Goal: Task Accomplishment & Management: Complete application form

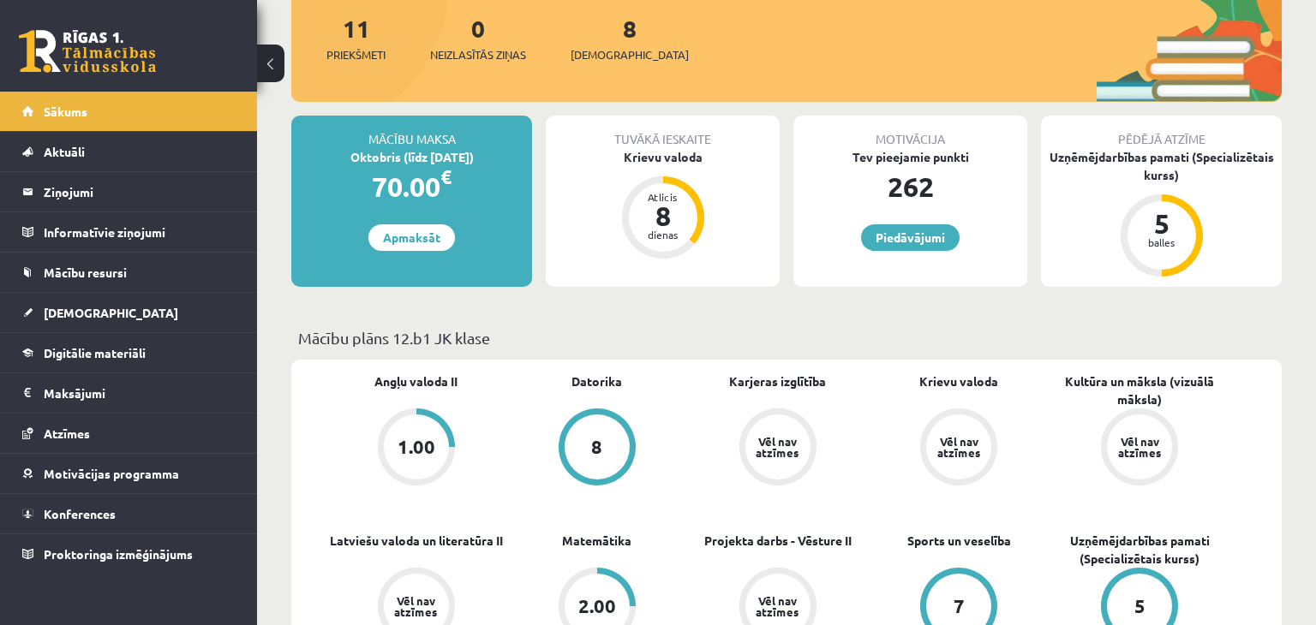
scroll to position [200, 0]
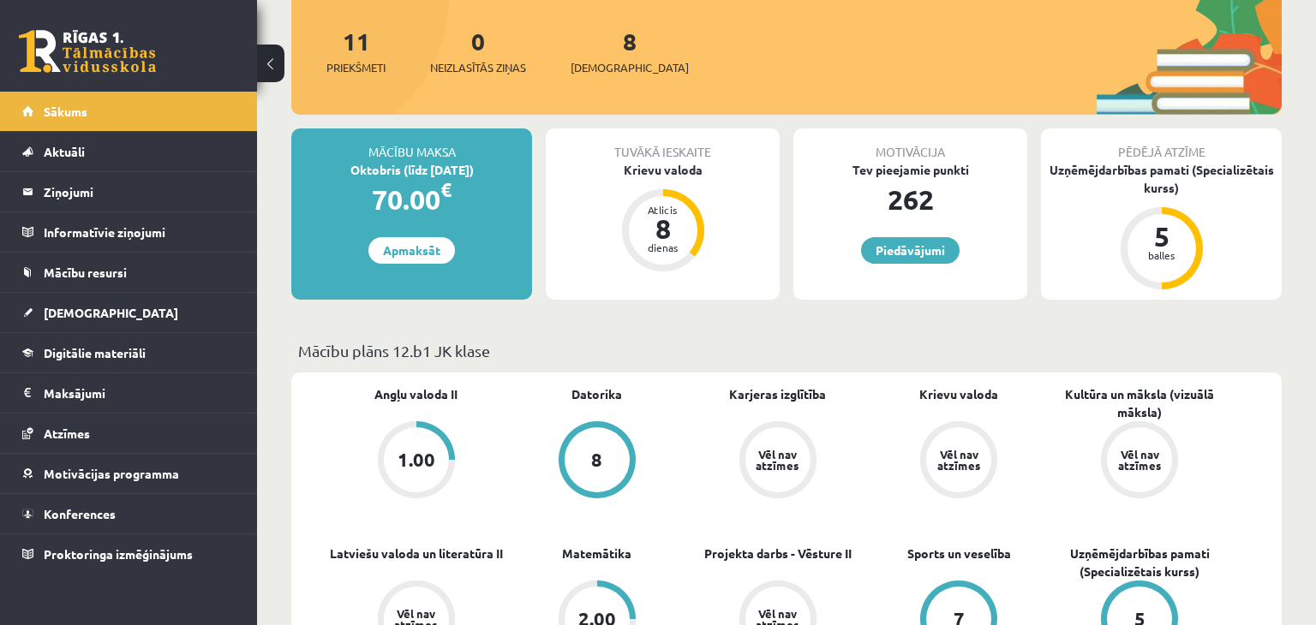
drag, startPoint x: 690, startPoint y: 236, endPoint x: 721, endPoint y: 228, distance: 32.0
click at [690, 238] on div "Atlicis 8 dienas" at bounding box center [663, 230] width 69 height 69
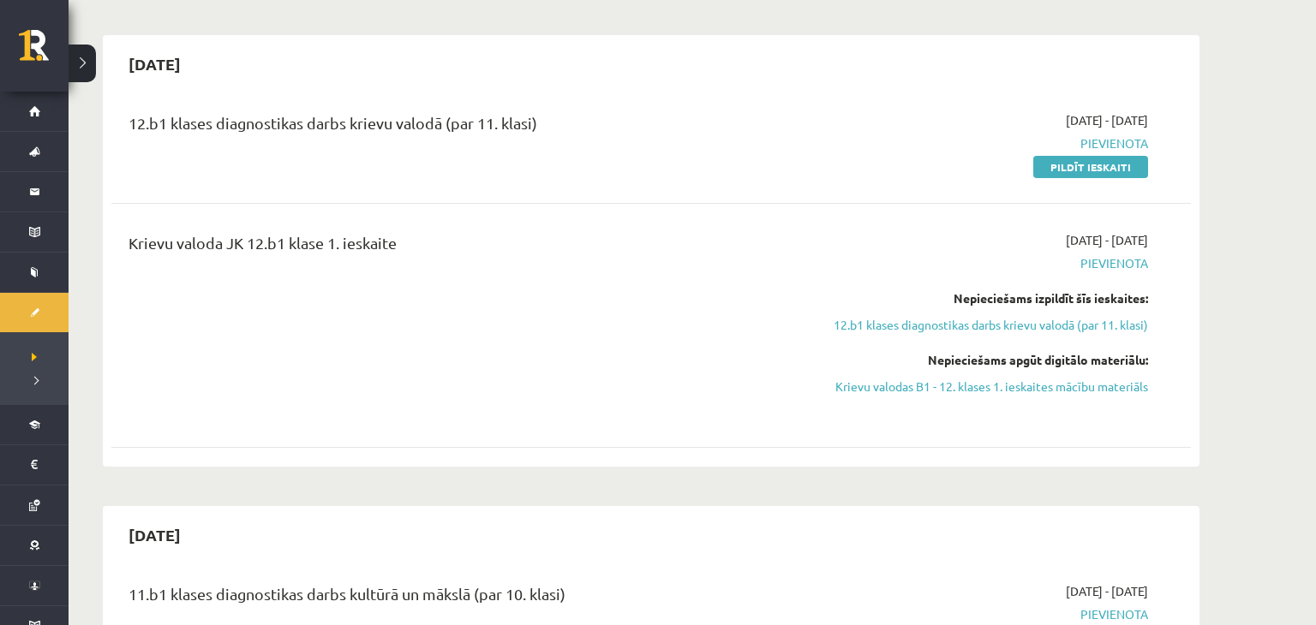
scroll to position [476, 0]
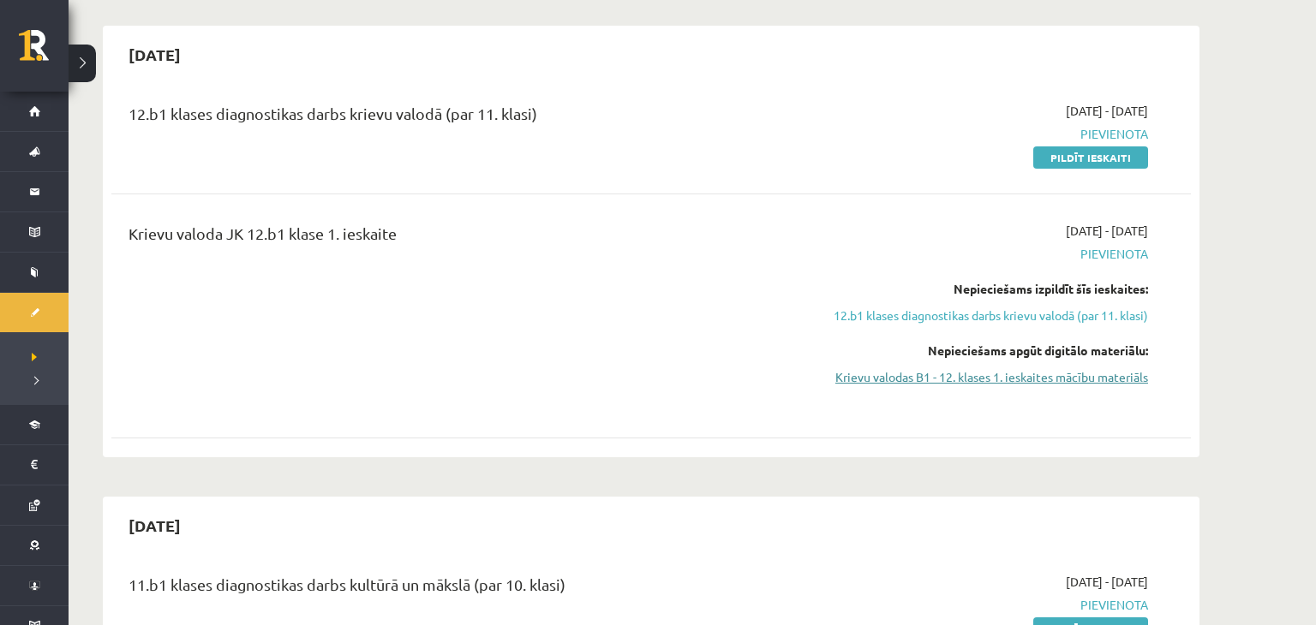
click at [1043, 384] on link "Krievu valodas B1 - 12. klases 1. ieskaites mācību materiāls" at bounding box center [986, 377] width 323 height 18
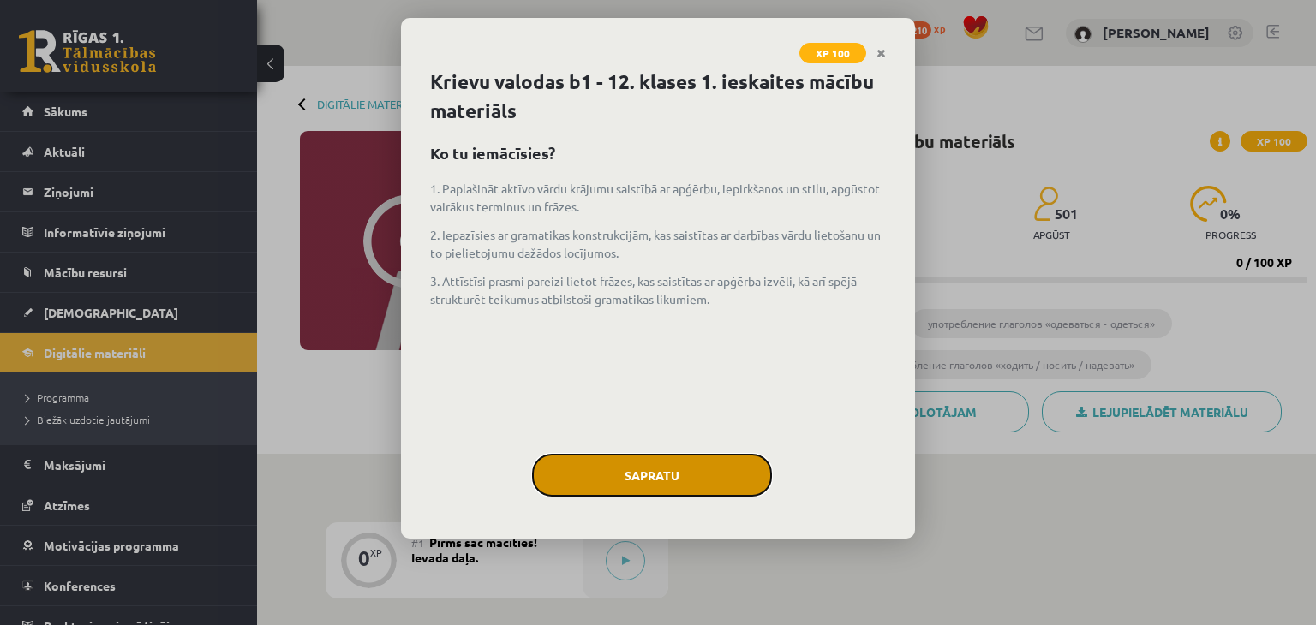
click at [662, 471] on button "Sapratu" at bounding box center [652, 475] width 240 height 43
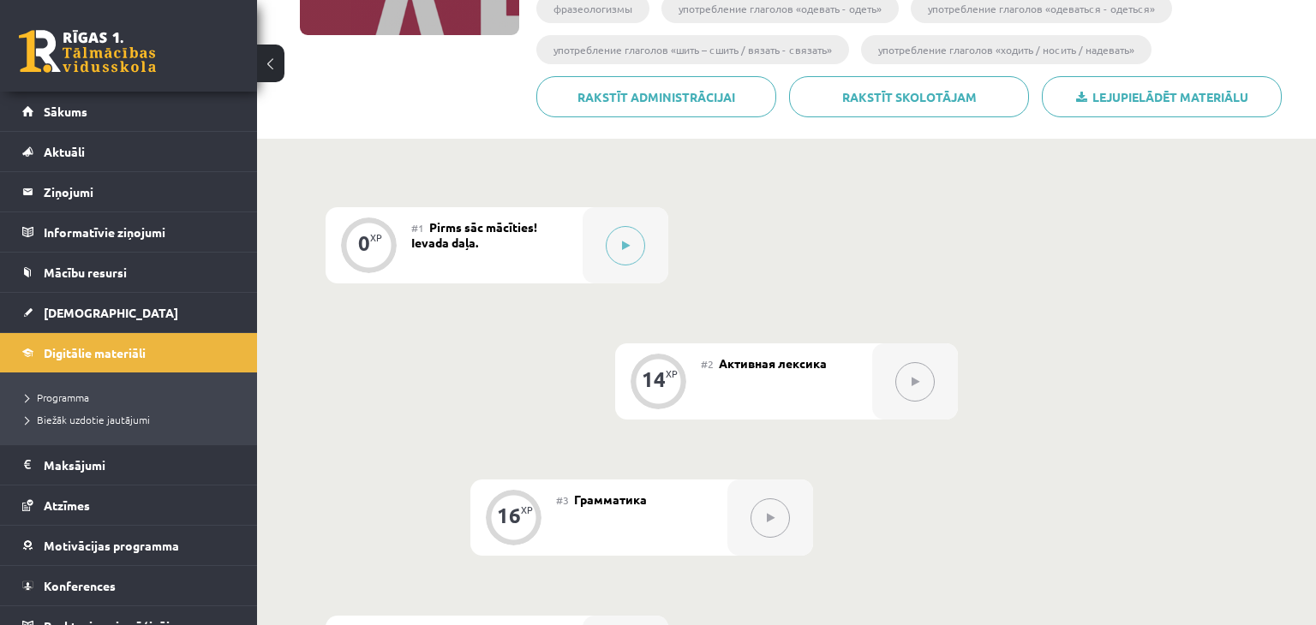
scroll to position [290, 0]
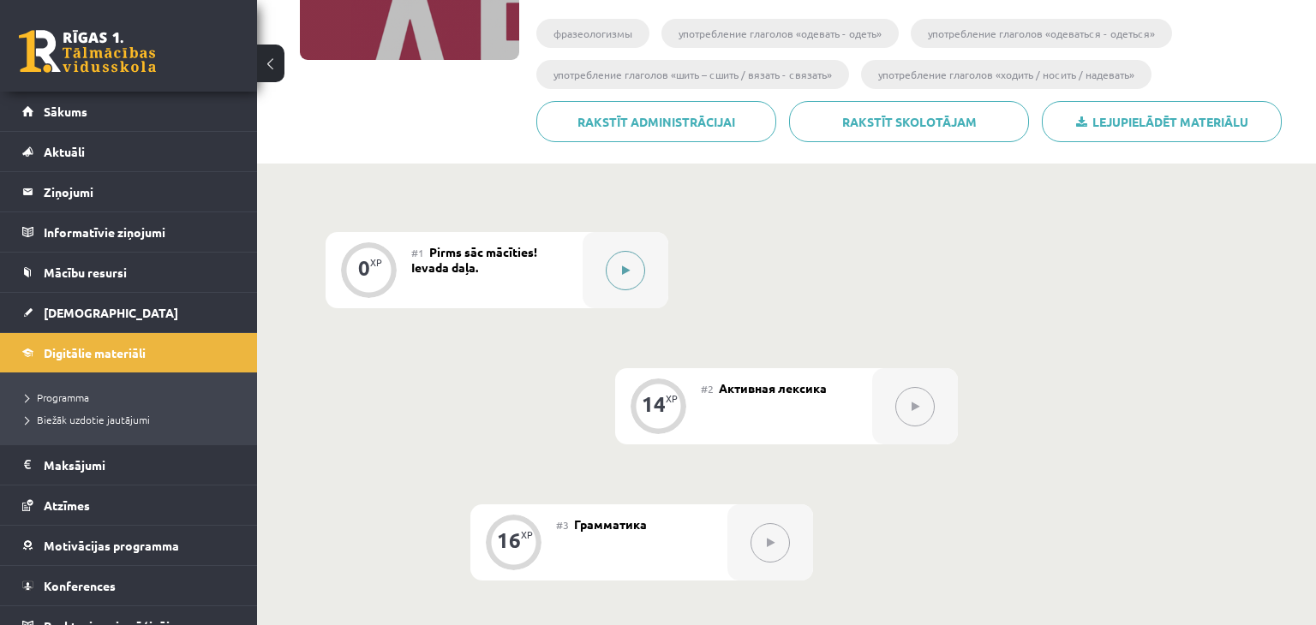
click at [614, 272] on button at bounding box center [625, 270] width 39 height 39
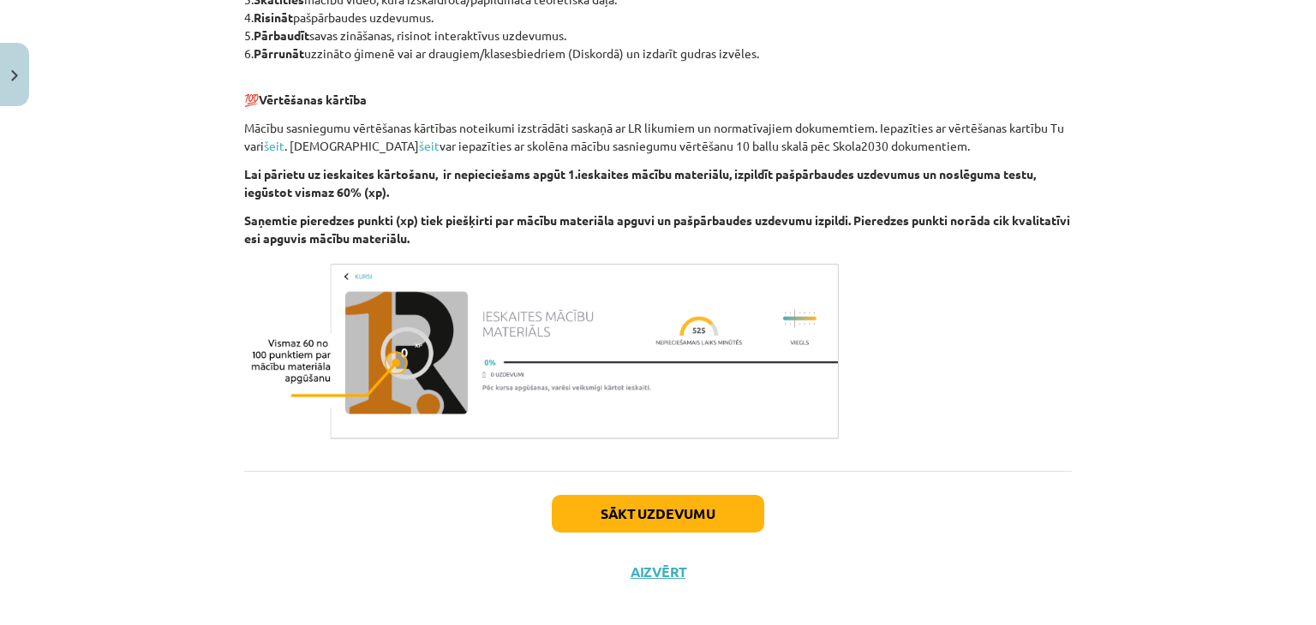
scroll to position [1010, 0]
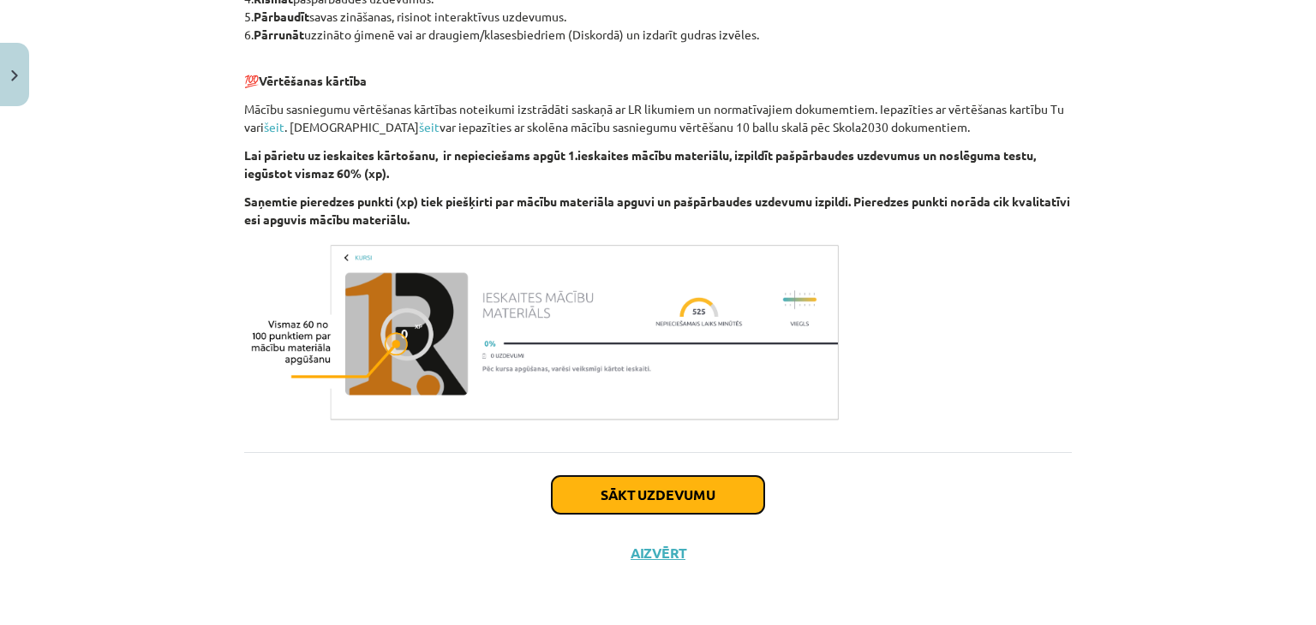
click at [703, 496] on button "Sākt uzdevumu" at bounding box center [658, 495] width 212 height 38
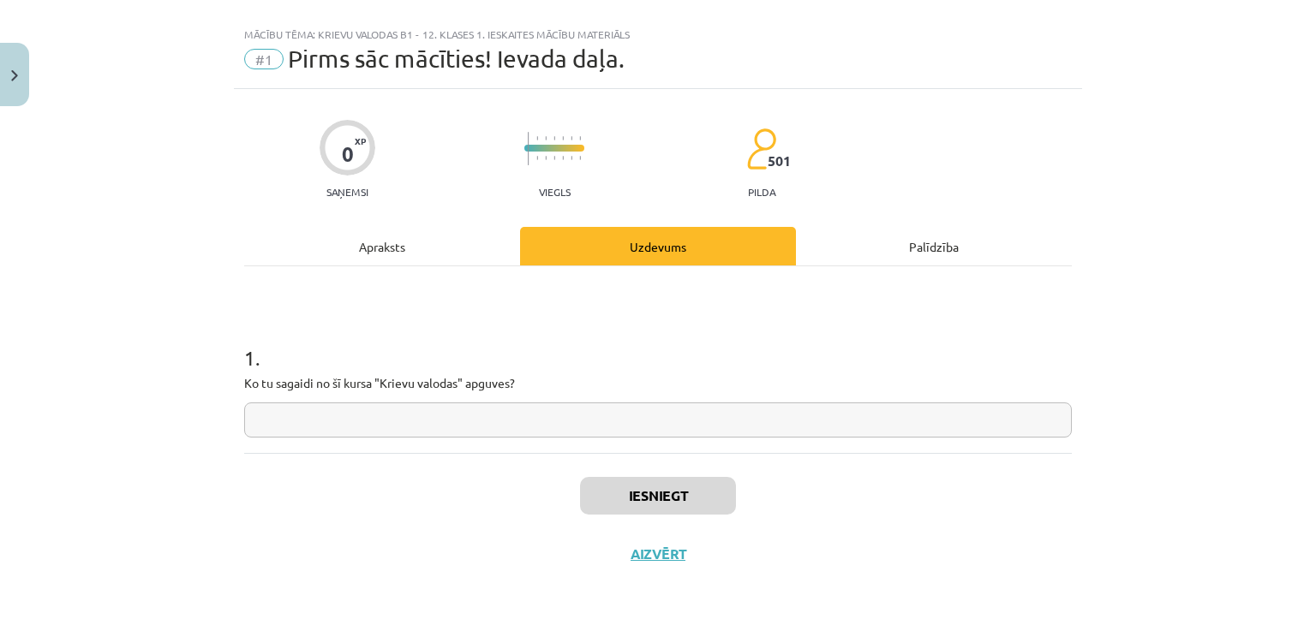
click at [396, 423] on input "text" at bounding box center [658, 420] width 828 height 35
type input "*"
click at [819, 304] on div "**********" at bounding box center [658, 359] width 828 height 187
click at [656, 422] on input "**********" at bounding box center [658, 420] width 828 height 35
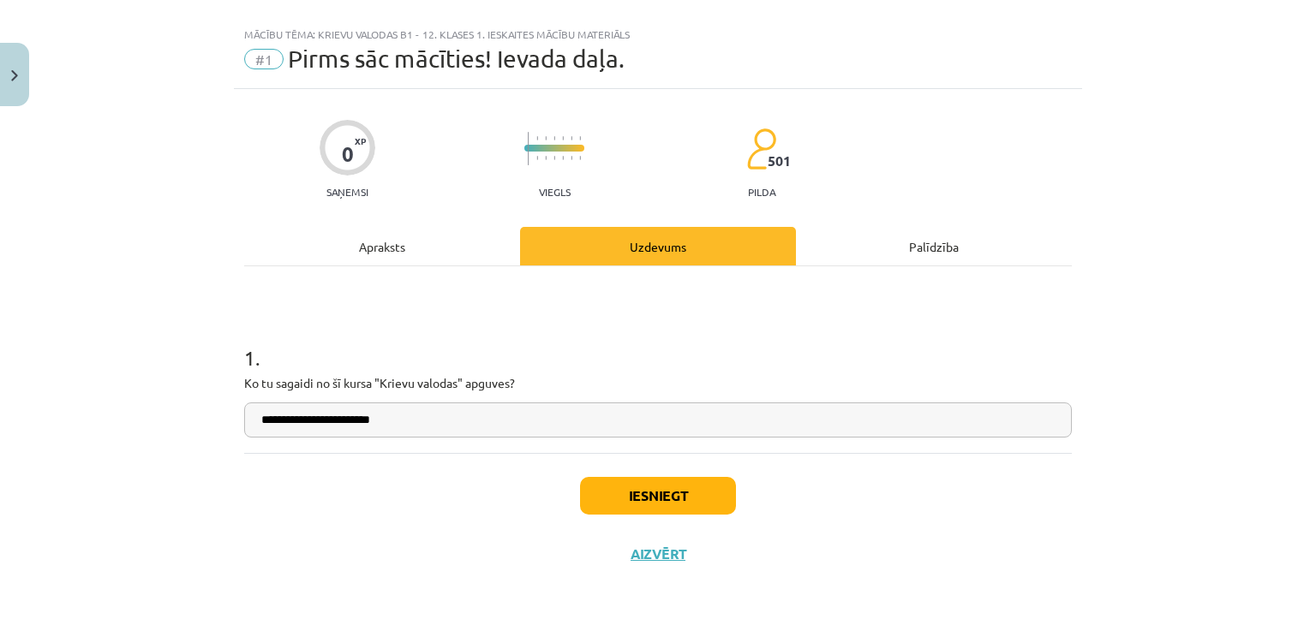
type input "**********"
click at [686, 488] on button "Iesniegt" at bounding box center [658, 496] width 156 height 38
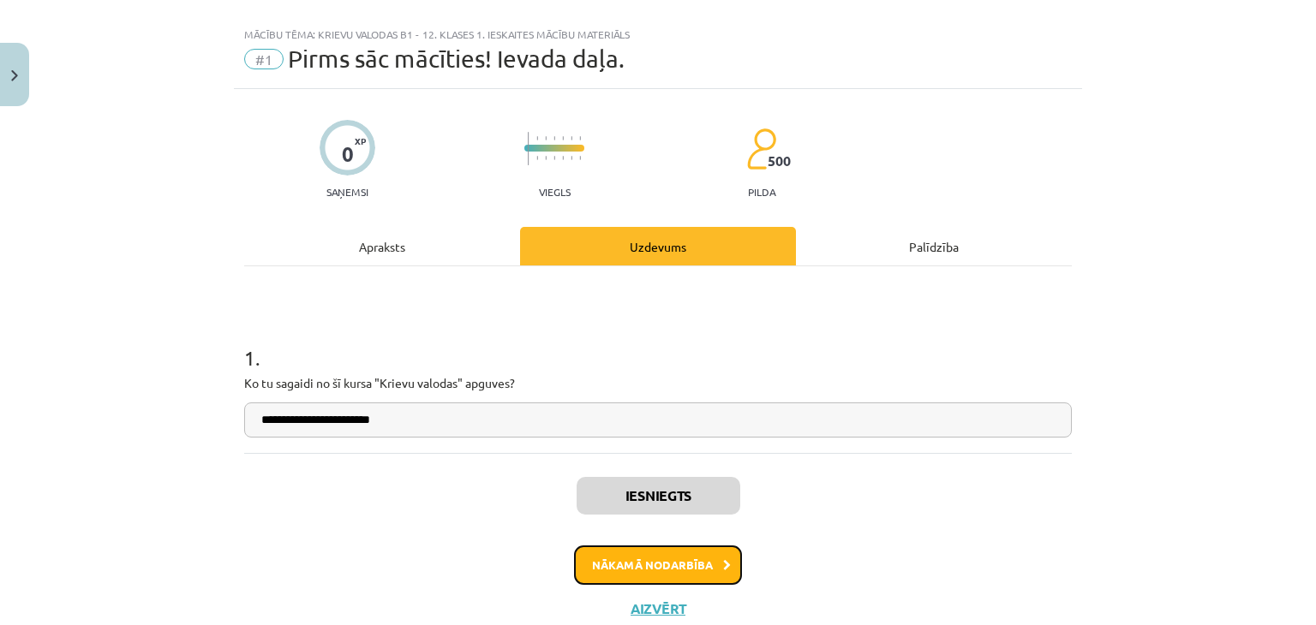
click at [705, 563] on button "Nākamā nodarbība" at bounding box center [658, 565] width 168 height 39
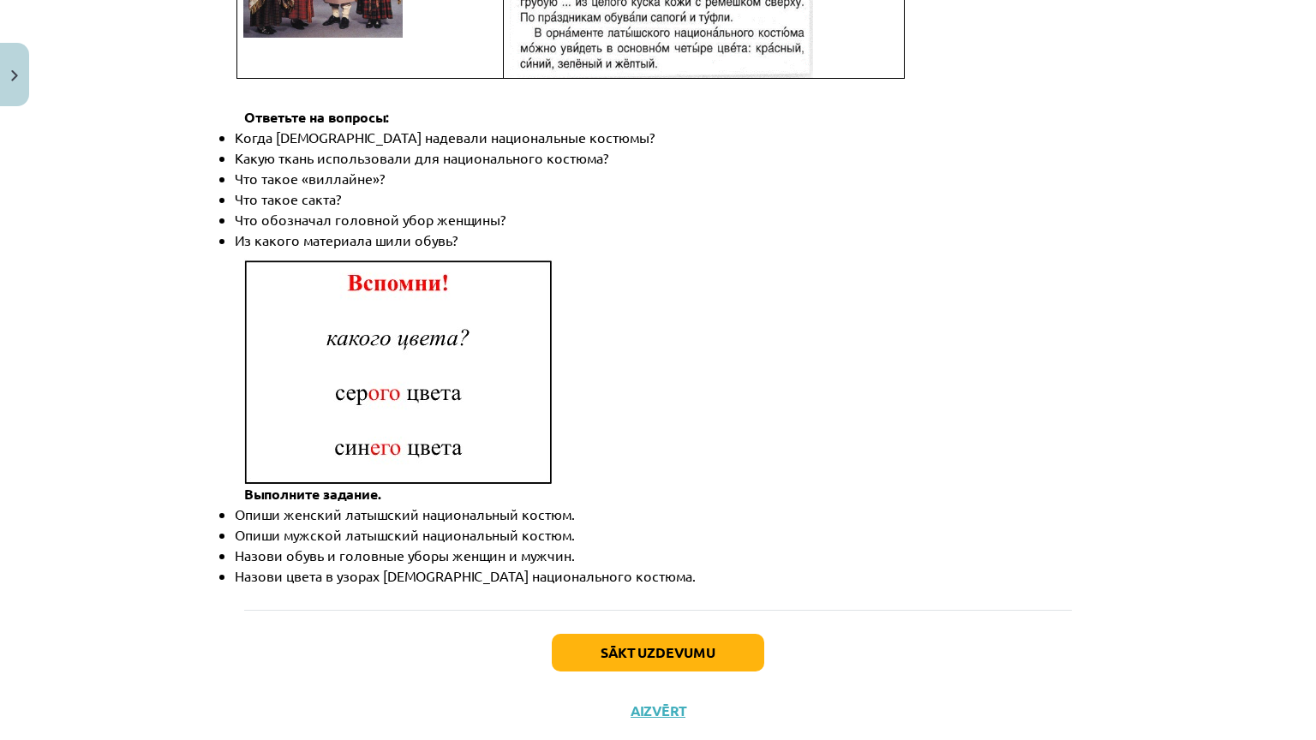
scroll to position [2378, 0]
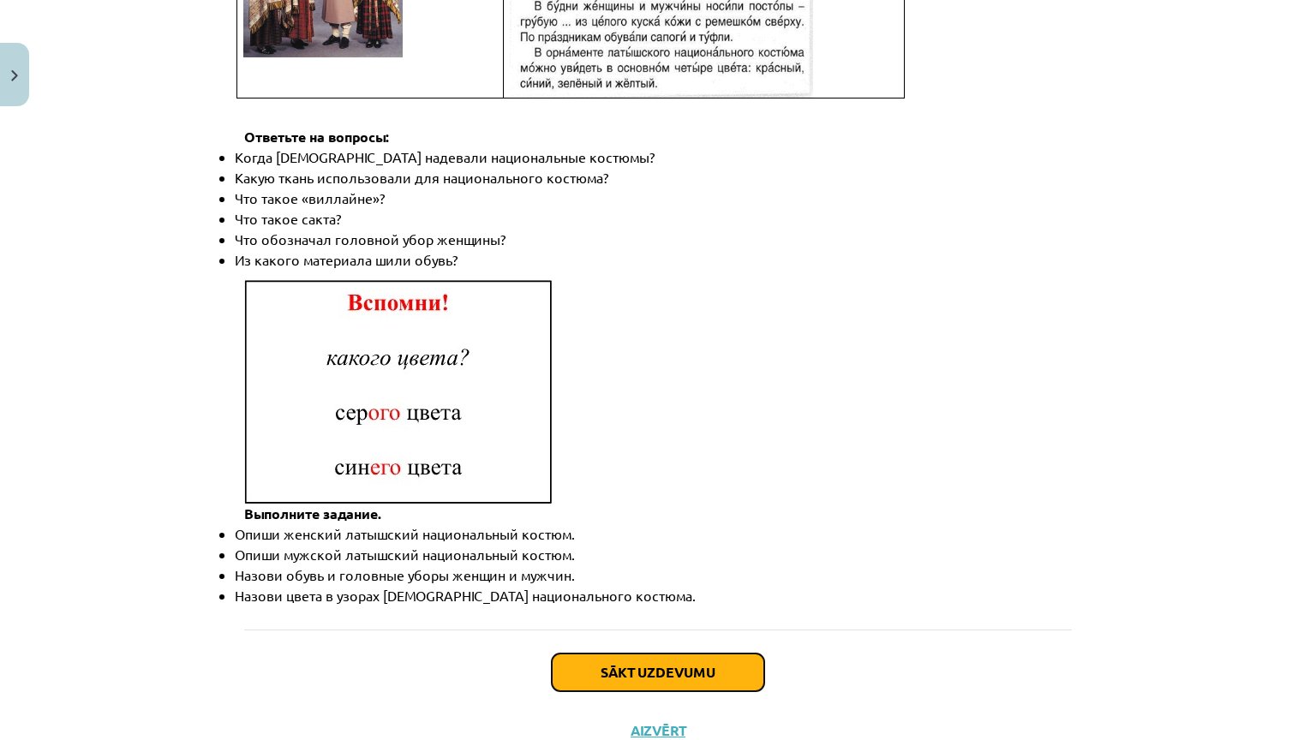
click at [673, 625] on button "Sākt uzdevumu" at bounding box center [658, 673] width 212 height 38
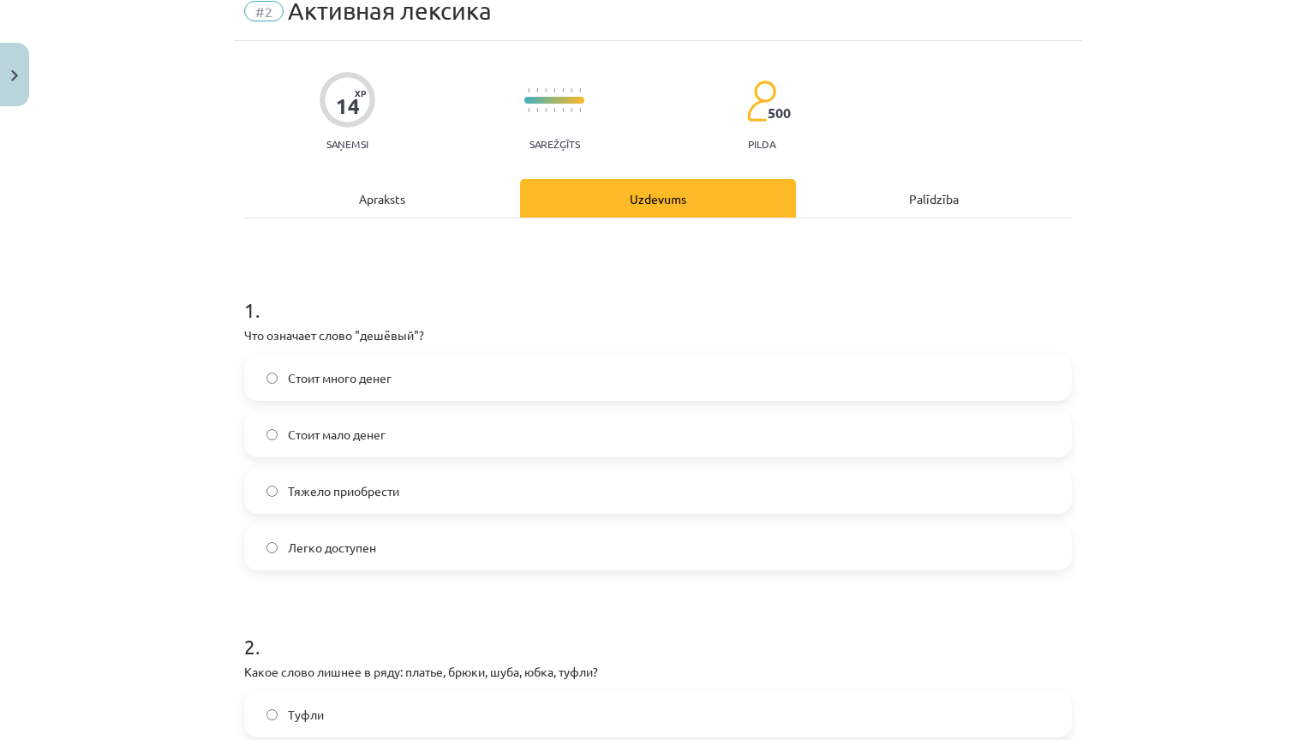
scroll to position [92, 0]
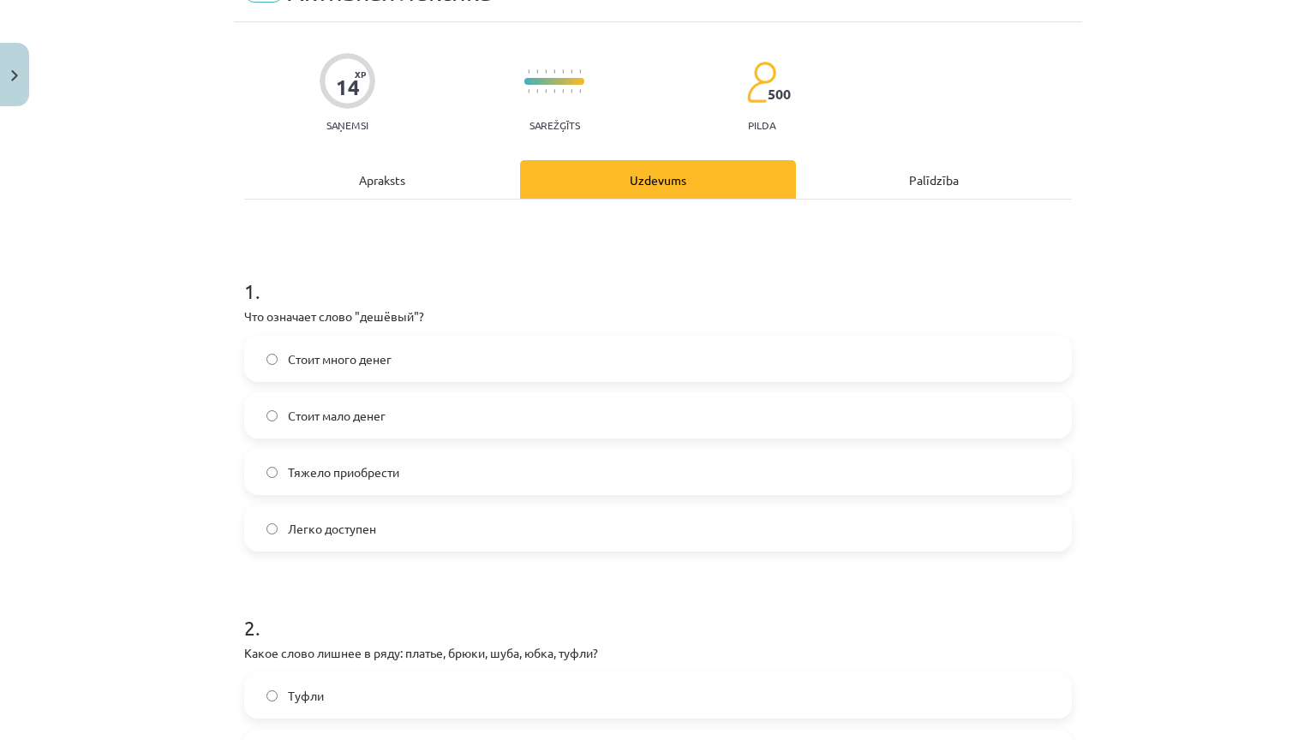
click at [677, 592] on h1 "2 ." at bounding box center [658, 612] width 828 height 53
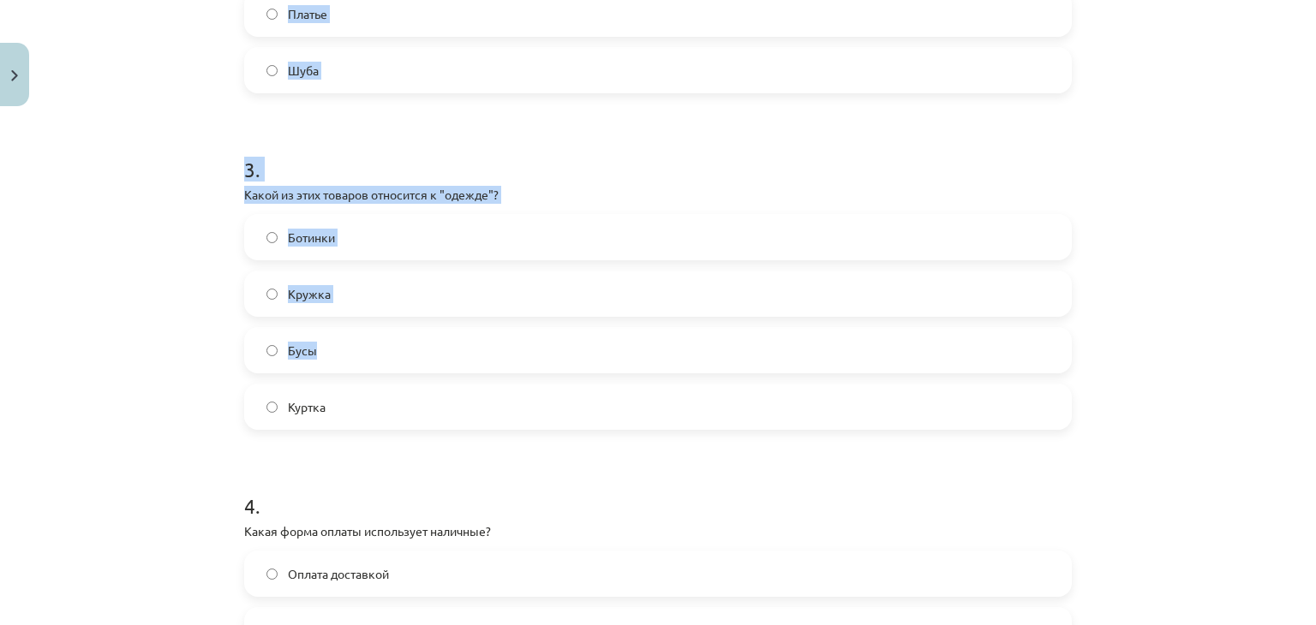
scroll to position [1227, 0]
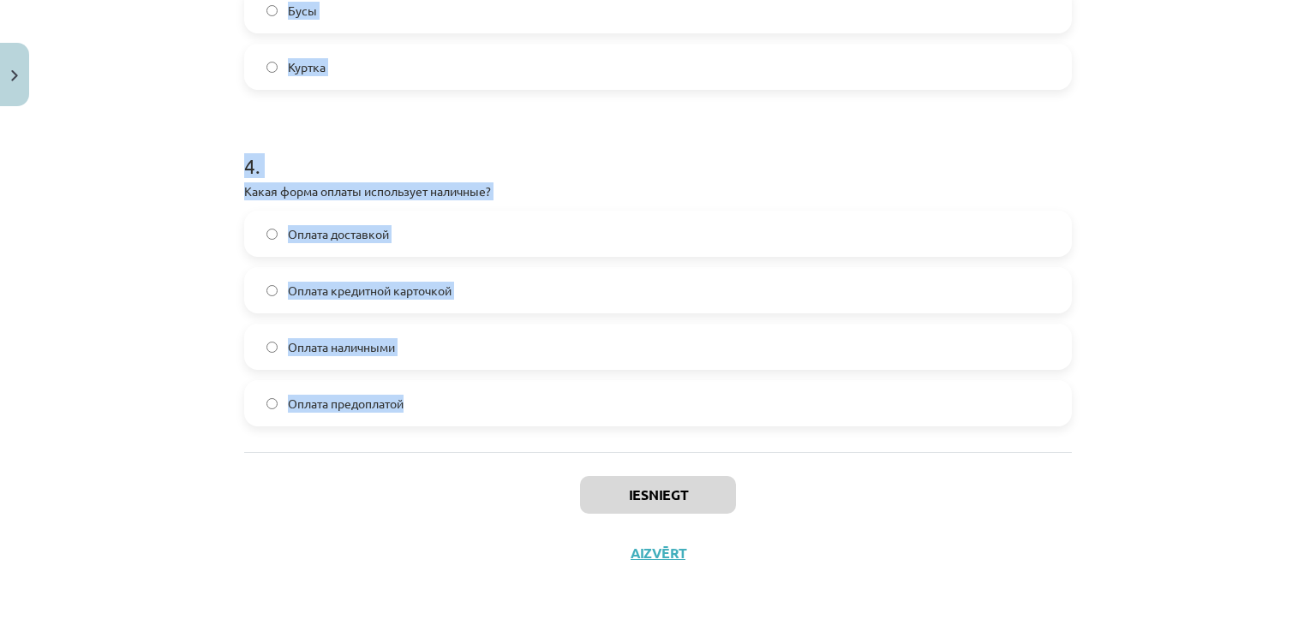
drag, startPoint x: 245, startPoint y: 93, endPoint x: 427, endPoint y: 422, distance: 376.2
copy form "Что означает слово "дешёвый"? Стоит много денег Стоит мало денег Тяжело приобре…"
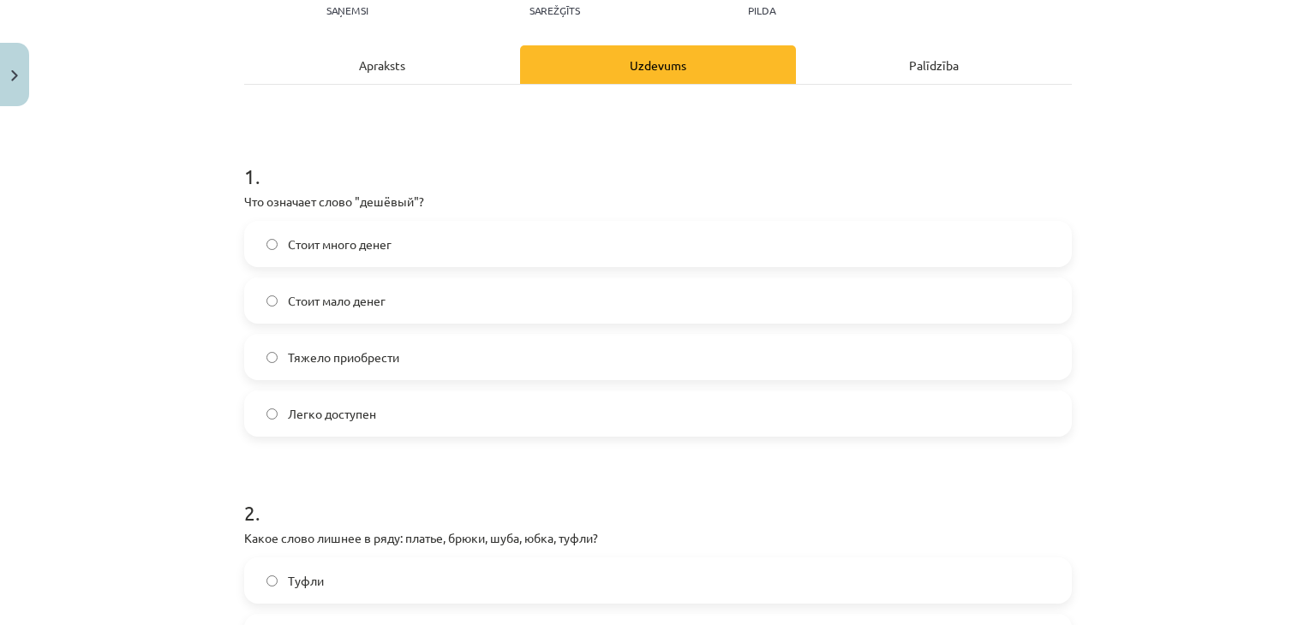
scroll to position [206, 0]
click at [361, 304] on span "Стоит мало денег" at bounding box center [337, 302] width 98 height 18
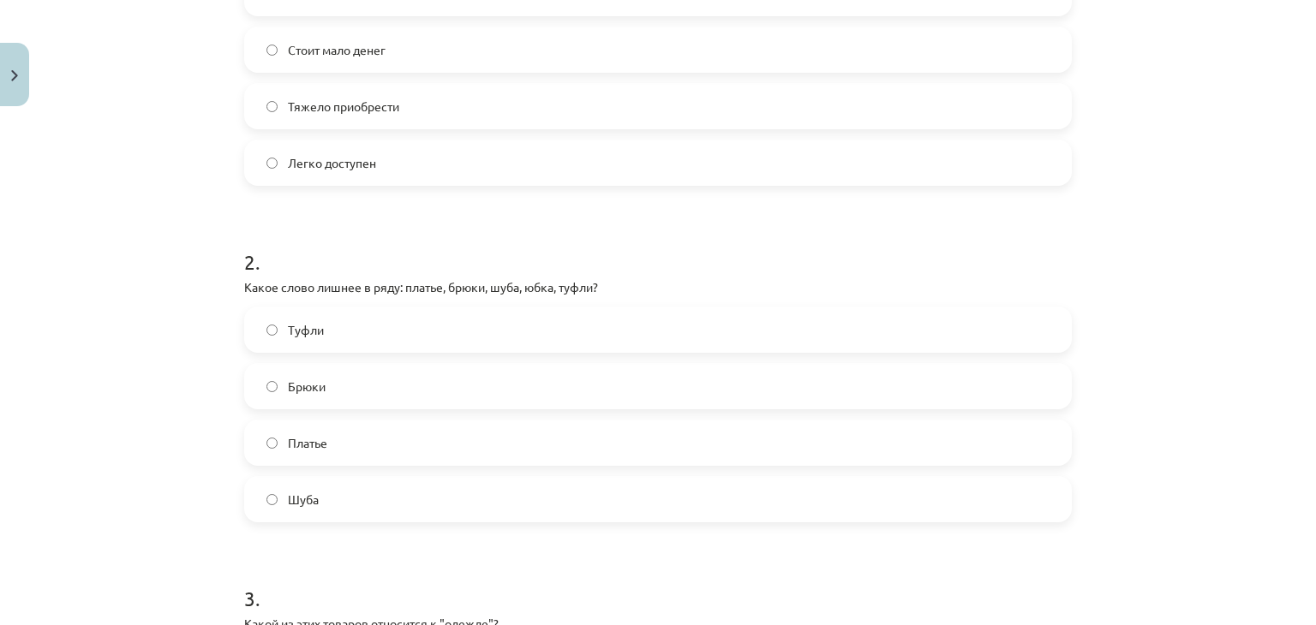
scroll to position [458, 0]
click at [424, 320] on label "Туфли" at bounding box center [658, 329] width 824 height 43
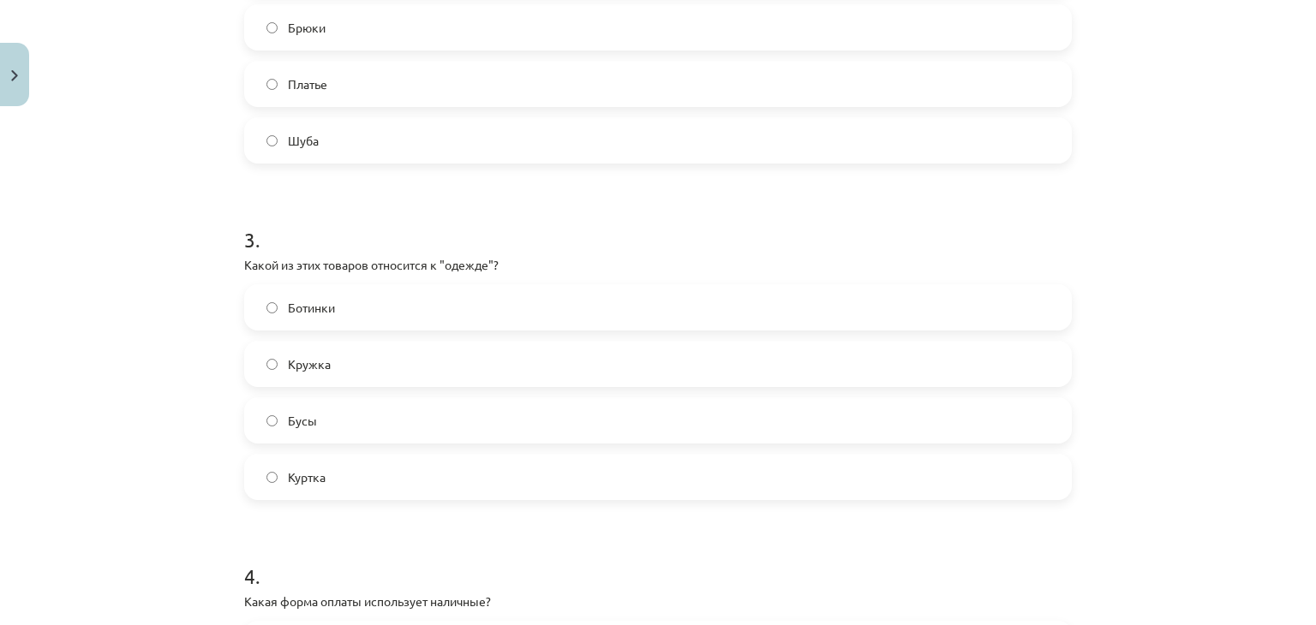
scroll to position [839, 0]
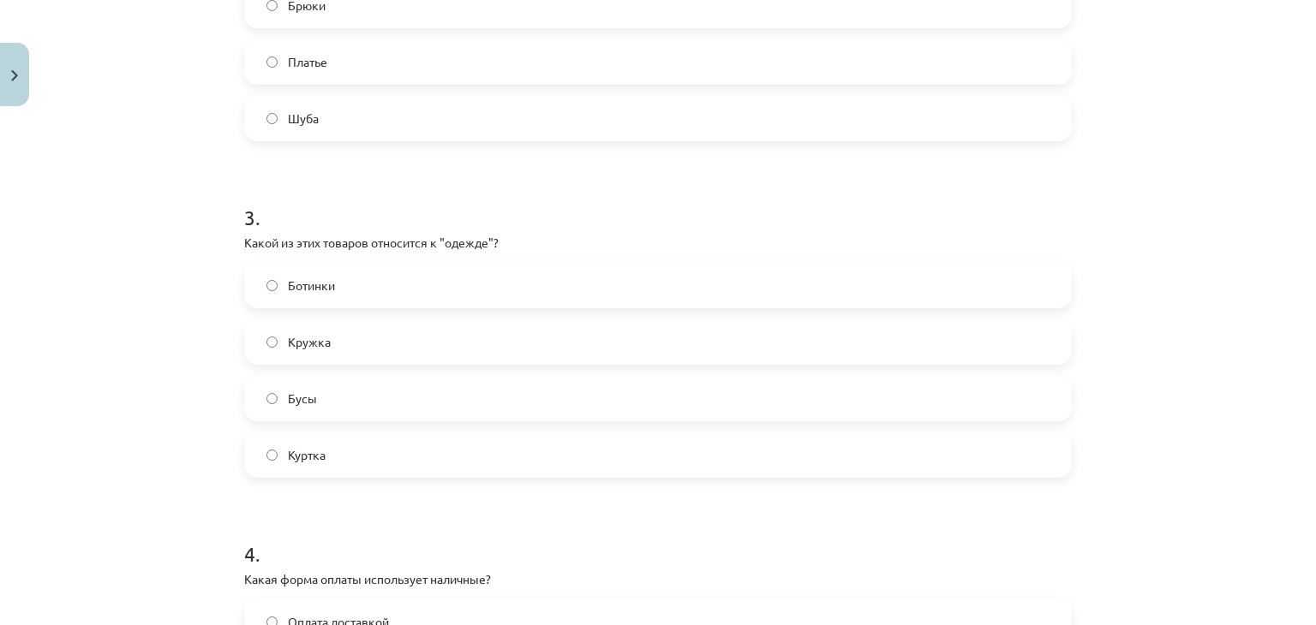
click at [452, 338] on label "Кружка" at bounding box center [658, 341] width 824 height 43
click at [415, 462] on label "Куртка" at bounding box center [658, 454] width 824 height 43
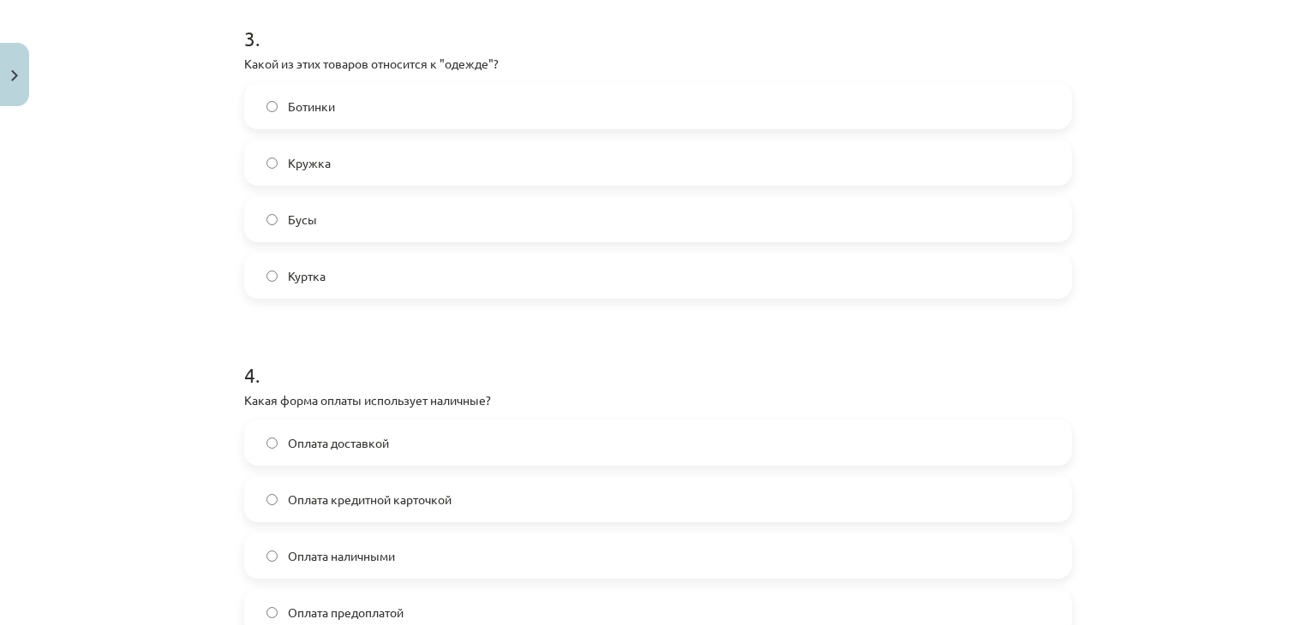
scroll to position [1205, 0]
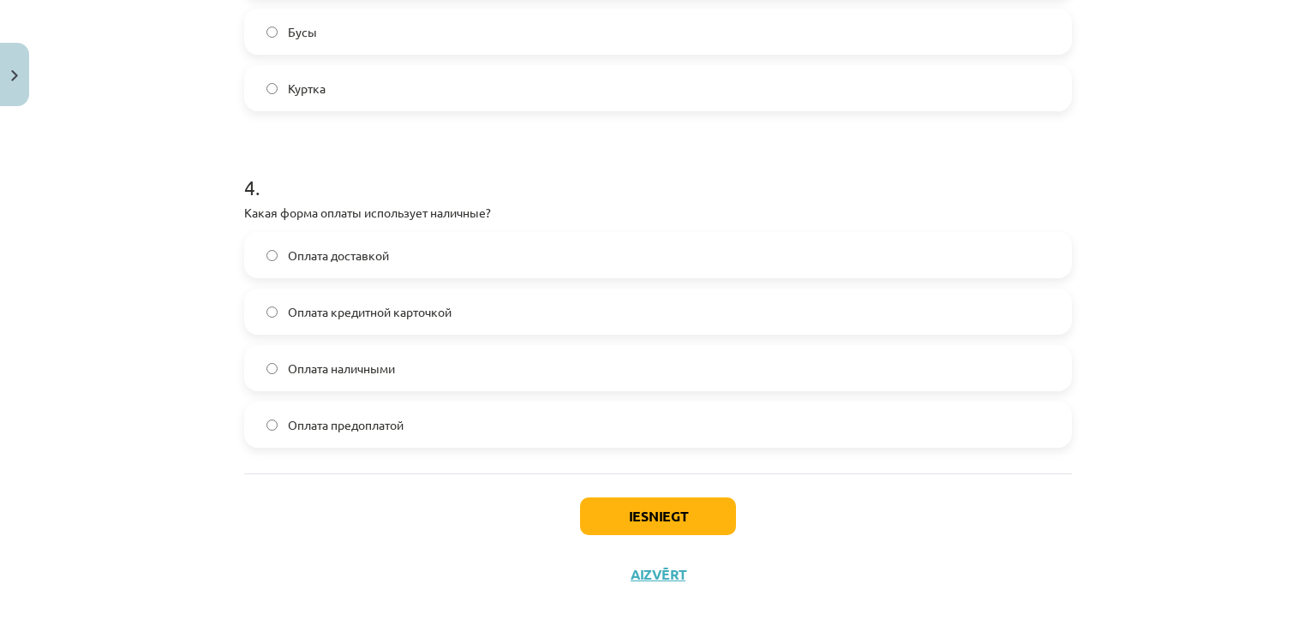
click at [402, 375] on label "Оплата наличными" at bounding box center [658, 368] width 824 height 43
click at [691, 505] on button "Iesniegt" at bounding box center [658, 517] width 156 height 38
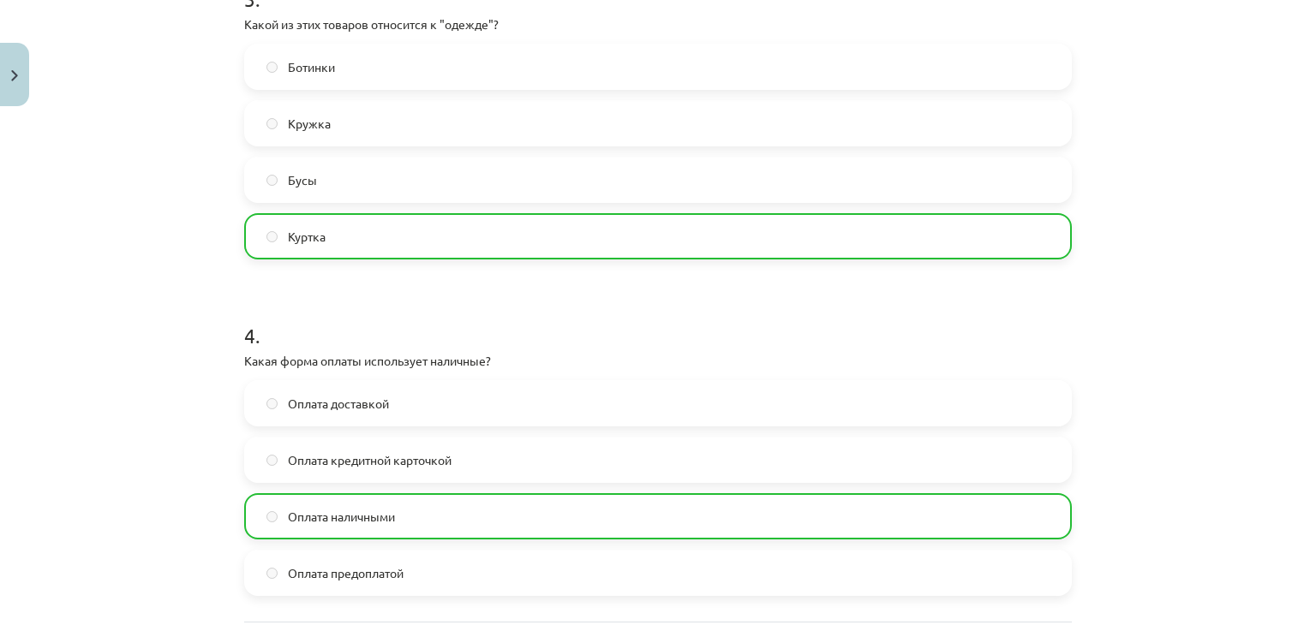
scroll to position [1281, 0]
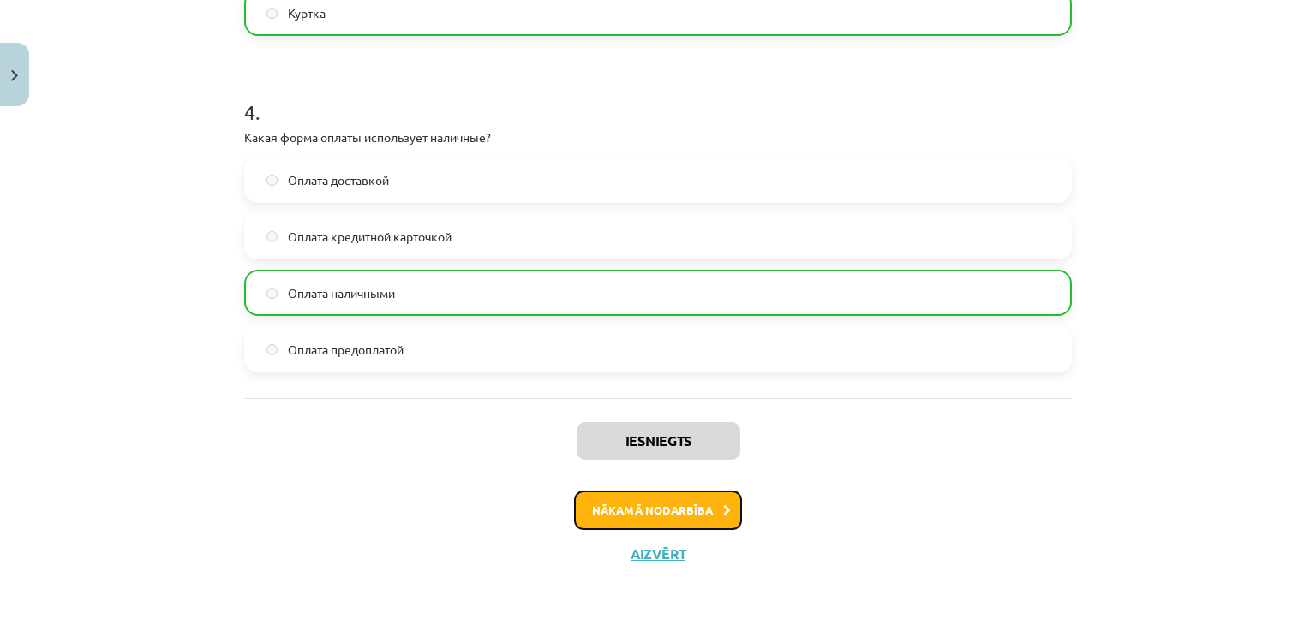
click at [675, 498] on button "Nākamā nodarbība" at bounding box center [658, 510] width 168 height 39
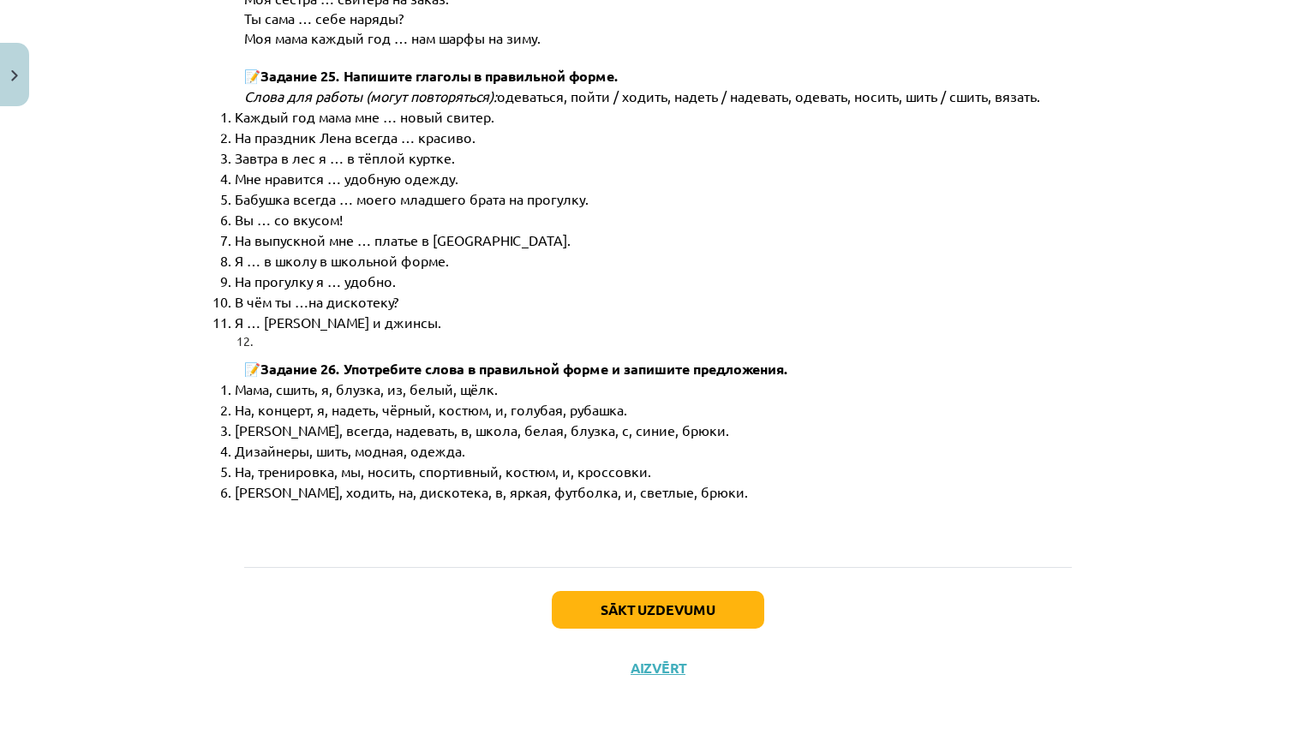
scroll to position [8758, 0]
click at [690, 604] on button "Sākt uzdevumu" at bounding box center [658, 610] width 212 height 38
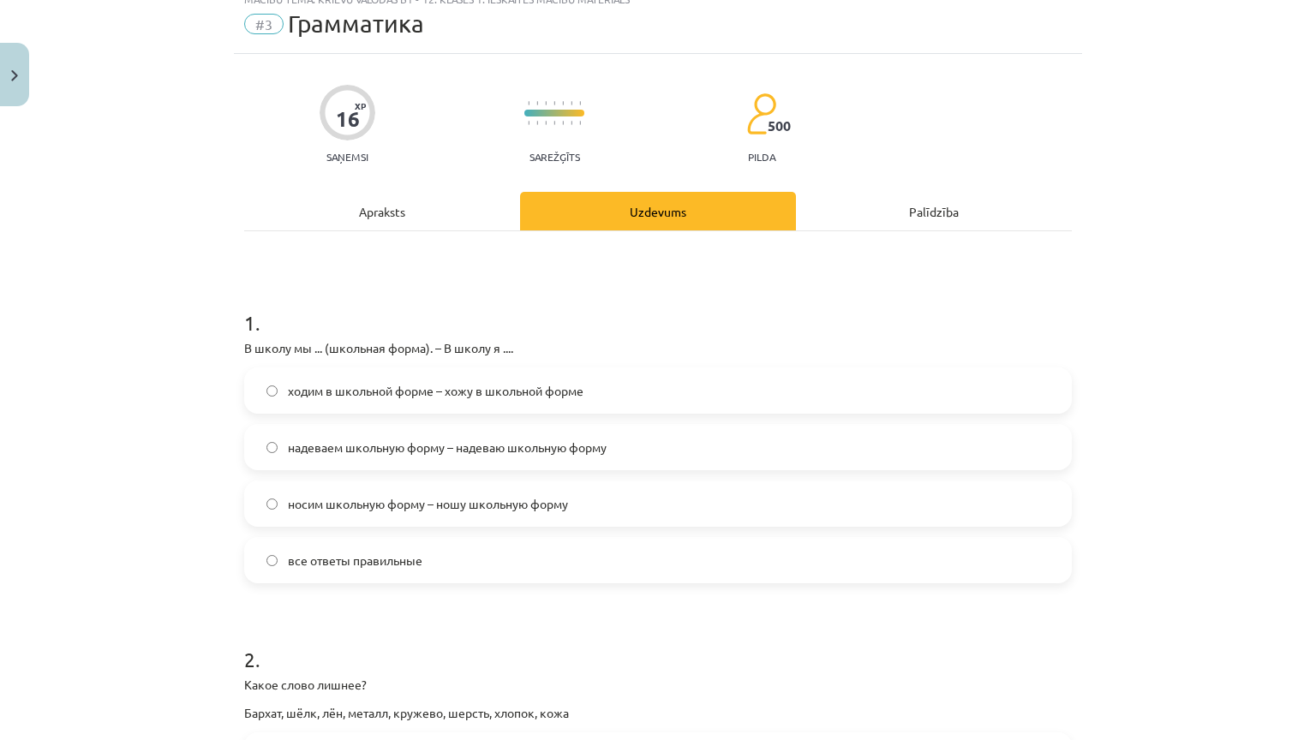
scroll to position [129, 0]
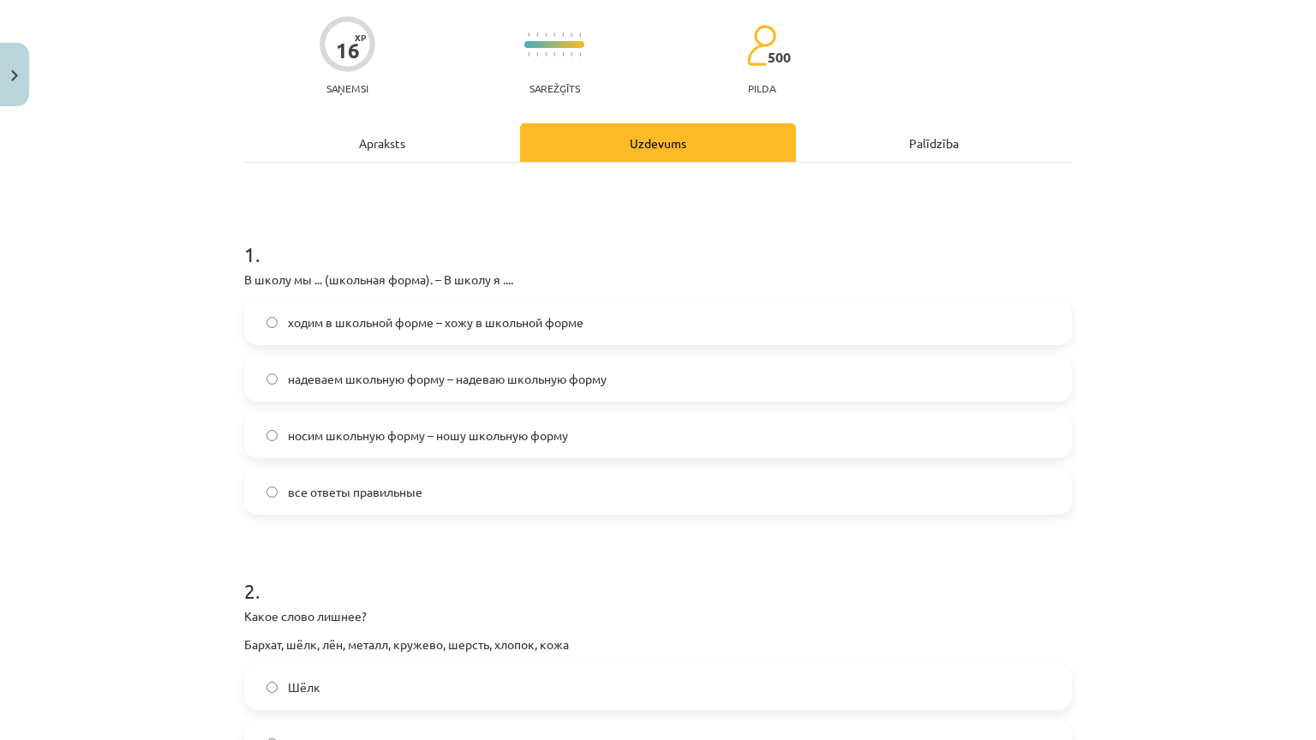
click at [245, 271] on p "В школу мы ... (школьная форма). – В школу я ...." at bounding box center [658, 280] width 828 height 18
click at [248, 269] on div "1 . В школу мы ... (школьная форма). – В школу я .... ходим в школьной форме – …" at bounding box center [658, 363] width 828 height 302
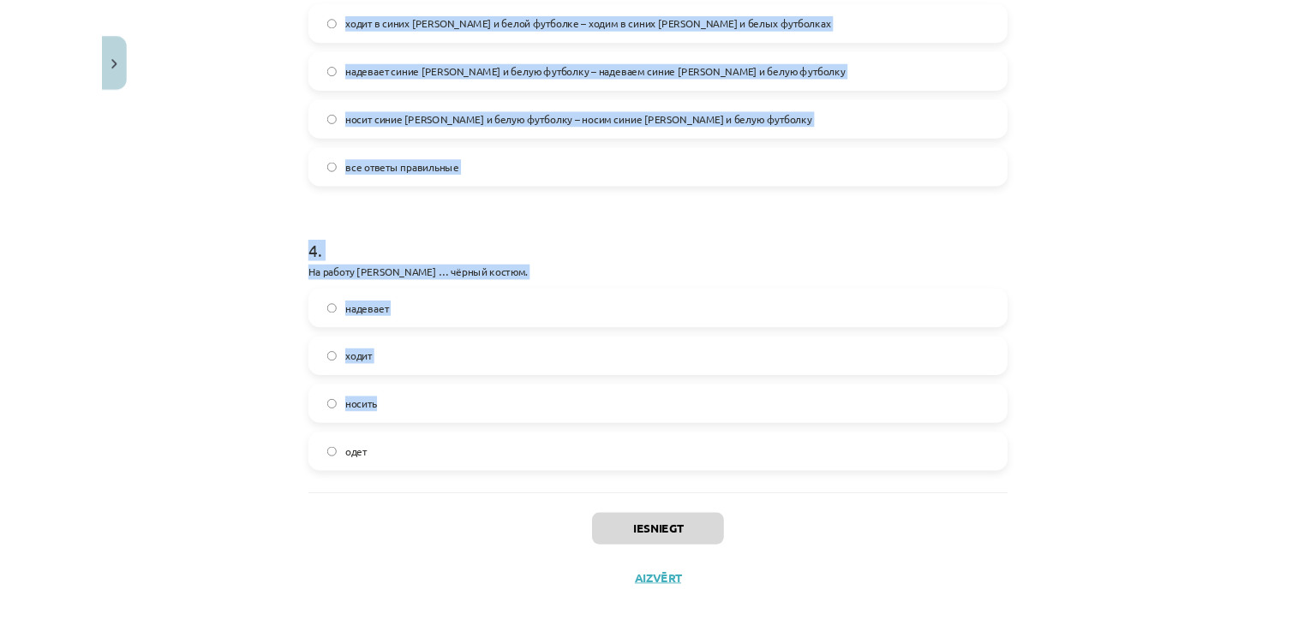
scroll to position [1139, 0]
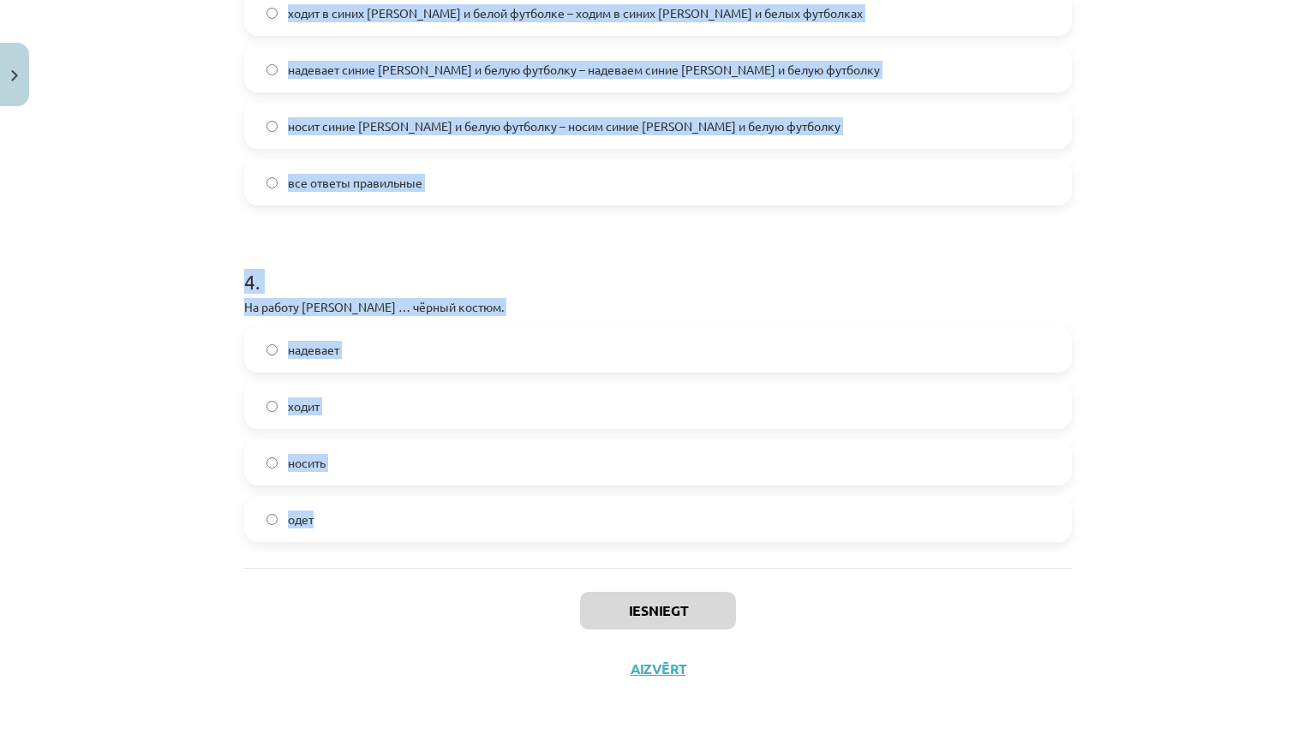
drag, startPoint x: 237, startPoint y: 275, endPoint x: 469, endPoint y: 513, distance: 332.6
copy form "В школу мы ... (школьная форма). – В школу я .... ходим в школьной форме – хожу…"
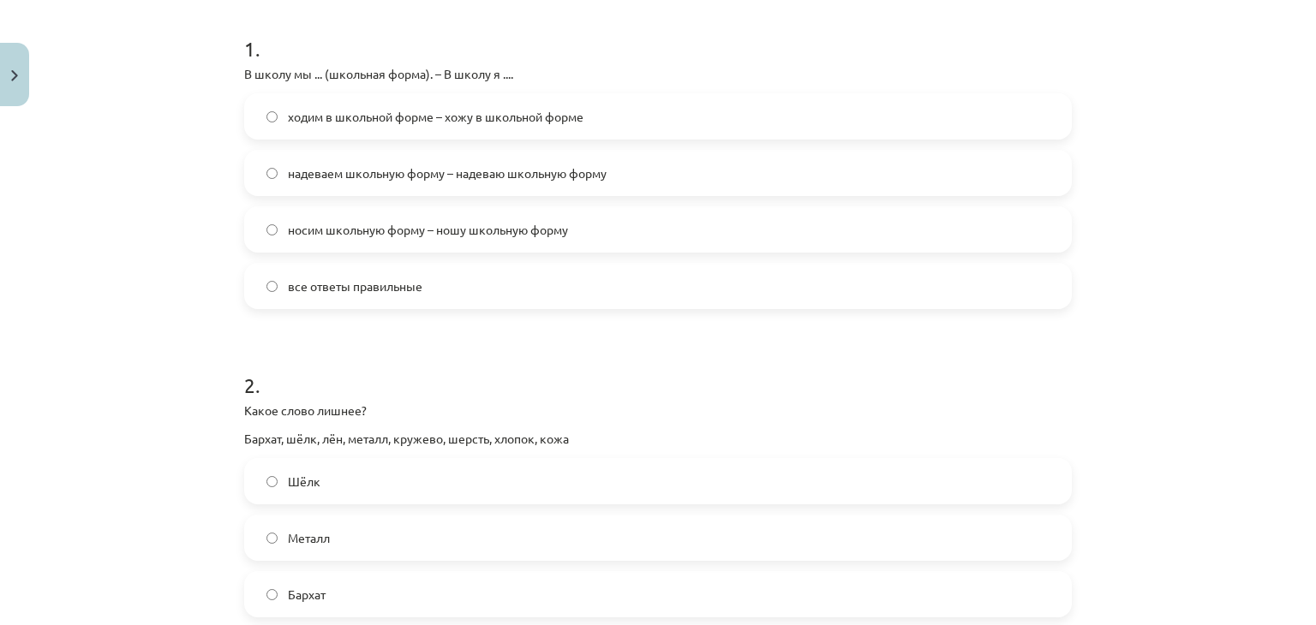
scroll to position [311, 0]
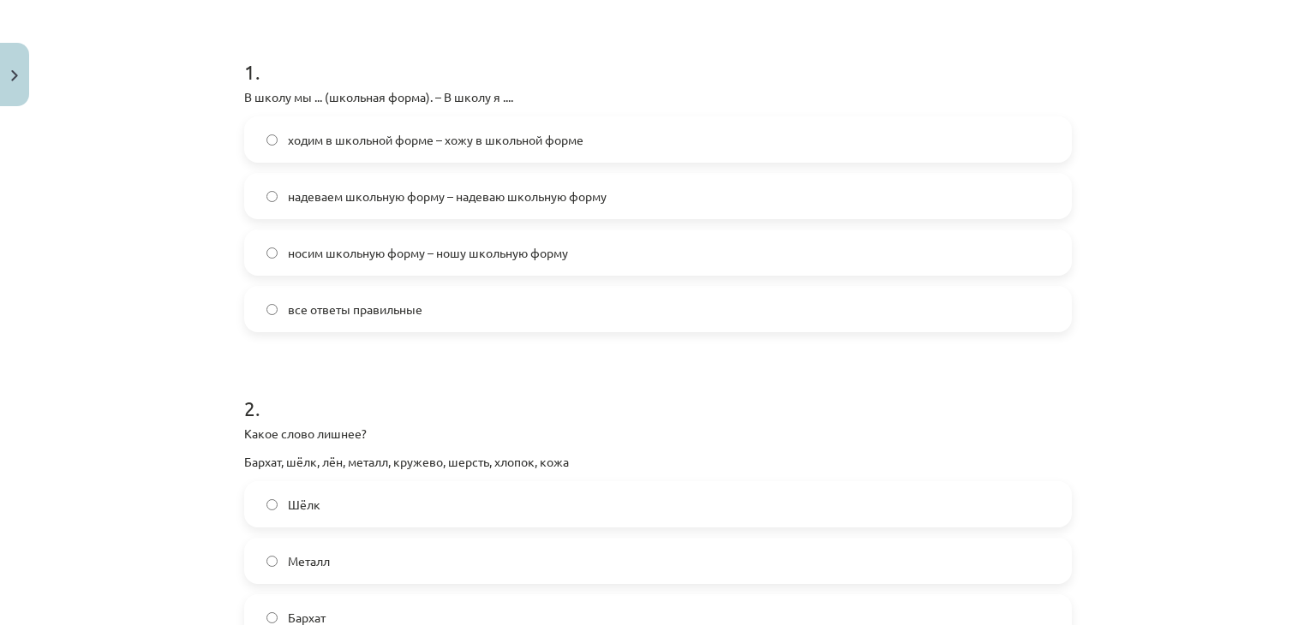
click at [420, 309] on span "все ответы правильные" at bounding box center [355, 310] width 134 height 18
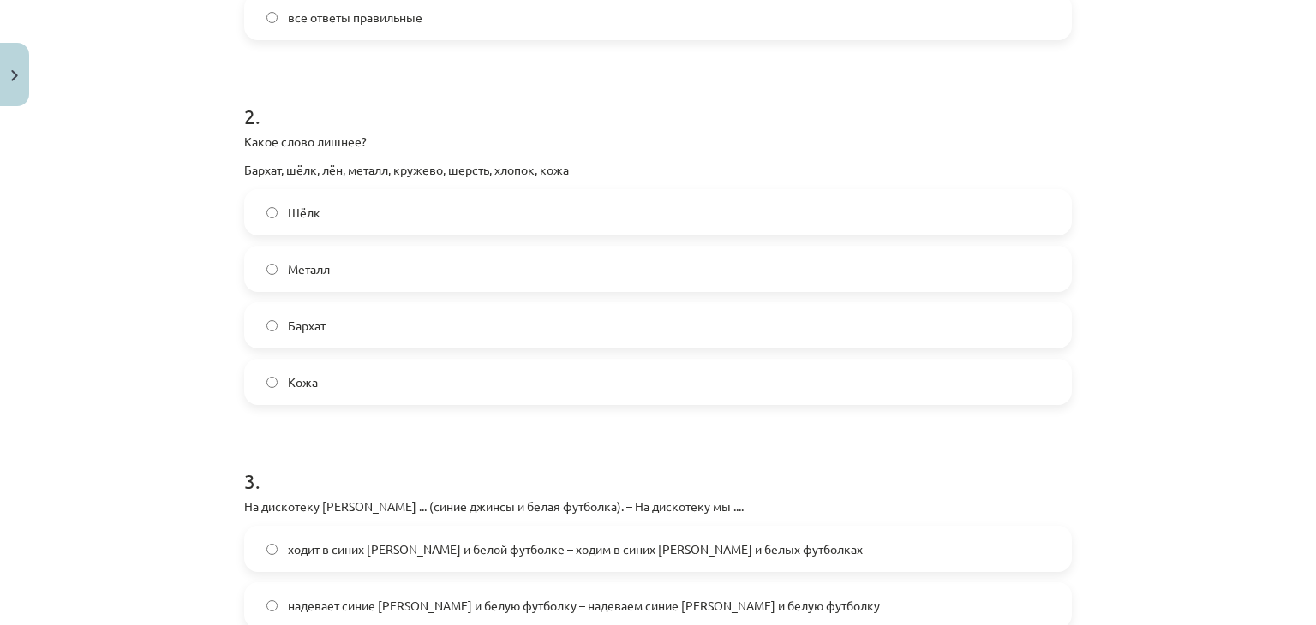
scroll to position [610, 0]
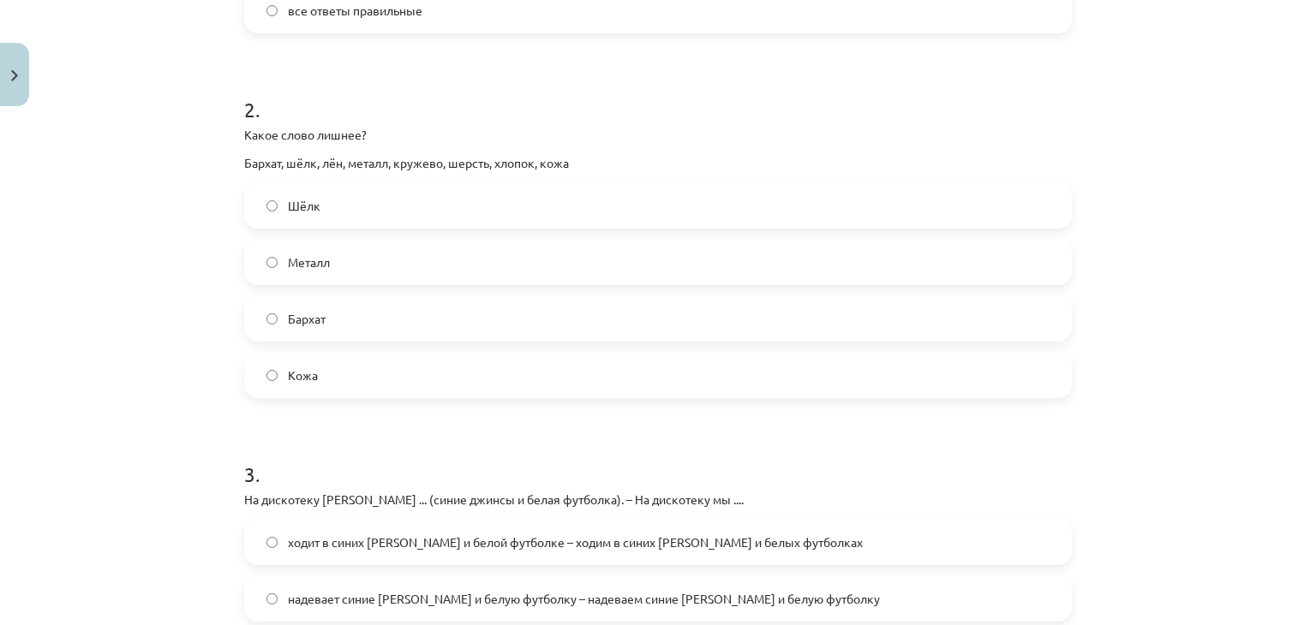
click at [369, 263] on label "Металл" at bounding box center [658, 262] width 824 height 43
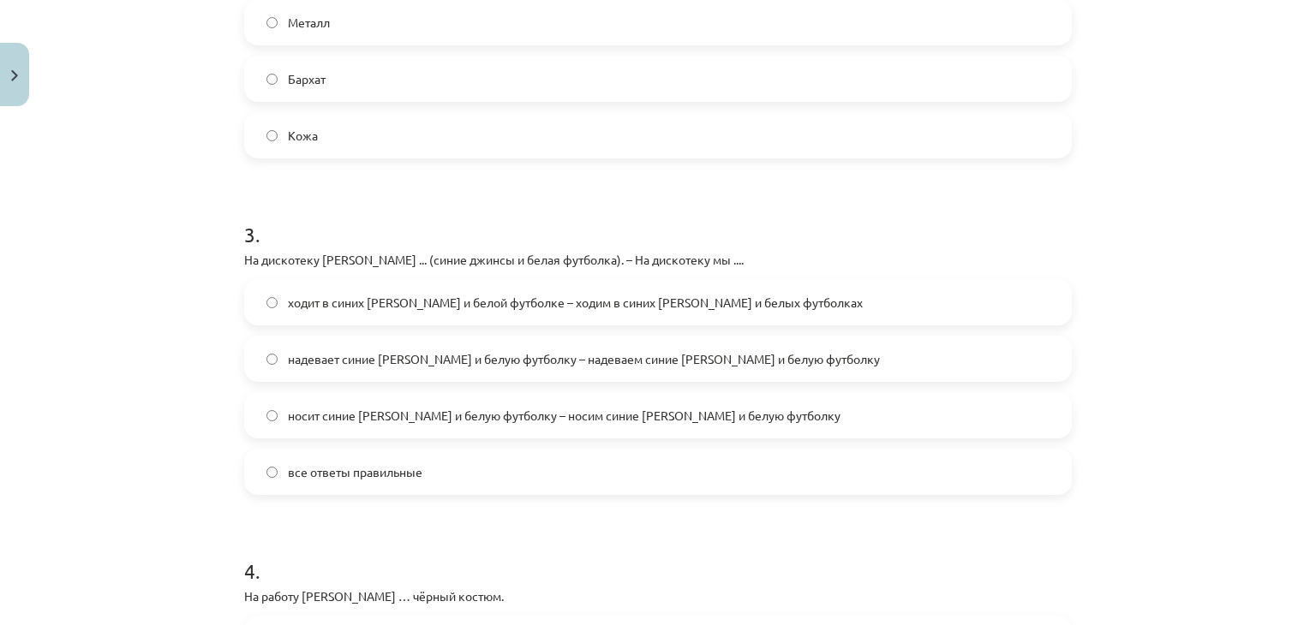
scroll to position [870, 0]
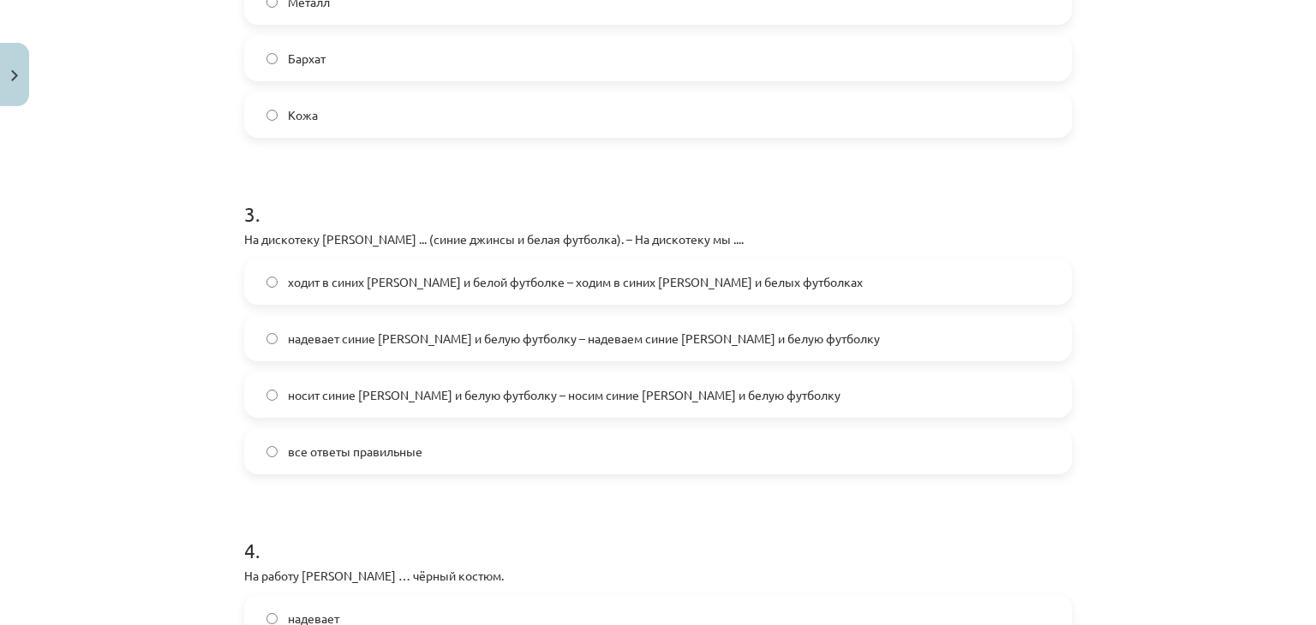
click at [395, 450] on span "все ответы правильные" at bounding box center [355, 452] width 134 height 18
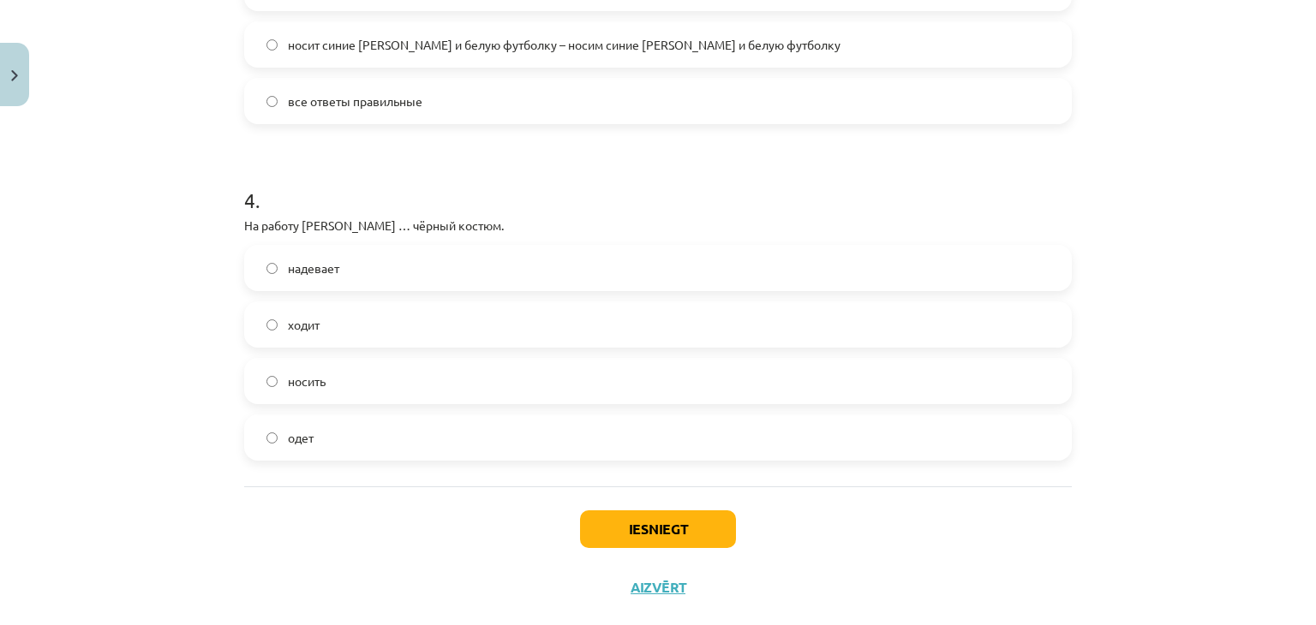
scroll to position [1254, 0]
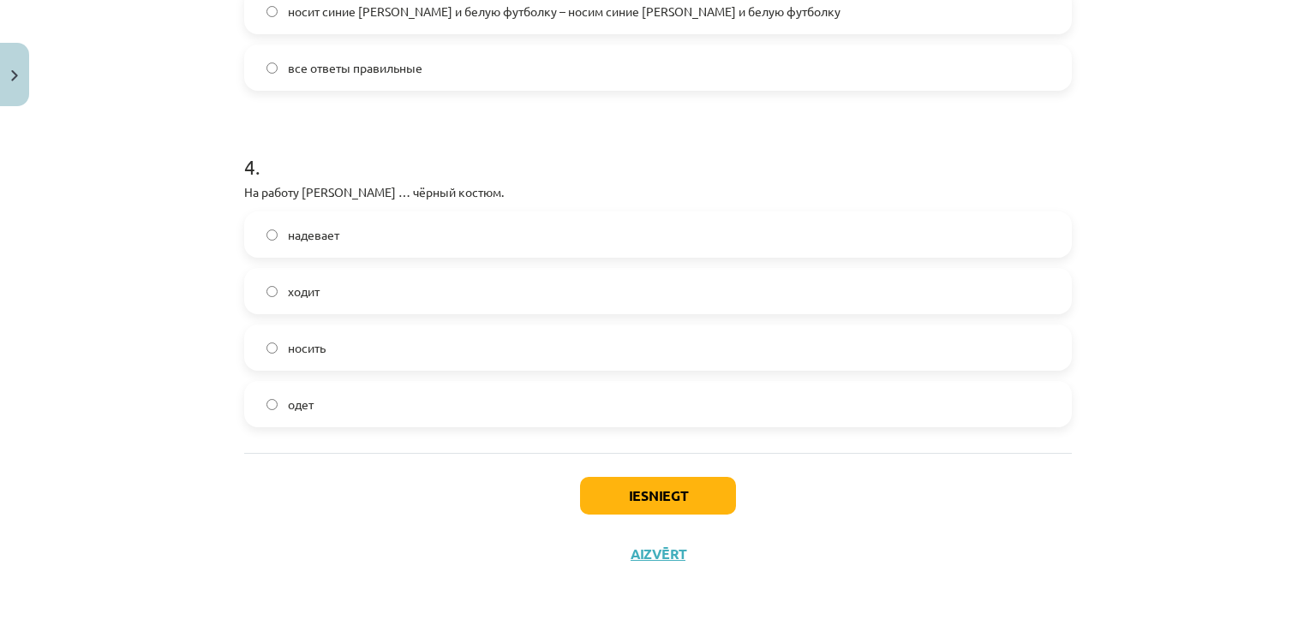
click at [392, 242] on label "надевает" at bounding box center [658, 234] width 824 height 43
click at [720, 499] on button "Iesniegt" at bounding box center [658, 496] width 156 height 38
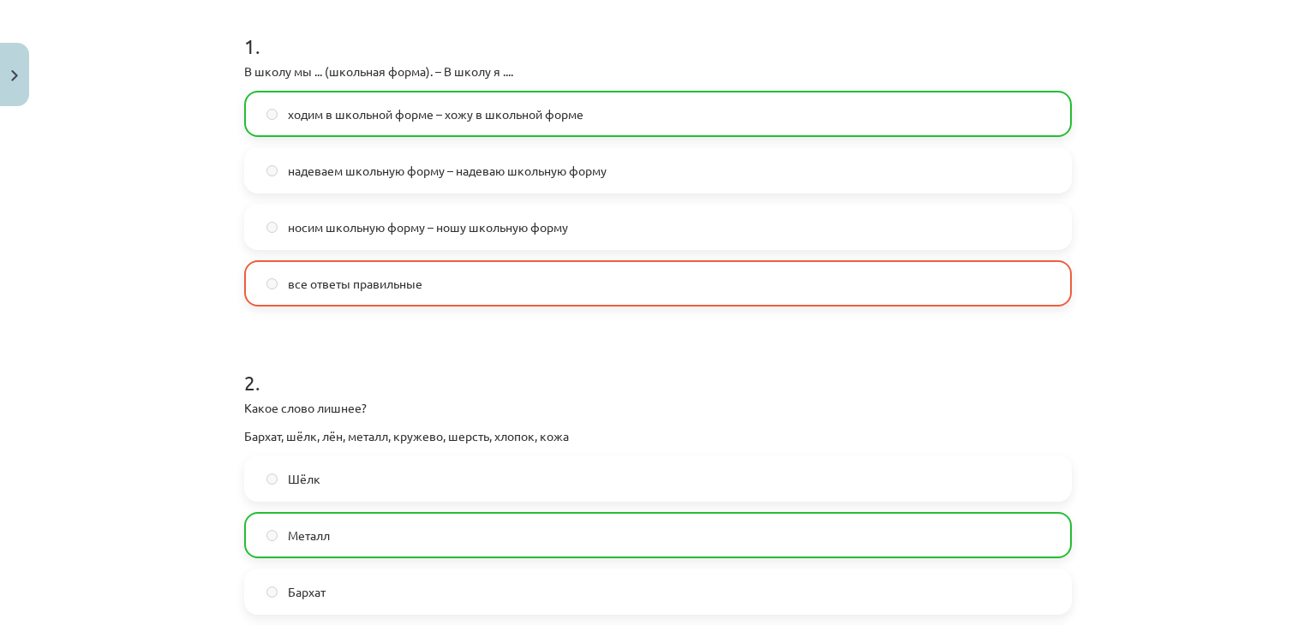
scroll to position [314, 0]
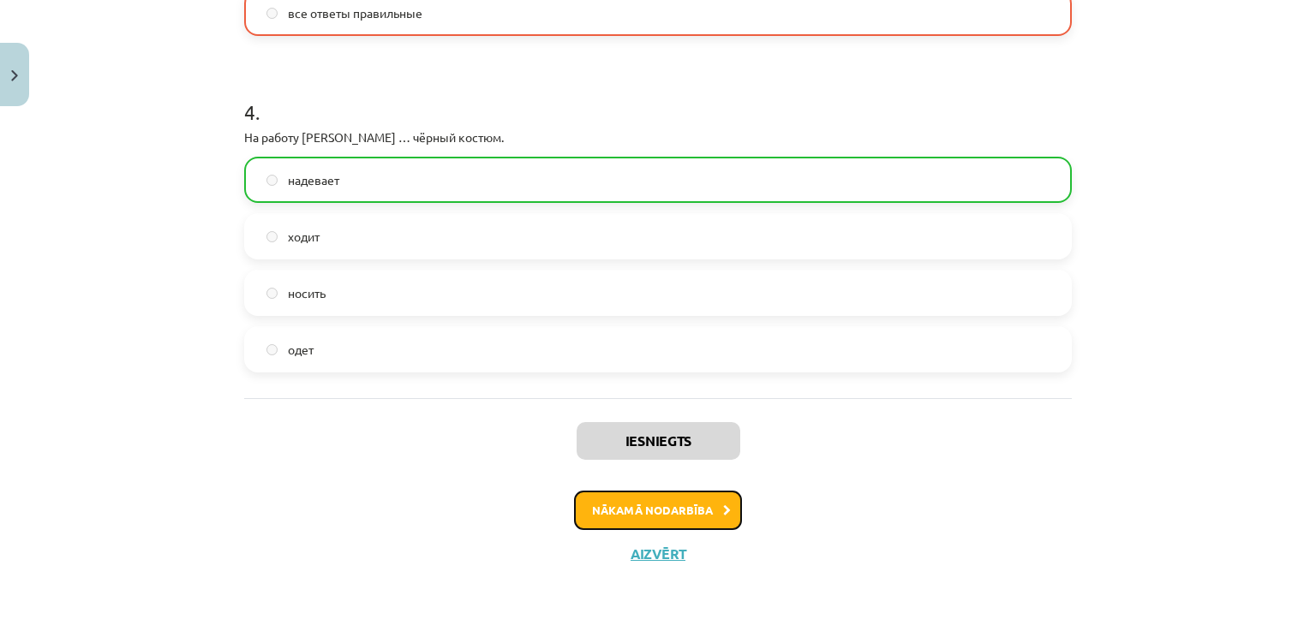
click at [668, 512] on button "Nākamā nodarbība" at bounding box center [658, 510] width 168 height 39
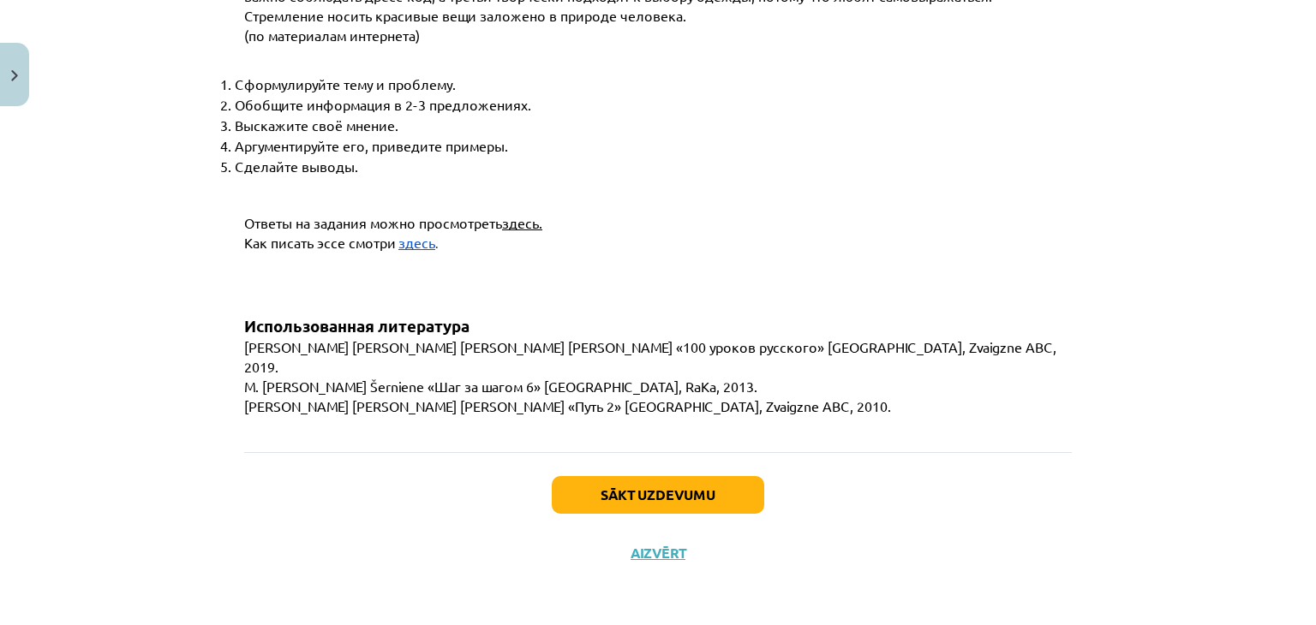
scroll to position [6670, 0]
click at [702, 489] on button "Sākt uzdevumu" at bounding box center [658, 495] width 212 height 38
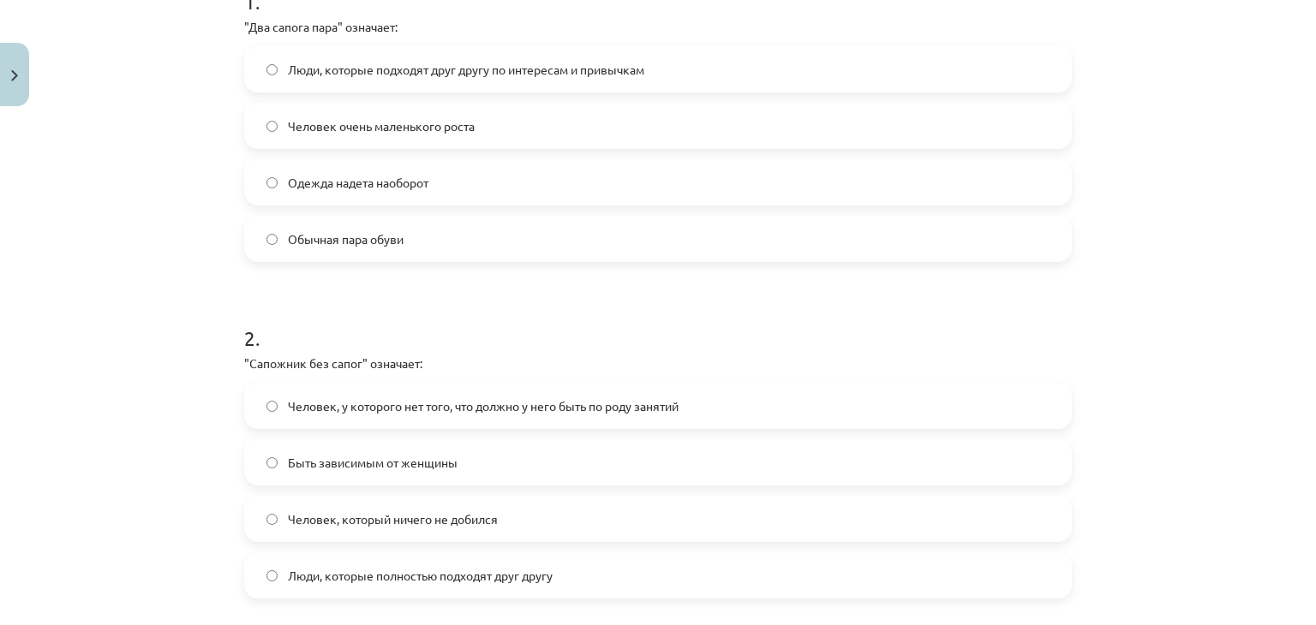
scroll to position [373, 0]
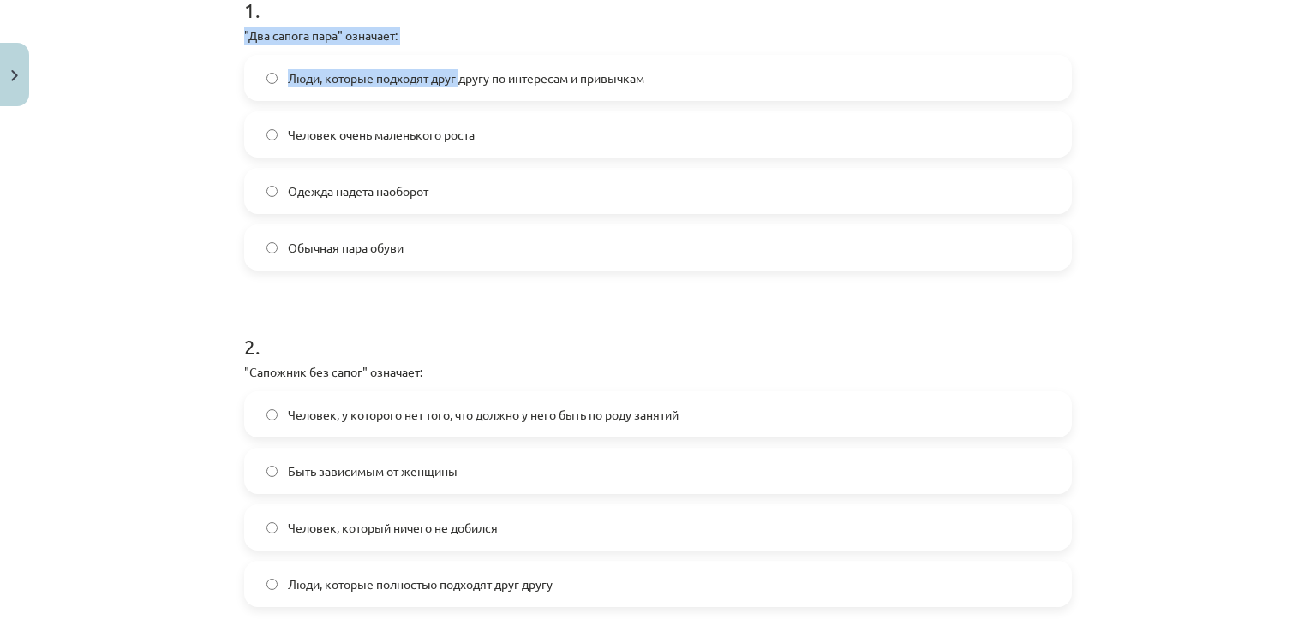
drag, startPoint x: 238, startPoint y: 27, endPoint x: 456, endPoint y: 27, distance: 217.6
click at [456, 27] on div "20 XP Saņemsi Sarežģīts 500 pilda Apraksts Uzdevums Palīdzība 1 . "Два сапога п…" at bounding box center [658, 588] width 848 height 1695
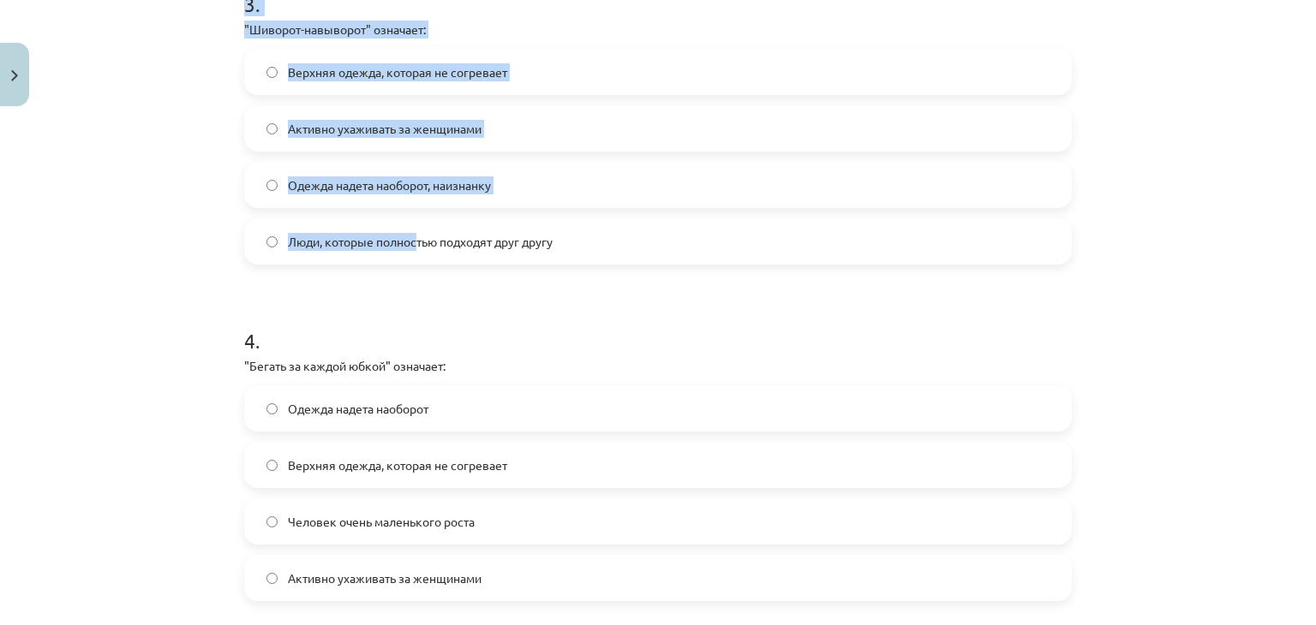
scroll to position [1227, 0]
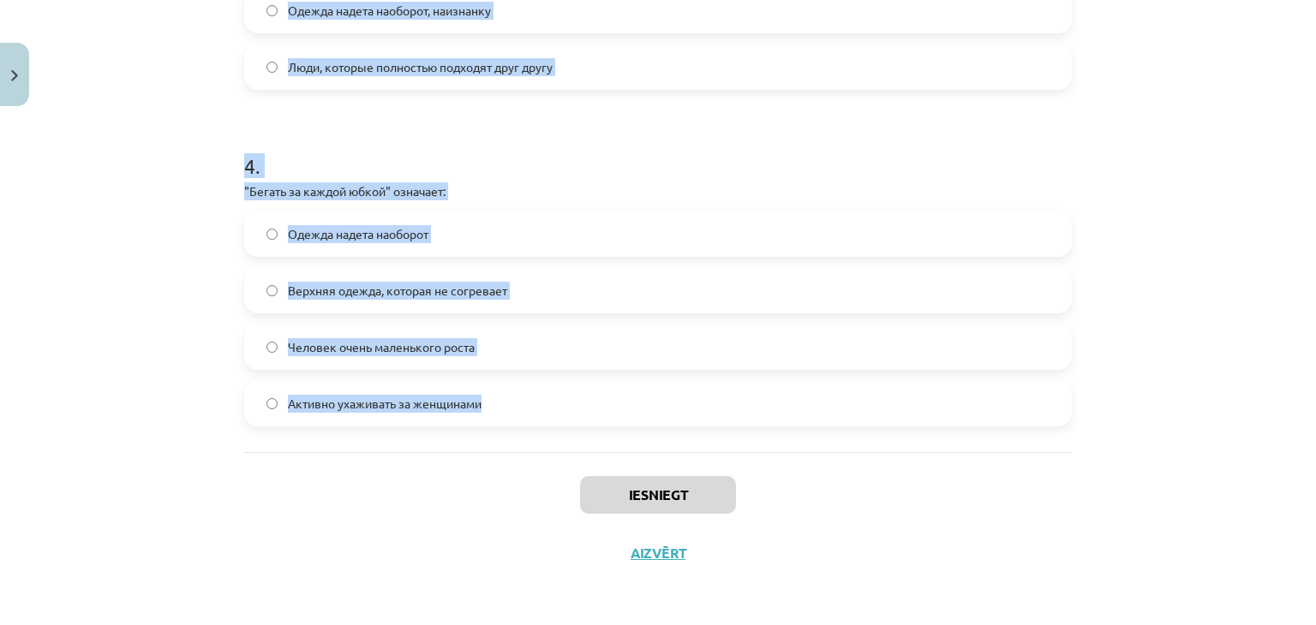
drag, startPoint x: 243, startPoint y: 4, endPoint x: 593, endPoint y: 429, distance: 550.2
copy form "1 . "Два сапога пара" означает: Люди, которые подходят друг другу по интересам …"
click at [598, 231] on label "Одежда надета наоборот" at bounding box center [658, 233] width 824 height 43
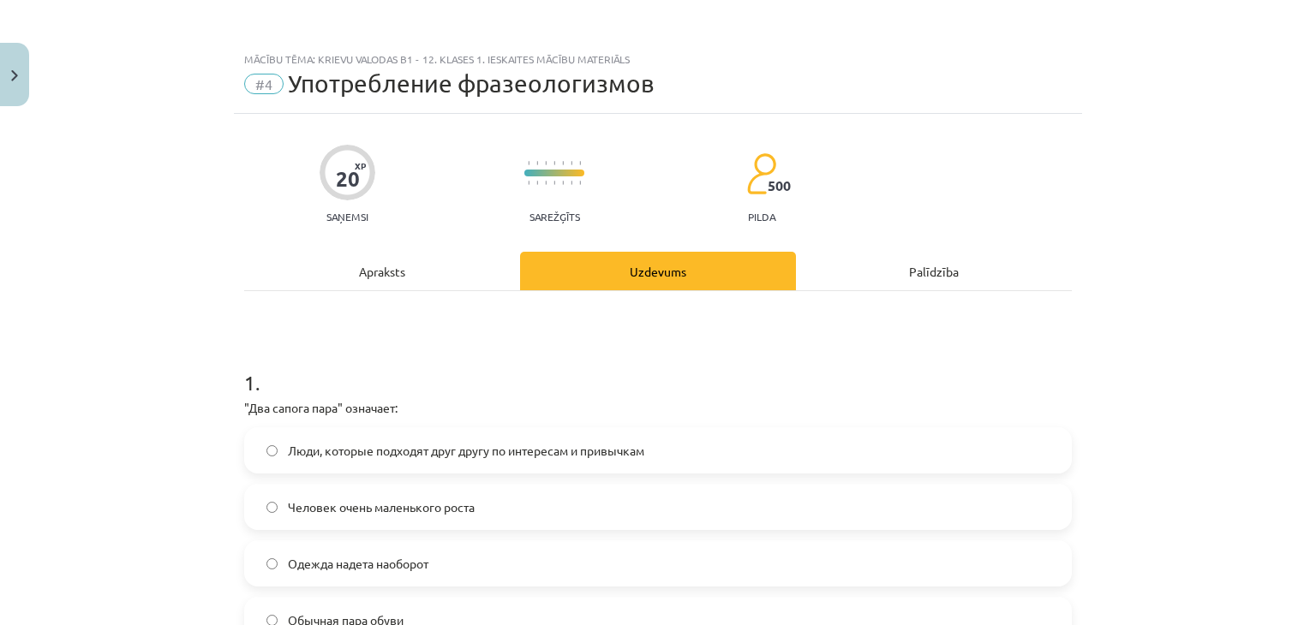
scroll to position [134, 0]
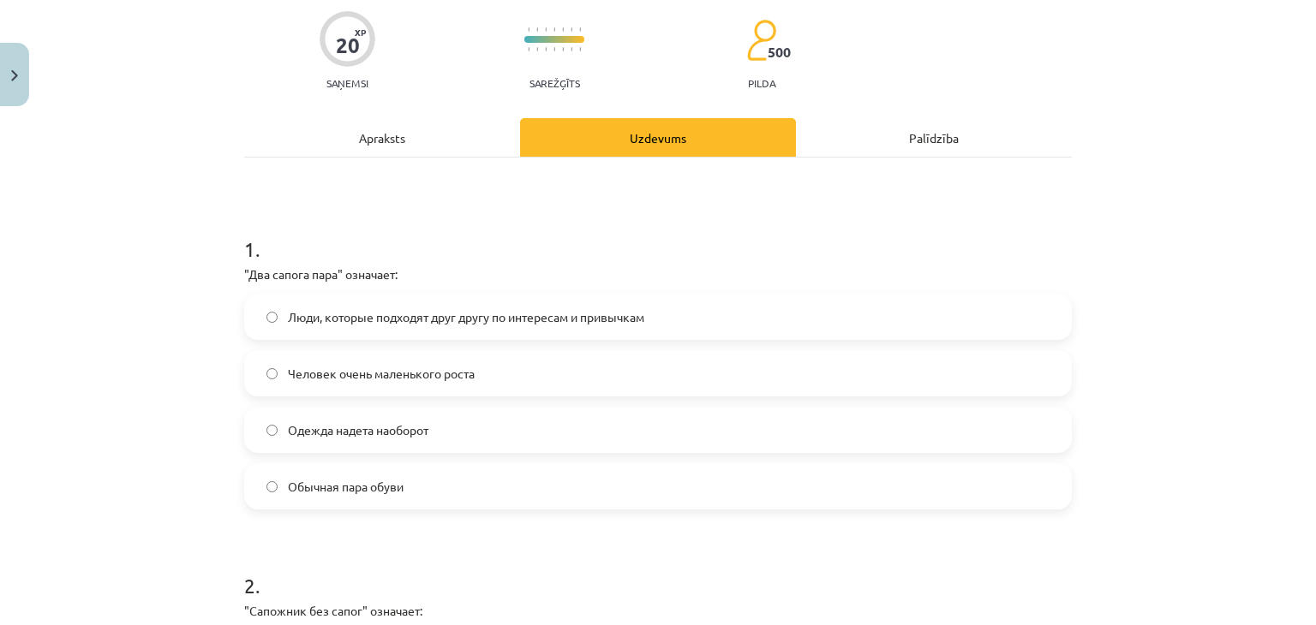
click at [425, 320] on span "Люди, которые подходят друг другу по интересам и привычкам" at bounding box center [466, 317] width 356 height 18
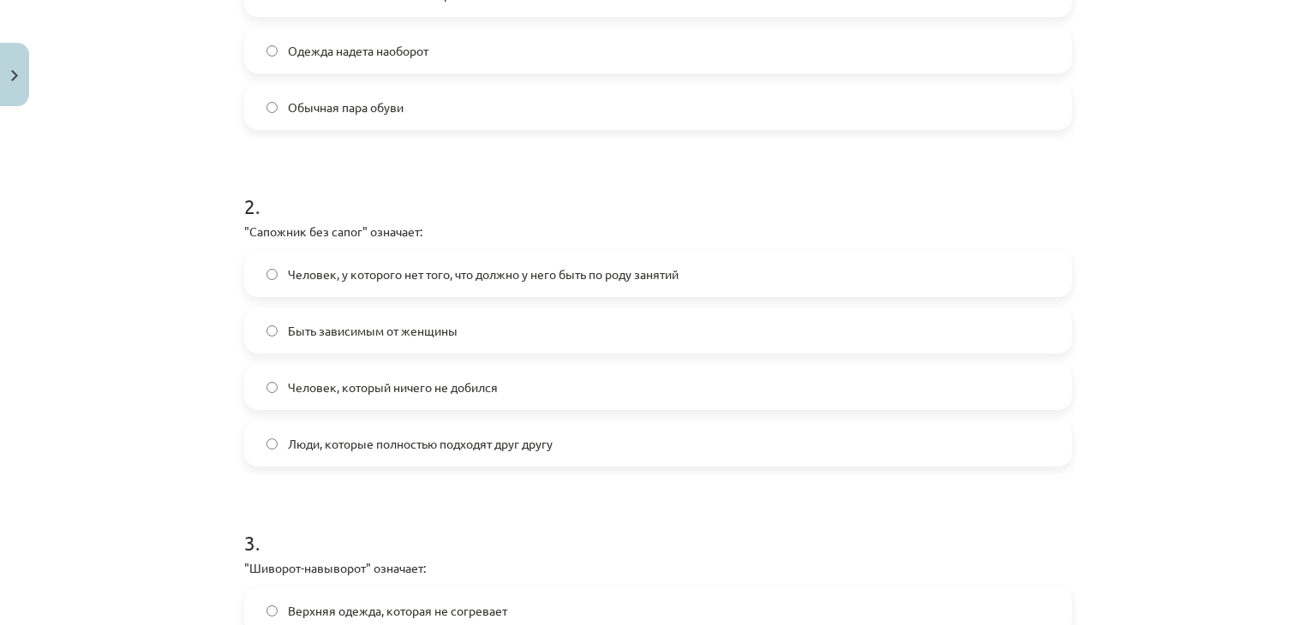
scroll to position [625, 0]
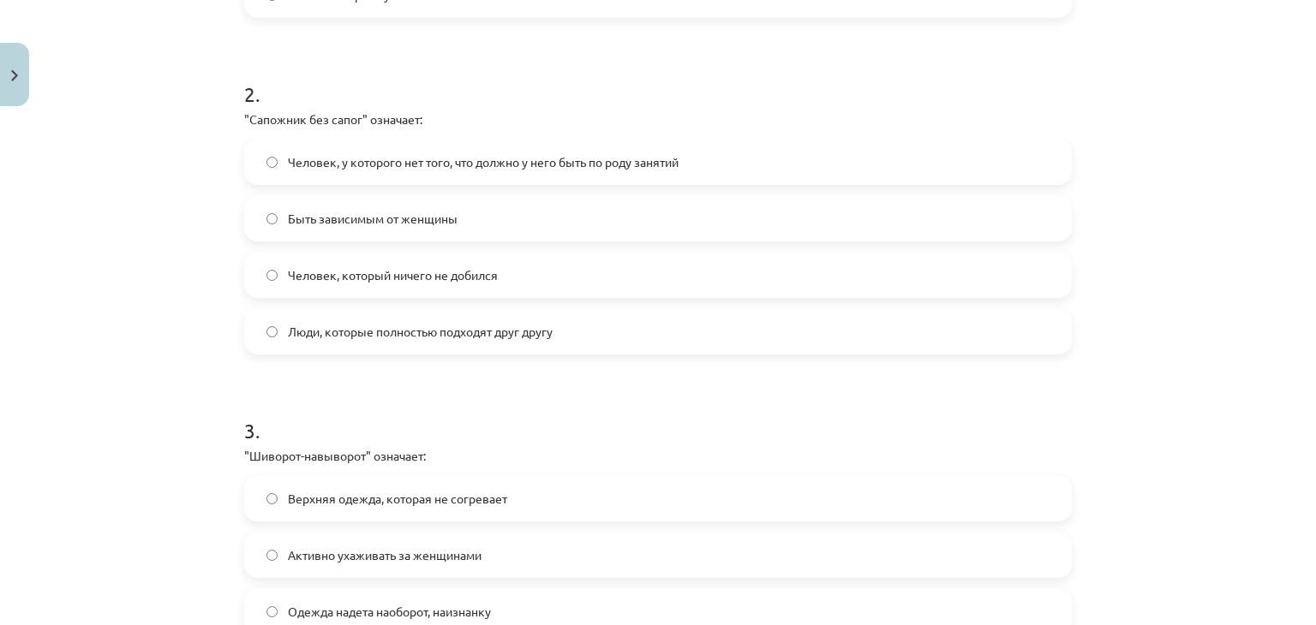
click at [416, 169] on span "Человек, у которого нет того, что должно у него быть по роду занятий" at bounding box center [483, 162] width 391 height 18
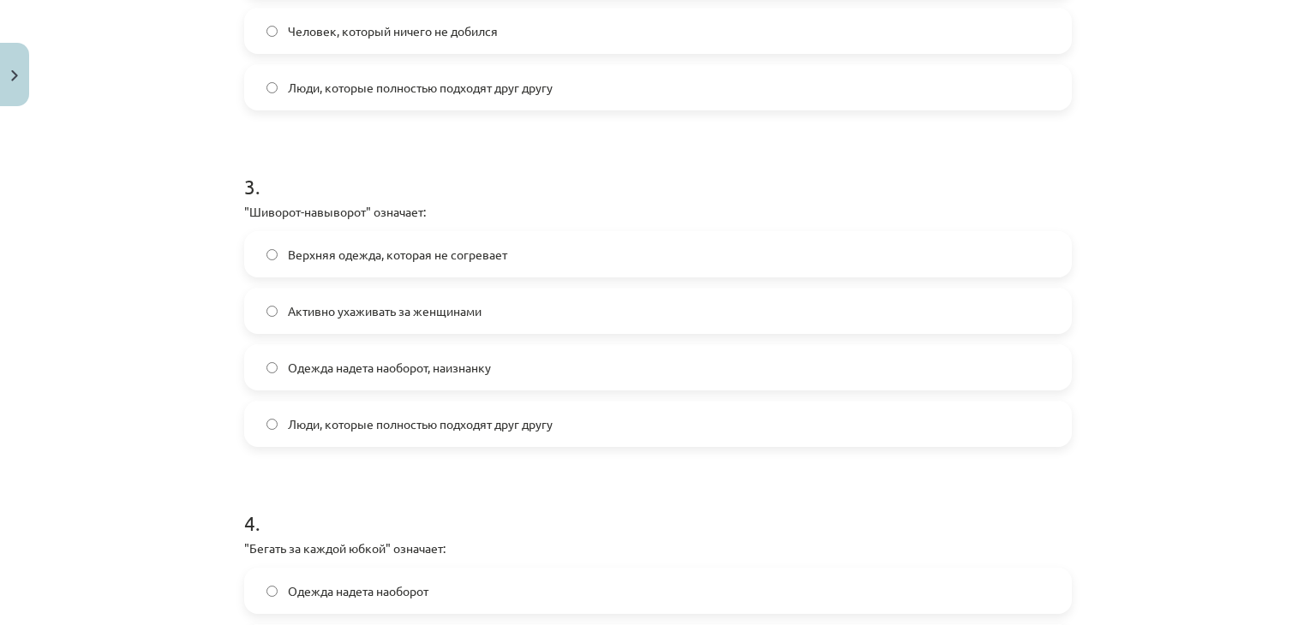
scroll to position [890, 0]
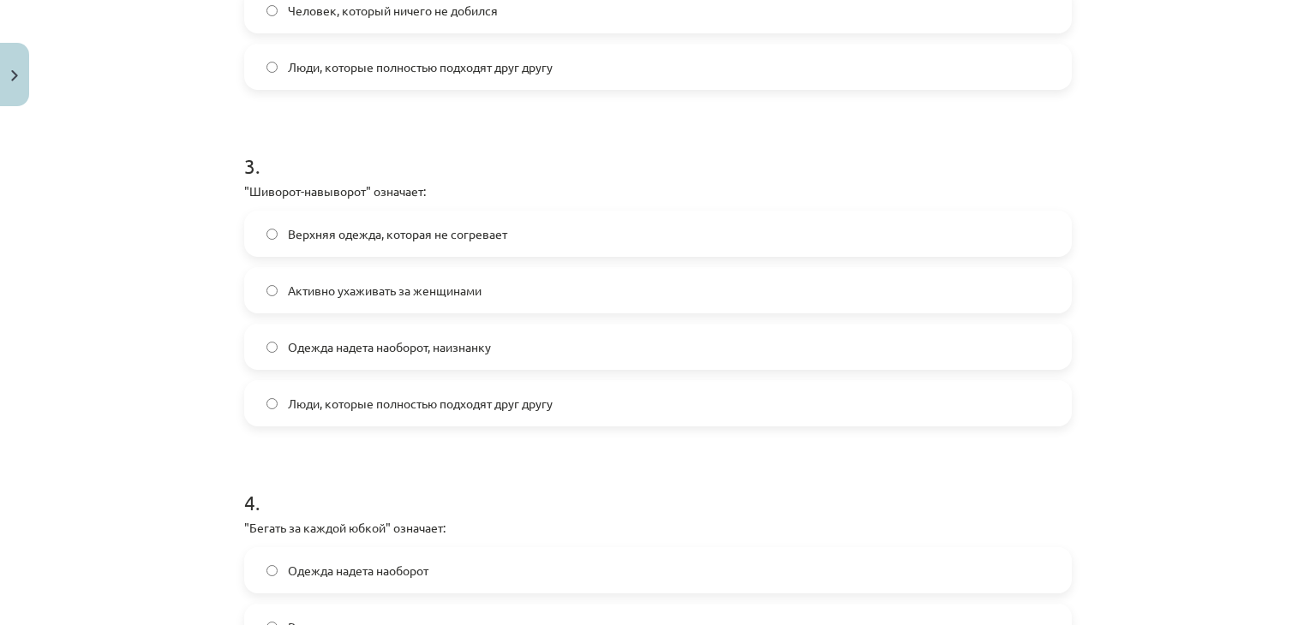
click at [350, 341] on span "Одежда надета наоборот, наизнанку" at bounding box center [389, 347] width 203 height 18
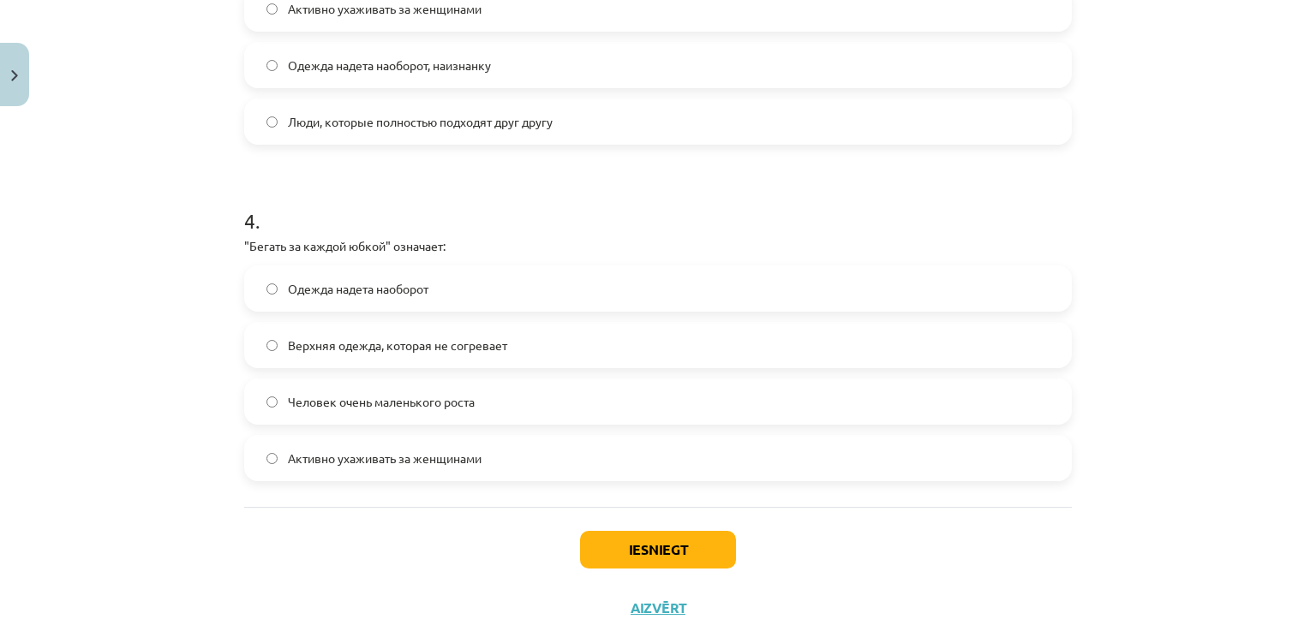
scroll to position [1174, 0]
click at [377, 461] on span "Активно ухаживать за женщинами" at bounding box center [385, 457] width 194 height 18
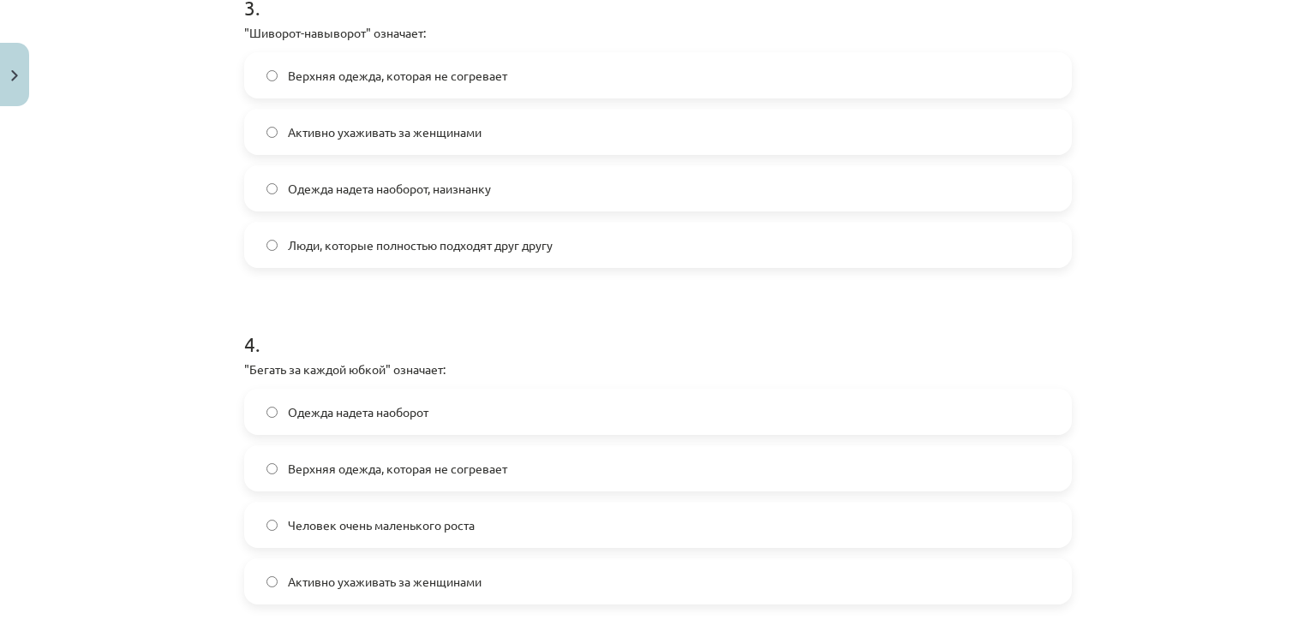
scroll to position [1227, 0]
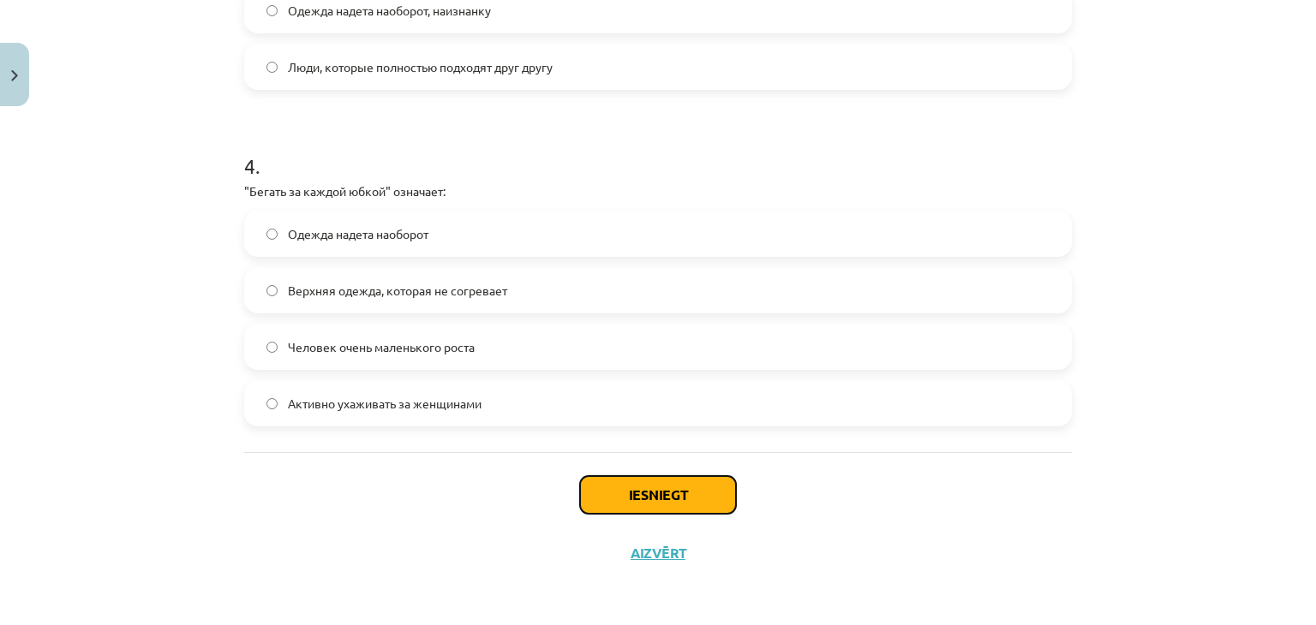
click at [713, 498] on button "Iesniegt" at bounding box center [658, 495] width 156 height 38
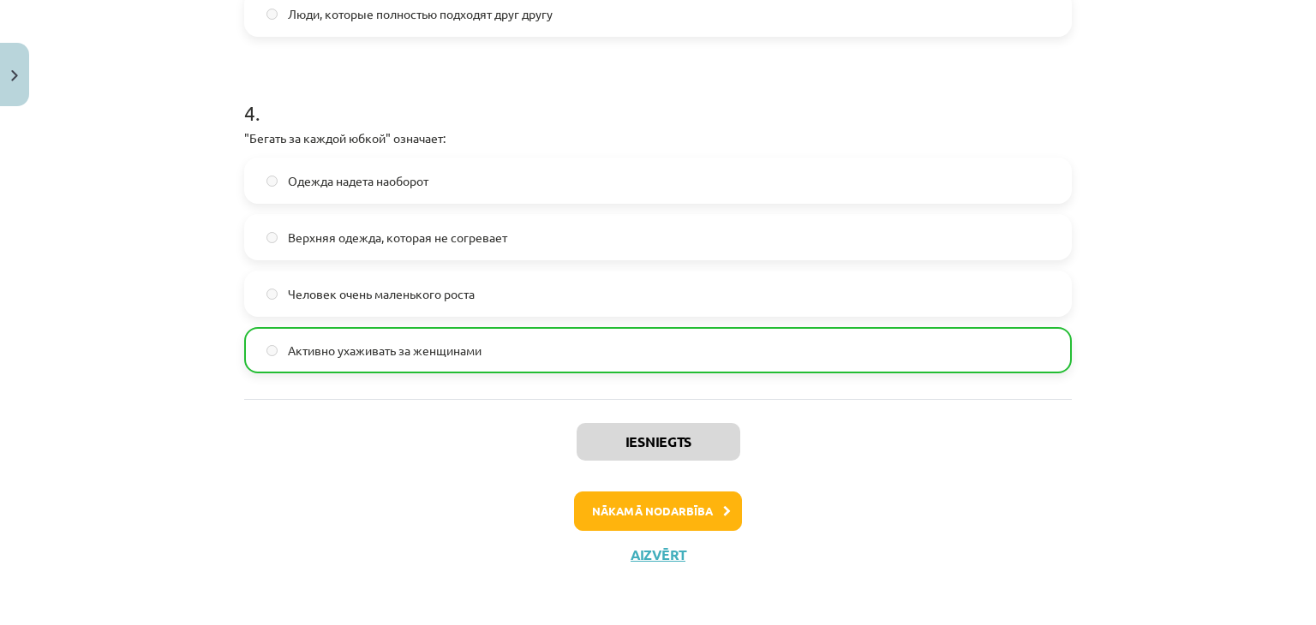
scroll to position [1281, 0]
click at [723, 512] on icon at bounding box center [727, 510] width 8 height 11
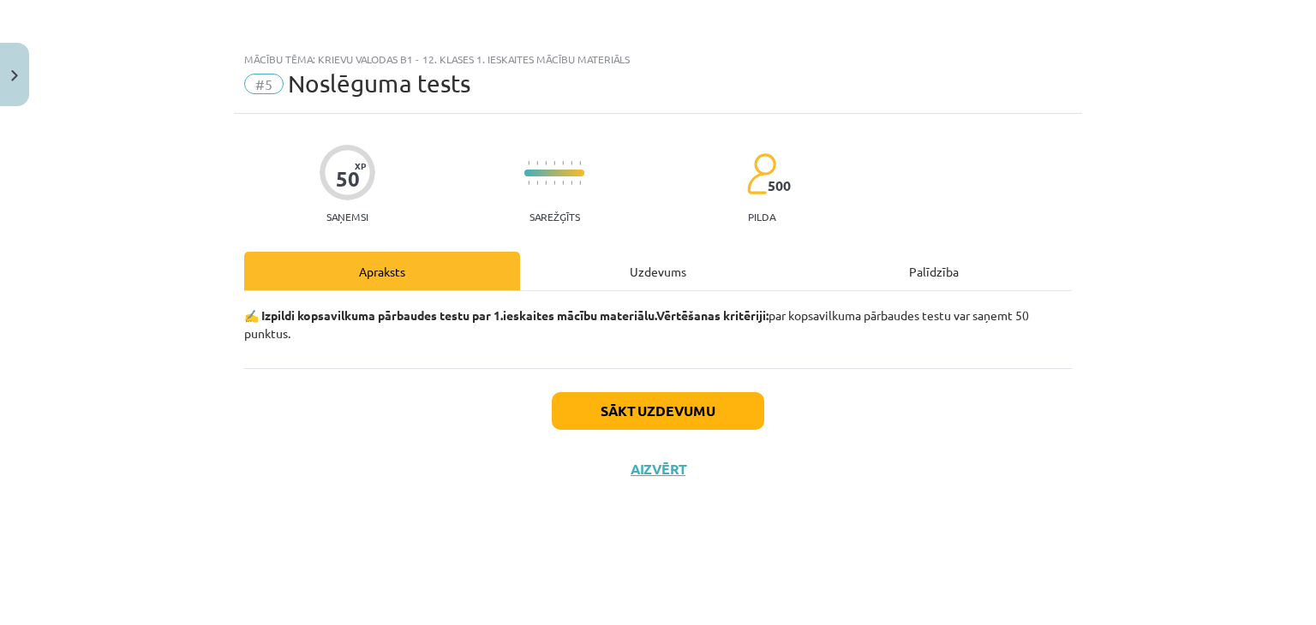
scroll to position [0, 0]
click at [677, 403] on button "Sākt uzdevumu" at bounding box center [658, 411] width 212 height 38
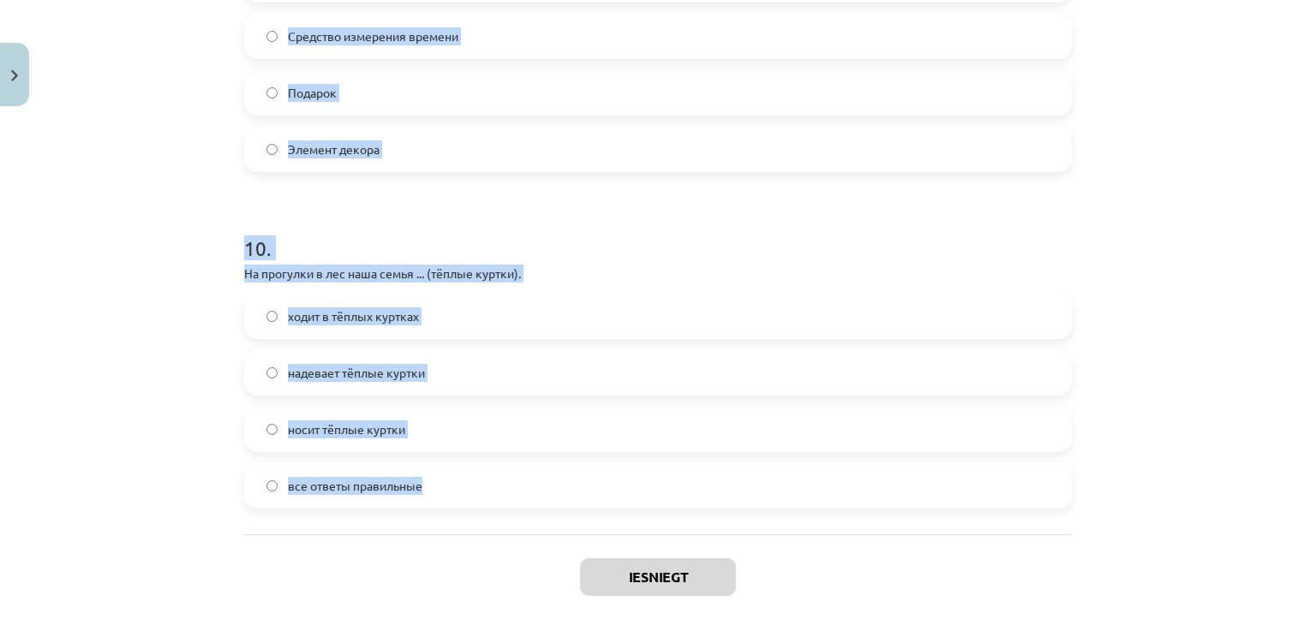
scroll to position [3246, 0]
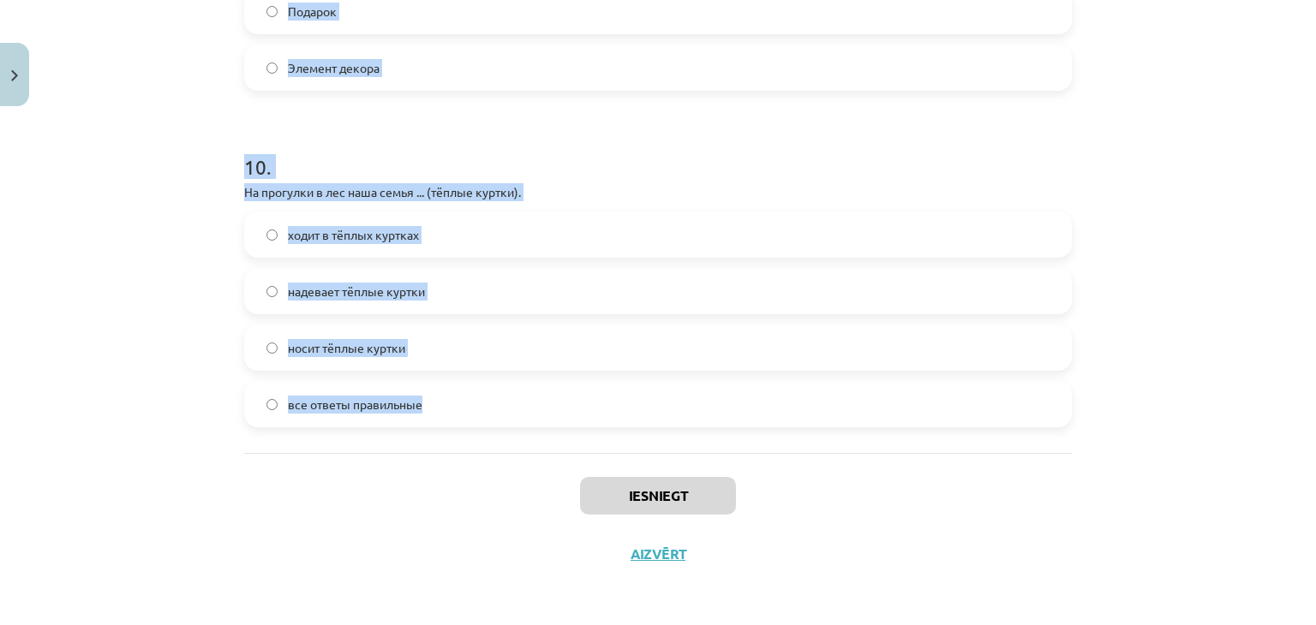
drag, startPoint x: 248, startPoint y: 106, endPoint x: 565, endPoint y: 389, distance: 424.7
copy form "1 . Что относится к аксессуарам? Сумка, перчатки Ботинки, шапка Пальто, брюки Р…"
click at [649, 140] on h1 "10 ." at bounding box center [658, 151] width 828 height 53
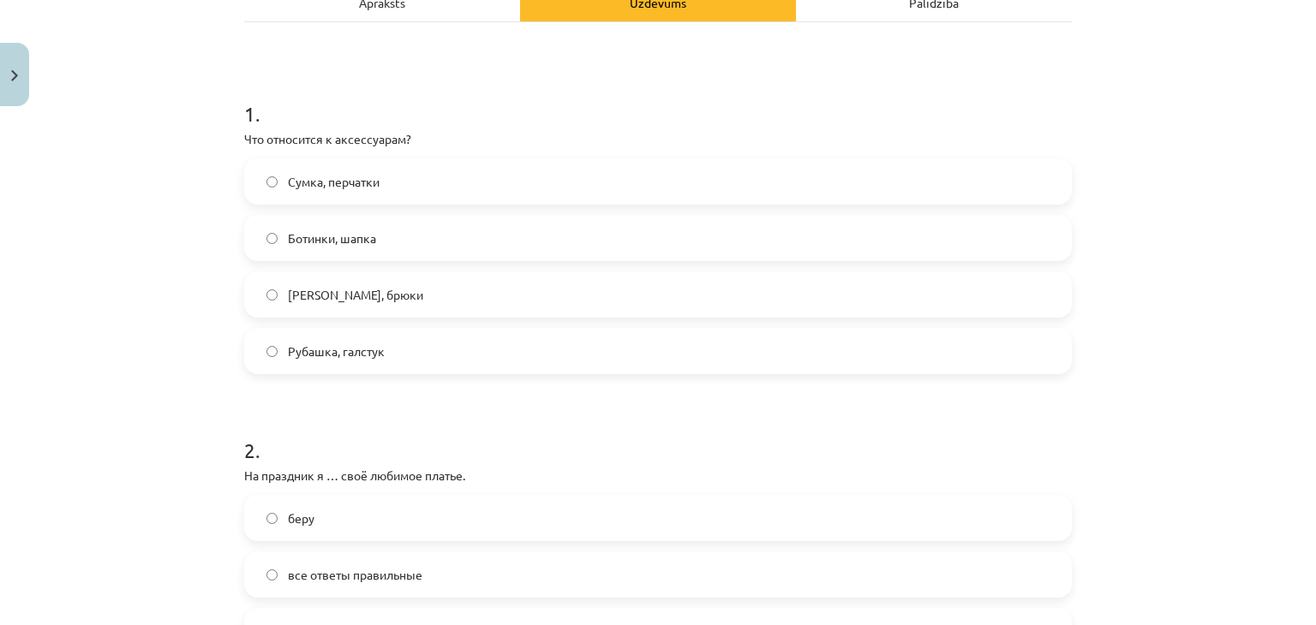
scroll to position [252, 0]
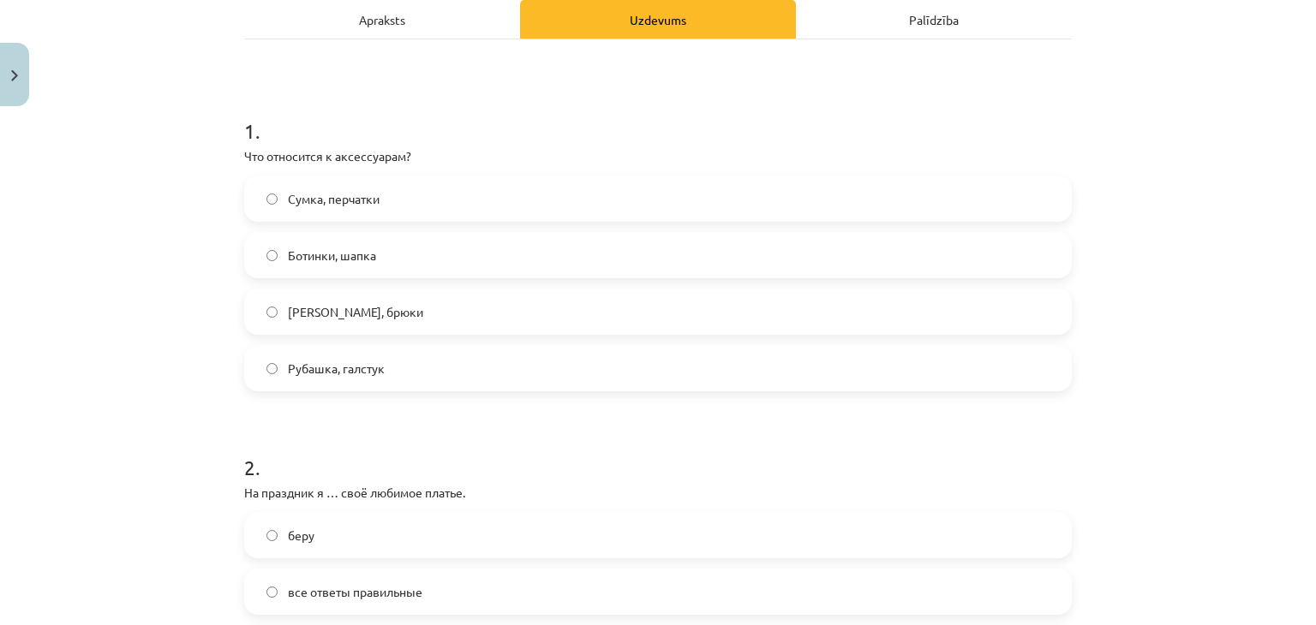
click at [453, 199] on label "Сумка, перчатки" at bounding box center [658, 198] width 824 height 43
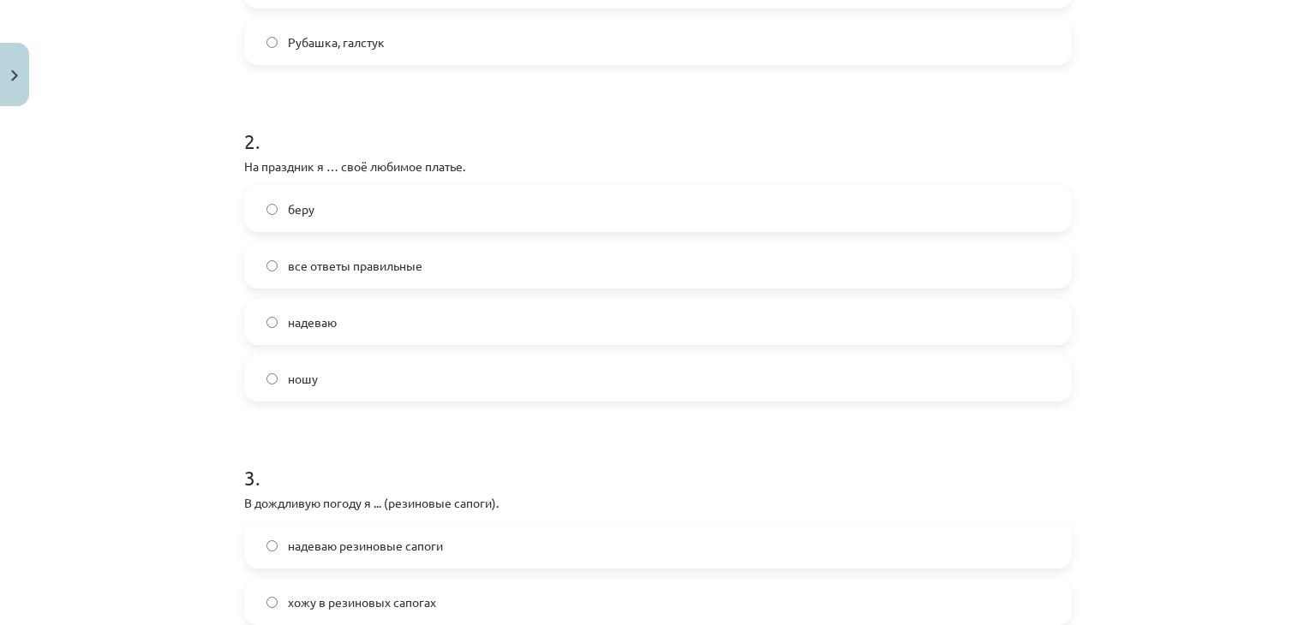
scroll to position [579, 0]
click at [381, 326] on label "надеваю" at bounding box center [658, 321] width 824 height 43
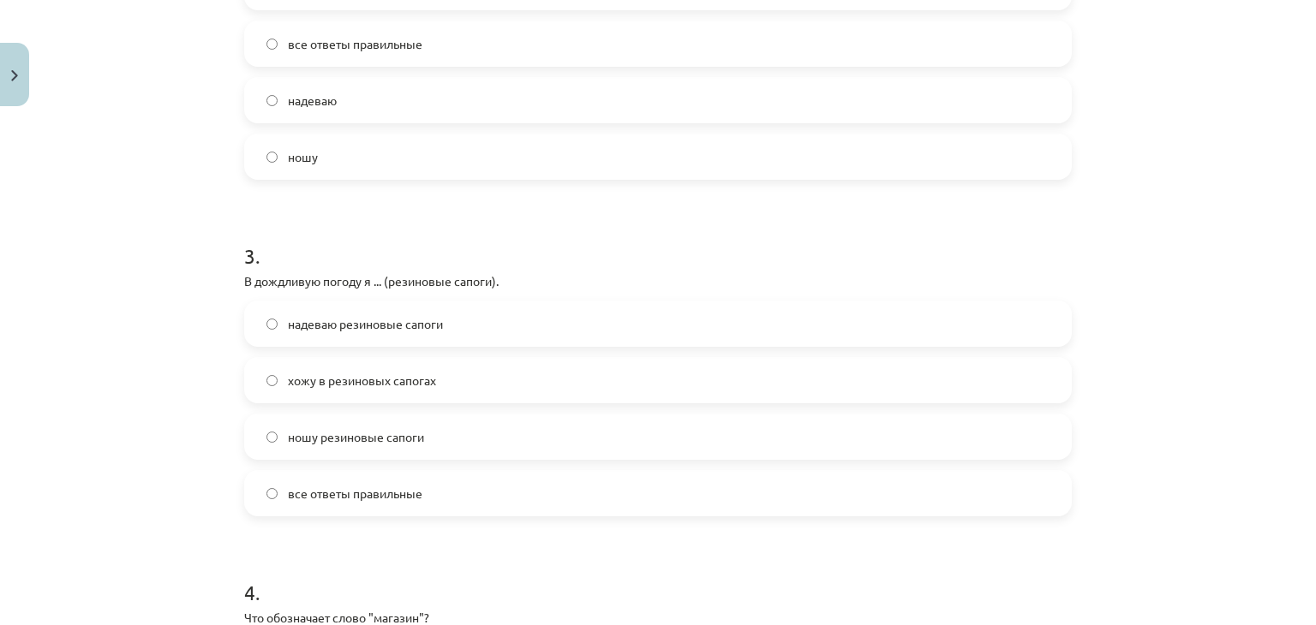
scroll to position [860, 0]
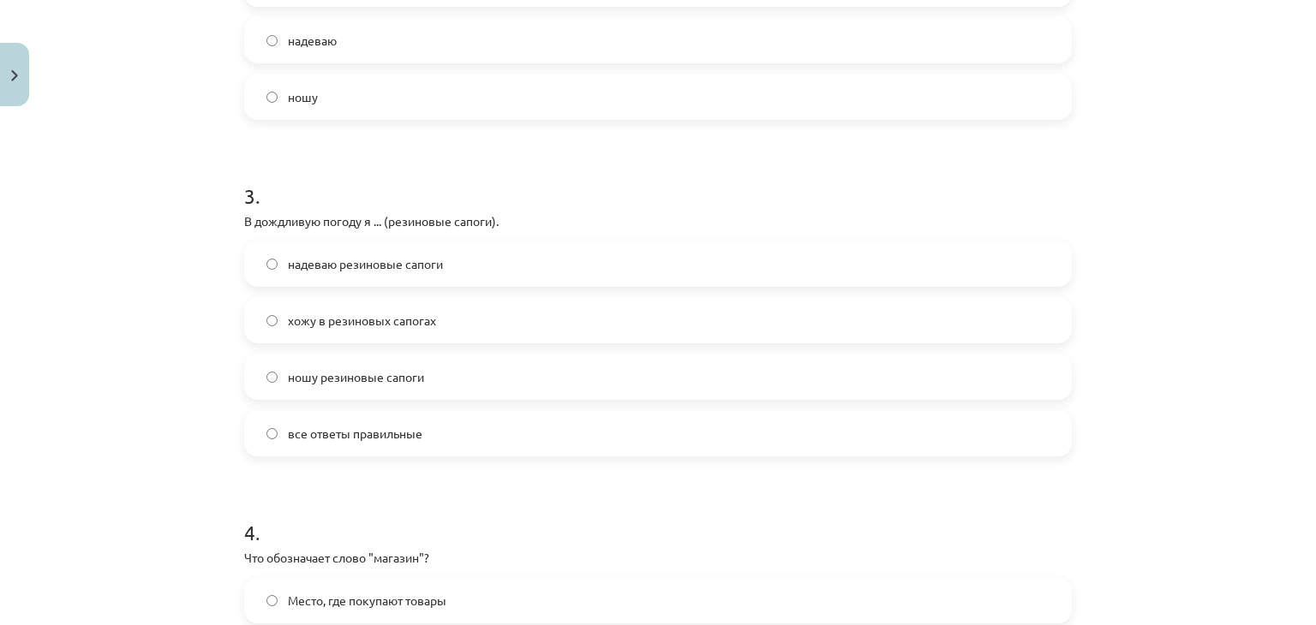
click at [359, 433] on span "все ответы правильные" at bounding box center [355, 434] width 134 height 18
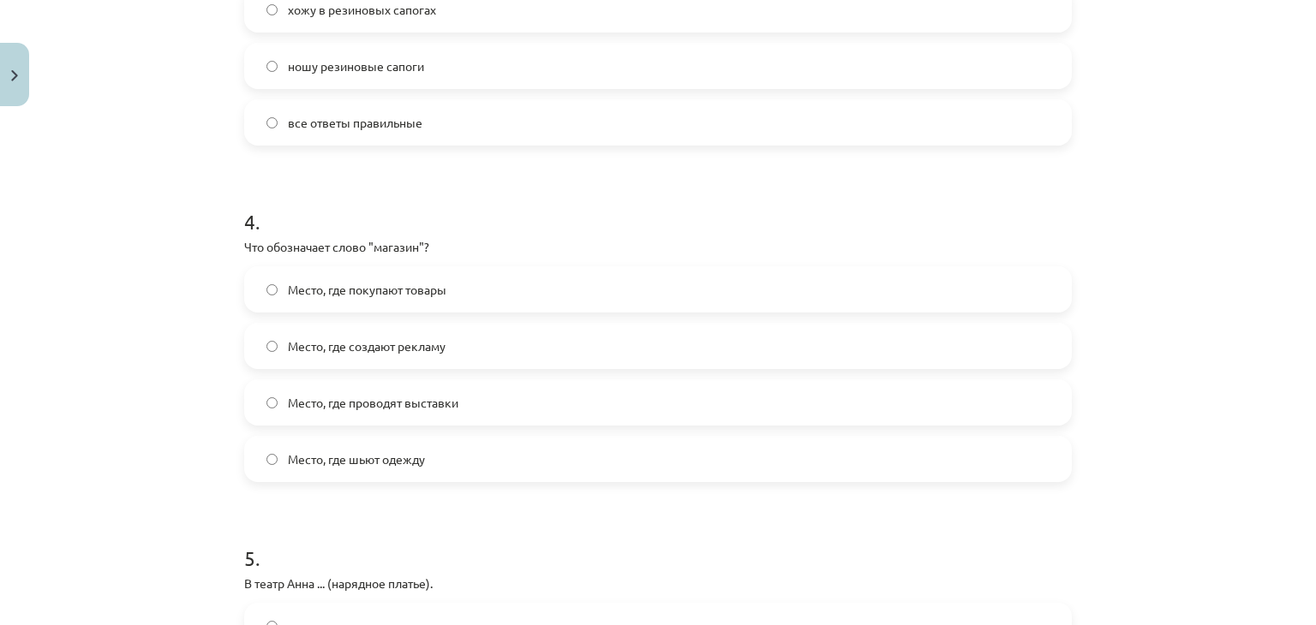
scroll to position [1230, 0]
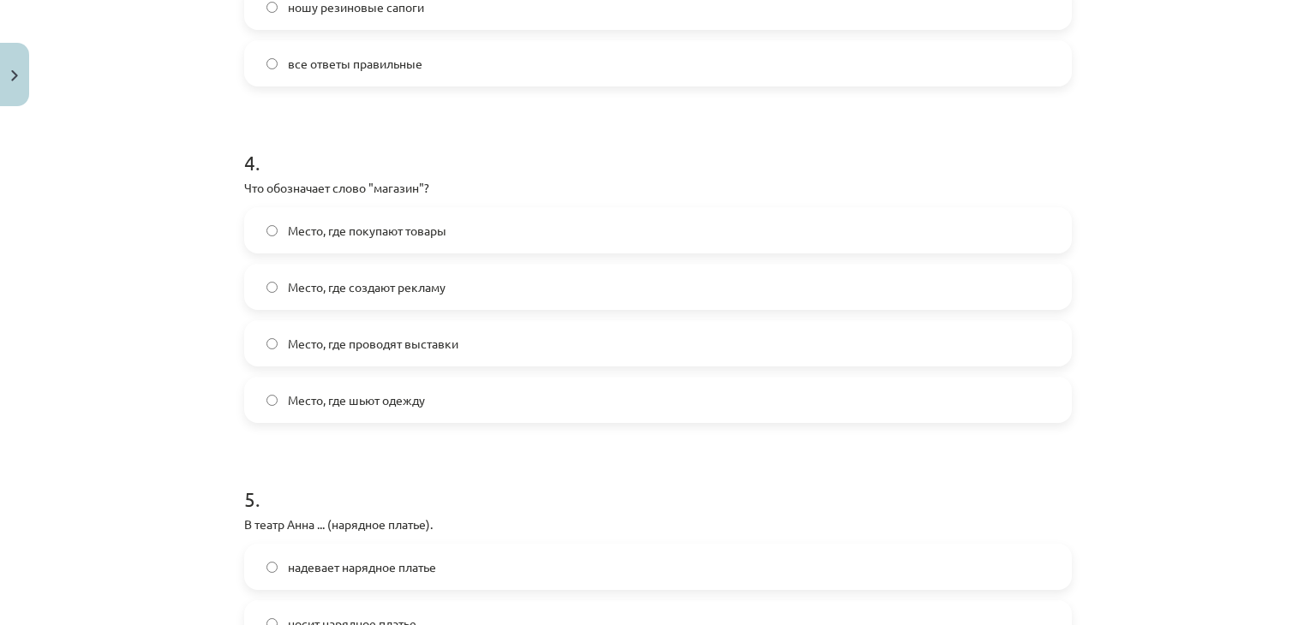
click at [387, 242] on label "Место, где покупают товары" at bounding box center [658, 230] width 824 height 43
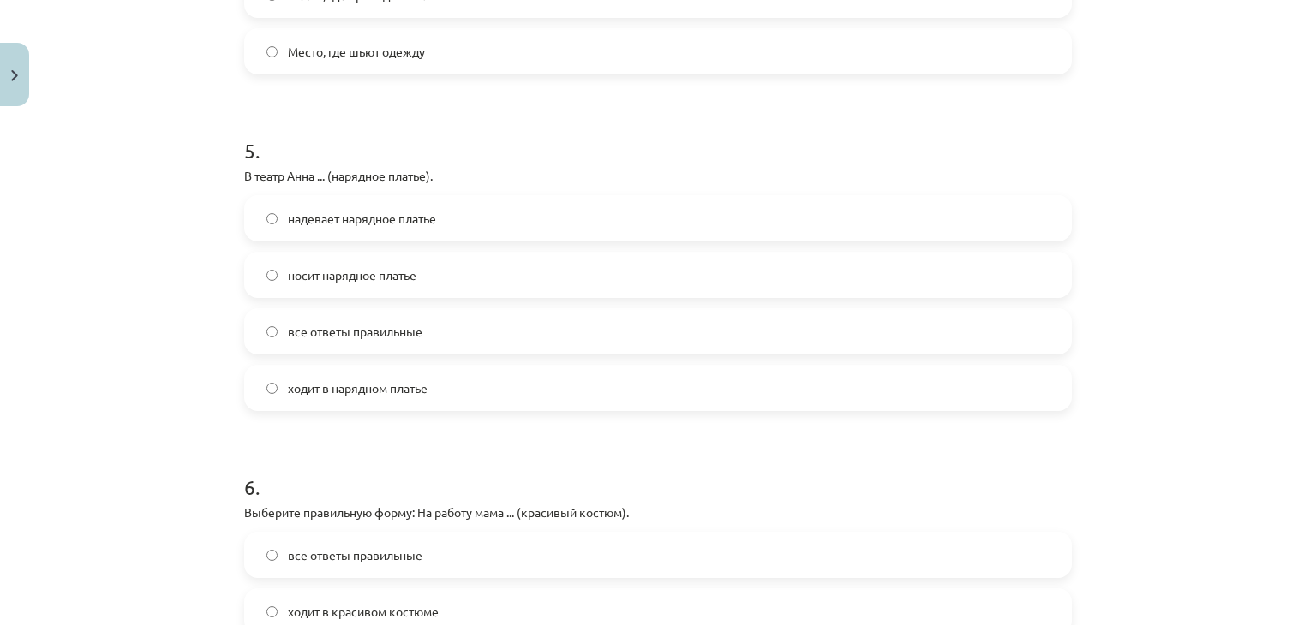
scroll to position [1599, 0]
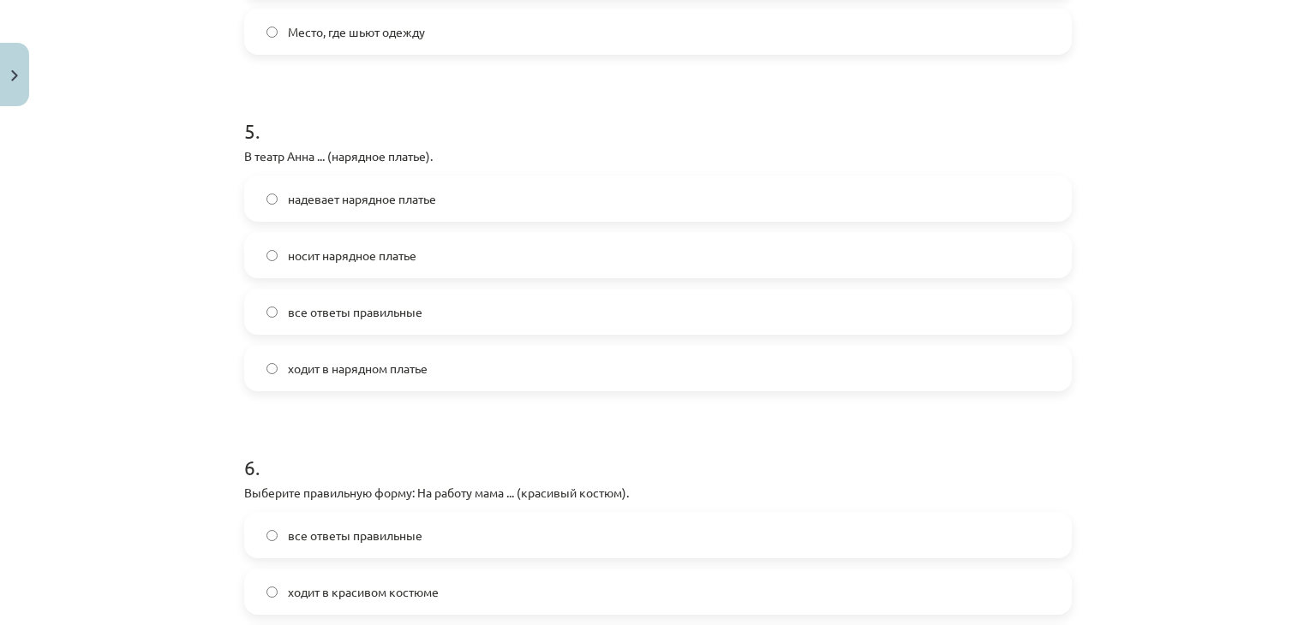
click at [354, 311] on span "все ответы правильные" at bounding box center [355, 312] width 134 height 18
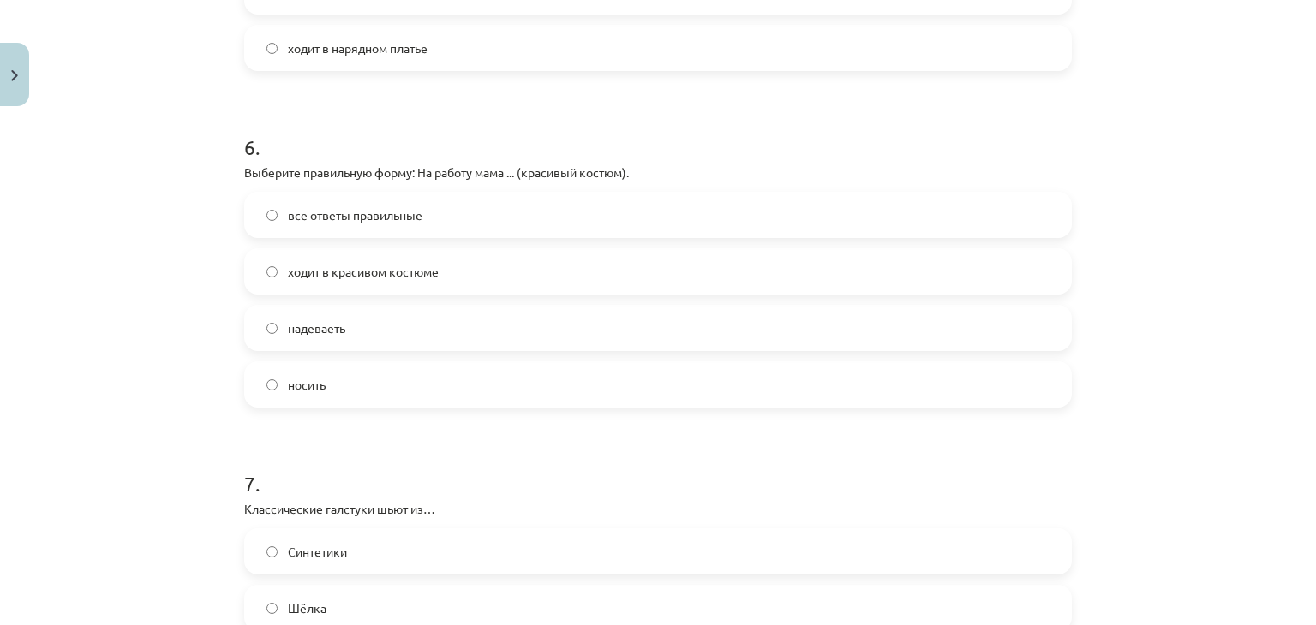
scroll to position [1924, 0]
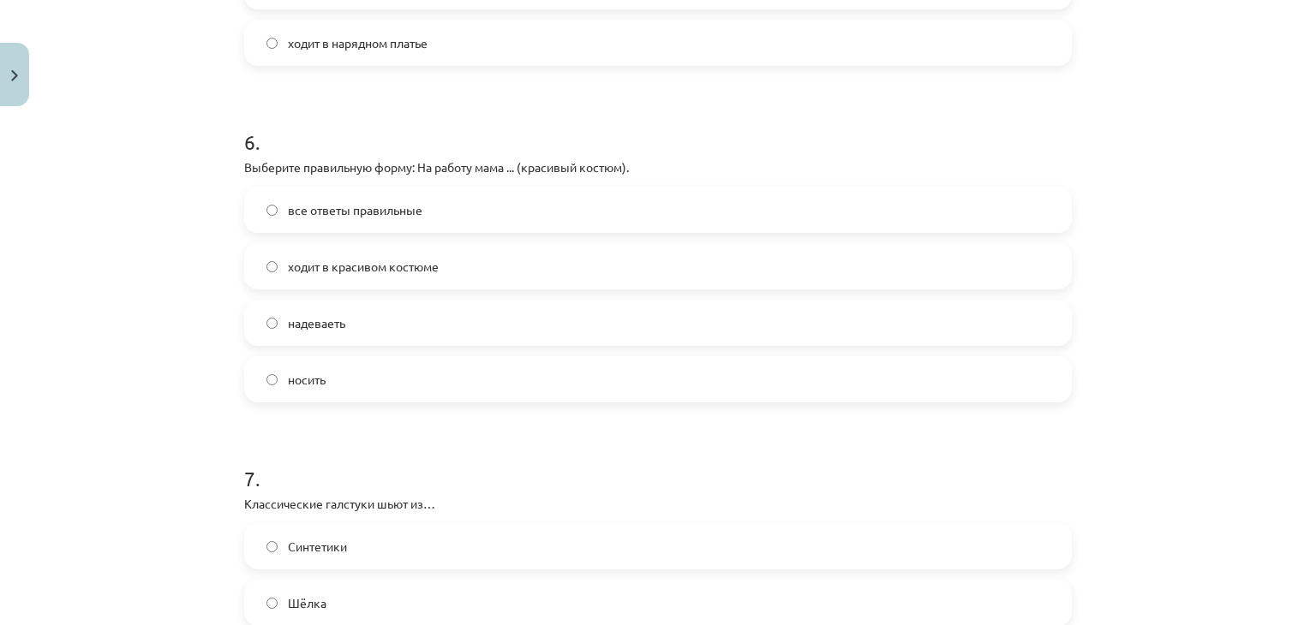
click at [364, 273] on span "ходит в красивом костюме" at bounding box center [363, 267] width 151 height 18
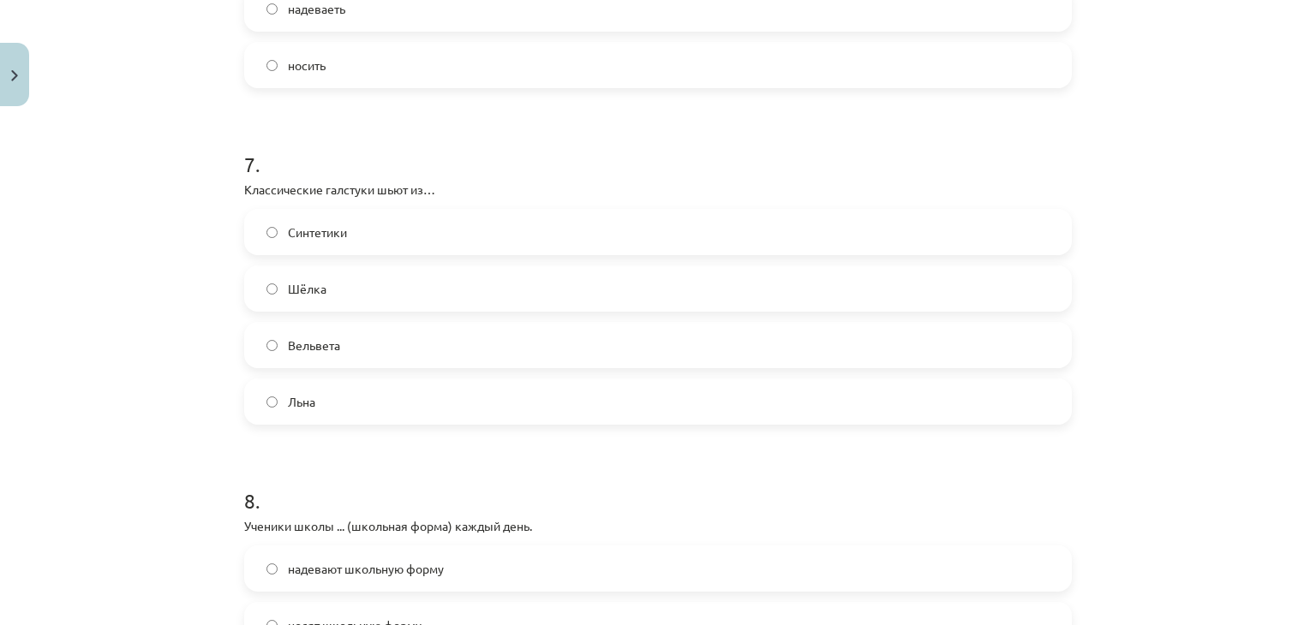
scroll to position [2292, 0]
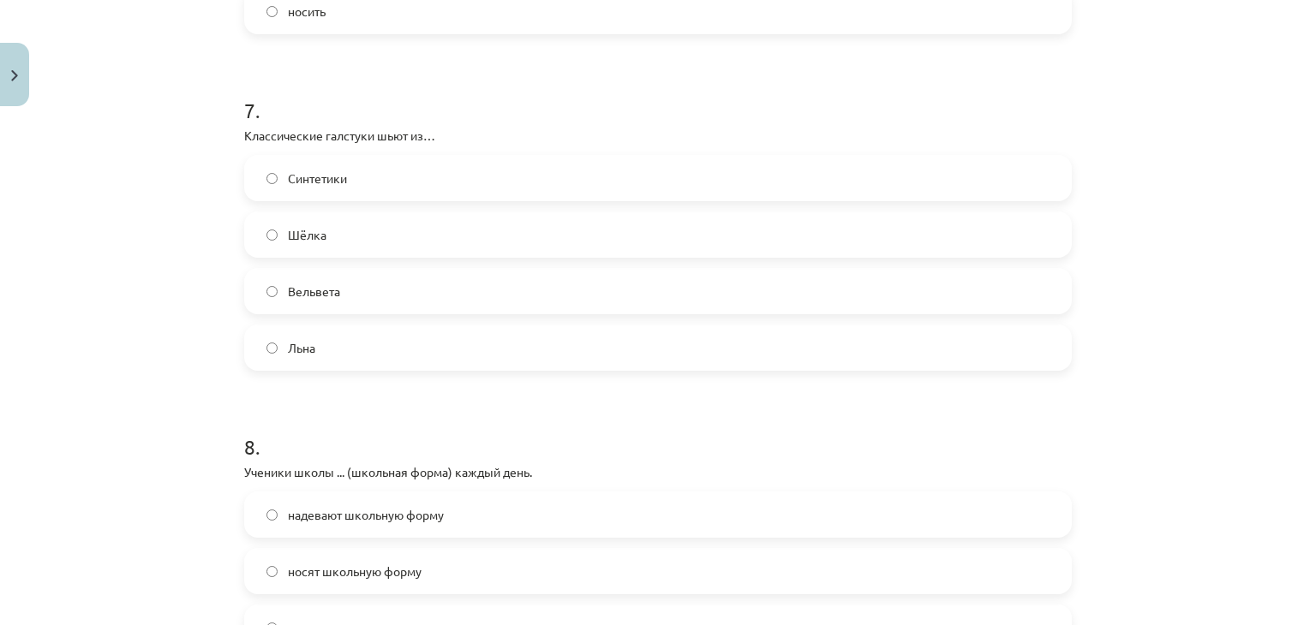
click at [417, 247] on label "Шёлка" at bounding box center [658, 234] width 824 height 43
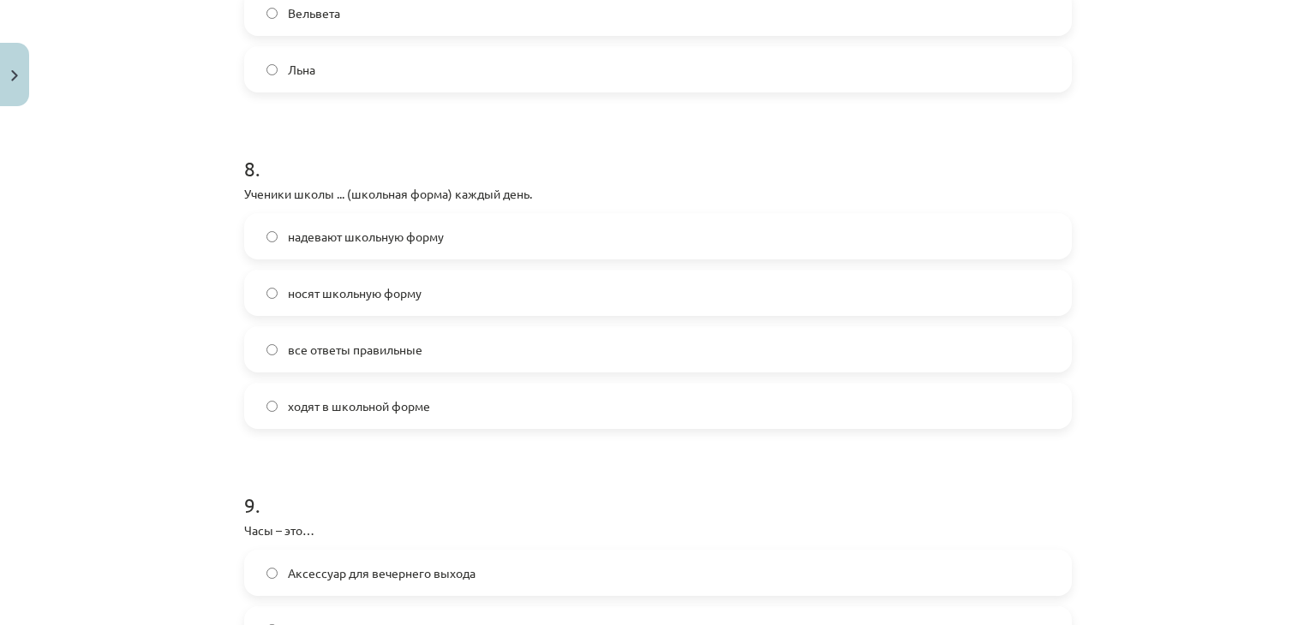
scroll to position [2585, 0]
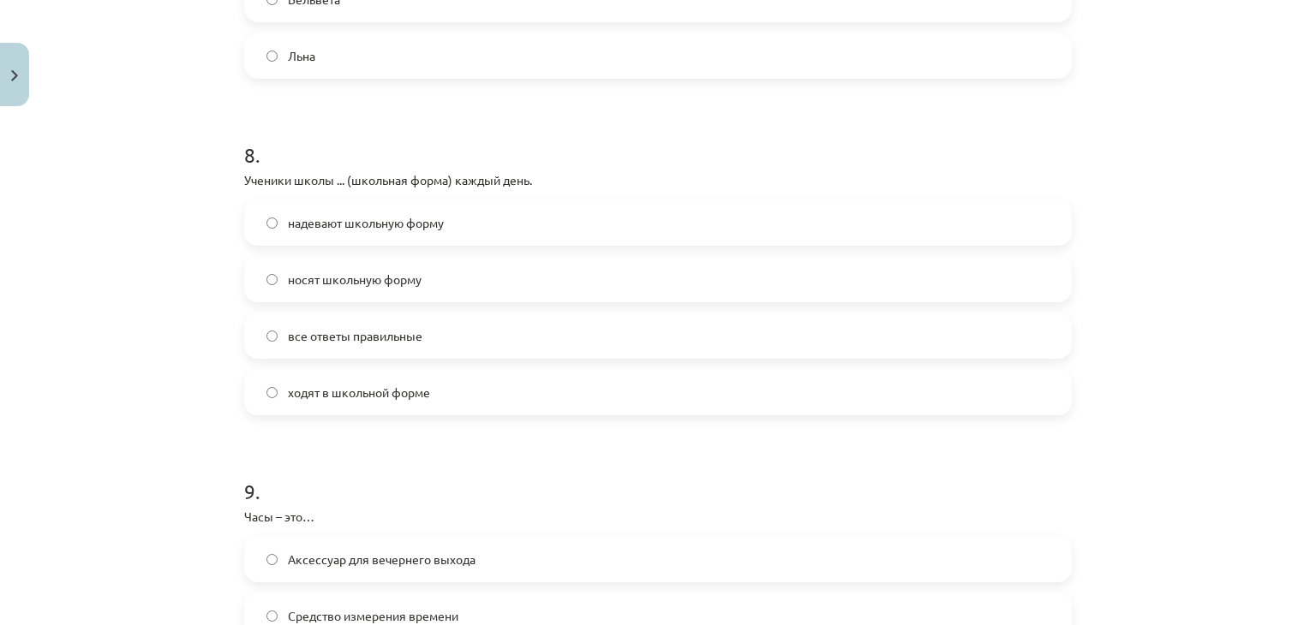
click at [354, 349] on label "все ответы правильные" at bounding box center [658, 335] width 824 height 43
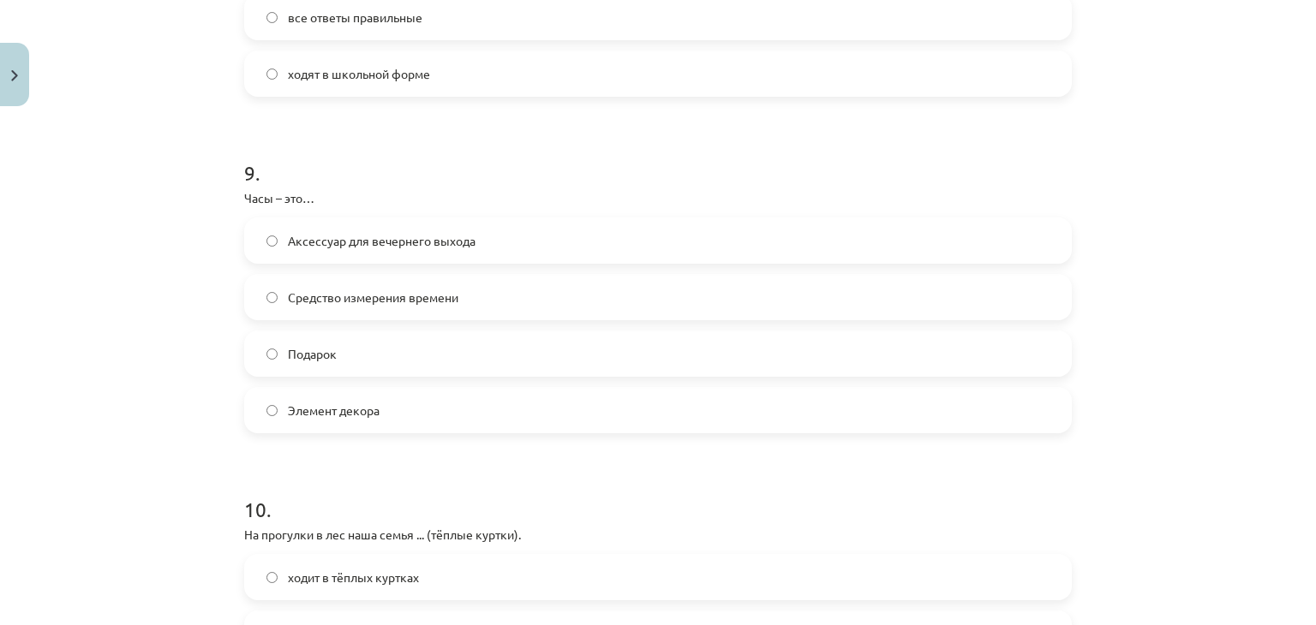
scroll to position [2942, 0]
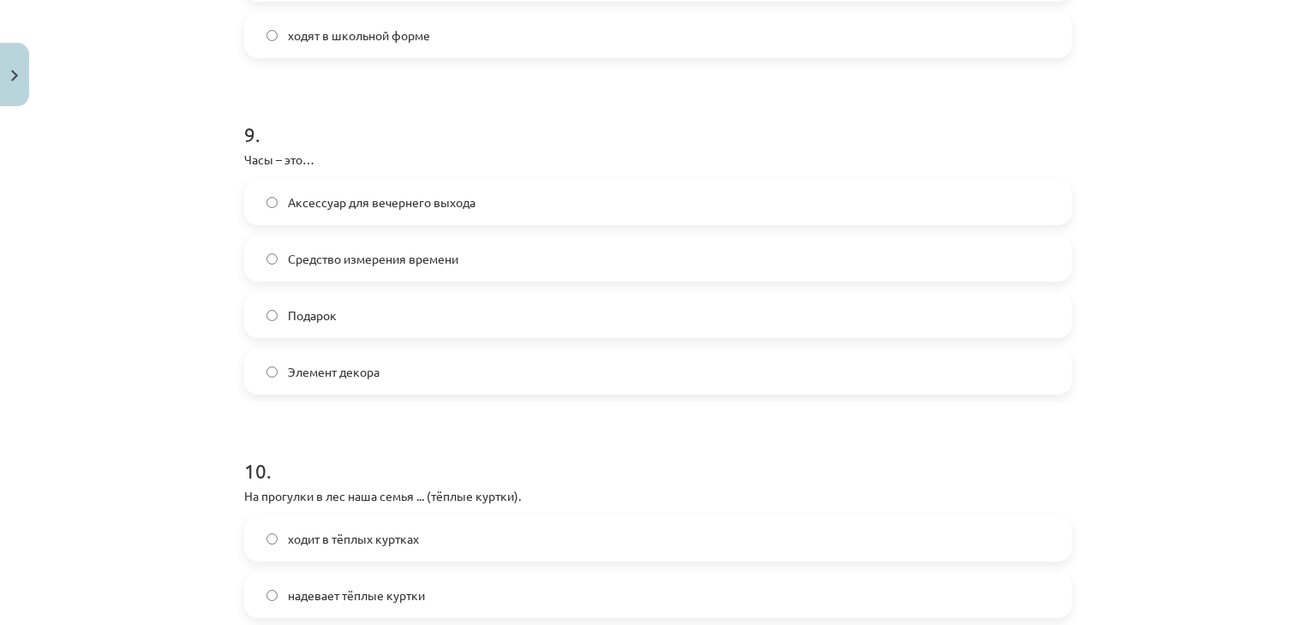
click at [411, 253] on span "Средство измерения времени" at bounding box center [373, 259] width 170 height 18
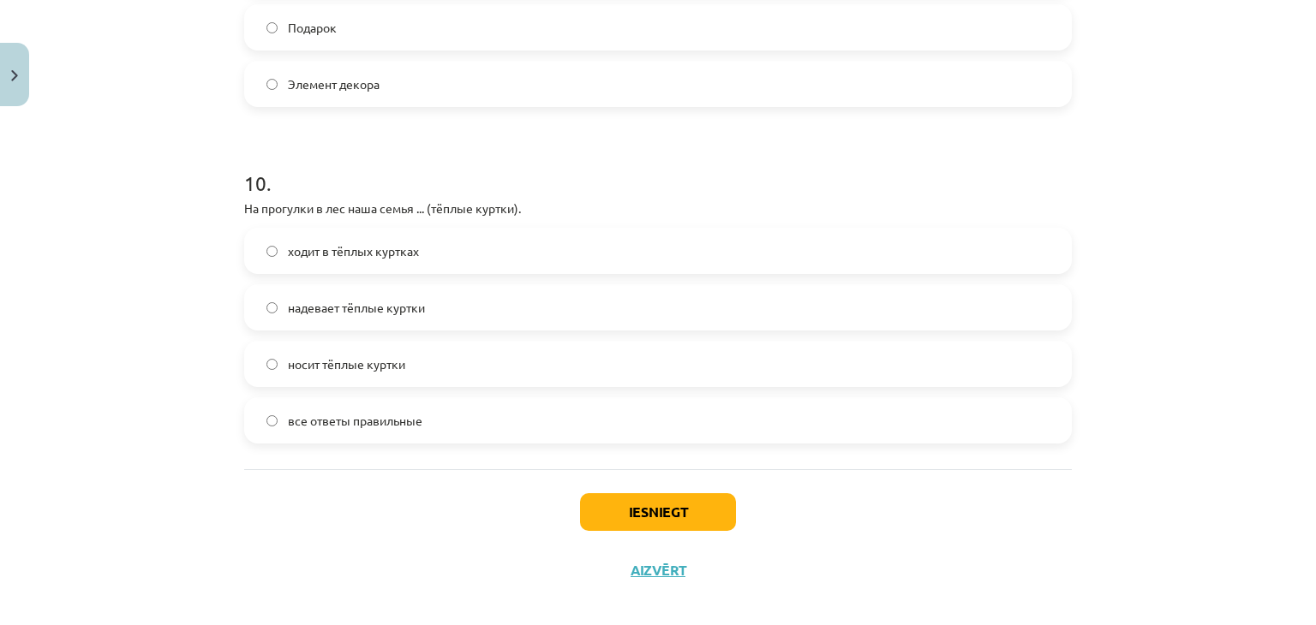
scroll to position [3246, 0]
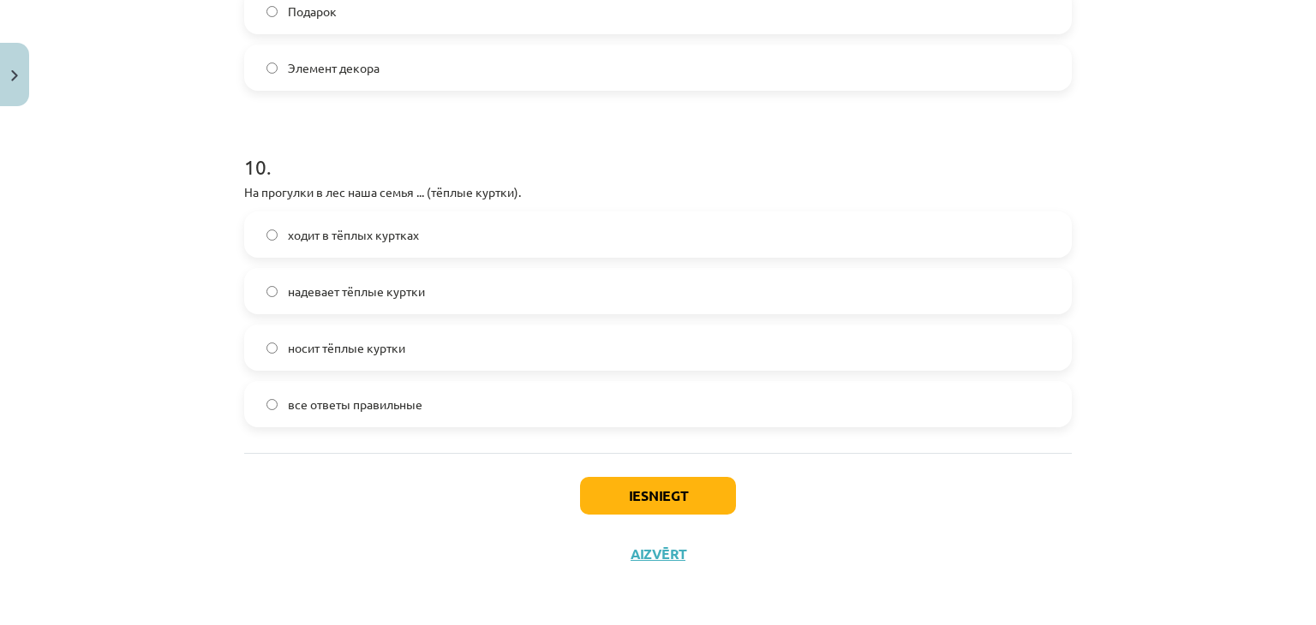
click at [338, 403] on span "все ответы правильные" at bounding box center [355, 405] width 134 height 18
click at [679, 493] on button "Iesniegt" at bounding box center [658, 496] width 156 height 38
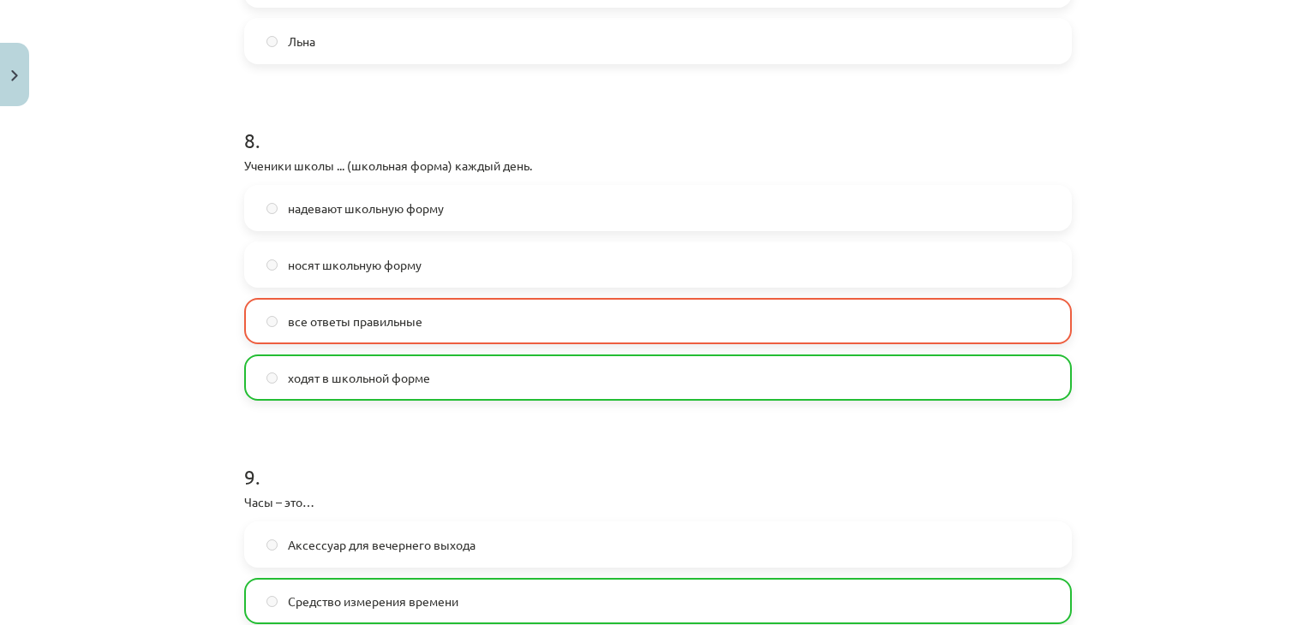
scroll to position [3300, 0]
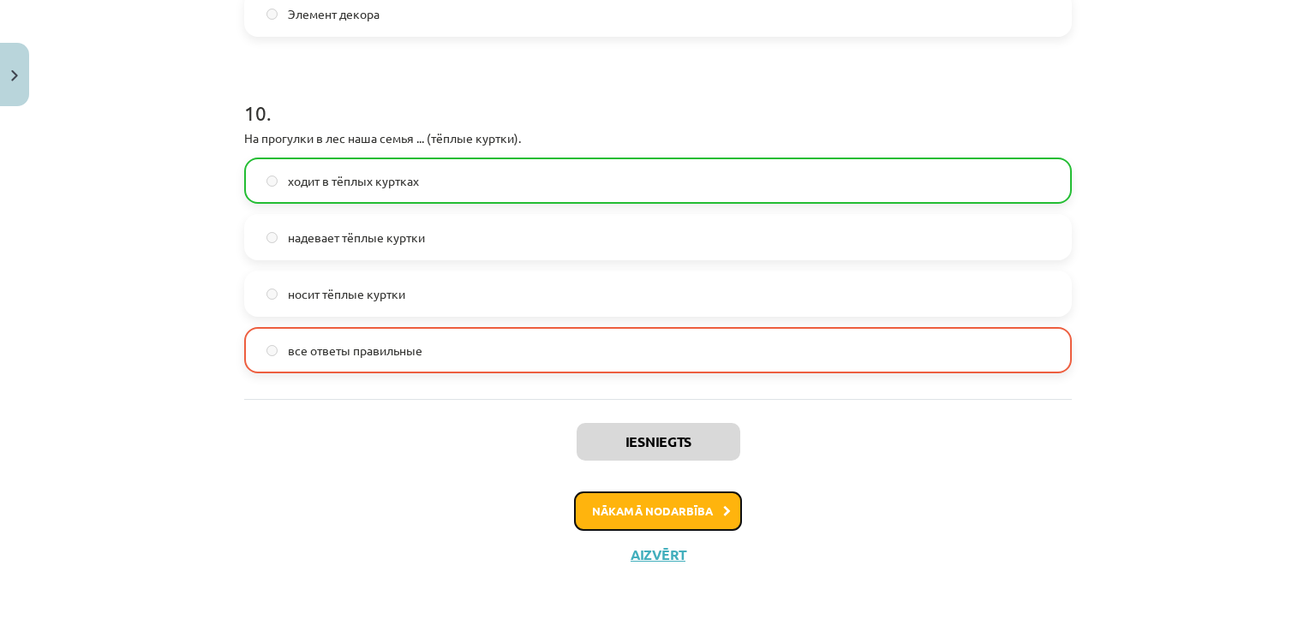
click at [705, 512] on button "Nākamā nodarbība" at bounding box center [658, 511] width 168 height 39
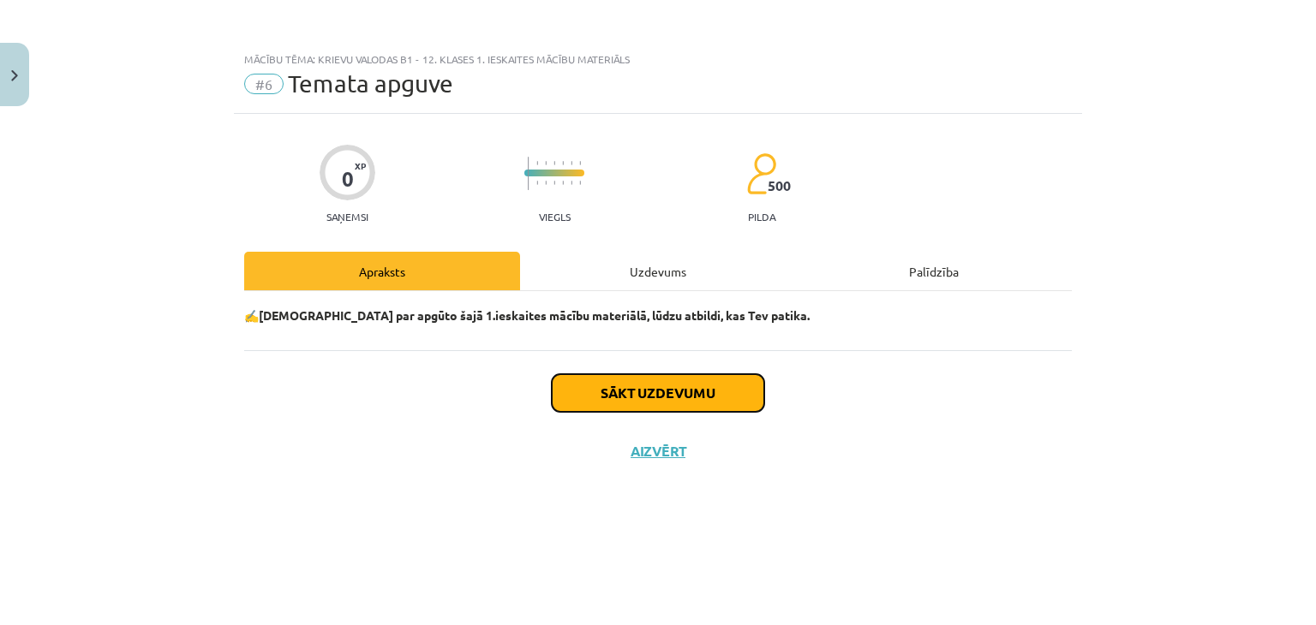
click at [631, 397] on button "Sākt uzdevumu" at bounding box center [658, 393] width 212 height 38
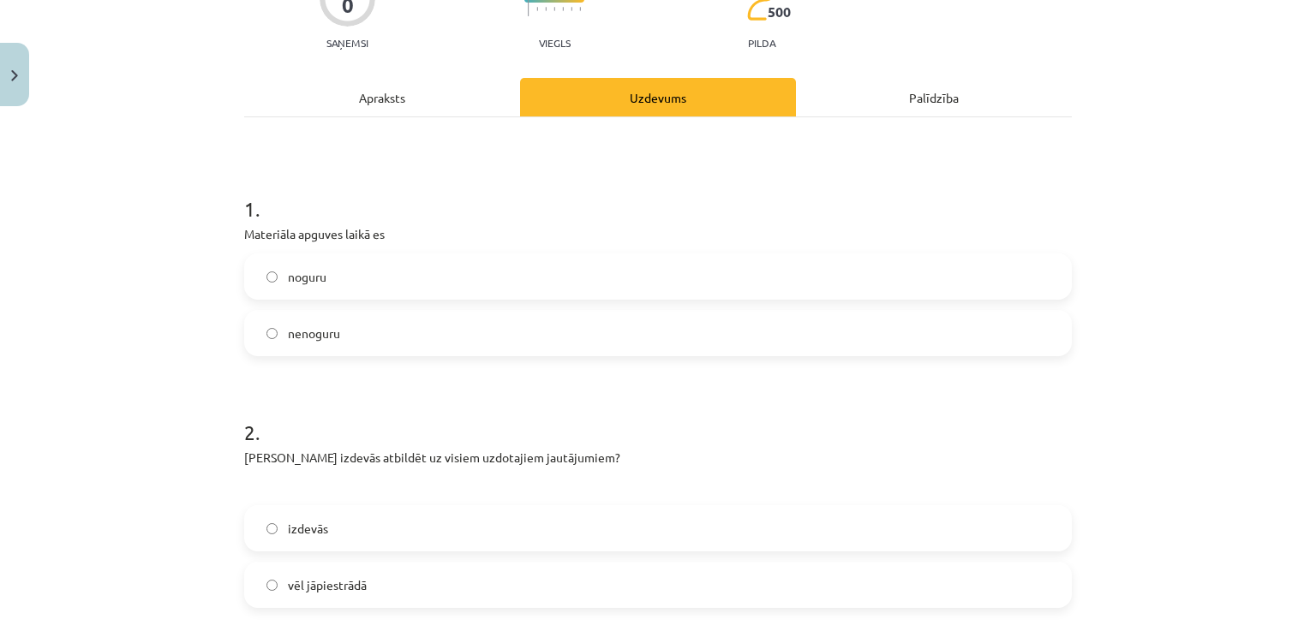
scroll to position [201, 0]
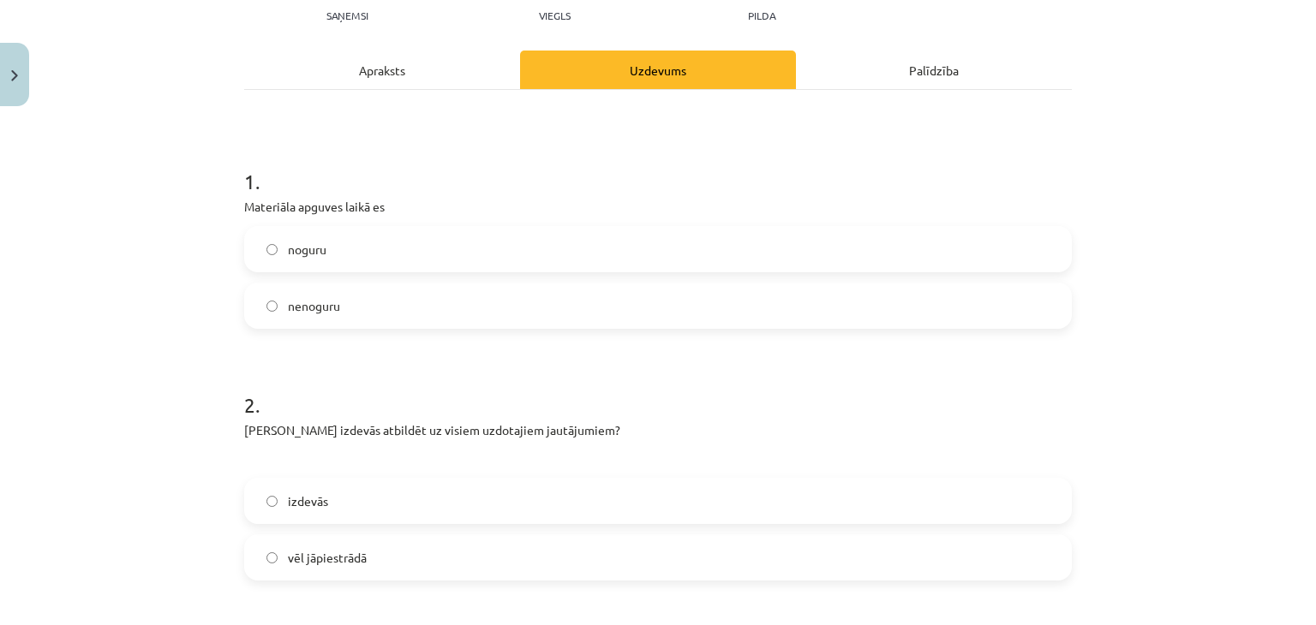
click at [350, 309] on label "nenoguru" at bounding box center [658, 305] width 824 height 43
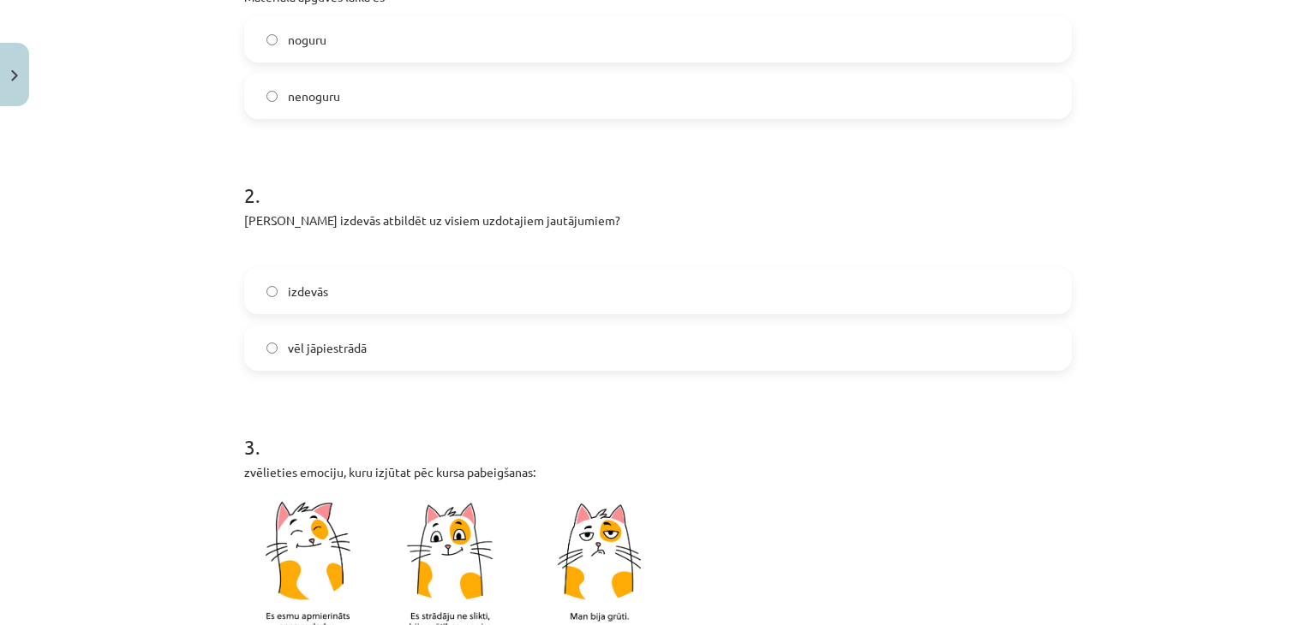
scroll to position [424, 0]
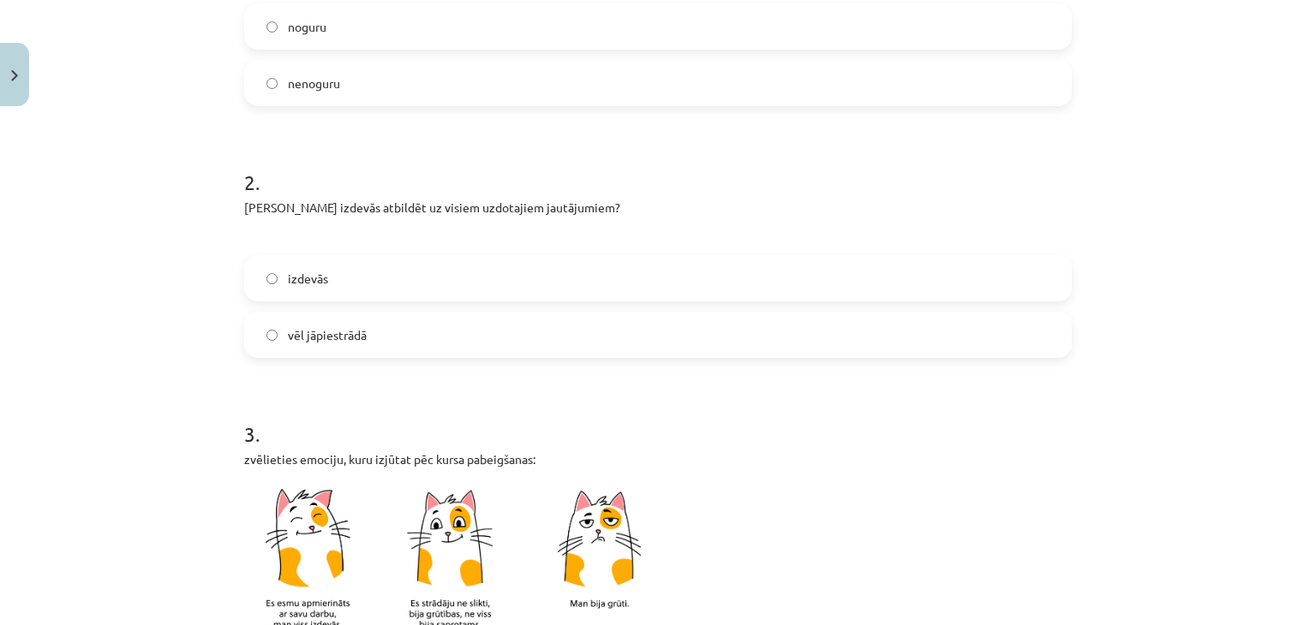
click at [371, 336] on label "vēl jāpiestrādā" at bounding box center [658, 335] width 824 height 43
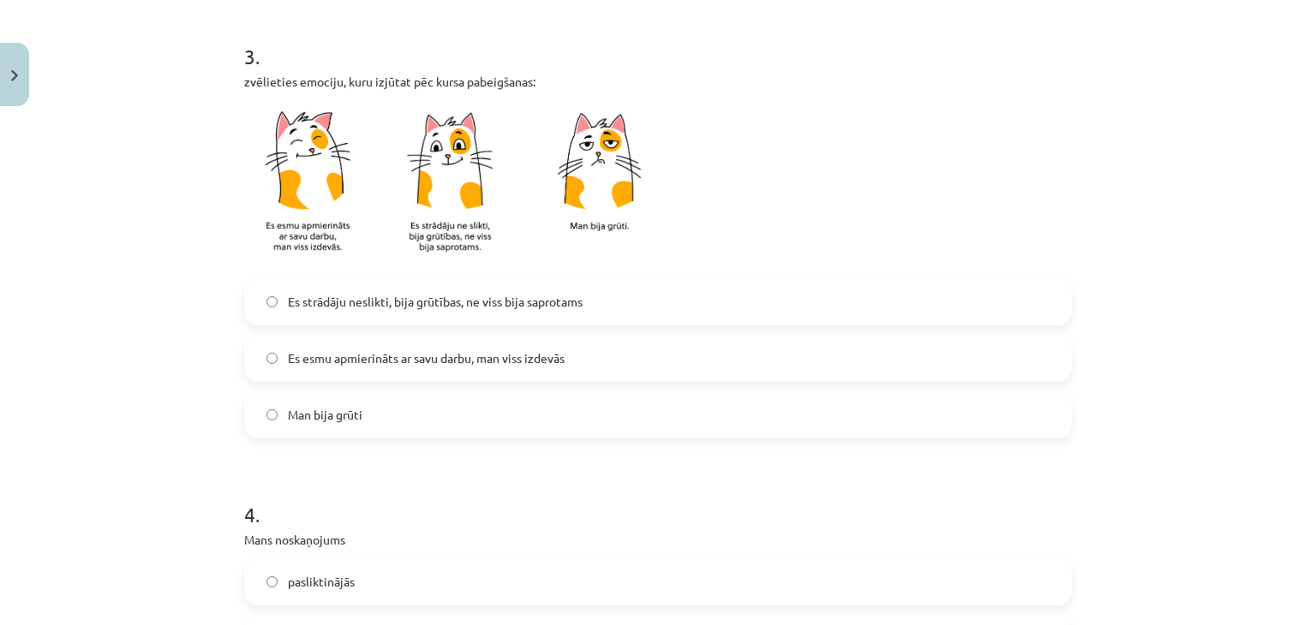
scroll to position [835, 0]
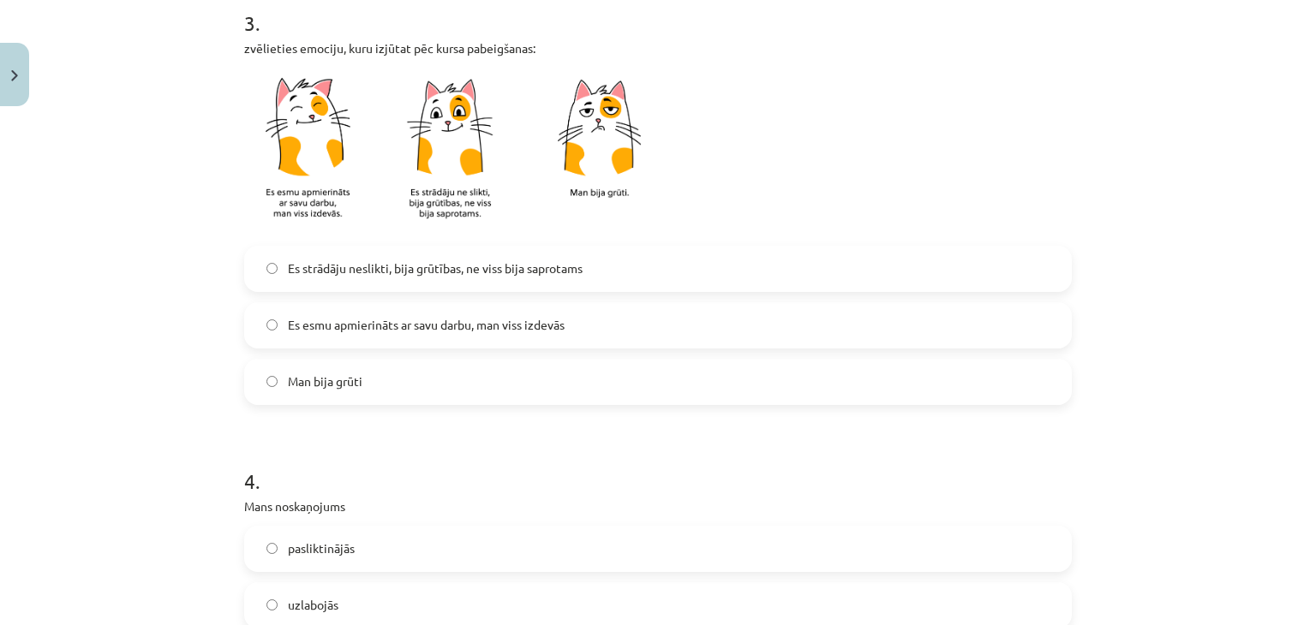
click at [497, 274] on span "Es strādāju neslikti, bija grūtības, ne viss bija saprotams" at bounding box center [435, 269] width 295 height 18
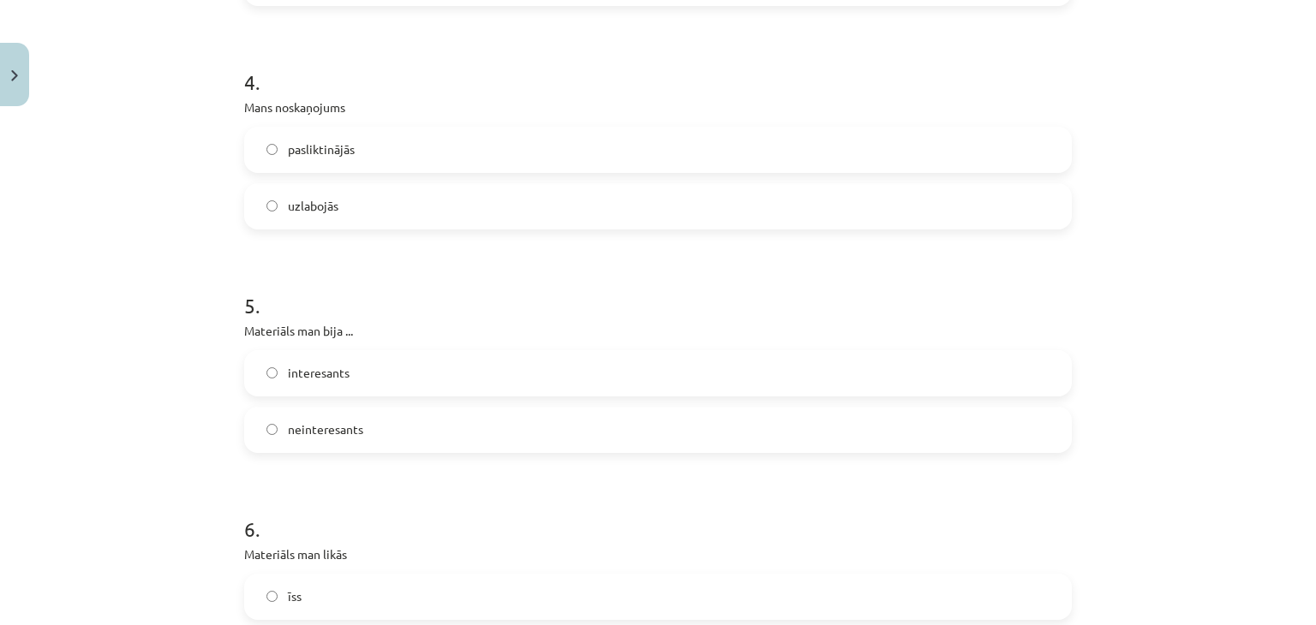
scroll to position [1258, 0]
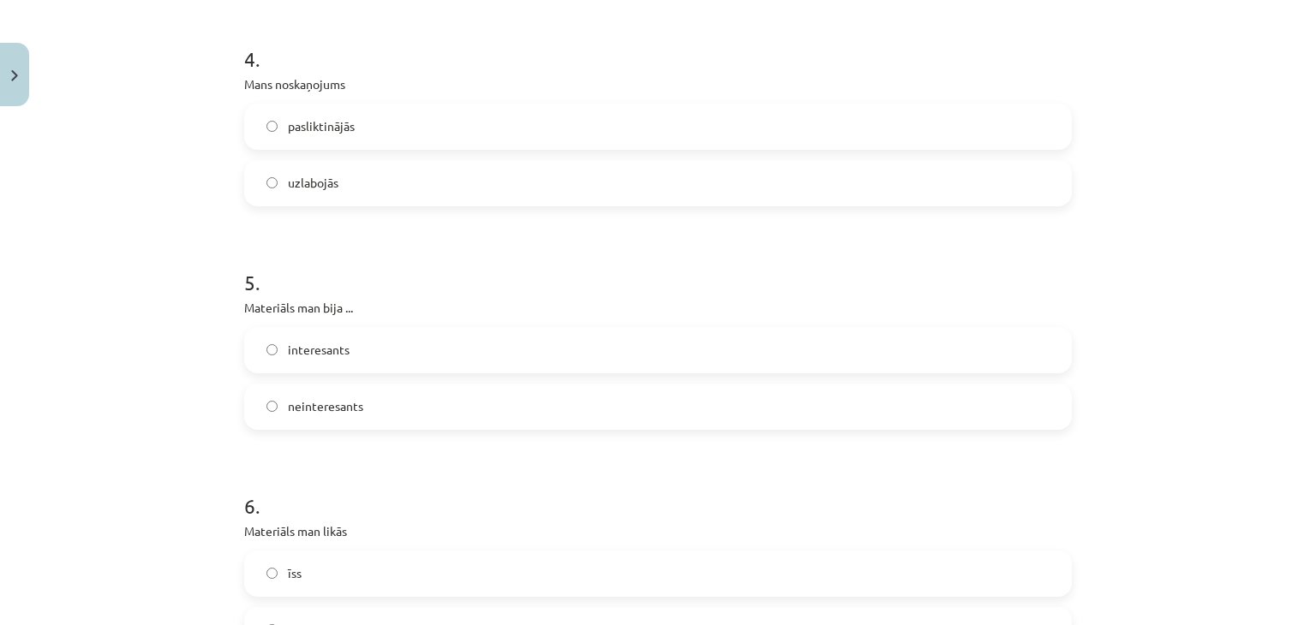
click at [368, 182] on label "uzlabojās" at bounding box center [658, 183] width 824 height 43
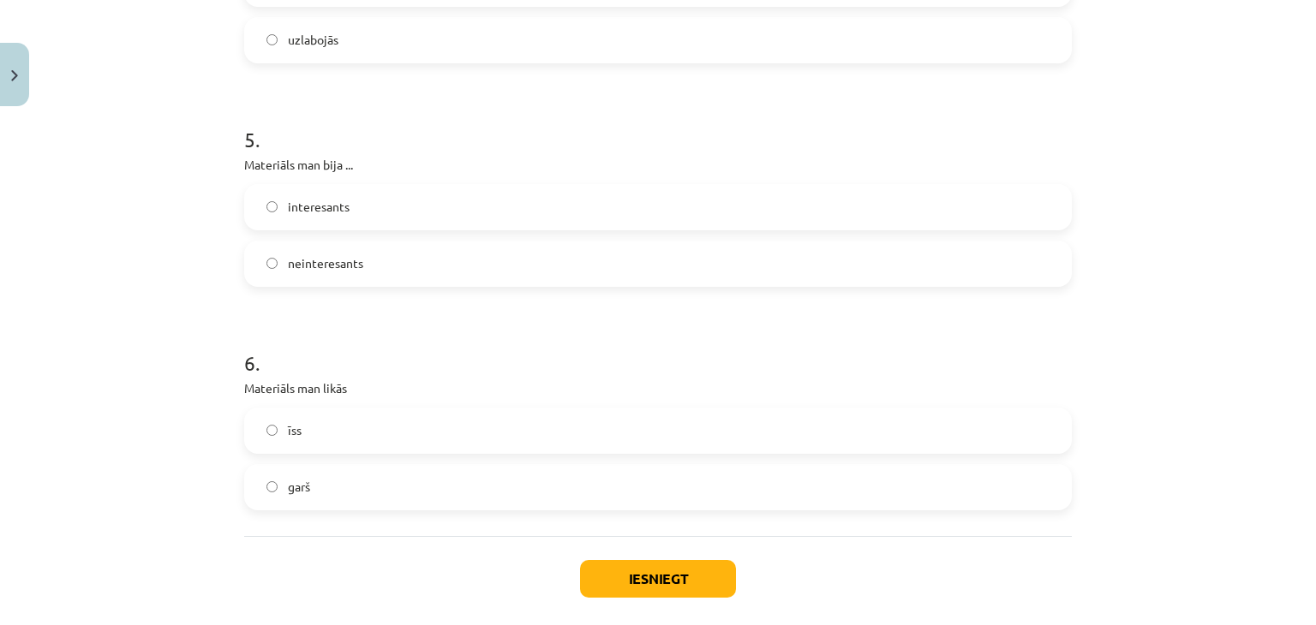
scroll to position [1404, 0]
click at [375, 197] on label "interesants" at bounding box center [658, 203] width 824 height 43
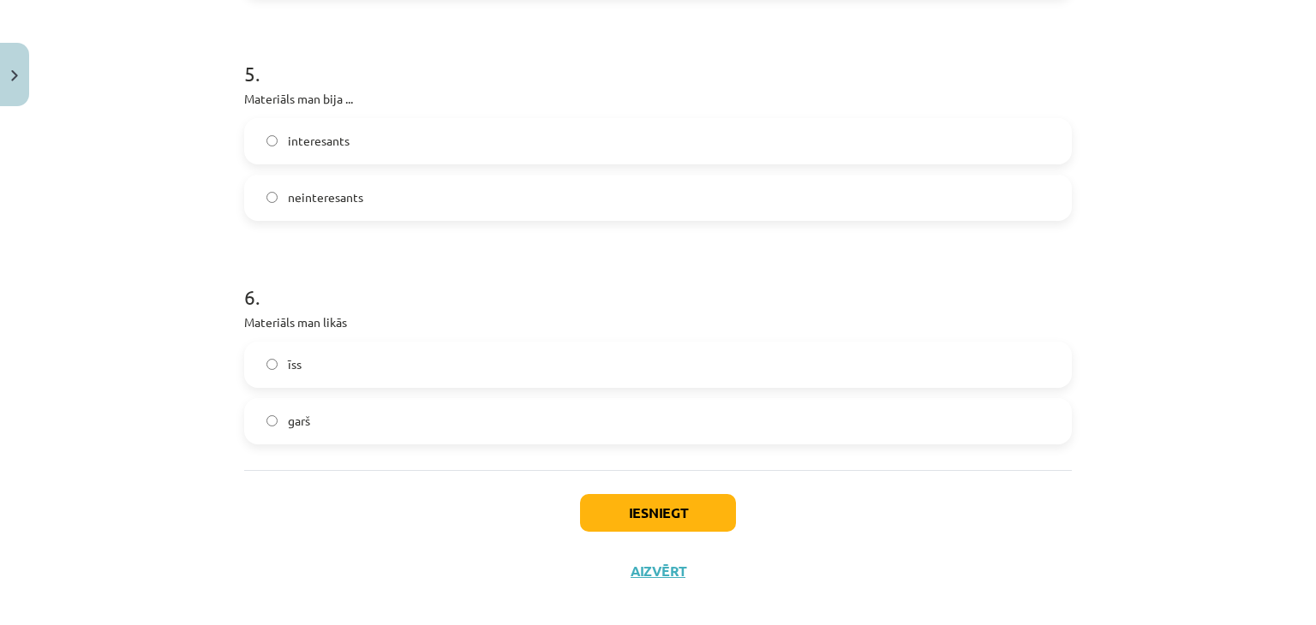
scroll to position [1484, 0]
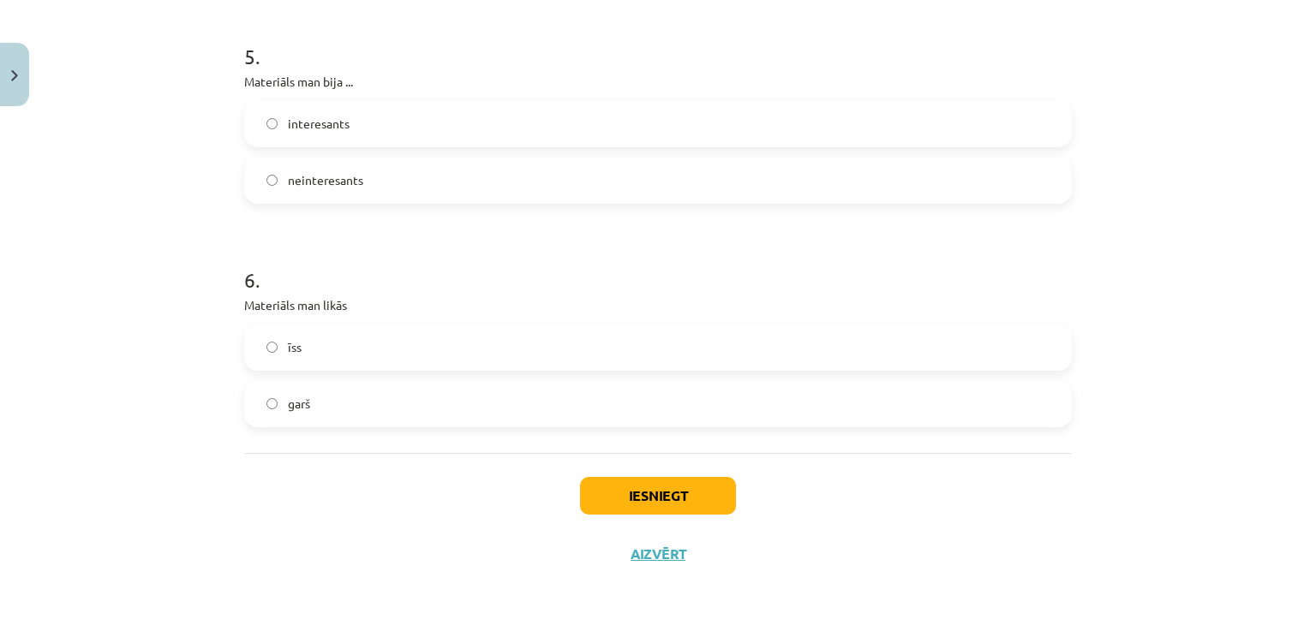
click at [370, 409] on label "garš" at bounding box center [658, 404] width 824 height 43
click at [649, 490] on button "Iesniegt" at bounding box center [658, 496] width 156 height 38
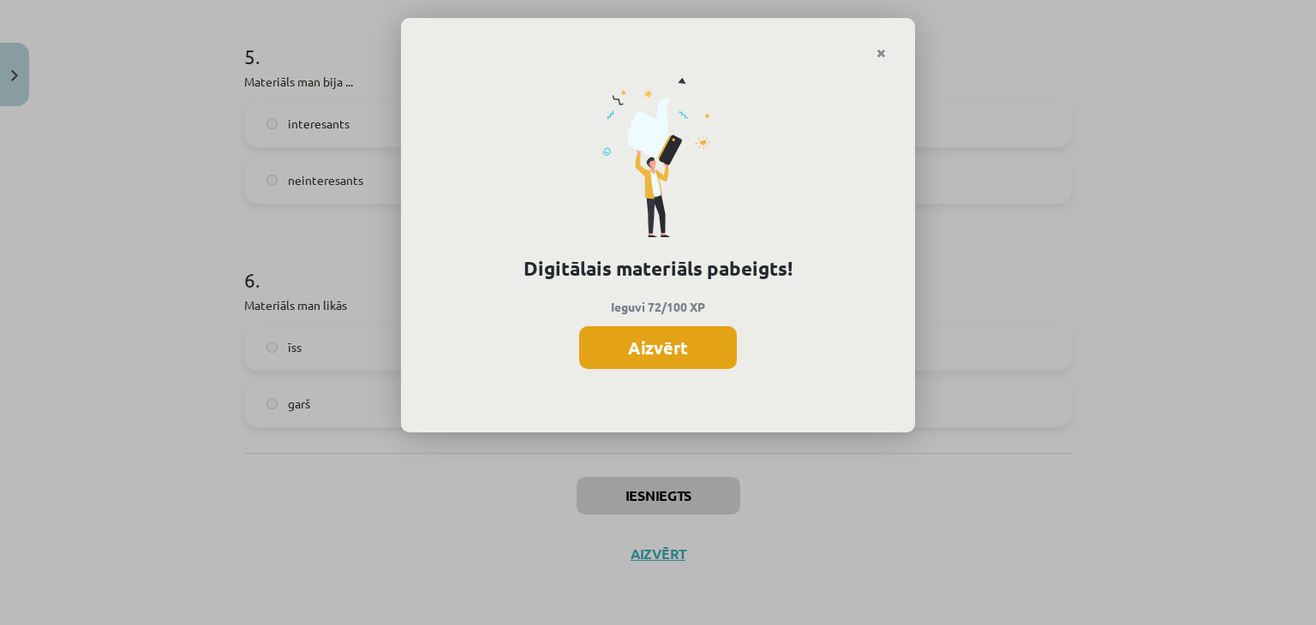
click at [682, 344] on button "Aizvērt" at bounding box center [658, 347] width 158 height 43
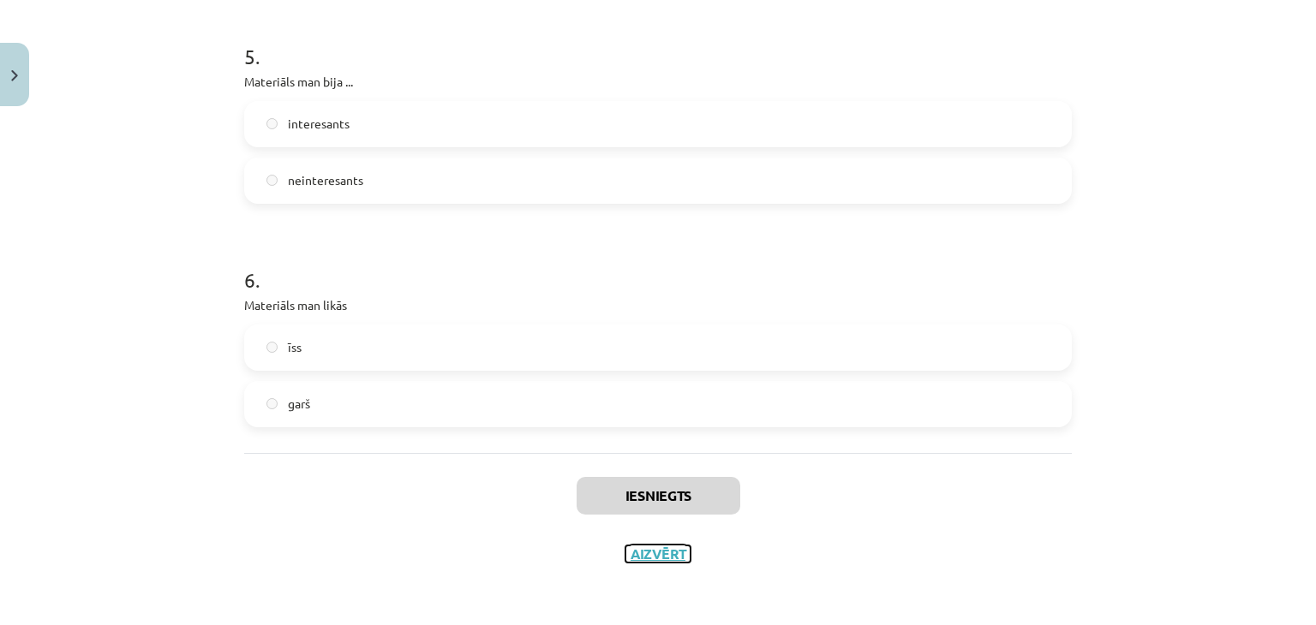
click at [661, 551] on button "Aizvērt" at bounding box center [657, 554] width 65 height 17
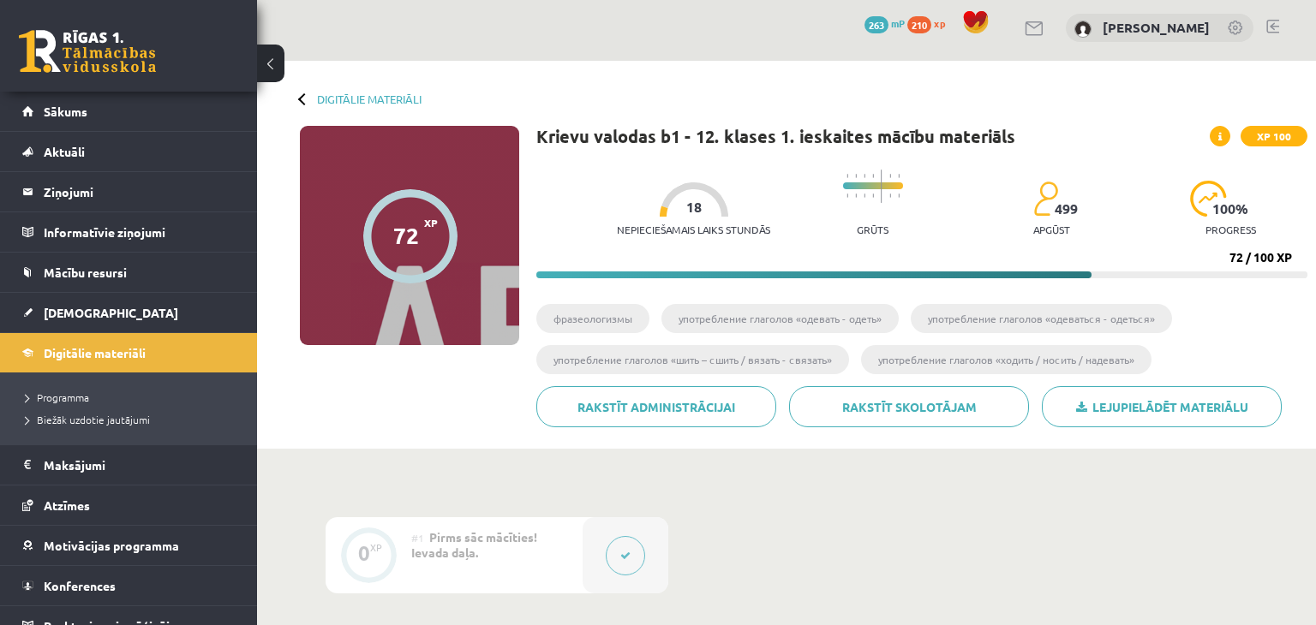
scroll to position [0, 0]
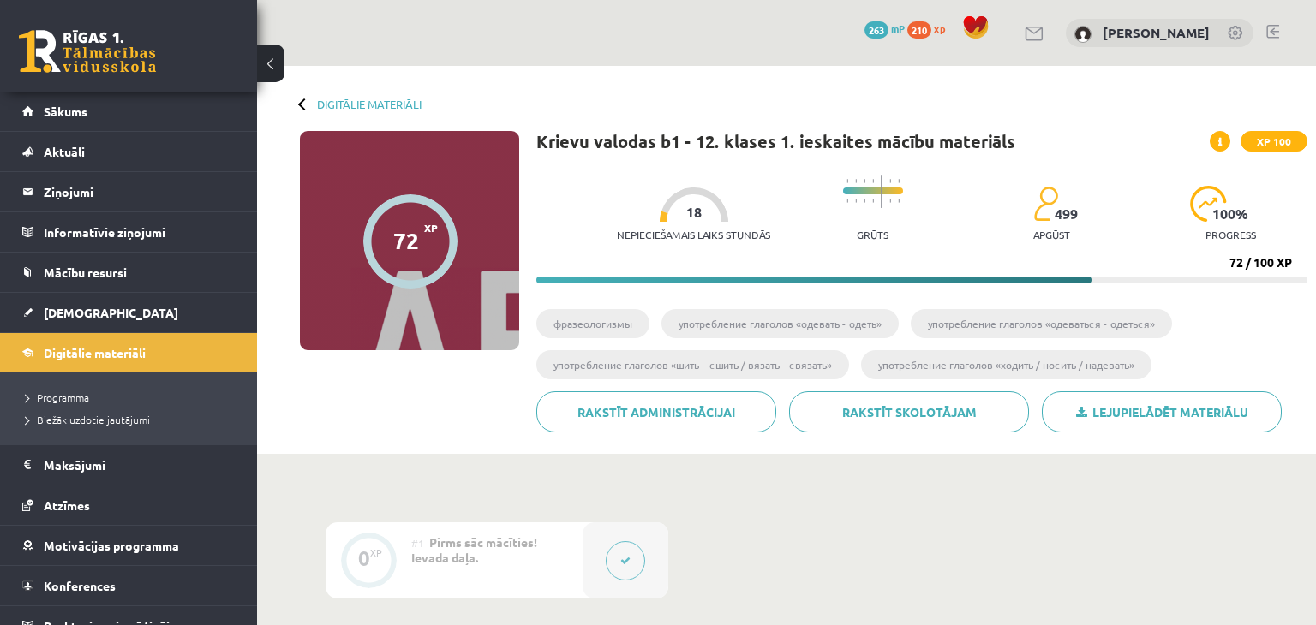
click at [314, 101] on div "Digitālie materiāli" at bounding box center [361, 104] width 122 height 13
click at [344, 94] on div "Digitālie materiāli 72 XP XP 100 72 / 100 XP Krievu valodas b1 - 12. klases 1. …" at bounding box center [786, 260] width 1059 height 388
click at [344, 102] on link "Digitālie materiāli" at bounding box center [369, 104] width 105 height 13
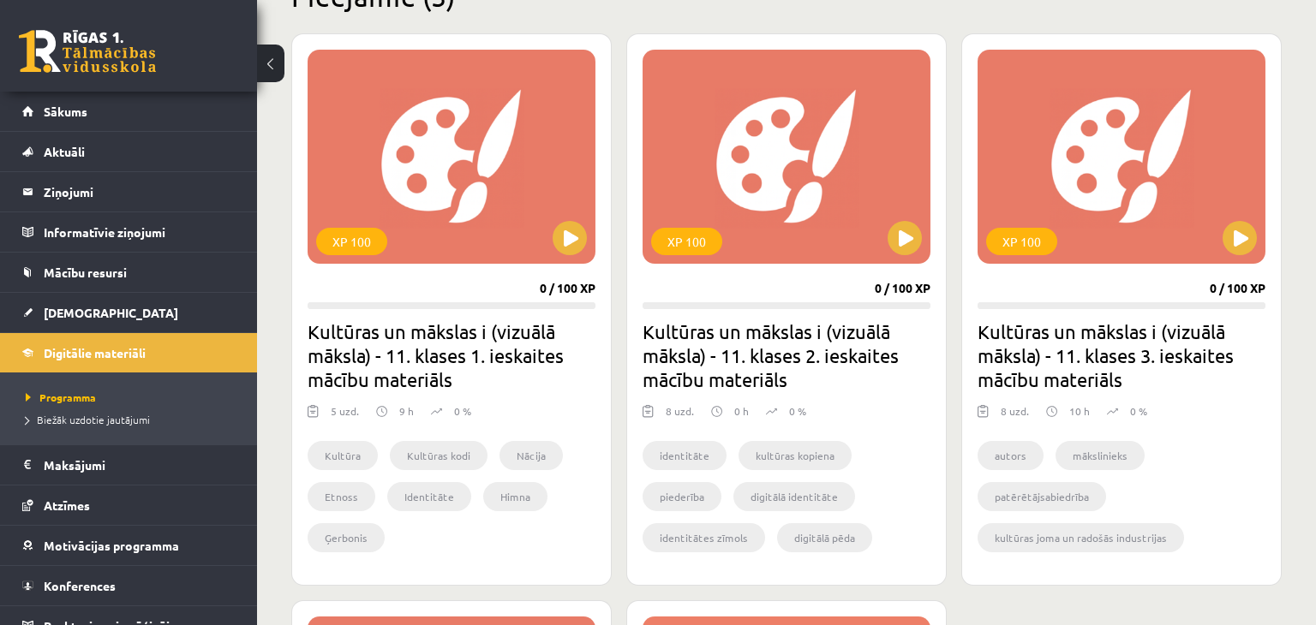
scroll to position [439, 0]
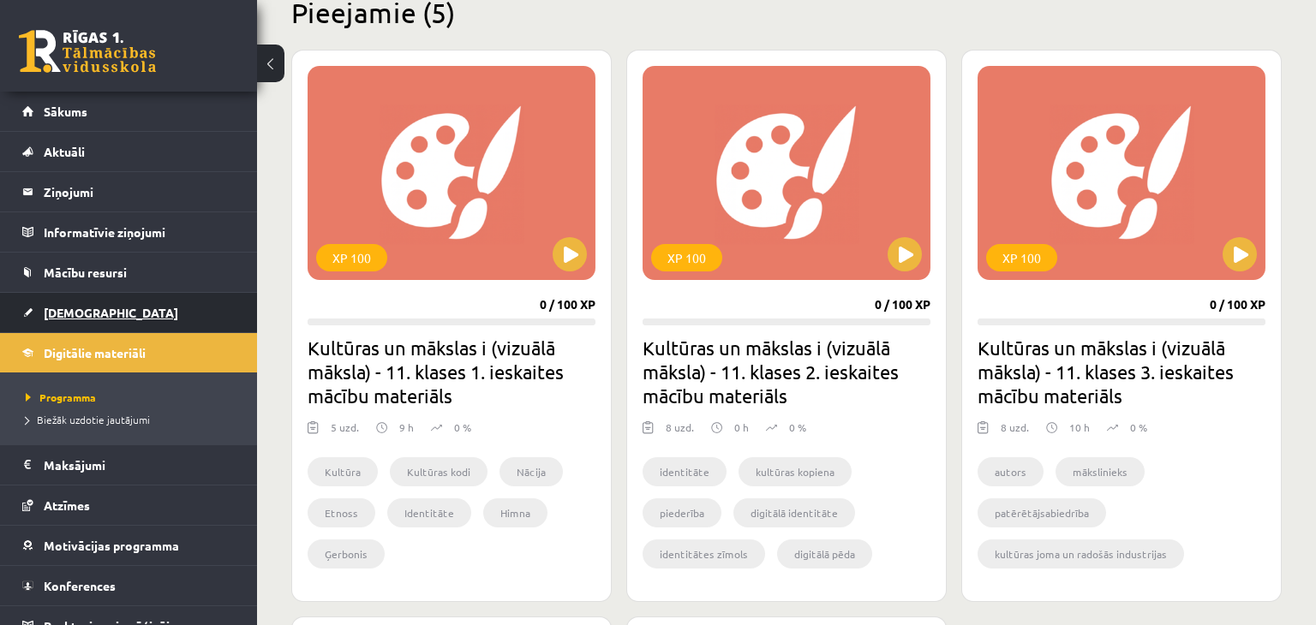
click at [124, 306] on link "[DEMOGRAPHIC_DATA]" at bounding box center [128, 312] width 213 height 39
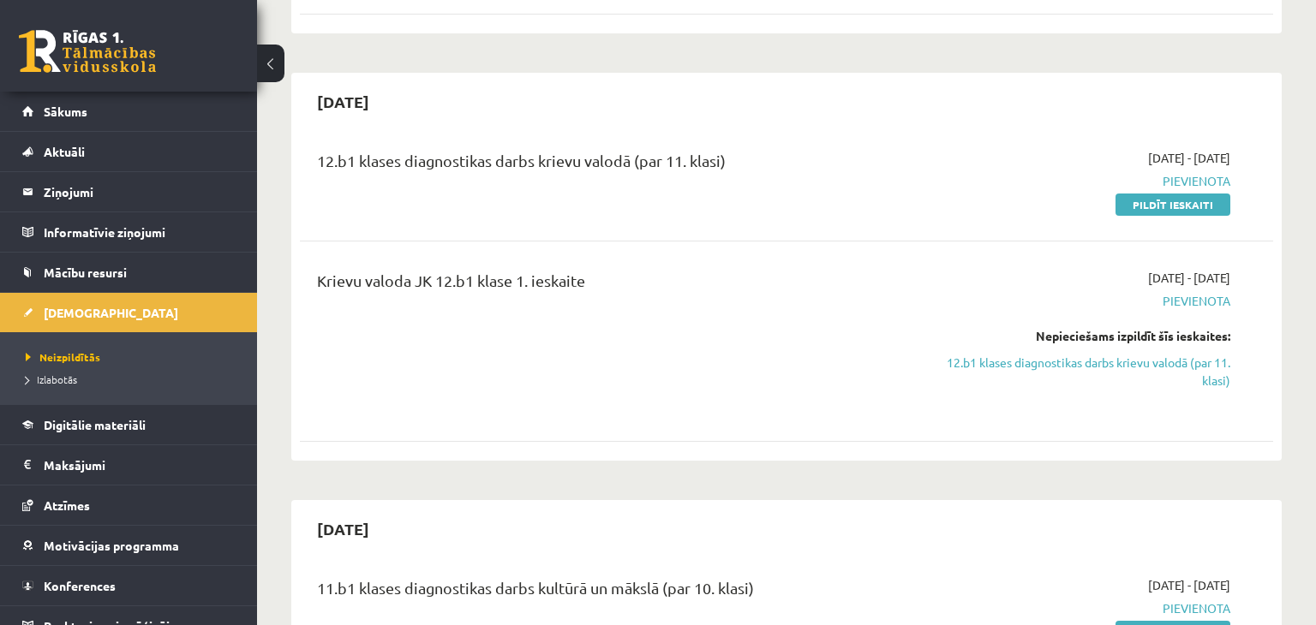
scroll to position [444, 0]
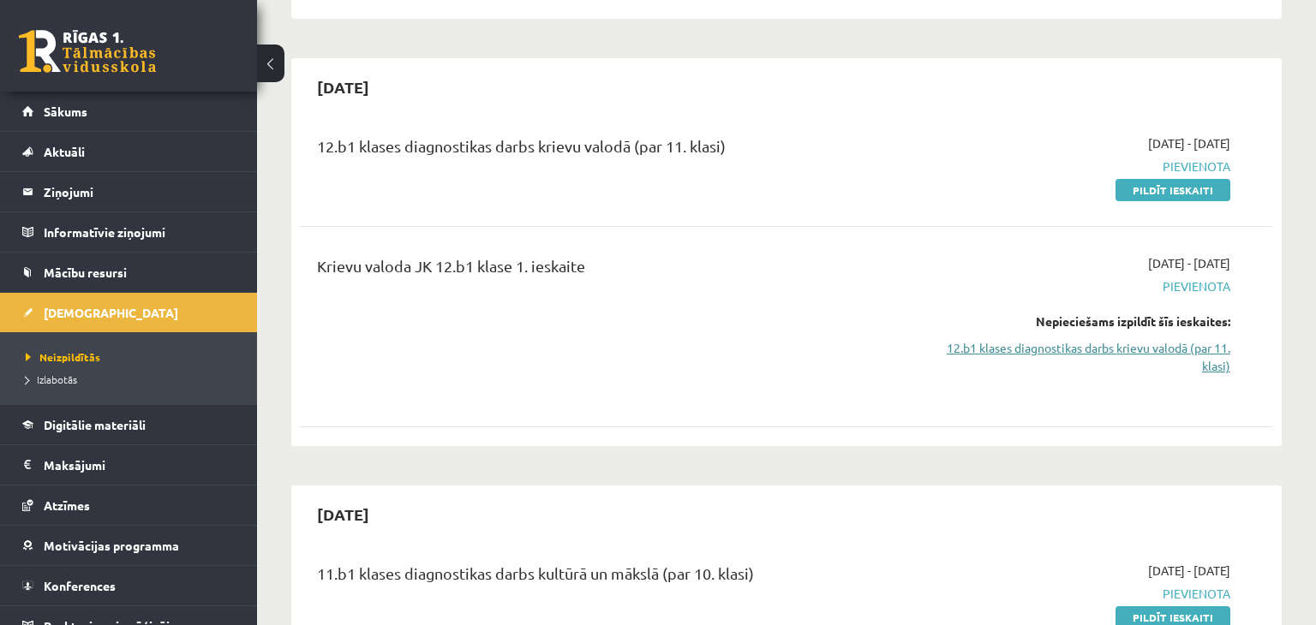
click at [1157, 347] on link "12.b1 klases diagnostikas darbs krievu valodā (par 11. klasi)" at bounding box center [1086, 357] width 287 height 36
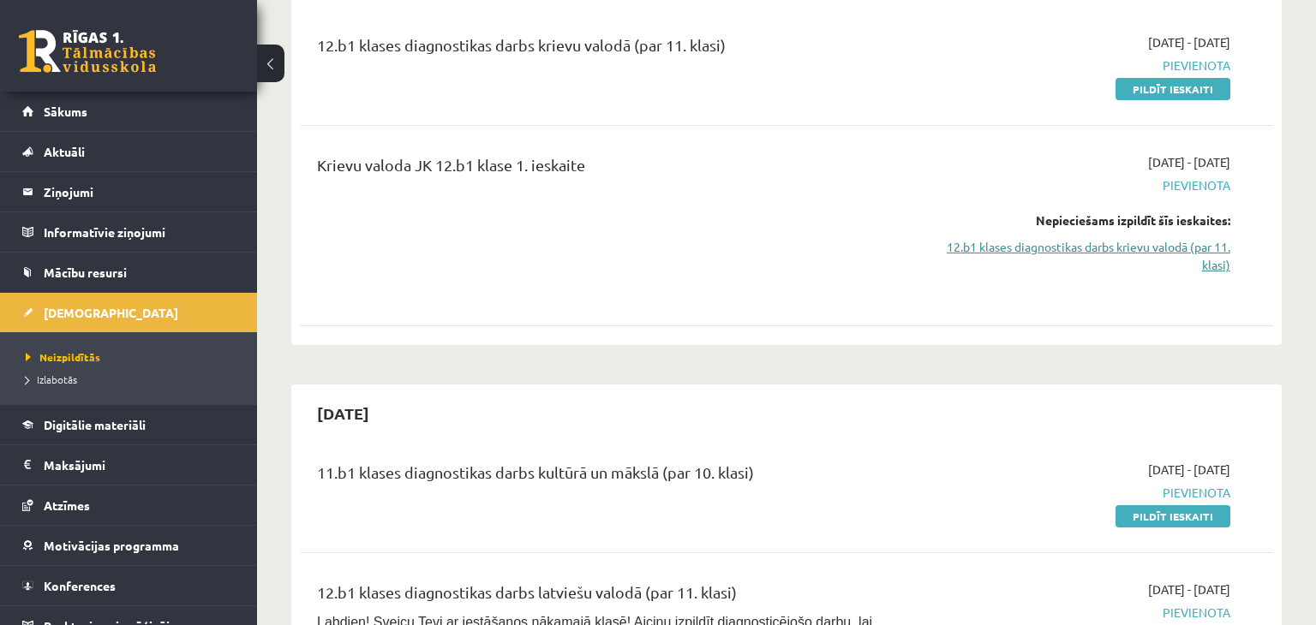
scroll to position [543, 0]
click at [1171, 248] on link "12.b1 klases diagnostikas darbs krievu valodā (par 11. klasi)" at bounding box center [1086, 258] width 287 height 36
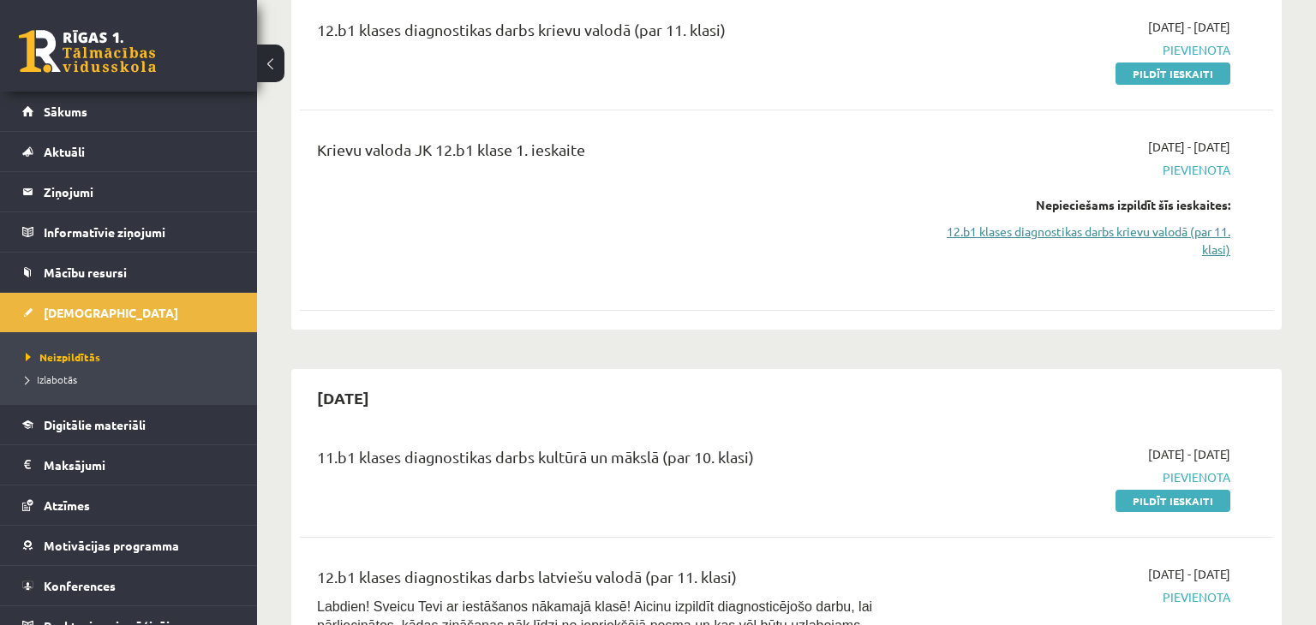
click at [1207, 233] on link "12.b1 klases diagnostikas darbs krievu valodā (par 11. klasi)" at bounding box center [1086, 241] width 287 height 36
click at [1207, 231] on link "12.b1 klases diagnostikas darbs krievu valodā (par 11. klasi)" at bounding box center [1086, 241] width 287 height 36
click at [1202, 253] on link "12.b1 klases diagnostikas darbs krievu valodā (par 11. klasi)" at bounding box center [1086, 241] width 287 height 36
click at [1200, 225] on link "12.b1 klases diagnostikas darbs krievu valodā (par 11. klasi)" at bounding box center [1086, 241] width 287 height 36
click at [1204, 242] on link "12.b1 klases diagnostikas darbs krievu valodā (par 11. klasi)" at bounding box center [1086, 241] width 287 height 36
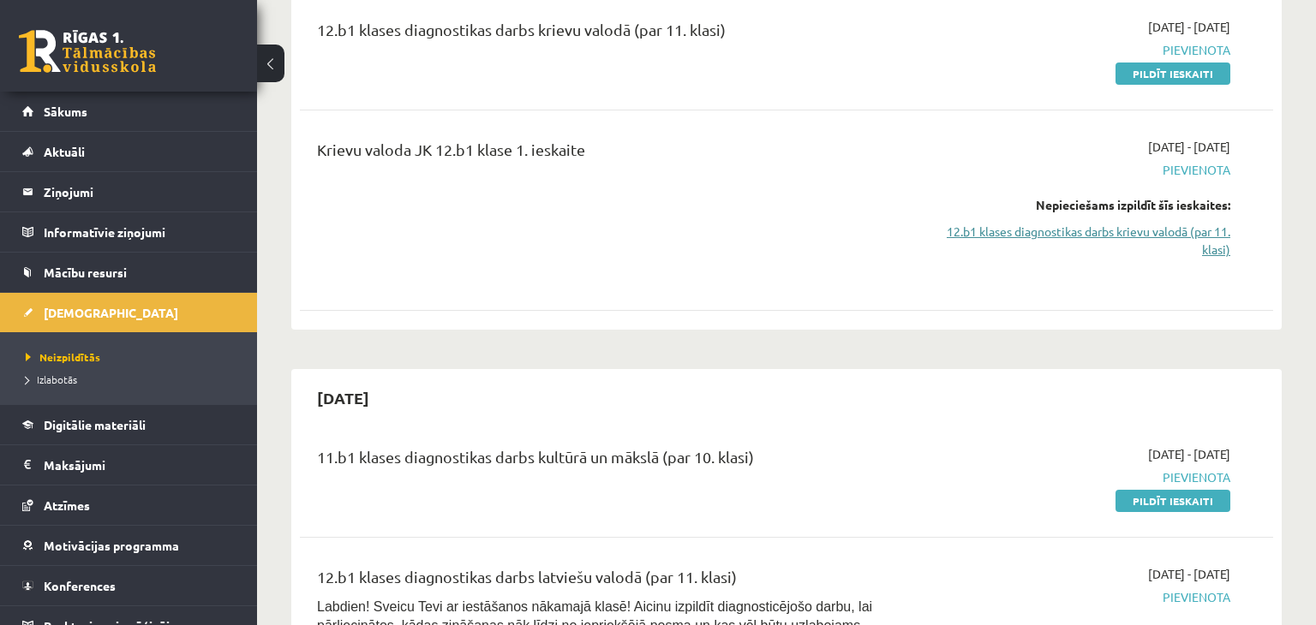
click at [1204, 231] on link "12.b1 klases diagnostikas darbs krievu valodā (par 11. klasi)" at bounding box center [1086, 241] width 287 height 36
click at [1204, 230] on link "12.b1 klases diagnostikas darbs krievu valodā (par 11. klasi)" at bounding box center [1086, 241] width 287 height 36
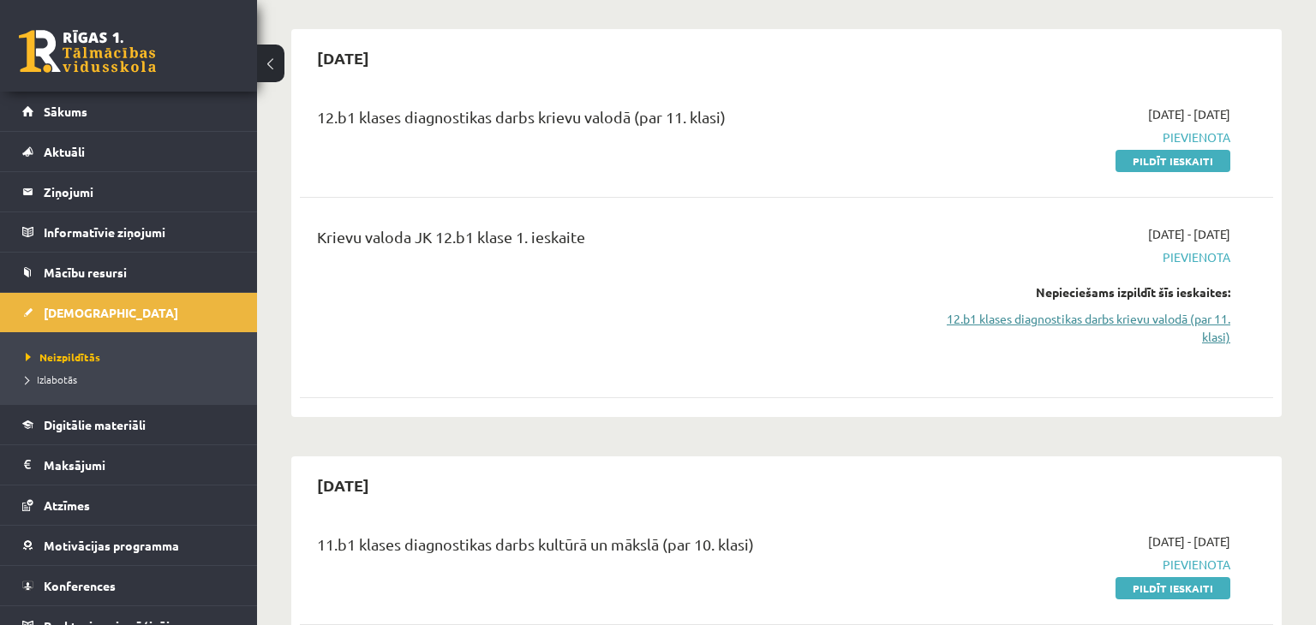
click at [1206, 318] on link "12.b1 klases diagnostikas darbs krievu valodā (par 11. klasi)" at bounding box center [1086, 328] width 287 height 36
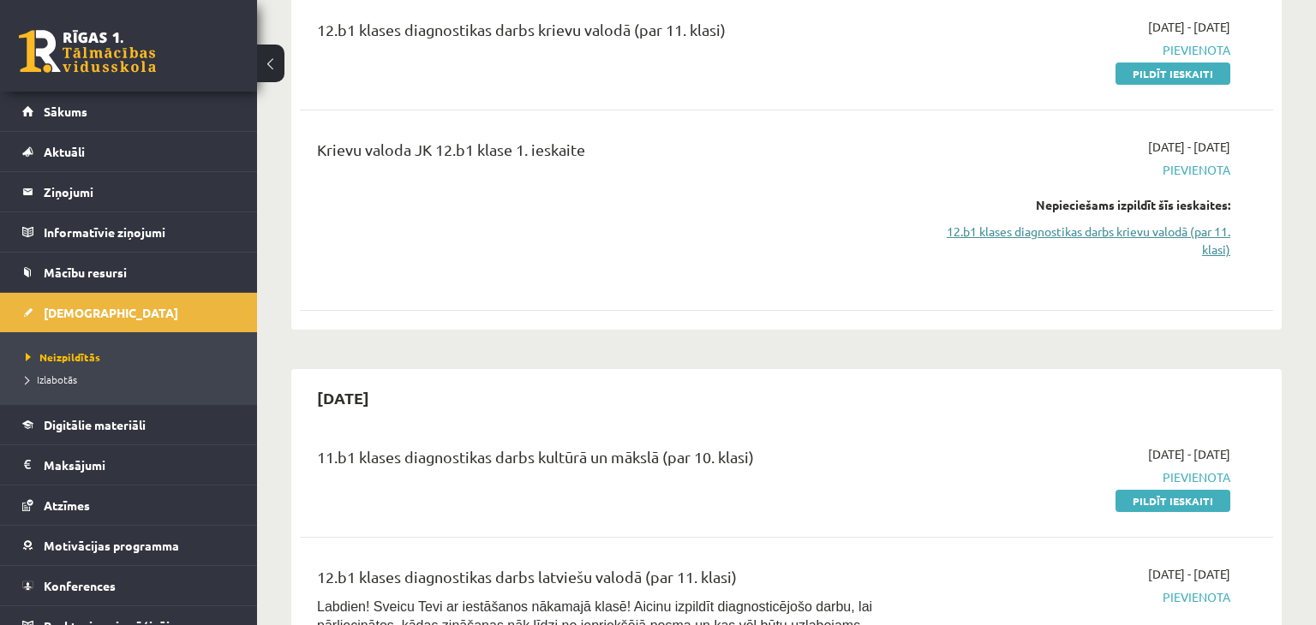
click at [1228, 230] on link "12.b1 klases diagnostikas darbs krievu valodā (par 11. klasi)" at bounding box center [1086, 241] width 287 height 36
click at [1224, 230] on link "12.b1 klases diagnostikas darbs krievu valodā (par 11. klasi)" at bounding box center [1086, 241] width 287 height 36
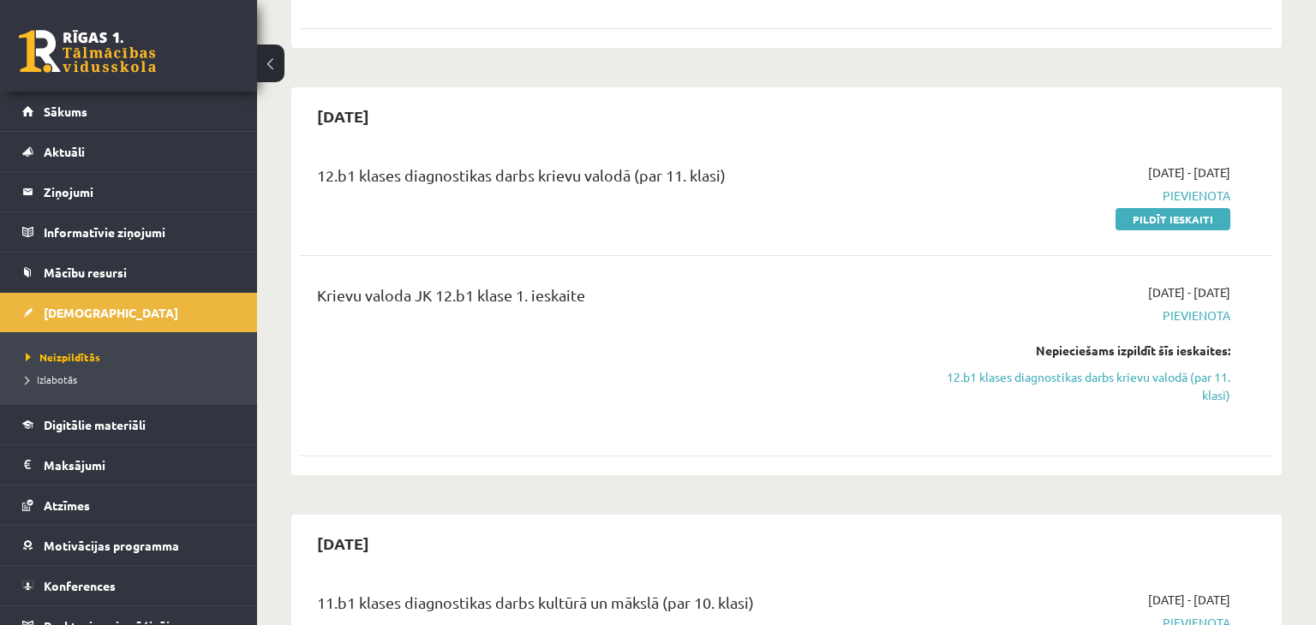
scroll to position [394, 0]
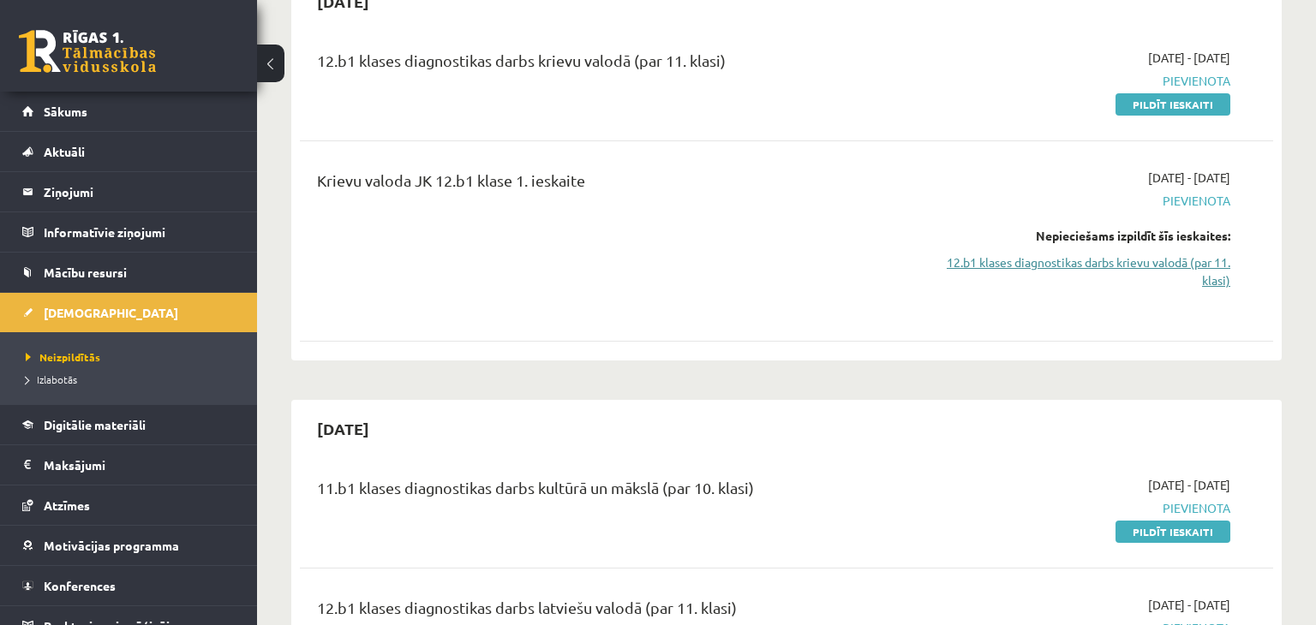
click at [1224, 263] on link "12.b1 klases diagnostikas darbs krievu valodā (par 11. klasi)" at bounding box center [1086, 272] width 287 height 36
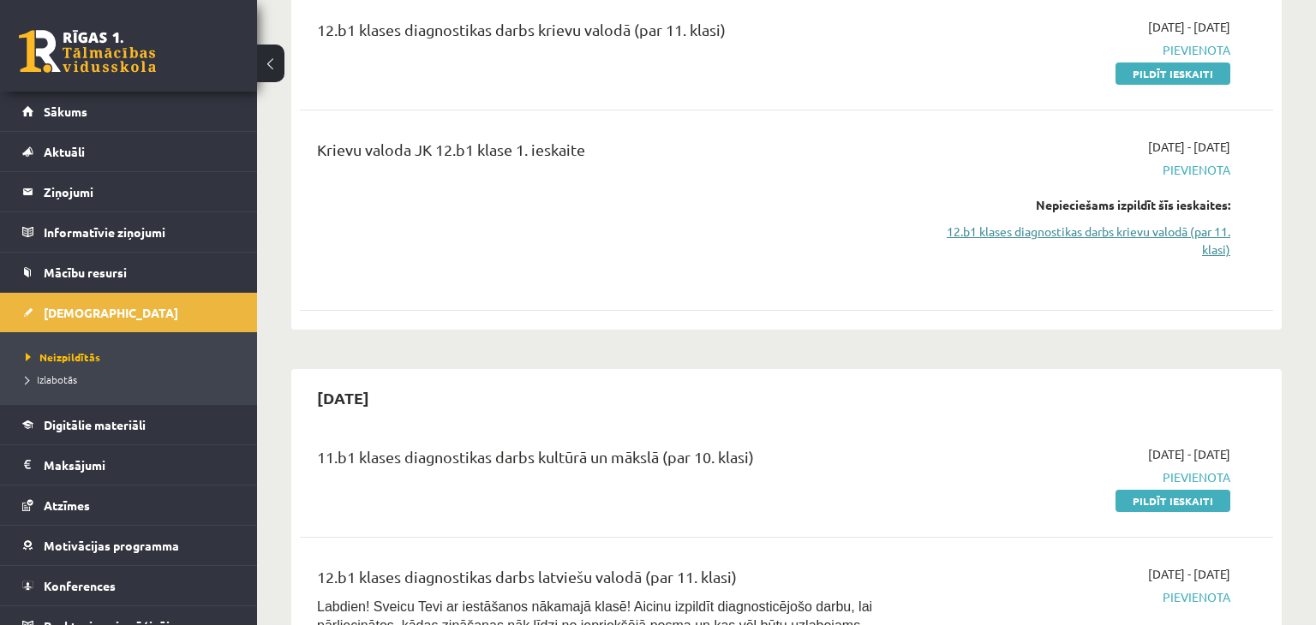
click at [1224, 263] on div "2025-10-01 - 2025-10-15 Pievienota Nepieciešams izpildīt šīs ieskaites: 12.b1 k…" at bounding box center [1086, 210] width 313 height 145
click at [1201, 225] on link "12.b1 klases diagnostikas darbs krievu valodā (par 11. klasi)" at bounding box center [1086, 241] width 287 height 36
click at [186, 260] on link "Mācību resursi" at bounding box center [128, 272] width 213 height 39
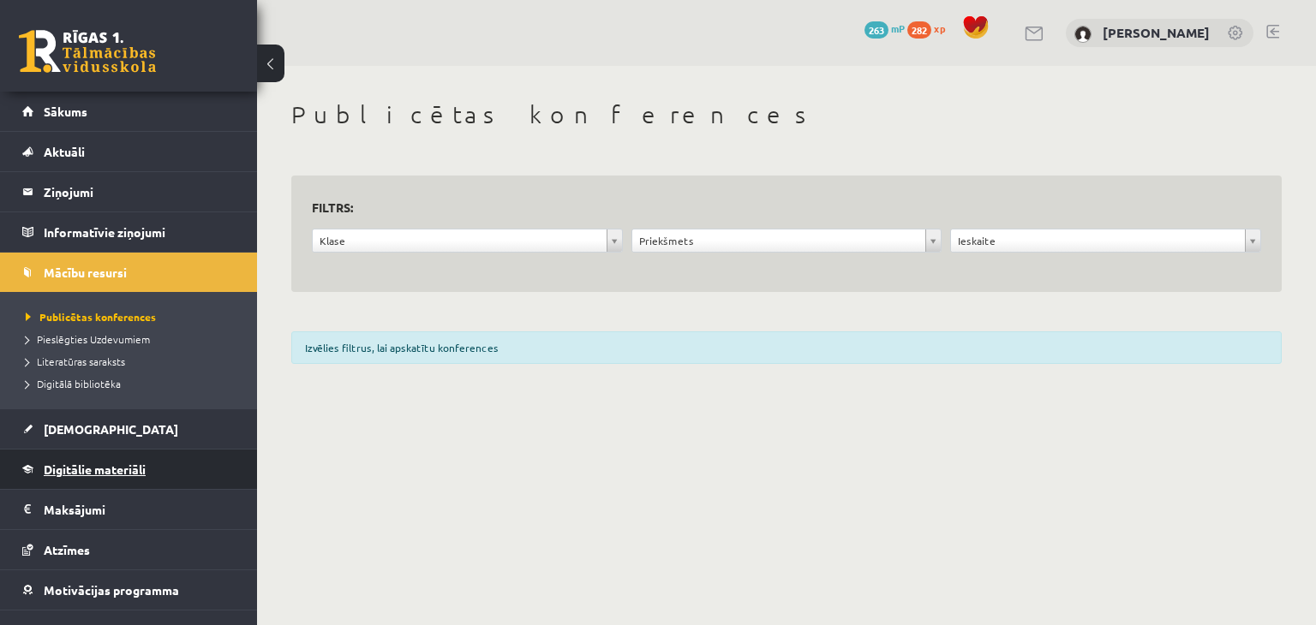
click at [121, 466] on span "Digitālie materiāli" at bounding box center [95, 469] width 102 height 15
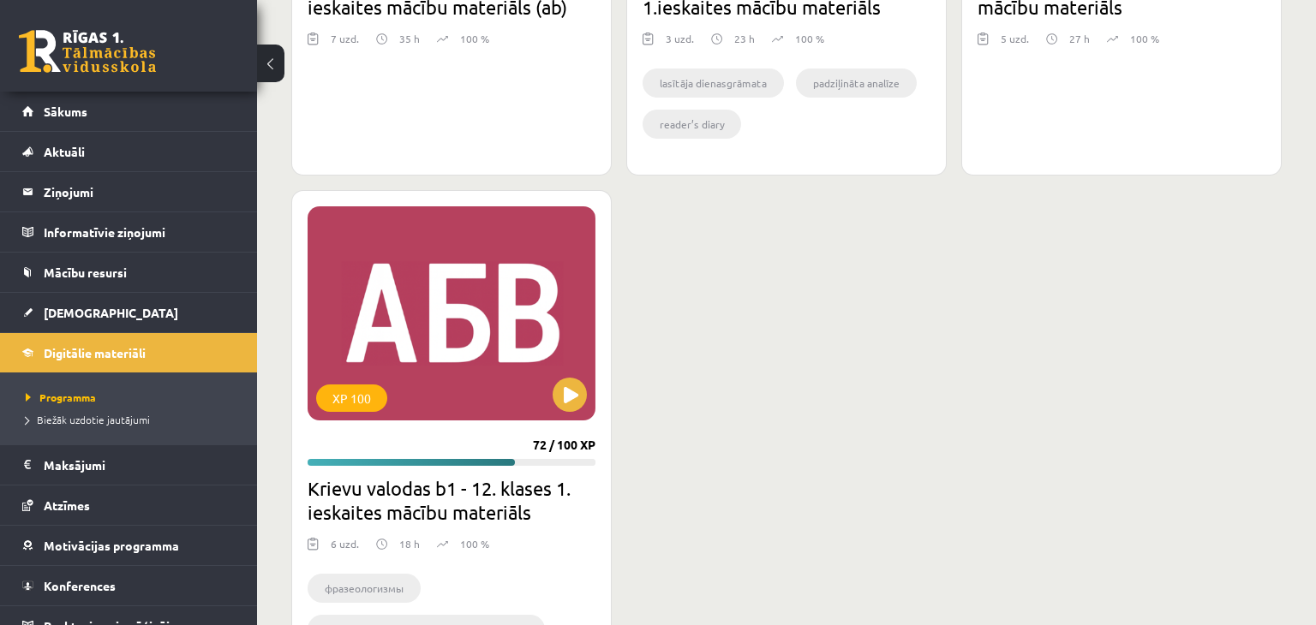
scroll to position [2022, 0]
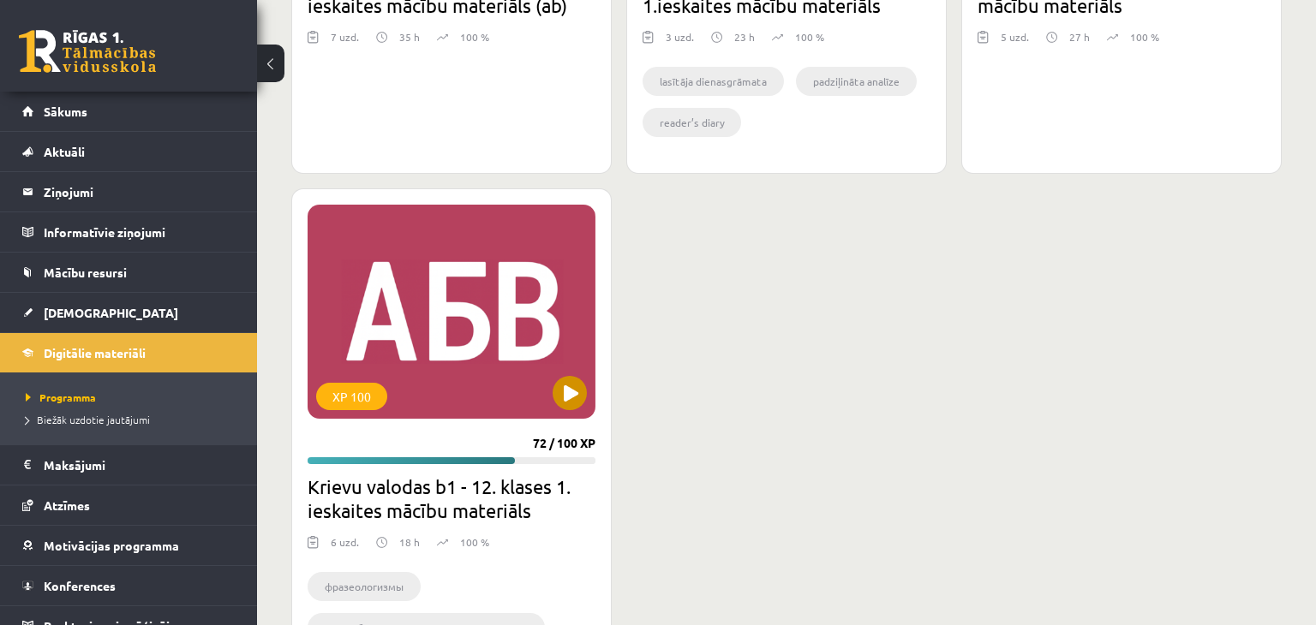
click at [499, 355] on div "XP 100" at bounding box center [452, 312] width 288 height 214
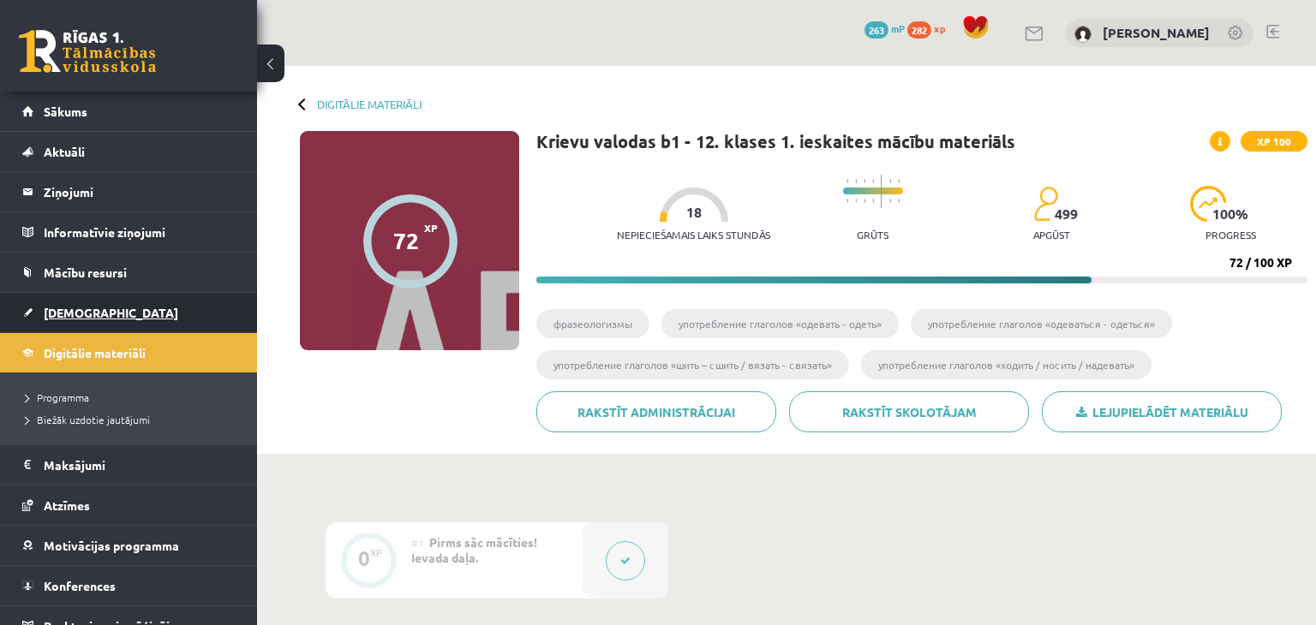
click at [129, 298] on link "[DEMOGRAPHIC_DATA]" at bounding box center [128, 312] width 213 height 39
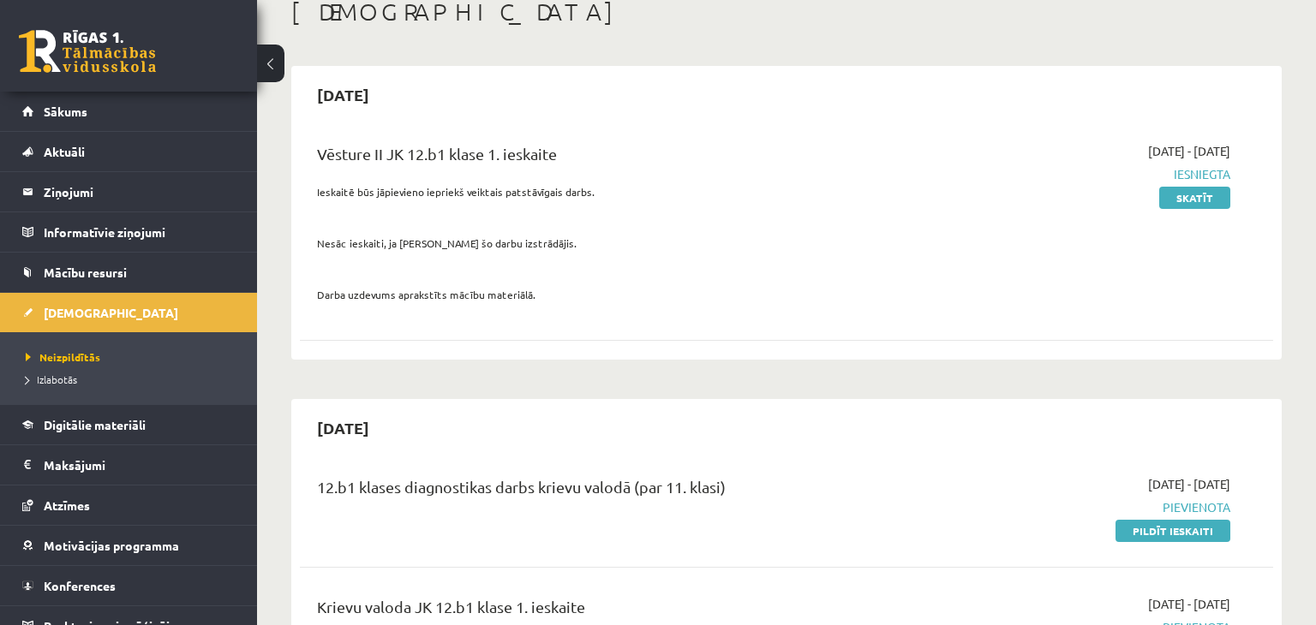
scroll to position [119, 0]
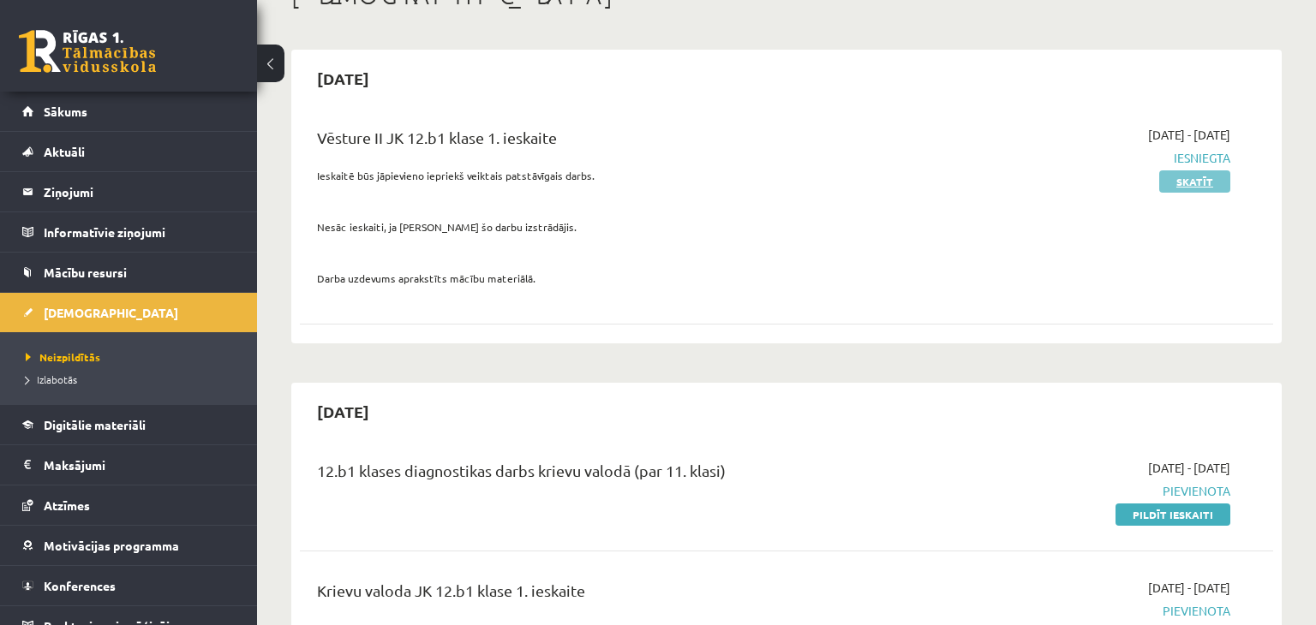
click at [1196, 178] on link "Skatīt" at bounding box center [1194, 181] width 71 height 22
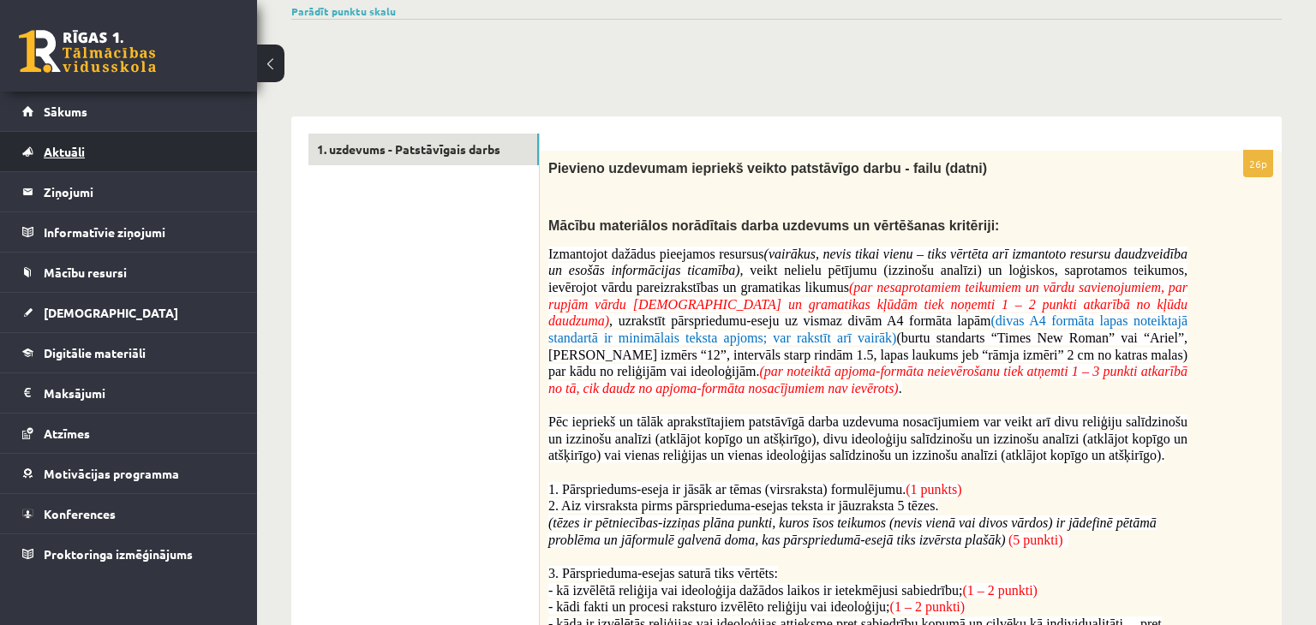
scroll to position [274, 0]
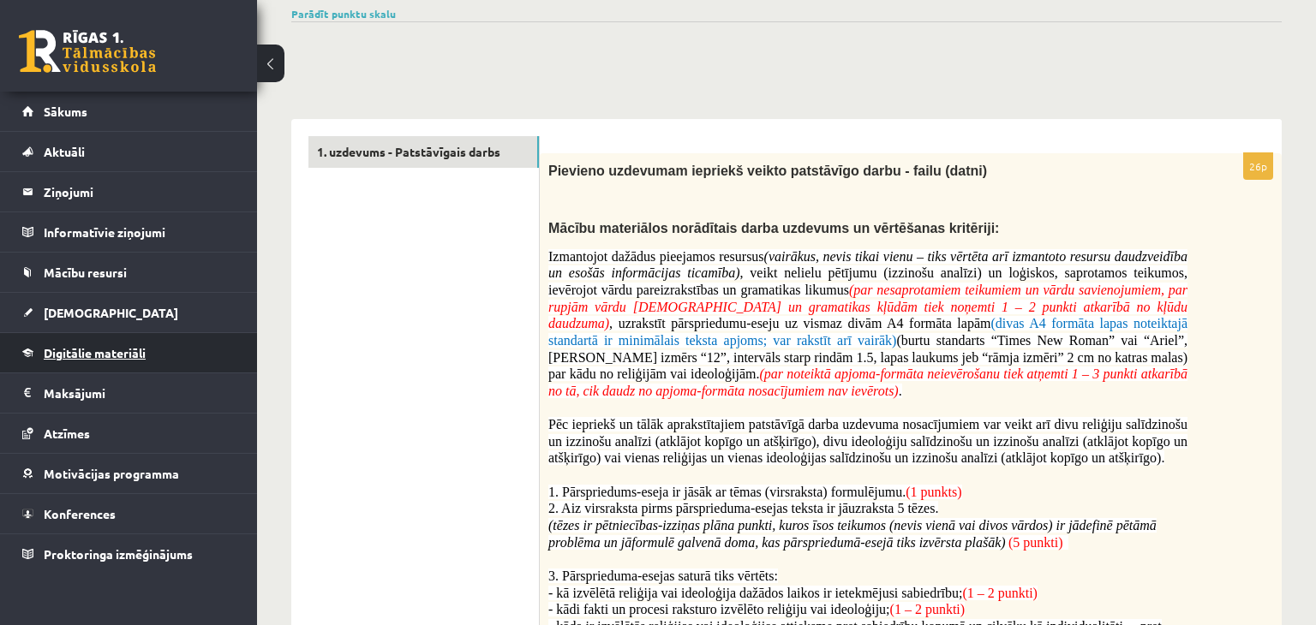
click at [136, 354] on span "Digitālie materiāli" at bounding box center [95, 352] width 102 height 15
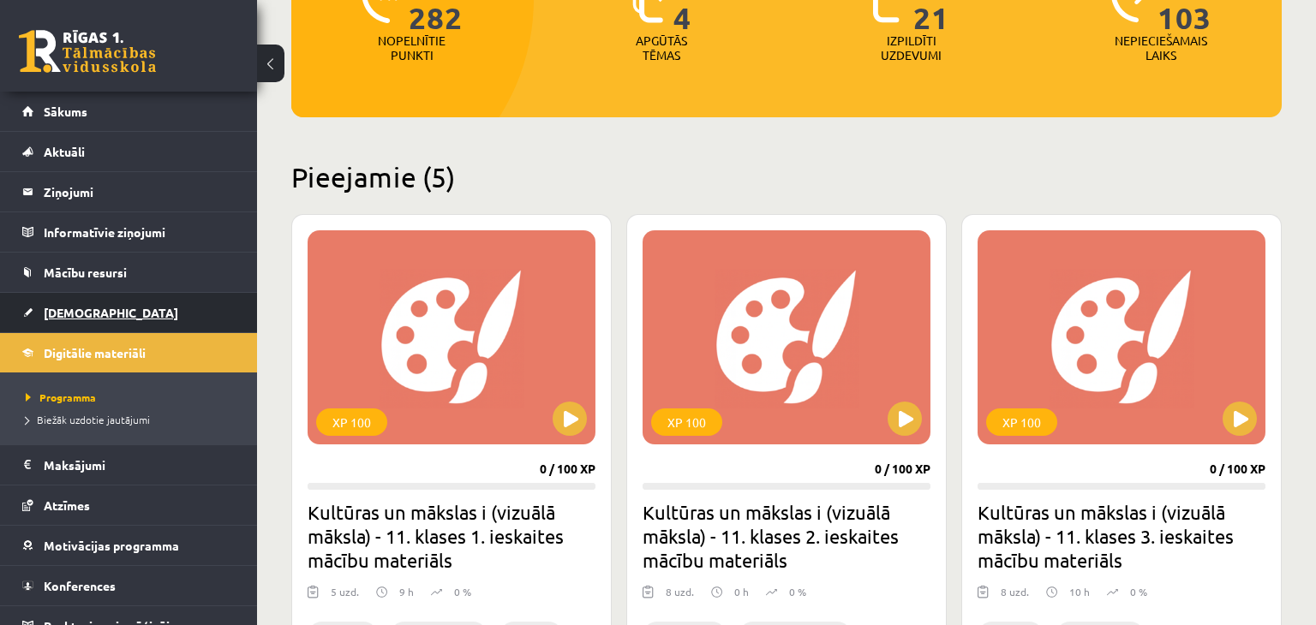
click at [136, 310] on link "[DEMOGRAPHIC_DATA]" at bounding box center [128, 312] width 213 height 39
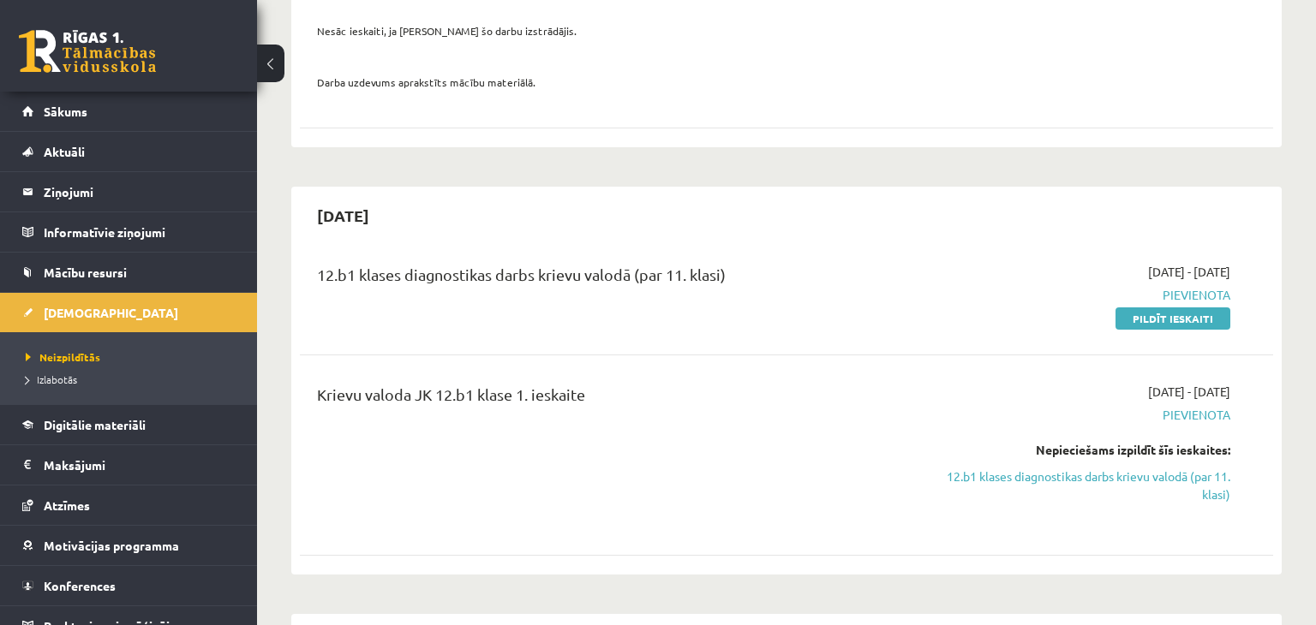
scroll to position [342, 0]
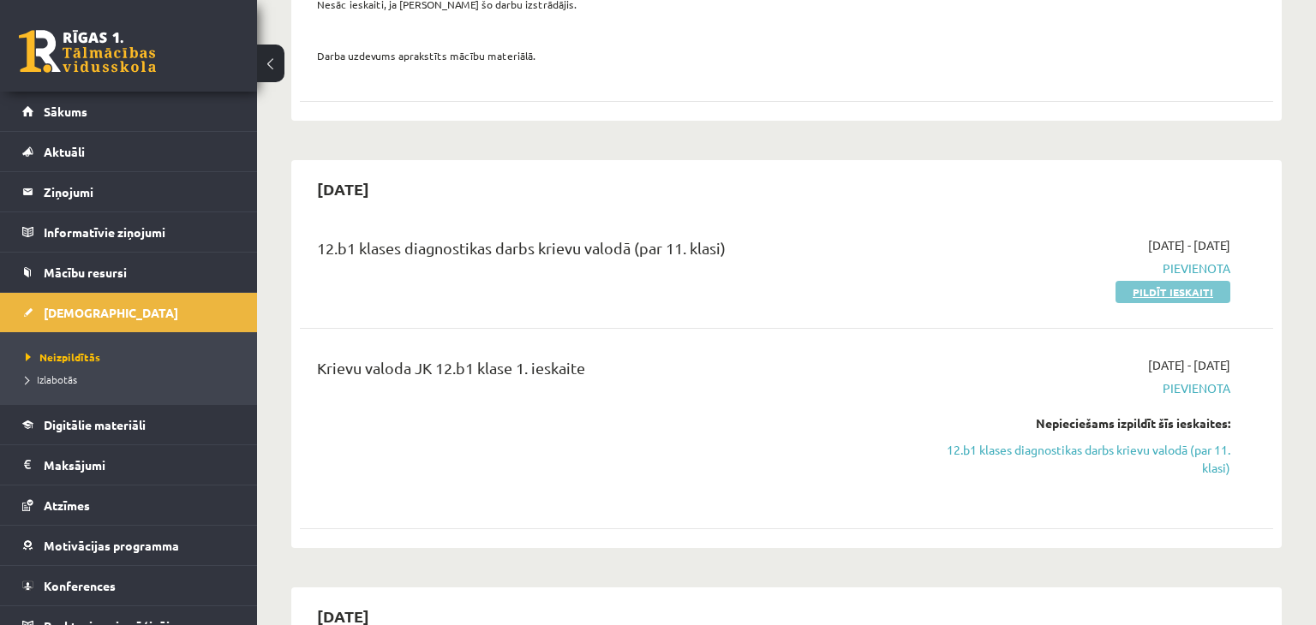
click at [1165, 295] on link "Pildīt ieskaiti" at bounding box center [1172, 292] width 115 height 22
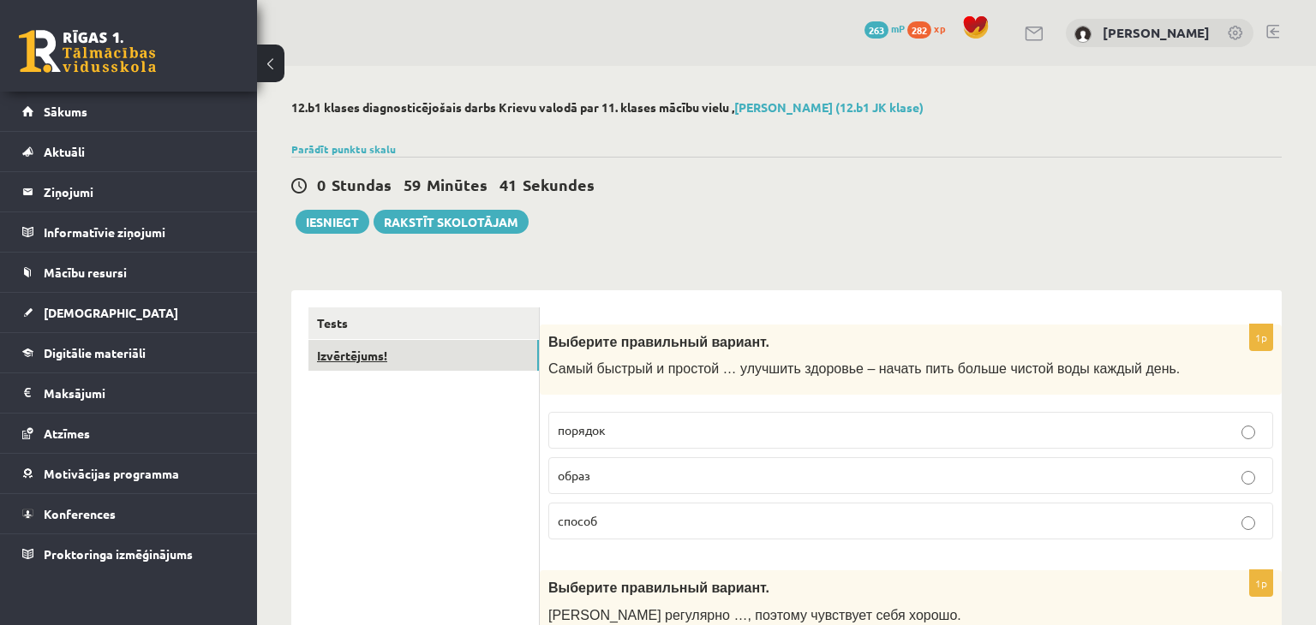
click at [444, 362] on link "Izvērtējums!" at bounding box center [423, 356] width 230 height 32
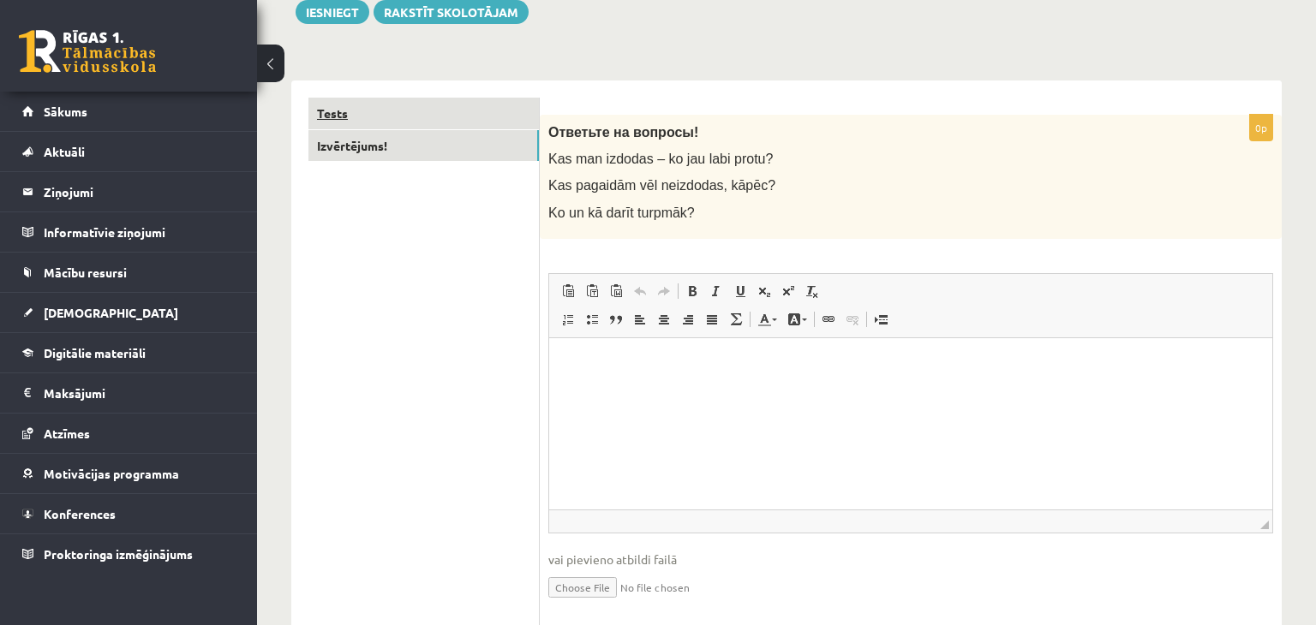
scroll to position [202, 0]
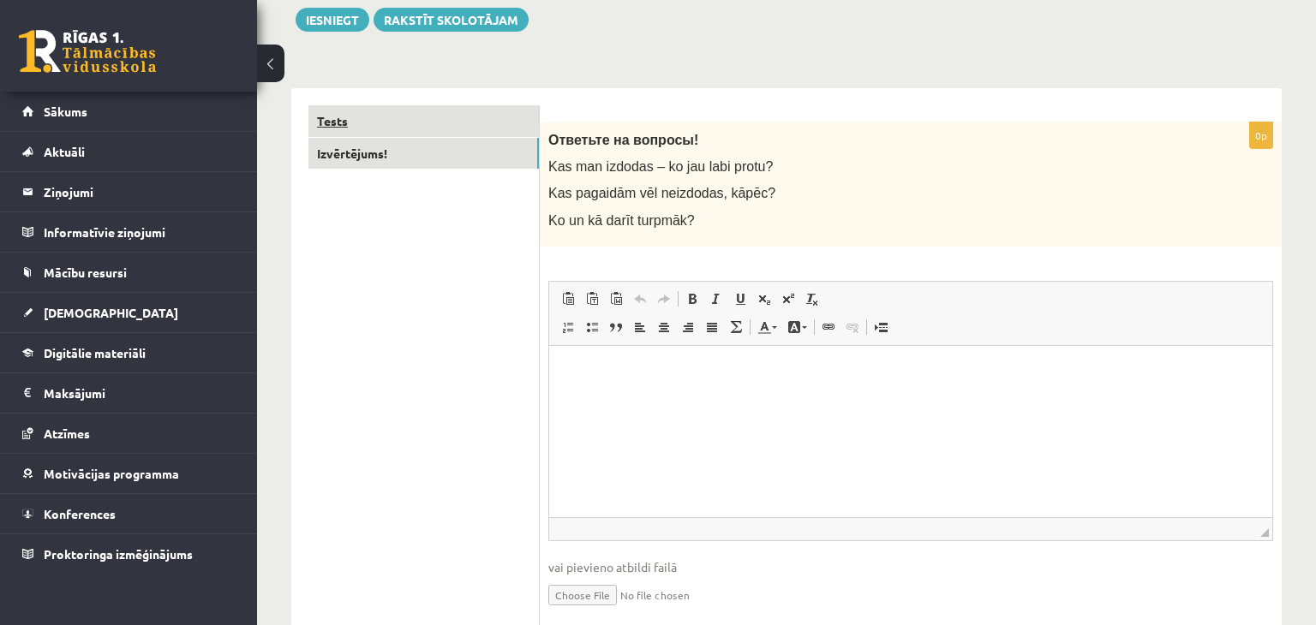
click at [416, 122] on link "Tests" at bounding box center [423, 121] width 230 height 32
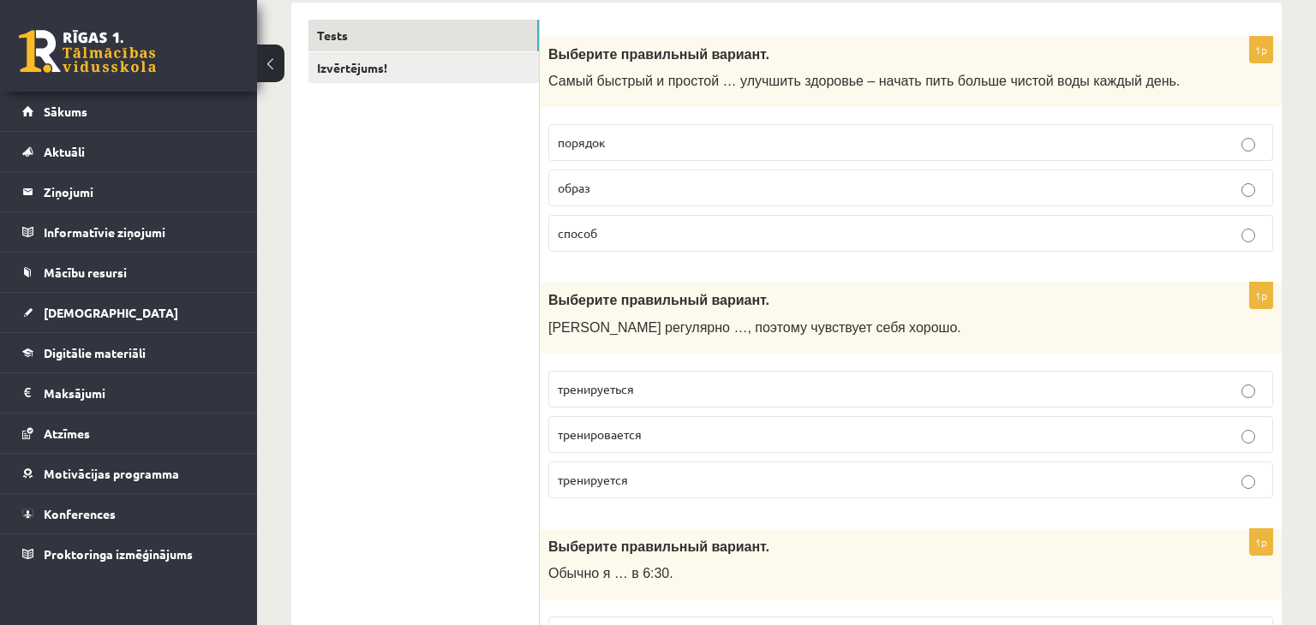
scroll to position [297, 0]
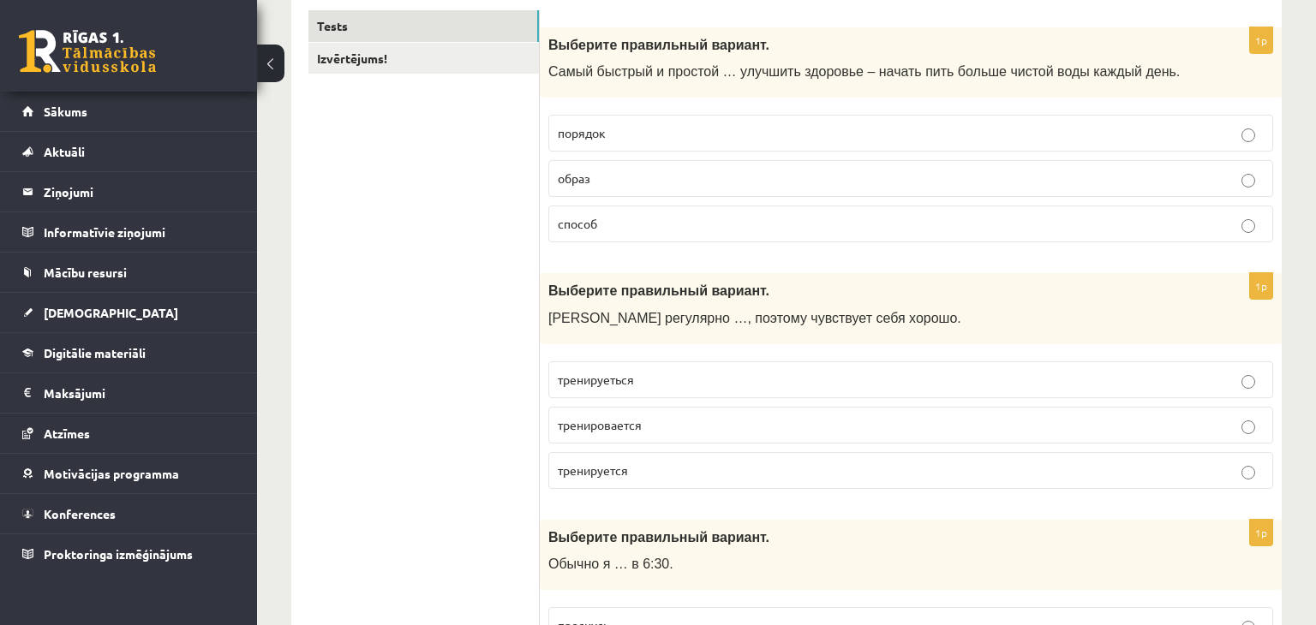
click at [613, 230] on p "способ" at bounding box center [911, 224] width 706 height 18
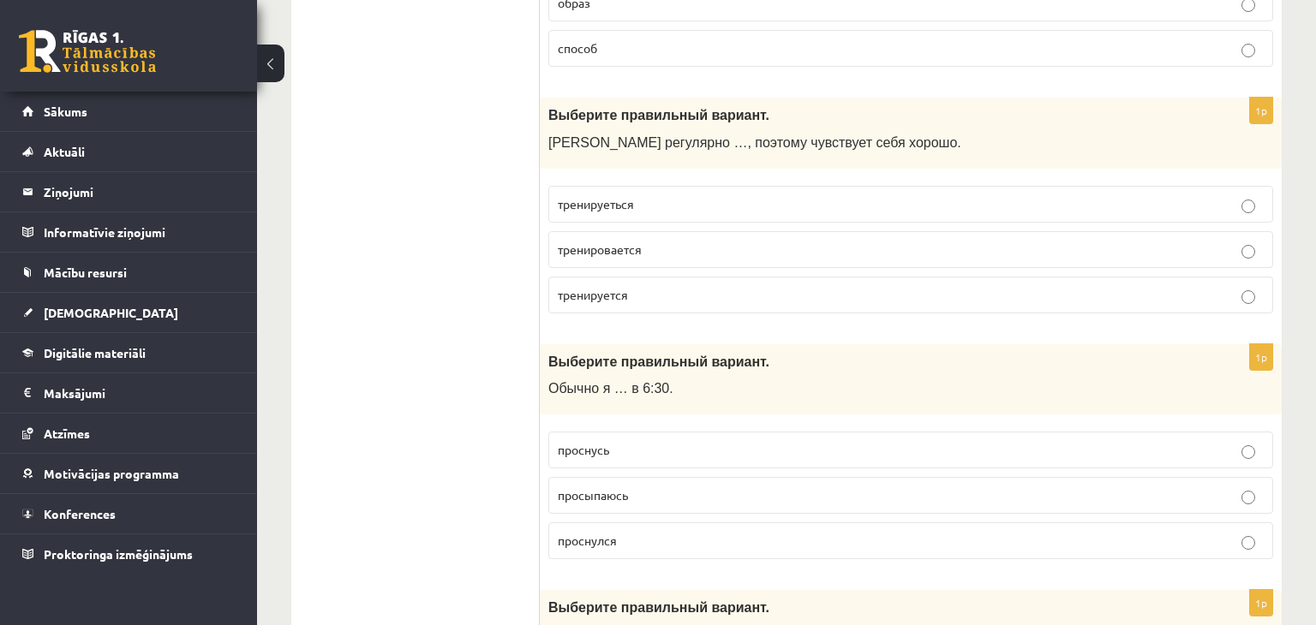
scroll to position [504, 0]
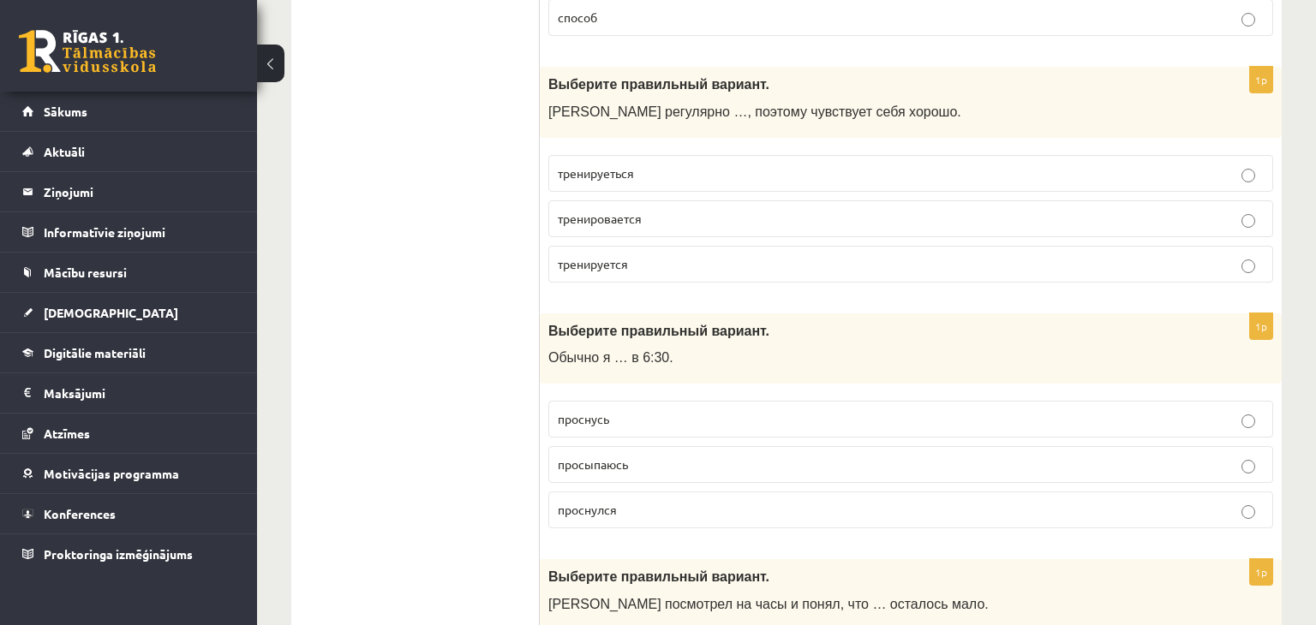
click at [725, 173] on p "тренируеться" at bounding box center [911, 173] width 706 height 18
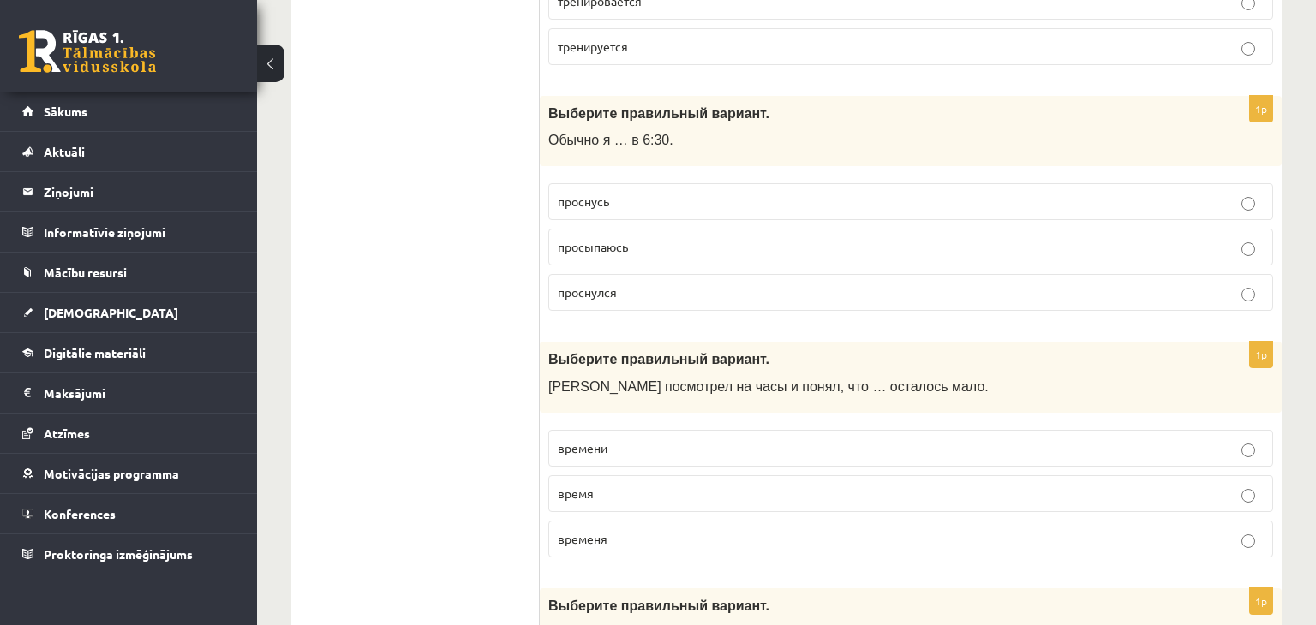
scroll to position [725, 0]
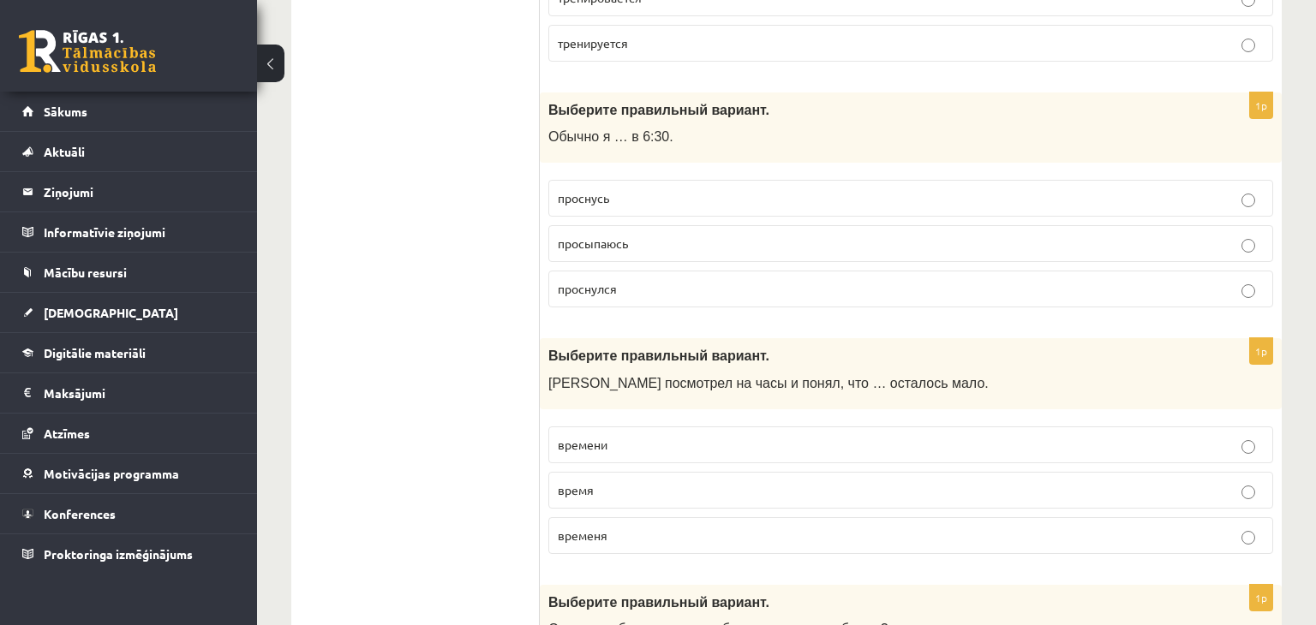
click at [651, 244] on p "просыпаюсь" at bounding box center [911, 244] width 706 height 18
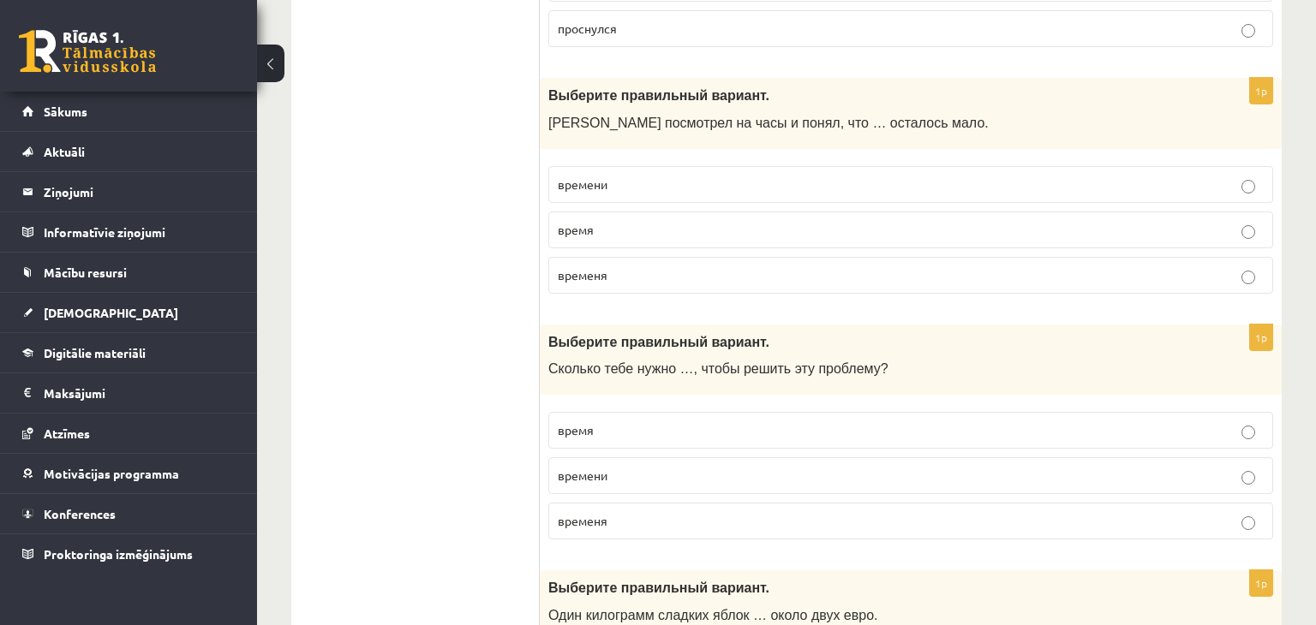
scroll to position [987, 0]
click at [691, 222] on p "время" at bounding box center [911, 228] width 706 height 18
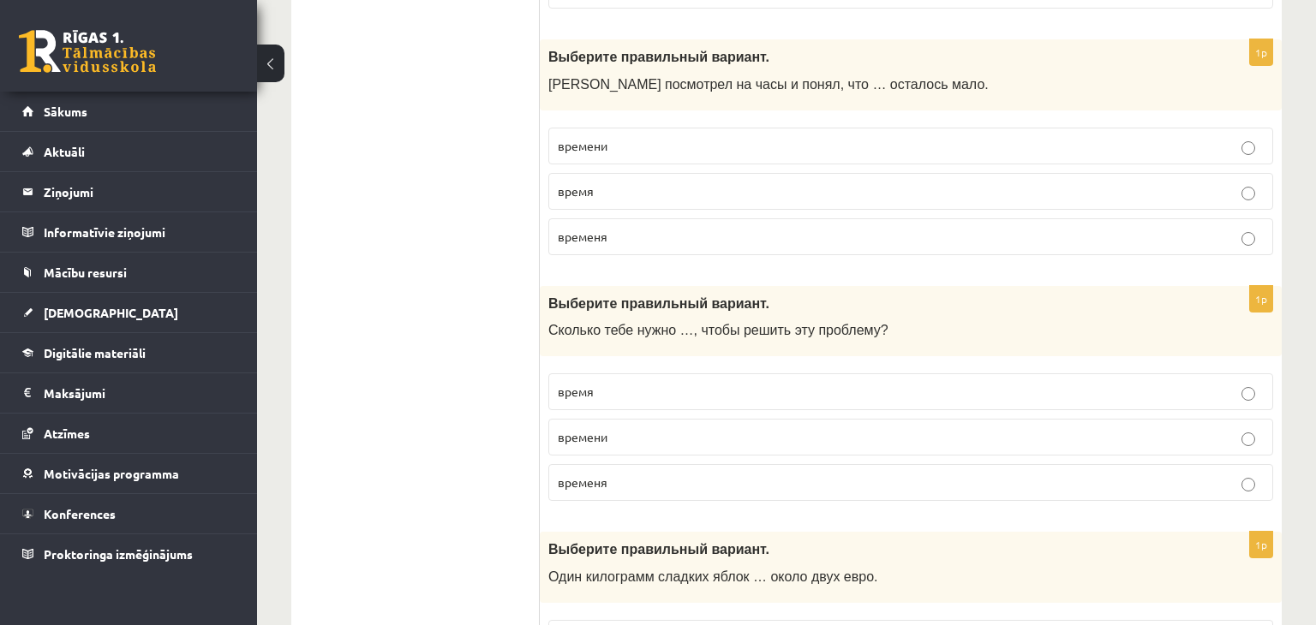
scroll to position [1020, 0]
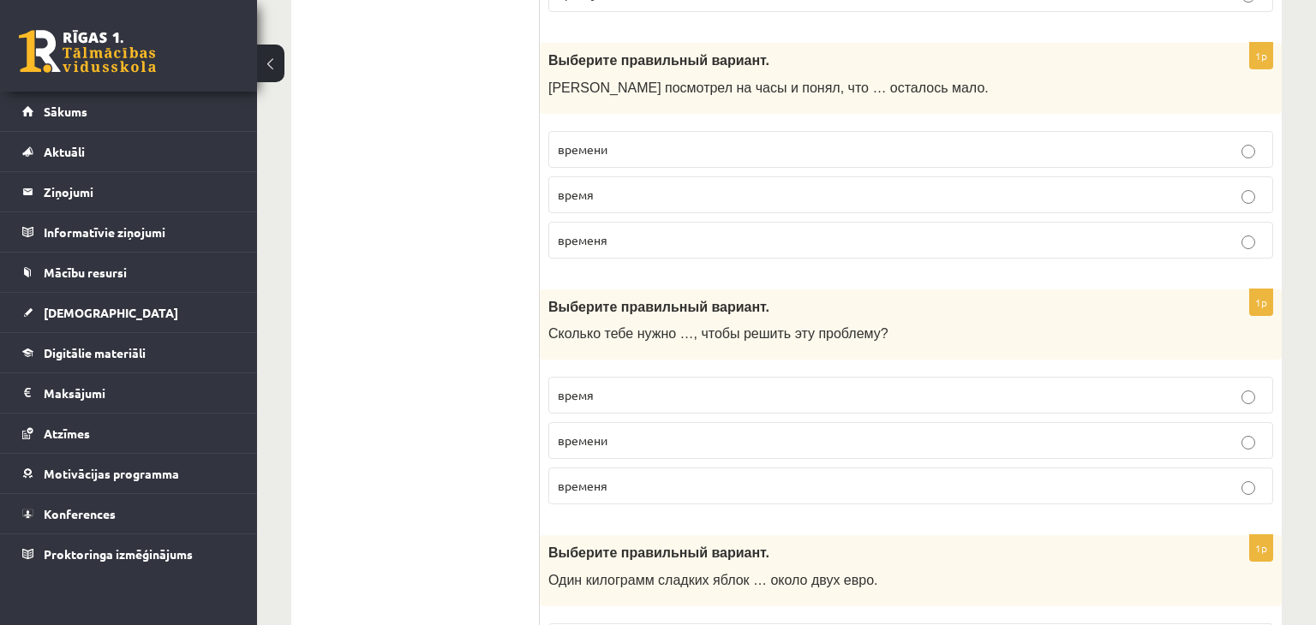
click at [752, 140] on p "времени" at bounding box center [911, 149] width 706 height 18
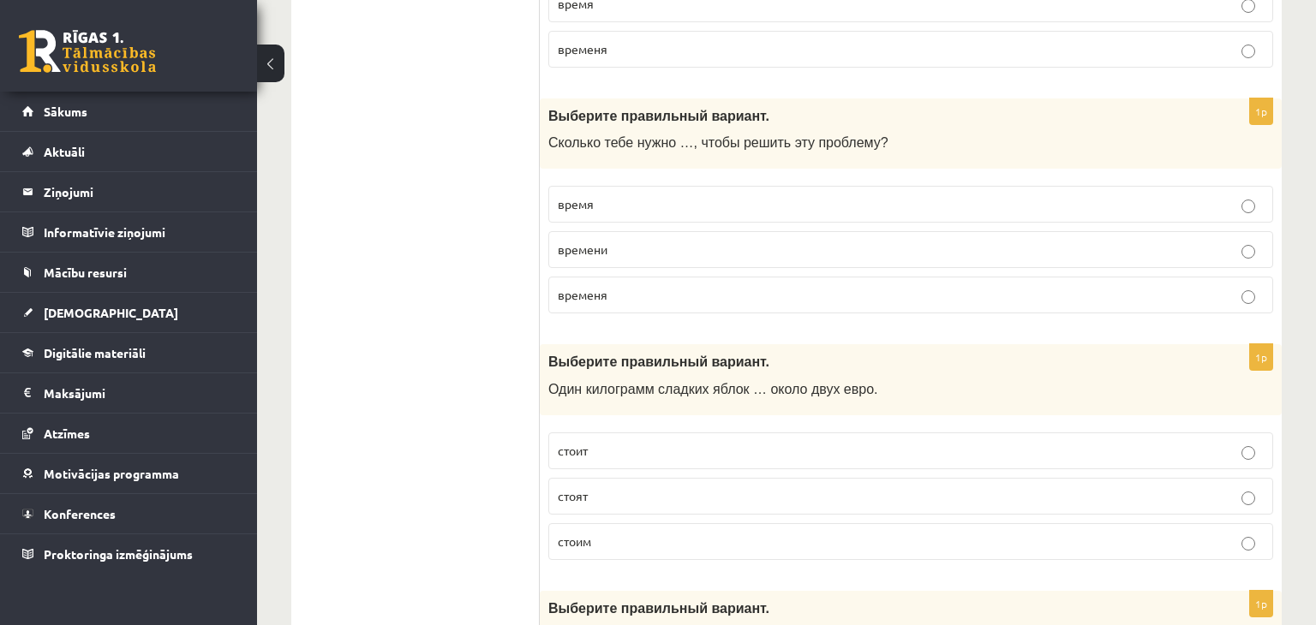
scroll to position [1220, 0]
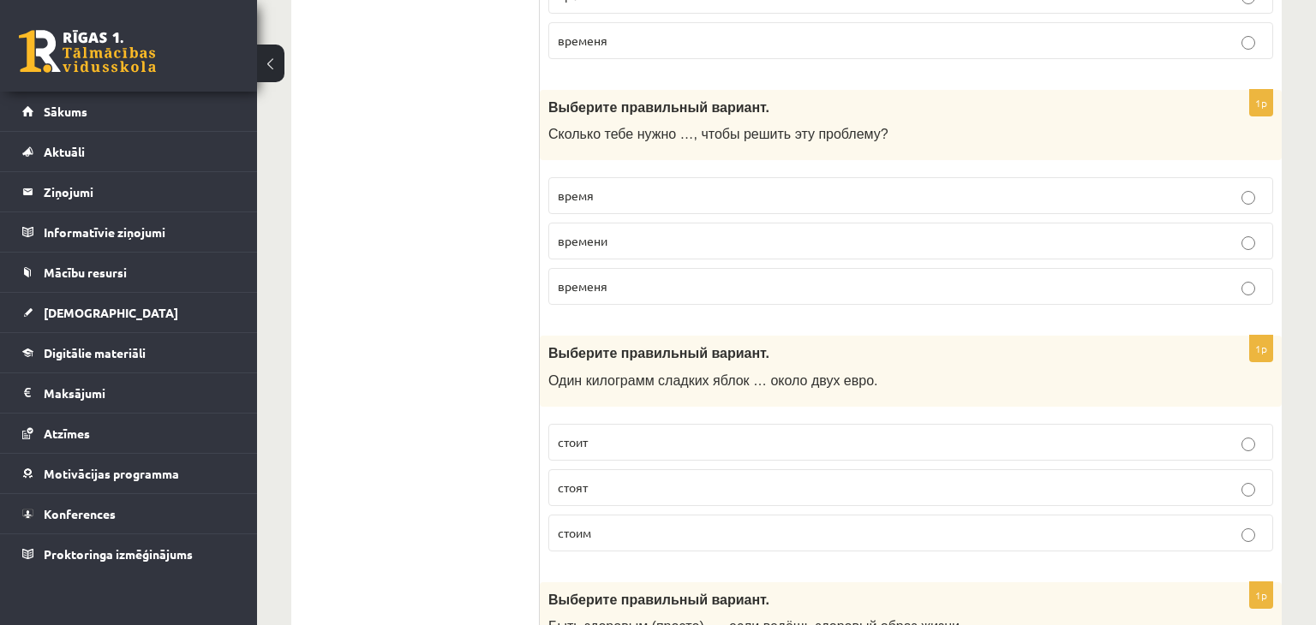
click at [712, 187] on p "время" at bounding box center [911, 196] width 706 height 18
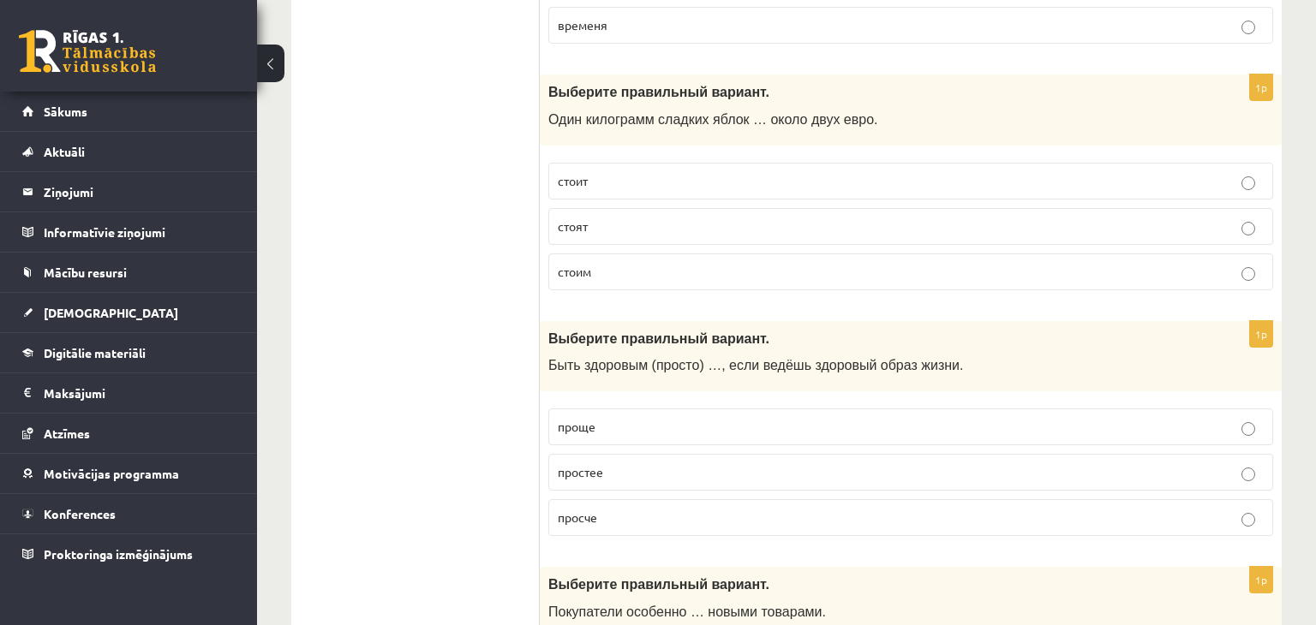
scroll to position [1485, 0]
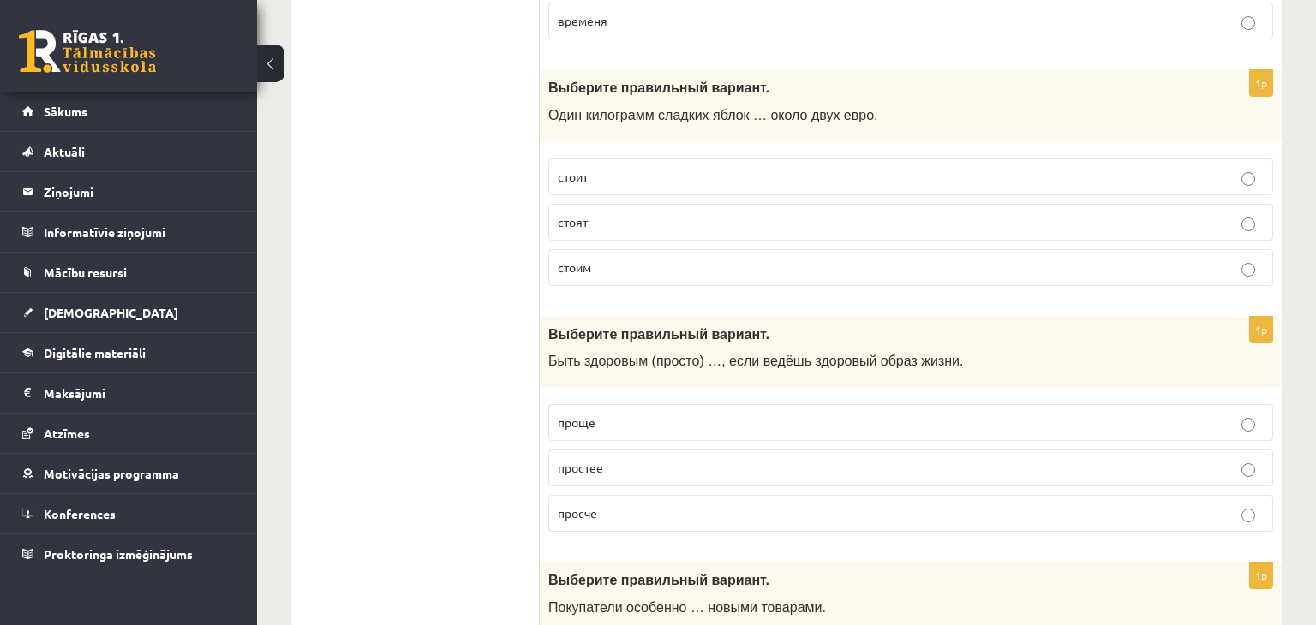
click at [652, 170] on p "стоит" at bounding box center [911, 177] width 706 height 18
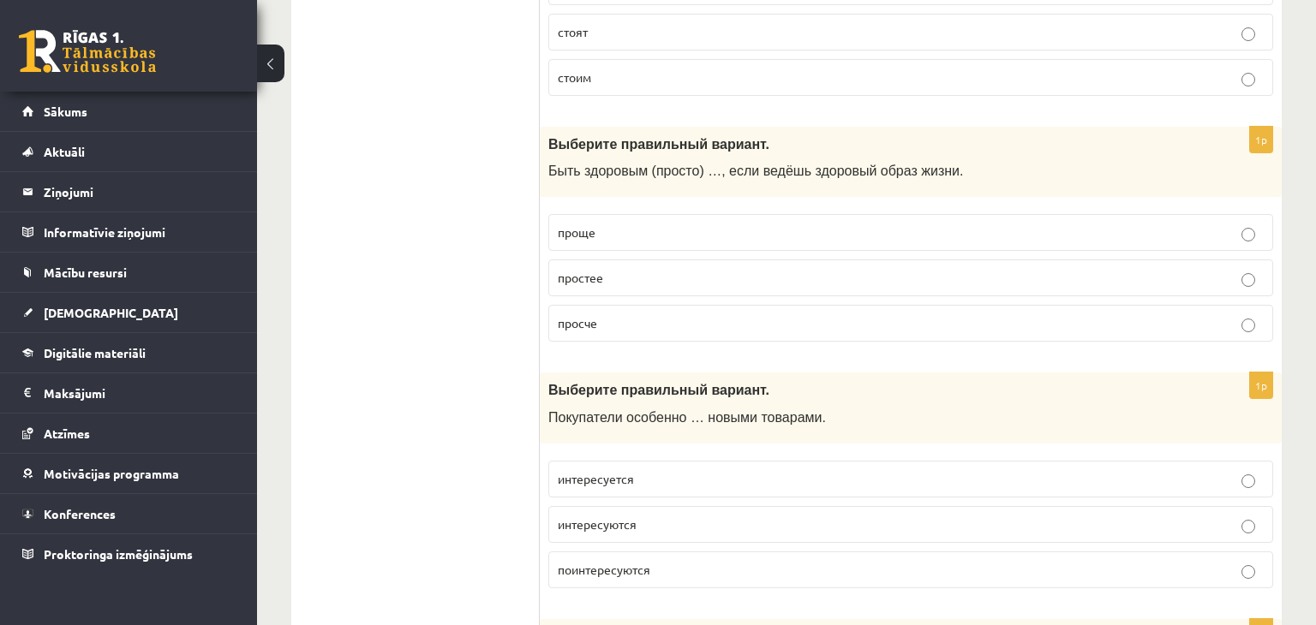
scroll to position [1699, 0]
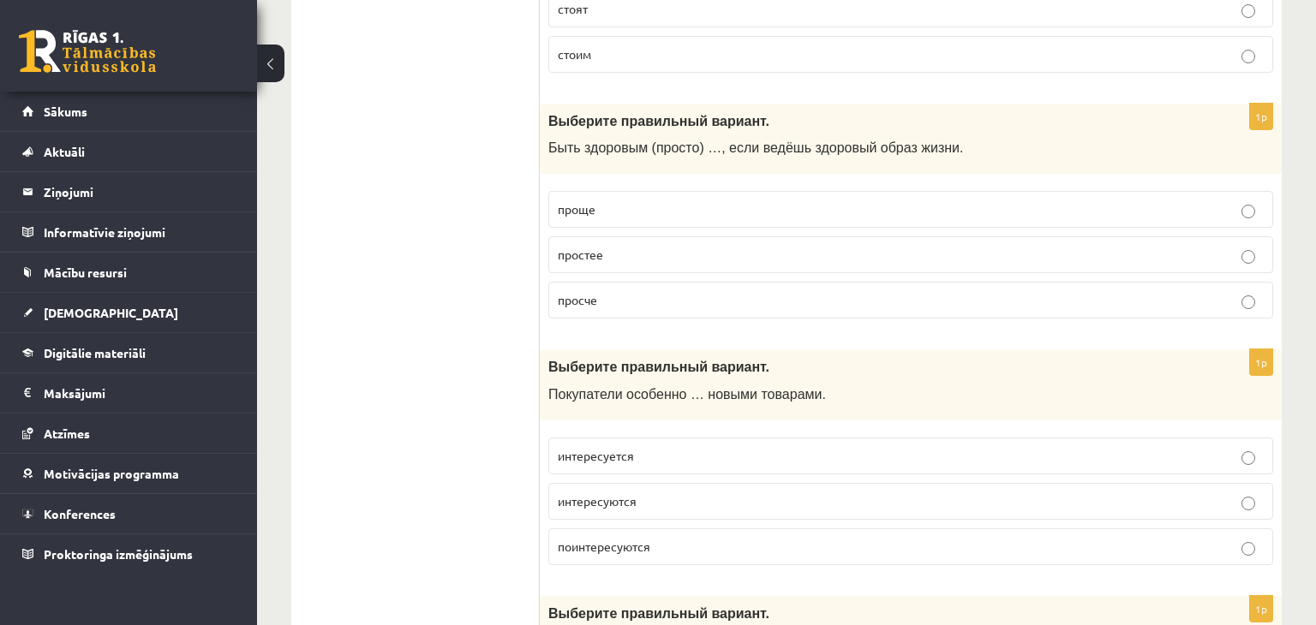
click at [671, 200] on p "проще" at bounding box center [911, 209] width 706 height 18
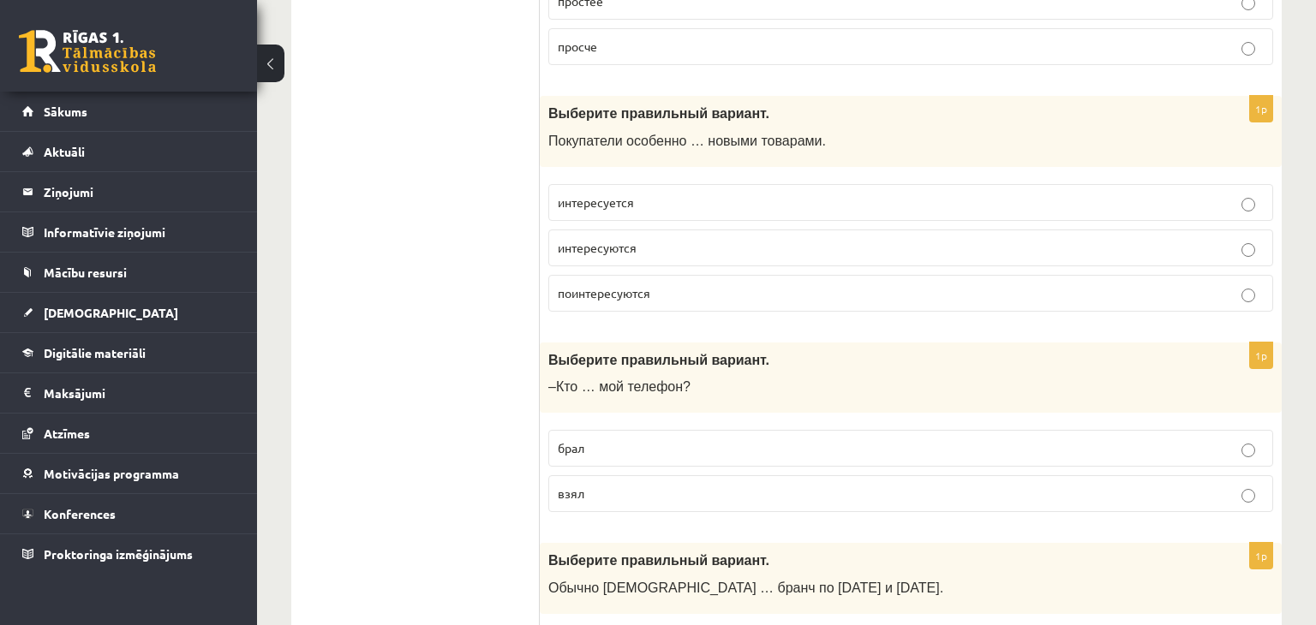
scroll to position [1960, 0]
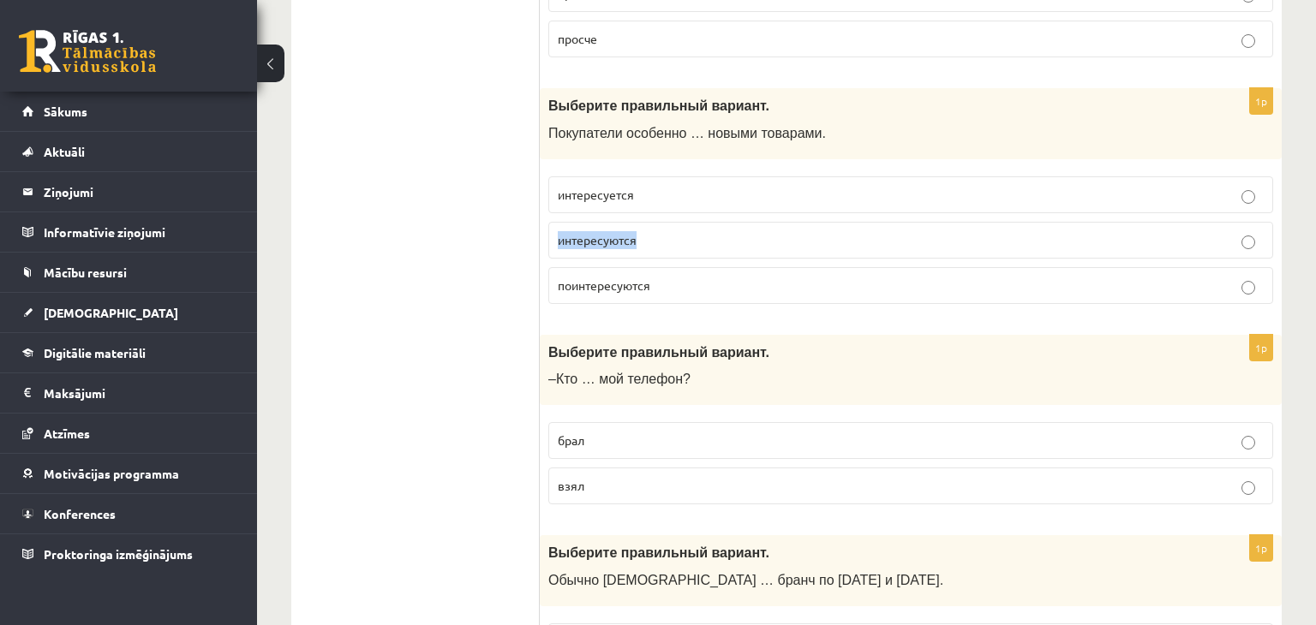
click at [680, 203] on label "интересуется" at bounding box center [910, 194] width 725 height 37
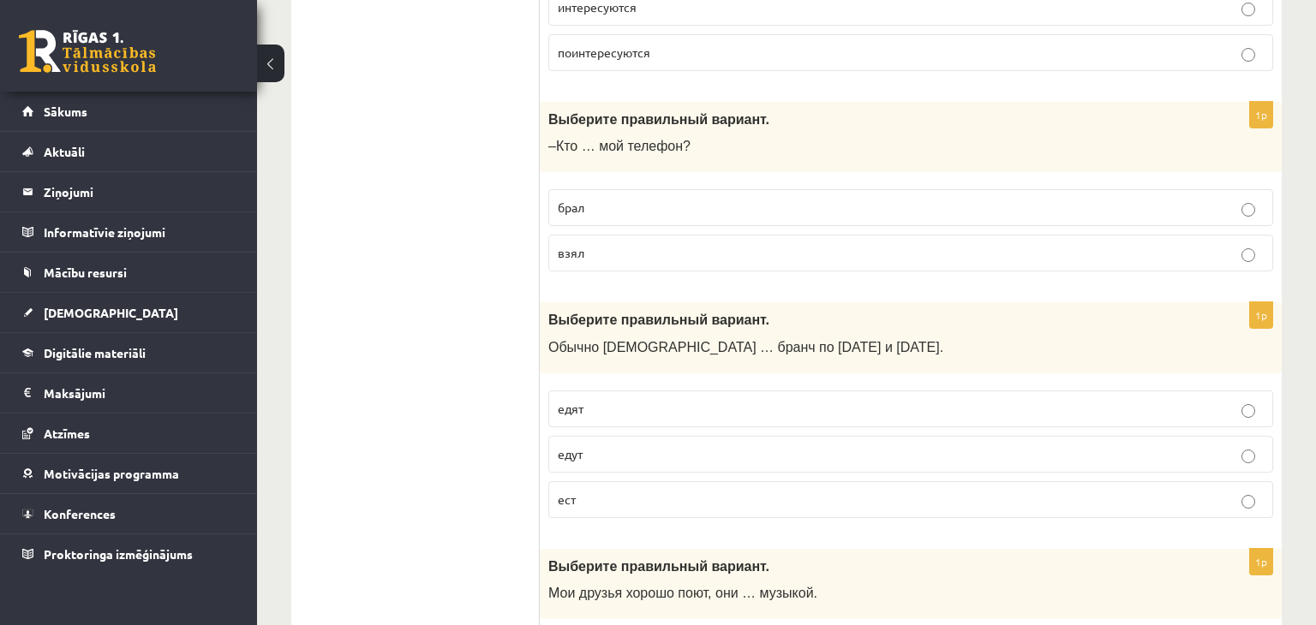
scroll to position [2198, 0]
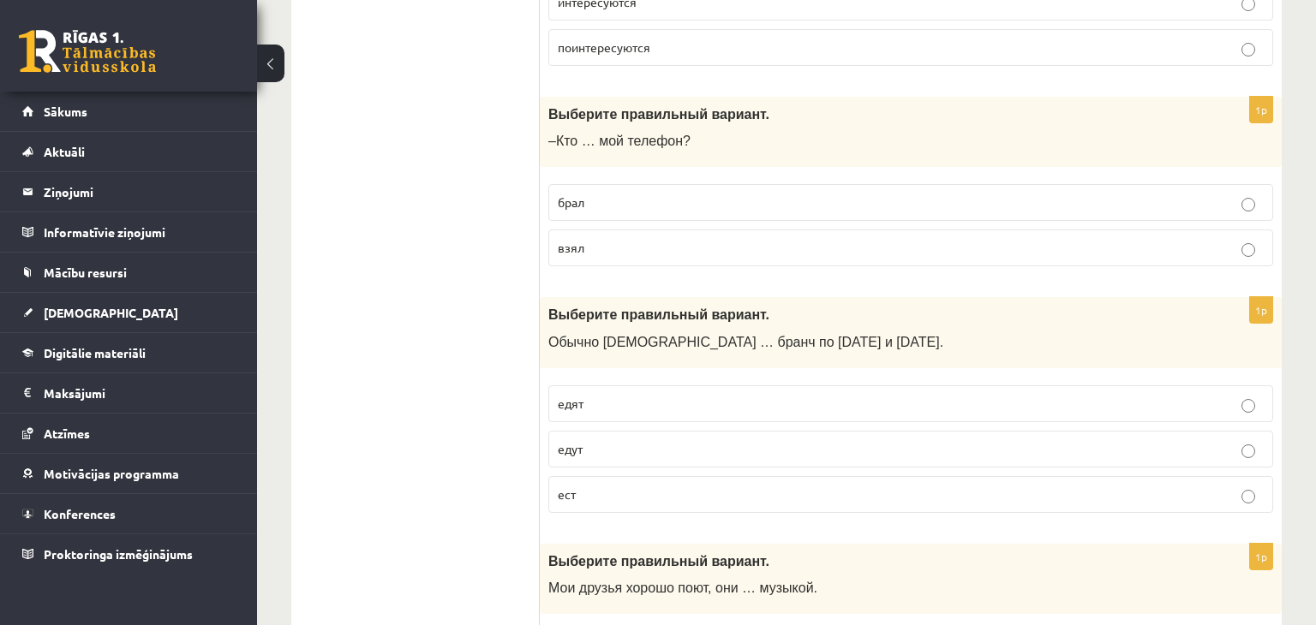
click at [717, 251] on label "взял" at bounding box center [910, 248] width 725 height 37
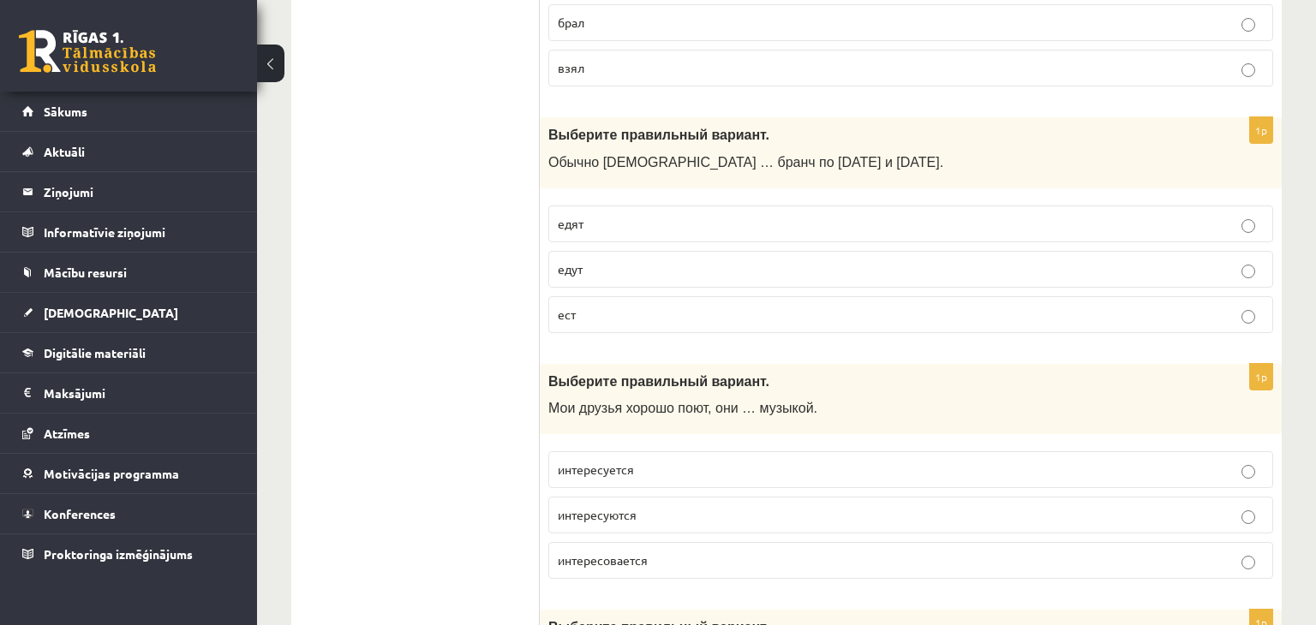
scroll to position [2382, 0]
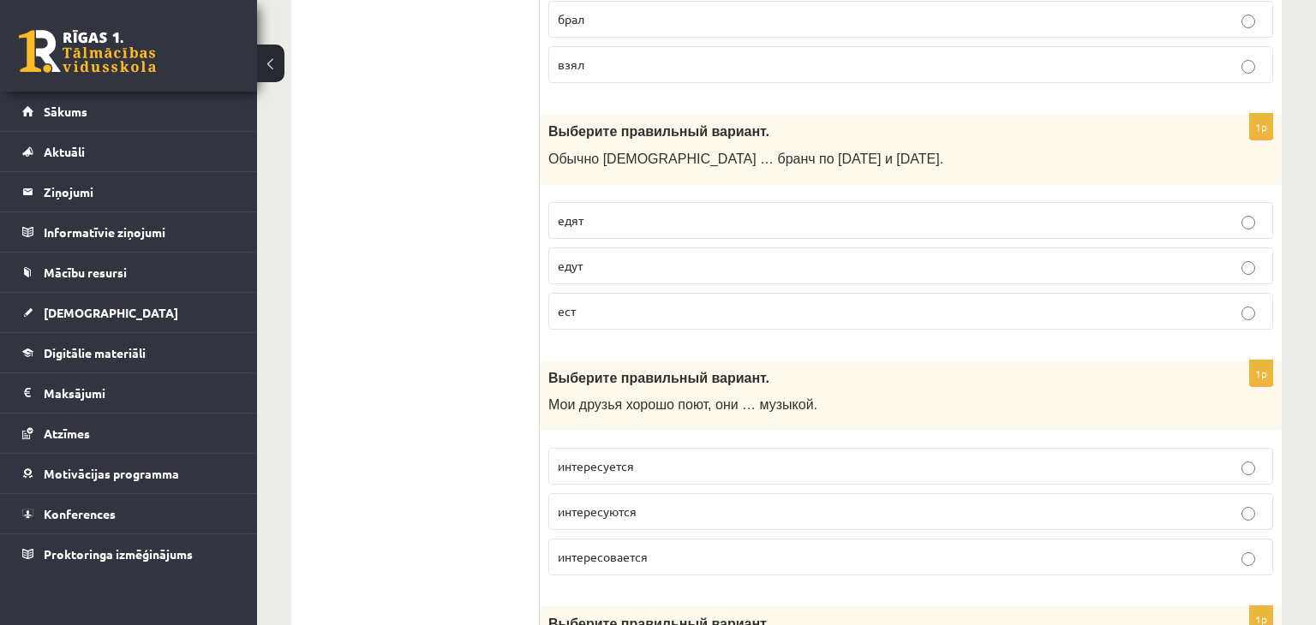
click at [630, 212] on p "едят" at bounding box center [911, 221] width 706 height 18
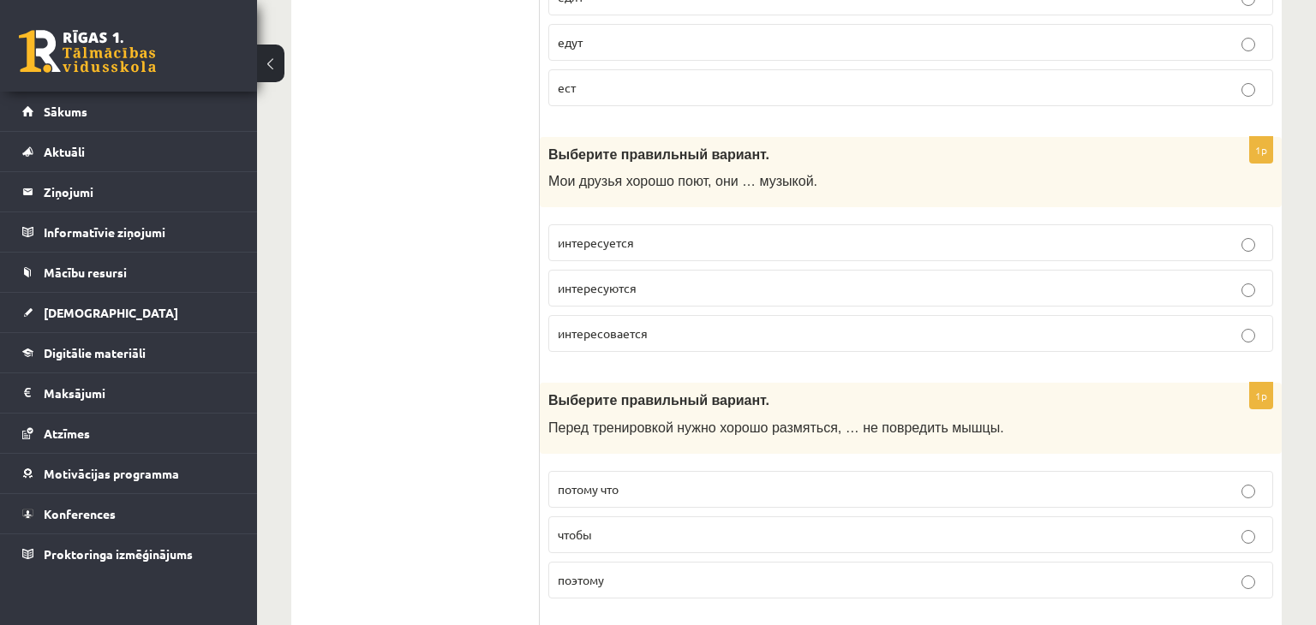
scroll to position [2618, 0]
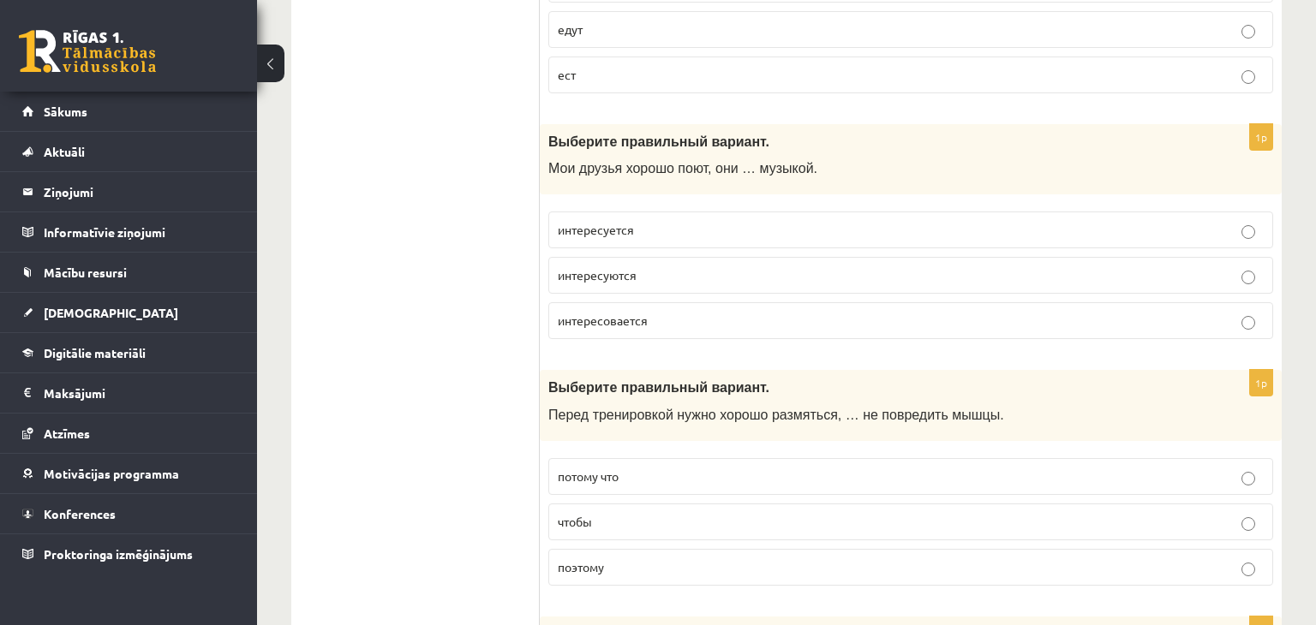
click at [684, 266] on p "интересуются" at bounding box center [911, 275] width 706 height 18
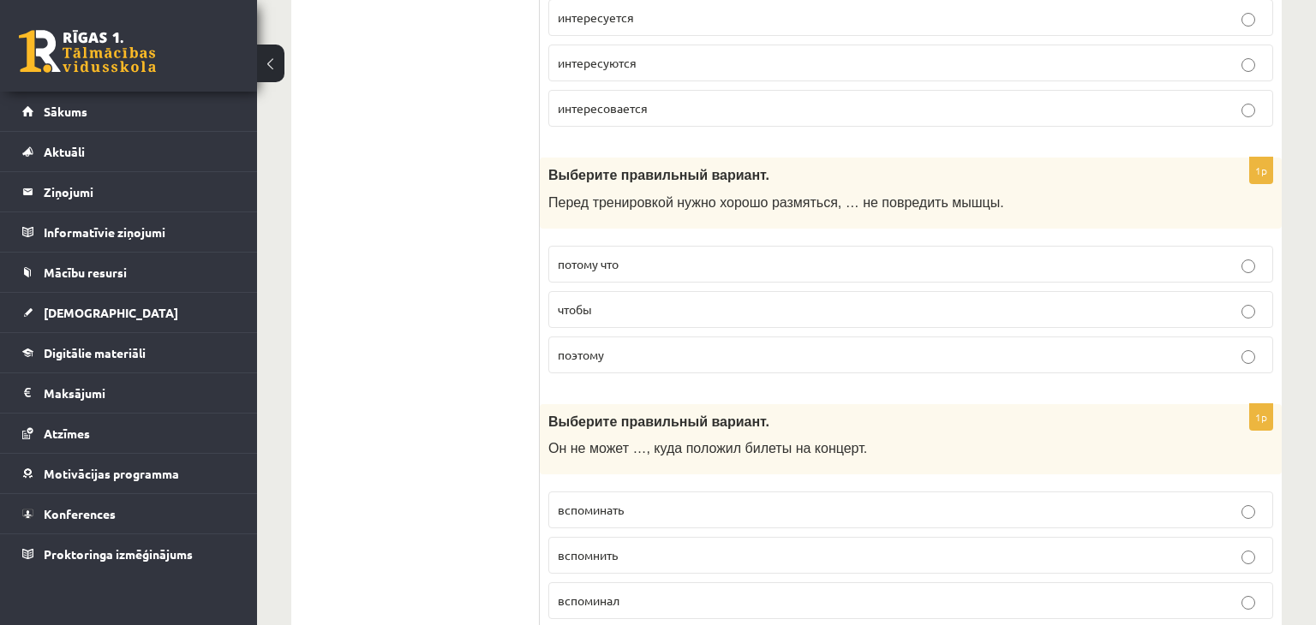
scroll to position [2833, 0]
click at [651, 298] on p "чтобы" at bounding box center [911, 307] width 706 height 18
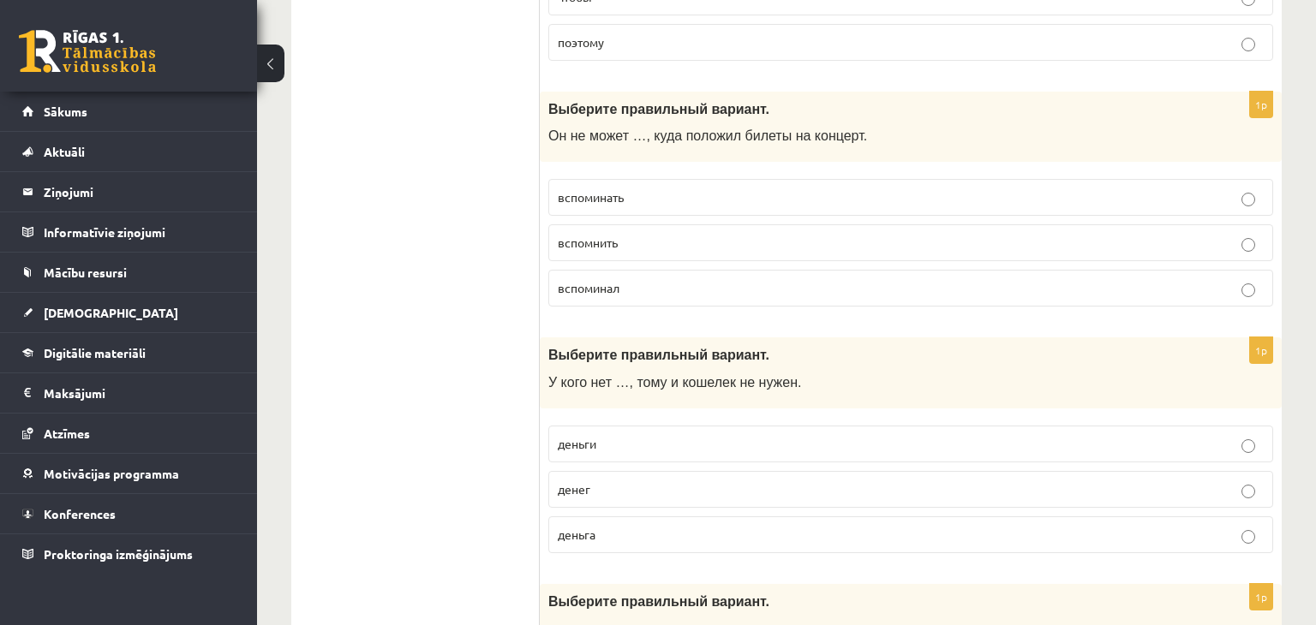
scroll to position [3154, 0]
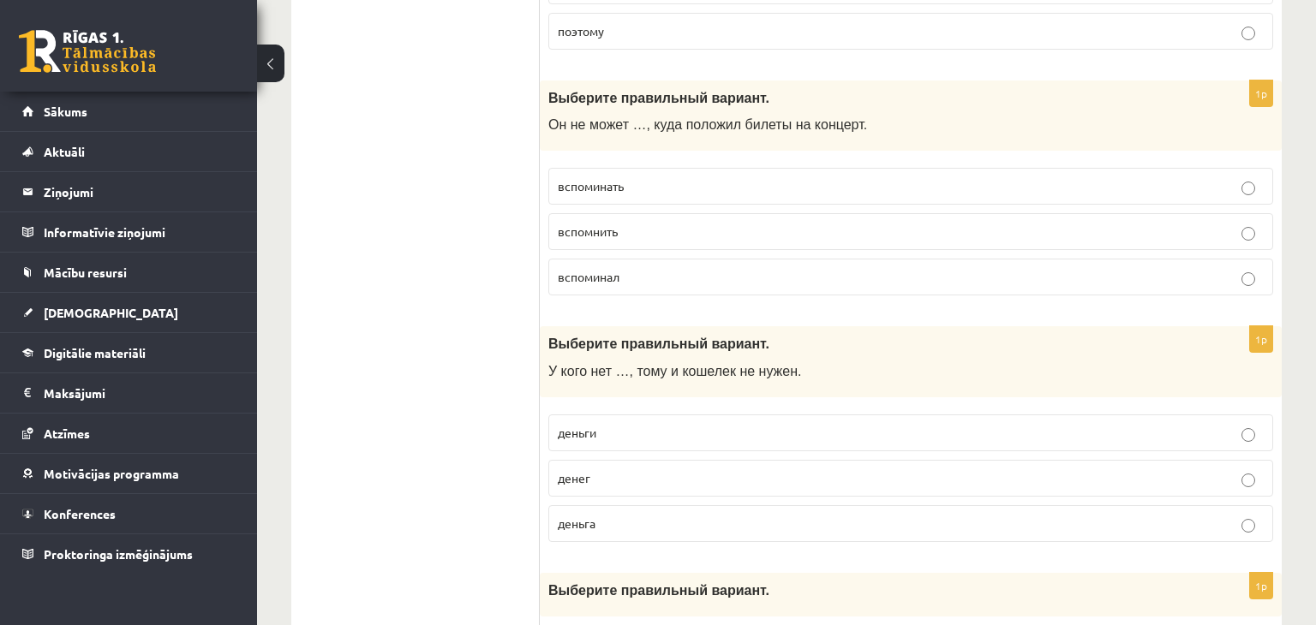
click at [678, 213] on label "вспомнить" at bounding box center [910, 231] width 725 height 37
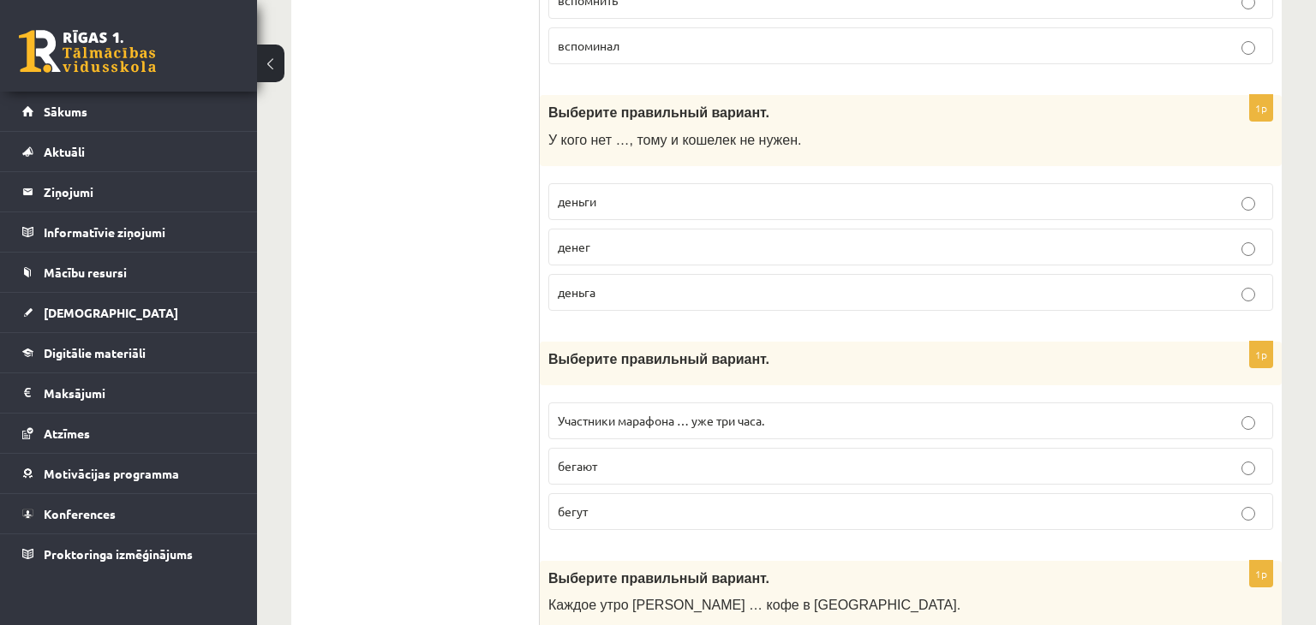
scroll to position [3398, 0]
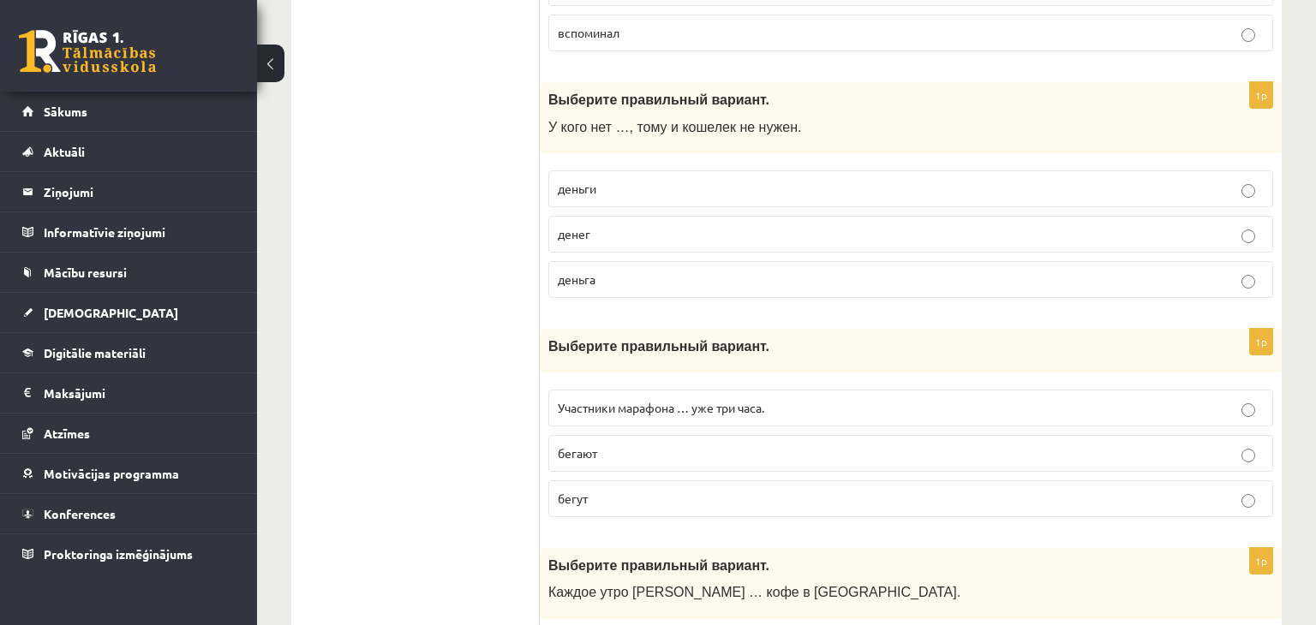
click at [673, 180] on p "деньги" at bounding box center [911, 189] width 706 height 18
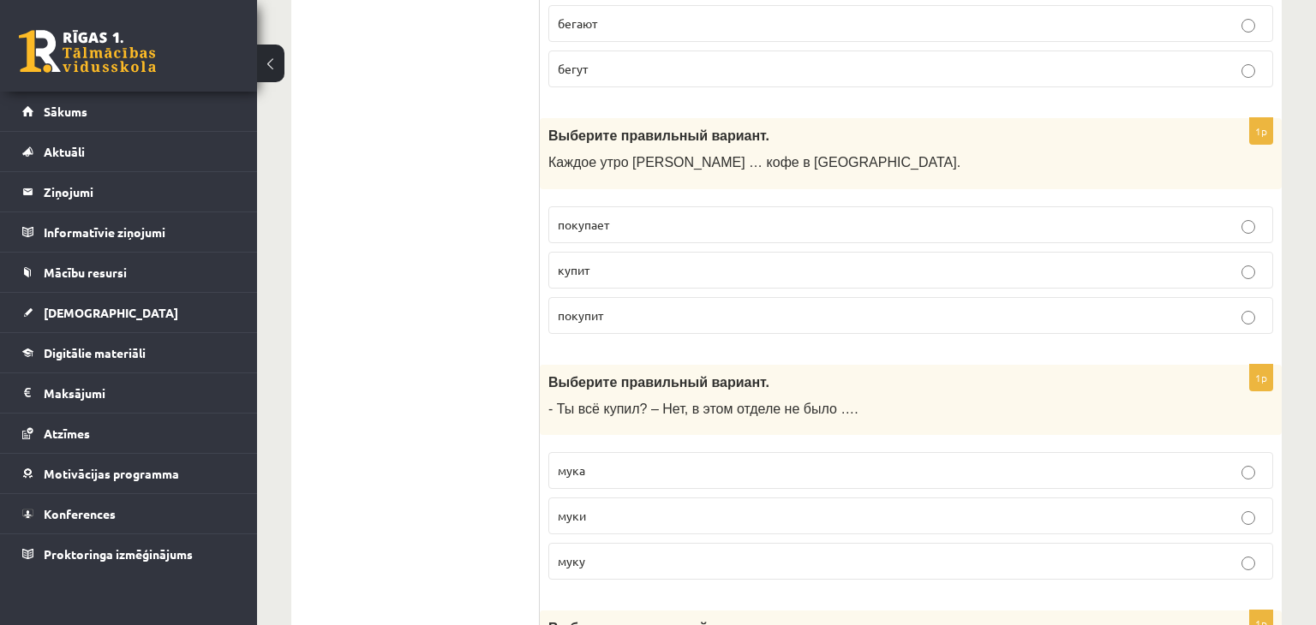
scroll to position [3841, 0]
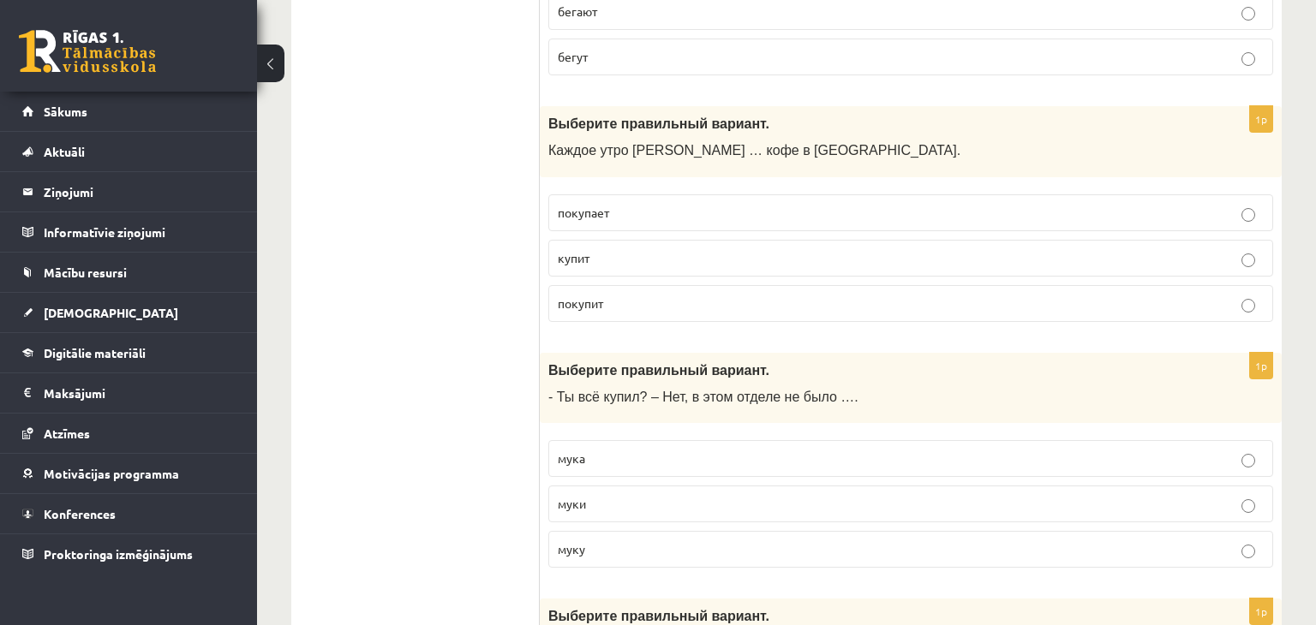
click at [652, 204] on p "покупает" at bounding box center [911, 213] width 706 height 18
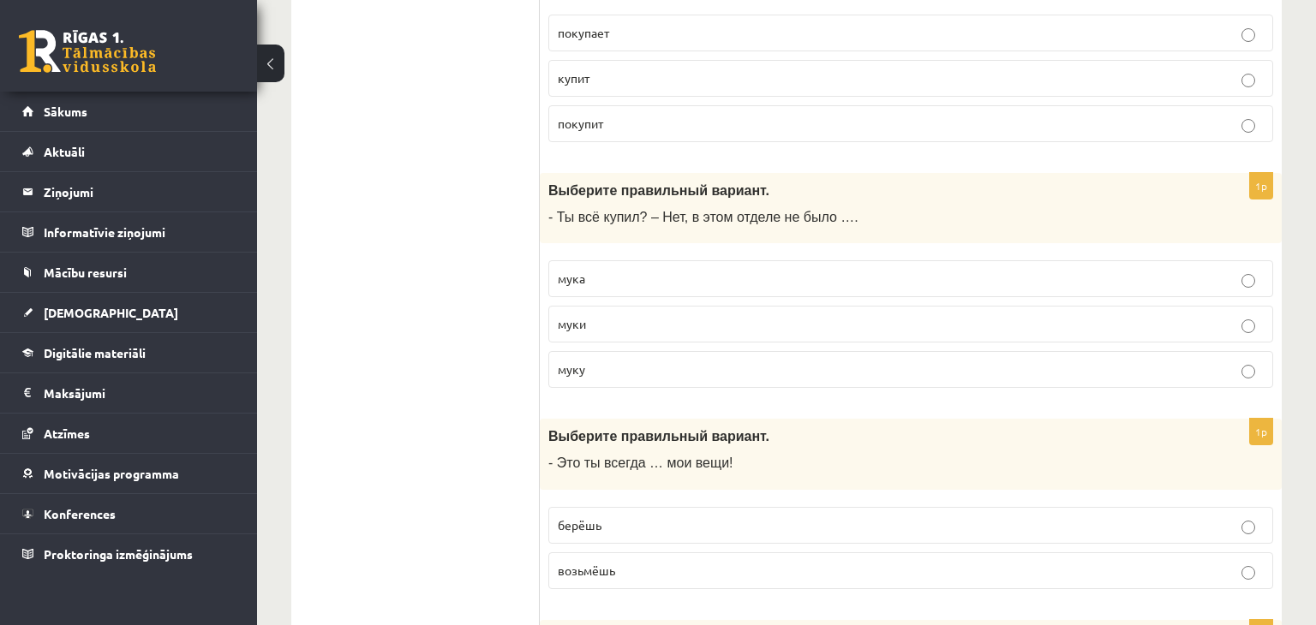
scroll to position [4021, 0]
click at [668, 314] on p "муки" at bounding box center [911, 323] width 706 height 18
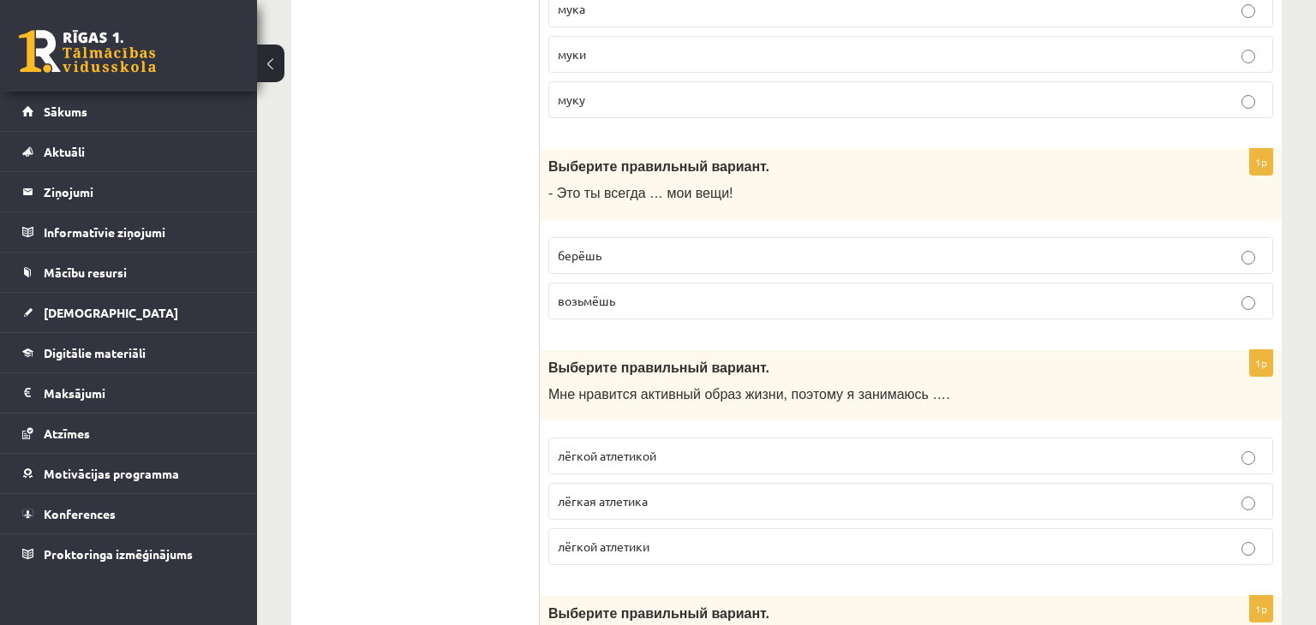
scroll to position [4296, 0]
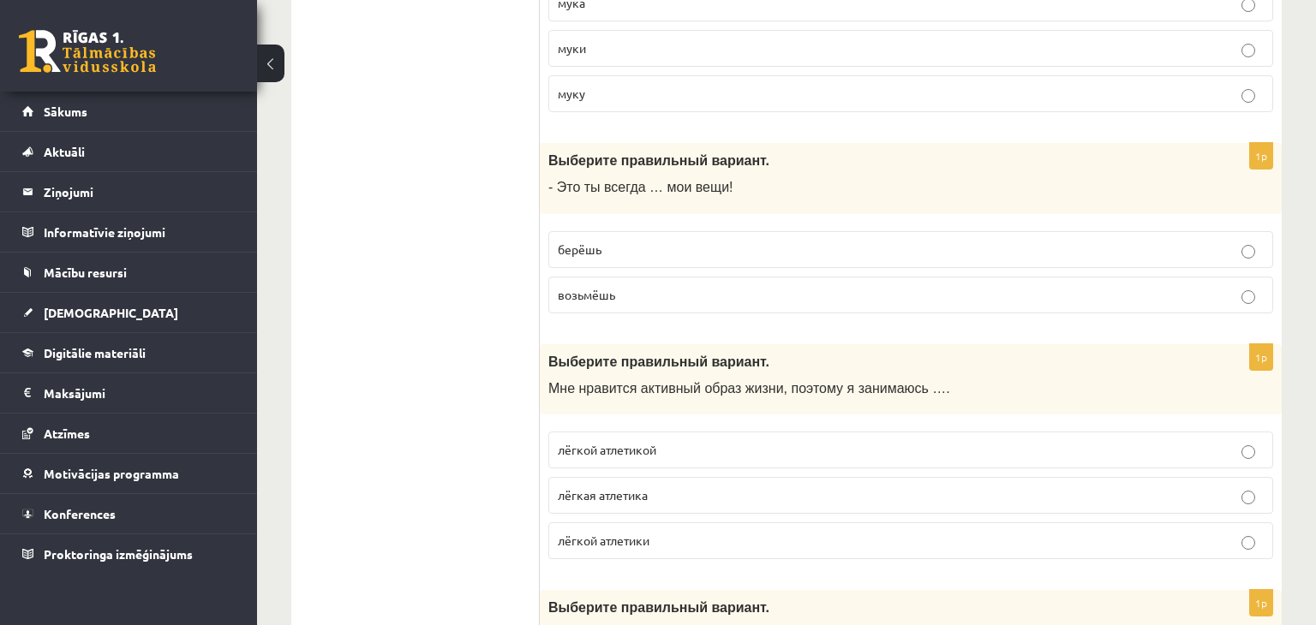
click at [661, 241] on p "берёшь" at bounding box center [911, 250] width 706 height 18
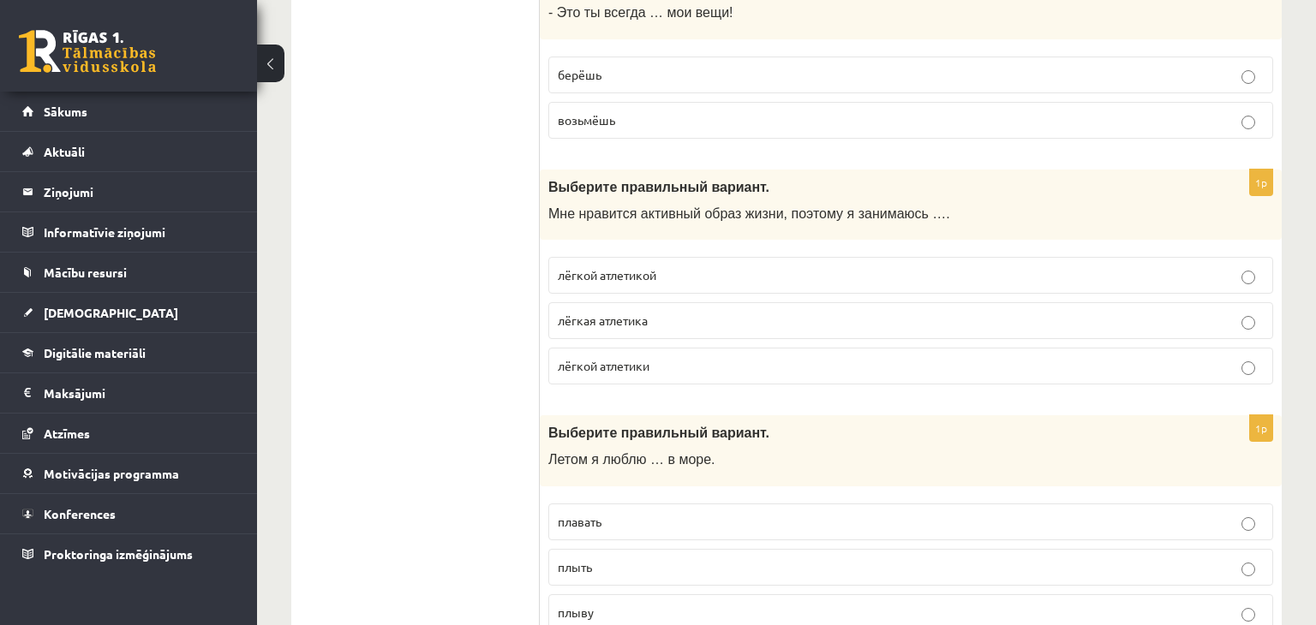
scroll to position [4472, 0]
click at [696, 266] on p "лёгкой атлетикой" at bounding box center [911, 275] width 706 height 18
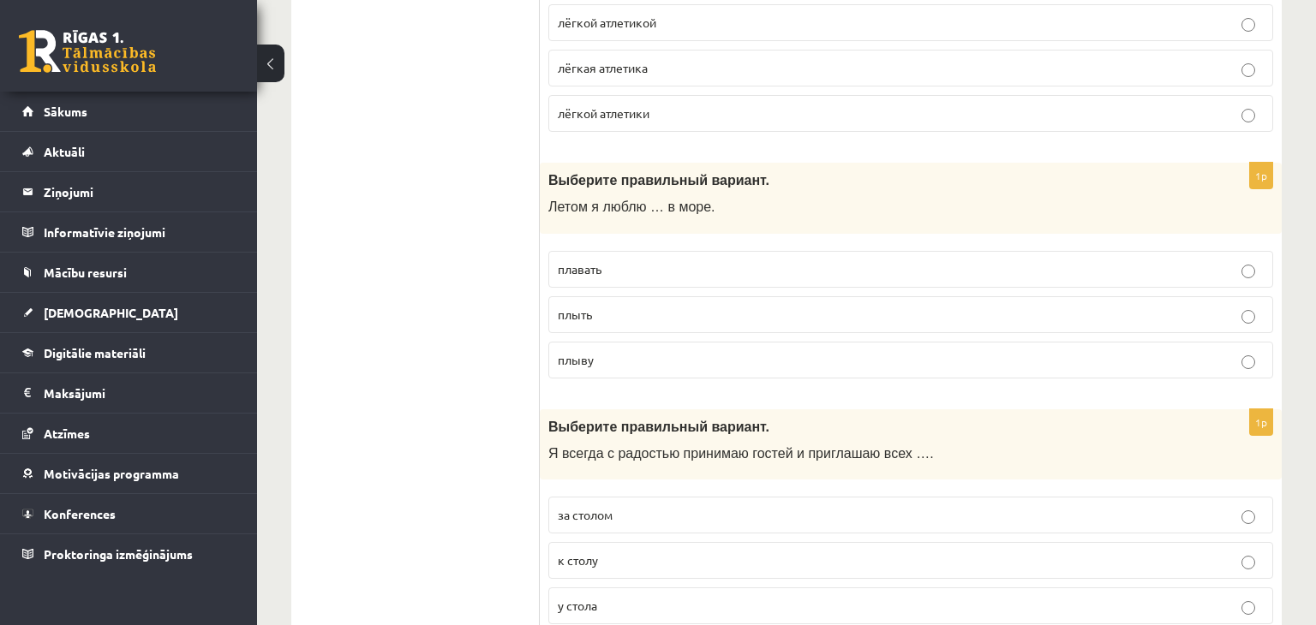
scroll to position [4725, 0]
click at [657, 305] on p "плыть" at bounding box center [911, 314] width 706 height 18
click at [643, 260] on p "плавать" at bounding box center [911, 269] width 706 height 18
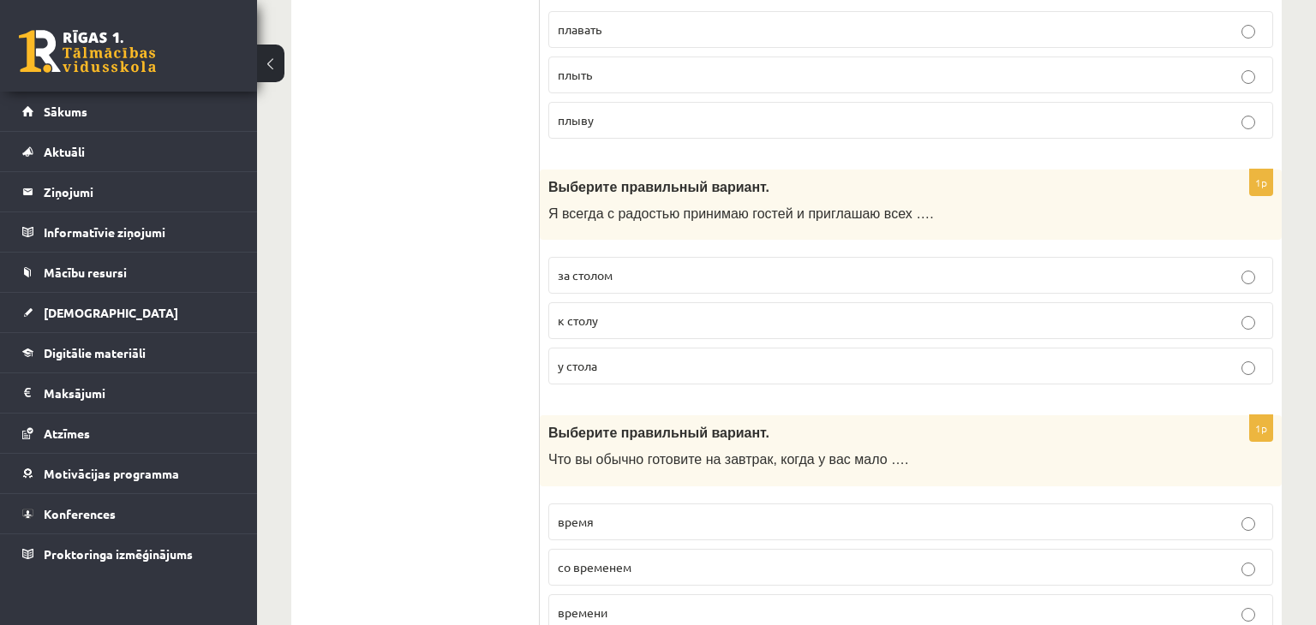
scroll to position [4964, 0]
click at [651, 256] on label "за столом" at bounding box center [910, 274] width 725 height 37
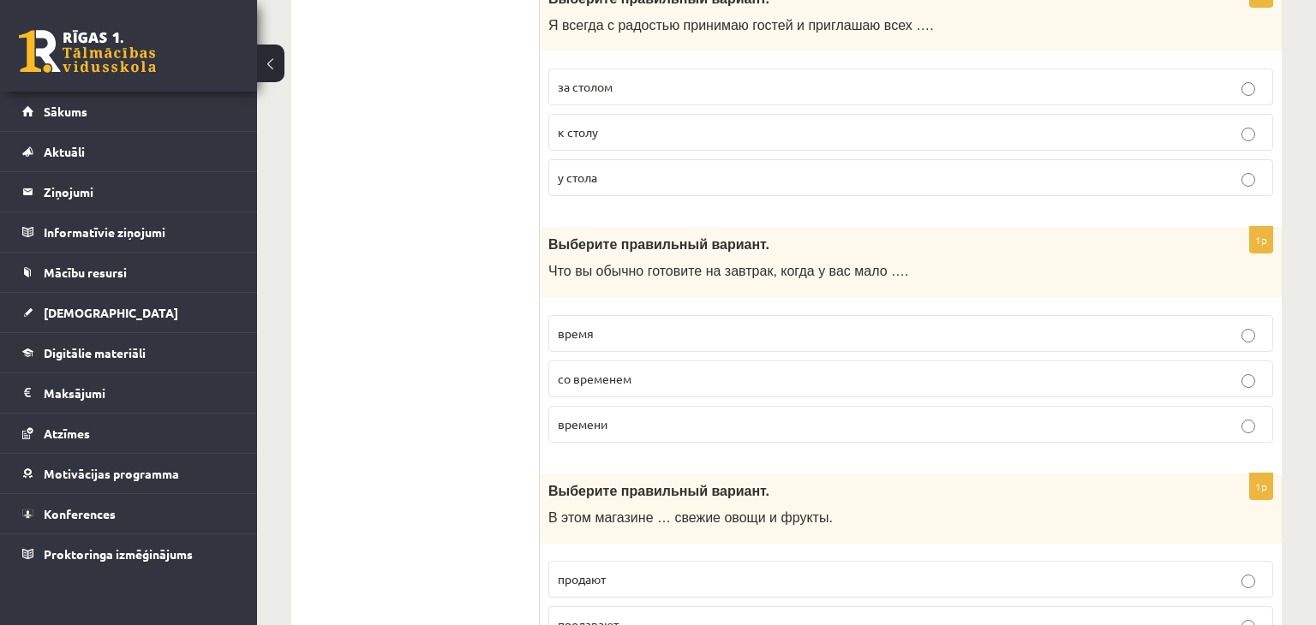
scroll to position [5150, 0]
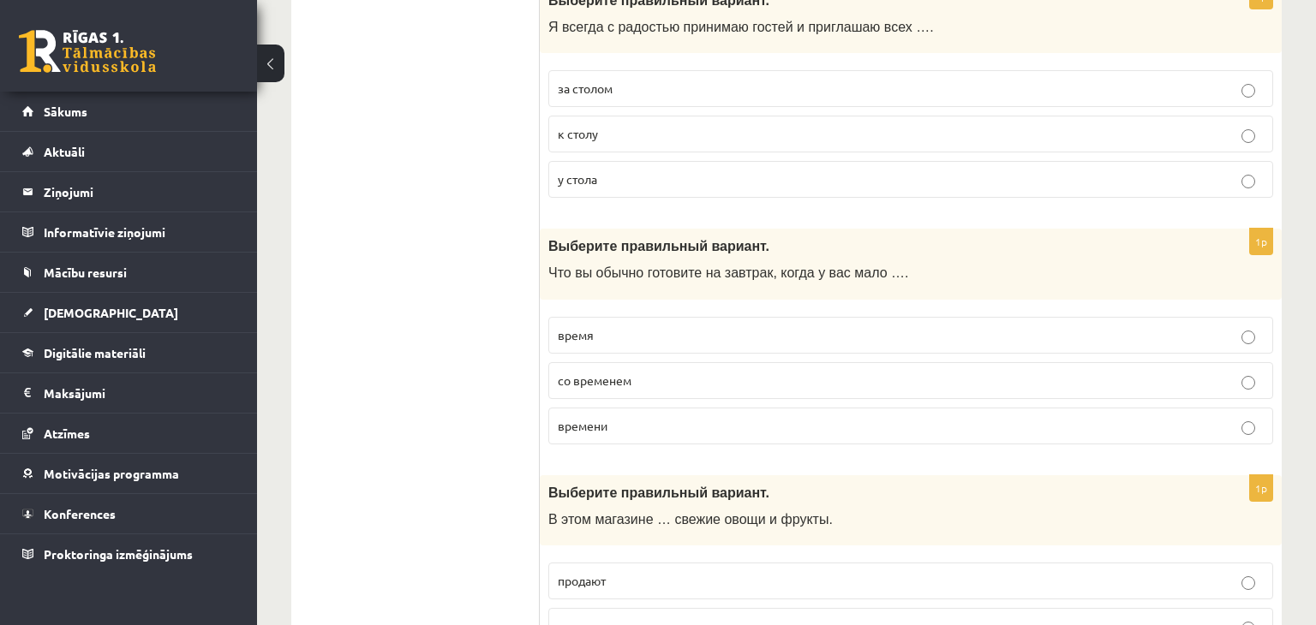
click at [768, 125] on p "к столу" at bounding box center [911, 134] width 706 height 18
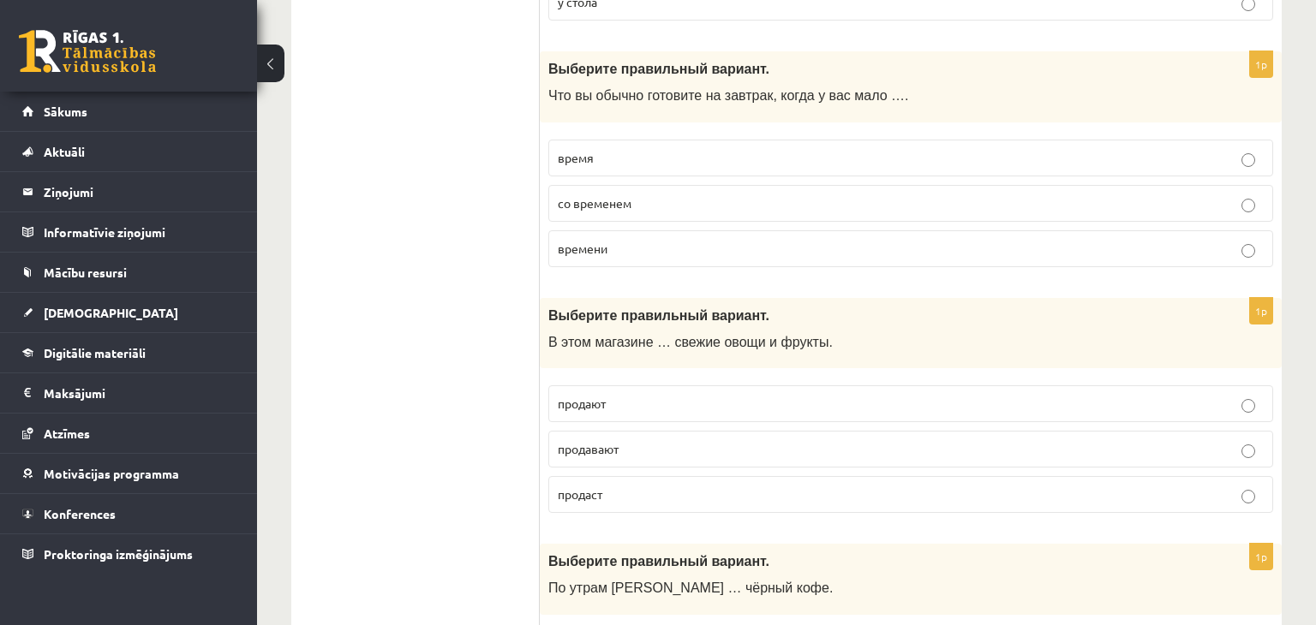
scroll to position [5335, 0]
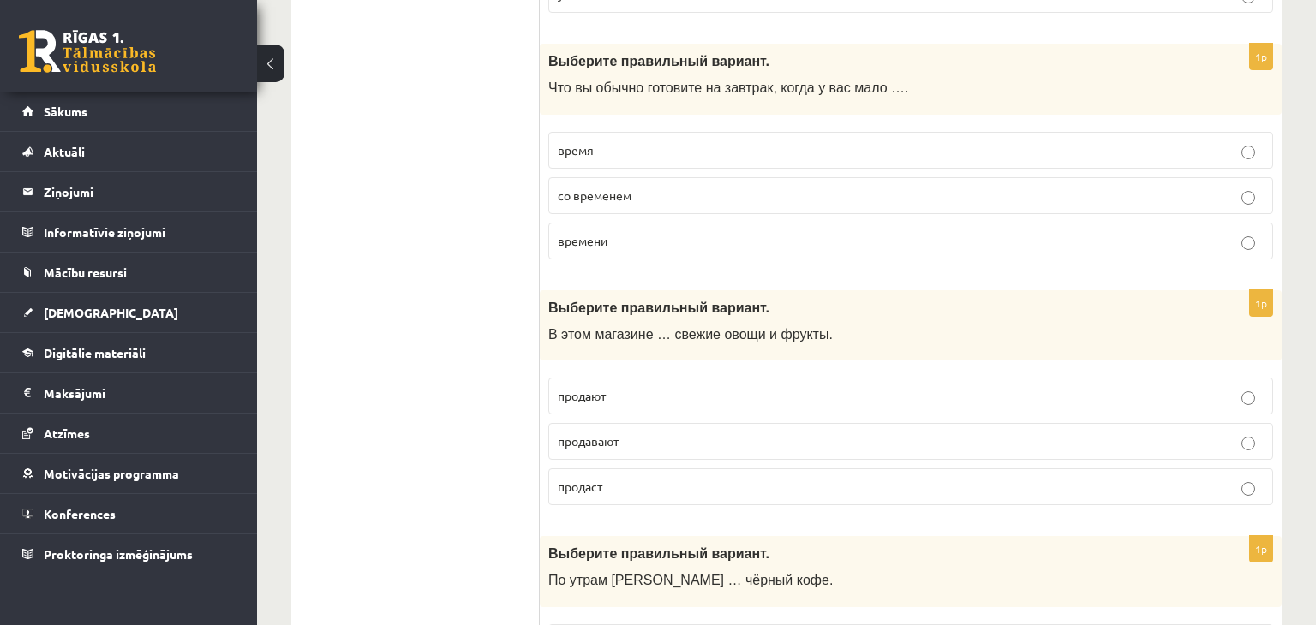
click at [673, 232] on p "времени" at bounding box center [911, 241] width 706 height 18
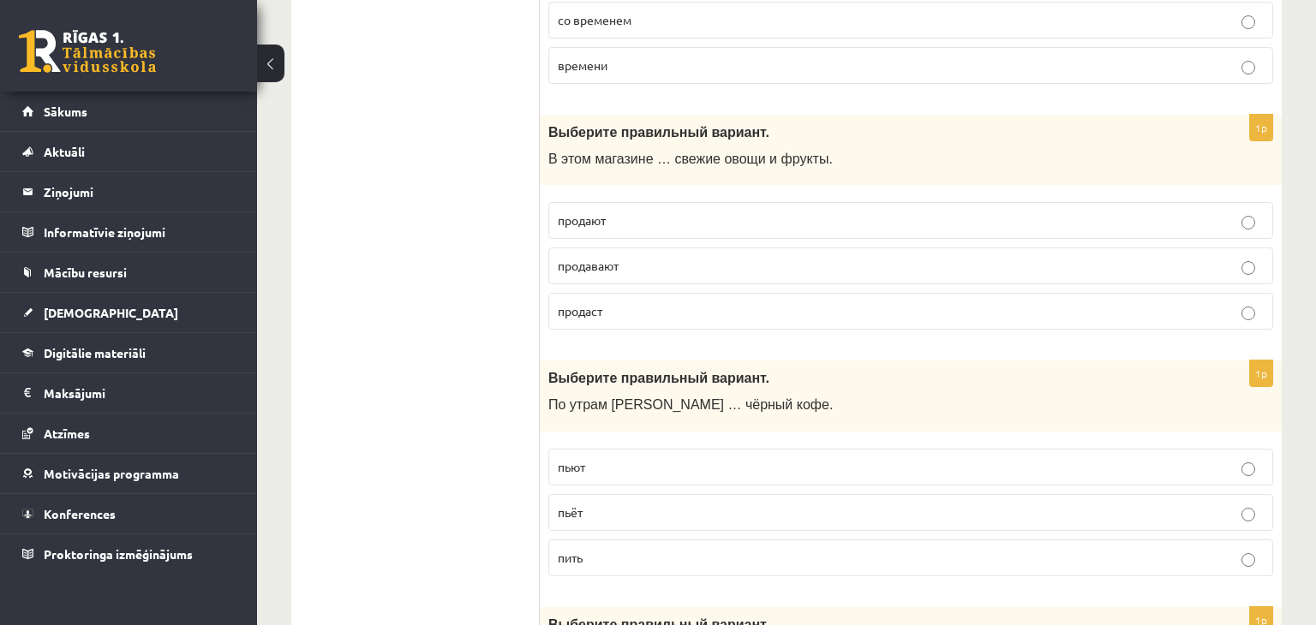
scroll to position [5524, 0]
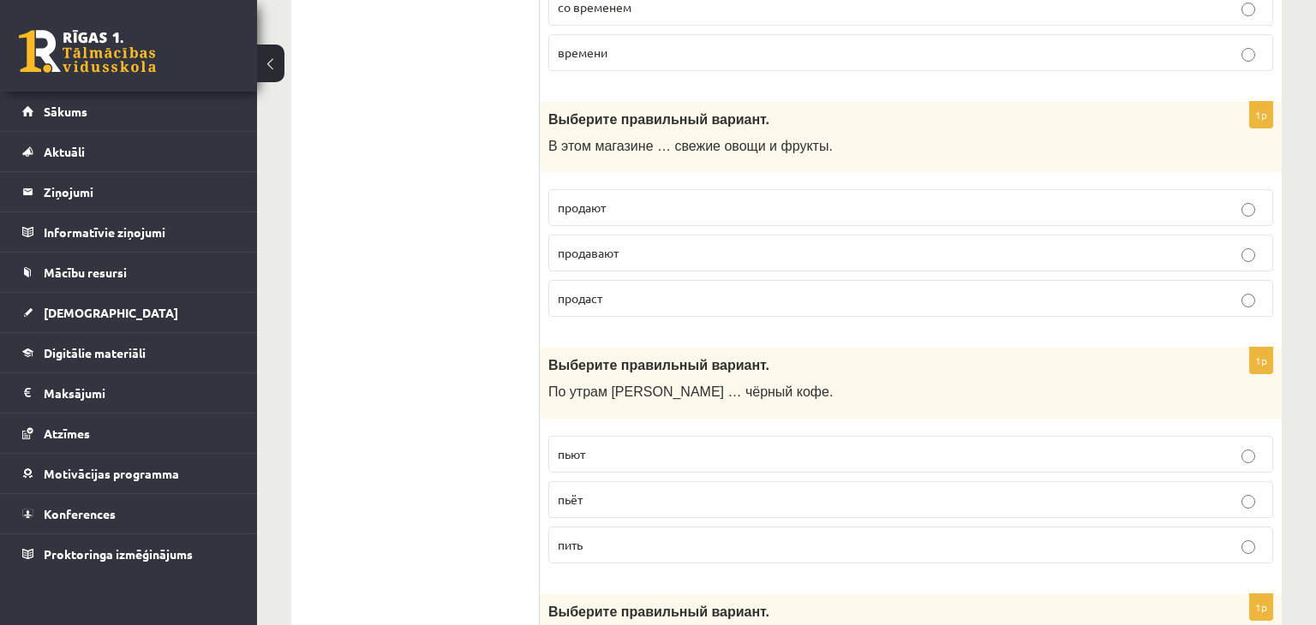
click at [631, 199] on p "продают" at bounding box center [911, 208] width 706 height 18
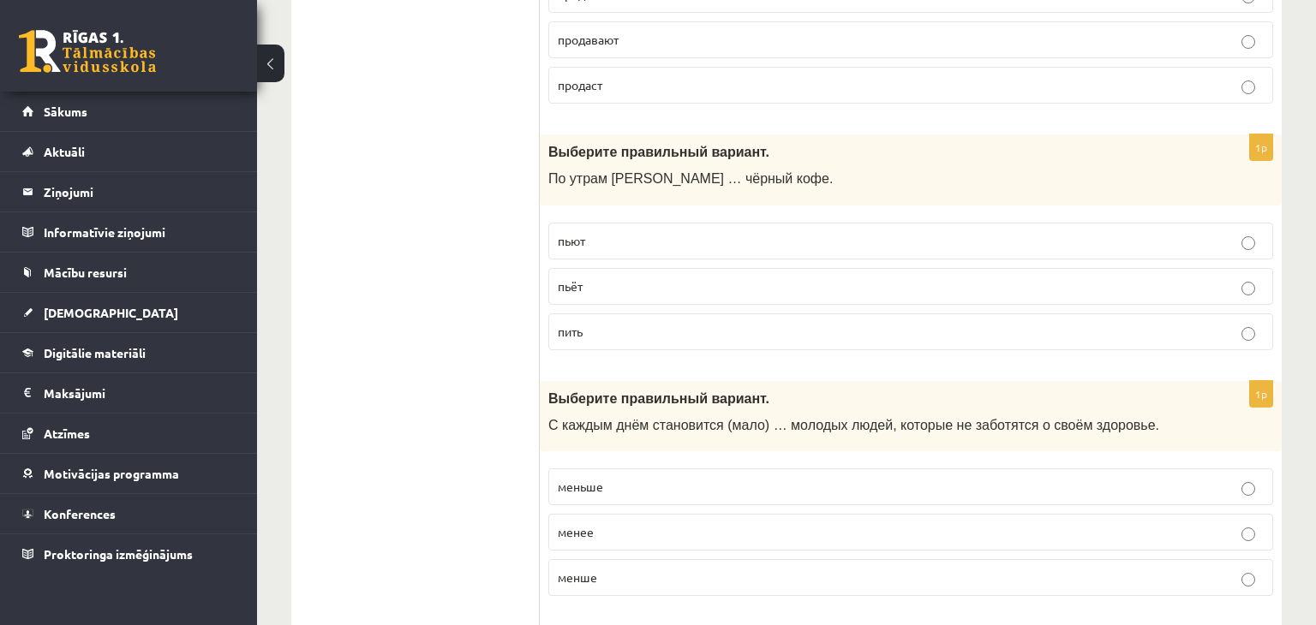
scroll to position [5793, 0]
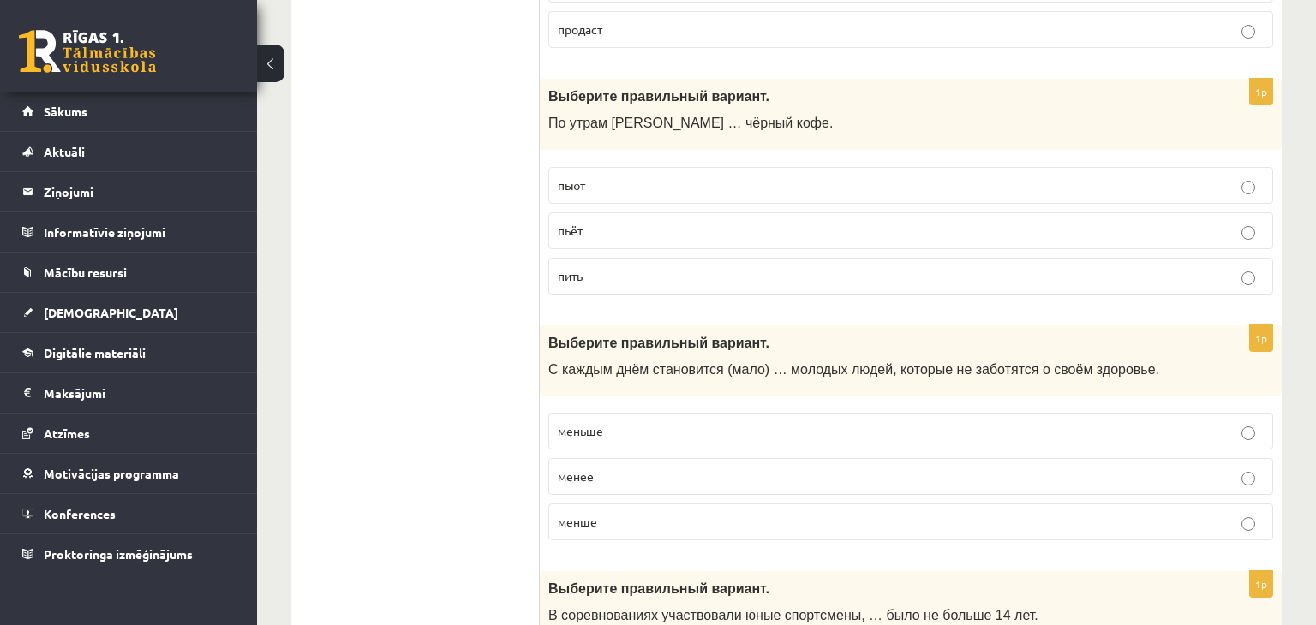
click at [619, 222] on p "пьёт" at bounding box center [911, 231] width 706 height 18
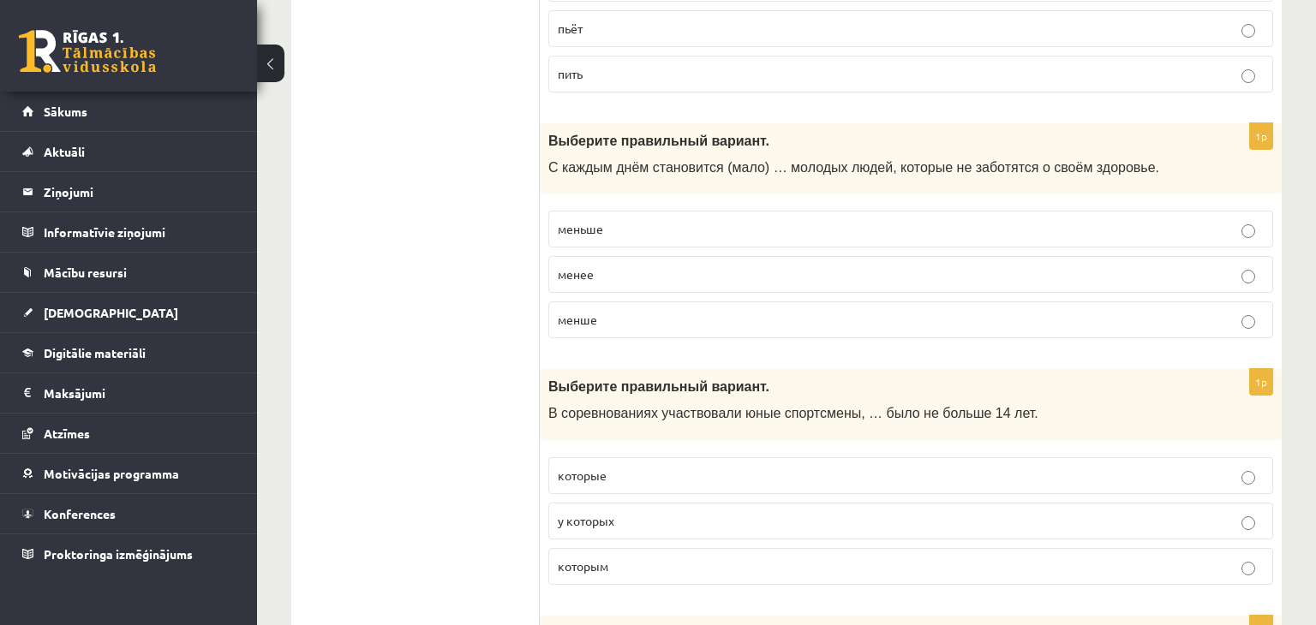
scroll to position [6009, 0]
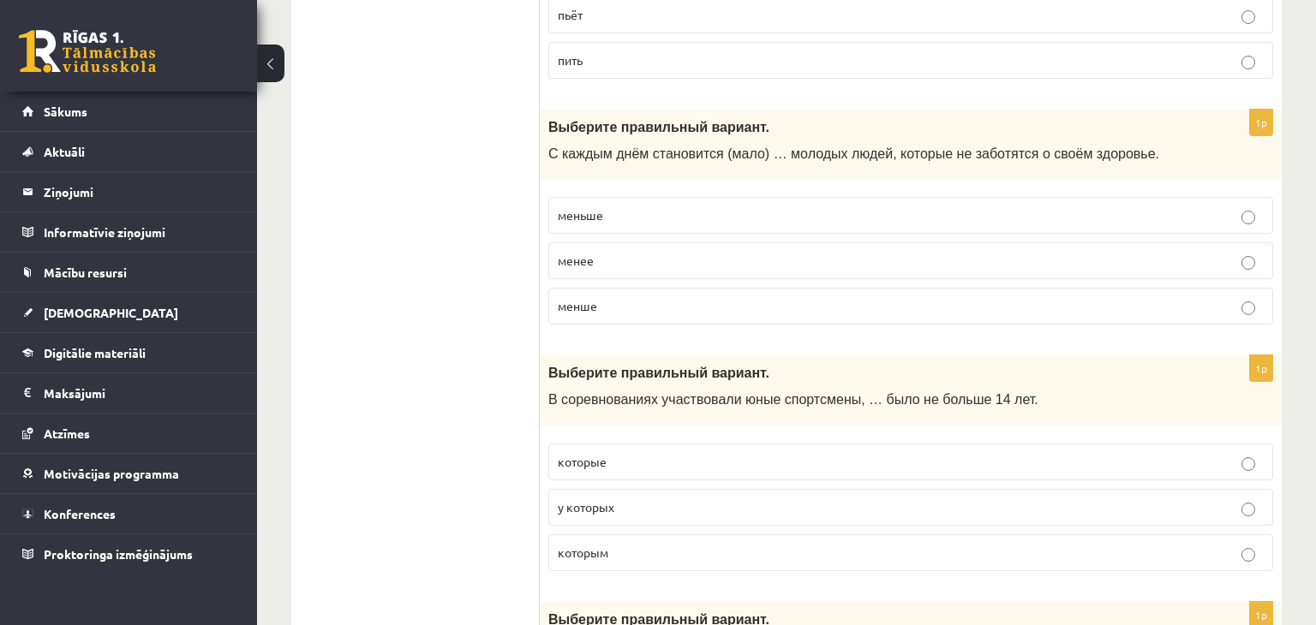
click at [943, 197] on label "меньше" at bounding box center [910, 215] width 725 height 37
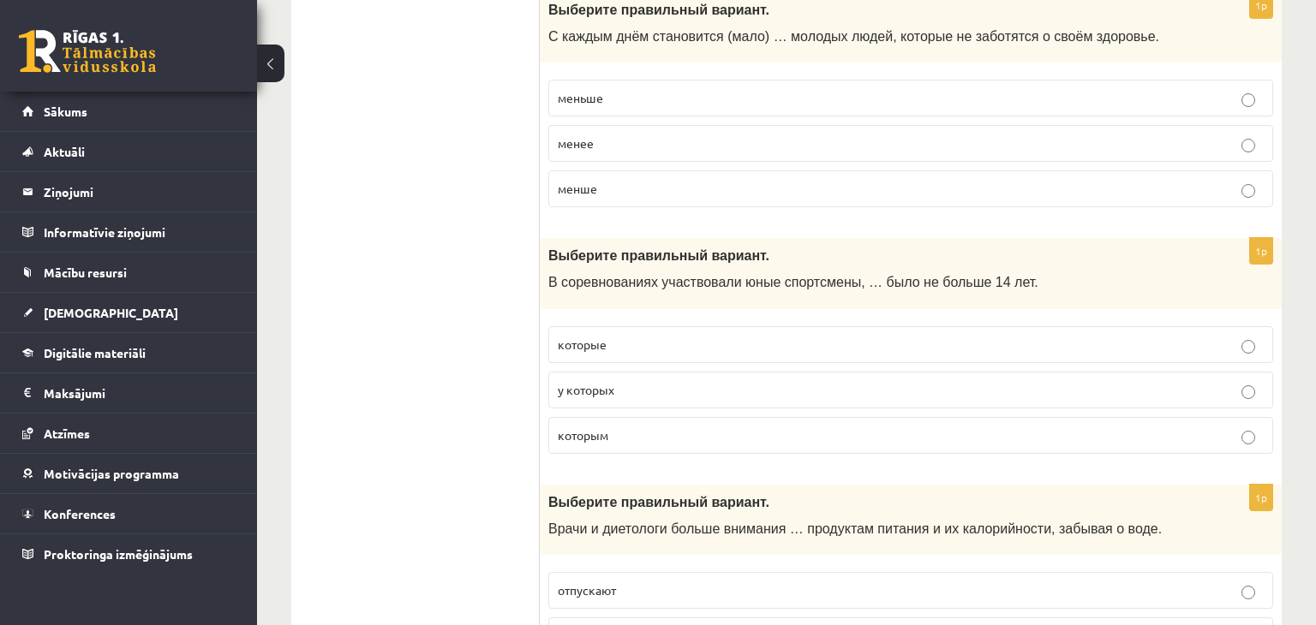
scroll to position [6185, 0]
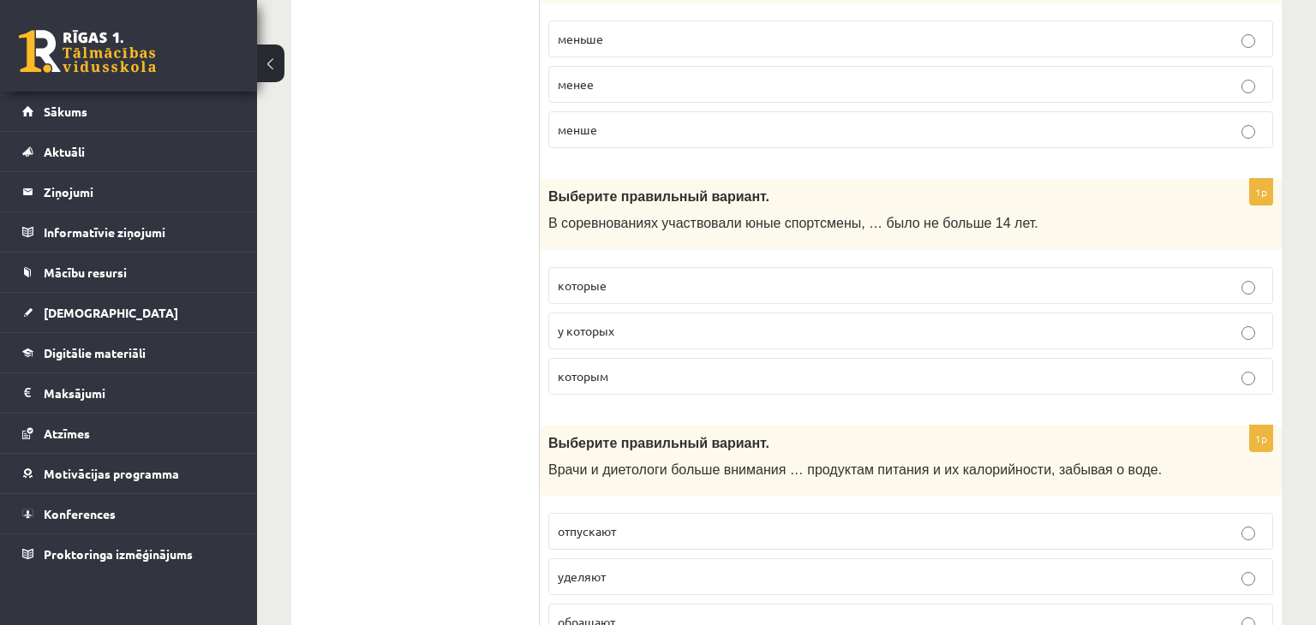
click at [652, 322] on p "у которых" at bounding box center [911, 331] width 706 height 18
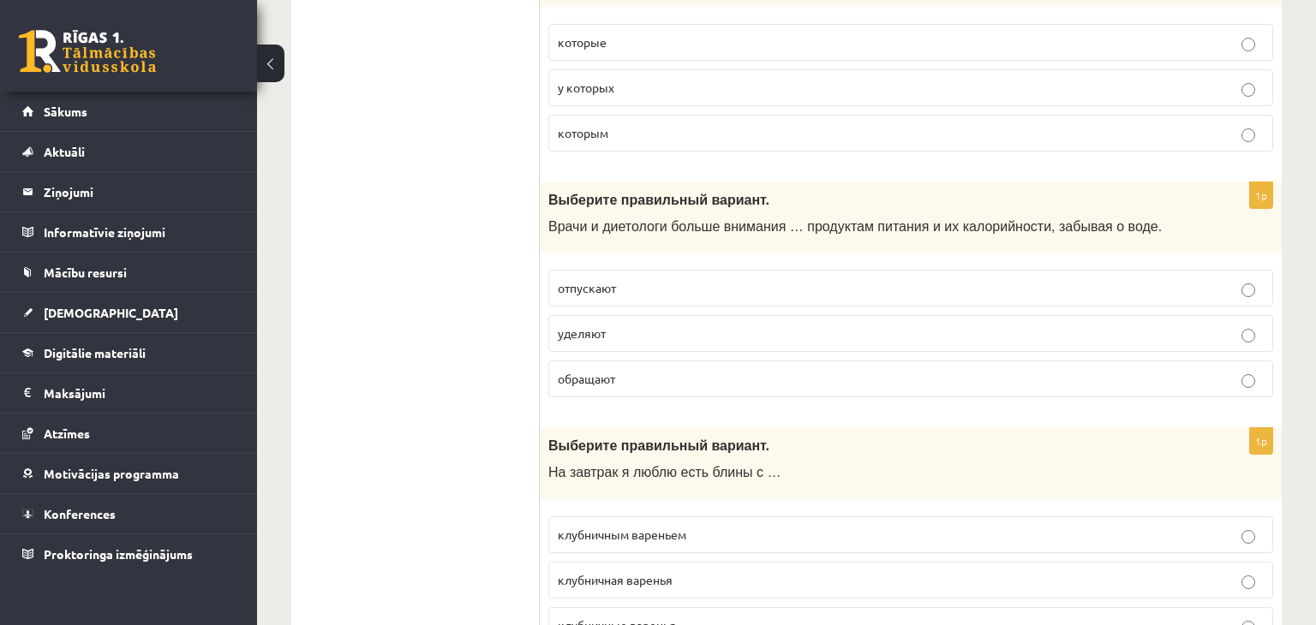
scroll to position [6456, 0]
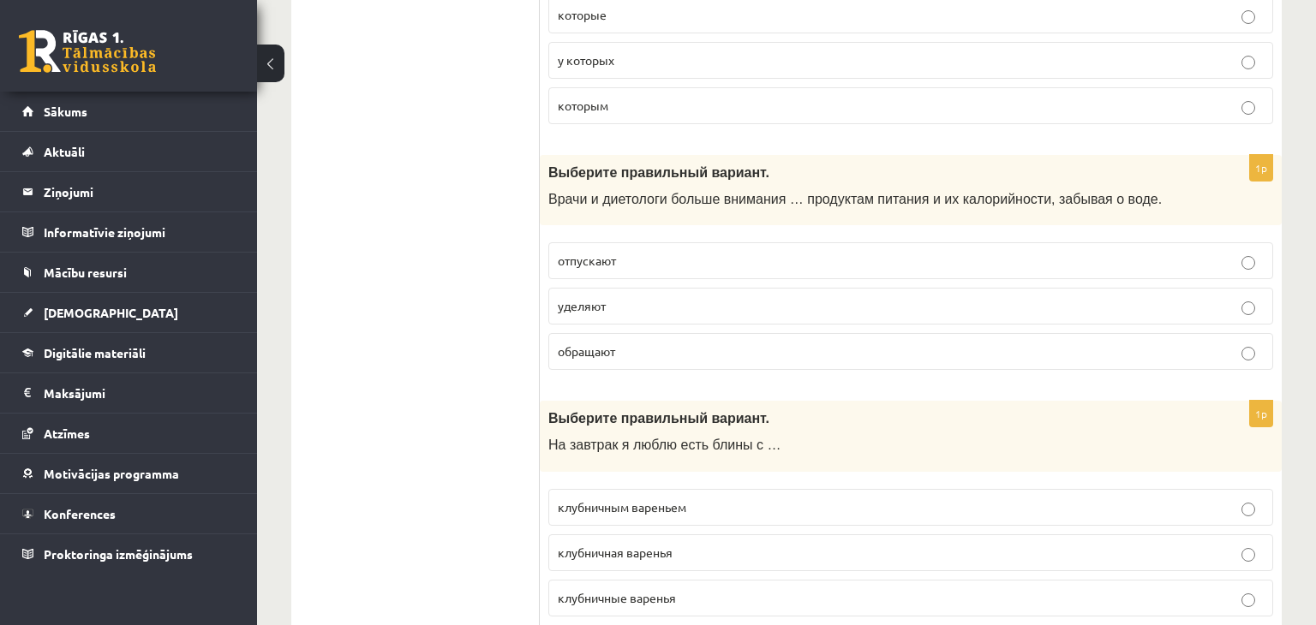
click at [762, 333] on label "обращают" at bounding box center [910, 351] width 725 height 37
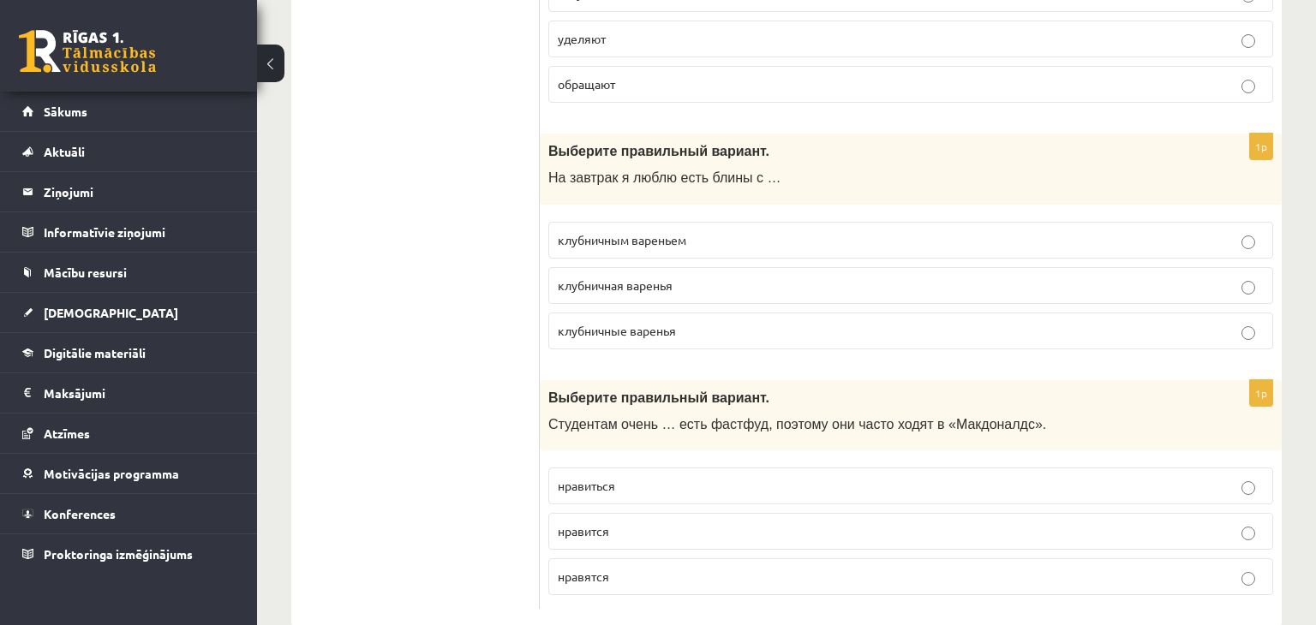
scroll to position [6727, 0]
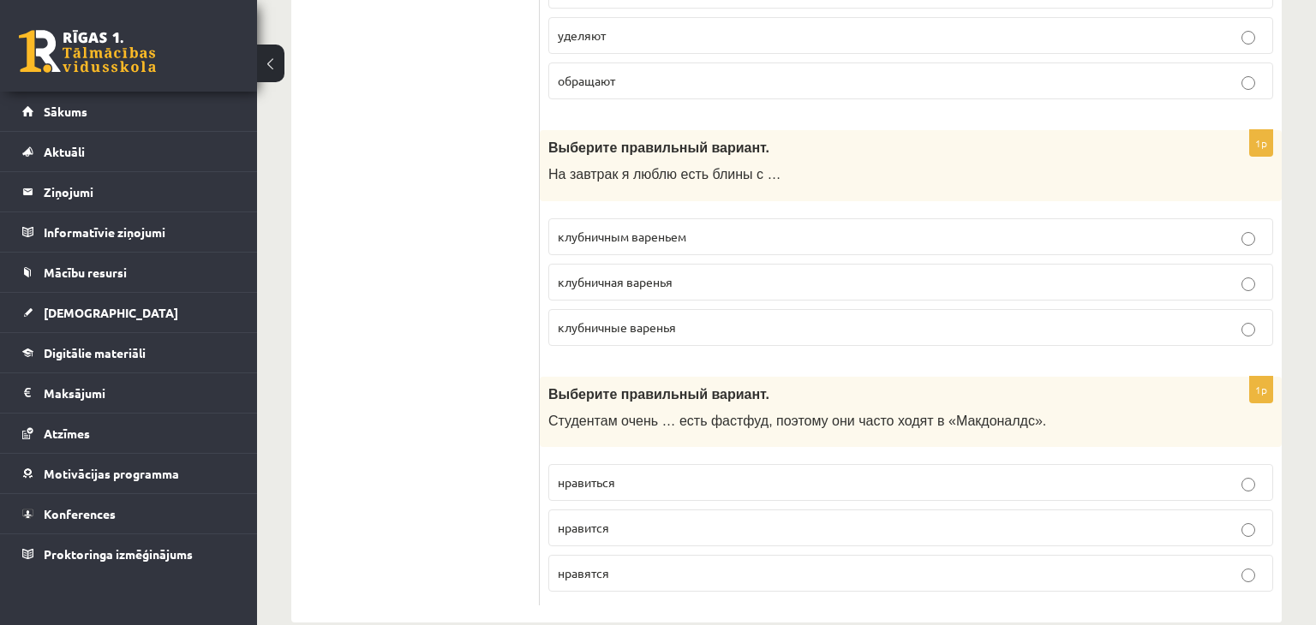
click at [708, 228] on p "клубничным вареньем" at bounding box center [911, 237] width 706 height 18
click at [660, 474] on p "нравиться" at bounding box center [911, 483] width 706 height 18
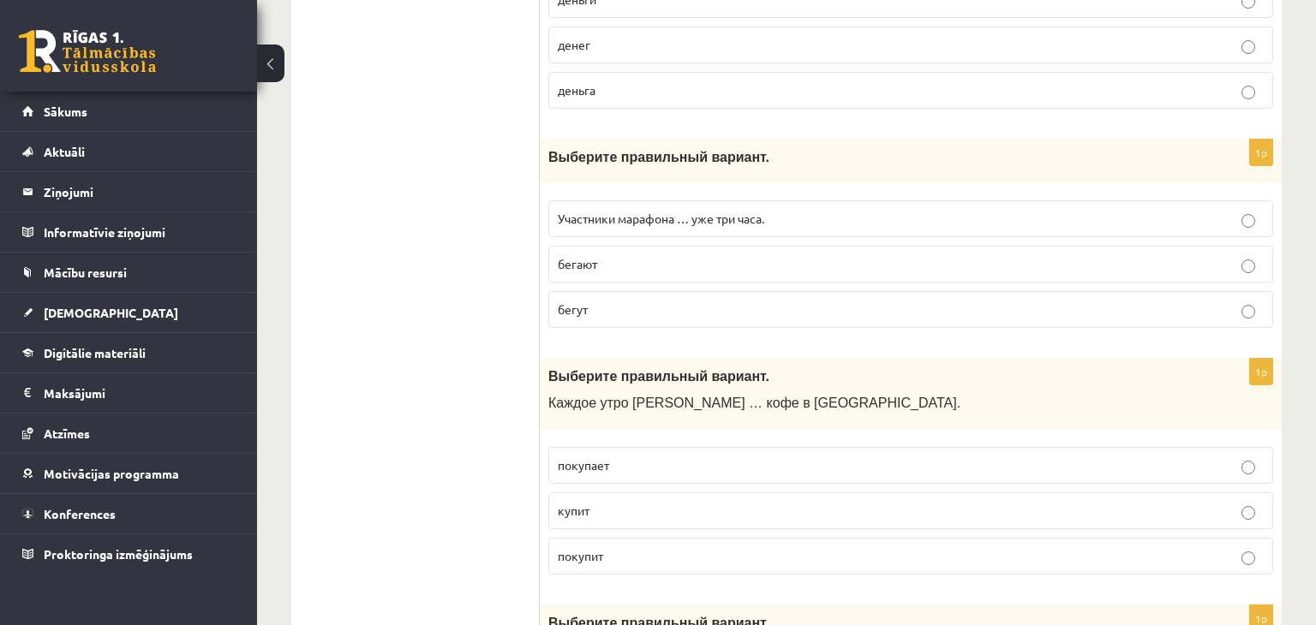
scroll to position [3533, 0]
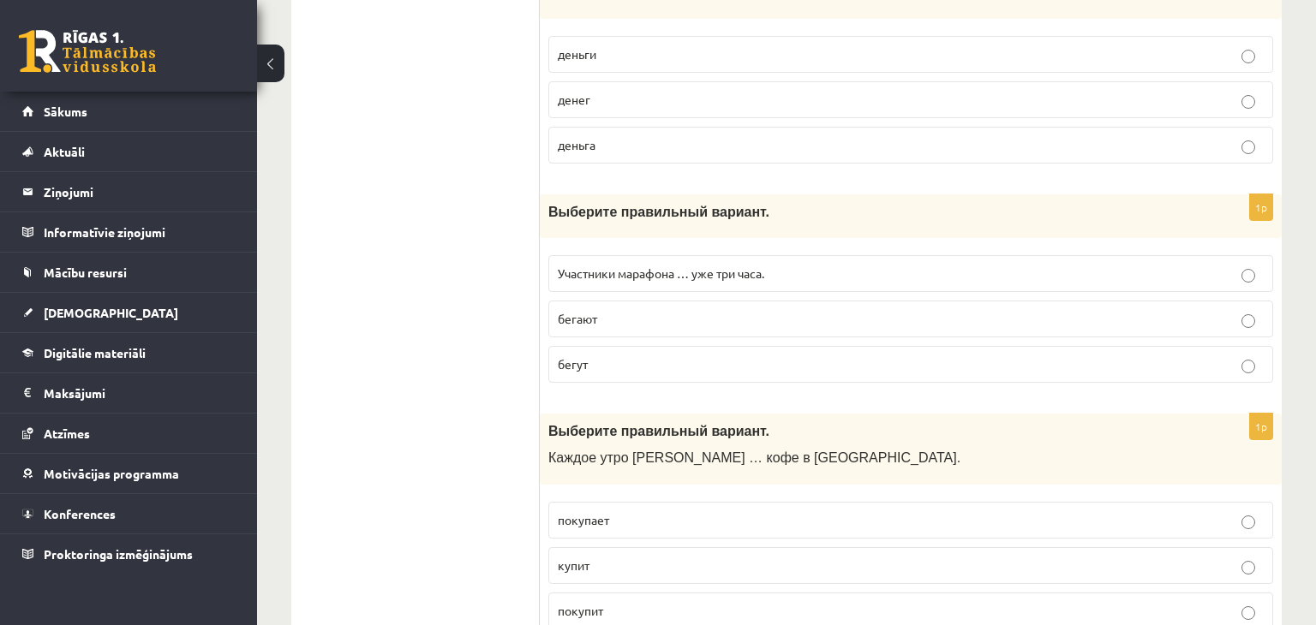
click at [677, 356] on p "бегут" at bounding box center [911, 365] width 706 height 18
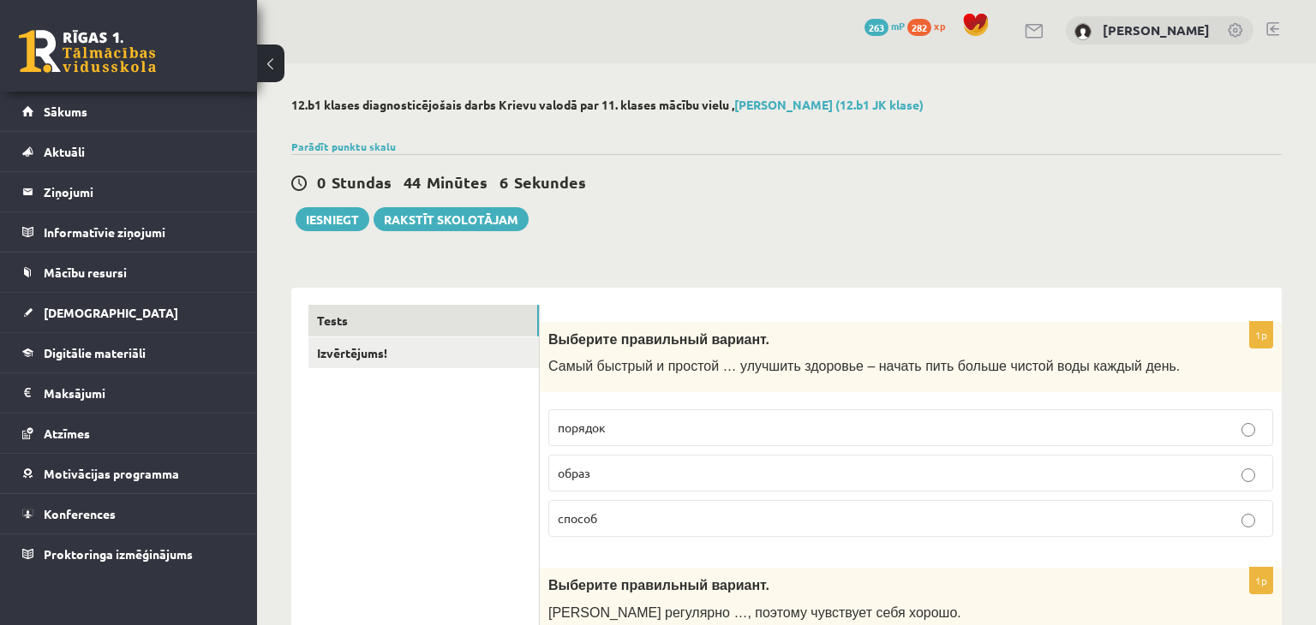
scroll to position [0, 0]
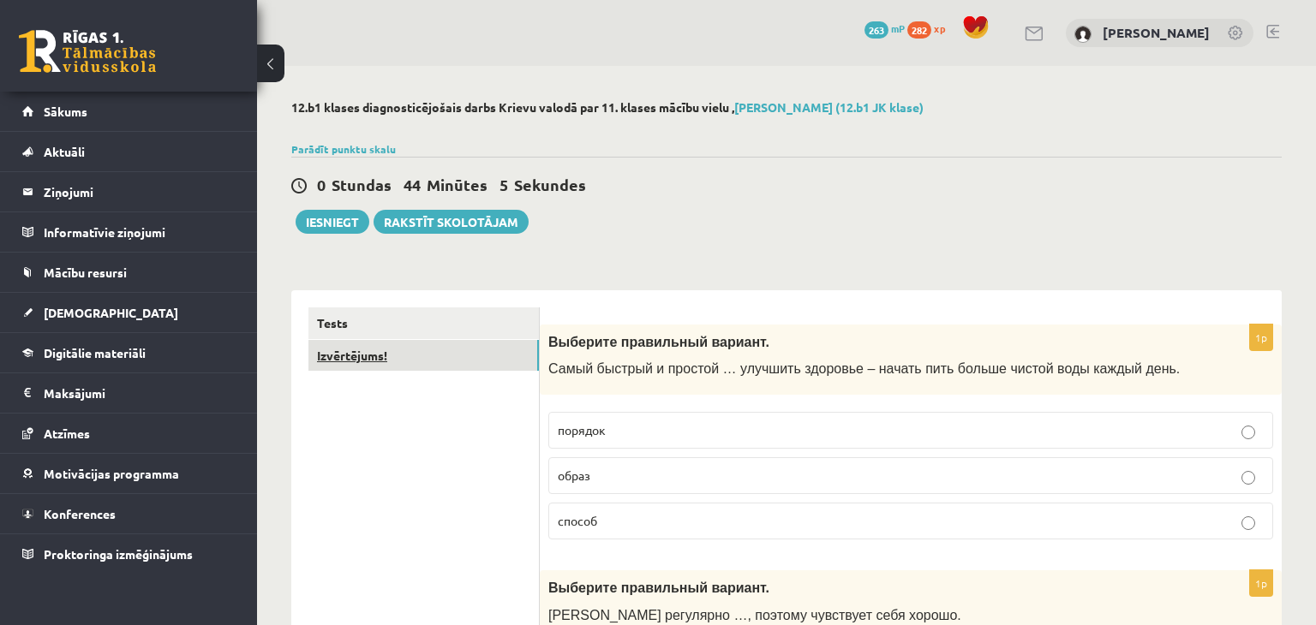
click at [418, 344] on link "Izvērtējums!" at bounding box center [423, 356] width 230 height 32
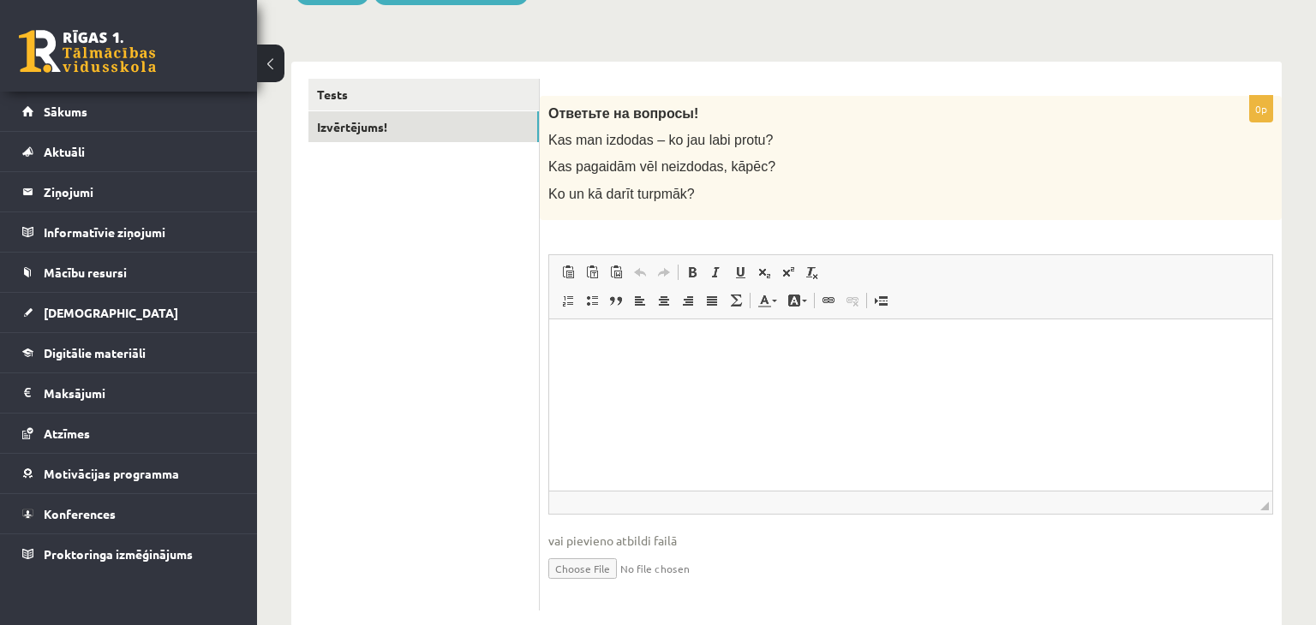
scroll to position [253, 0]
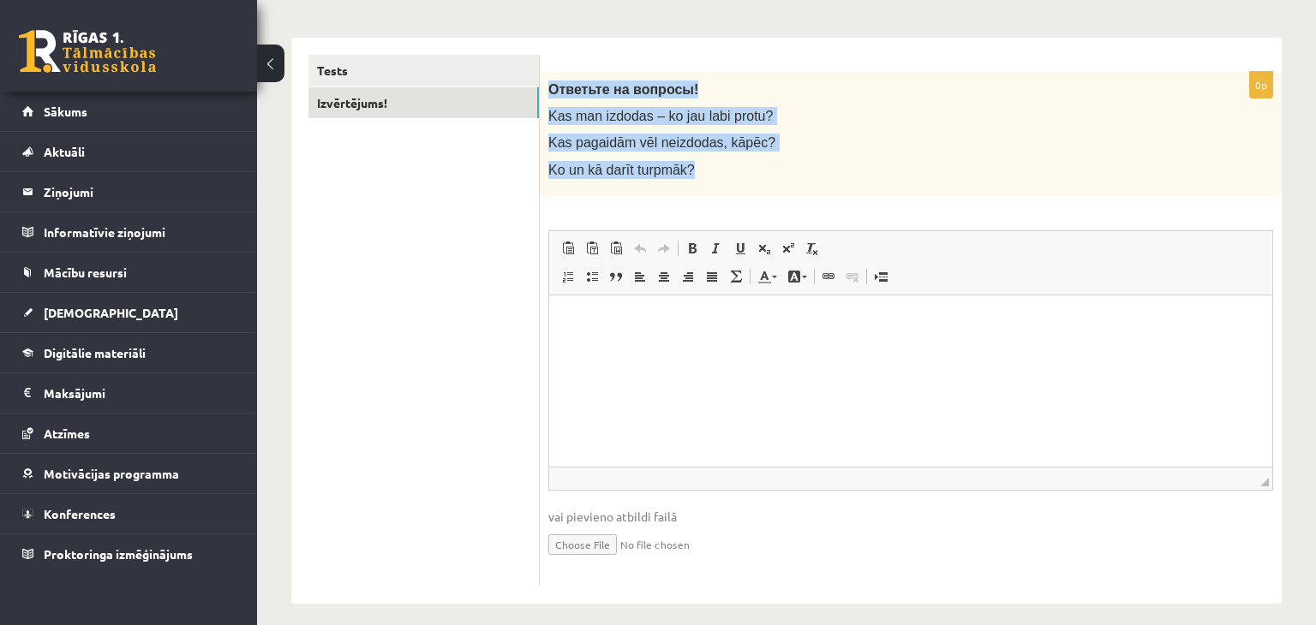
drag, startPoint x: 548, startPoint y: 86, endPoint x: 708, endPoint y: 158, distance: 175.2
click at [708, 158] on div "Ответьте на вопросы! Kas man izdodas – ko jau labi protu? Kas pagaidām vēl neiz…" at bounding box center [911, 134] width 742 height 124
copy div "Ответьте на вопросы! Kas man izdodas – ko jau labi protu? Kas pagaidām vēl neiz…"
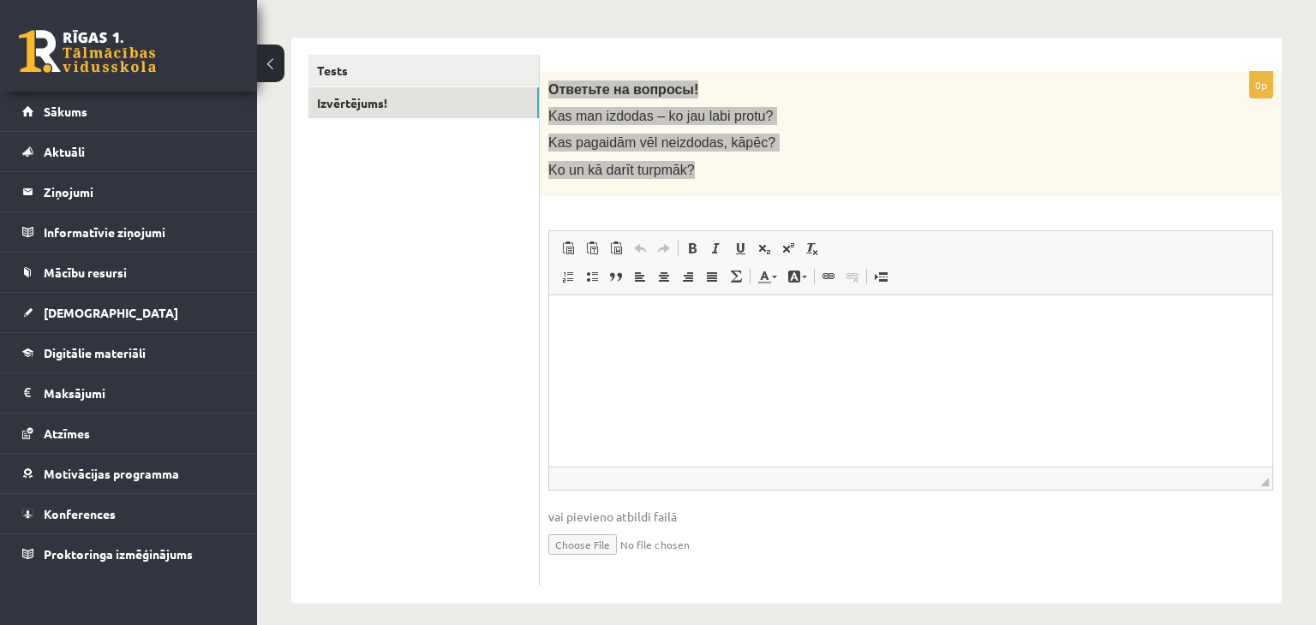
click at [629, 347] on html at bounding box center [910, 321] width 723 height 52
click at [562, 272] on span at bounding box center [568, 277] width 14 height 14
click at [671, 319] on li "Bagātinātā teksta redaktors, wiswyg-editor-user-answer-47433871550260" at bounding box center [911, 321] width 621 height 18
click at [759, 347] on html "*" at bounding box center [910, 321] width 723 height 52
click at [655, 342] on html "*" at bounding box center [910, 321] width 723 height 52
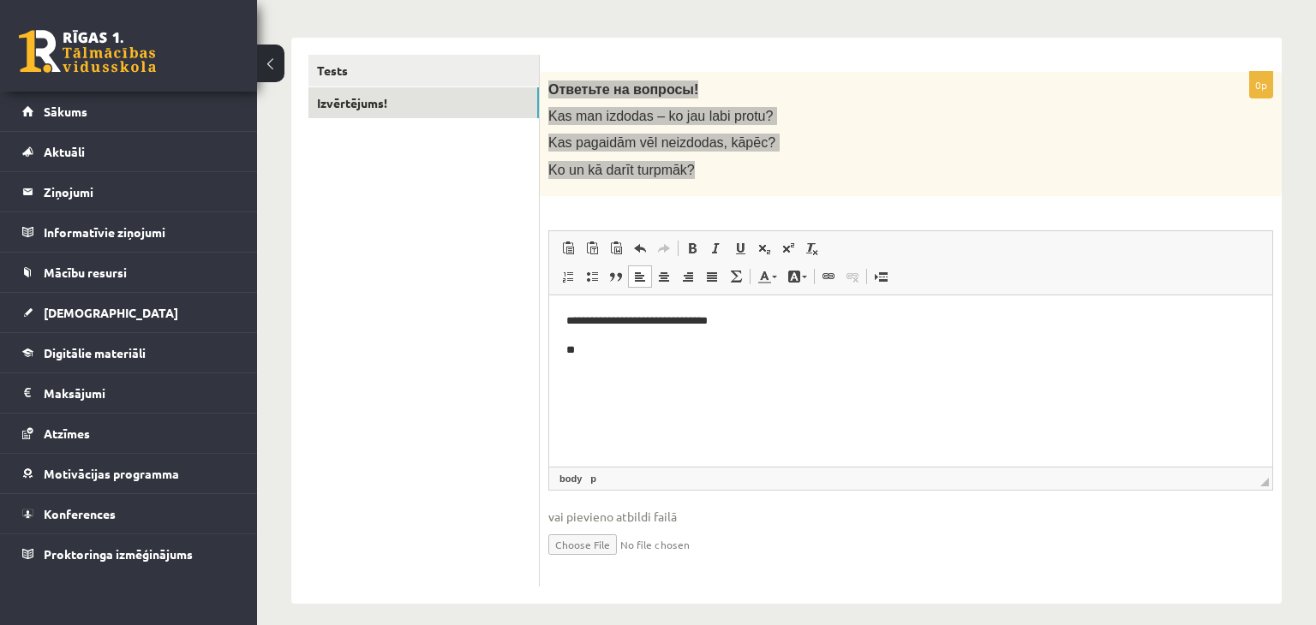
click at [764, 315] on p "**********" at bounding box center [911, 321] width 690 height 18
click at [577, 344] on p "**" at bounding box center [911, 350] width 690 height 18
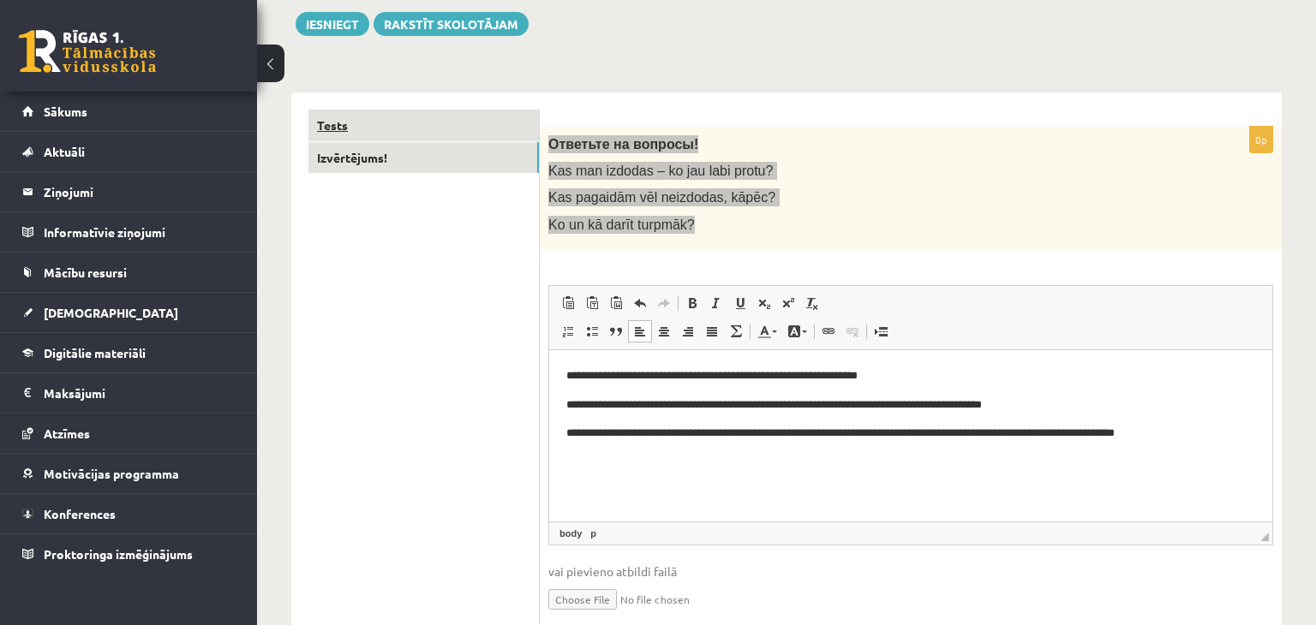
scroll to position [191, 0]
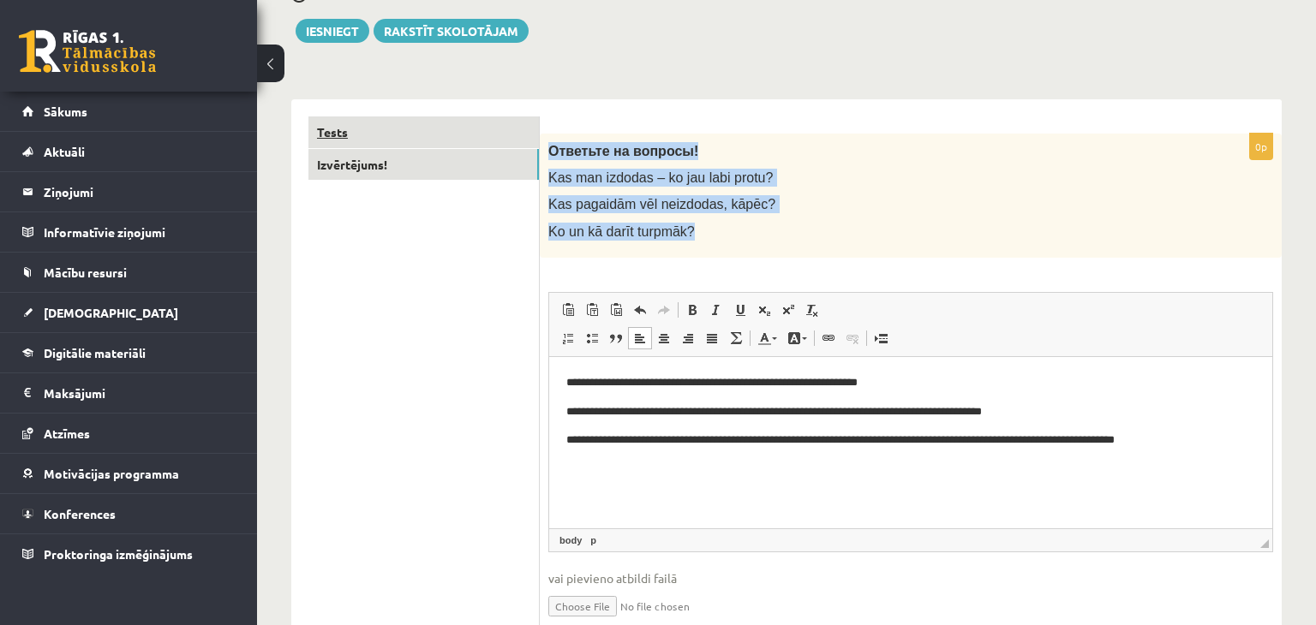
click at [362, 120] on link "Tests" at bounding box center [423, 133] width 230 height 32
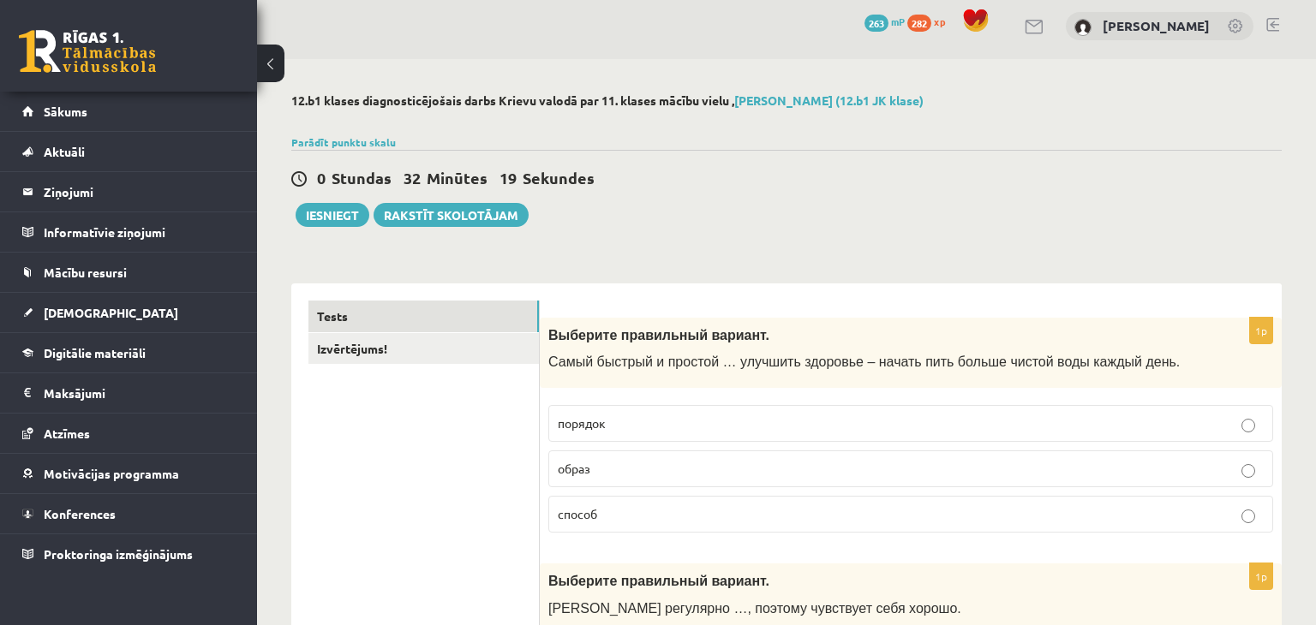
scroll to position [3, 0]
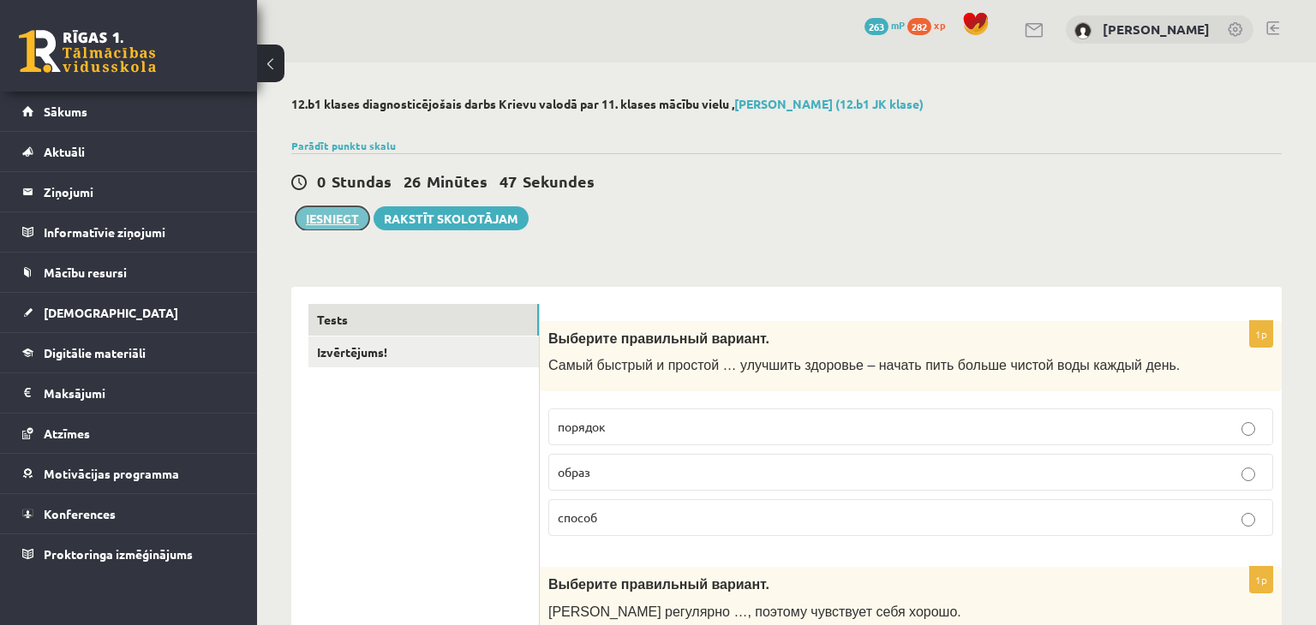
click at [309, 213] on button "Iesniegt" at bounding box center [333, 218] width 74 height 24
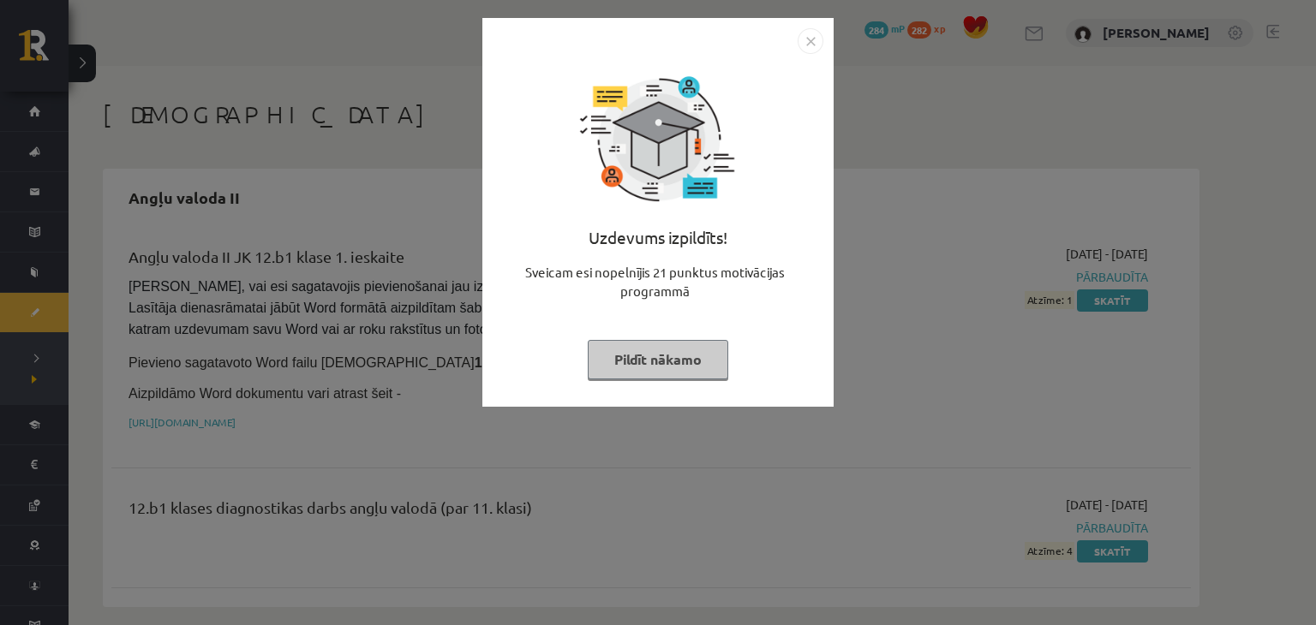
click at [682, 356] on button "Pildīt nākamo" at bounding box center [658, 359] width 140 height 39
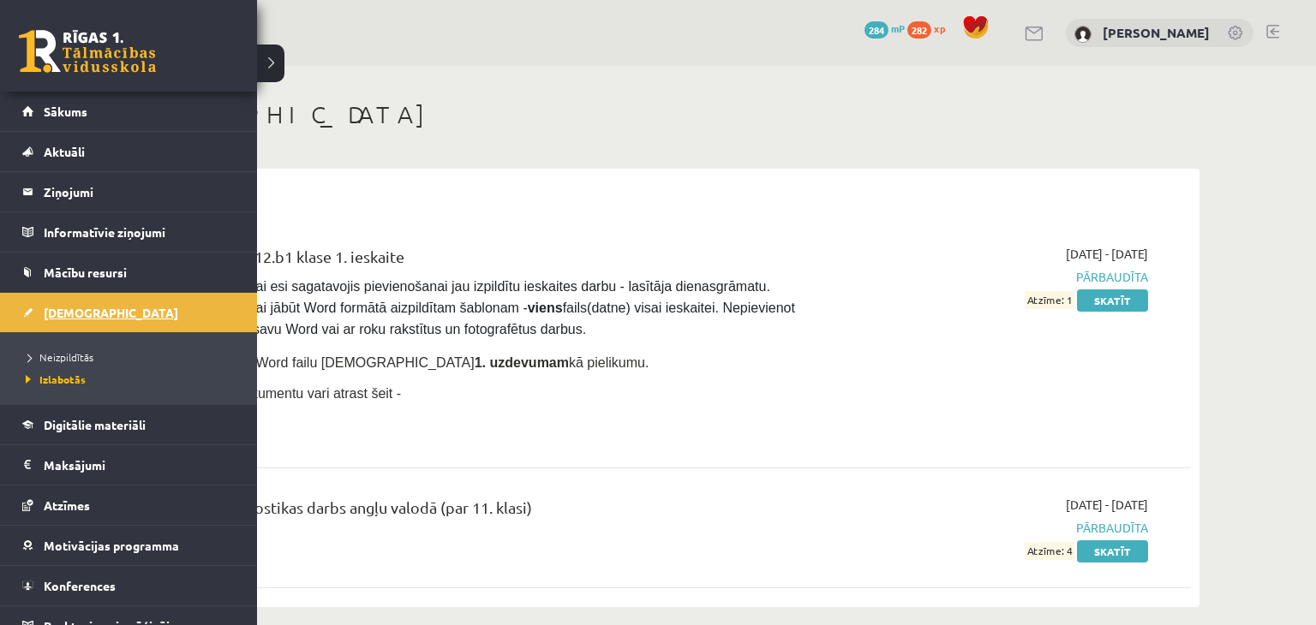
click at [119, 311] on link "[DEMOGRAPHIC_DATA]" at bounding box center [128, 312] width 213 height 39
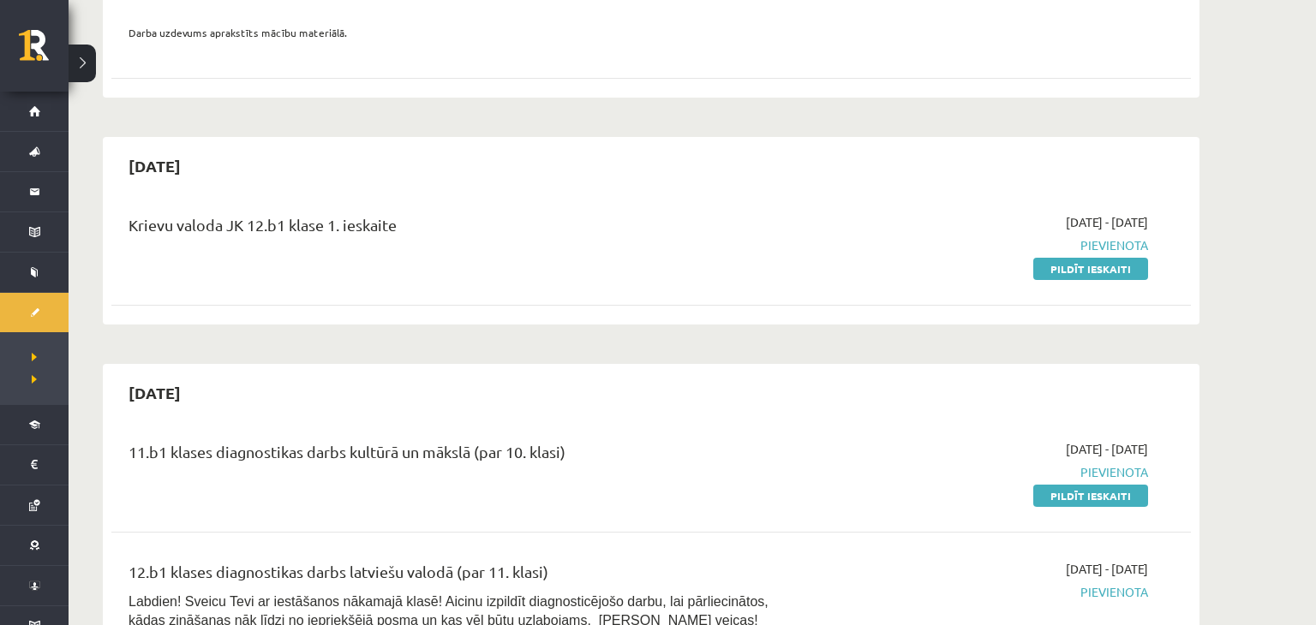
scroll to position [376, 0]
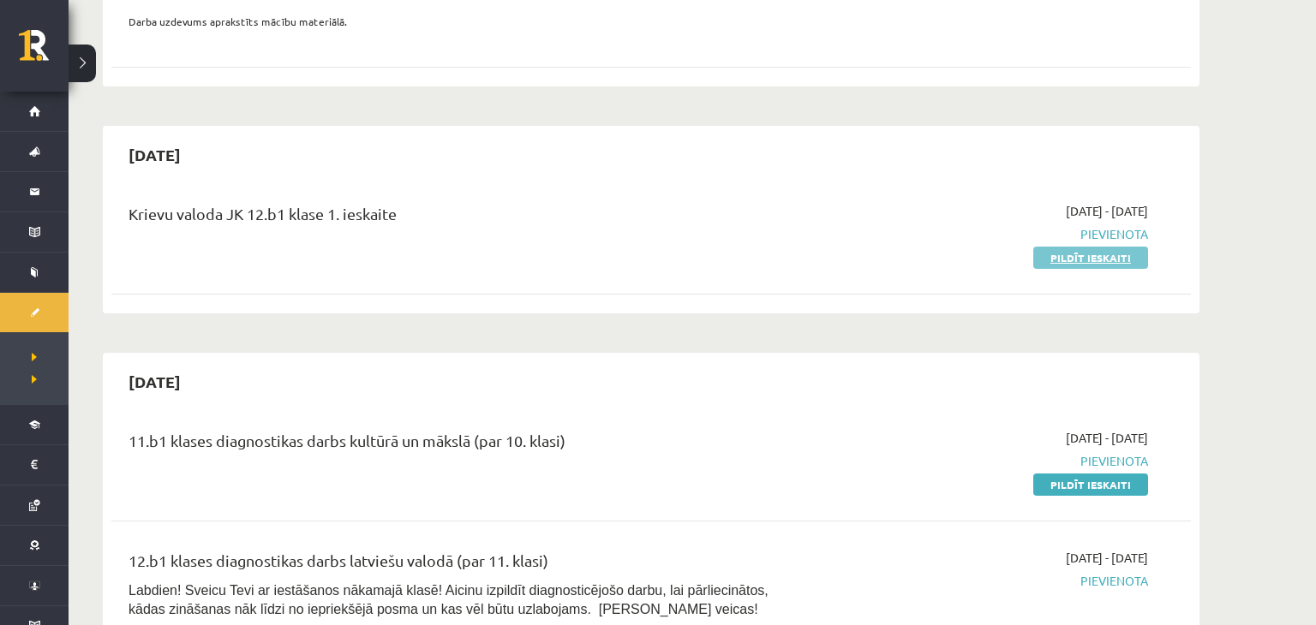
click at [1088, 258] on link "Pildīt ieskaiti" at bounding box center [1090, 258] width 115 height 22
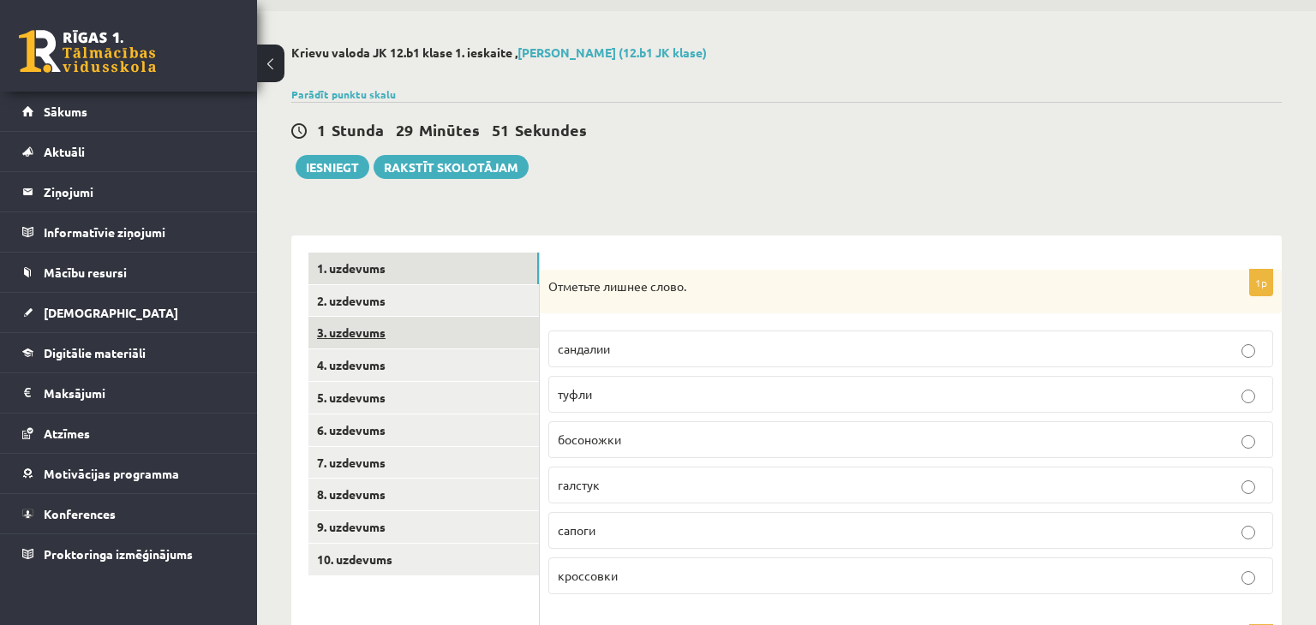
scroll to position [127, 0]
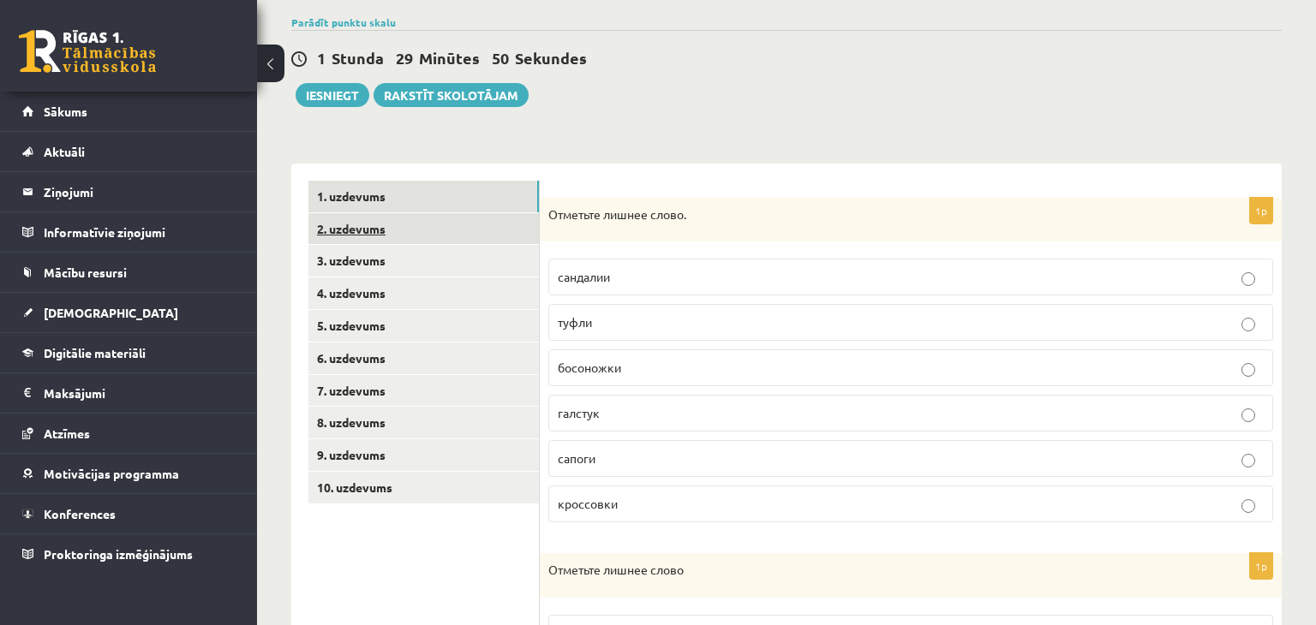
click at [493, 229] on link "2. uzdevums" at bounding box center [423, 229] width 230 height 32
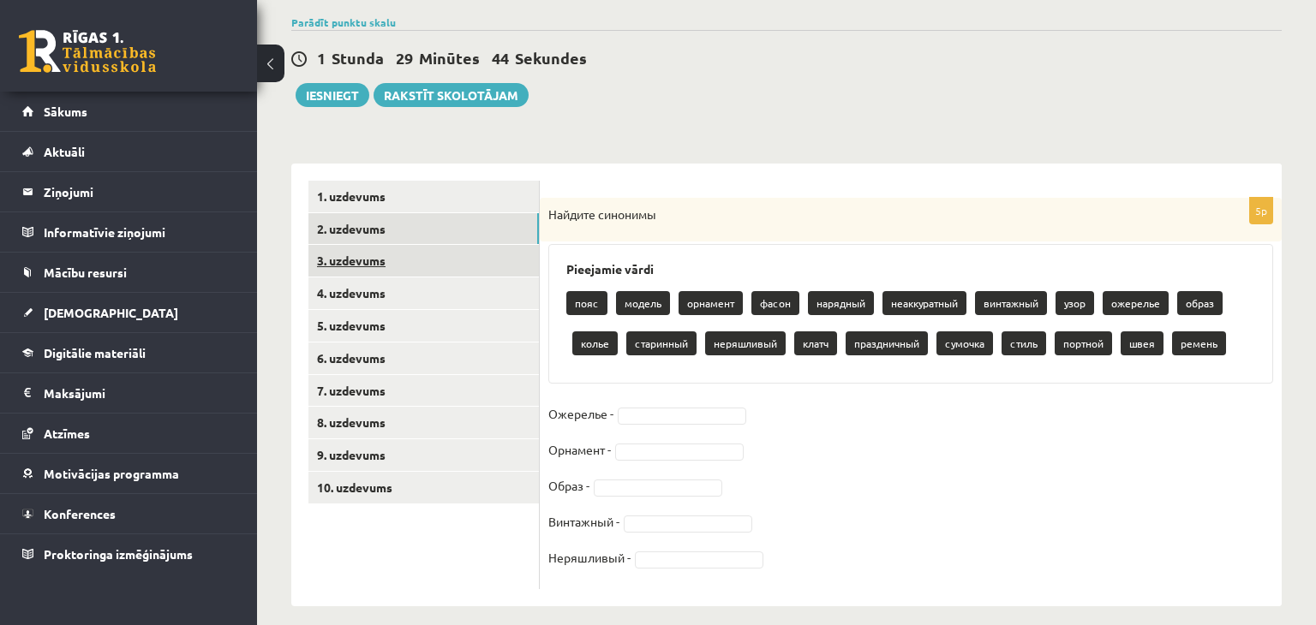
click at [395, 248] on link "3. uzdevums" at bounding box center [423, 261] width 230 height 32
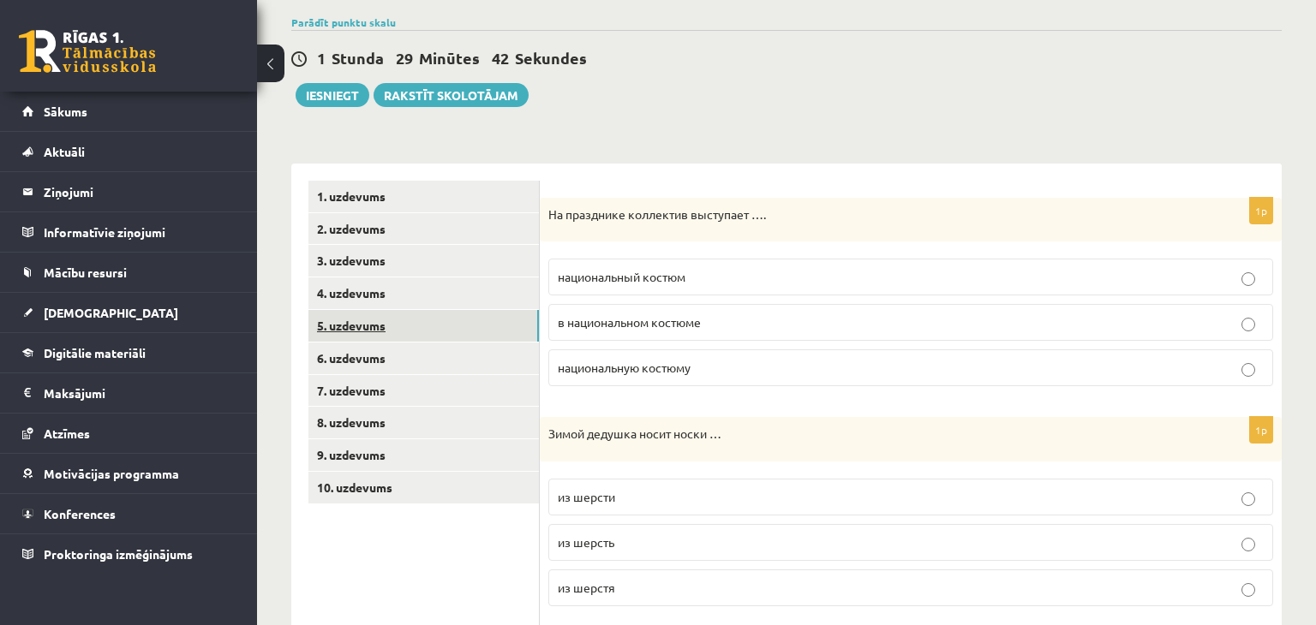
click at [406, 324] on link "5. uzdevums" at bounding box center [423, 326] width 230 height 32
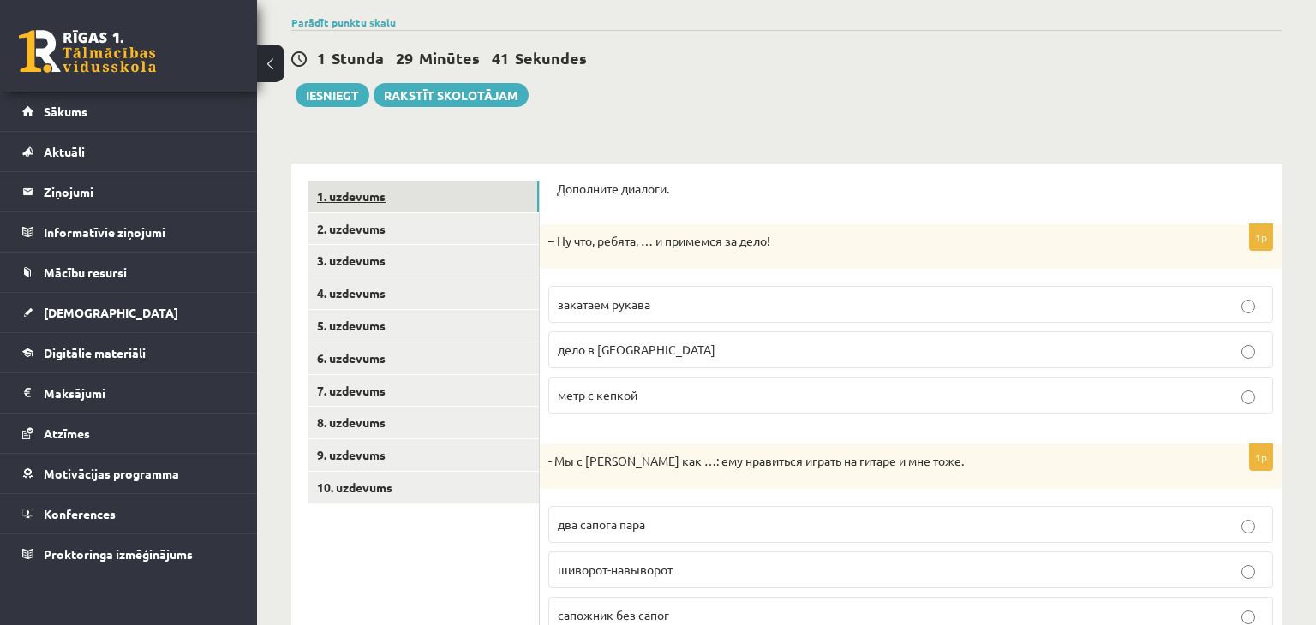
click at [420, 192] on link "1. uzdevums" at bounding box center [423, 197] width 230 height 32
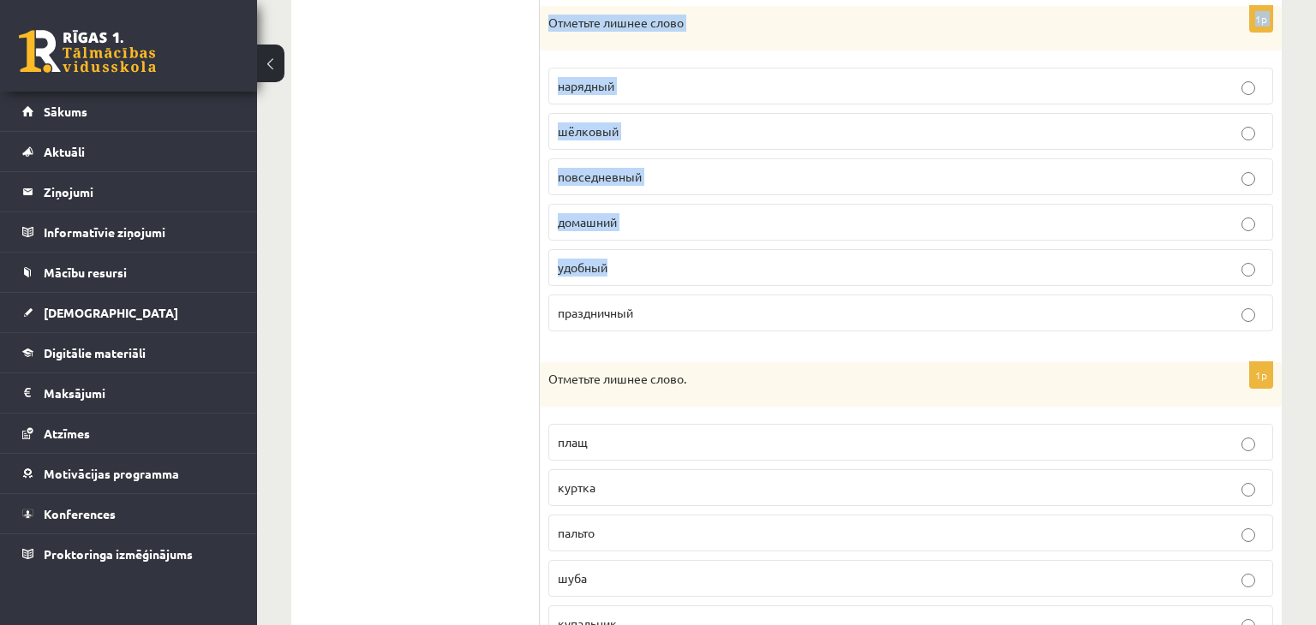
scroll to position [750, 0]
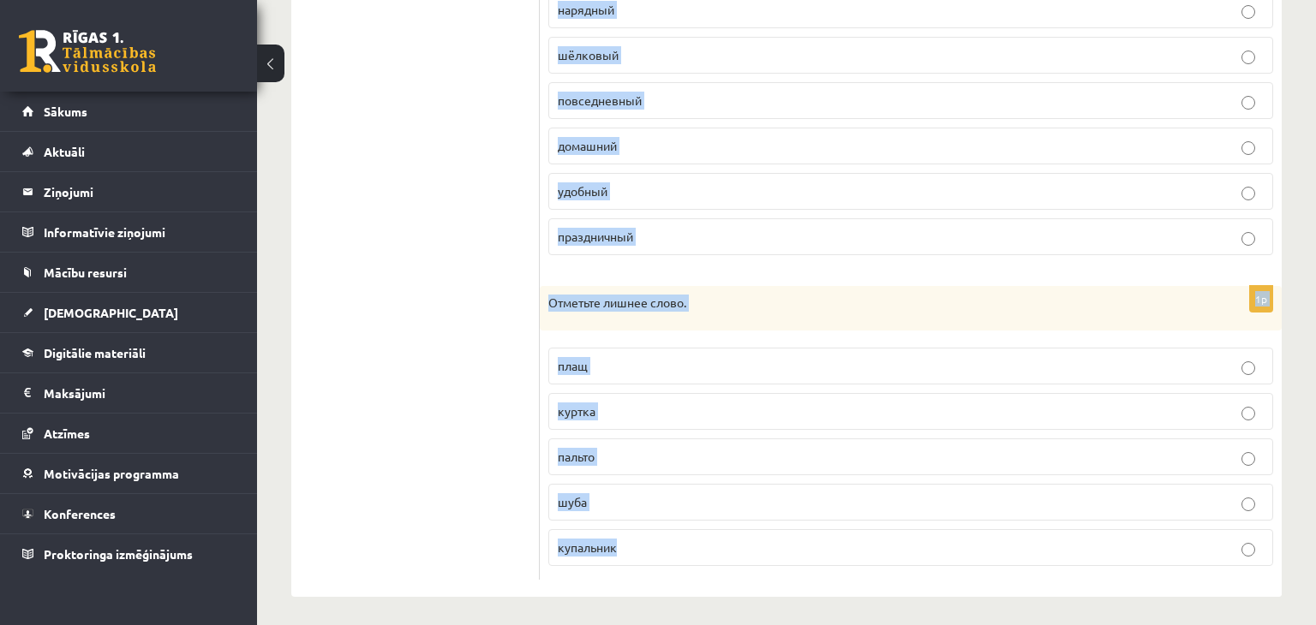
drag, startPoint x: 547, startPoint y: 208, endPoint x: 700, endPoint y: 590, distance: 411.7
copy form "Отметьте лишнее слово. сандалии туфли босоножки галстук сапоги кроссовки 1p Отм…"
click at [744, 266] on form "1p Отметьте лишнее слово. сандалии туфли босоножки [GEOGRAPHIC_DATA] сапоги кро…" at bounding box center [911, 68] width 708 height 1023
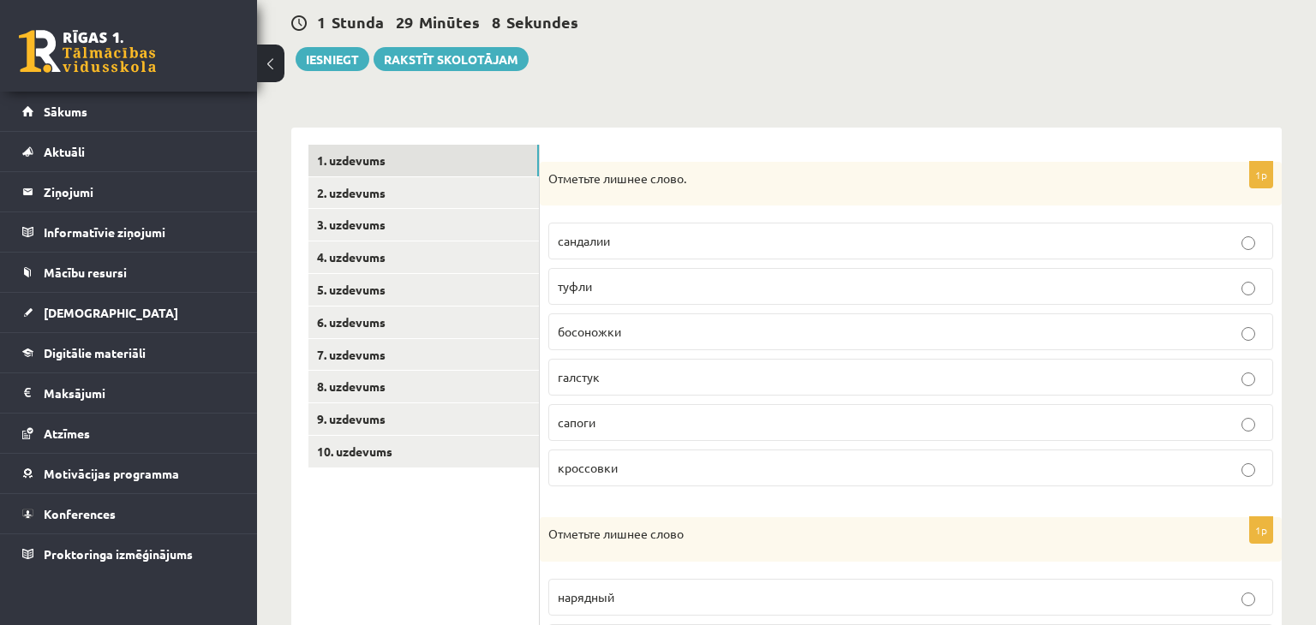
scroll to position [164, 0]
click at [673, 381] on p "галстук" at bounding box center [911, 377] width 706 height 18
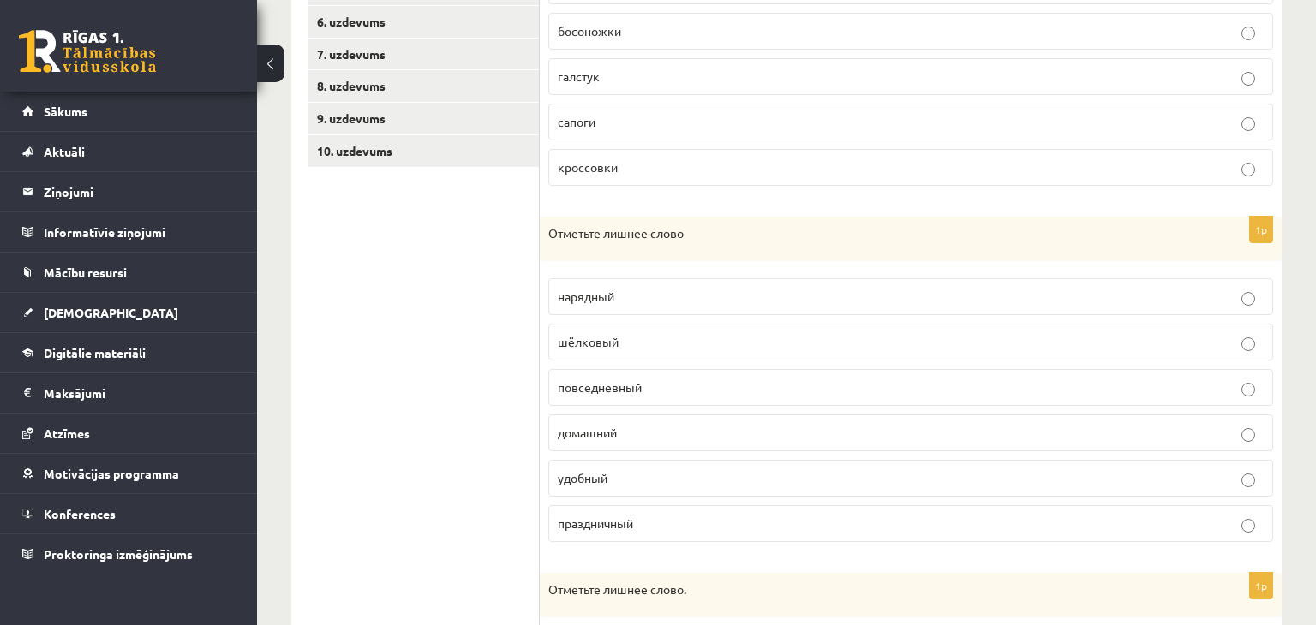
scroll to position [464, 0]
click at [615, 339] on span "шёлковый" at bounding box center [588, 340] width 61 height 15
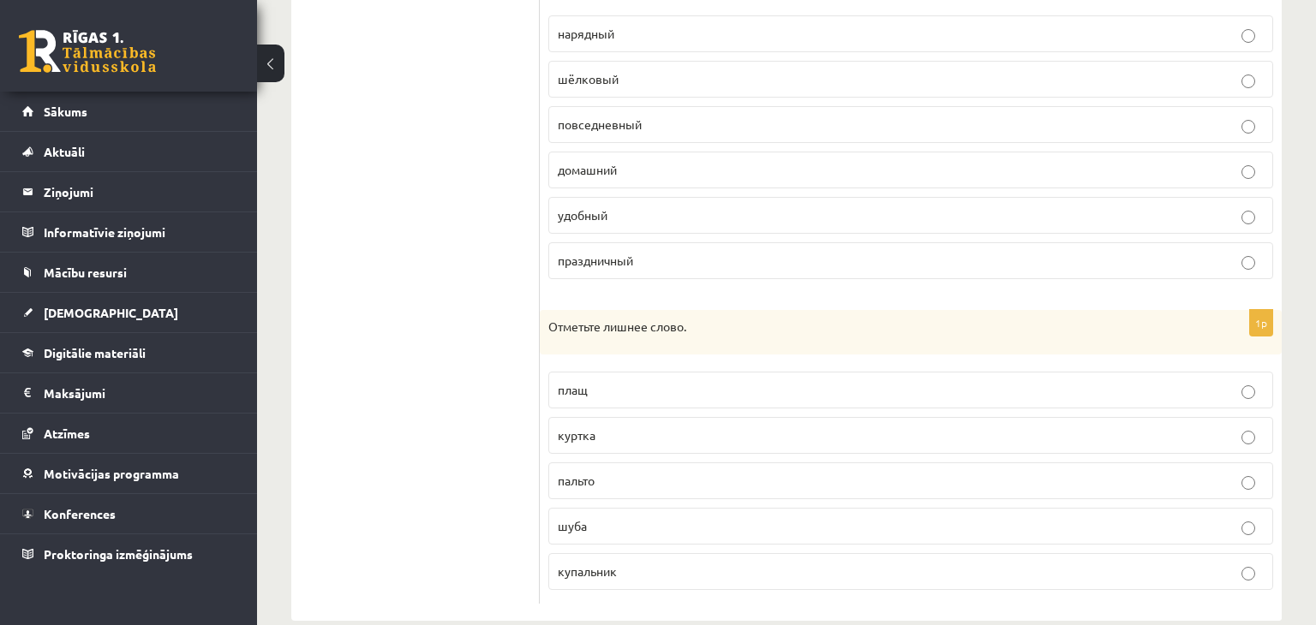
scroll to position [750, 0]
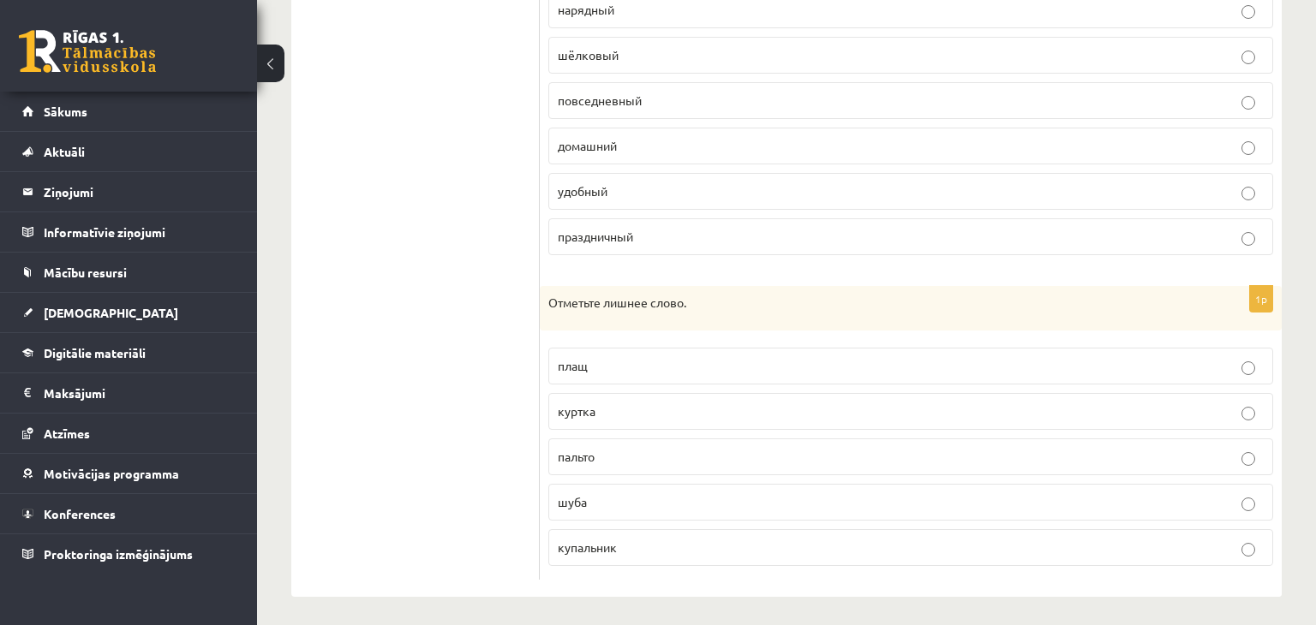
click at [749, 539] on p "купальник" at bounding box center [911, 548] width 706 height 18
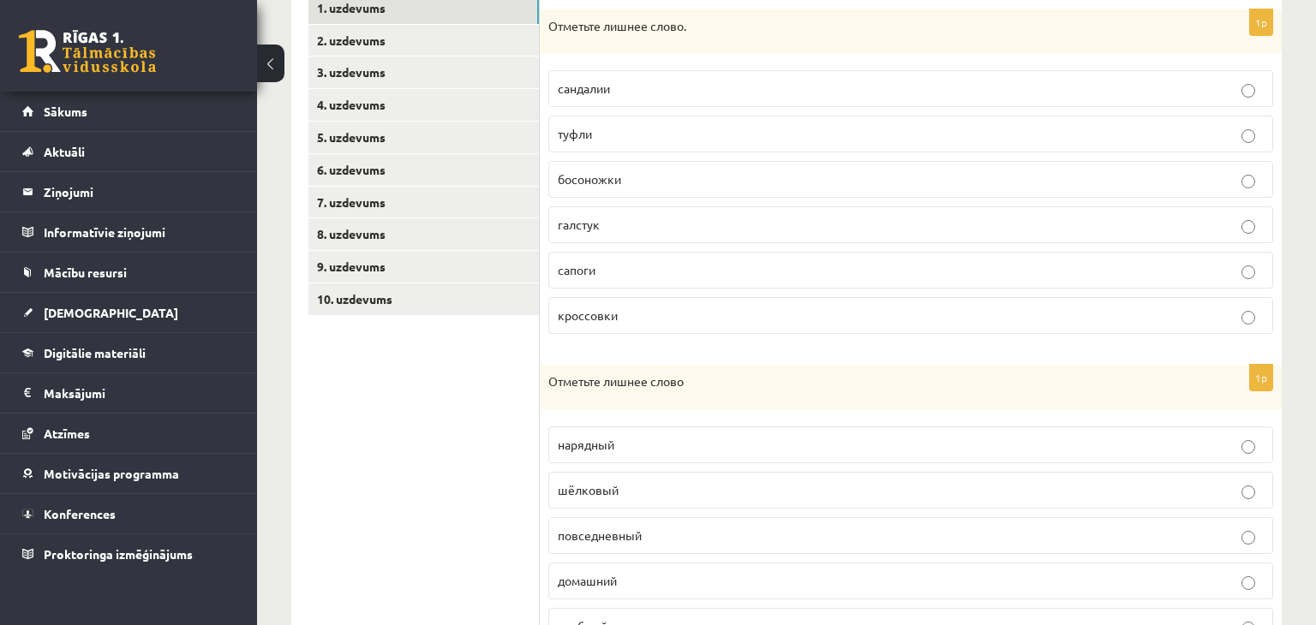
scroll to position [302, 0]
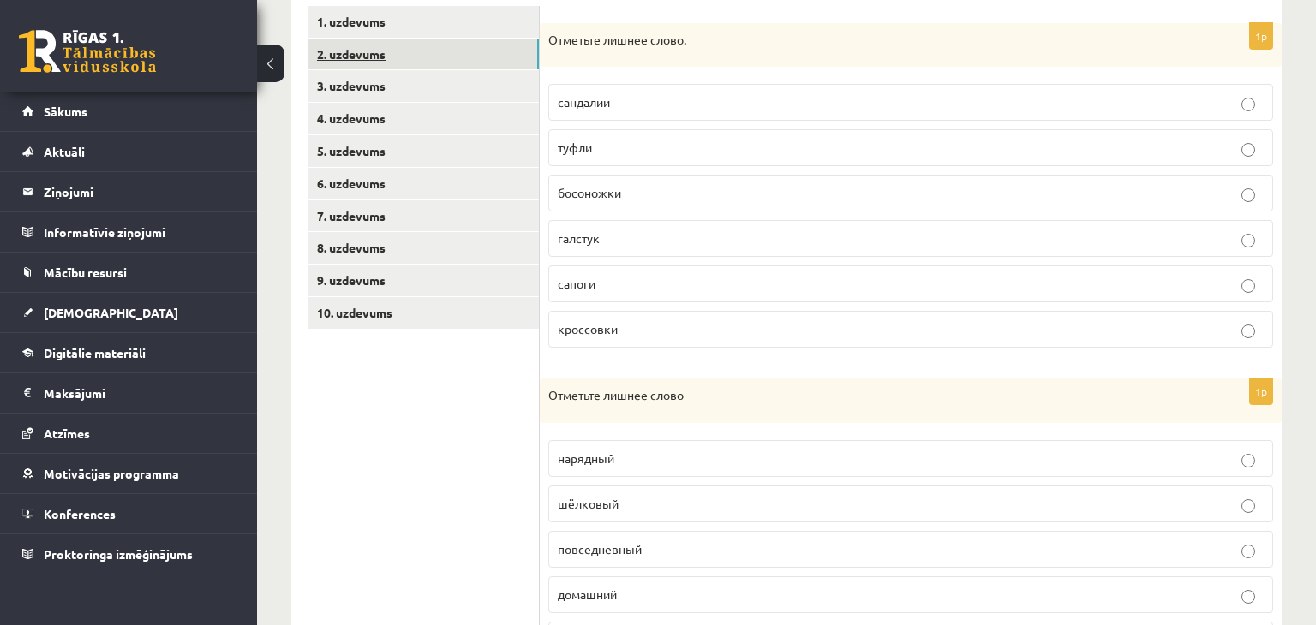
click at [445, 55] on link "2. uzdevums" at bounding box center [423, 55] width 230 height 32
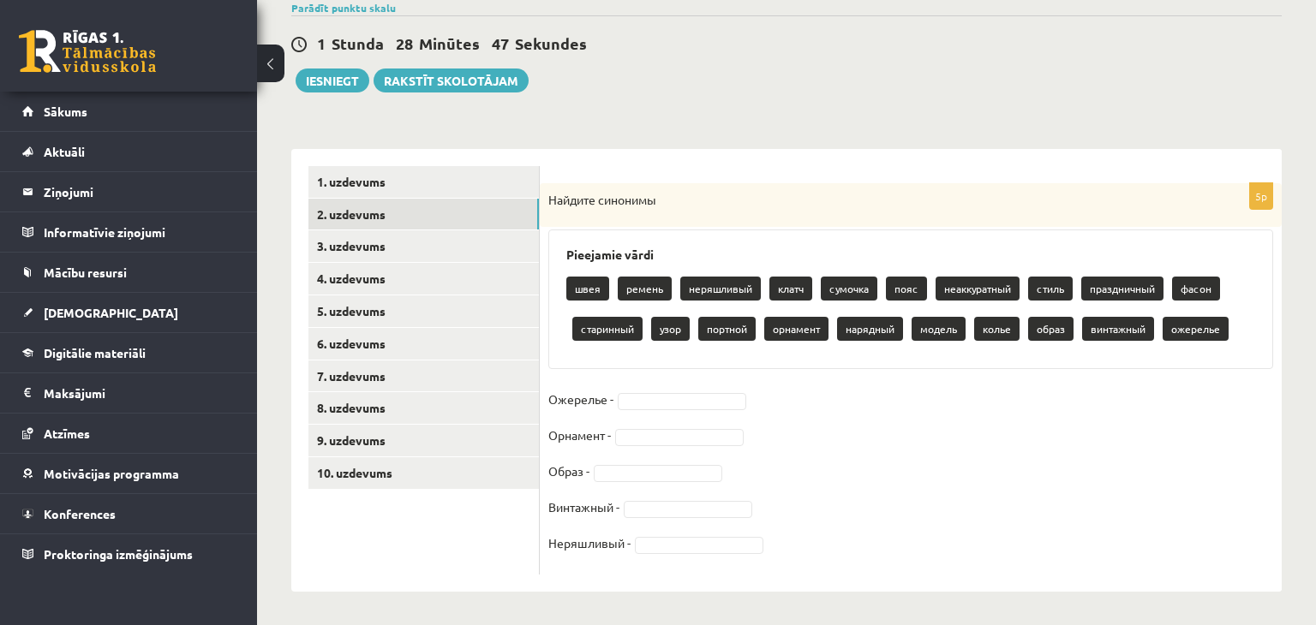
click at [716, 387] on fieldset "Ожерелье - Орнамент - Образ - Винтажный - Неряшливый -" at bounding box center [910, 476] width 725 height 180
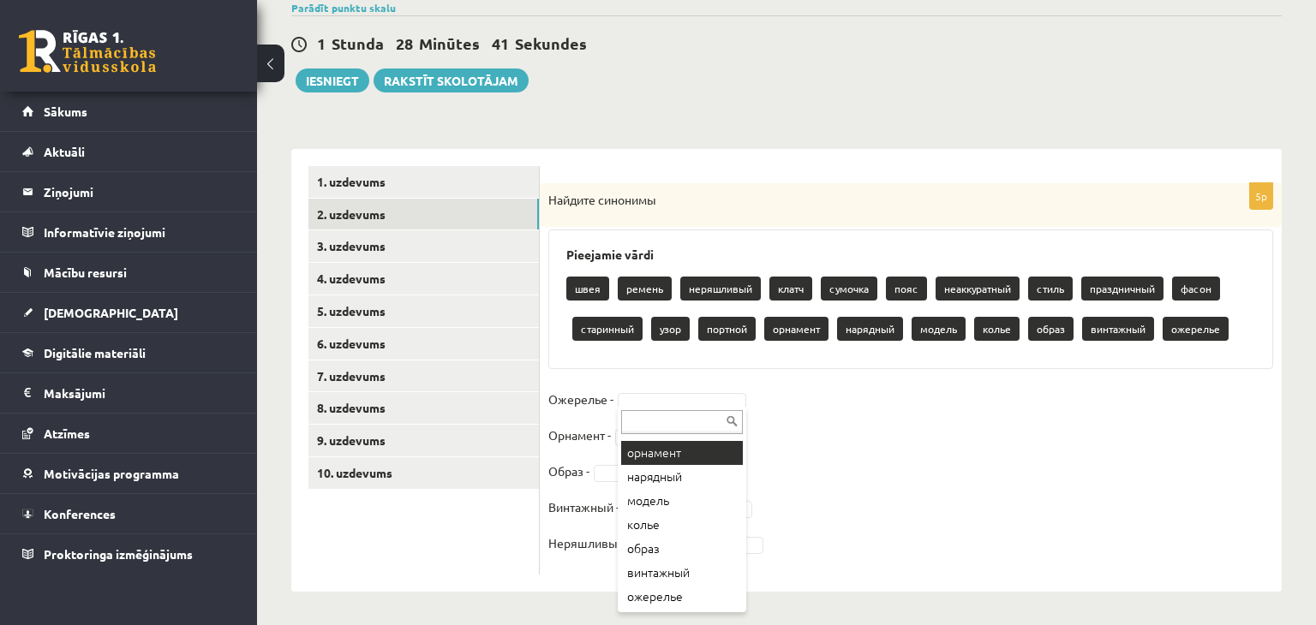
drag, startPoint x: 826, startPoint y: 27, endPoint x: 817, endPoint y: 42, distance: 17.6
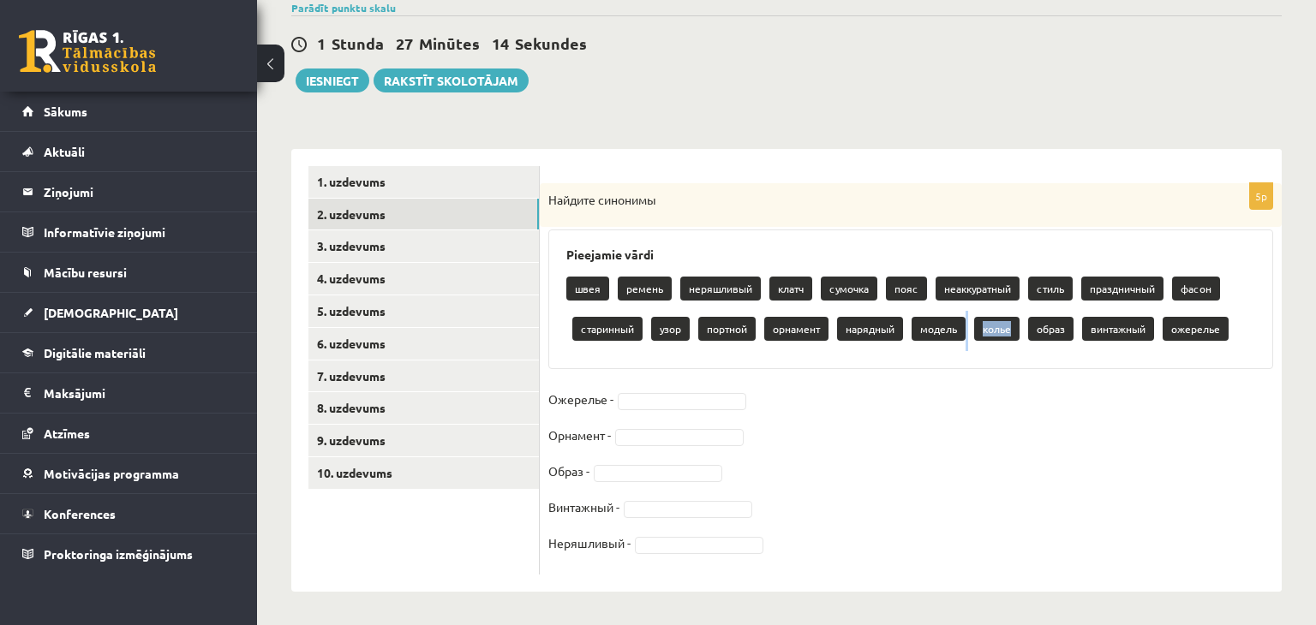
drag, startPoint x: 1011, startPoint y: 330, endPoint x: 945, endPoint y: 348, distance: 68.4
click at [941, 354] on div "Pieejamie vārdi швея ремень неряшливый клатч сумочка пояс неаккуратный стиль пр…" at bounding box center [910, 300] width 725 height 140
click at [927, 360] on div "Pieejamie vārdi швея ремень неряшливый клатч сумочка пояс неаккуратный стиль пр…" at bounding box center [910, 300] width 725 height 140
click at [990, 332] on p "колье" at bounding box center [996, 329] width 45 height 24
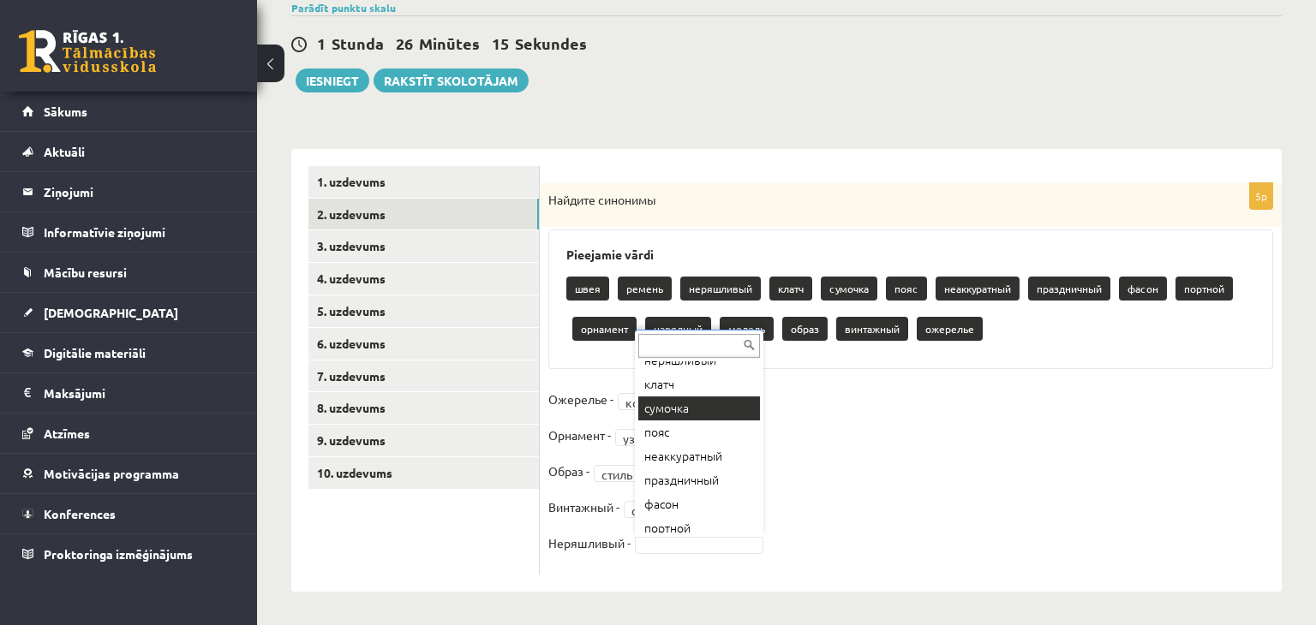
scroll to position [93, 0]
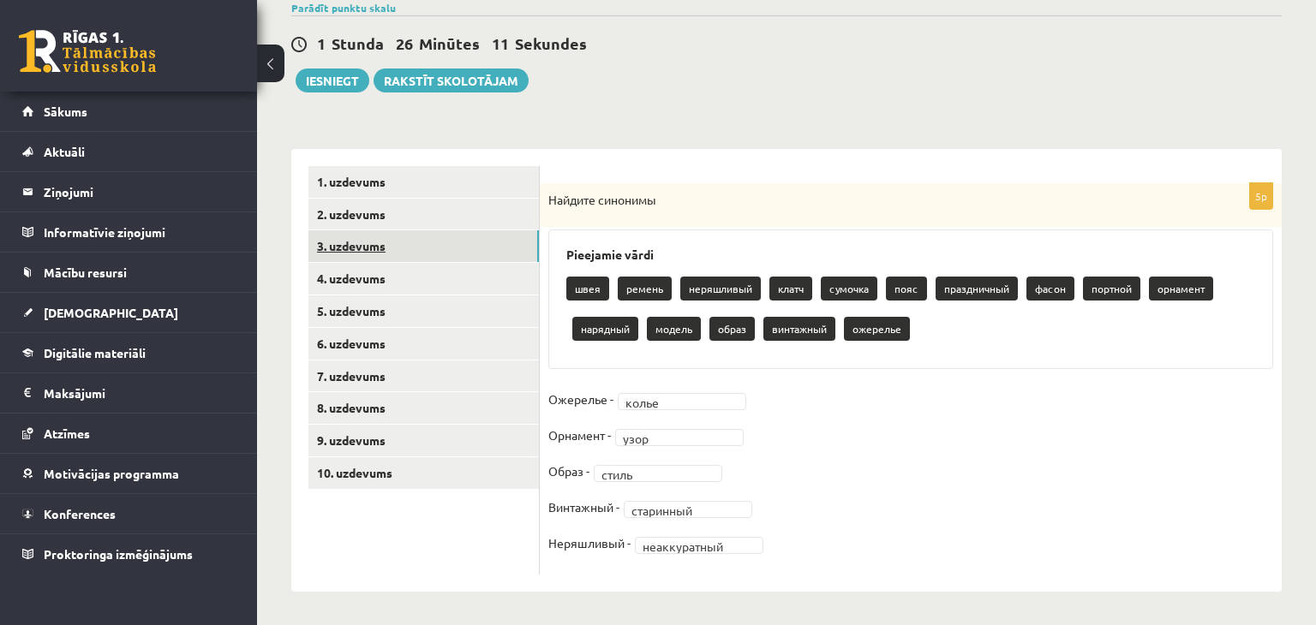
click at [517, 242] on link "3. uzdevums" at bounding box center [423, 246] width 230 height 32
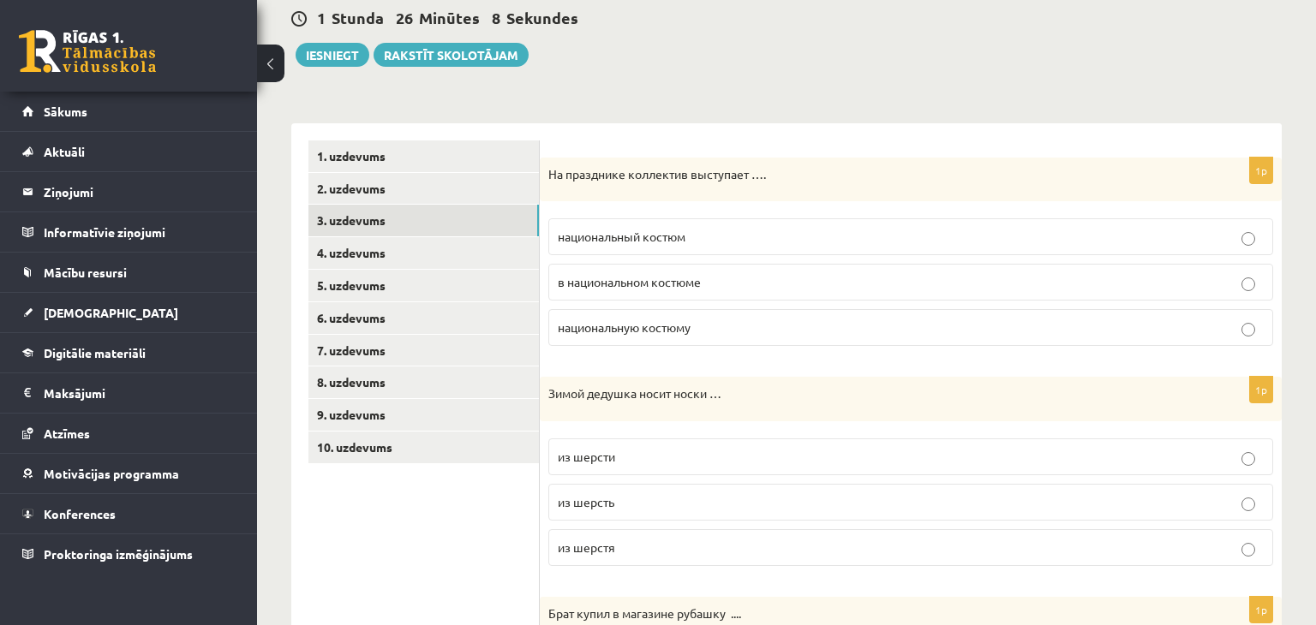
scroll to position [169, 0]
drag, startPoint x: 544, startPoint y: 169, endPoint x: 553, endPoint y: 170, distance: 8.6
click at [547, 169] on div "На празднике коллектив выступает …." at bounding box center [911, 178] width 742 height 45
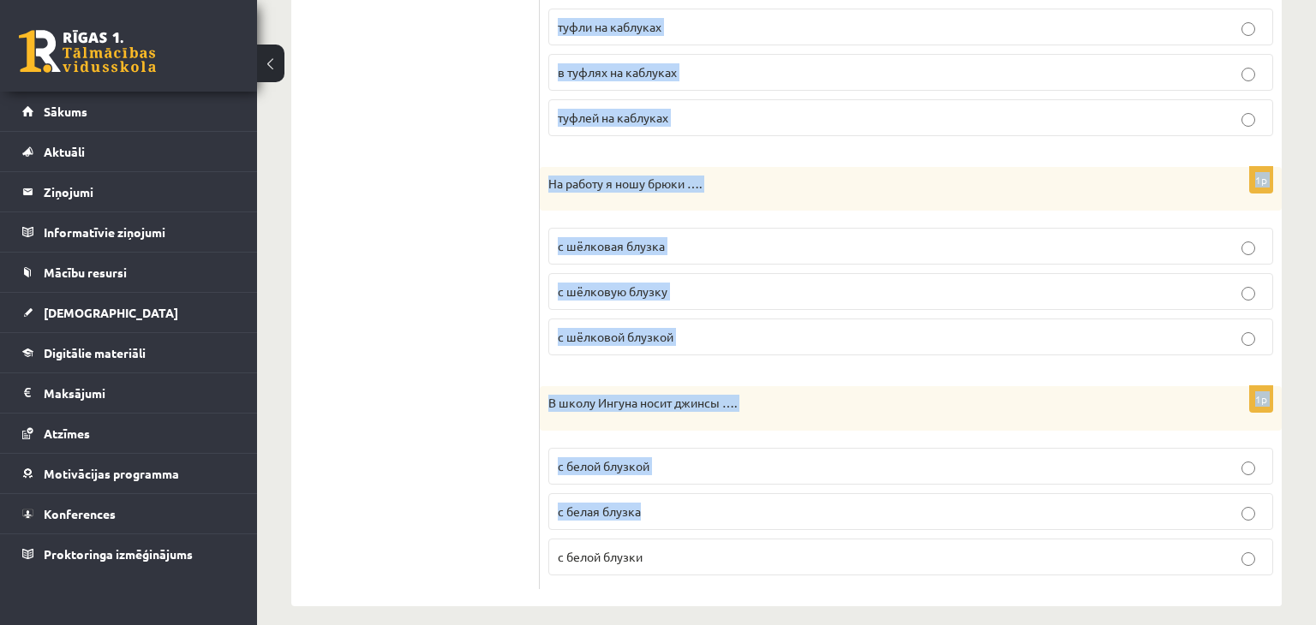
scroll to position [1921, 0]
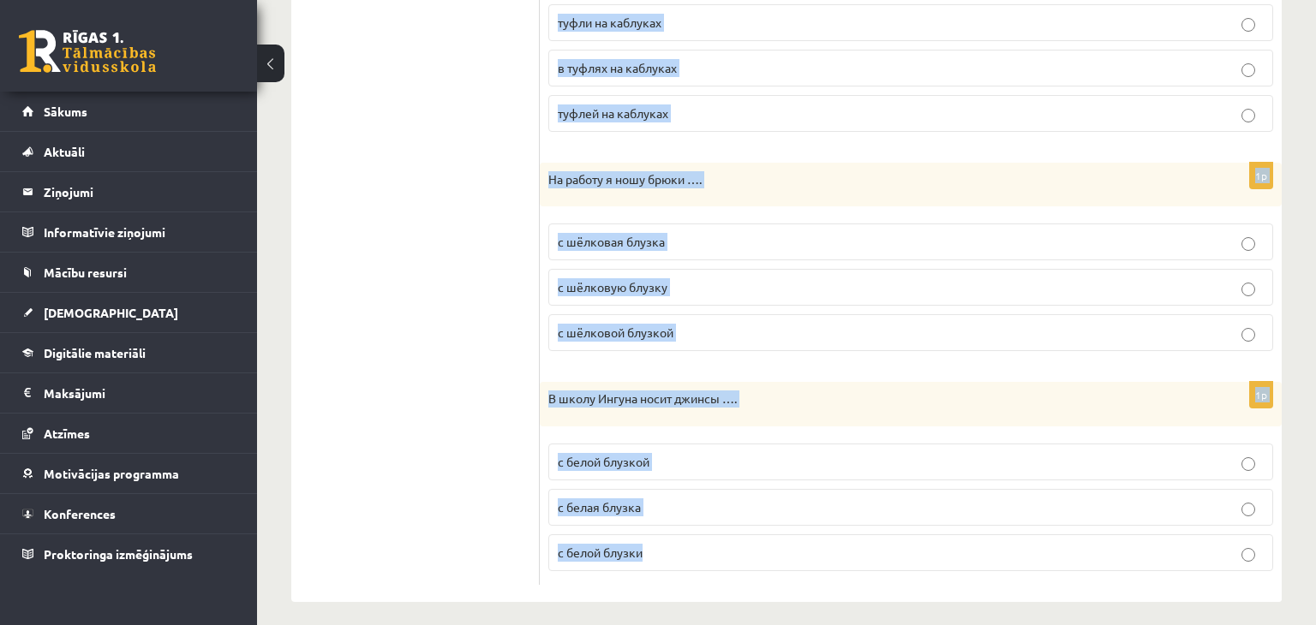
drag, startPoint x: 549, startPoint y: 167, endPoint x: 717, endPoint y: 555, distance: 422.8
copy form "На празднике коллектив выступает …. национальный костюм в национальном костюме …"
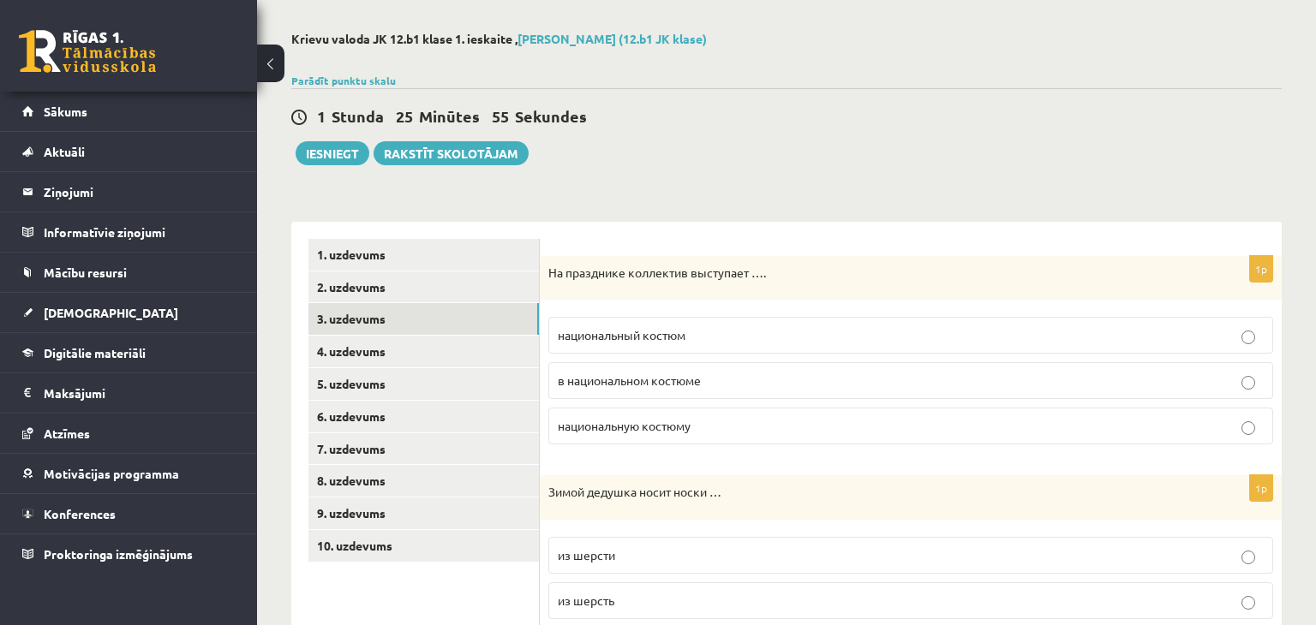
scroll to position [115, 0]
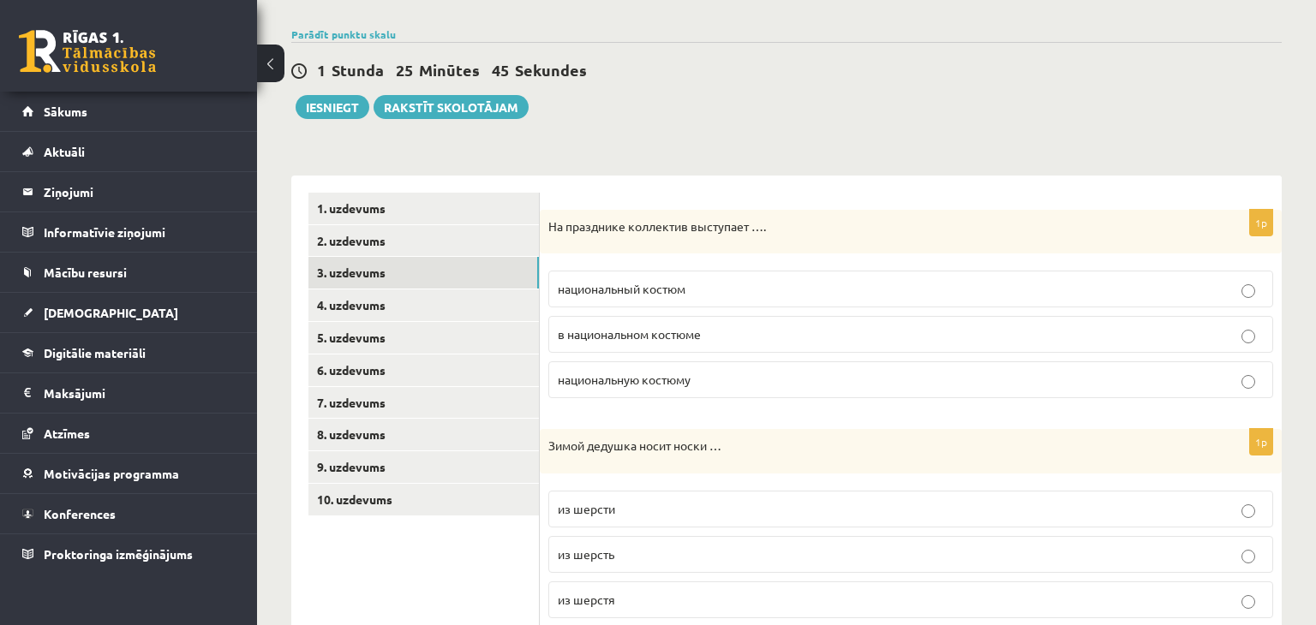
click at [698, 341] on p "в национальном костюме" at bounding box center [911, 335] width 706 height 18
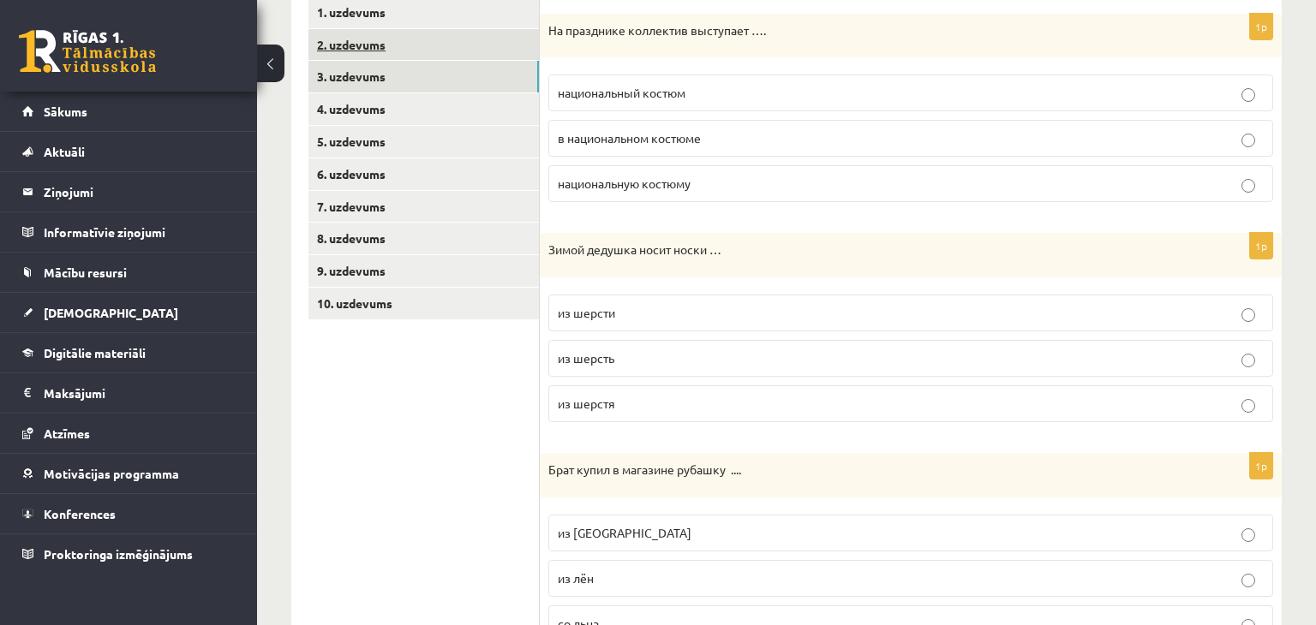
scroll to position [319, 0]
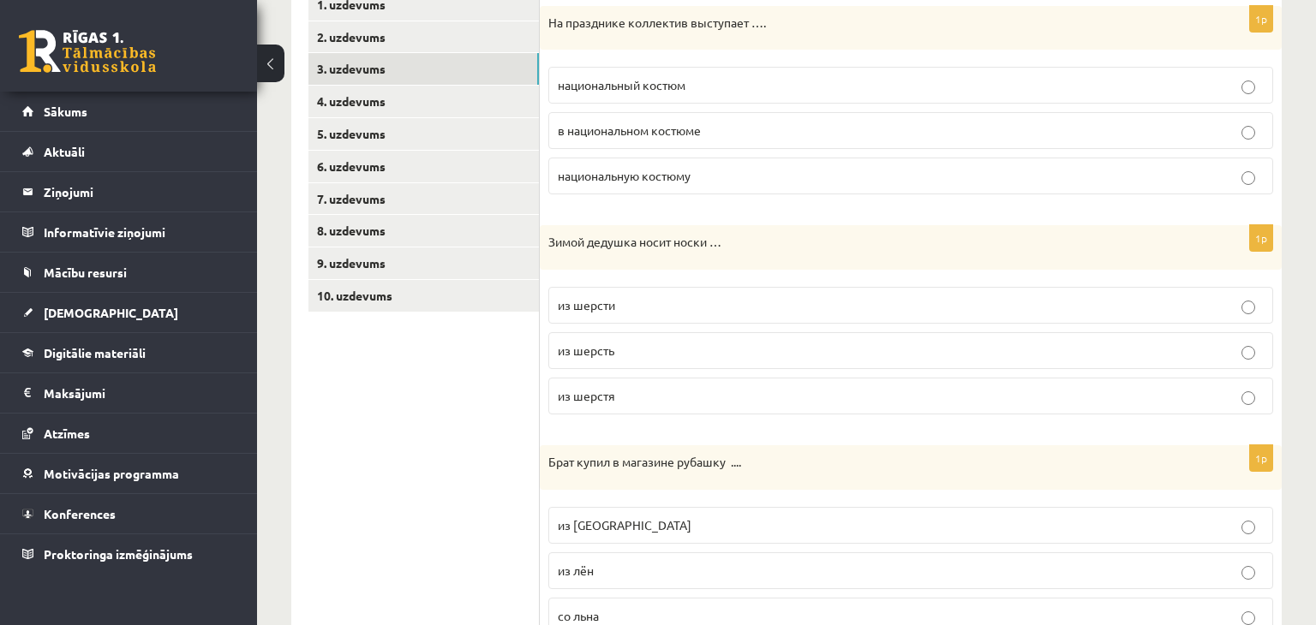
click at [706, 296] on p "из шерсти" at bounding box center [911, 305] width 706 height 18
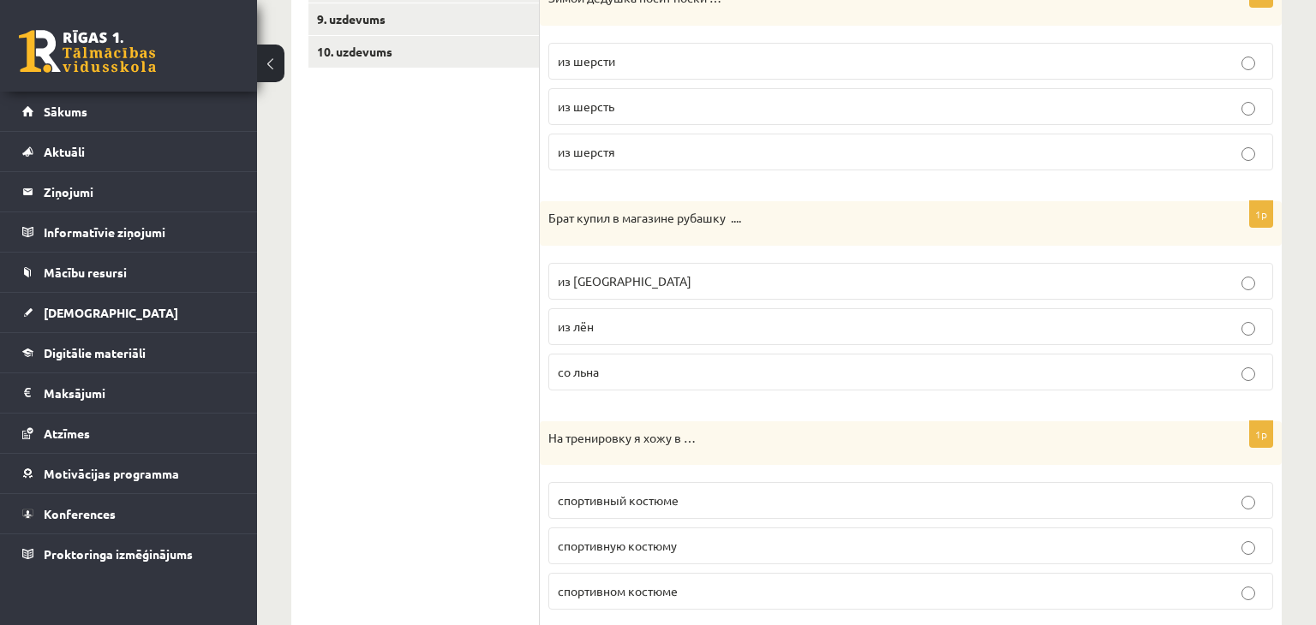
scroll to position [577, 0]
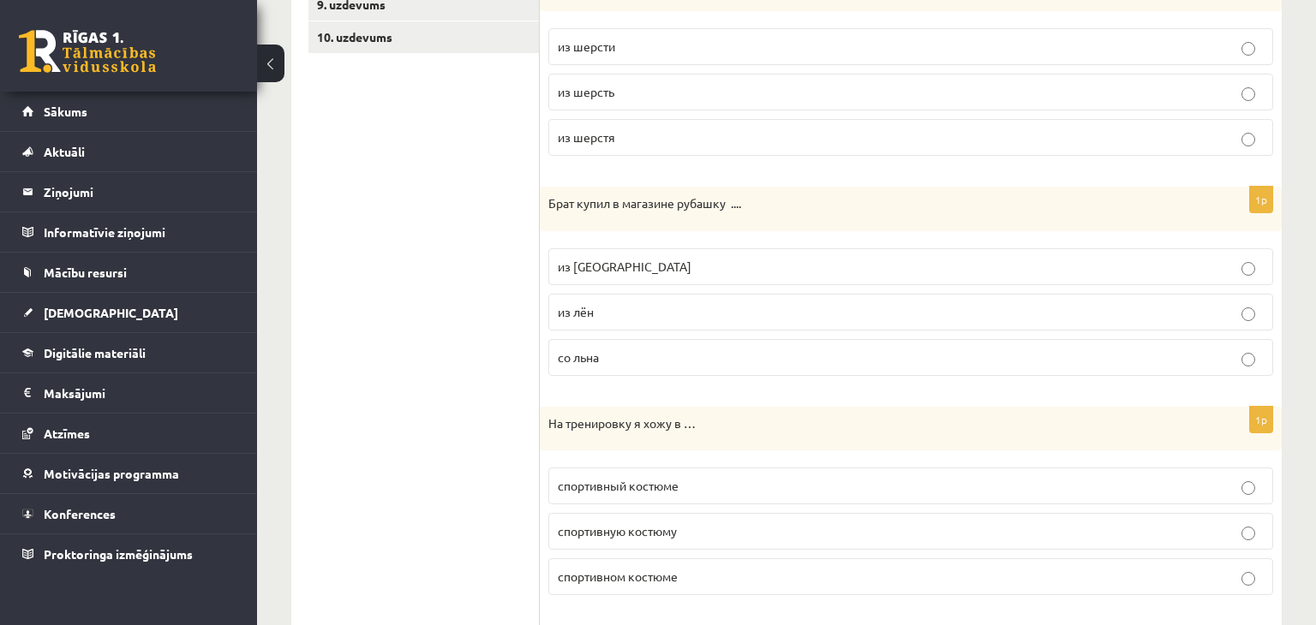
click at [666, 258] on p "из льна" at bounding box center [911, 267] width 706 height 18
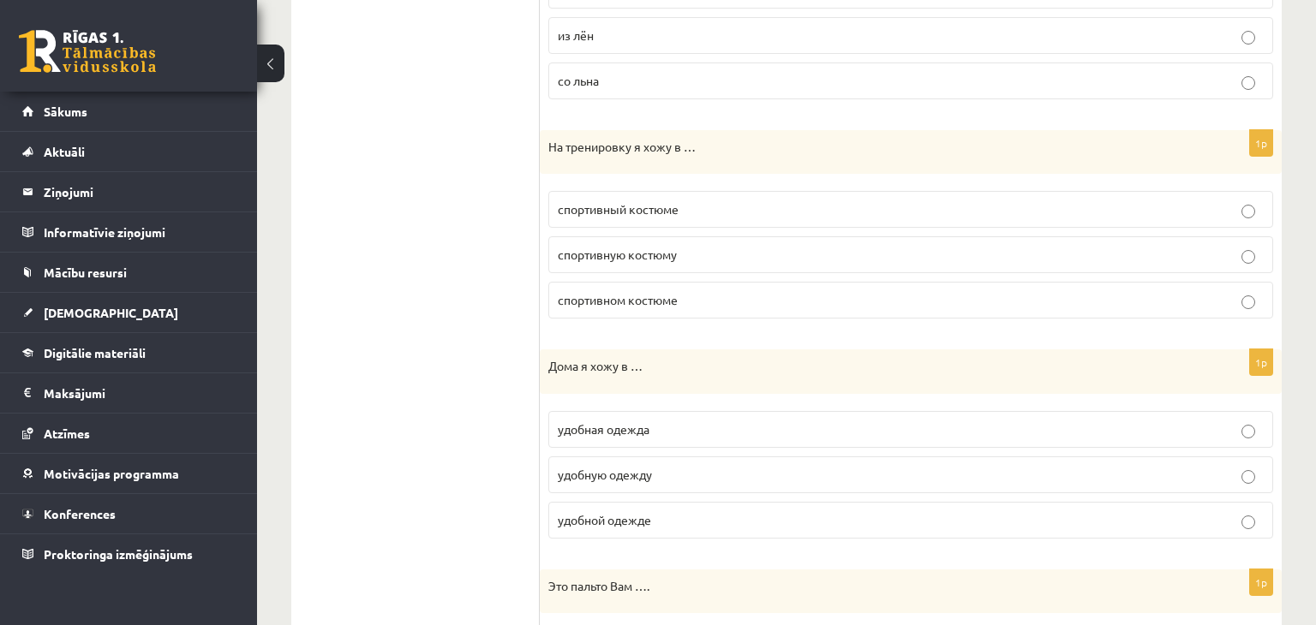
scroll to position [877, 0]
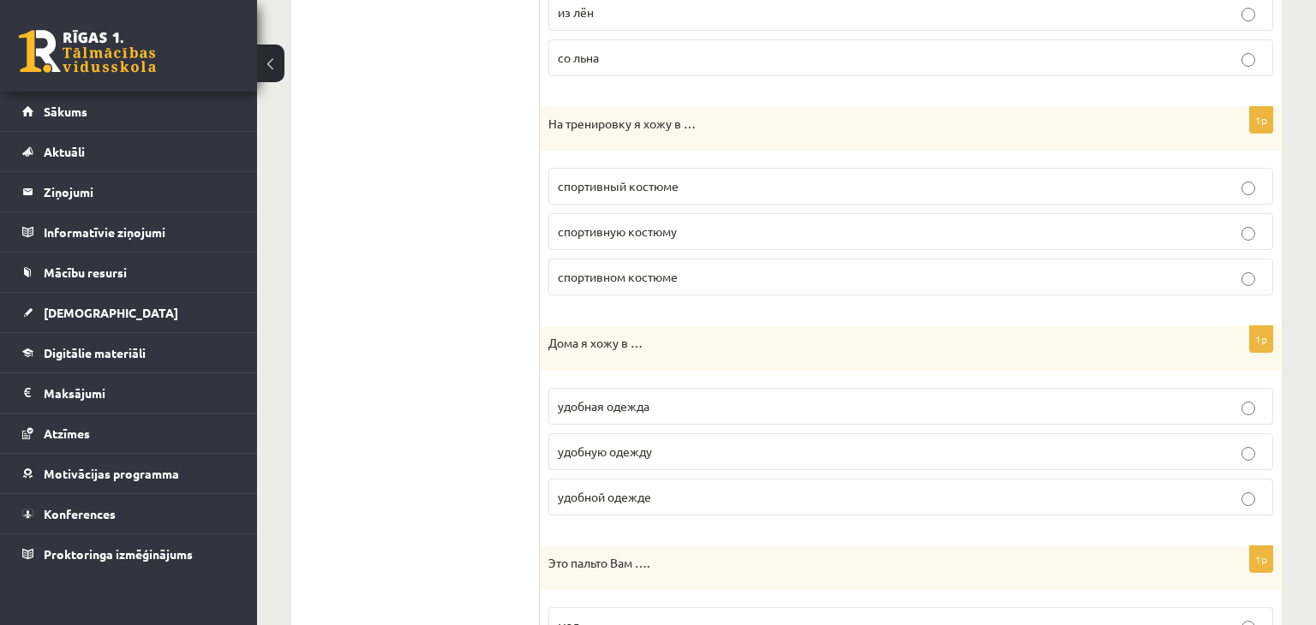
click at [891, 268] on p "спортивном костюме" at bounding box center [911, 277] width 706 height 18
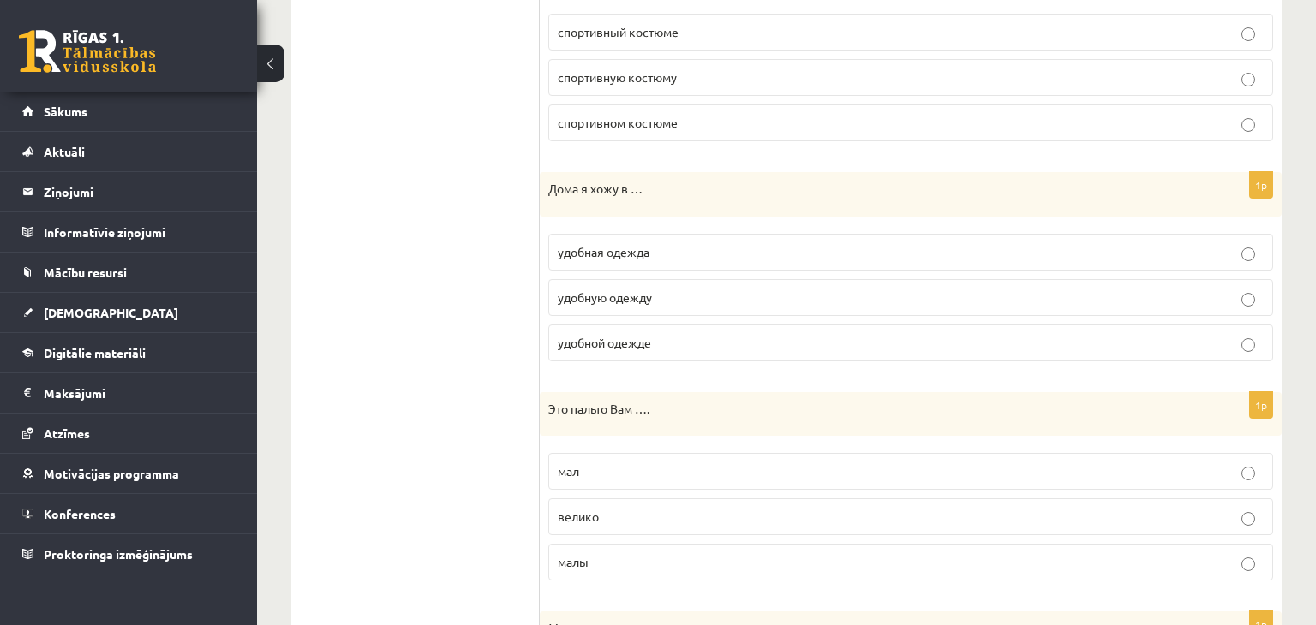
scroll to position [1042, 0]
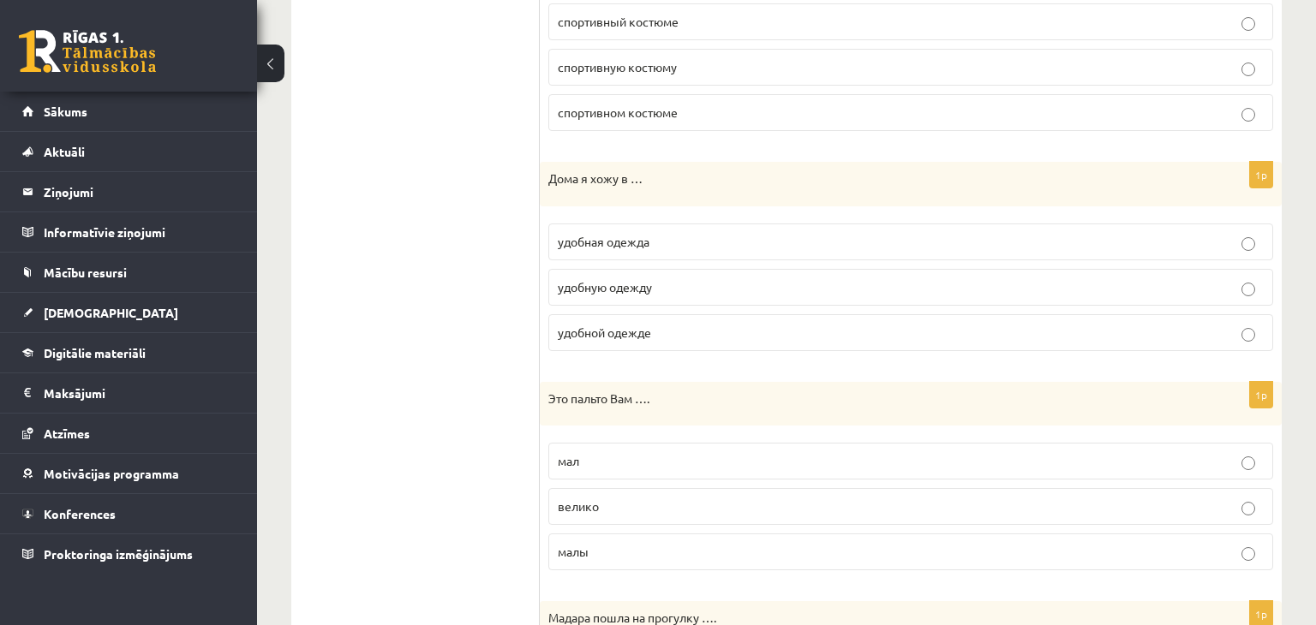
click at [691, 278] on p "удобную одежду" at bounding box center [911, 287] width 706 height 18
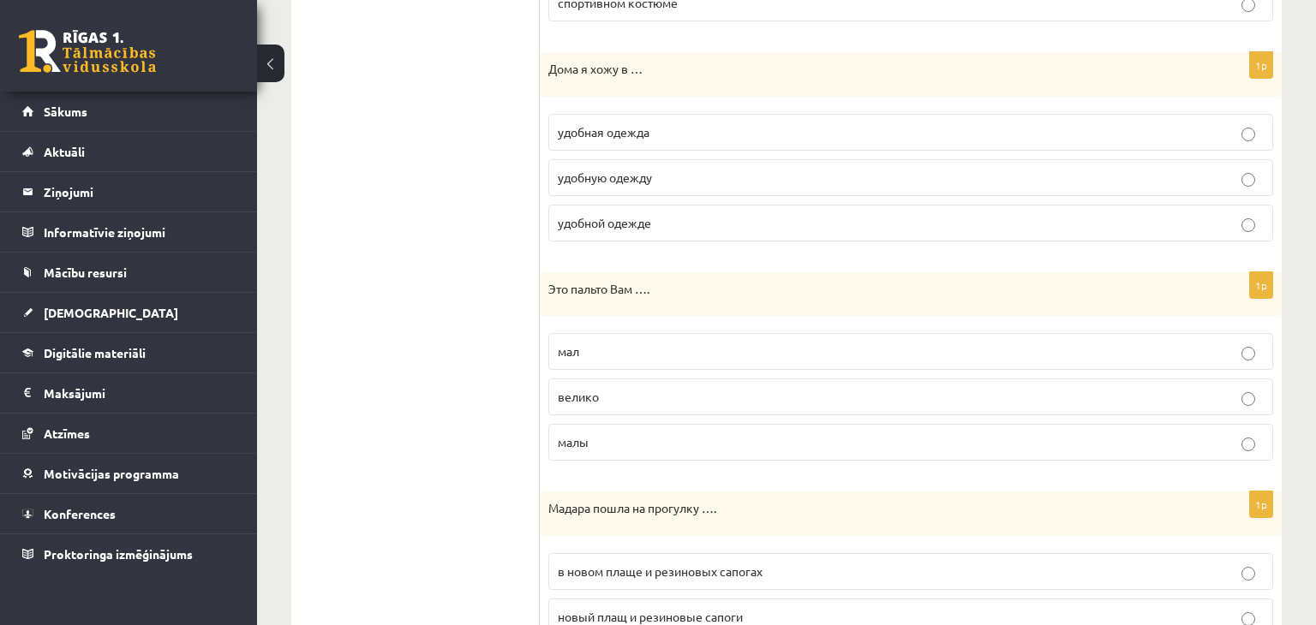
scroll to position [1196, 0]
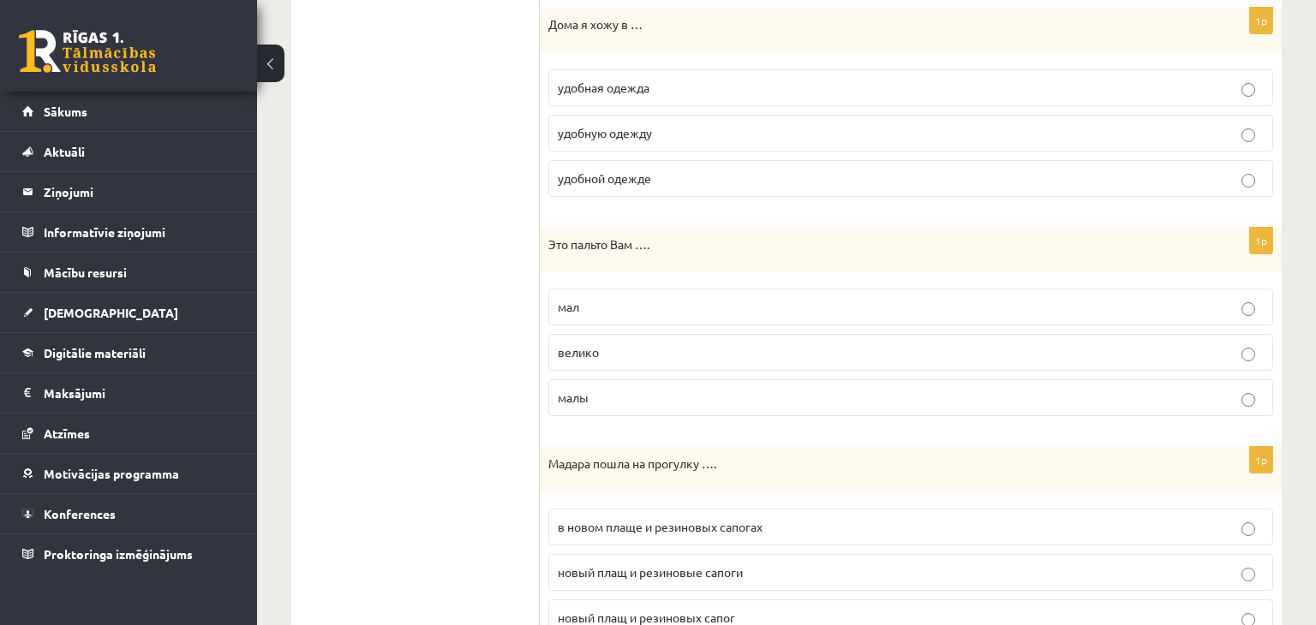
click at [645, 353] on p "велико" at bounding box center [911, 353] width 706 height 18
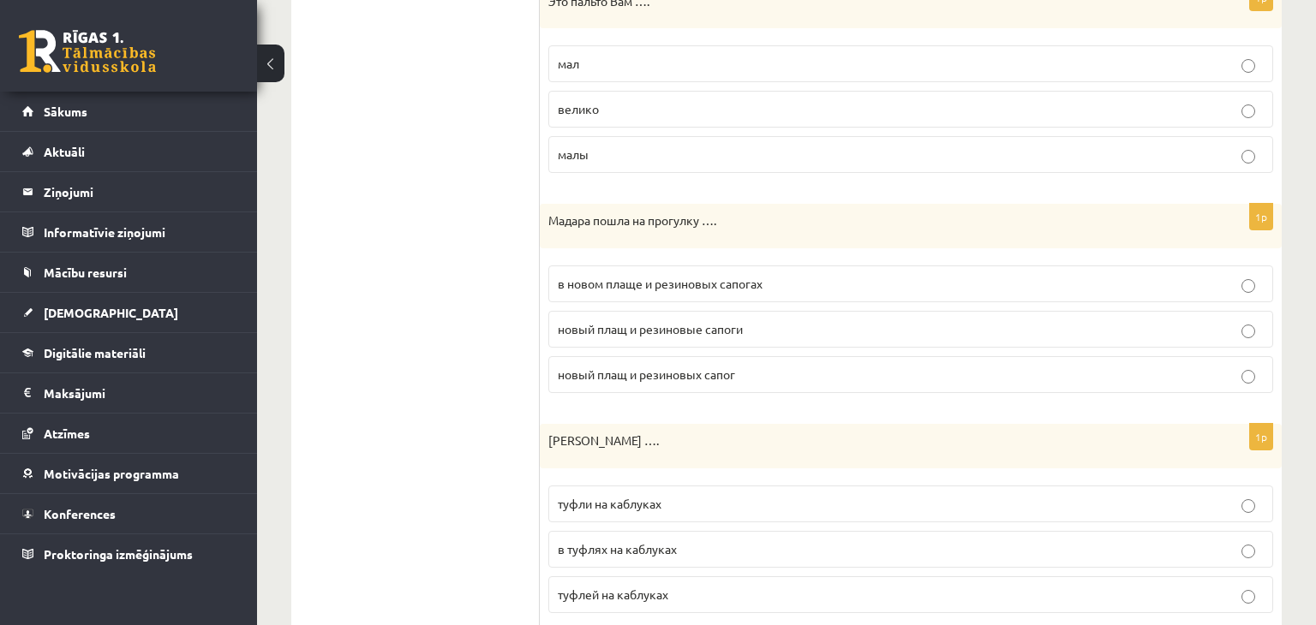
scroll to position [1452, 0]
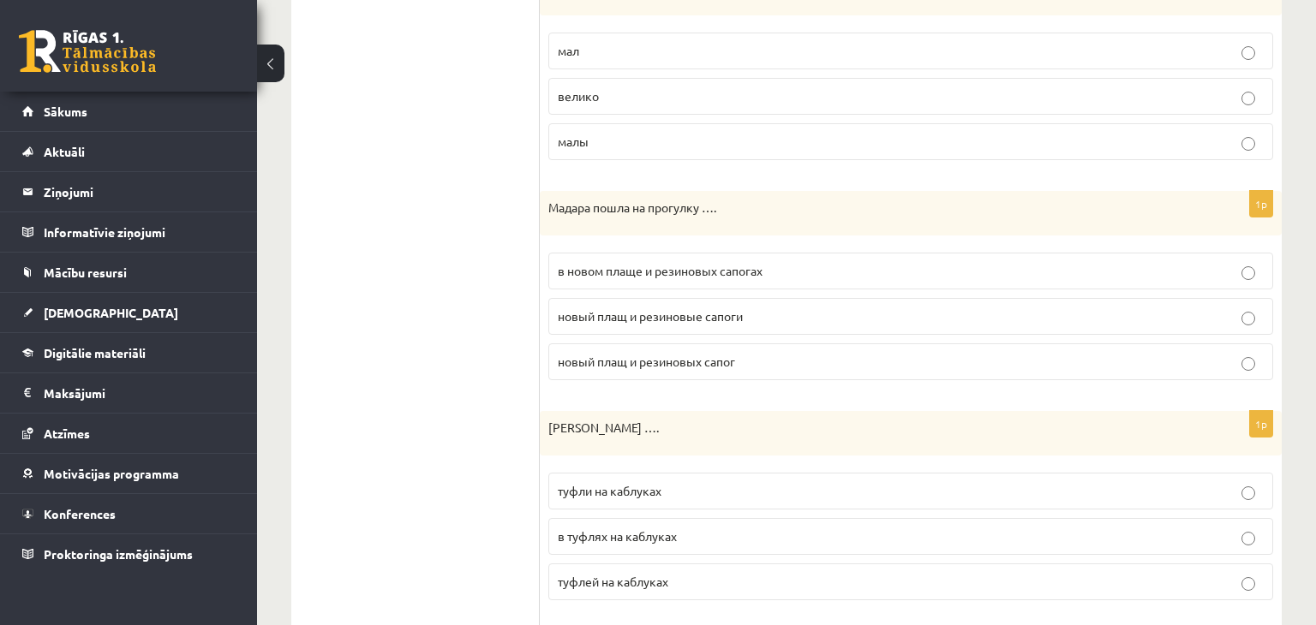
click at [687, 263] on span "в новом плаще и резиновых сапогах" at bounding box center [660, 270] width 205 height 15
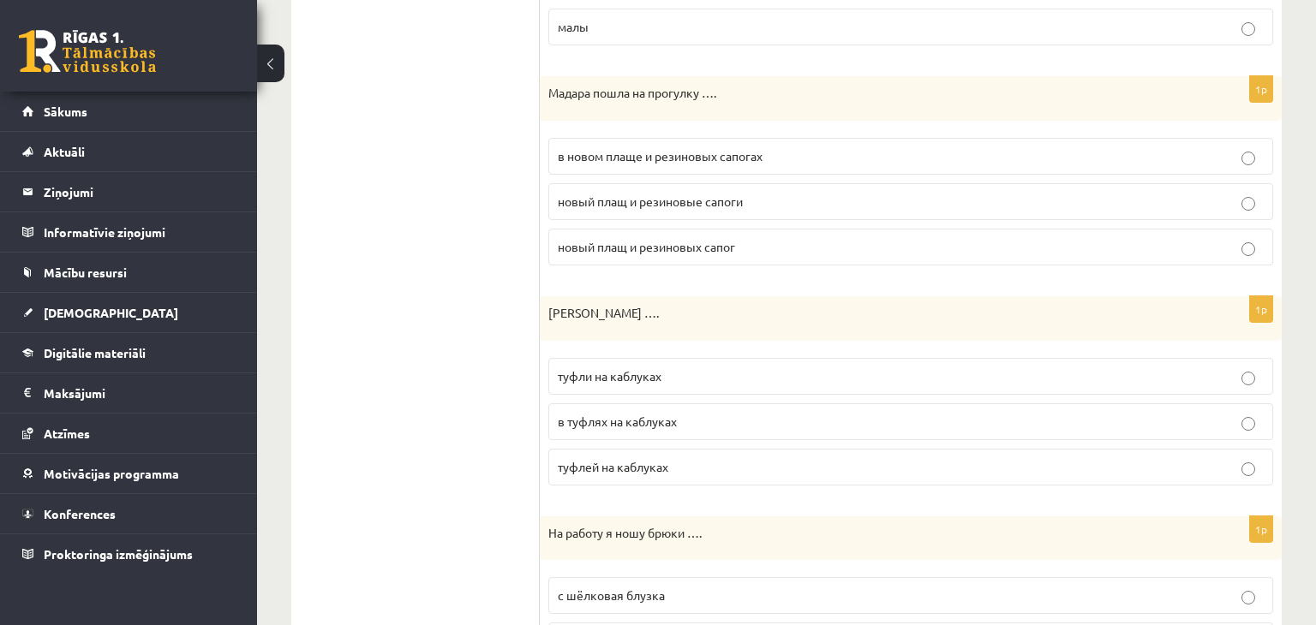
scroll to position [1621, 0]
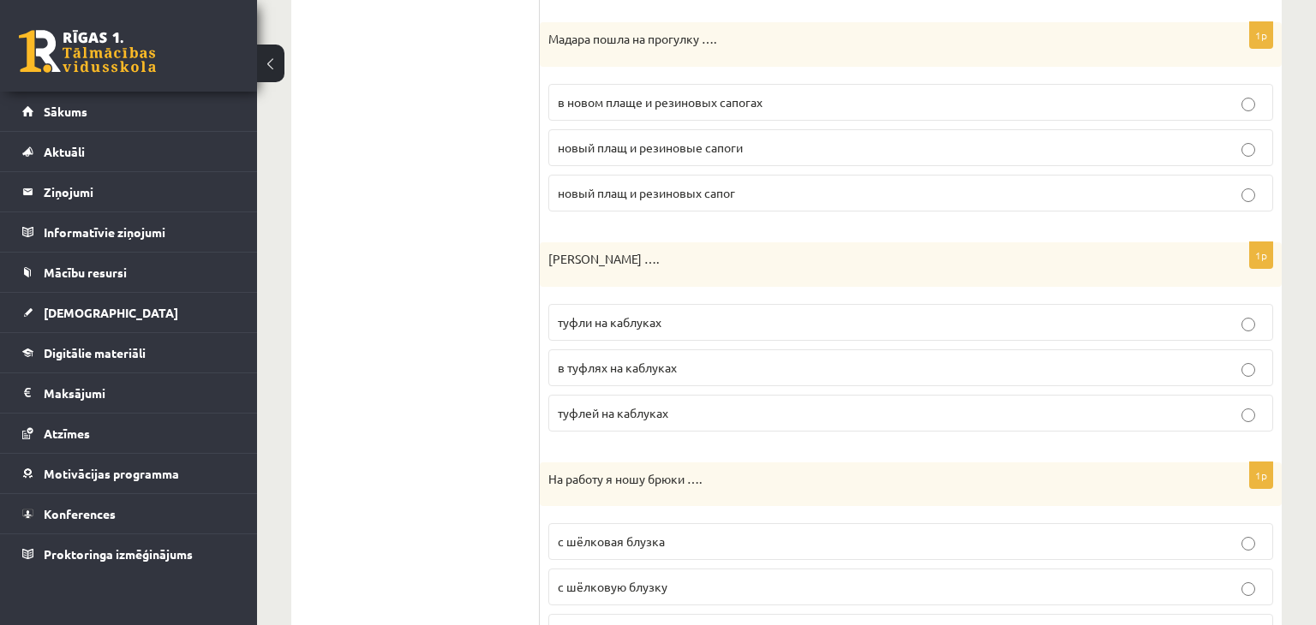
click at [666, 314] on p "туфли на каблуках" at bounding box center [911, 323] width 706 height 18
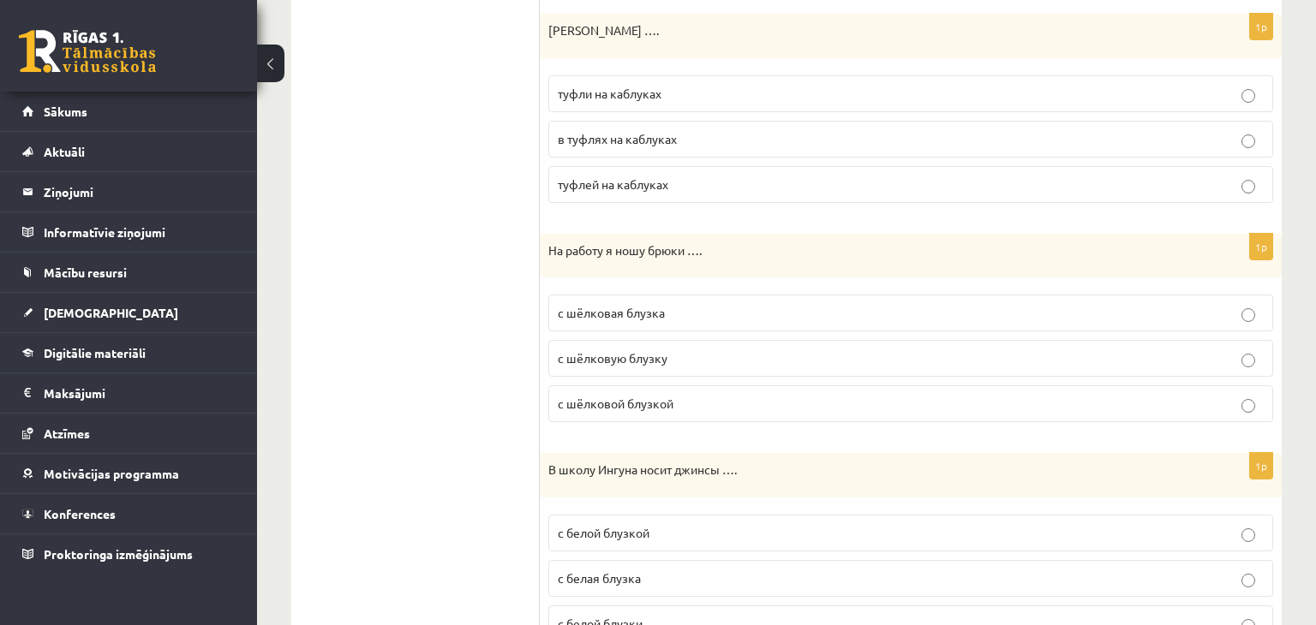
scroll to position [1895, 0]
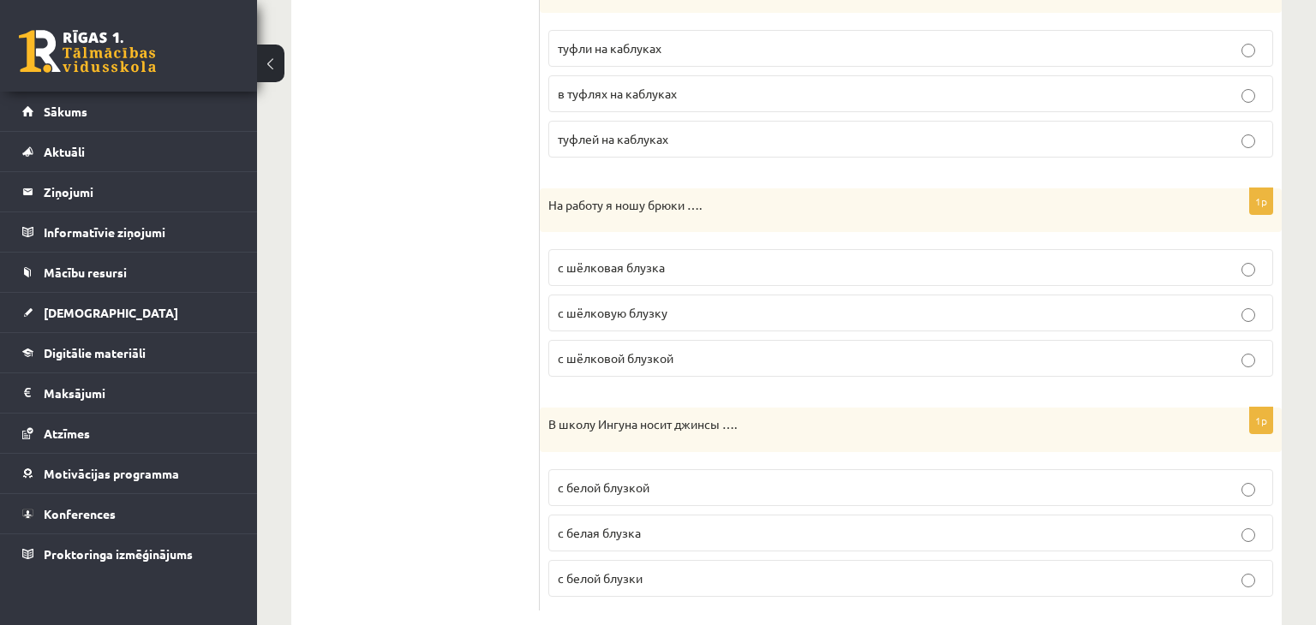
click at [702, 350] on p "с шёлковой блузкой" at bounding box center [911, 359] width 706 height 18
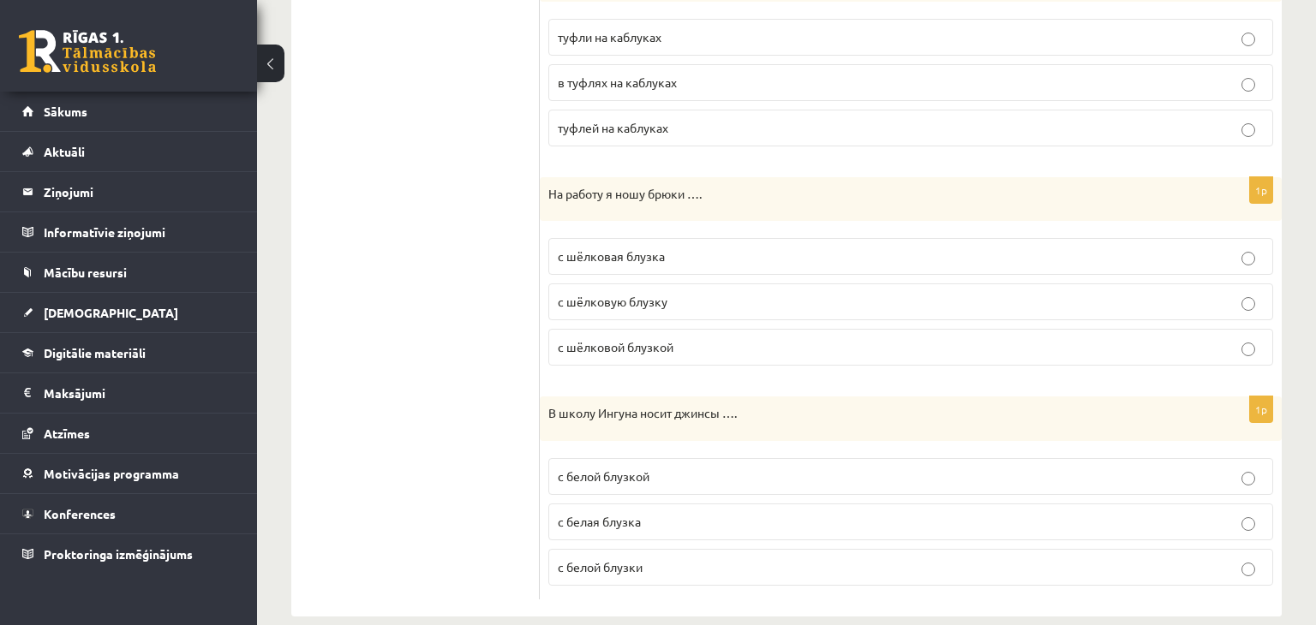
scroll to position [1921, 0]
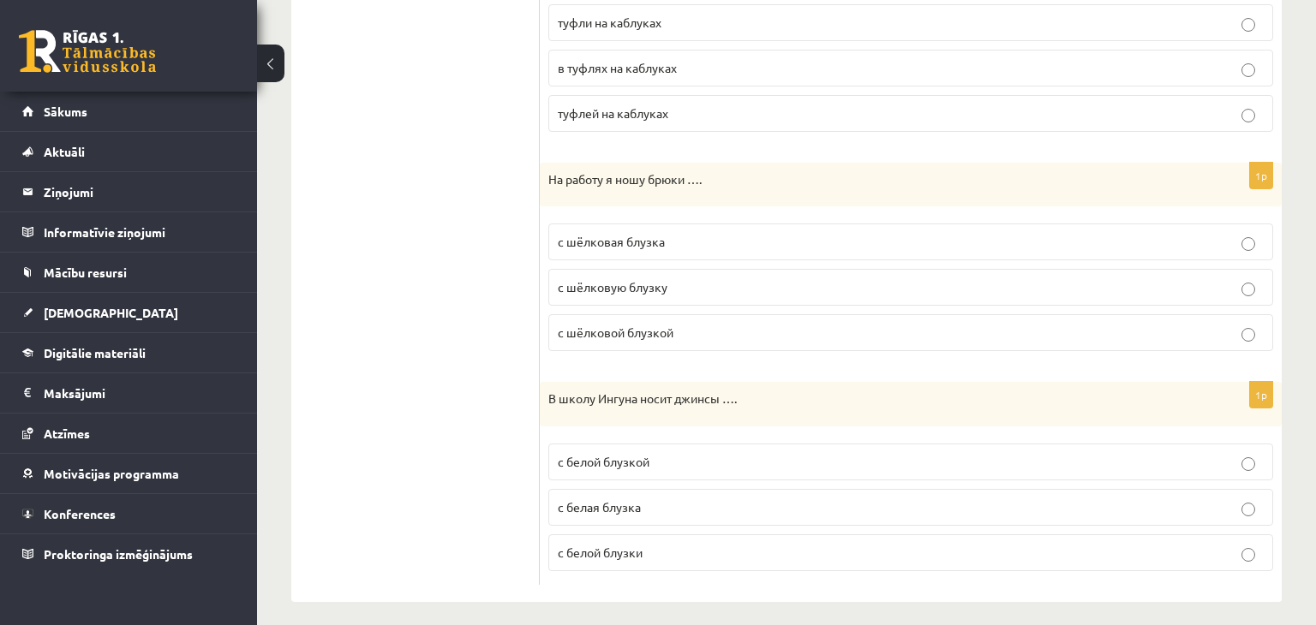
click at [670, 453] on p "с белой блузкой" at bounding box center [911, 462] width 706 height 18
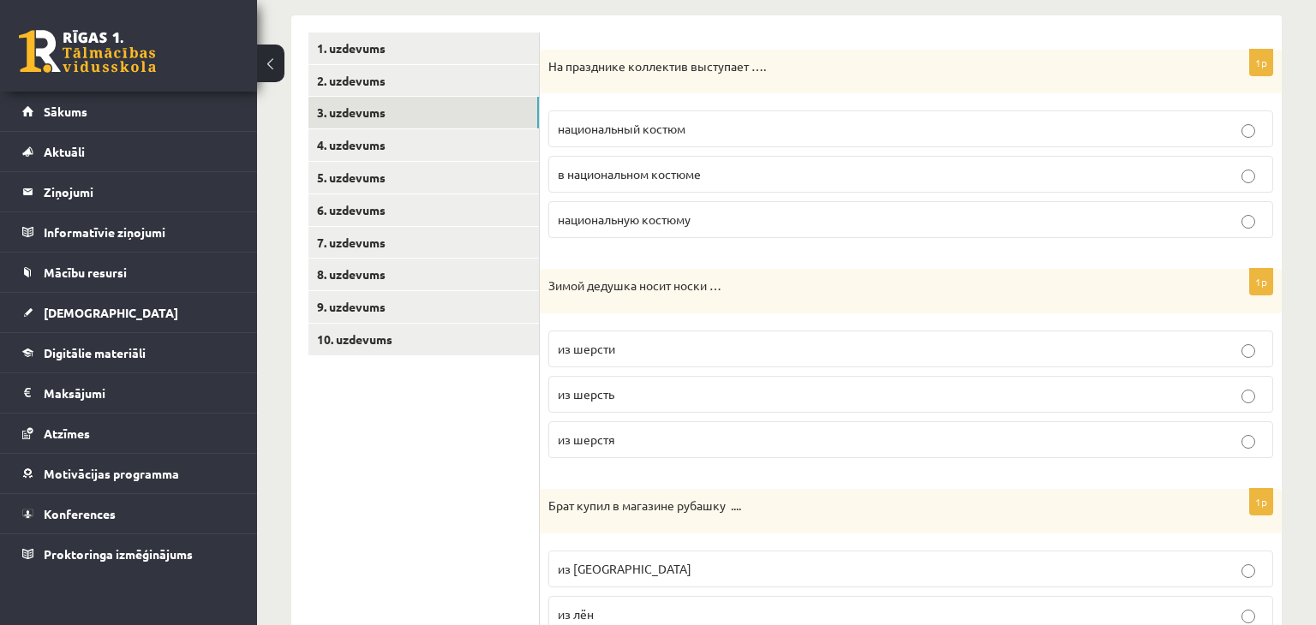
scroll to position [267, 0]
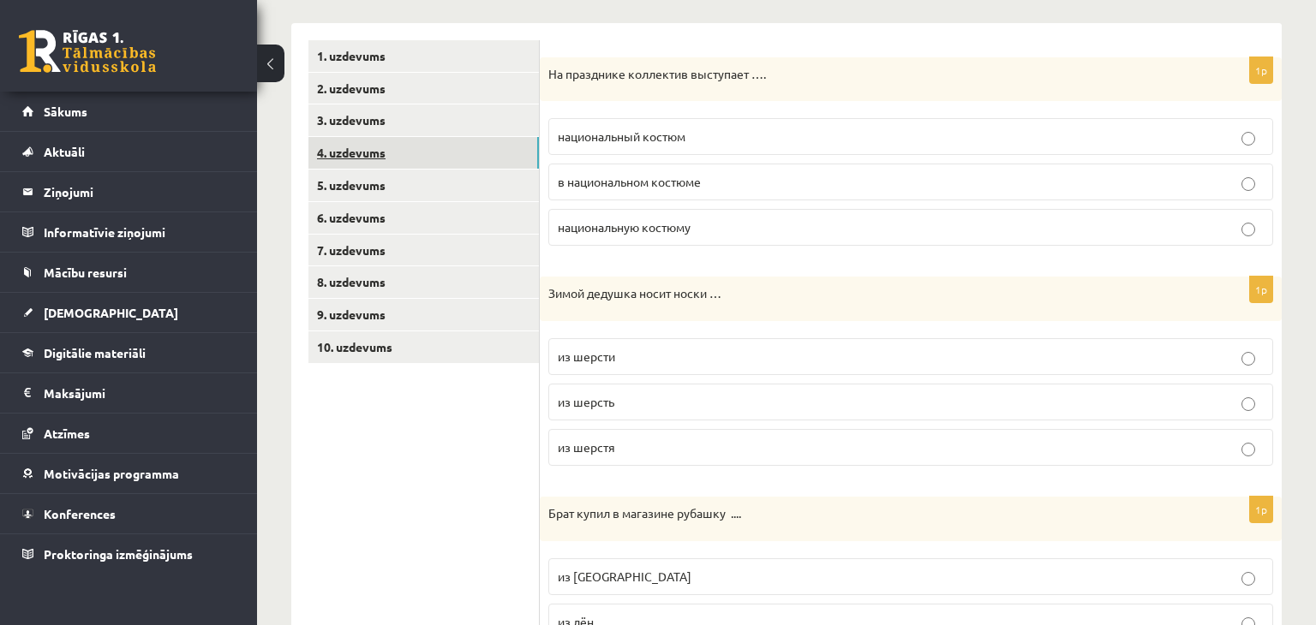
click at [424, 161] on link "4. uzdevums" at bounding box center [423, 153] width 230 height 32
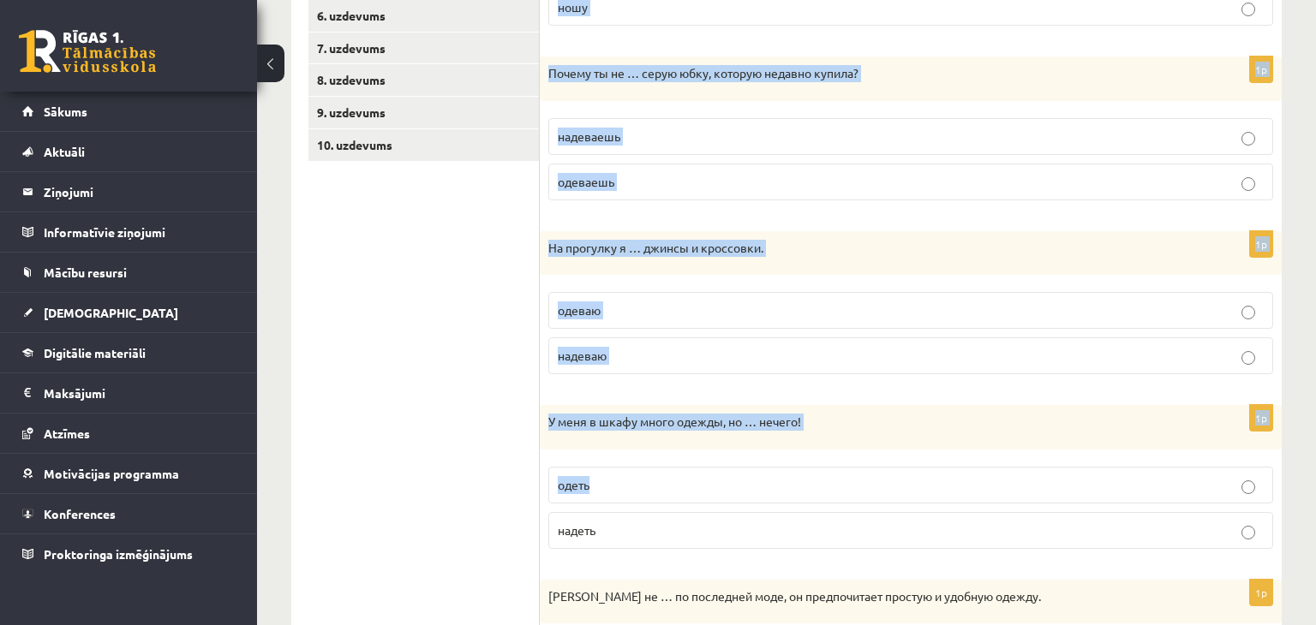
scroll to position [629, 0]
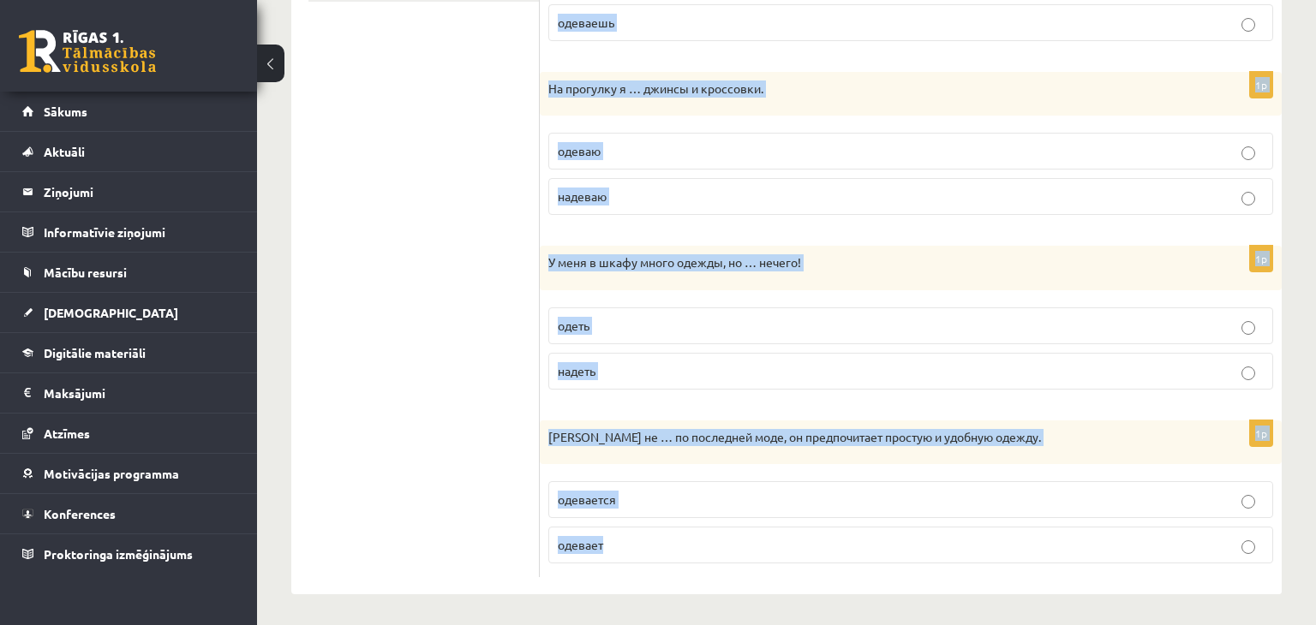
drag, startPoint x: 554, startPoint y: 145, endPoint x: 703, endPoint y: 546, distance: 427.7
click at [701, 553] on div "Выберите правильный глагол 1p «Мне нравится то, что я …, и мне наплевать на то,…" at bounding box center [911, 129] width 742 height 934
copy form "Выберите правильный глагол 1p «Мне нравится то, что я …, и мне наплевать на то,…"
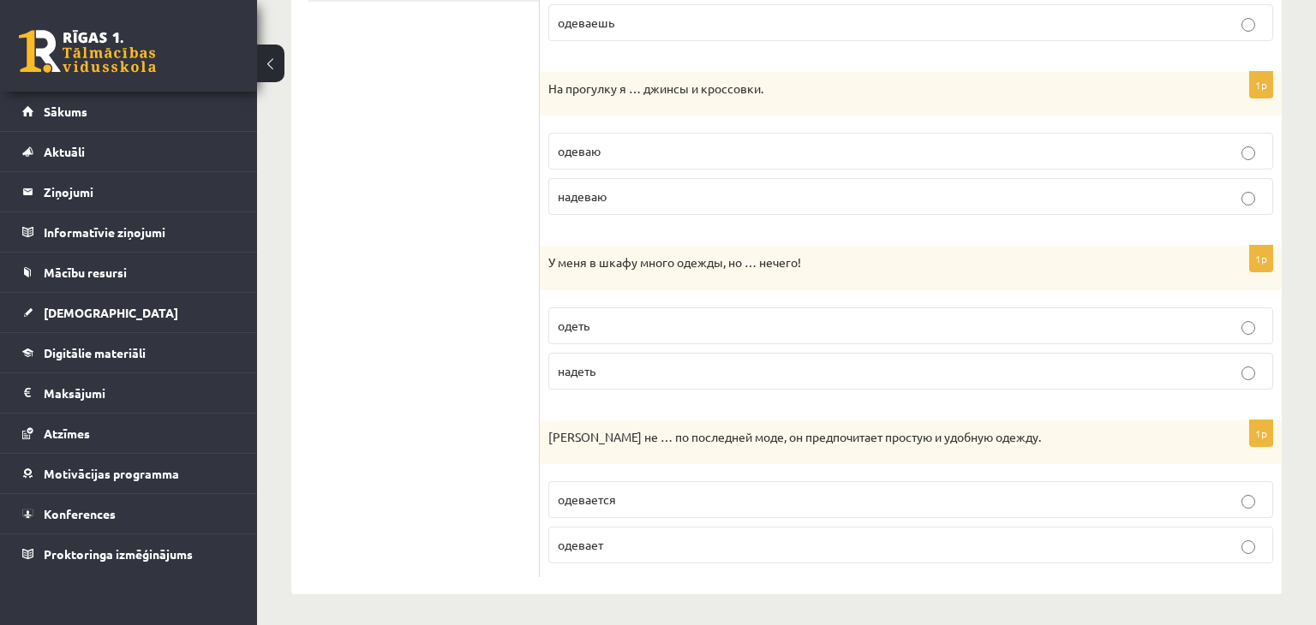
click at [405, 176] on ul "1. uzdevums 2. uzdevums 3. uzdevums 4. uzdevums 5. uzdevums 6. uzdevums 7. uzde…" at bounding box center [423, 129] width 231 height 900
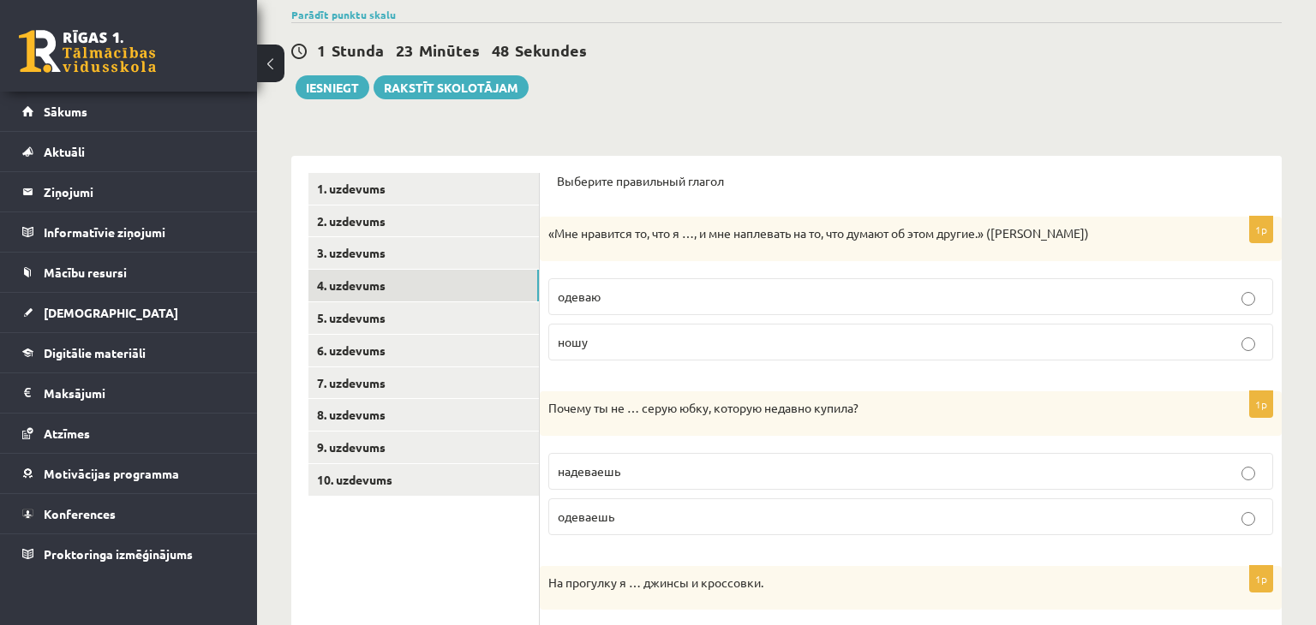
scroll to position [149, 0]
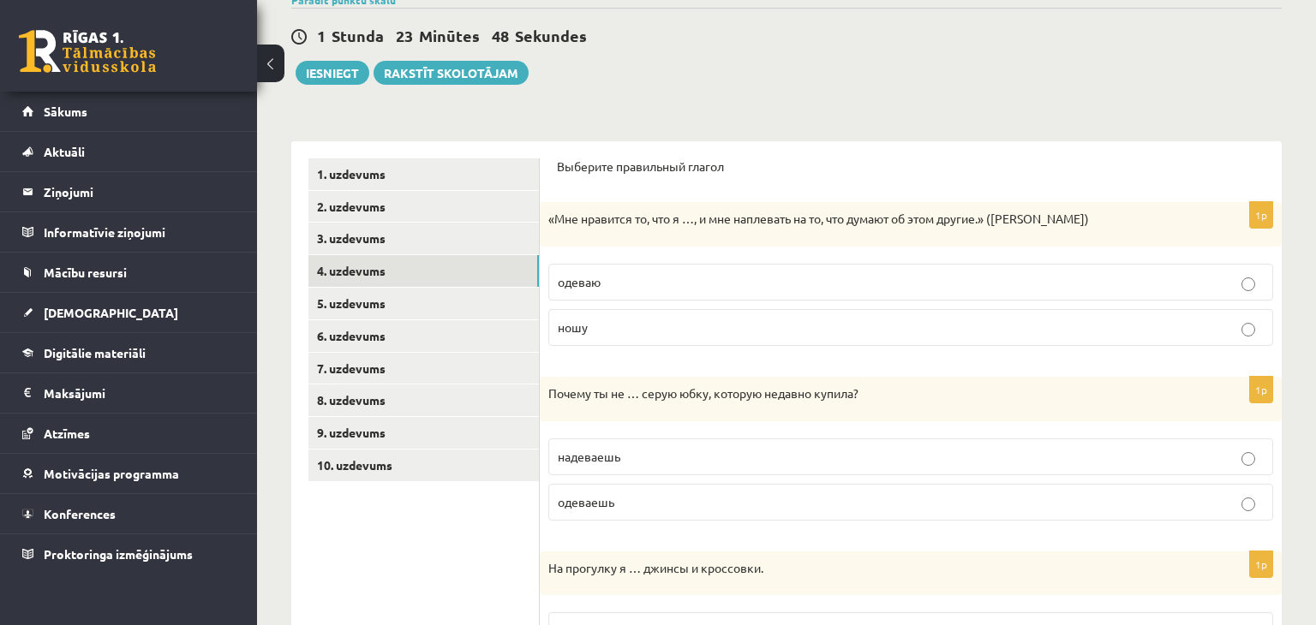
click at [629, 324] on p "ношу" at bounding box center [911, 328] width 706 height 18
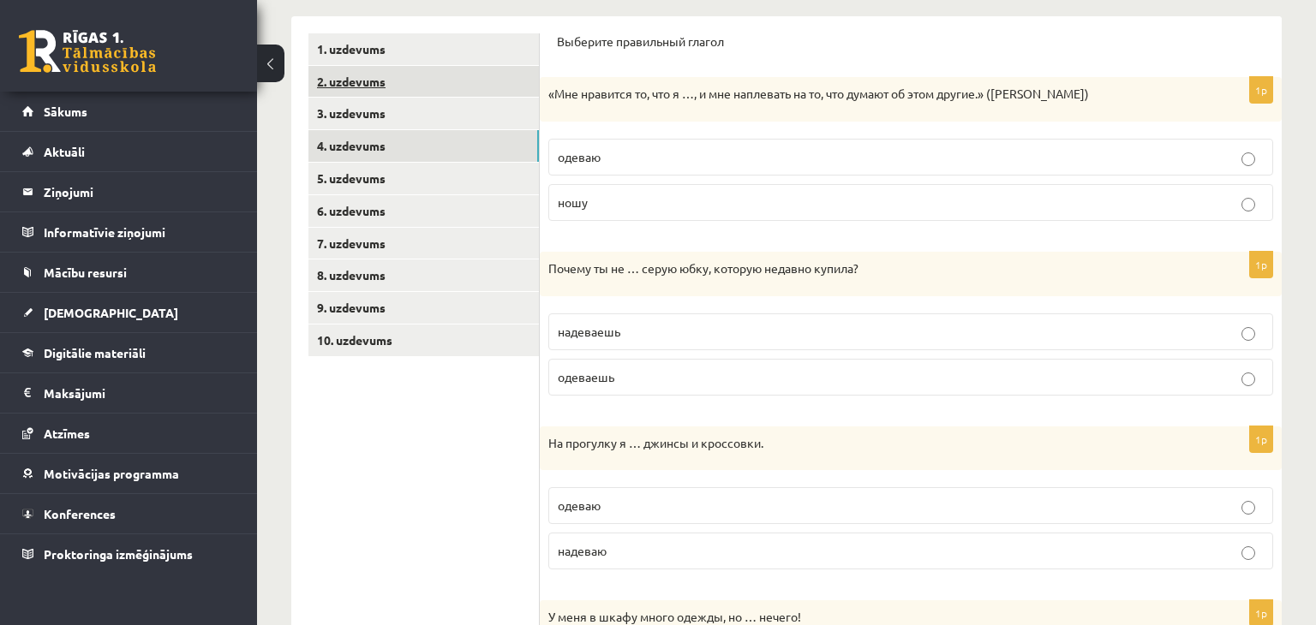
scroll to position [338, 0]
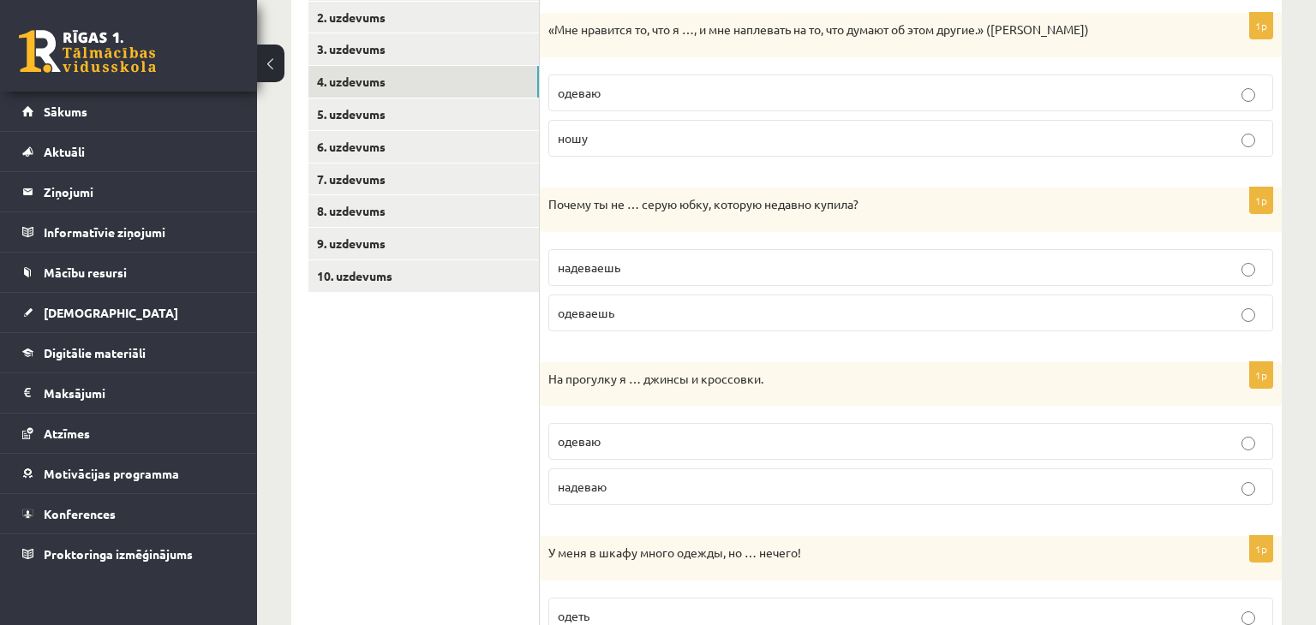
click at [706, 265] on p "надеваешь" at bounding box center [911, 268] width 706 height 18
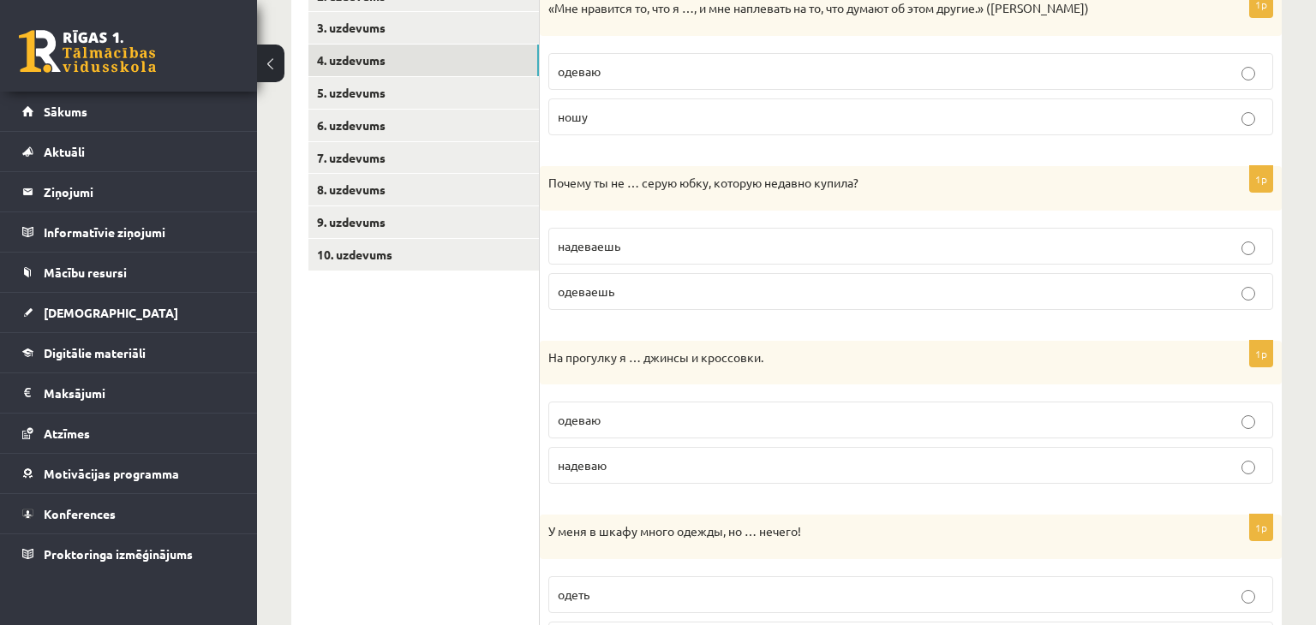
scroll to position [556, 0]
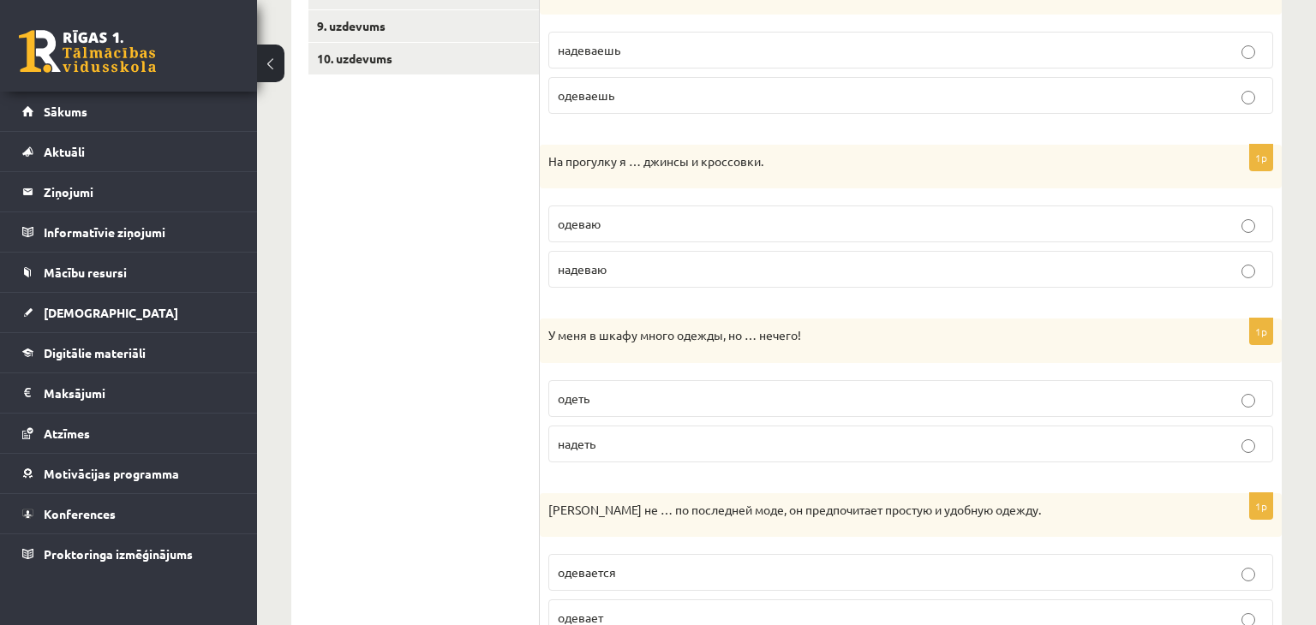
click at [602, 269] on span "надеваю" at bounding box center [582, 268] width 49 height 15
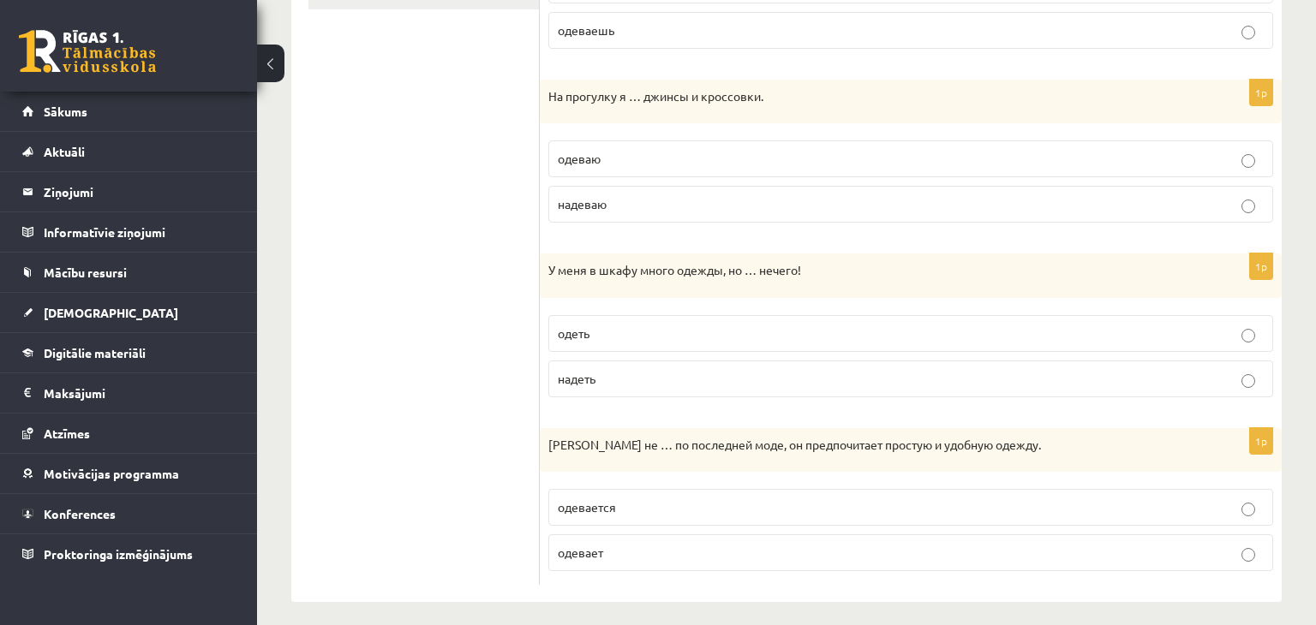
scroll to position [629, 0]
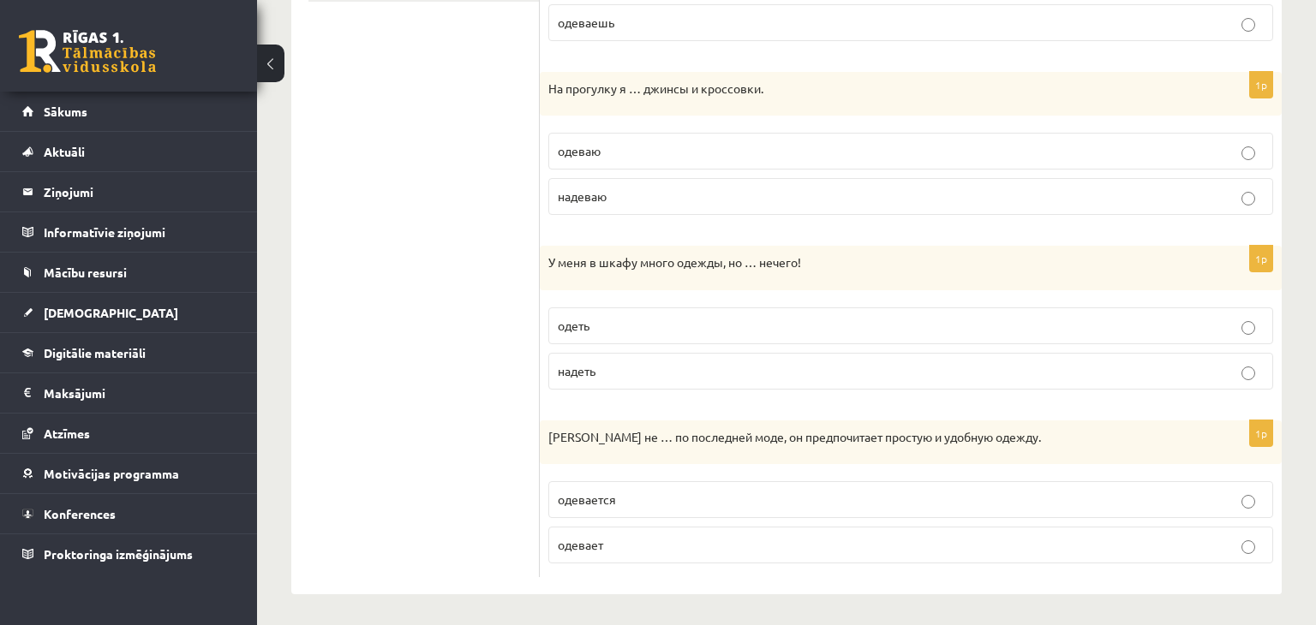
click at [649, 367] on p "надеть" at bounding box center [911, 371] width 706 height 18
click at [625, 546] on p "одевает" at bounding box center [911, 545] width 706 height 18
click at [607, 499] on span "одевается" at bounding box center [587, 499] width 58 height 15
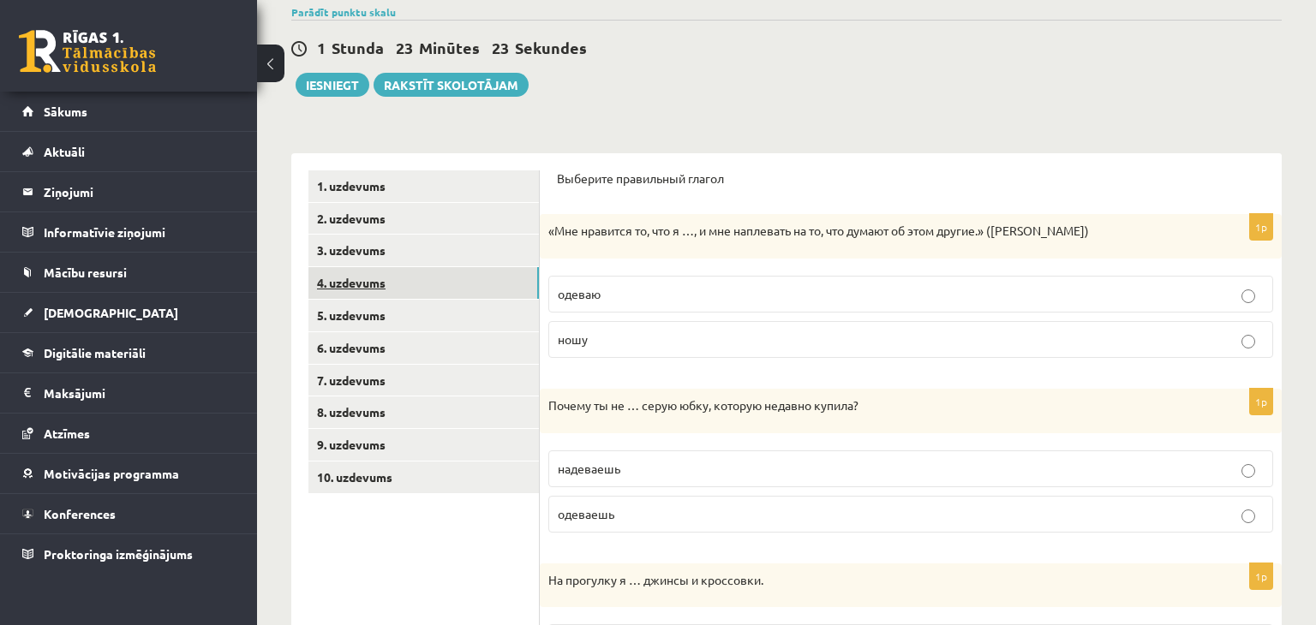
scroll to position [132, 0]
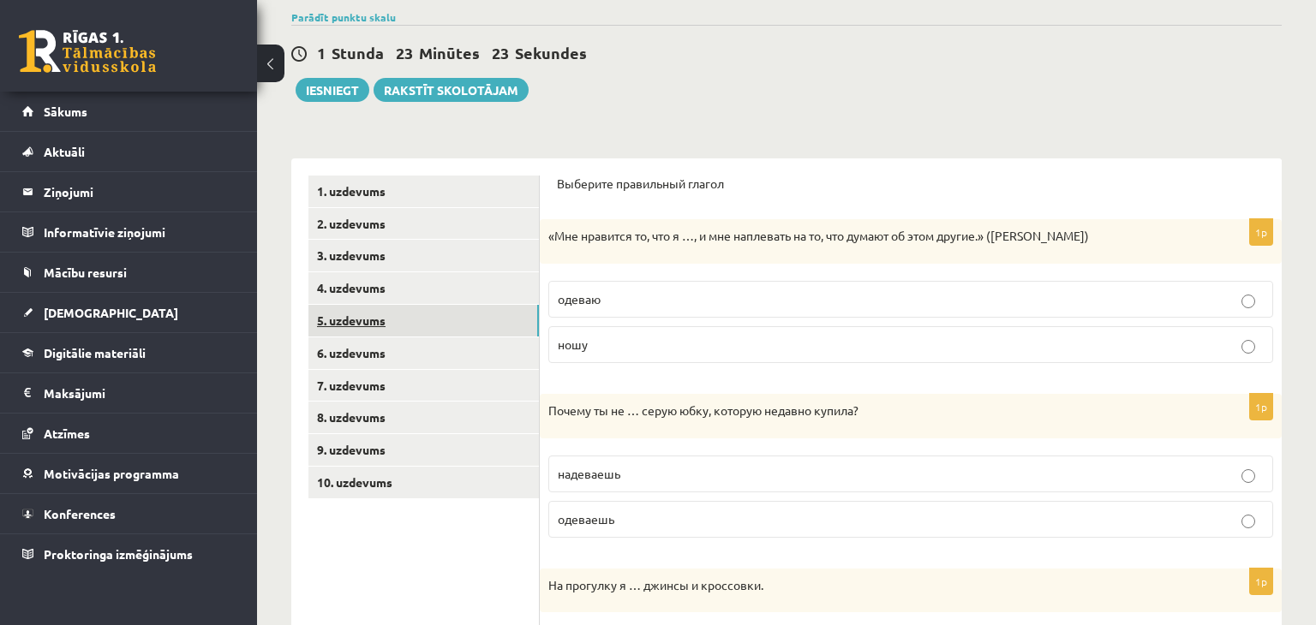
click at [403, 321] on link "5. uzdevums" at bounding box center [423, 321] width 230 height 32
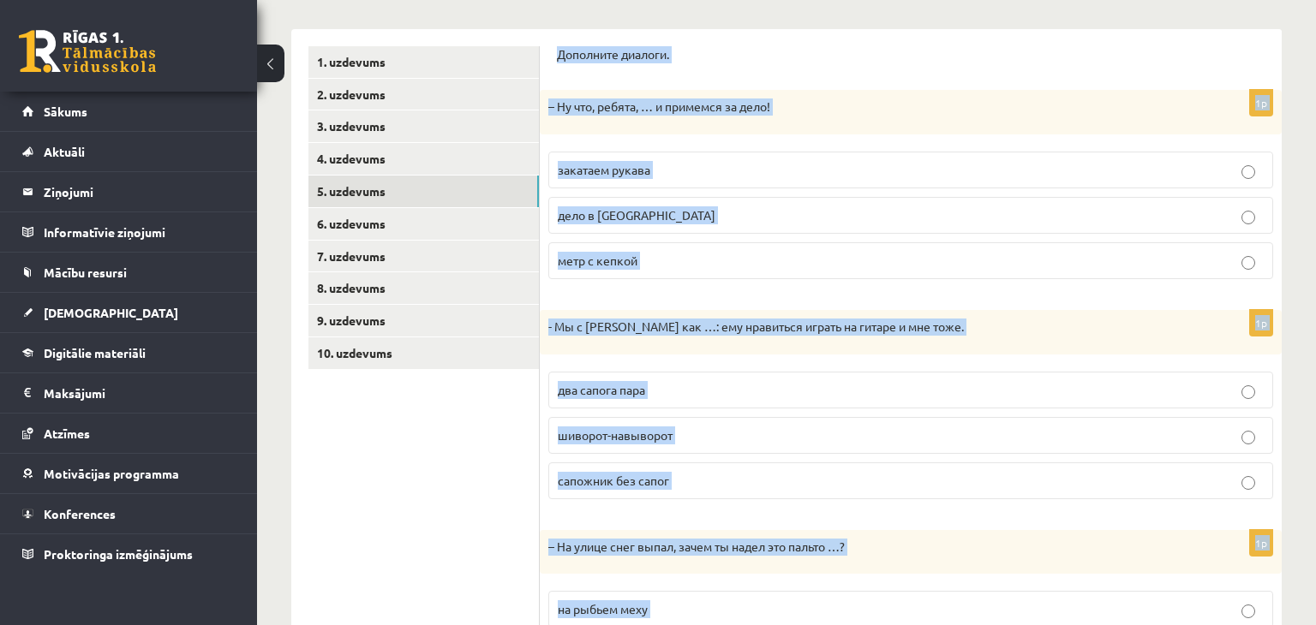
scroll to position [416, 0]
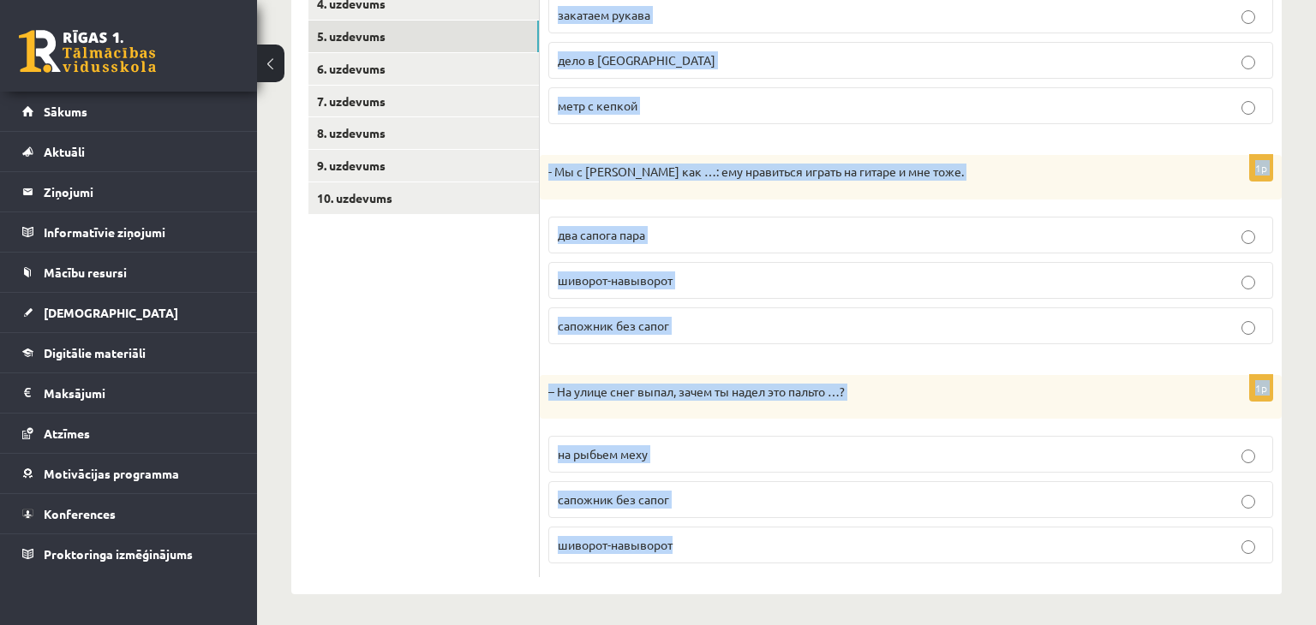
drag, startPoint x: 560, startPoint y: 180, endPoint x: 743, endPoint y: 552, distance: 414.2
click at [743, 552] on form "Дополните диалоги. 1p – Ну что, ребята, … и примемся за дело! закатаем рукава д…" at bounding box center [911, 234] width 708 height 686
copy form "Дополните диалоги. 1p – Ну что, ребята, … и примемся за дело! закатаем рукава д…"
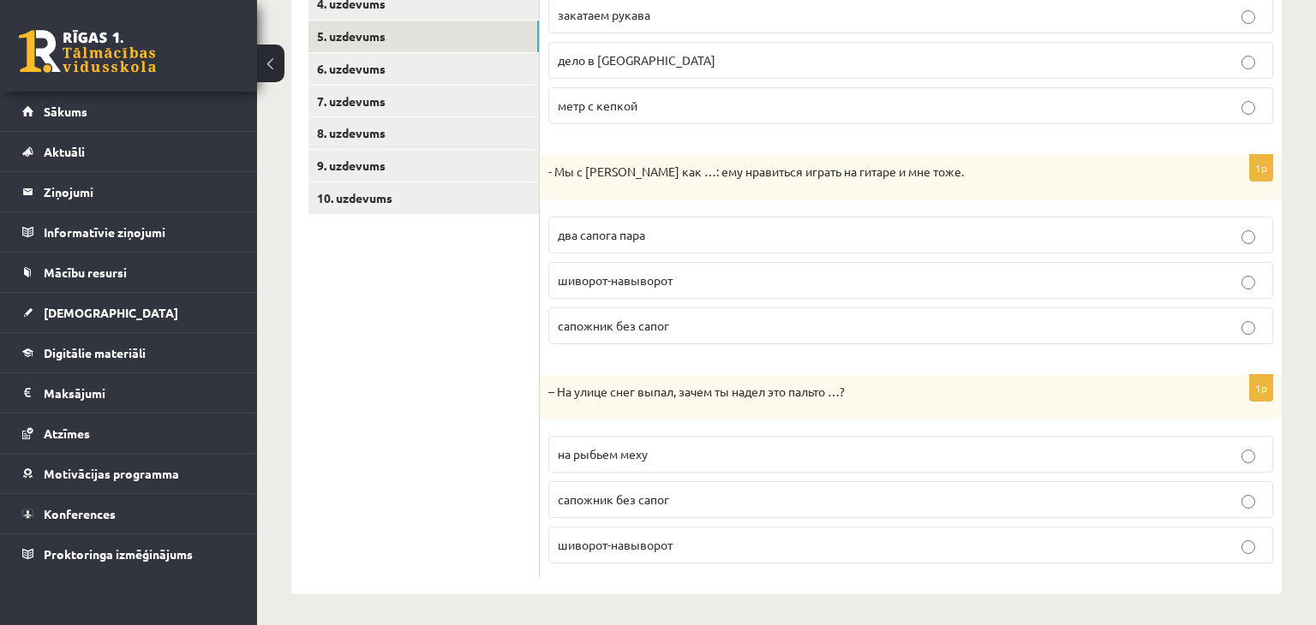
click at [357, 377] on ul "1. uzdevums 2. uzdevums 3. uzdevums 4. uzdevums 5. uzdevums 6. uzdevums 7. uzde…" at bounding box center [423, 234] width 231 height 686
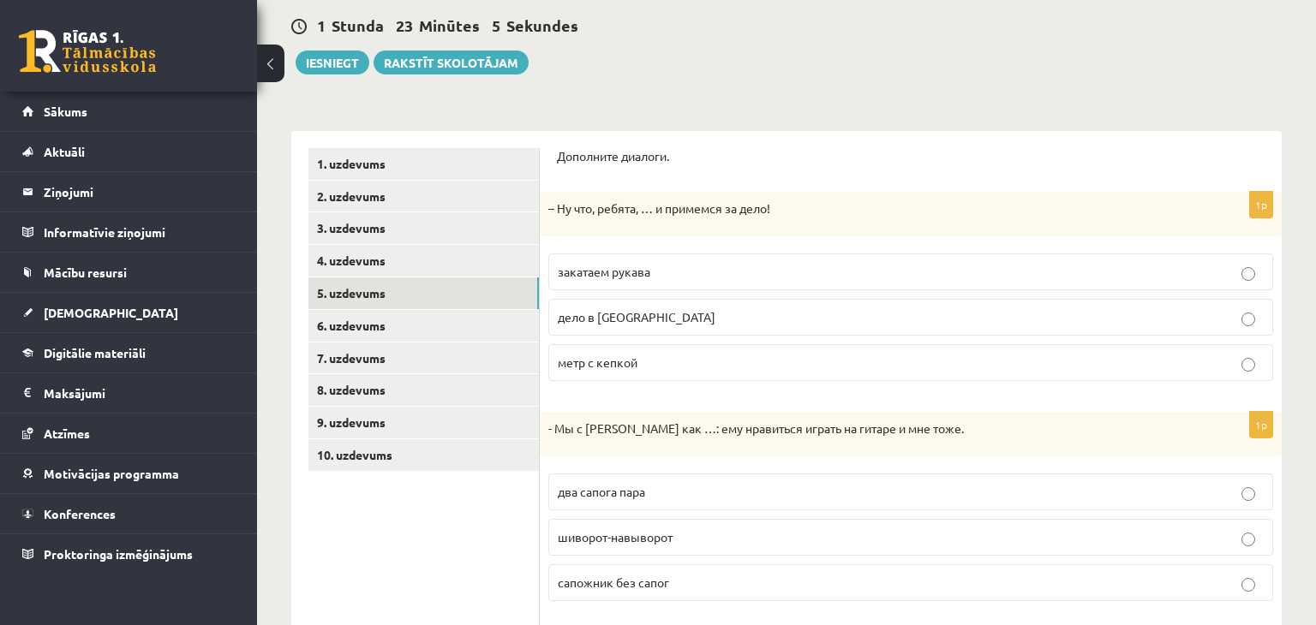
scroll to position [164, 0]
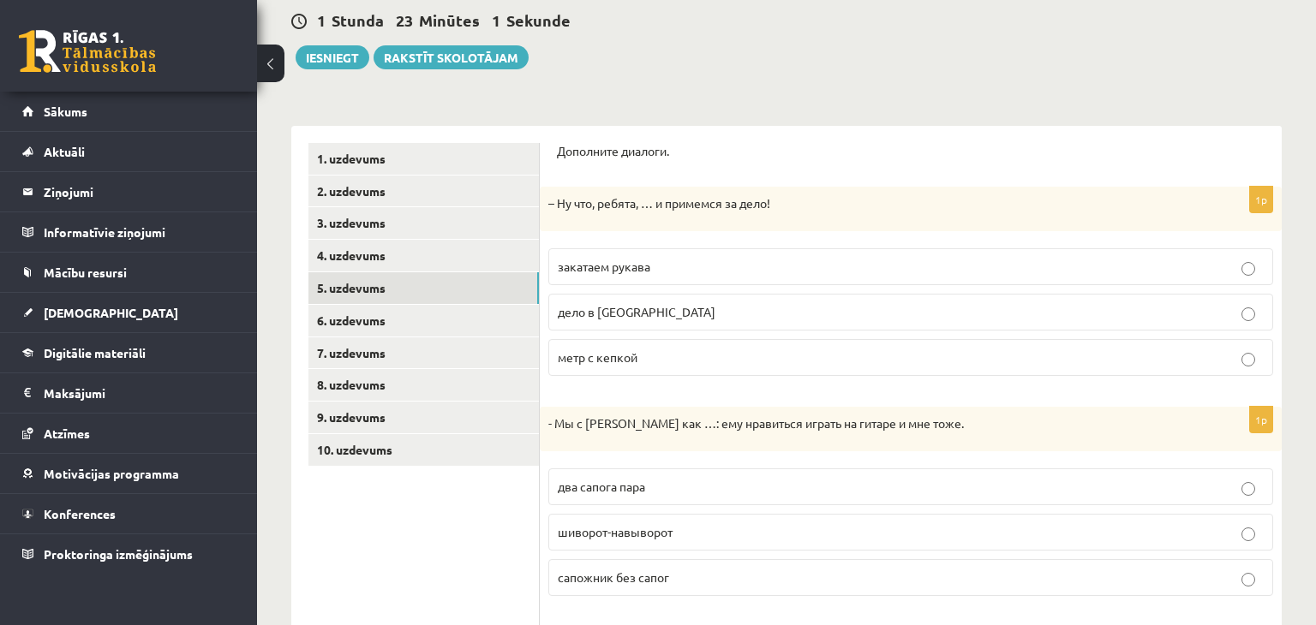
click at [661, 259] on p "закатаем рукава" at bounding box center [911, 267] width 706 height 18
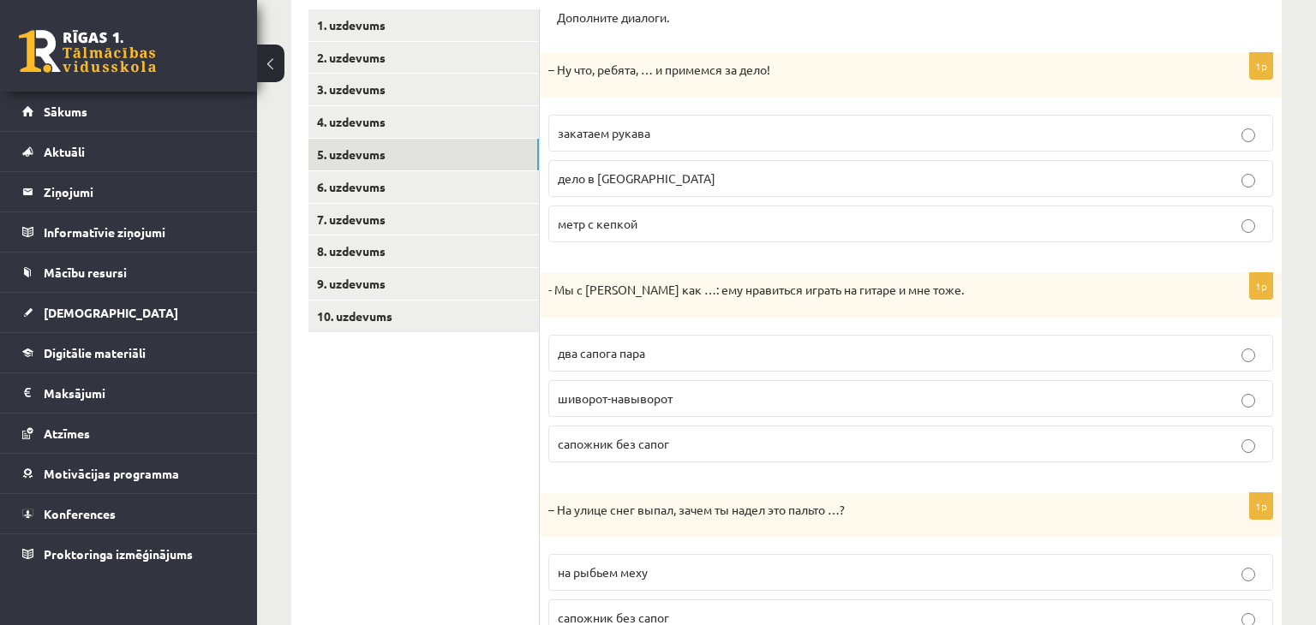
scroll to position [308, 0]
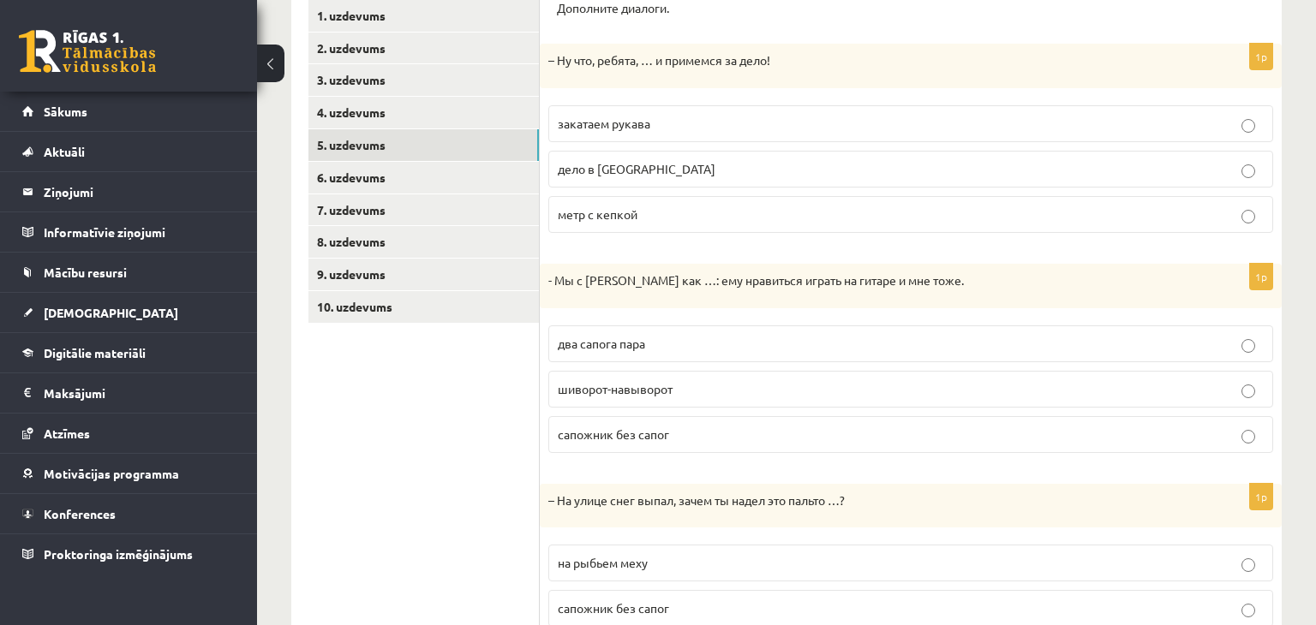
click at [622, 344] on span "два сапога пара" at bounding box center [601, 343] width 87 height 15
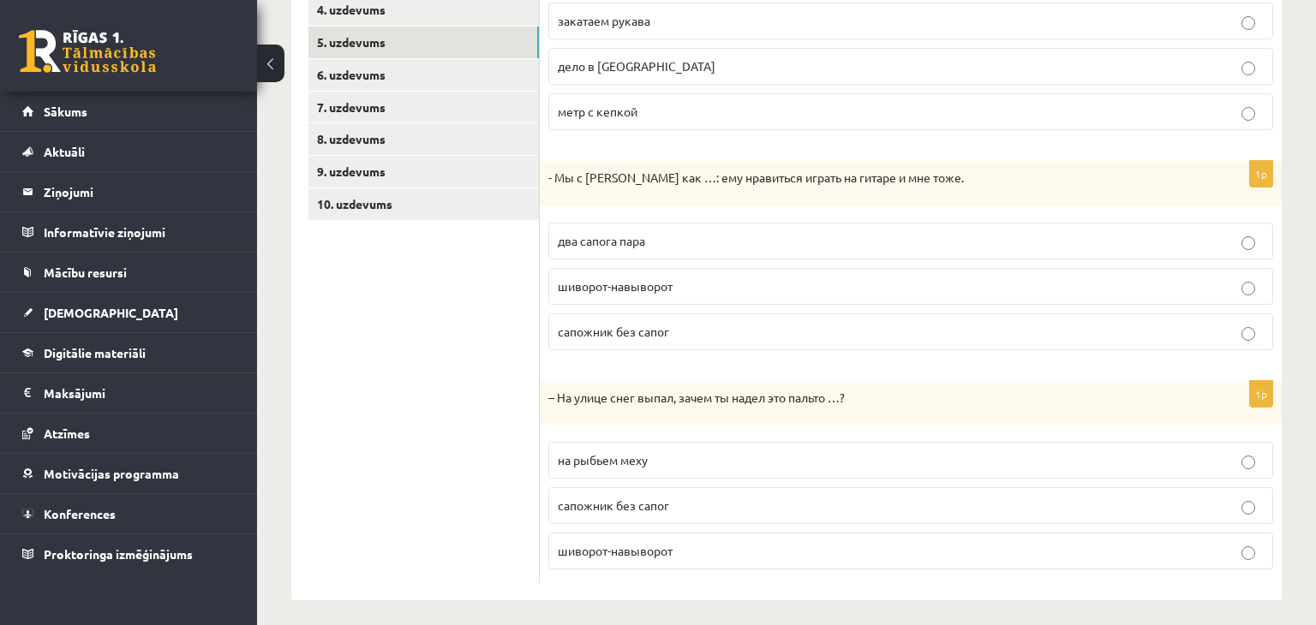
scroll to position [416, 0]
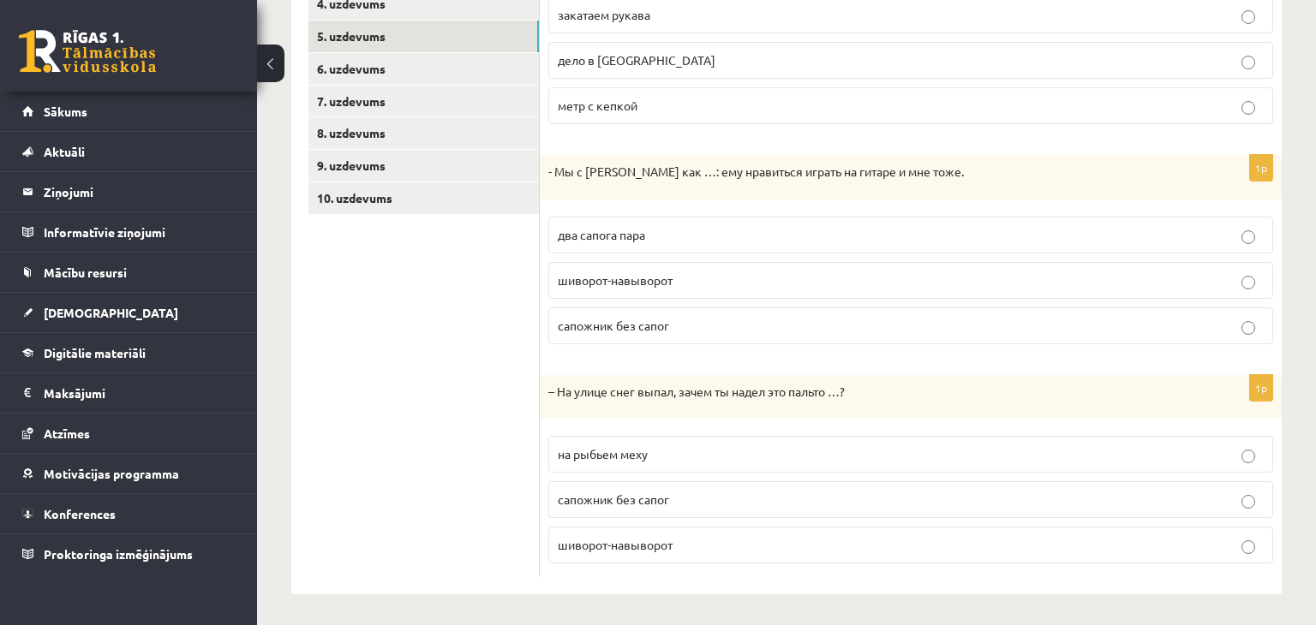
click at [624, 544] on span "шиворот-навыворот" at bounding box center [615, 544] width 115 height 15
click at [428, 66] on link "6. uzdevums" at bounding box center [423, 69] width 230 height 32
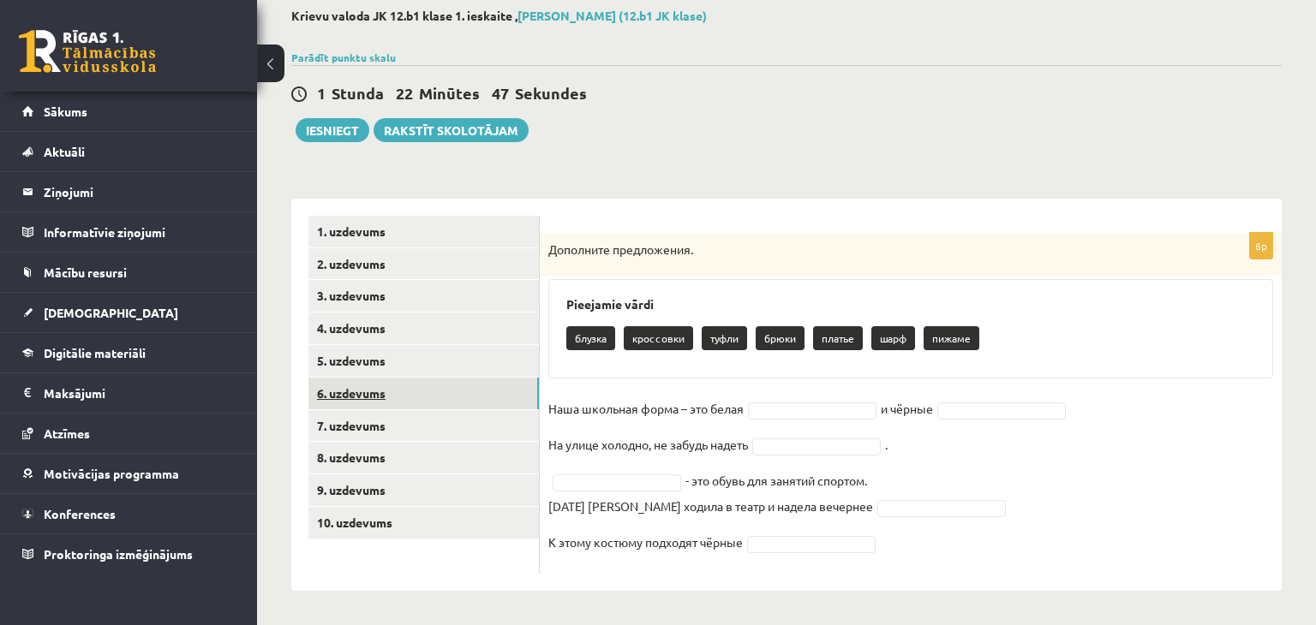
scroll to position [91, 0]
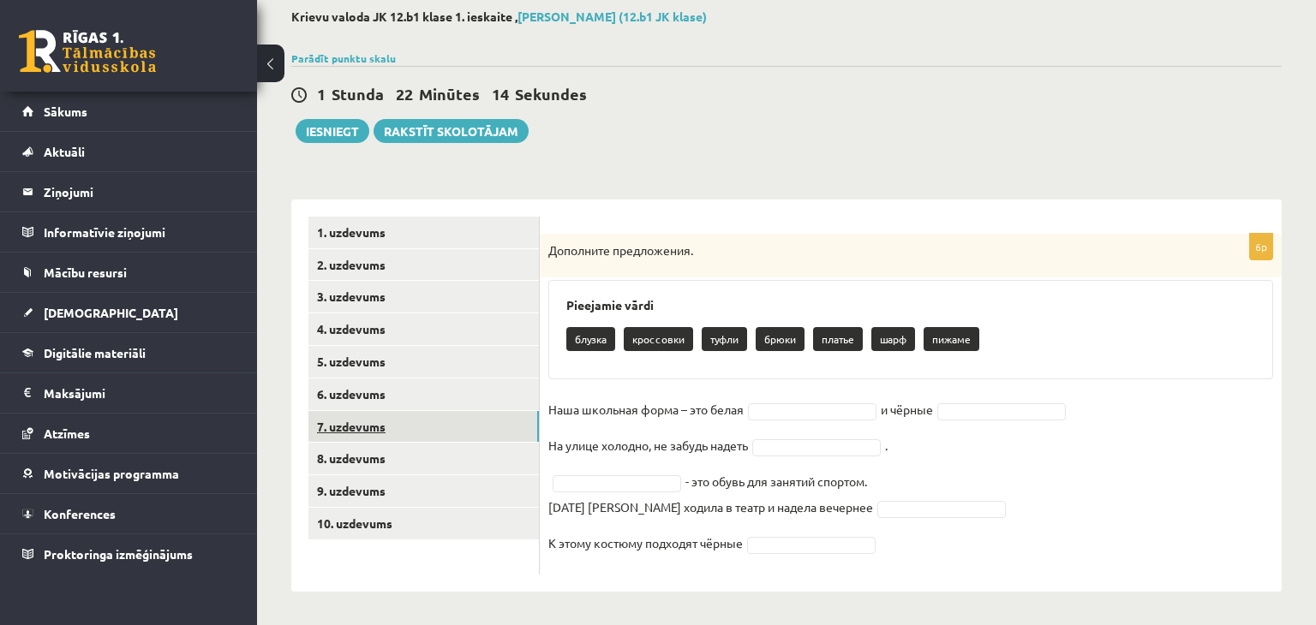
click at [431, 424] on link "7. uzdevums" at bounding box center [423, 427] width 230 height 32
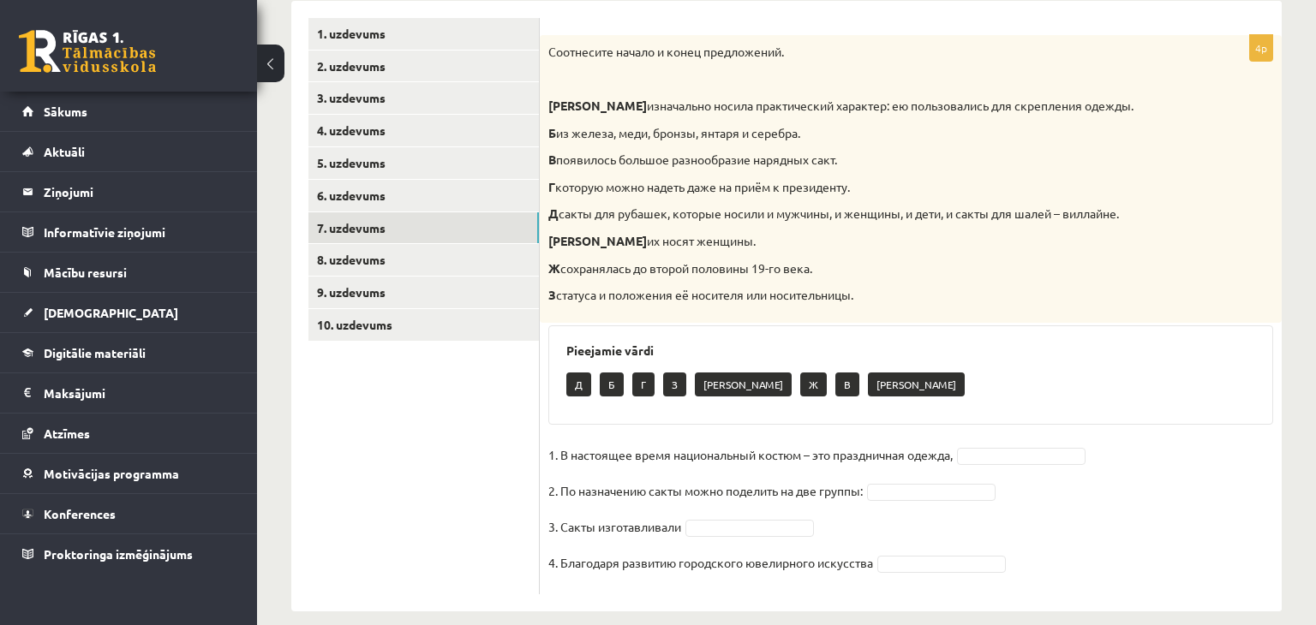
scroll to position [308, 0]
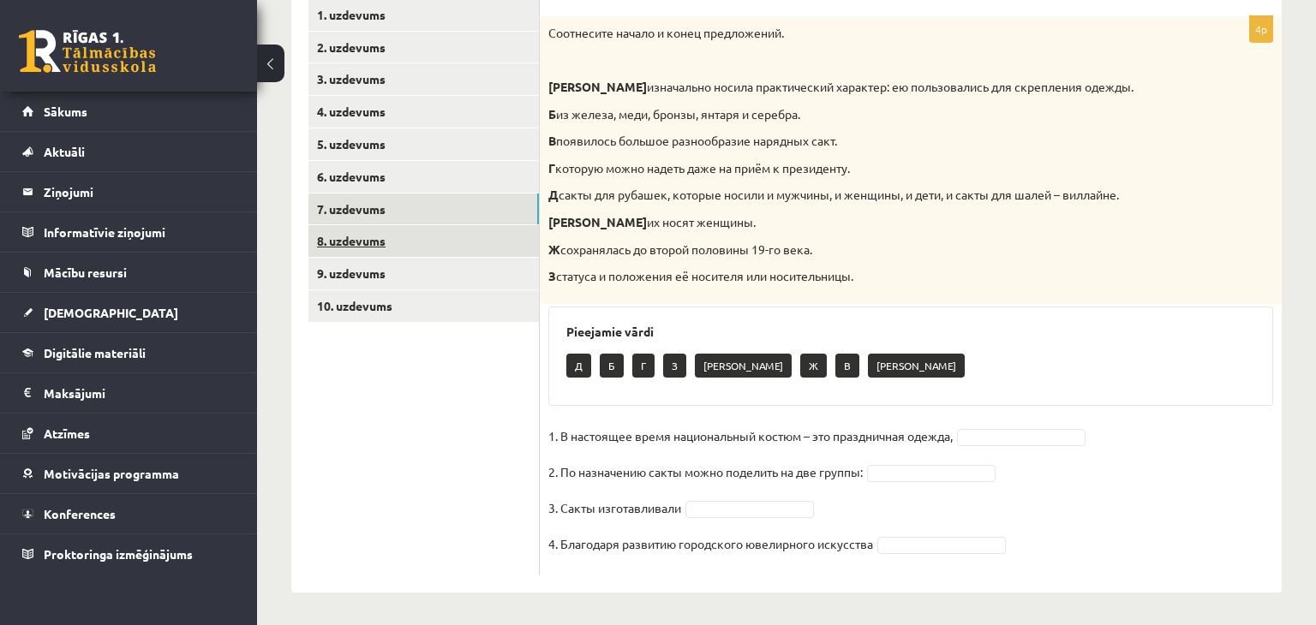
click at [435, 236] on link "8. uzdevums" at bounding box center [423, 241] width 230 height 32
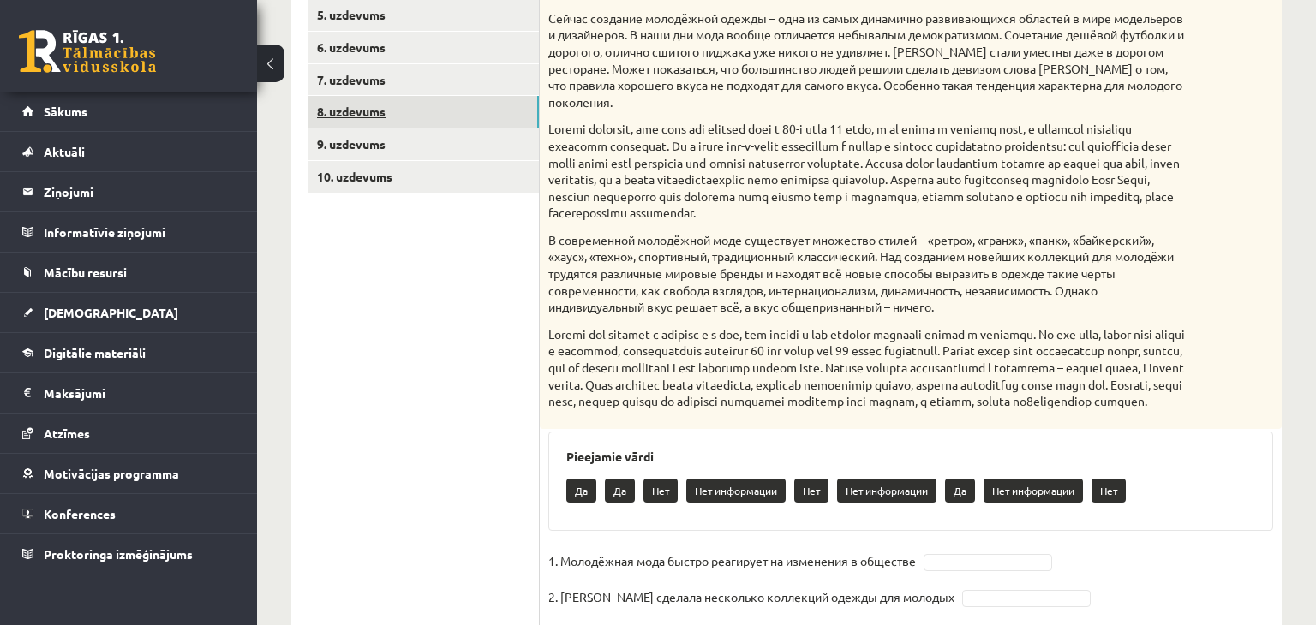
scroll to position [445, 0]
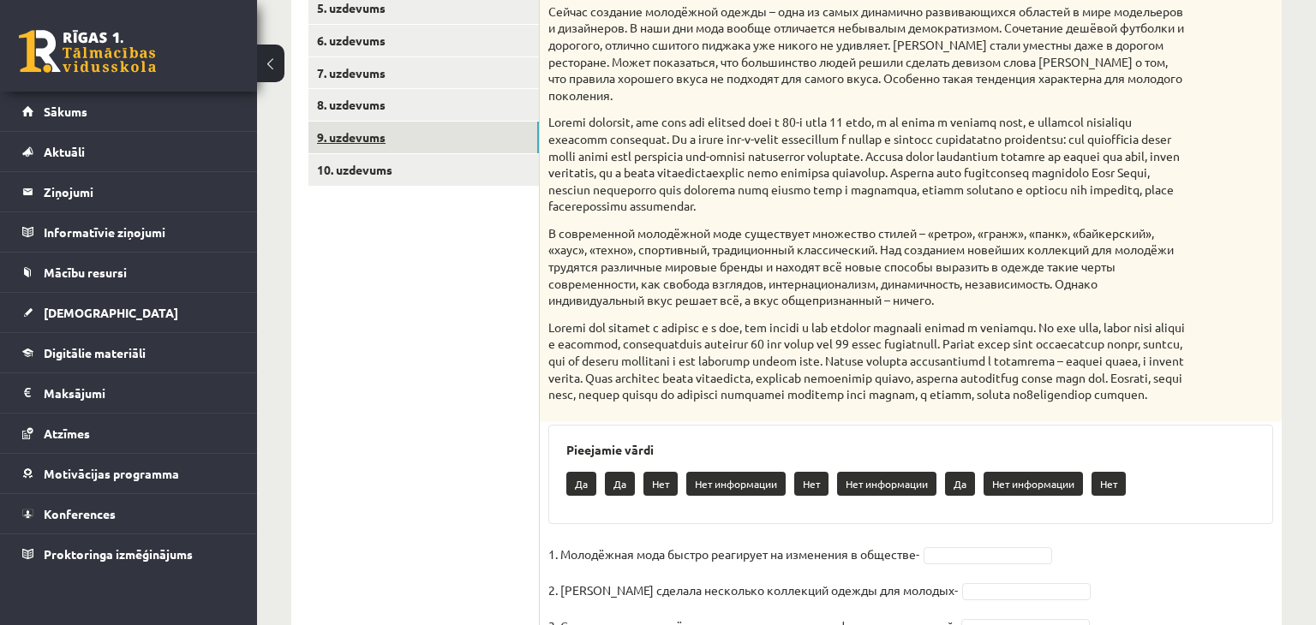
click at [403, 139] on link "9. uzdevums" at bounding box center [423, 138] width 230 height 32
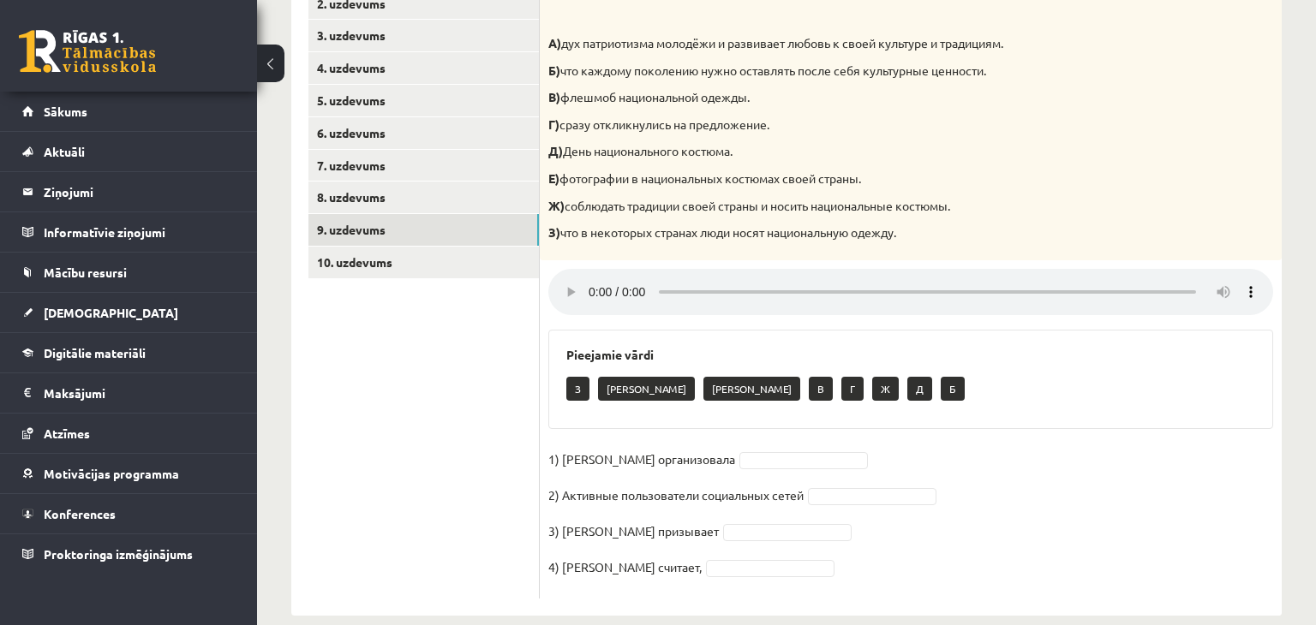
scroll to position [377, 0]
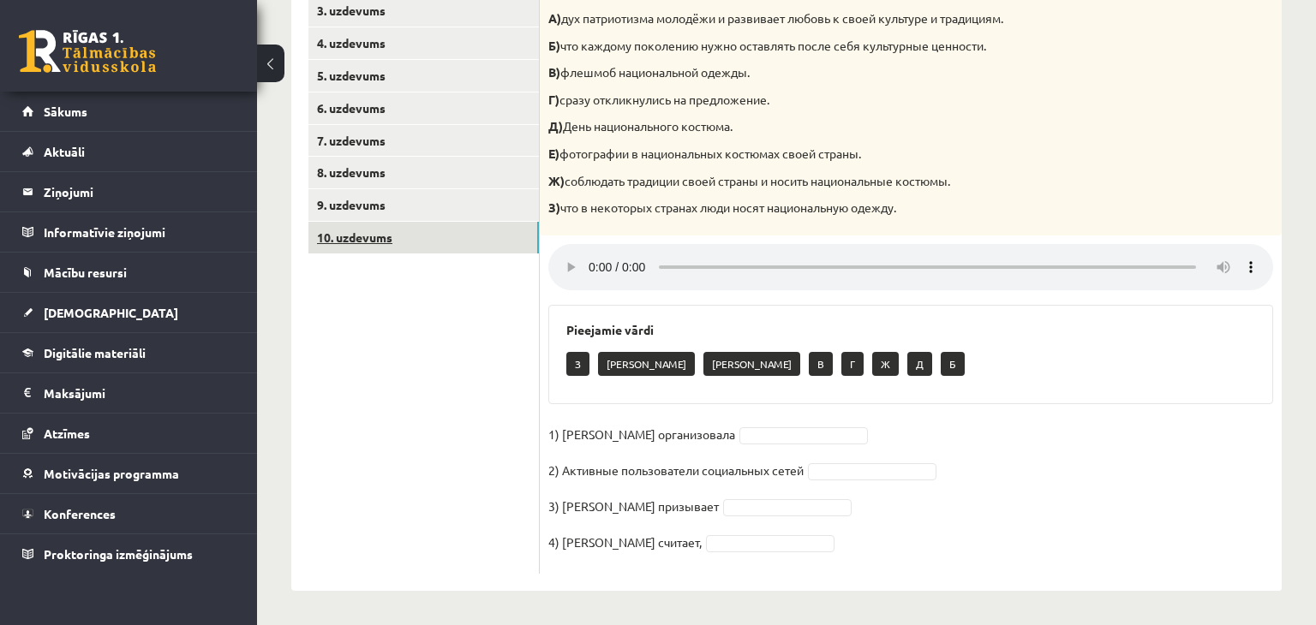
click at [390, 241] on link "10. uzdevums" at bounding box center [423, 238] width 230 height 32
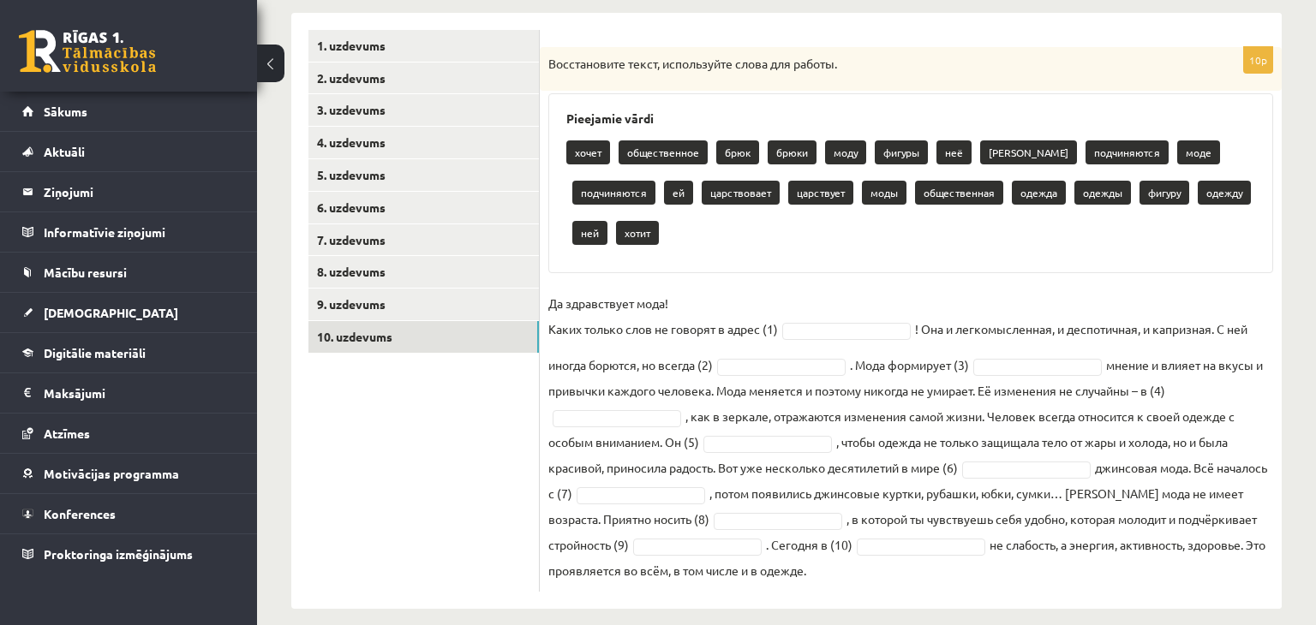
scroll to position [270, 0]
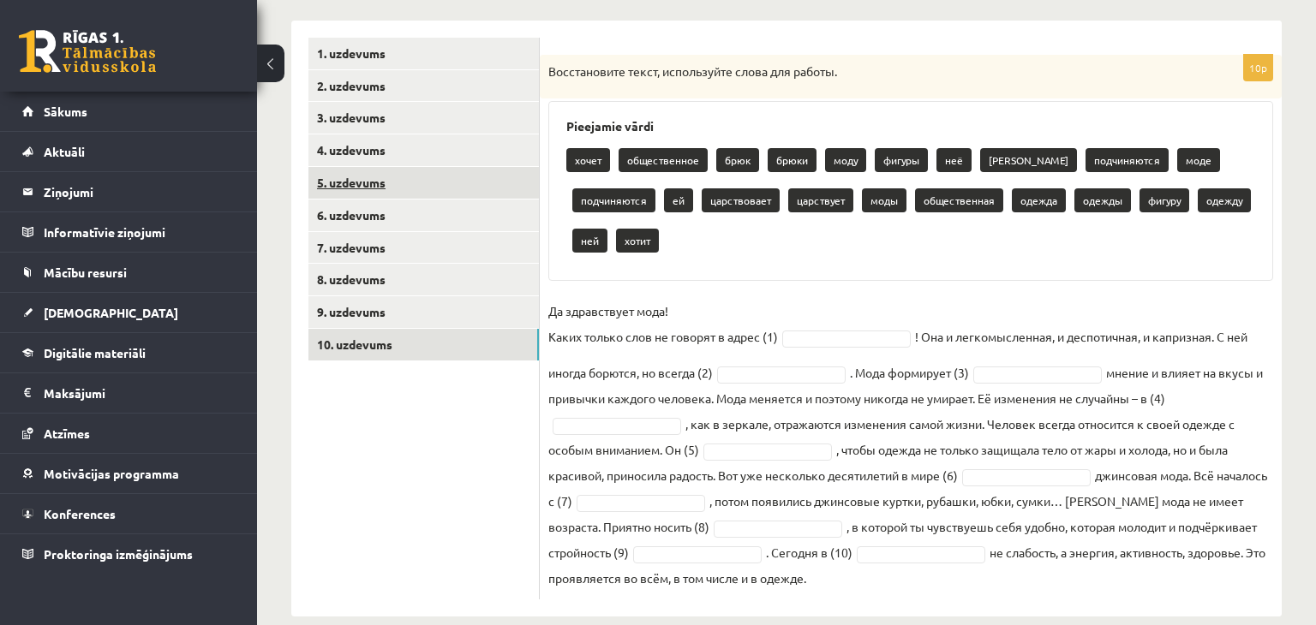
click at [439, 187] on link "5. uzdevums" at bounding box center [423, 183] width 230 height 32
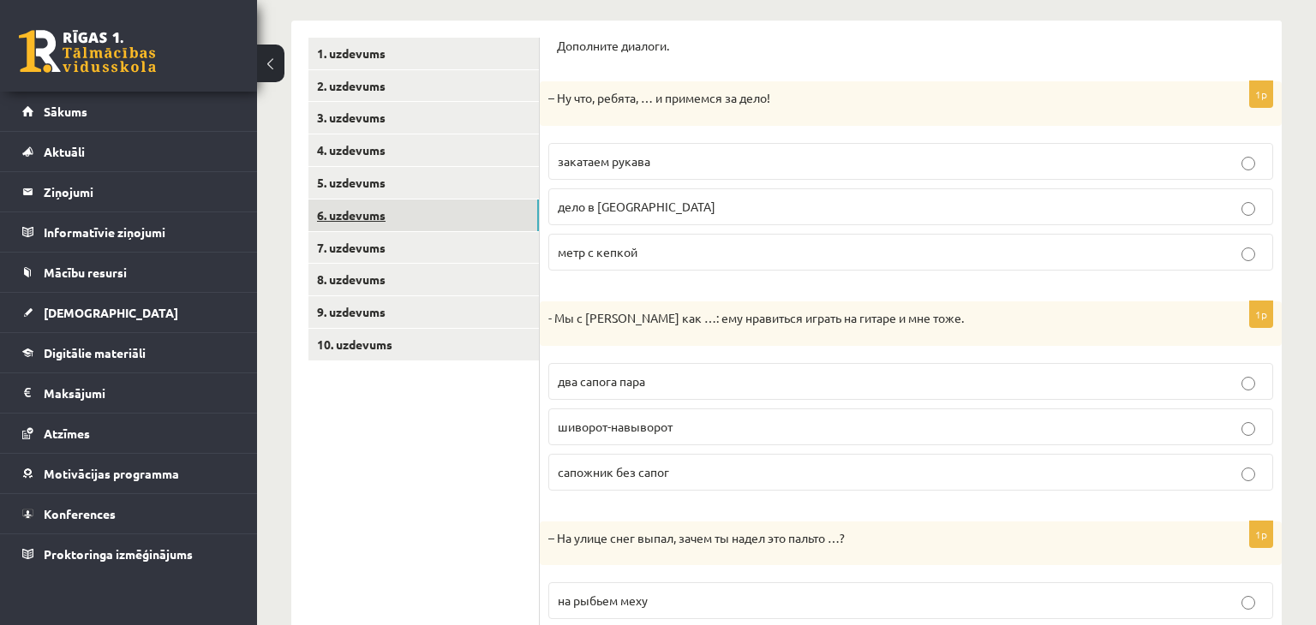
click at [433, 212] on link "6. uzdevums" at bounding box center [423, 216] width 230 height 32
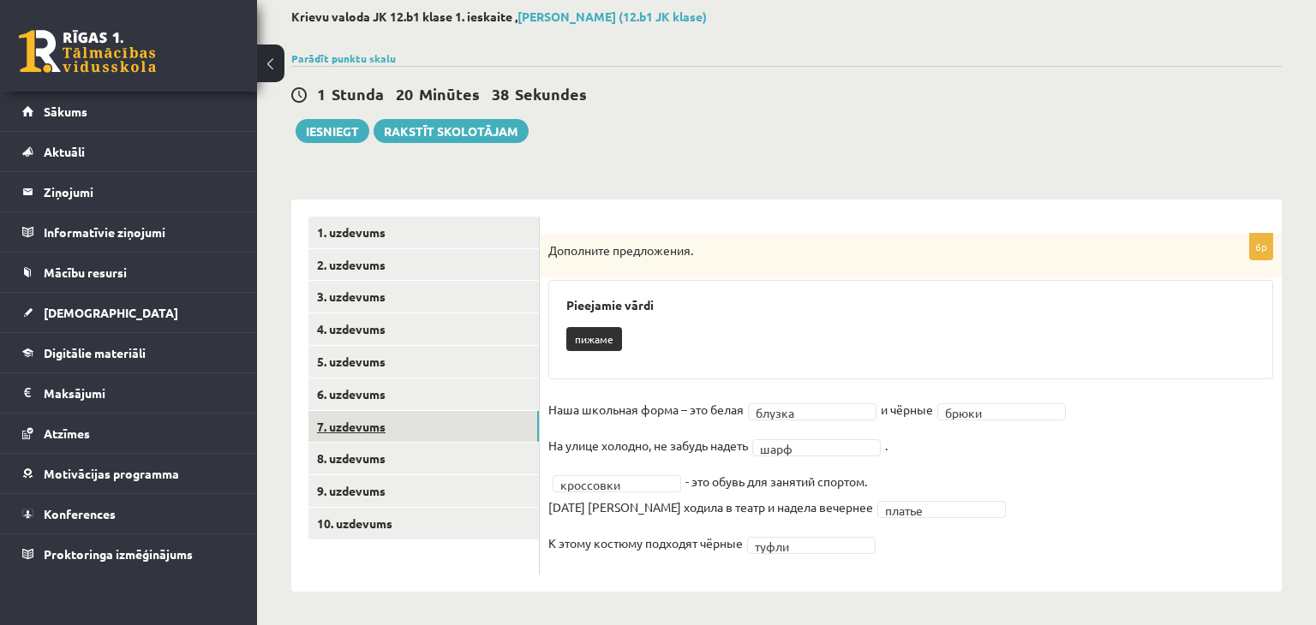
click at [454, 425] on link "7. uzdevums" at bounding box center [423, 427] width 230 height 32
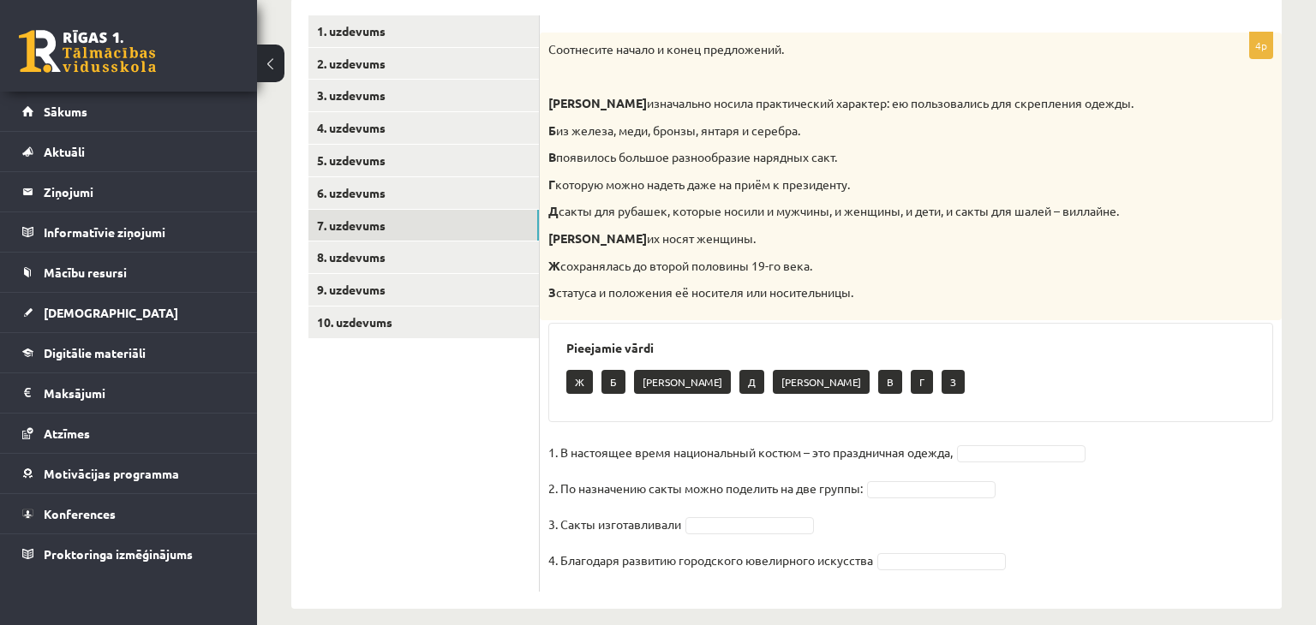
scroll to position [291, 0]
click at [486, 260] on link "8. uzdevums" at bounding box center [423, 258] width 230 height 32
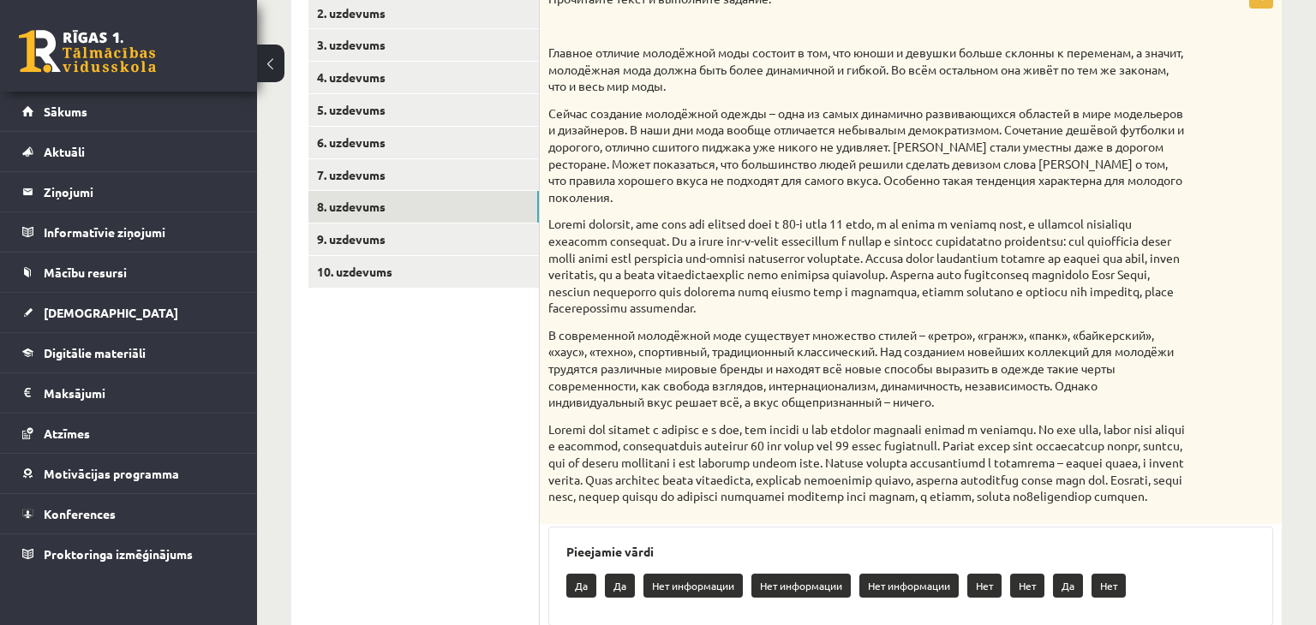
scroll to position [305, 0]
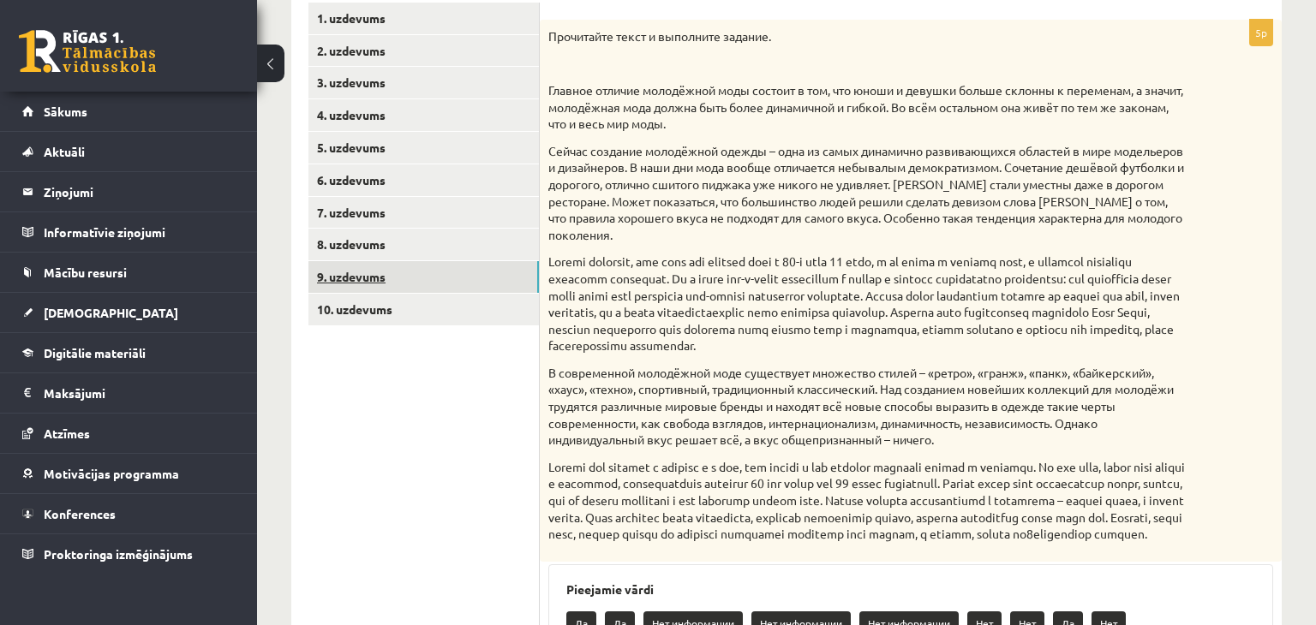
click at [386, 271] on link "9. uzdevums" at bounding box center [423, 277] width 230 height 32
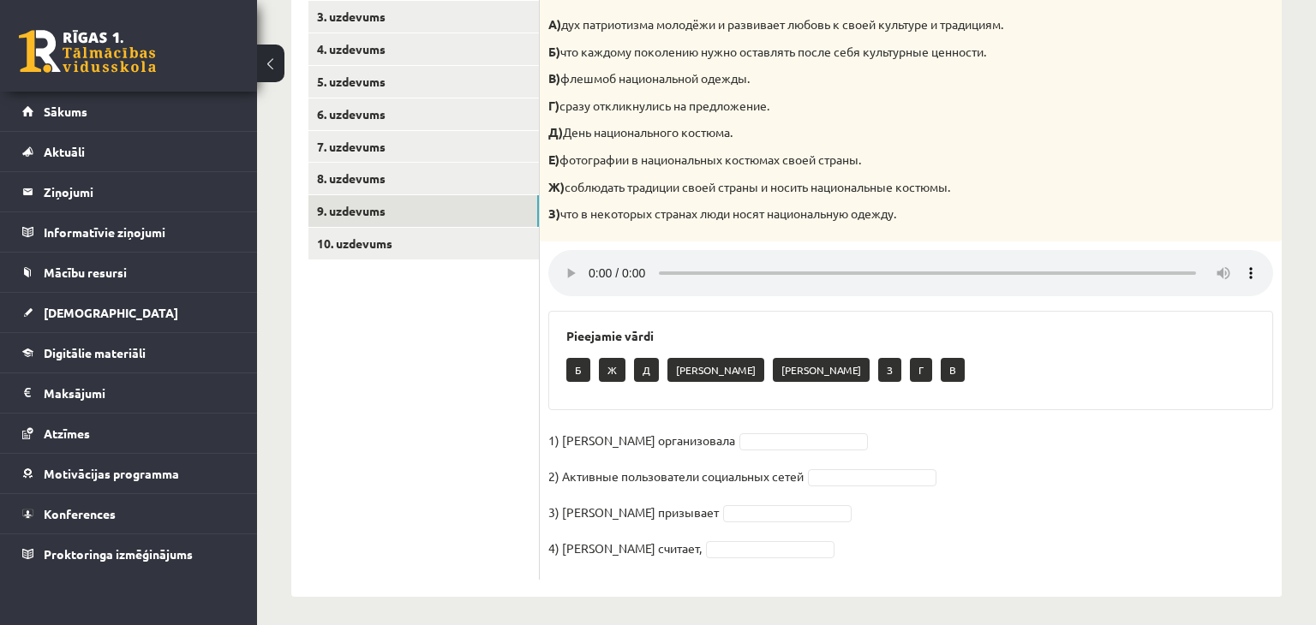
scroll to position [377, 0]
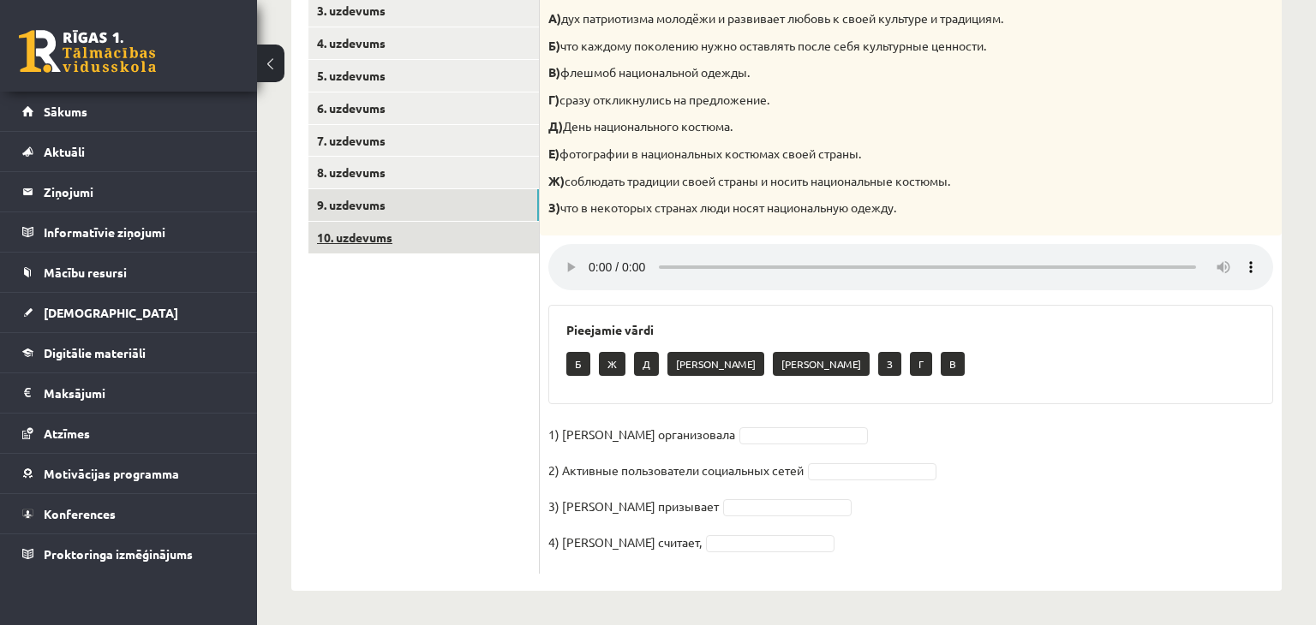
click at [434, 239] on link "10. uzdevums" at bounding box center [423, 238] width 230 height 32
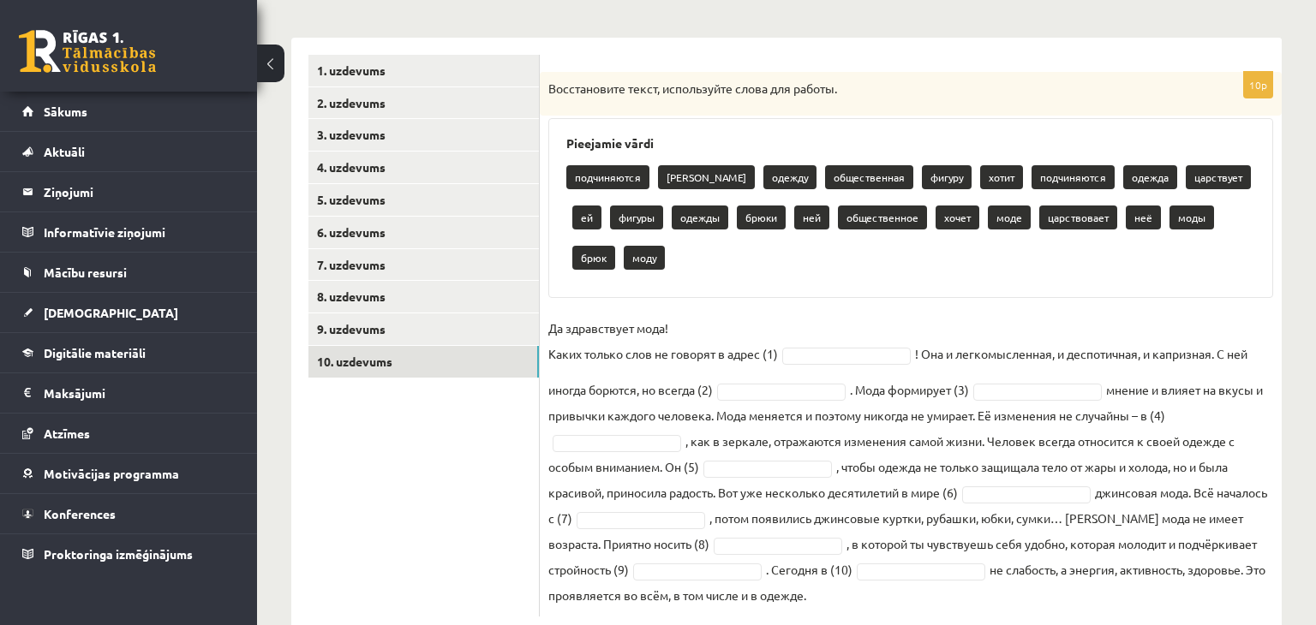
scroll to position [248, 0]
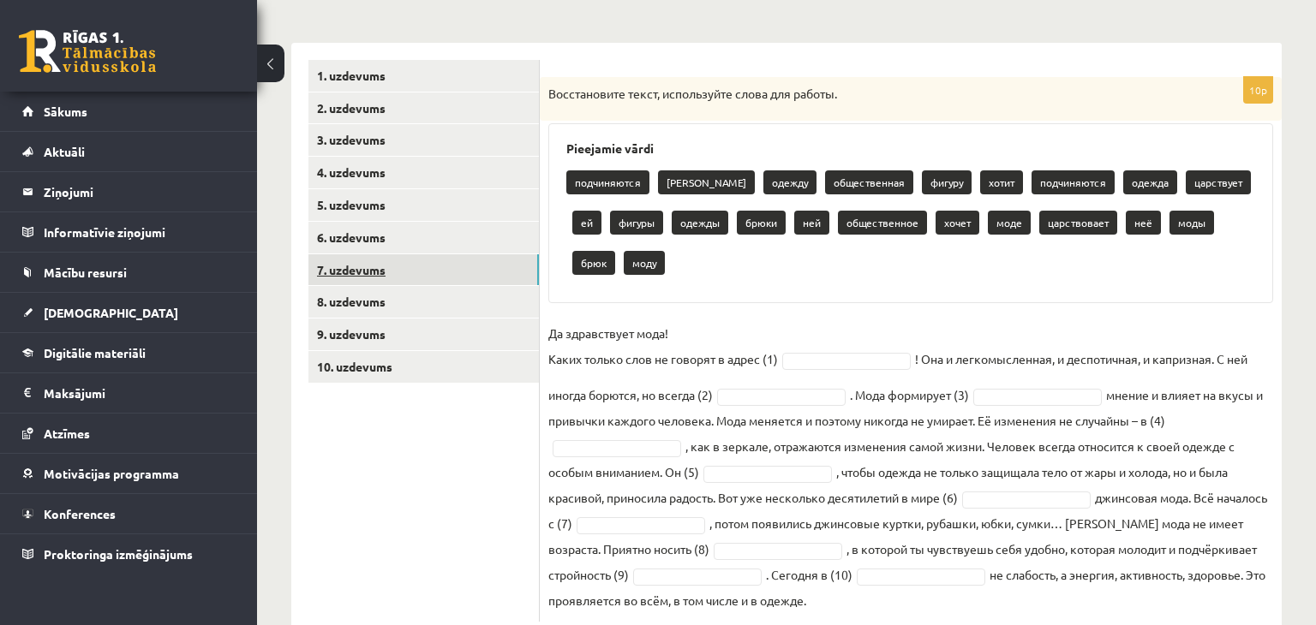
click at [415, 261] on link "7. uzdevums" at bounding box center [423, 270] width 230 height 32
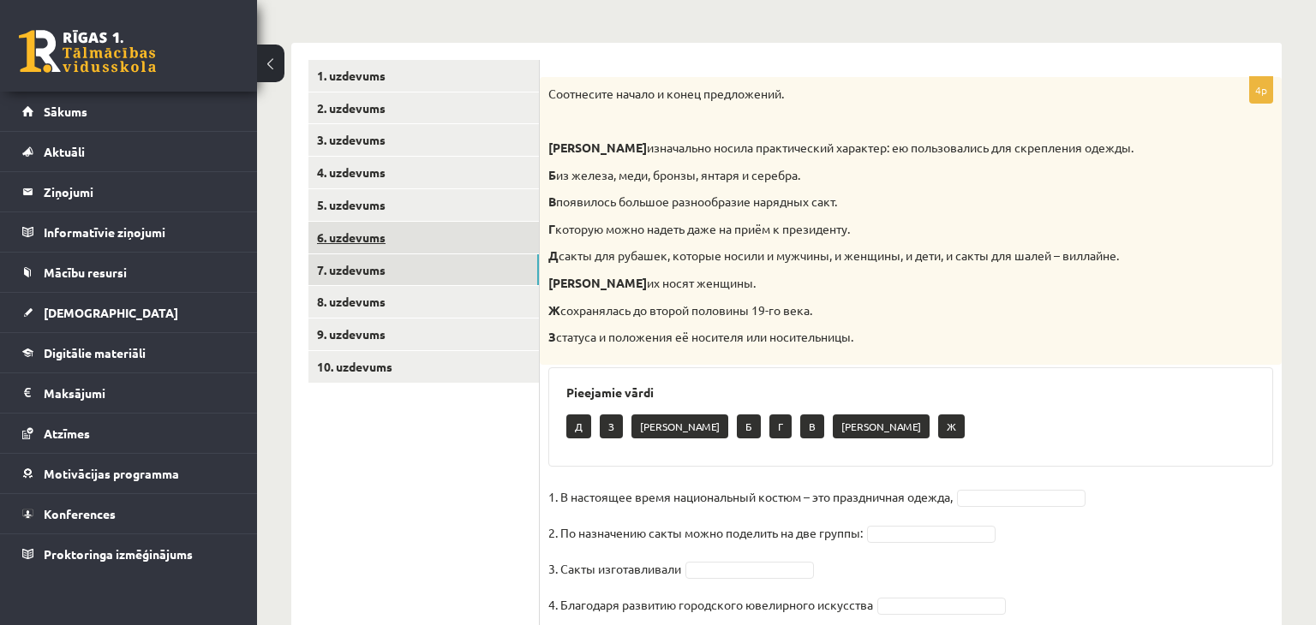
click at [424, 232] on link "6. uzdevums" at bounding box center [423, 238] width 230 height 32
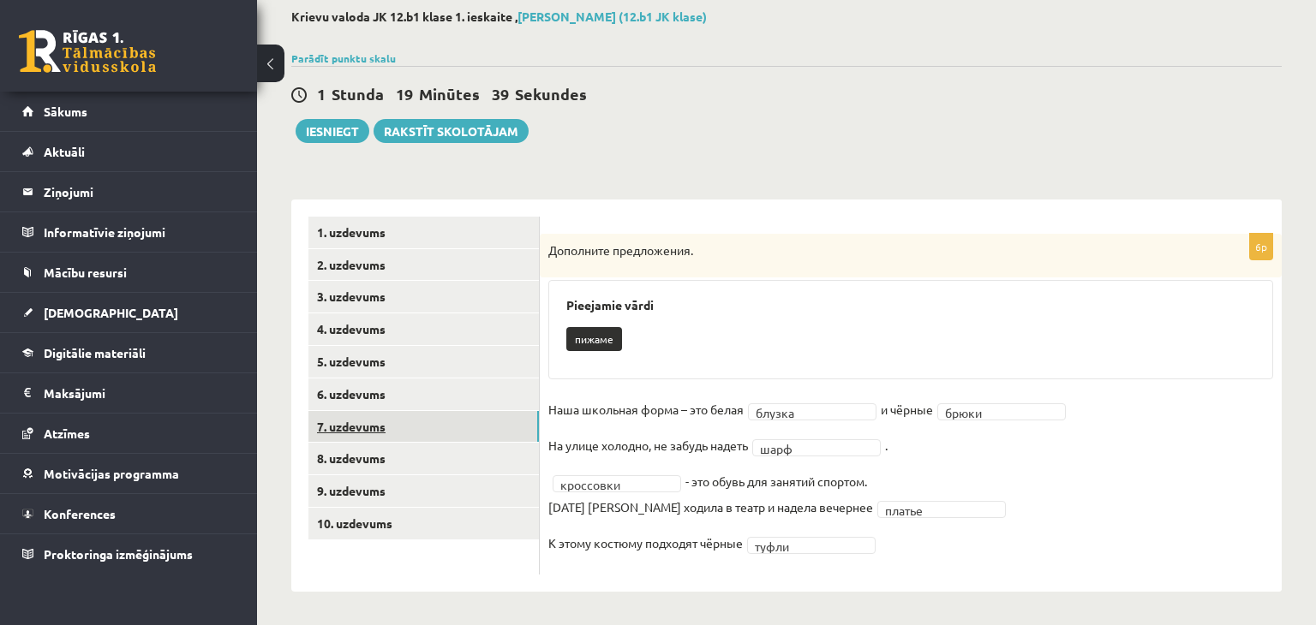
click at [386, 427] on link "7. uzdevums" at bounding box center [423, 427] width 230 height 32
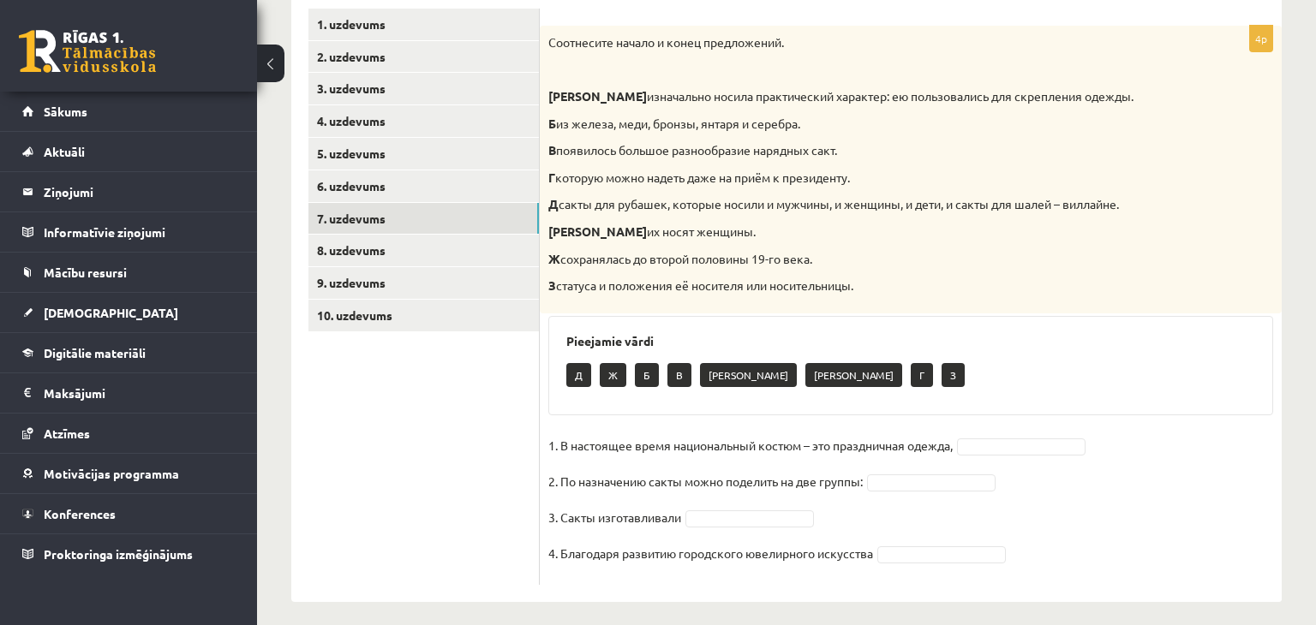
scroll to position [308, 0]
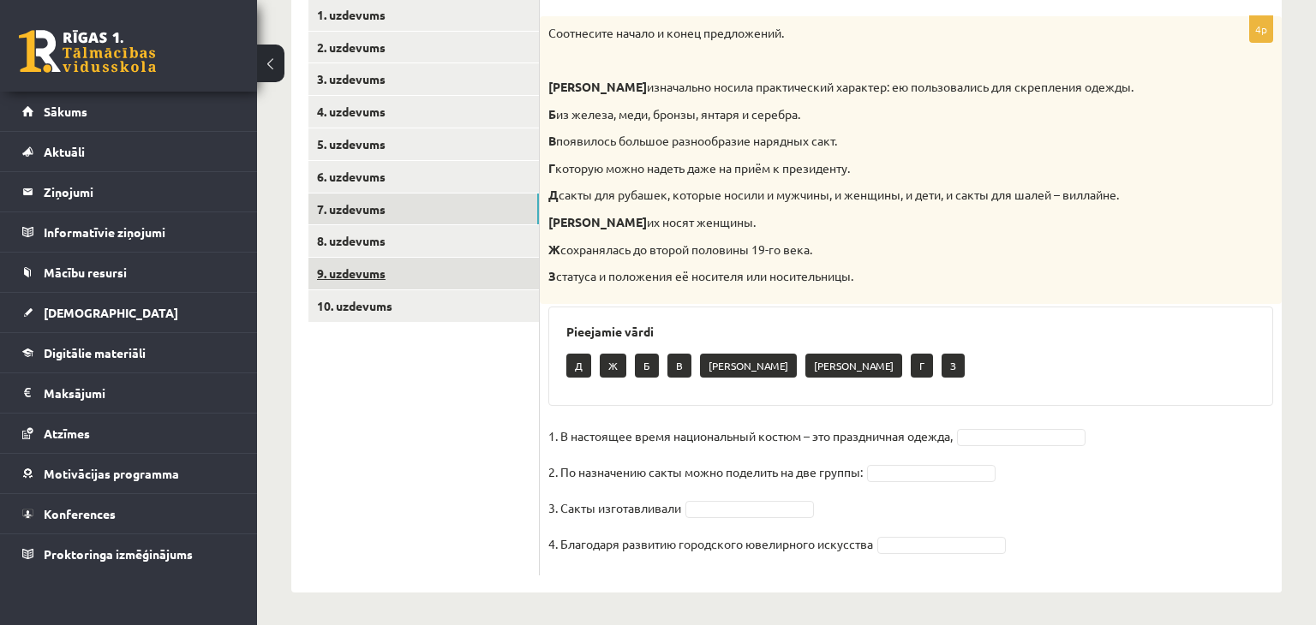
click at [447, 283] on link "9. uzdevums" at bounding box center [423, 274] width 230 height 32
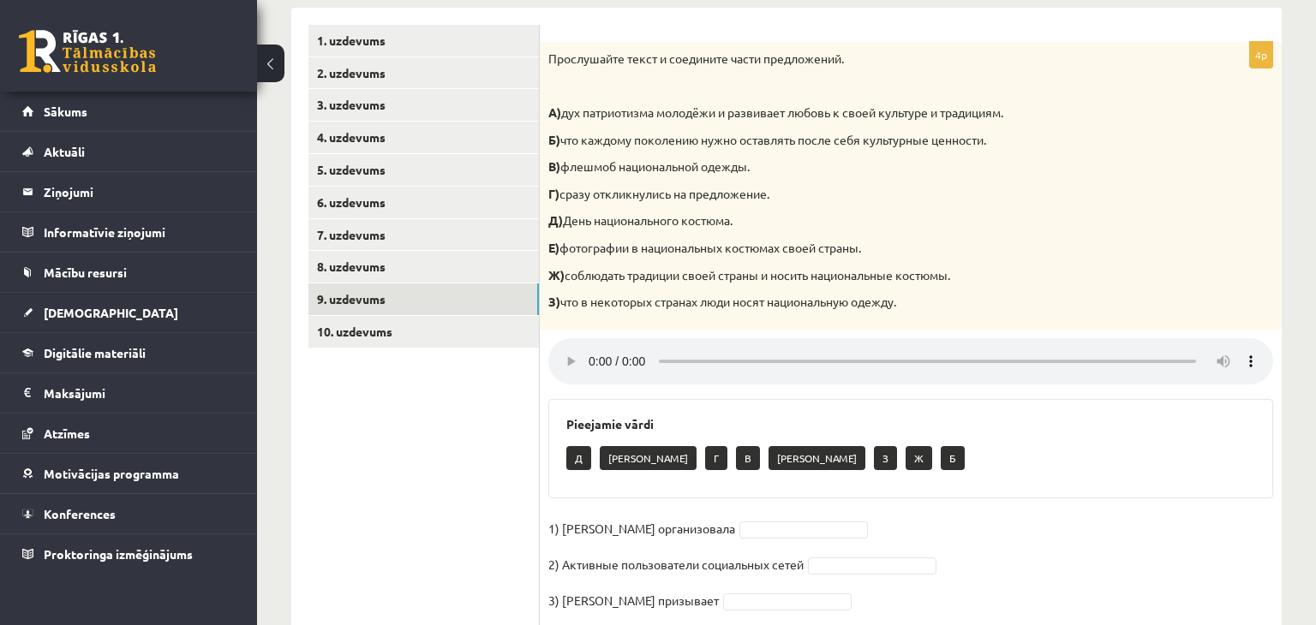
scroll to position [282, 0]
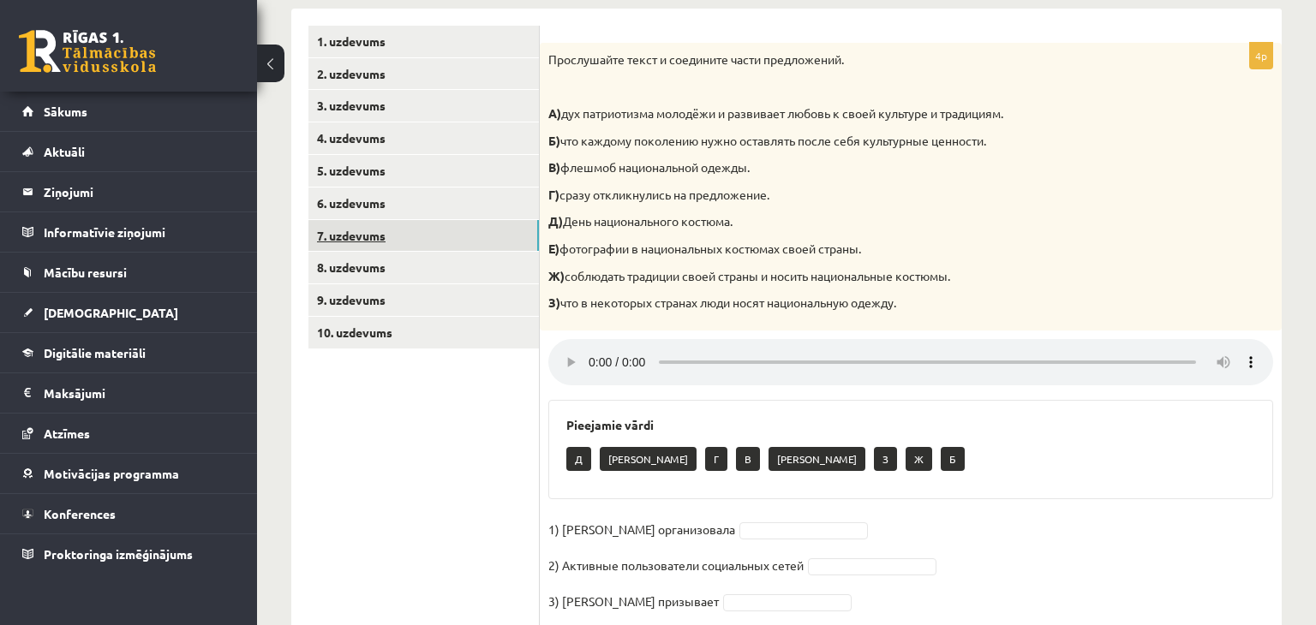
click at [427, 232] on link "7. uzdevums" at bounding box center [423, 236] width 230 height 32
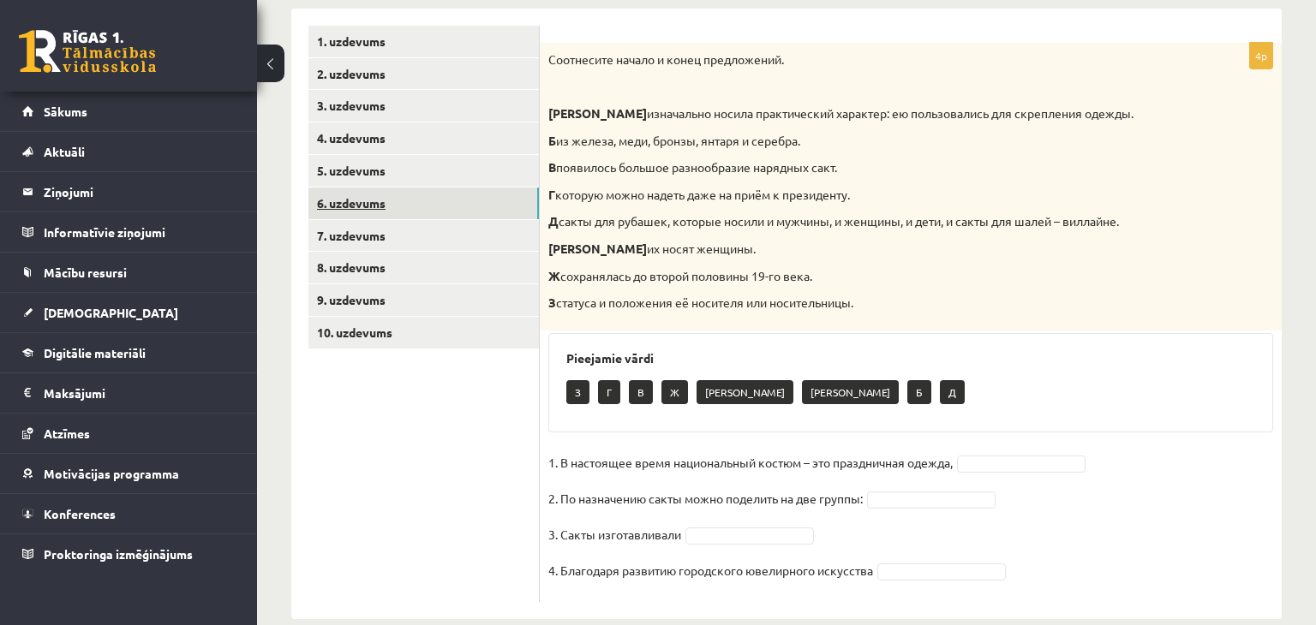
click at [433, 206] on link "6. uzdevums" at bounding box center [423, 204] width 230 height 32
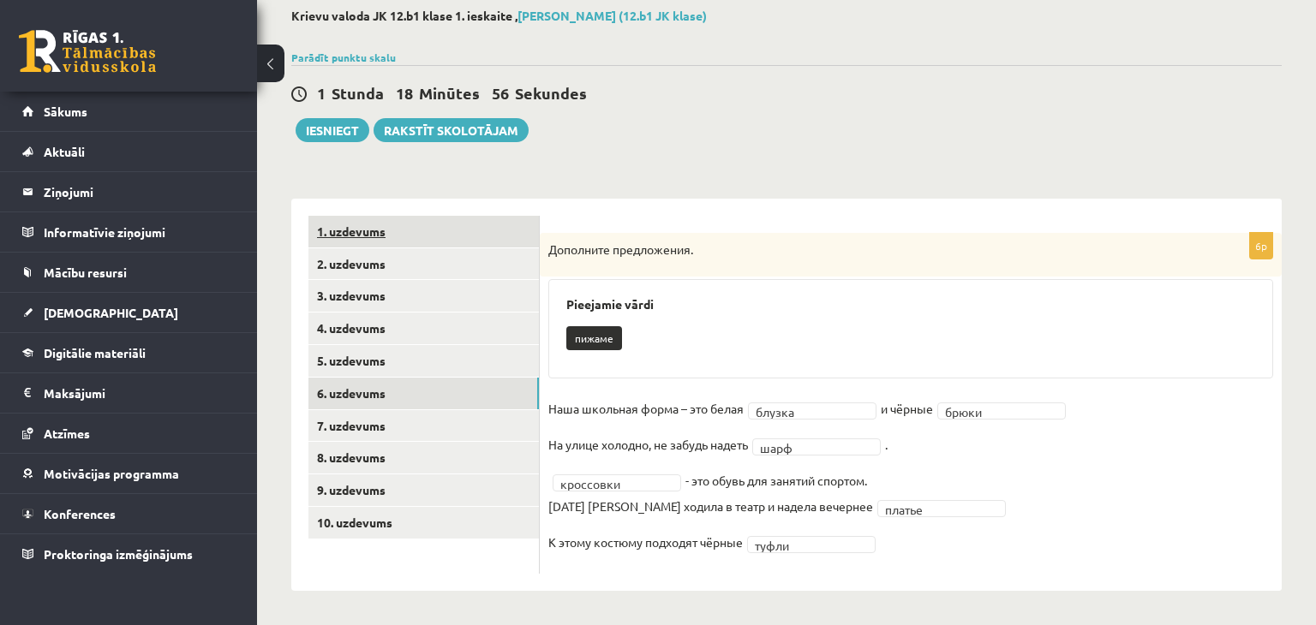
scroll to position [91, 0]
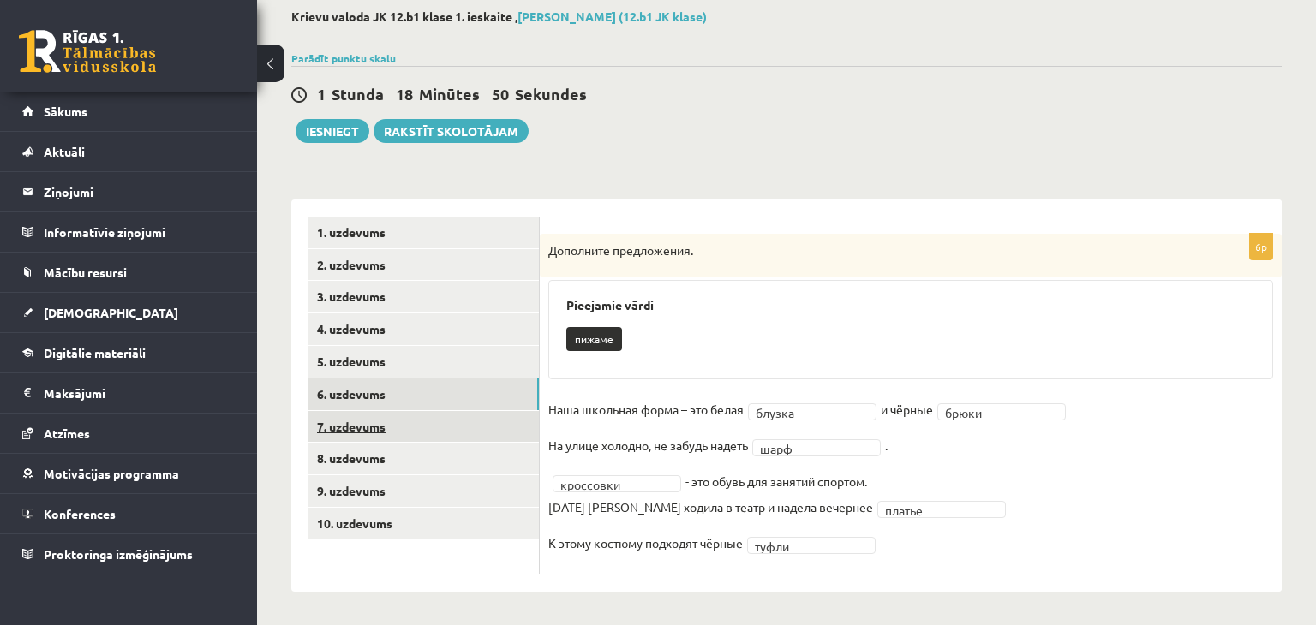
click at [408, 423] on link "7. uzdevums" at bounding box center [423, 427] width 230 height 32
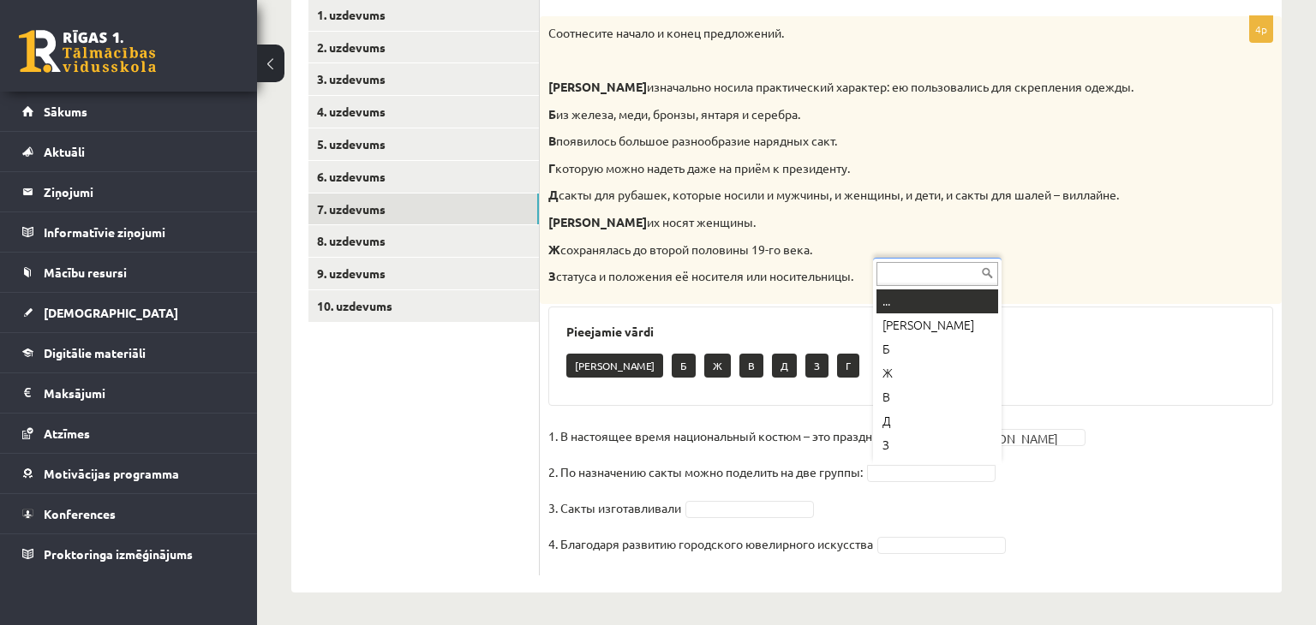
scroll to position [21, 0]
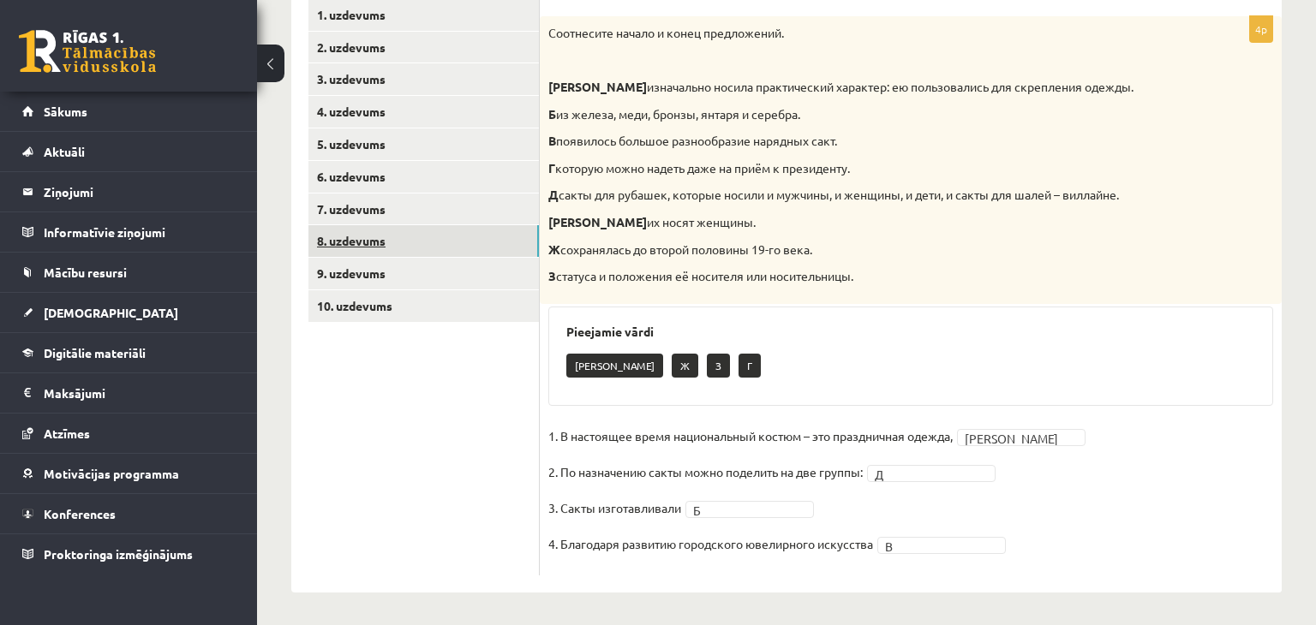
click at [485, 240] on link "8. uzdevums" at bounding box center [423, 241] width 230 height 32
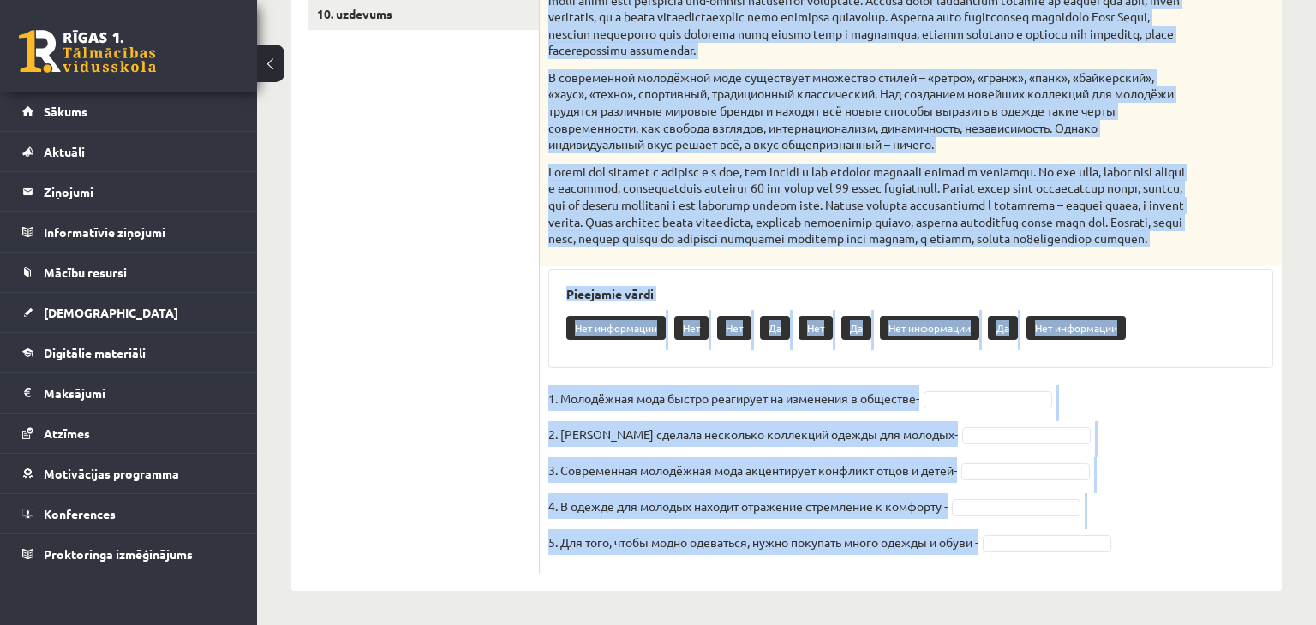
scroll to position [617, 0]
drag, startPoint x: 551, startPoint y: 57, endPoint x: 1093, endPoint y: 571, distance: 746.6
click at [1093, 571] on div "5p Прочитайте текст и выполните задание. Главное отличие молодёжной моды состои…" at bounding box center [911, 149] width 742 height 850
copy div "Прочитайте текст и выполните задание. Главное отличие молодёжной моды состоит в…"
click at [1197, 414] on fieldset "1. Молодёжная мода быстро реагирует на изменения в обществе- 2. Коко Шанель сде…" at bounding box center [910, 476] width 725 height 180
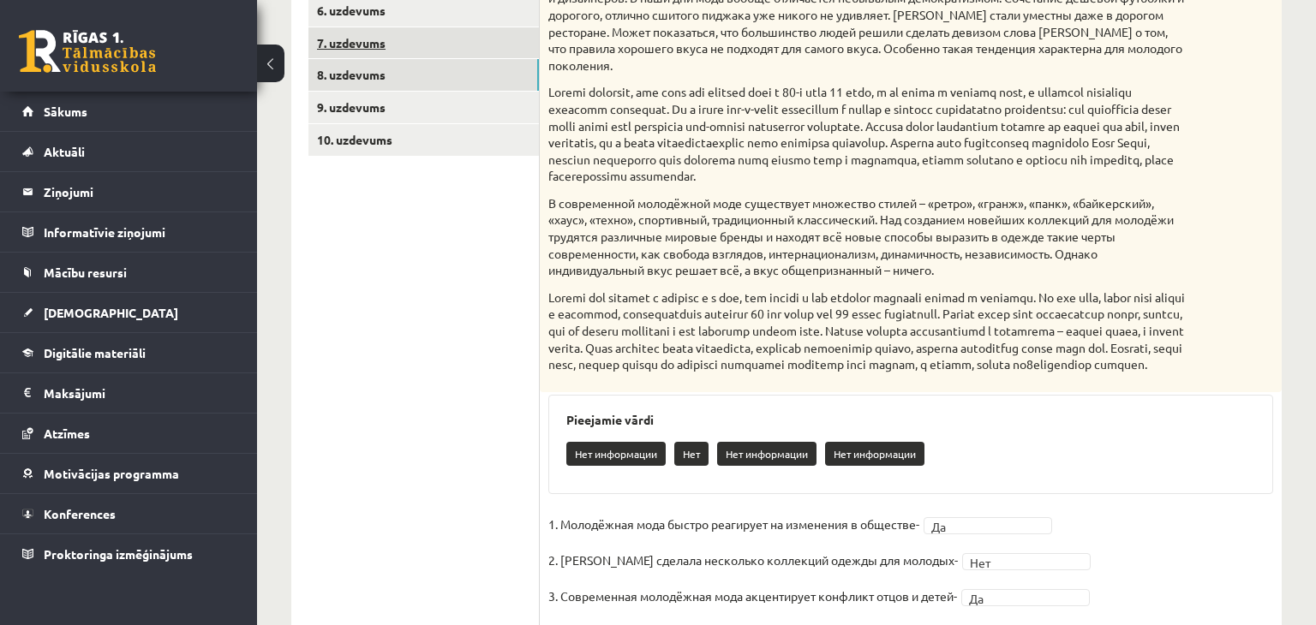
scroll to position [329, 0]
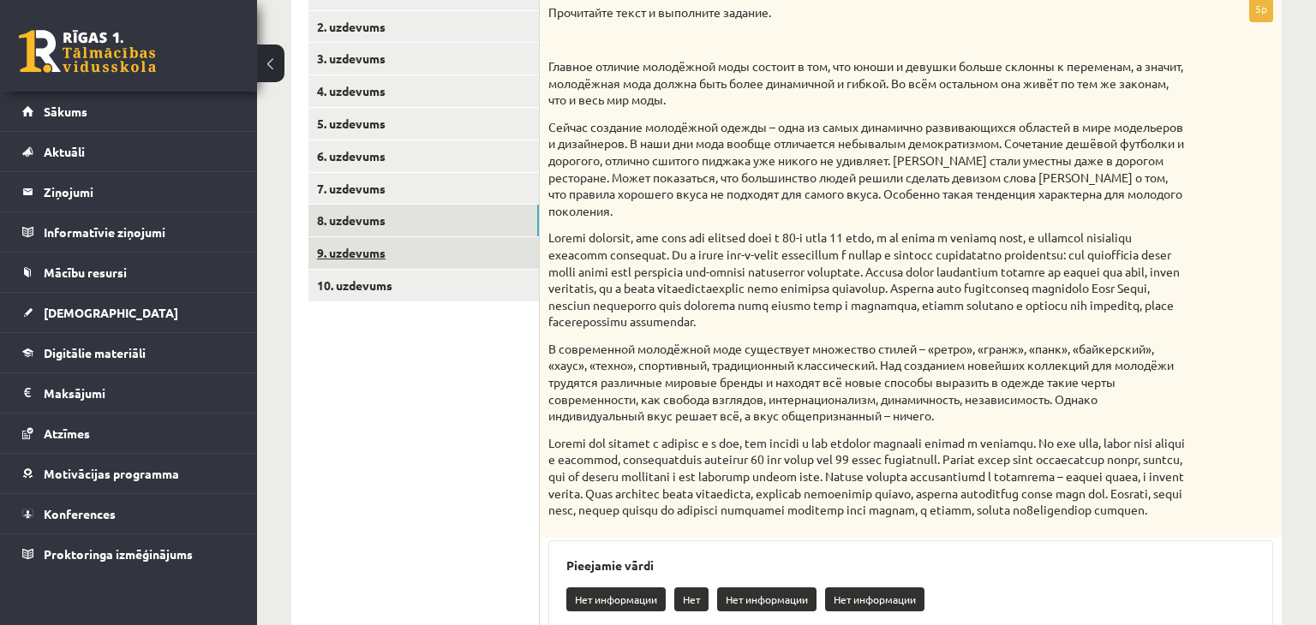
click at [443, 246] on link "9. uzdevums" at bounding box center [423, 253] width 230 height 32
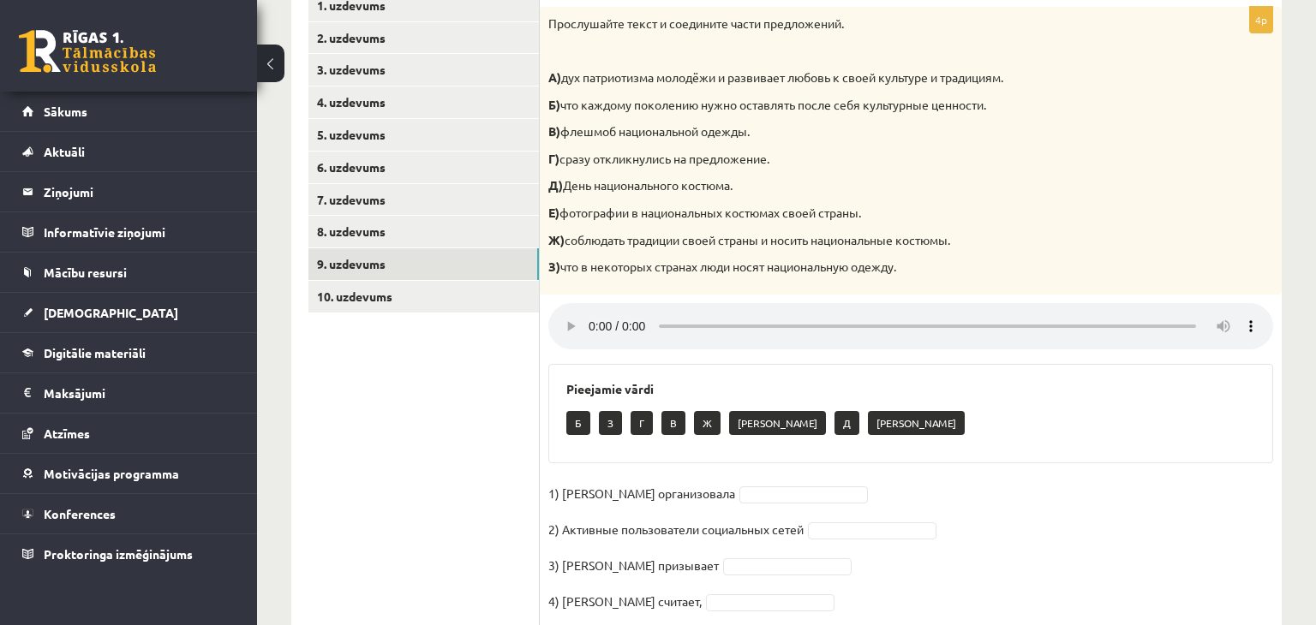
scroll to position [319, 0]
click at [379, 296] on link "10. uzdevums" at bounding box center [423, 296] width 230 height 32
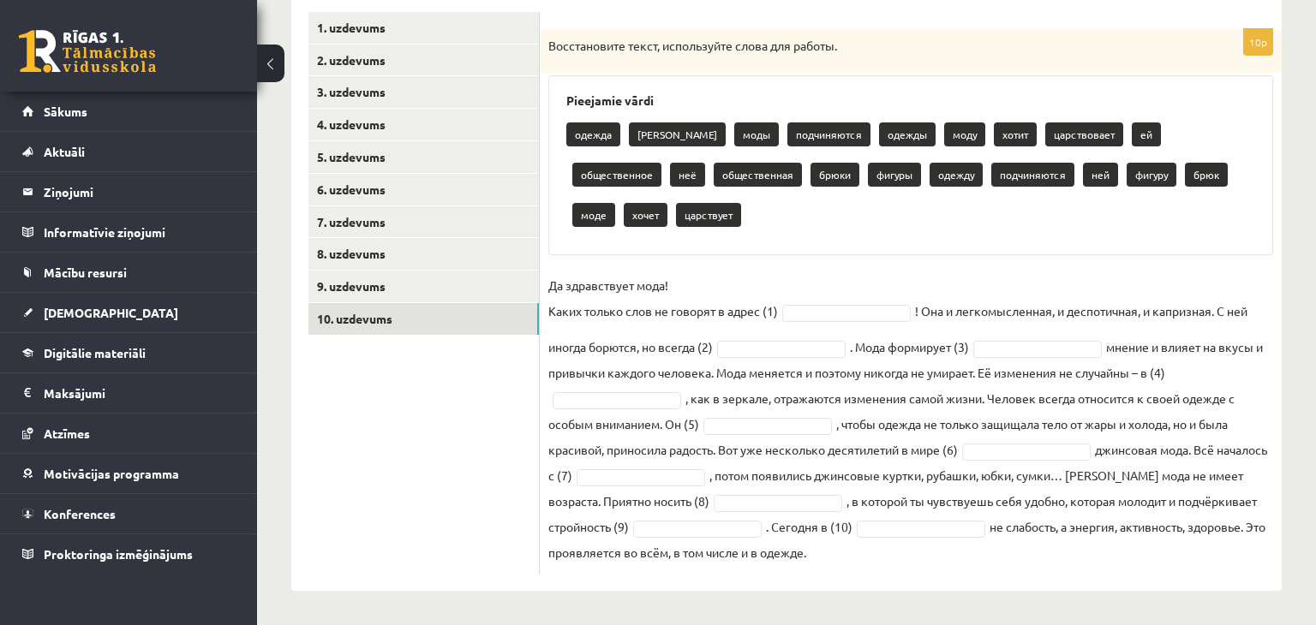
scroll to position [295, 0]
click at [374, 286] on link "9. uzdevums" at bounding box center [423, 288] width 230 height 32
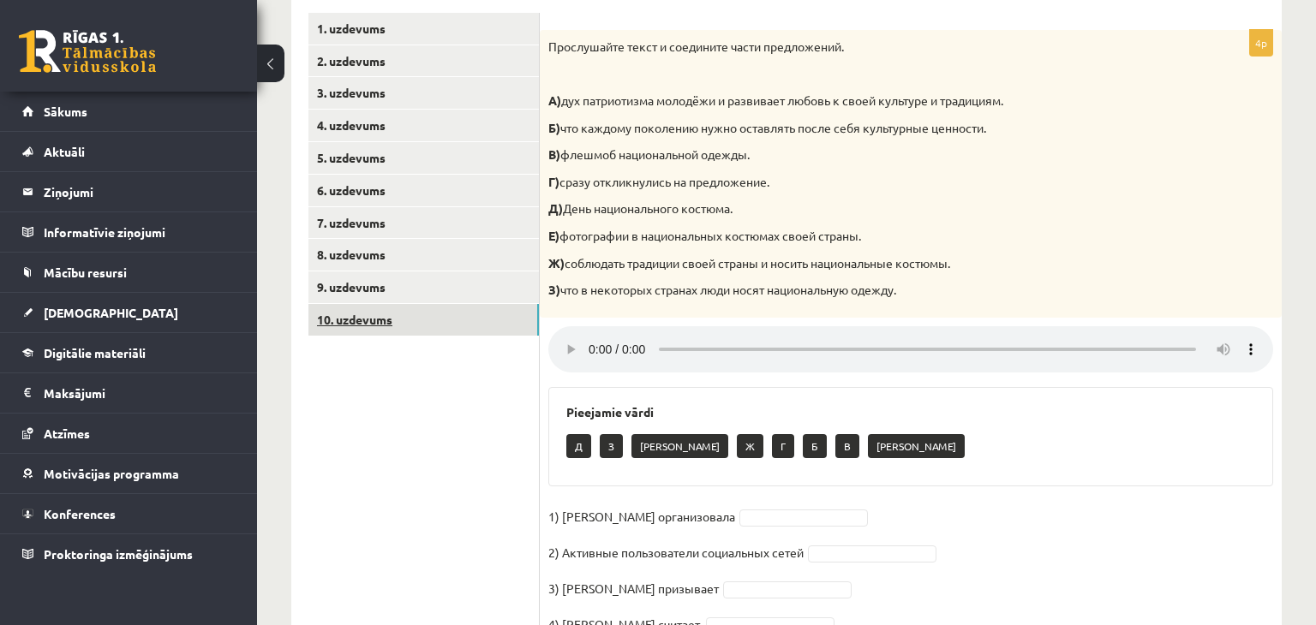
click at [409, 321] on link "10. uzdevums" at bounding box center [423, 320] width 230 height 32
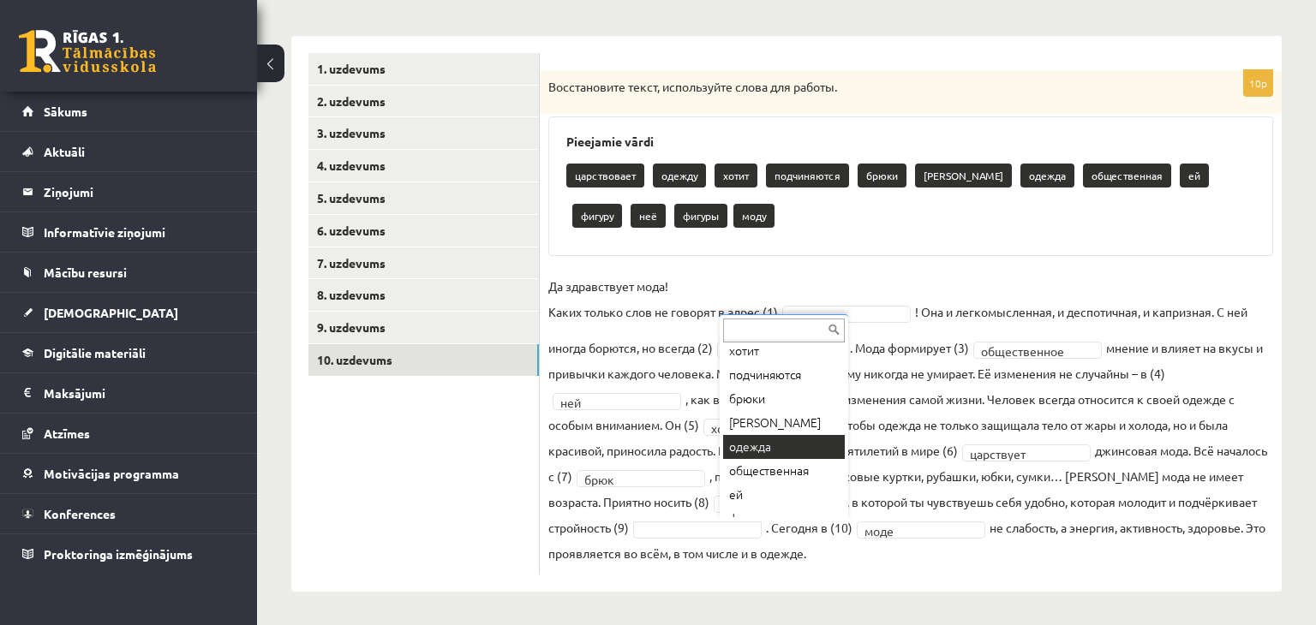
scroll to position [164, 0]
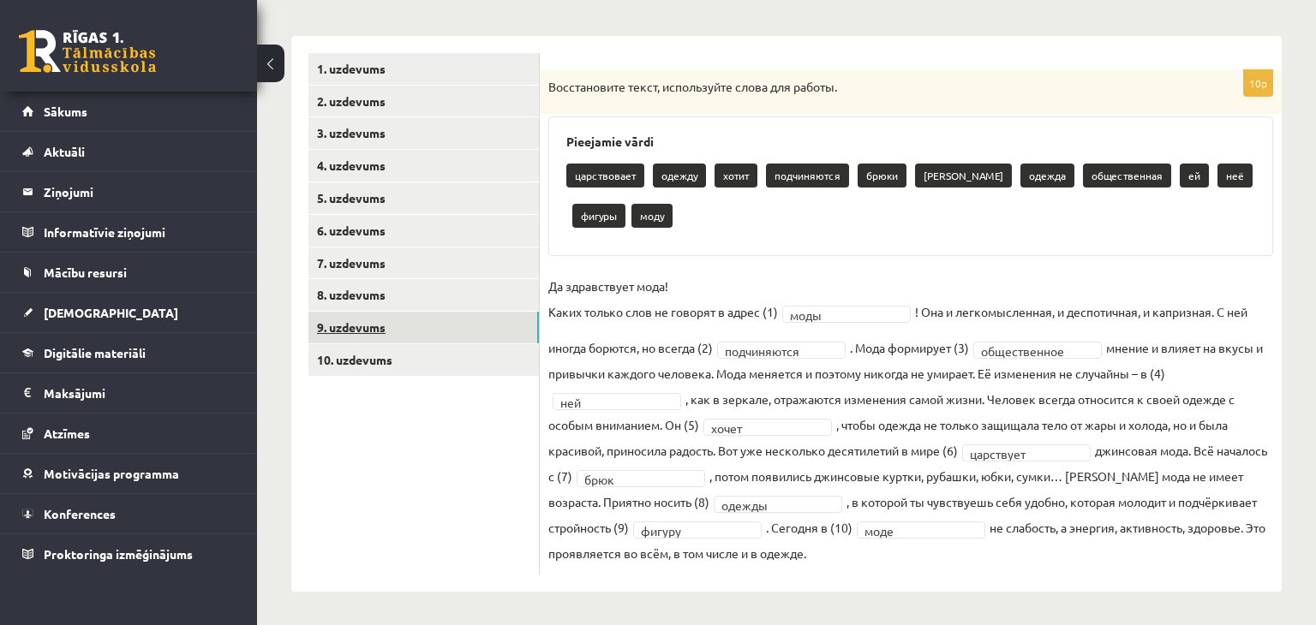
click at [464, 334] on link "9. uzdevums" at bounding box center [423, 328] width 230 height 32
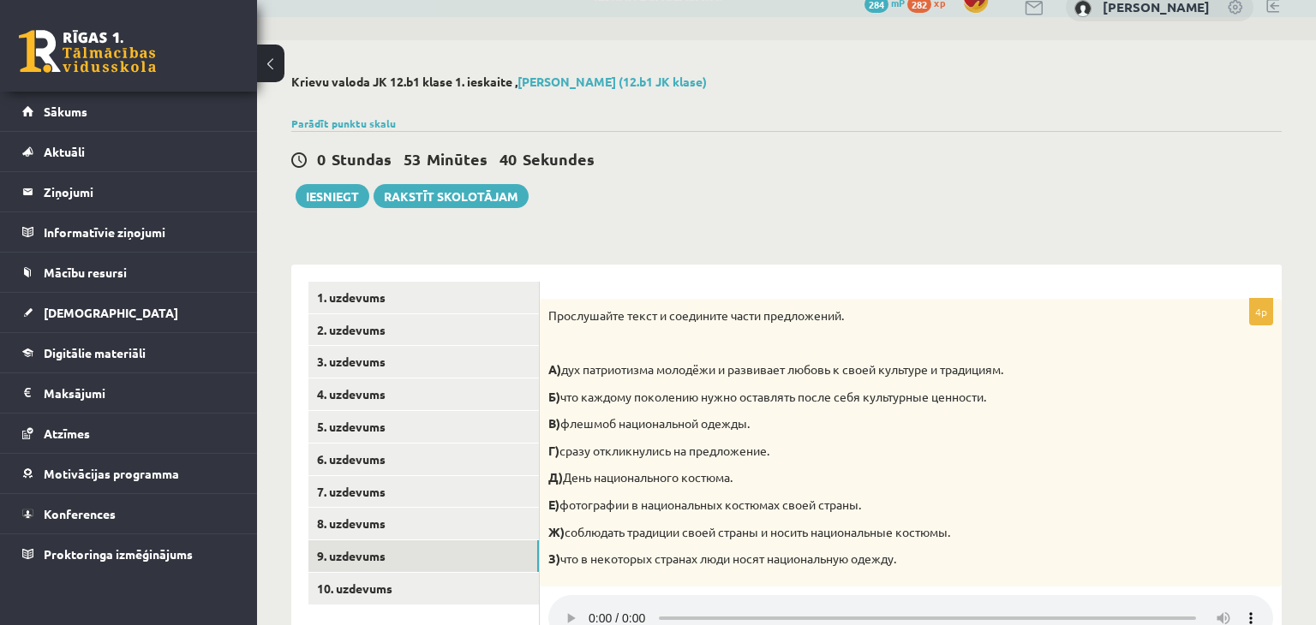
scroll to position [27, 0]
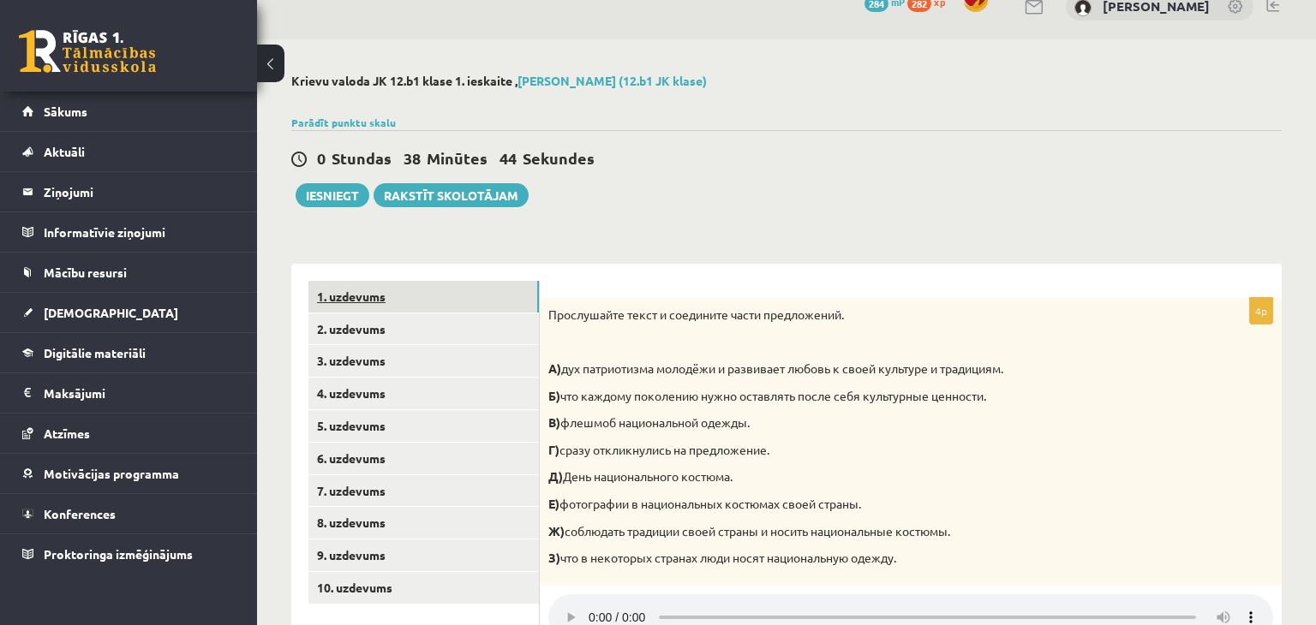
click at [471, 299] on link "1. uzdevums" at bounding box center [423, 297] width 230 height 32
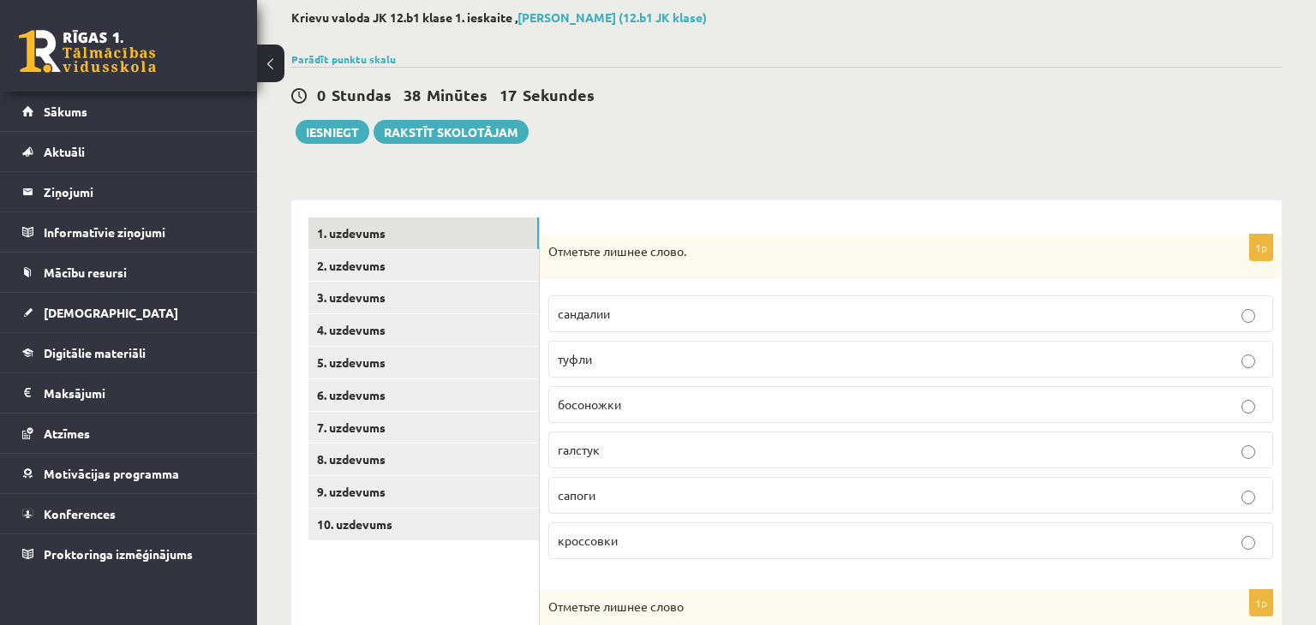
scroll to position [99, 0]
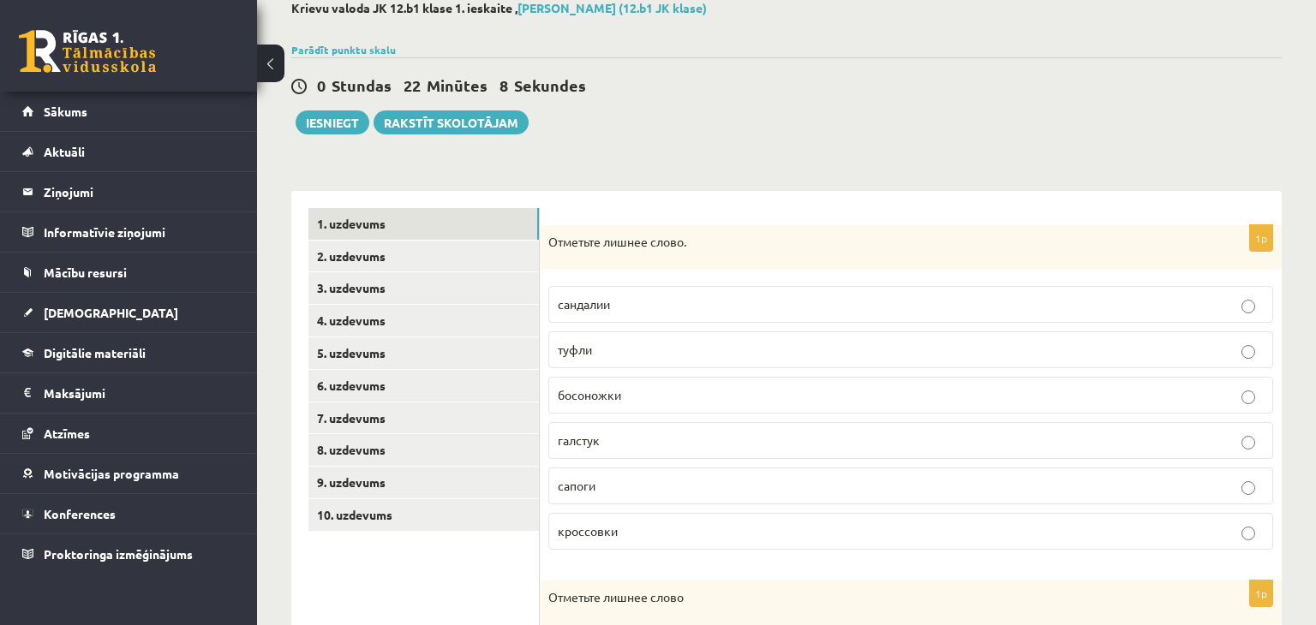
click at [968, 70] on div "0 Stundas 22 Minūtes 8 Sekundes Ieskaite saglabāta! Iesniegt Rakstīt skolotājam" at bounding box center [786, 95] width 990 height 77
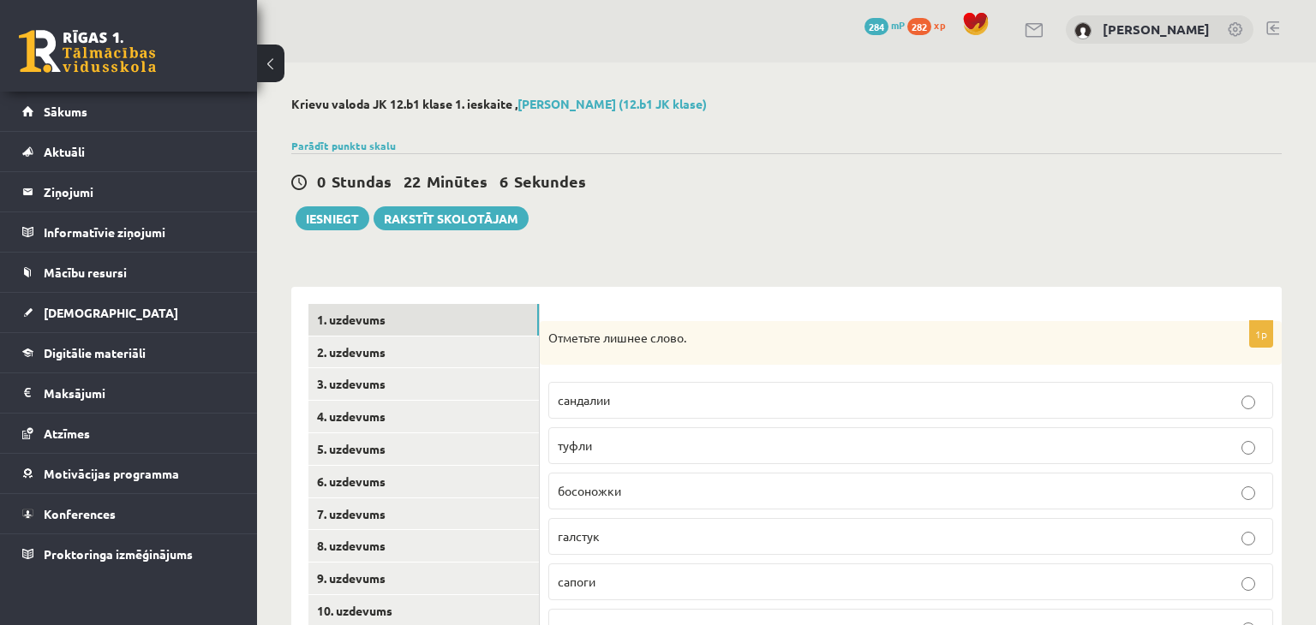
scroll to position [0, 0]
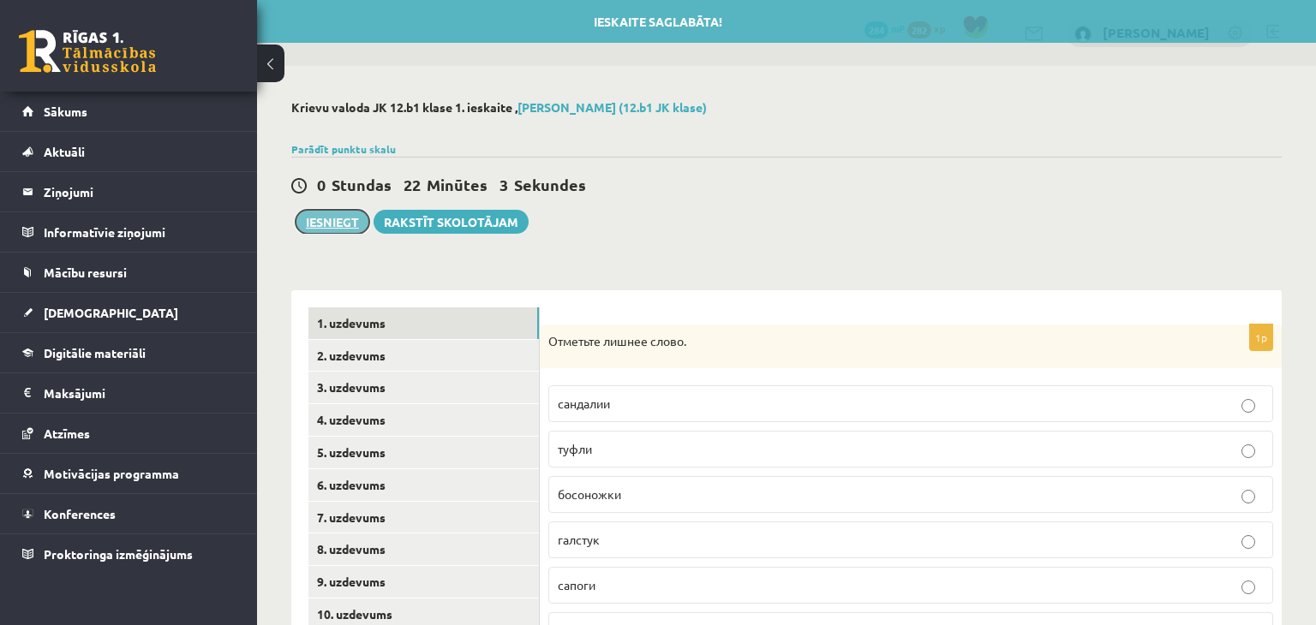
click at [321, 215] on button "Iesniegt" at bounding box center [333, 222] width 74 height 24
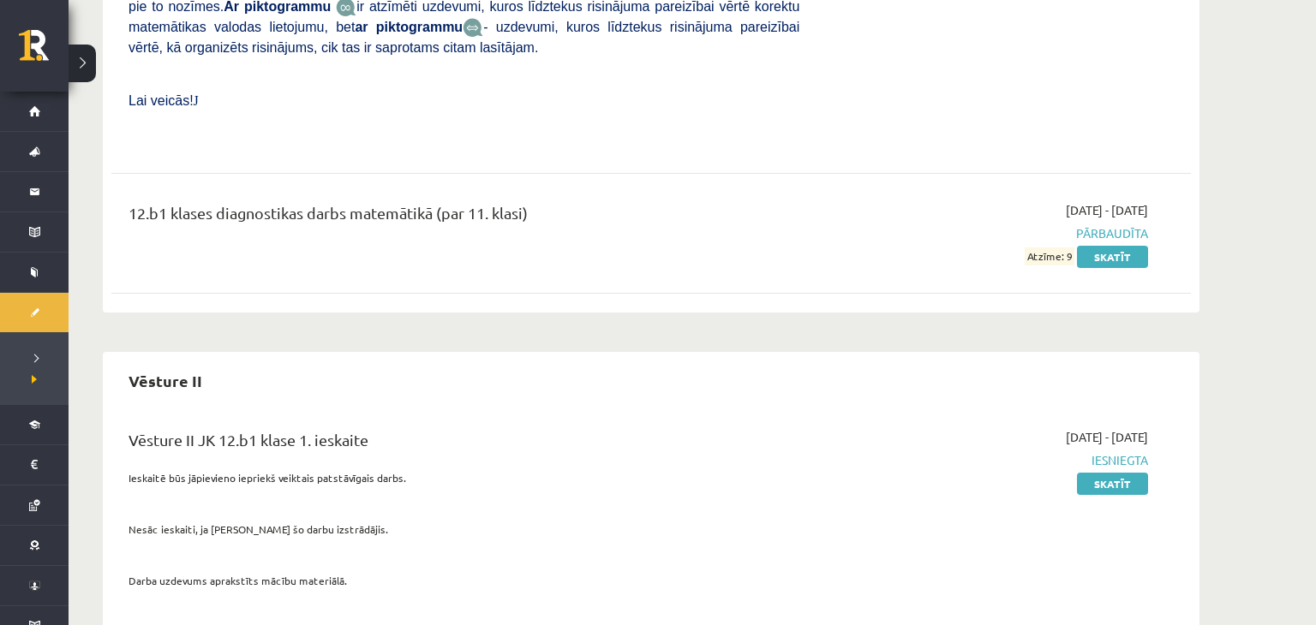
scroll to position [1638, 0]
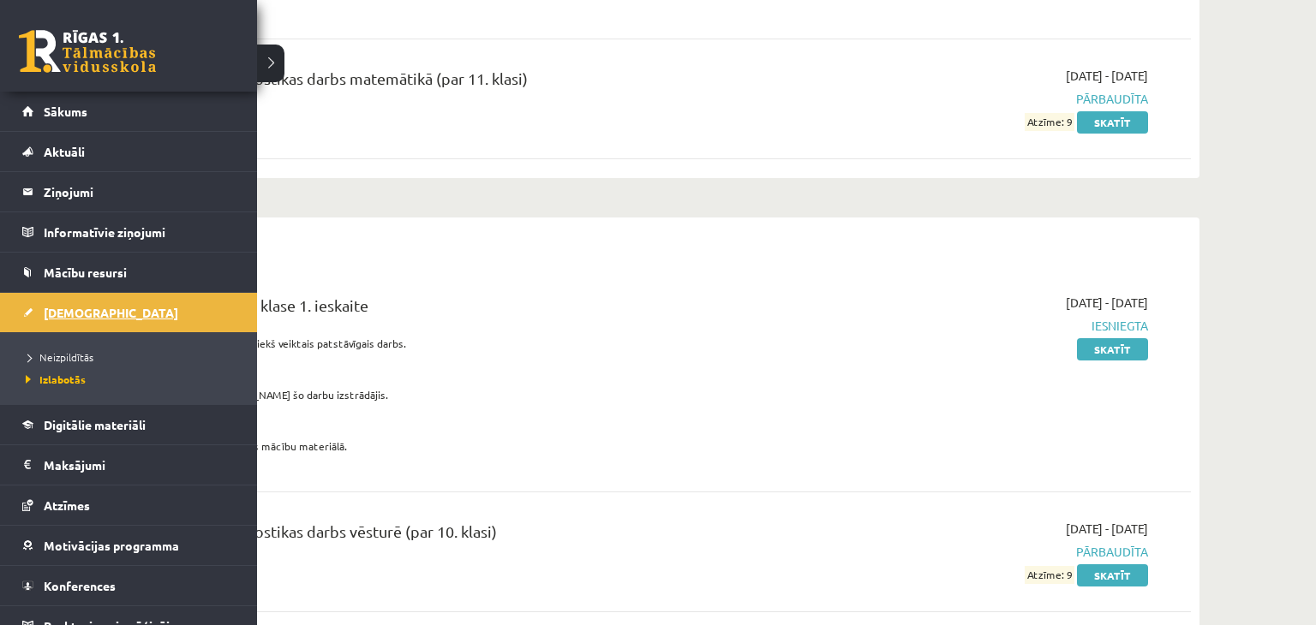
click at [107, 314] on link "[DEMOGRAPHIC_DATA]" at bounding box center [128, 312] width 213 height 39
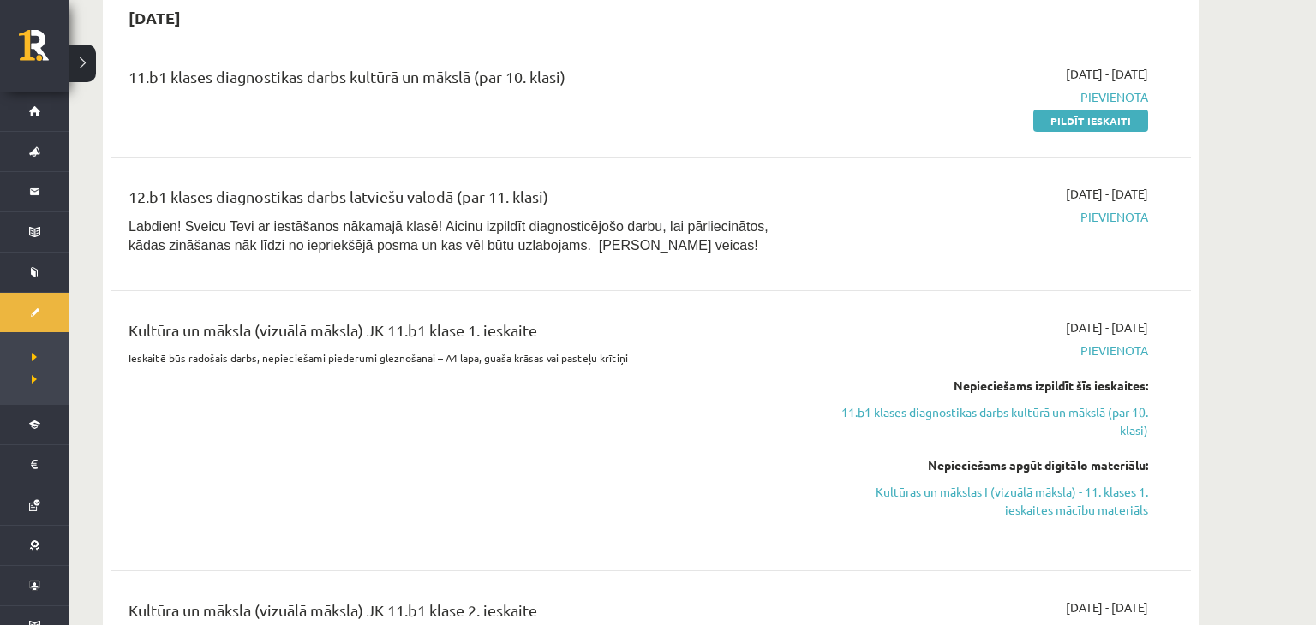
scroll to position [737, 0]
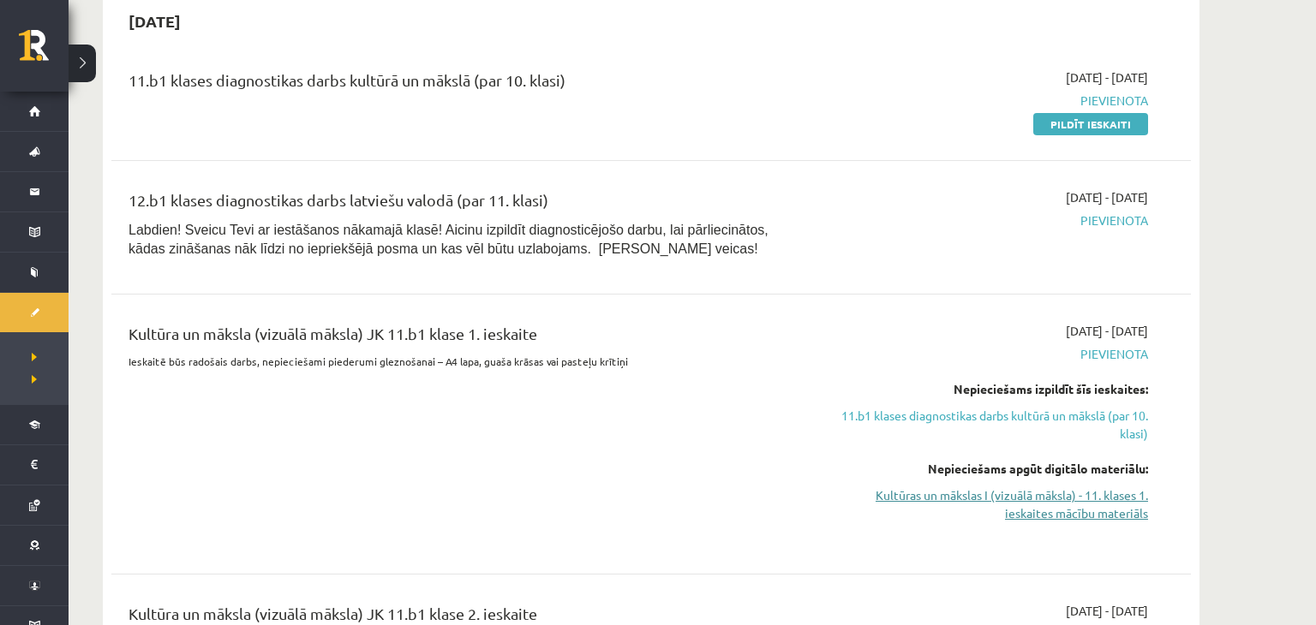
click at [1068, 501] on link "Kultūras un mākslas I (vizuālā māksla) - 11. klases 1. ieskaites mācību materiā…" at bounding box center [986, 505] width 323 height 36
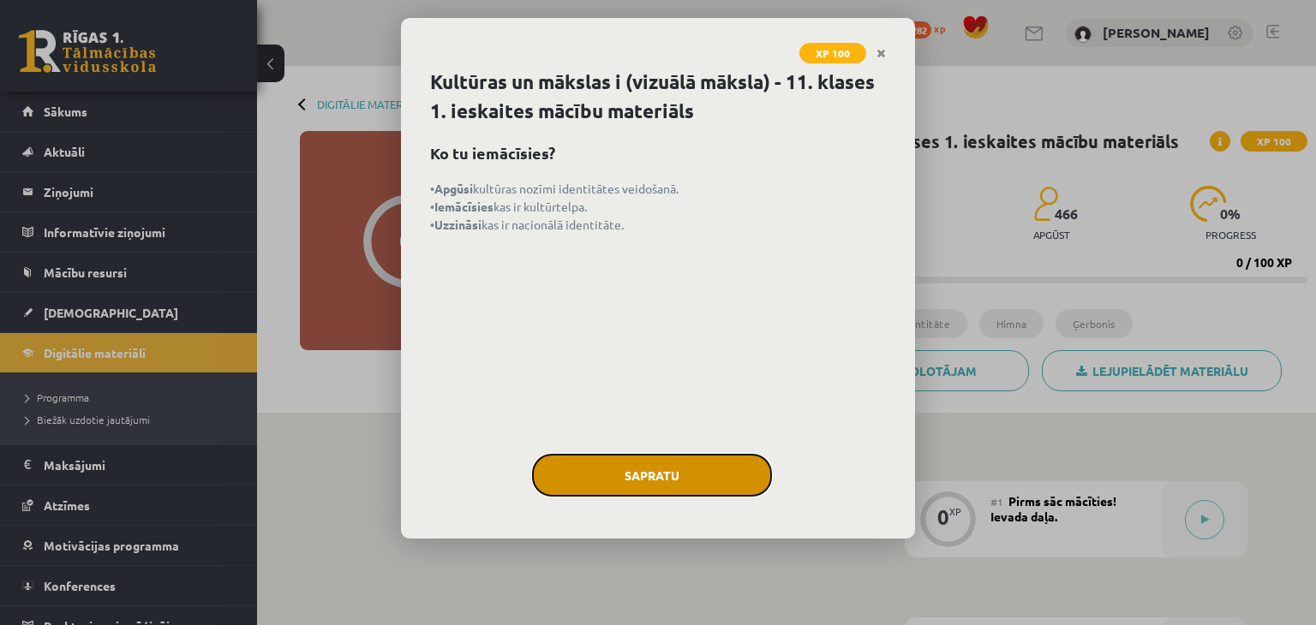
click at [672, 475] on button "Sapratu" at bounding box center [652, 475] width 240 height 43
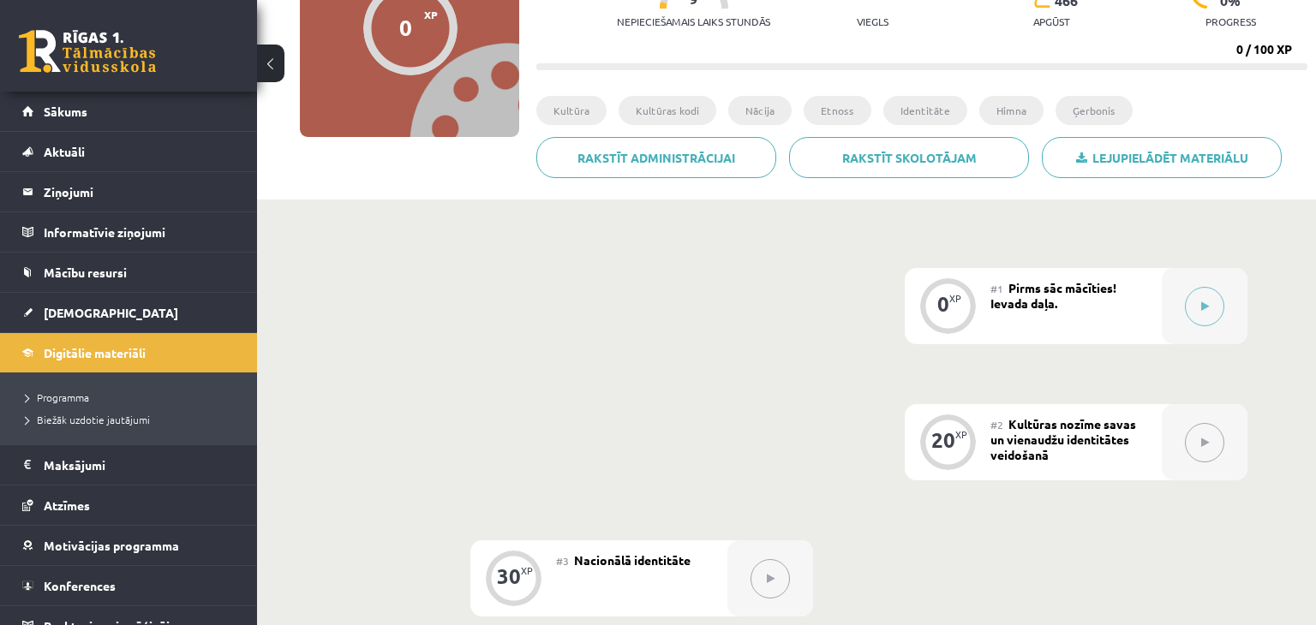
scroll to position [144, 0]
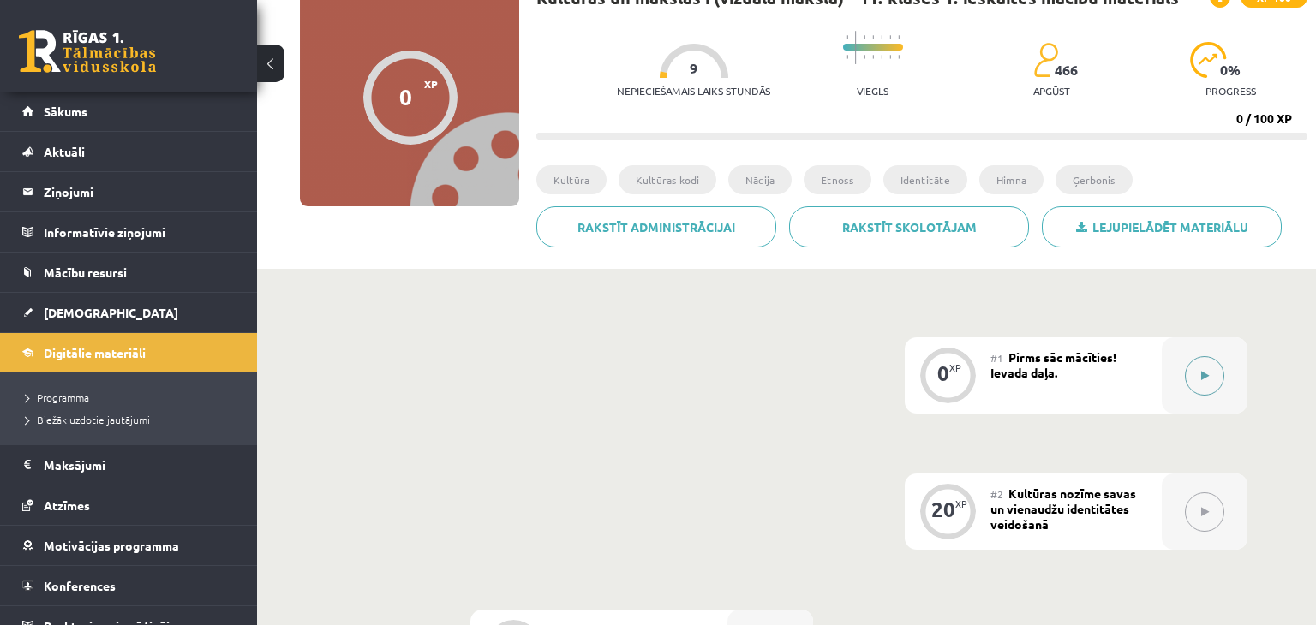
click at [1206, 374] on icon at bounding box center [1205, 376] width 8 height 10
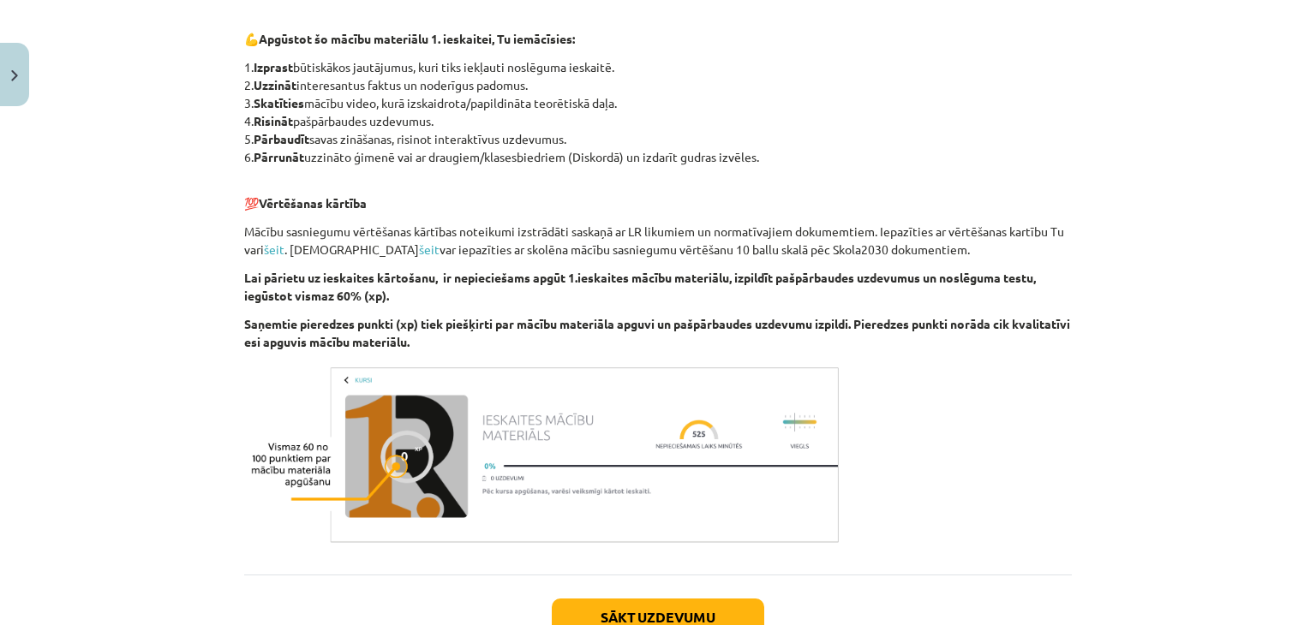
scroll to position [938, 0]
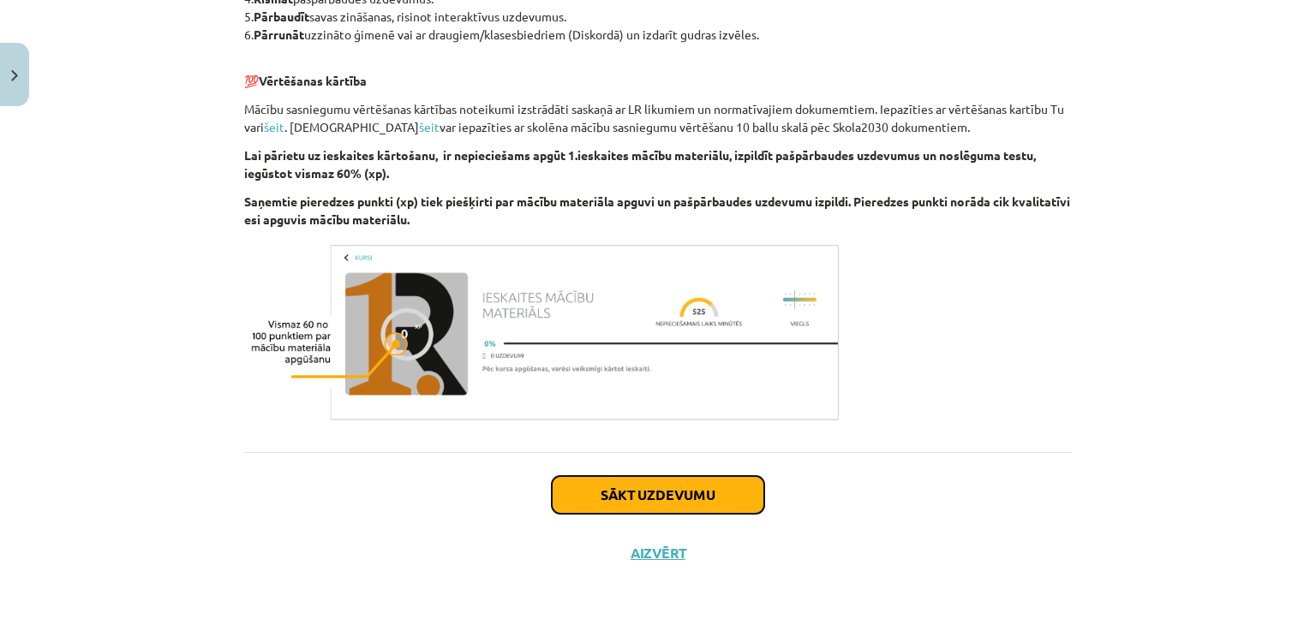
click at [702, 493] on button "Sākt uzdevumu" at bounding box center [658, 495] width 212 height 38
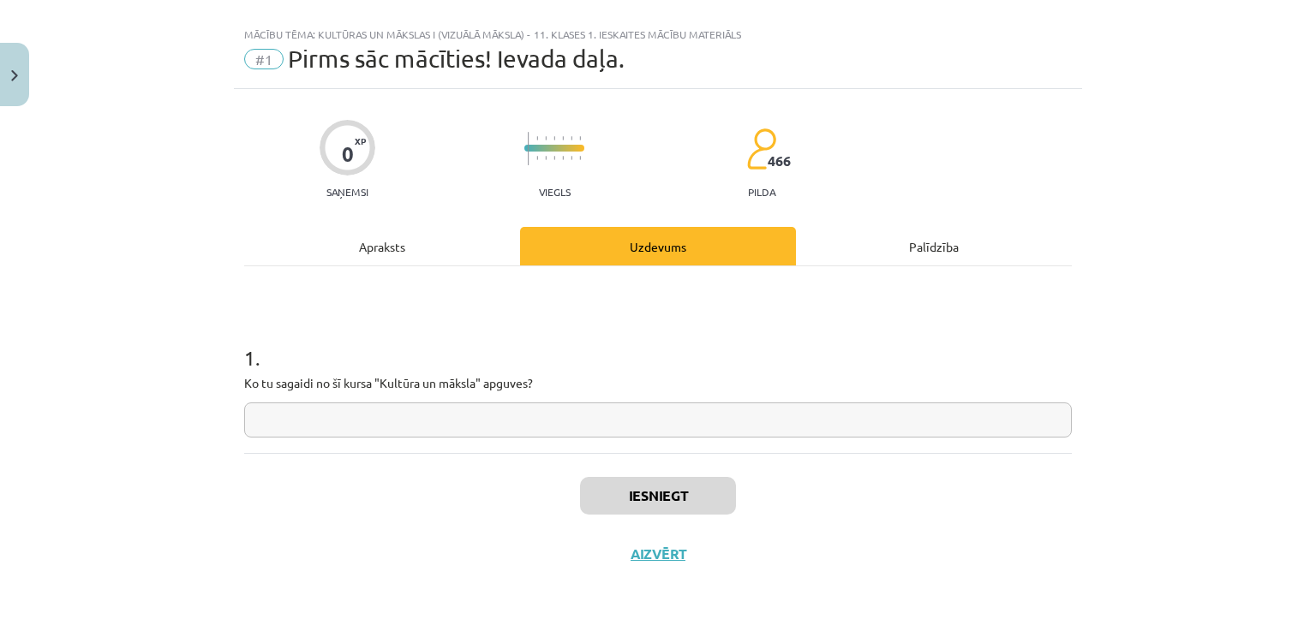
click at [481, 411] on input "text" at bounding box center [658, 420] width 828 height 35
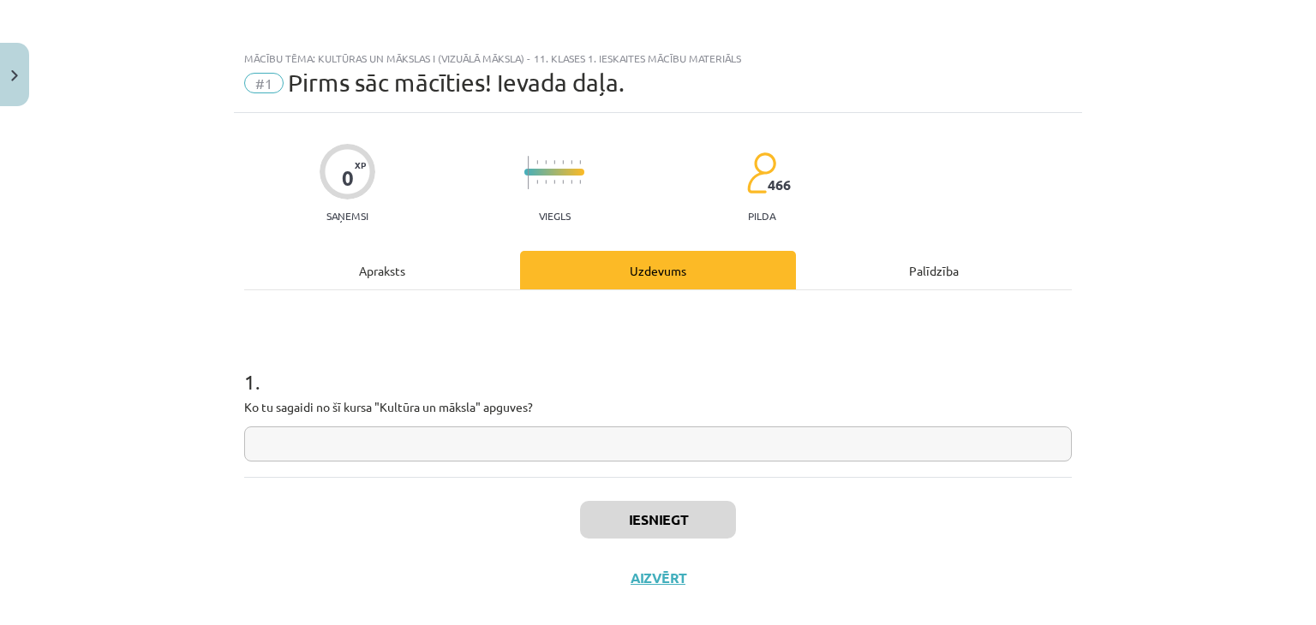
scroll to position [0, 0]
click at [445, 274] on div "Apraksts" at bounding box center [382, 271] width 276 height 39
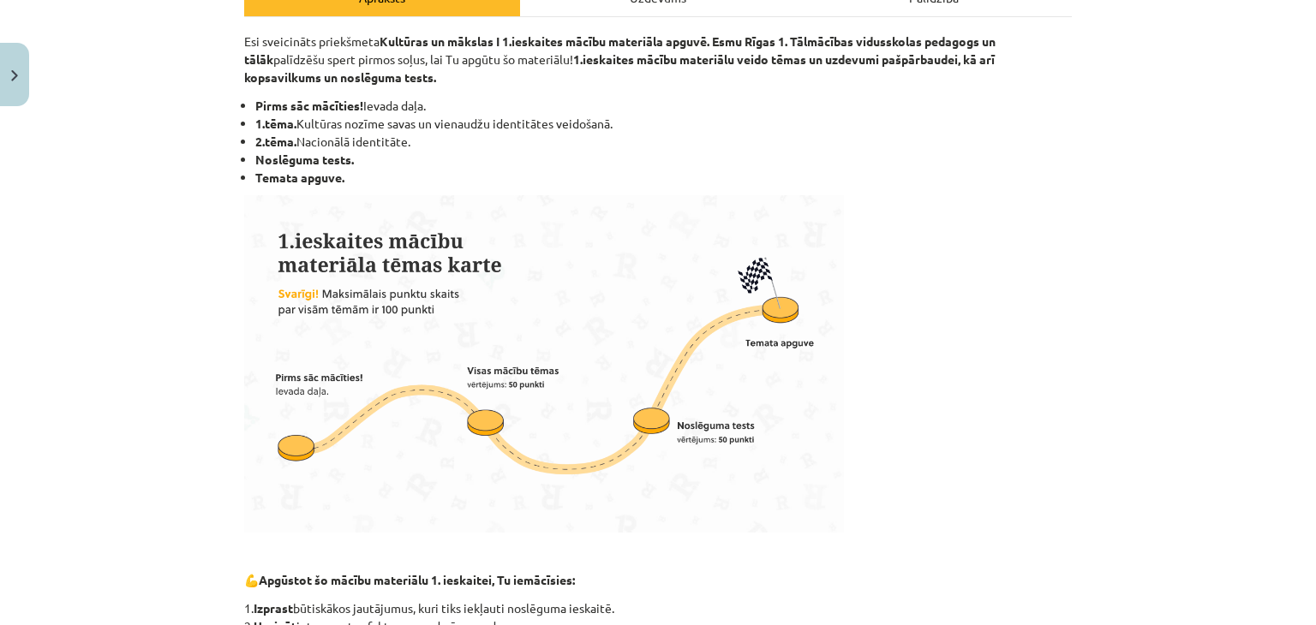
scroll to position [25, 0]
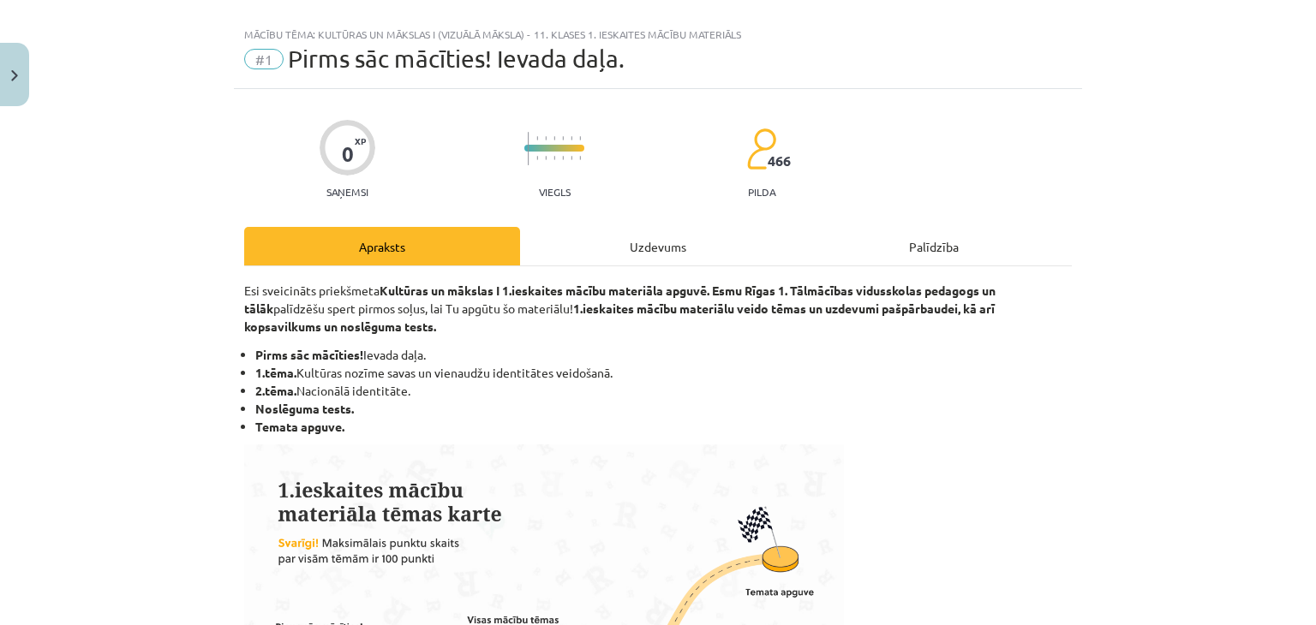
click at [660, 246] on div "Uzdevums" at bounding box center [658, 246] width 276 height 39
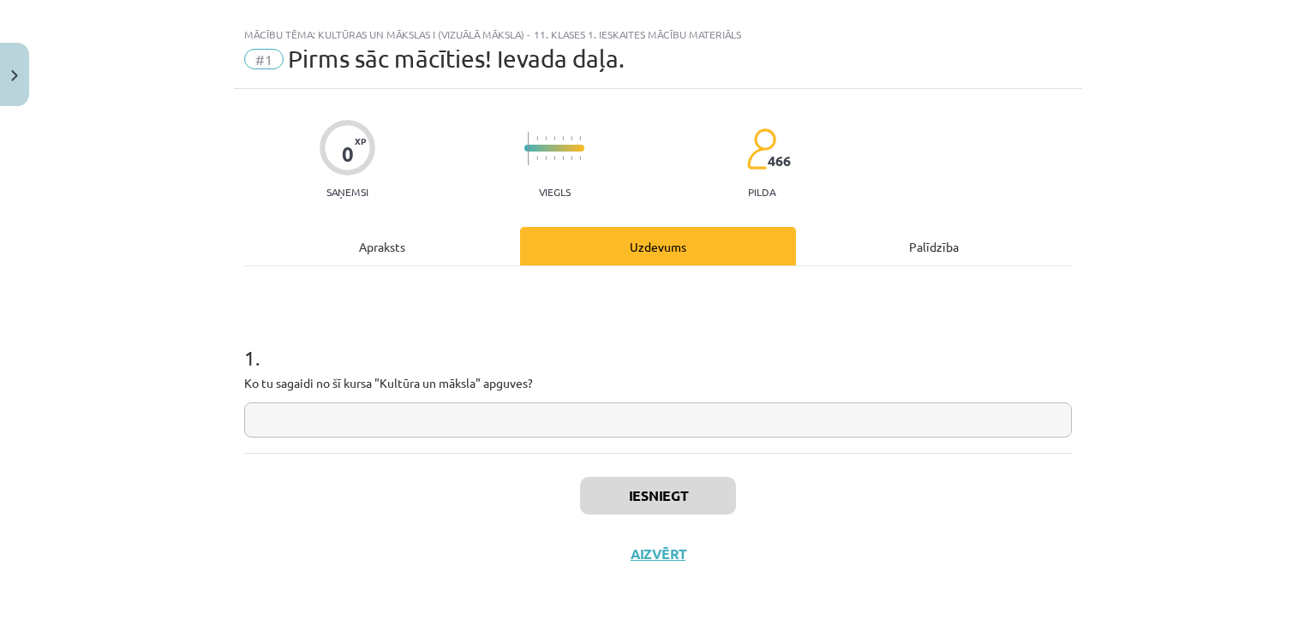
click at [603, 426] on input "text" at bounding box center [658, 420] width 828 height 35
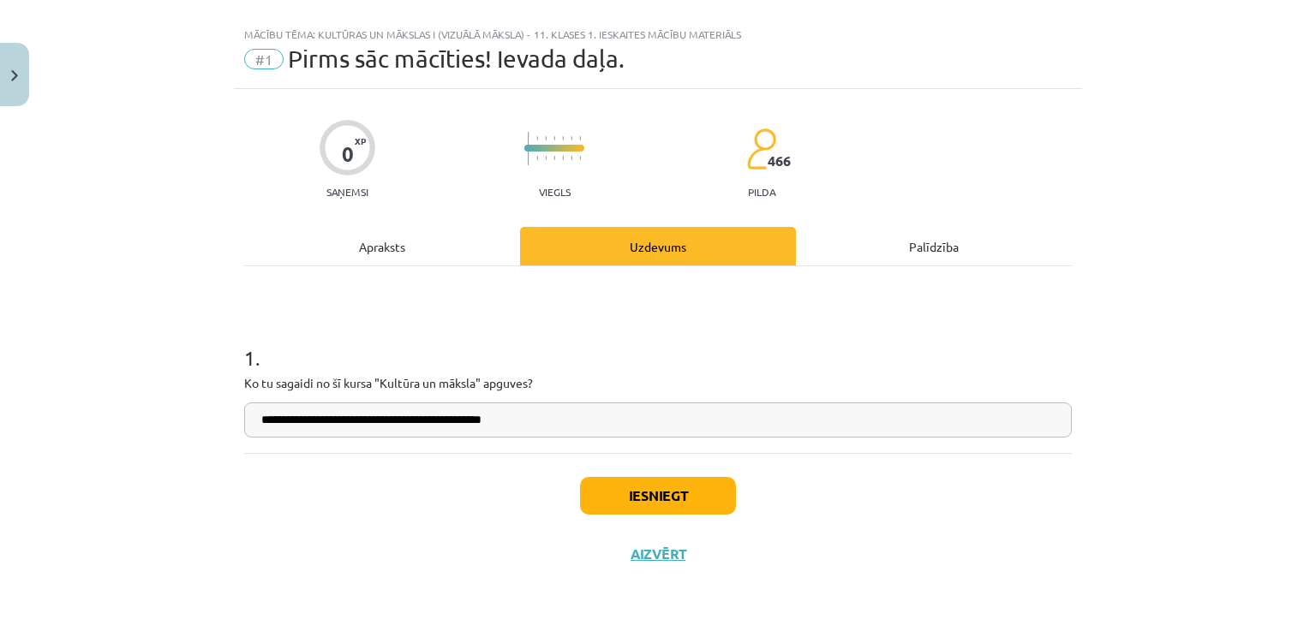
type input "**********"
click at [678, 490] on button "Iesniegt" at bounding box center [658, 496] width 156 height 38
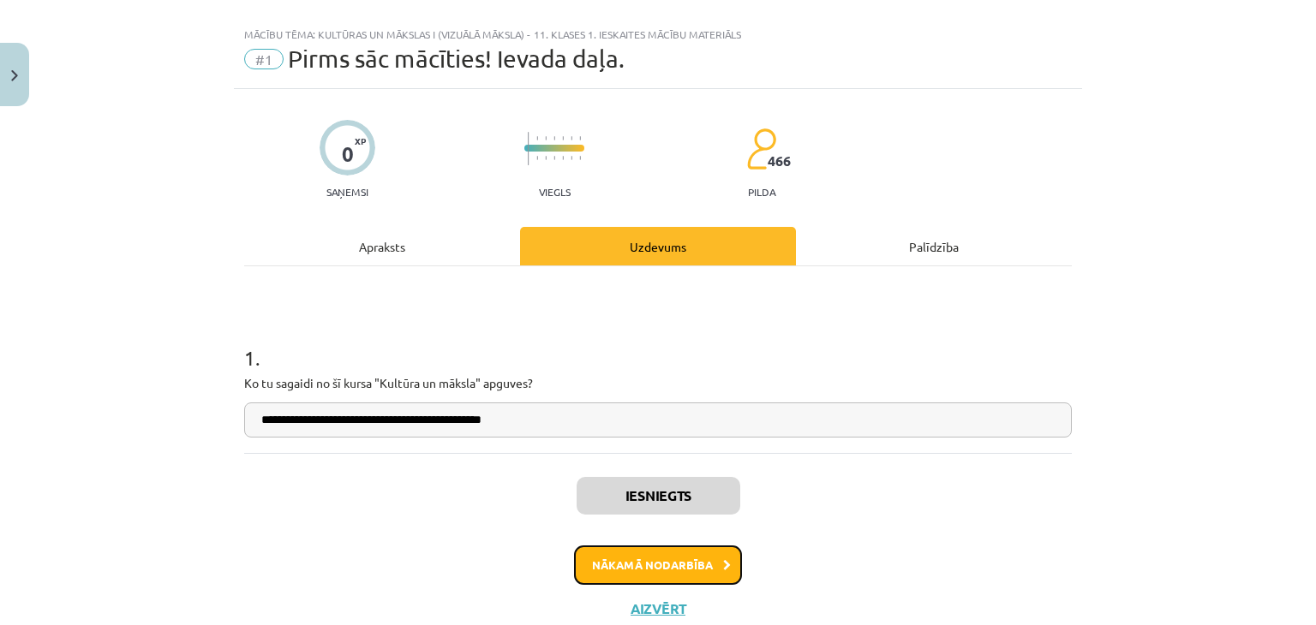
click at [677, 568] on button "Nākamā nodarbība" at bounding box center [658, 565] width 168 height 39
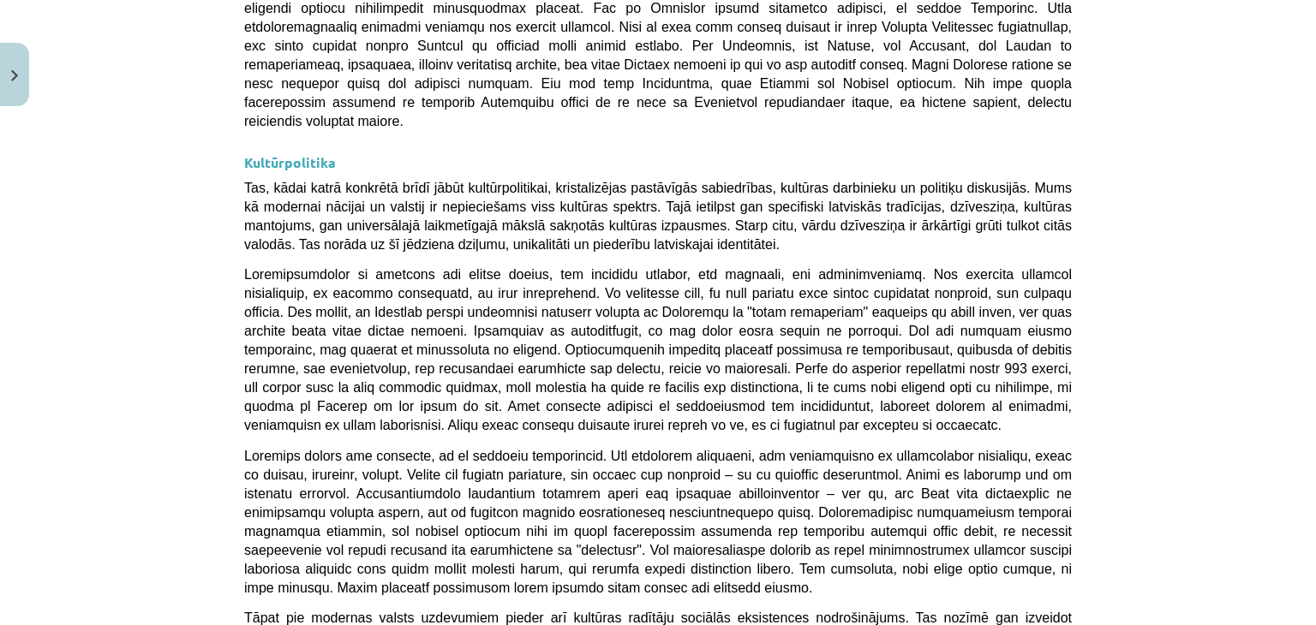
scroll to position [4564, 0]
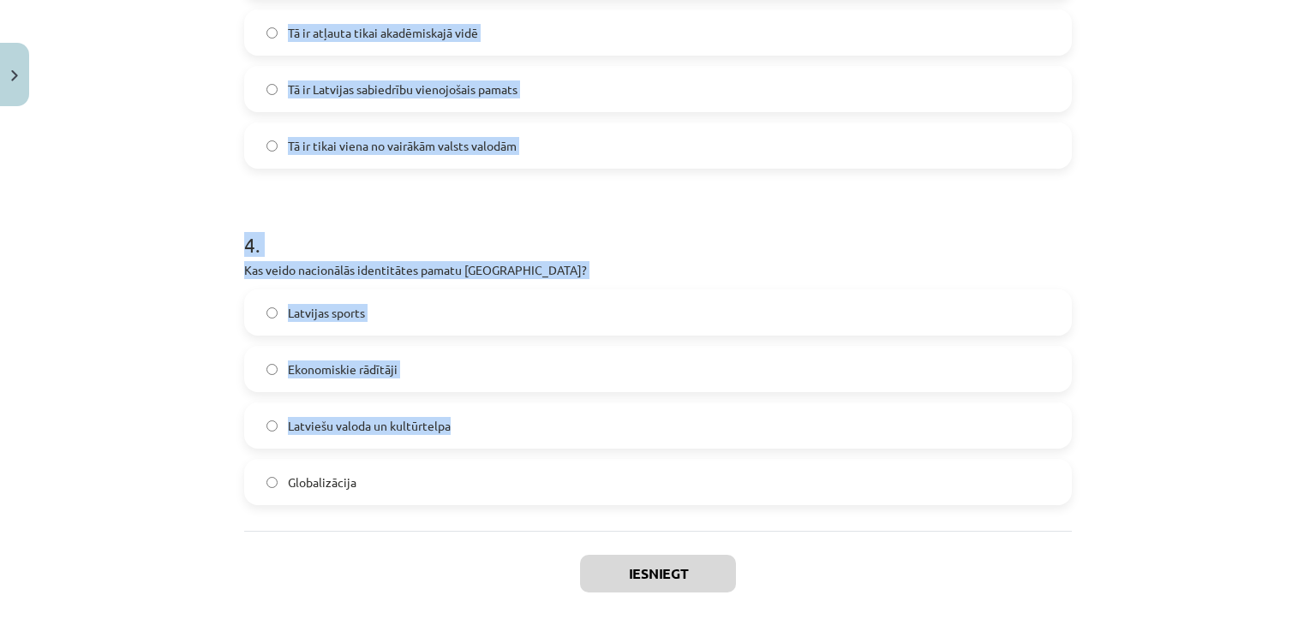
scroll to position [1227, 0]
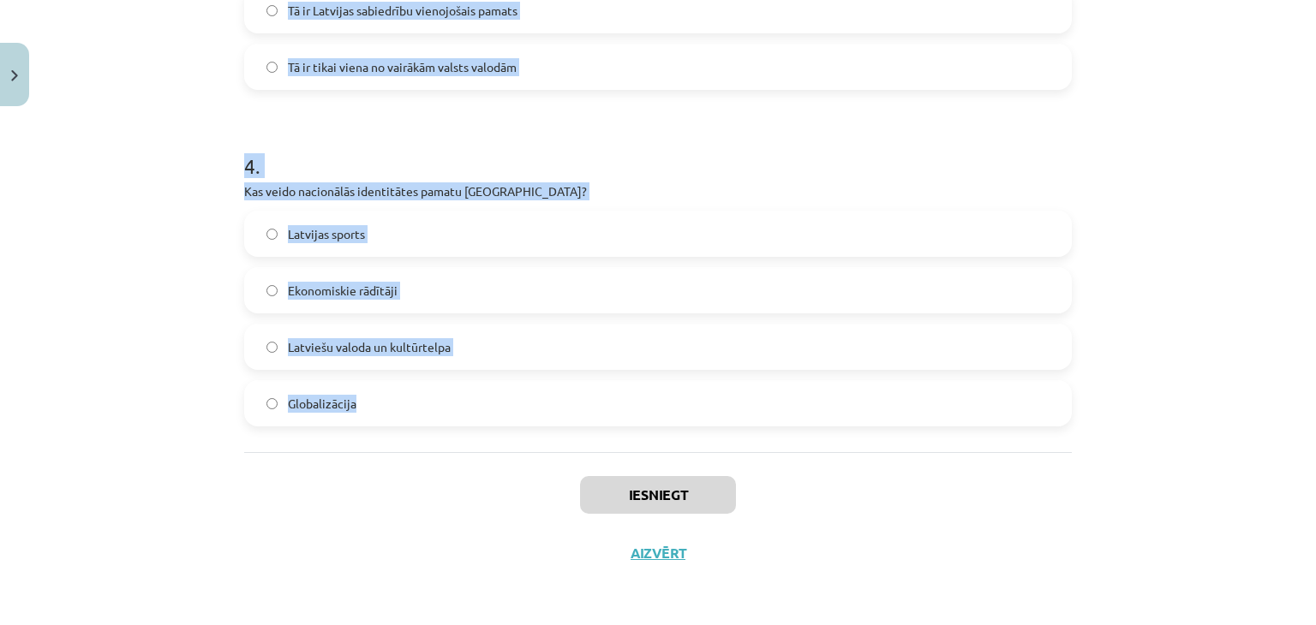
drag, startPoint x: 247, startPoint y: 108, endPoint x: 581, endPoint y: 421, distance: 458.2
copy form "1 . Kas ir kultūras kodi? Literatūras kanoni Simboli, paražas un tradīcijas, ka…"
click at [742, 146] on h1 "4 ." at bounding box center [658, 150] width 828 height 53
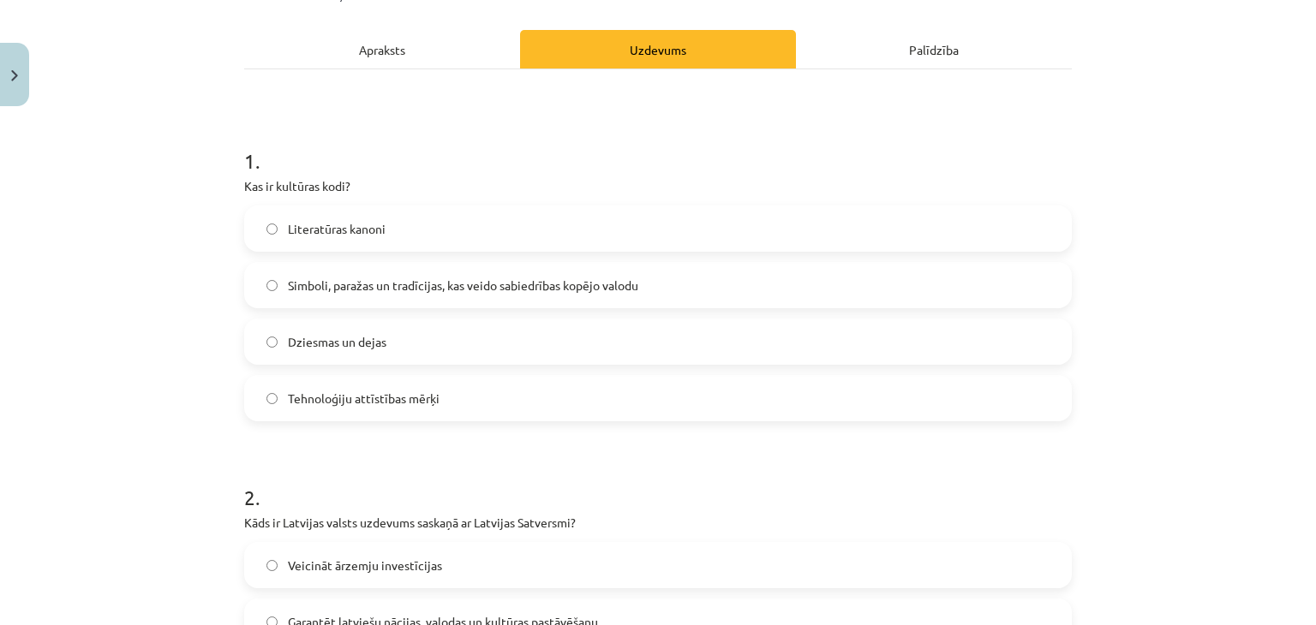
scroll to position [423, 0]
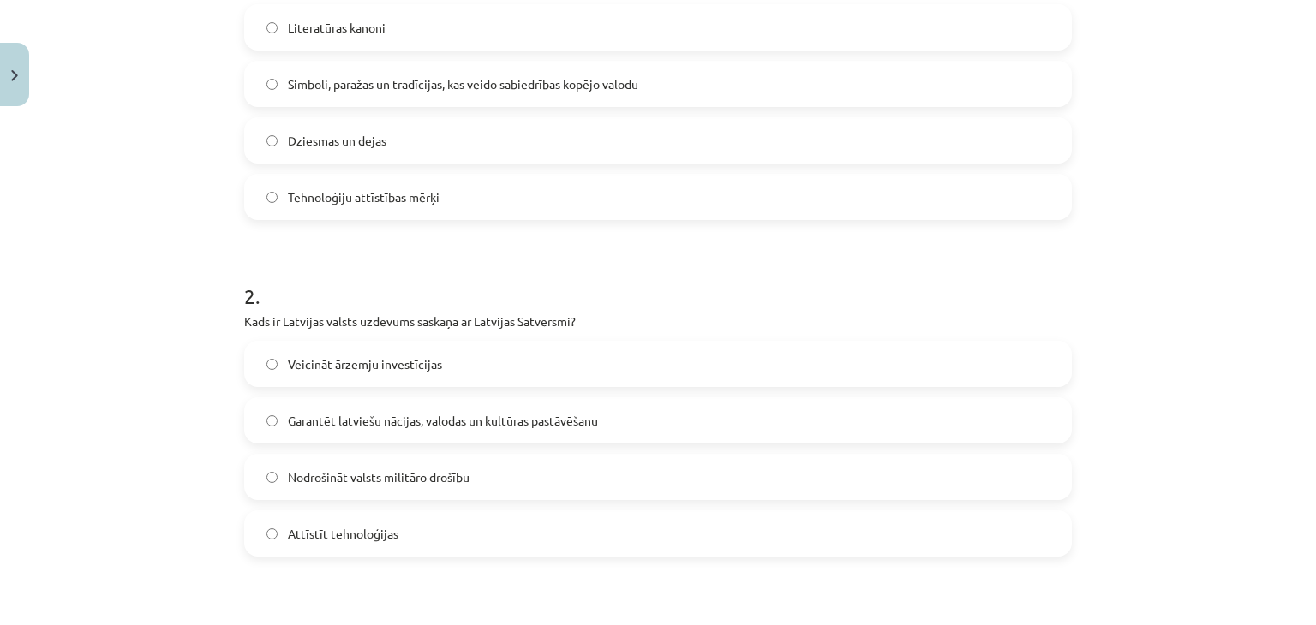
click at [505, 76] on span "Simboli, paražas un tradīcijas, kas veido sabiedrības kopējo valodu" at bounding box center [463, 84] width 350 height 18
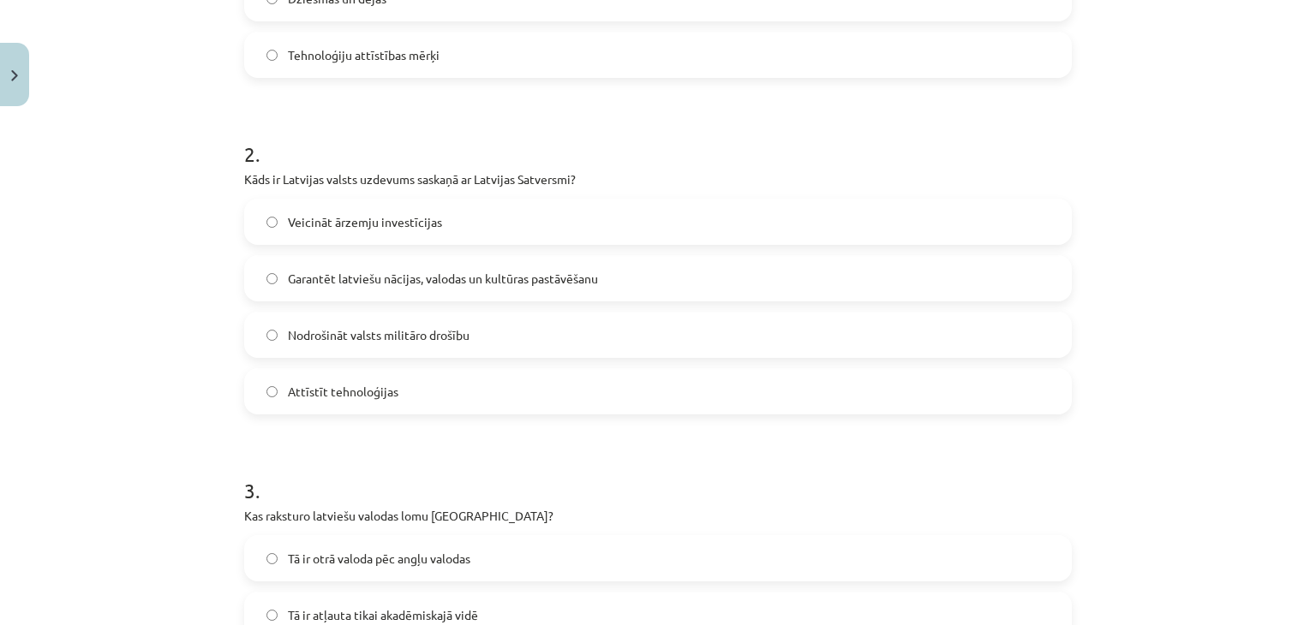
scroll to position [617, 0]
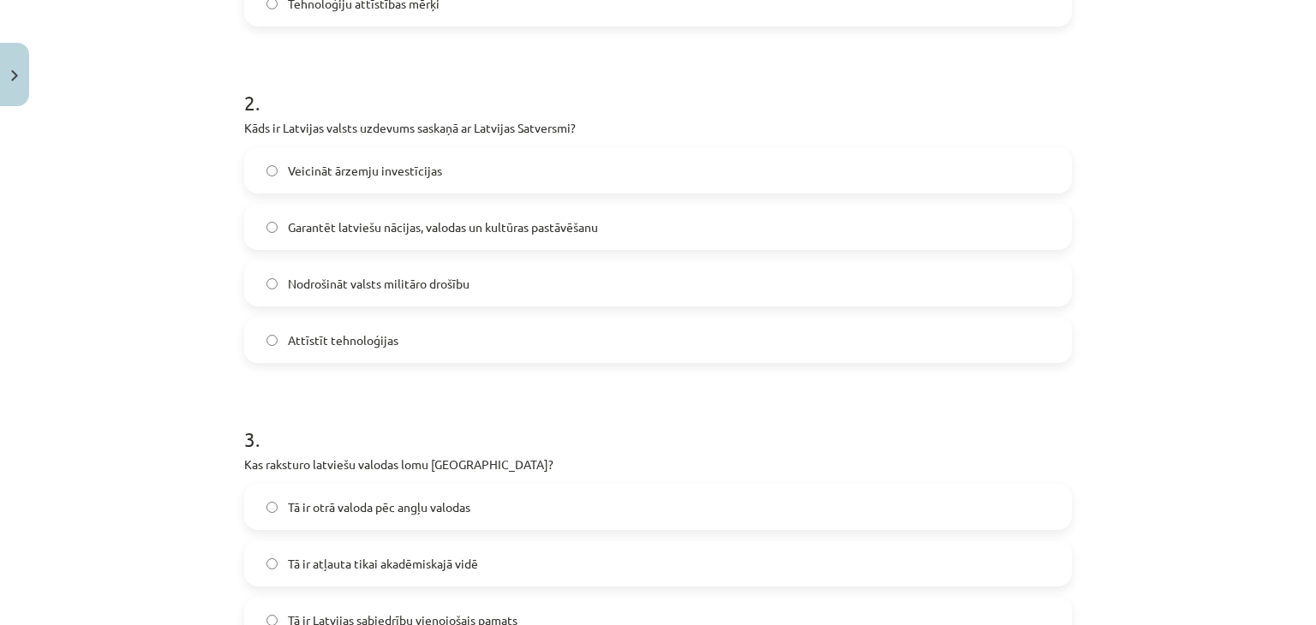
click at [433, 235] on span "Garantēt latviešu nācijas, valodas un kultūras pastāvēšanu" at bounding box center [443, 227] width 310 height 18
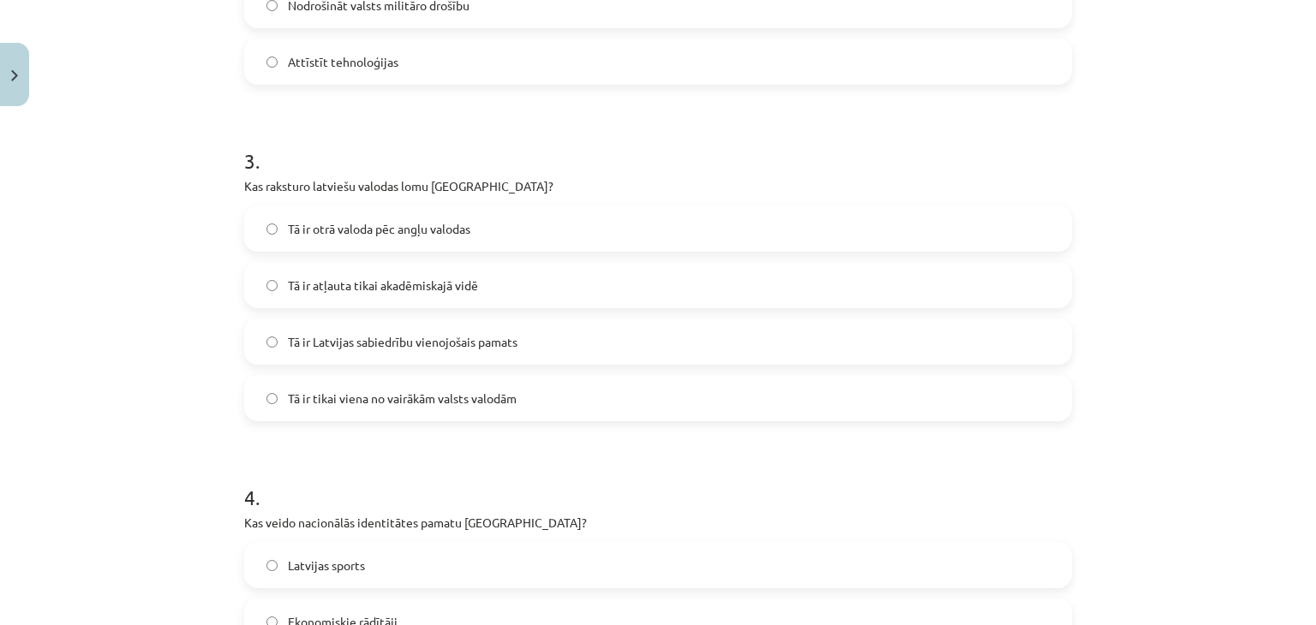
scroll to position [921, 0]
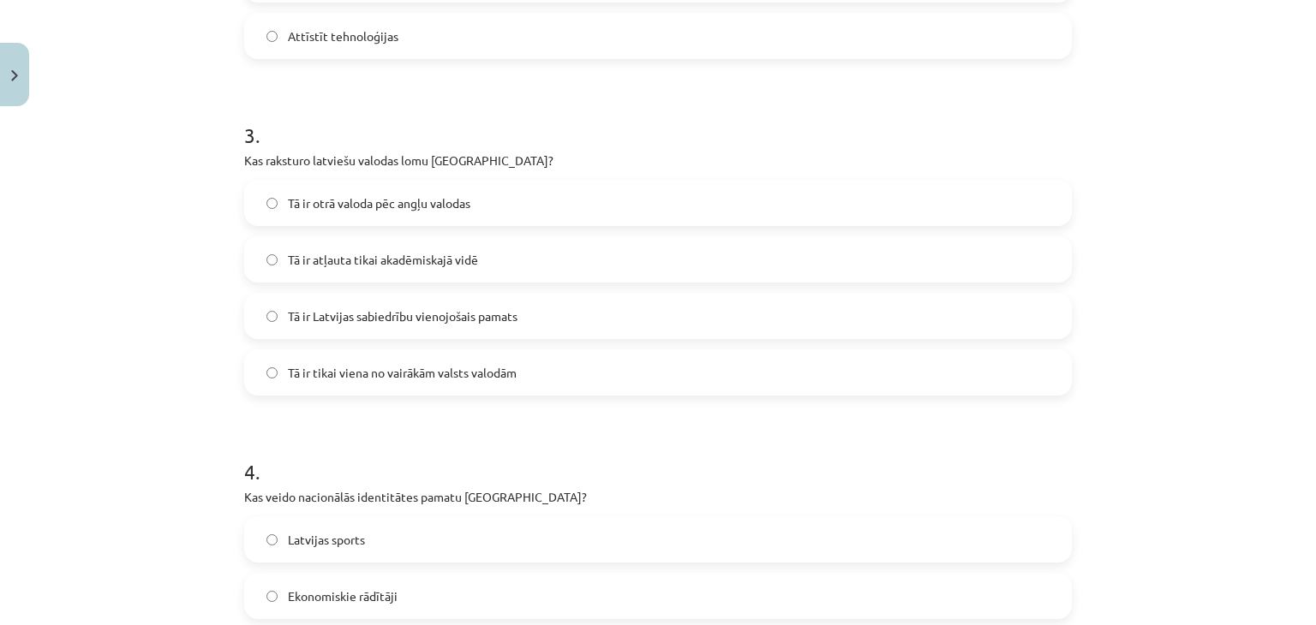
click at [374, 304] on label "Tā ir Latvijas sabiedrību vienojošais pamats" at bounding box center [658, 316] width 824 height 43
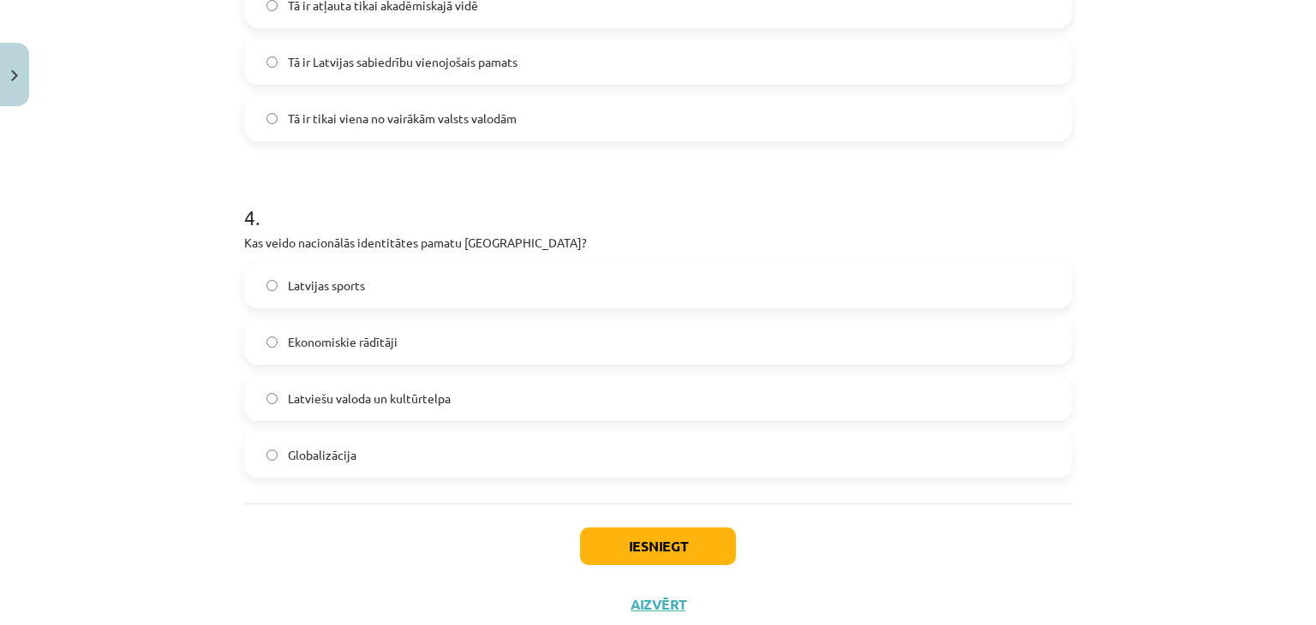
scroll to position [1226, 0]
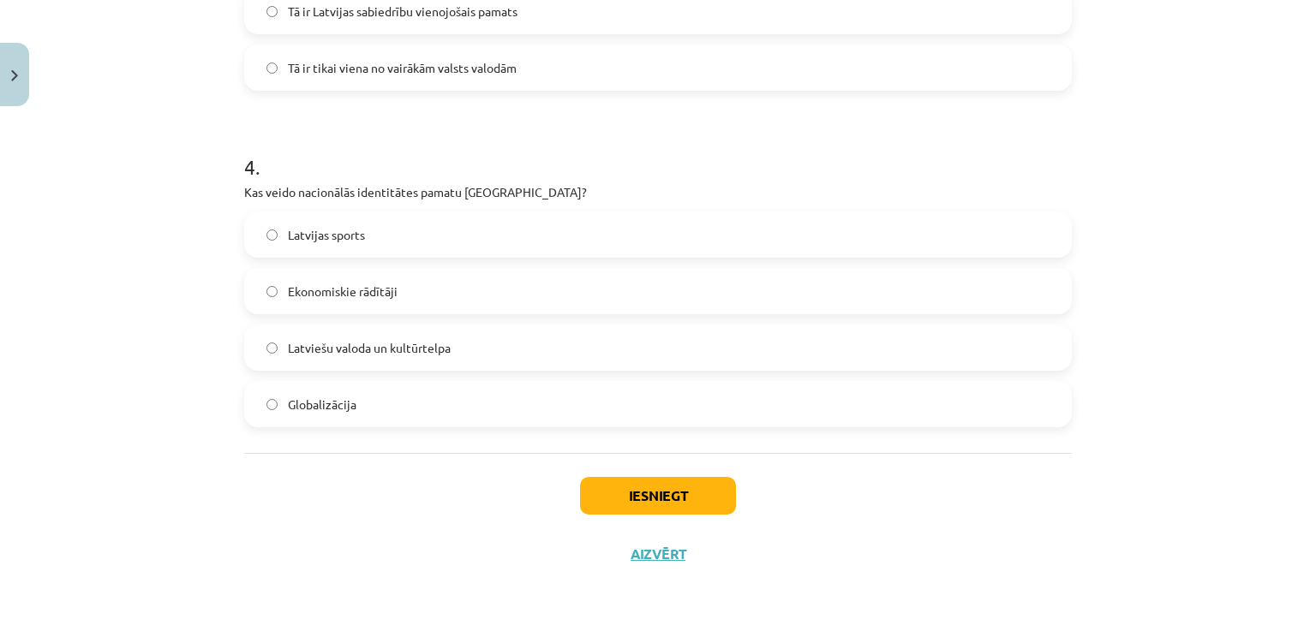
click at [402, 355] on span "Latviešu valoda un kultūrtelpa" at bounding box center [369, 348] width 163 height 18
click at [677, 491] on button "Iesniegt" at bounding box center [658, 496] width 156 height 38
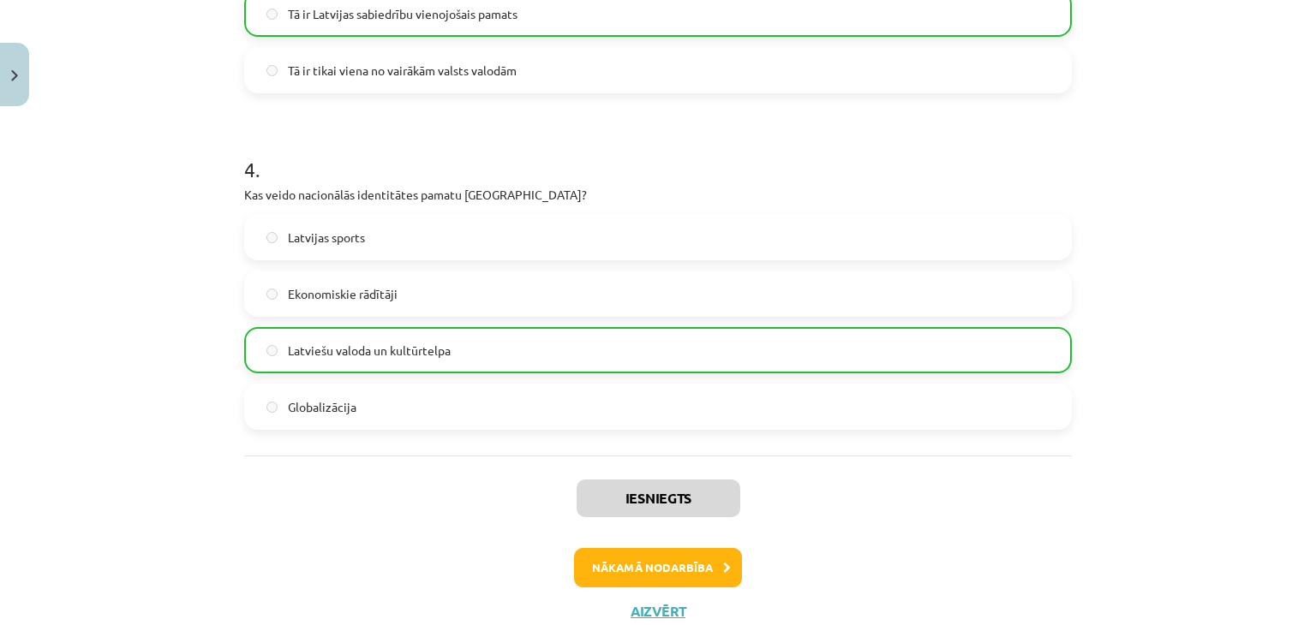
scroll to position [1281, 0]
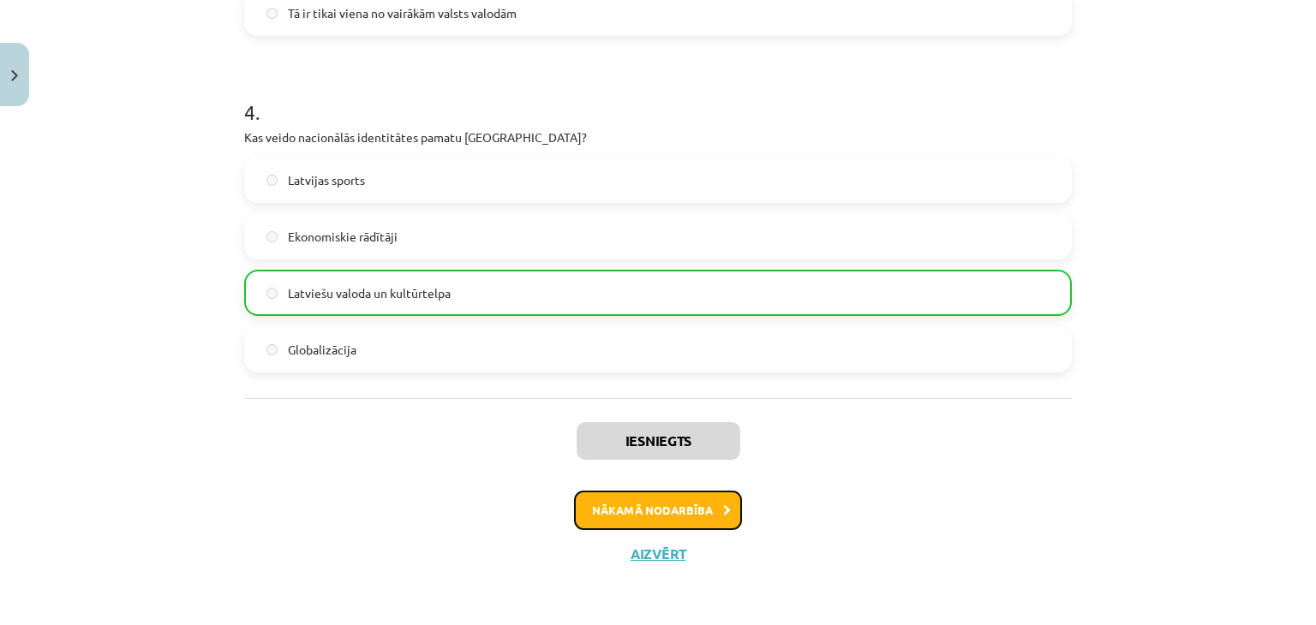
click at [654, 501] on button "Nākamā nodarbība" at bounding box center [658, 510] width 168 height 39
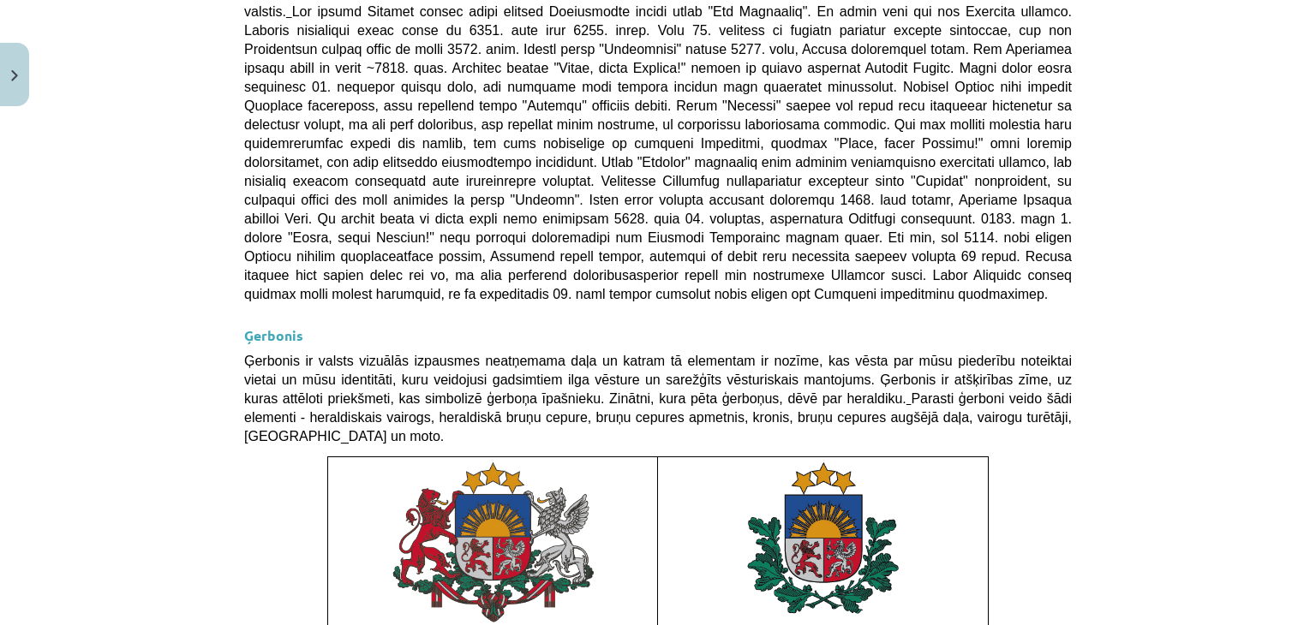
scroll to position [1278, 0]
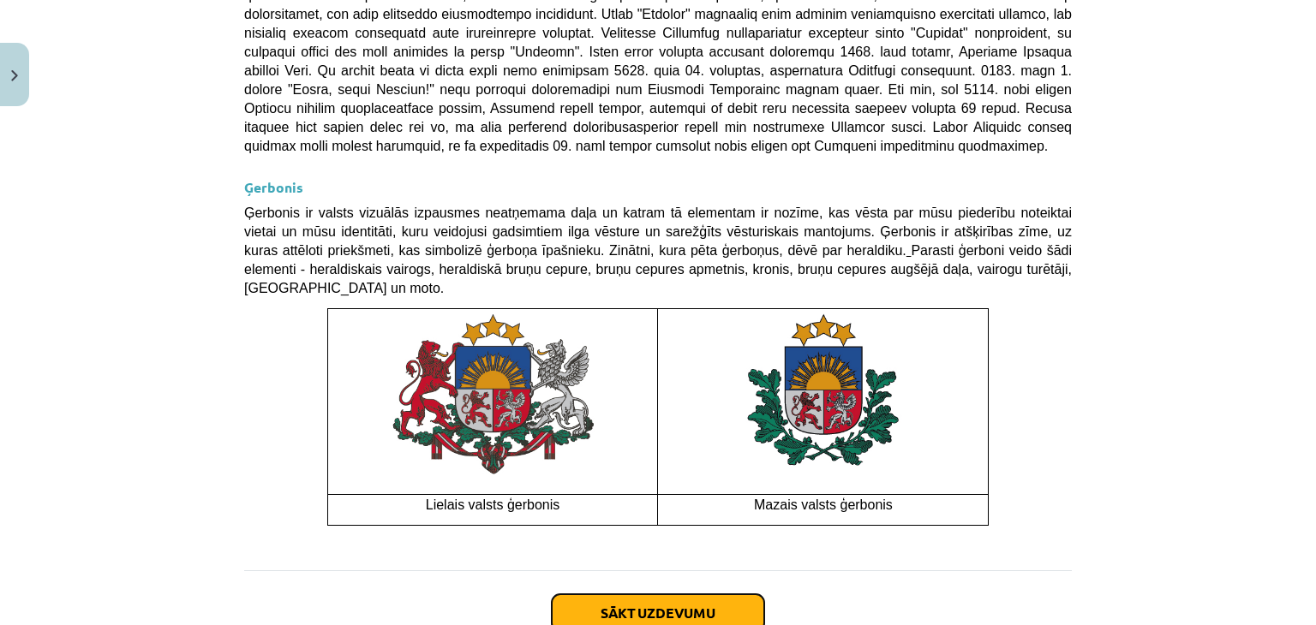
click at [693, 595] on button "Sākt uzdevumu" at bounding box center [658, 614] width 212 height 38
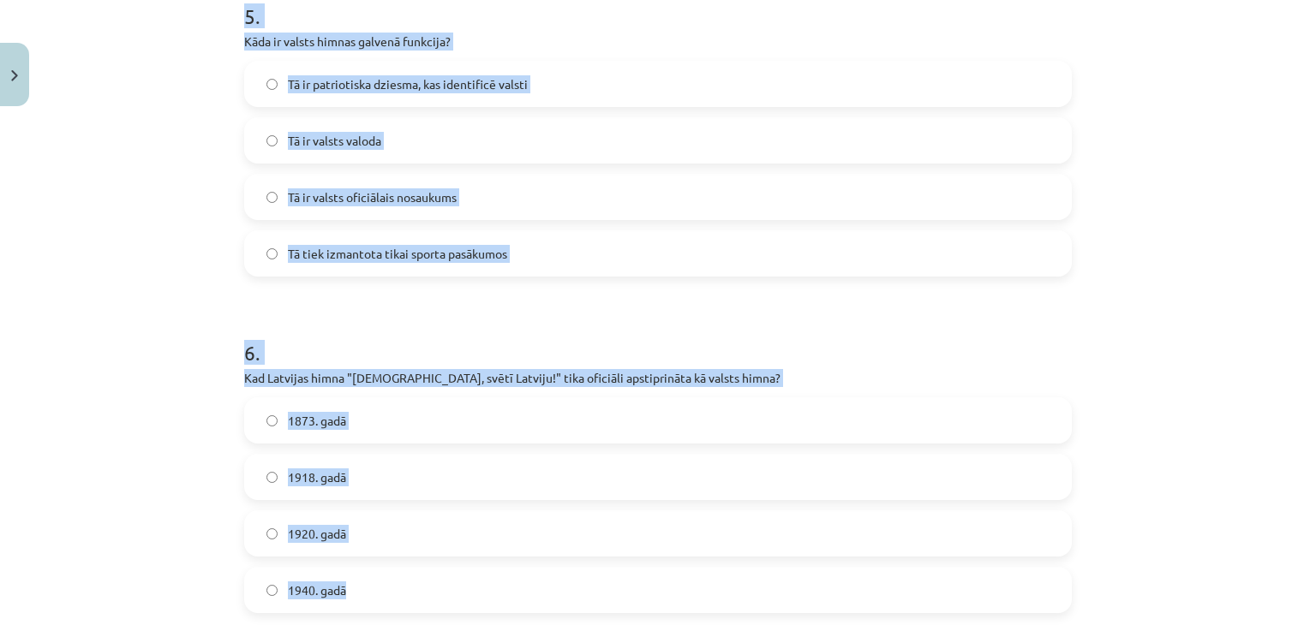
scroll to position [1899, 0]
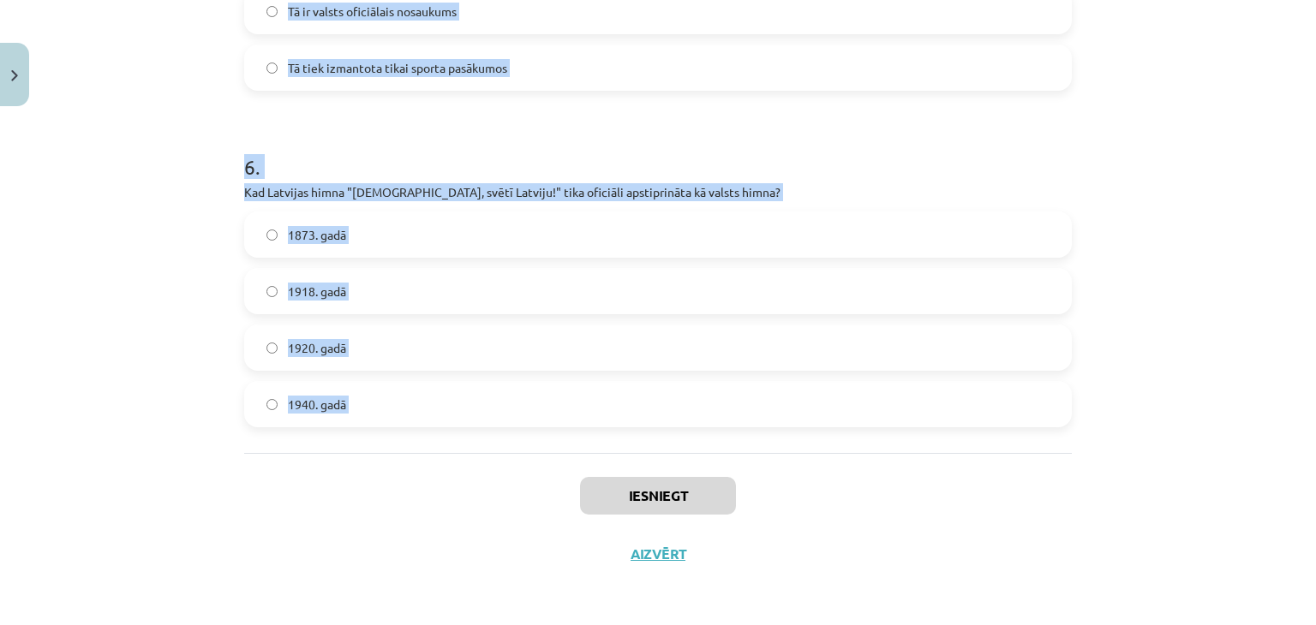
drag, startPoint x: 244, startPoint y: 333, endPoint x: 465, endPoint y: 468, distance: 258.7
copy form "1 . Kura bija pirmā Eiropas valsts himna? Spānijas "Marcha Real" Vācijas "Deuts…"
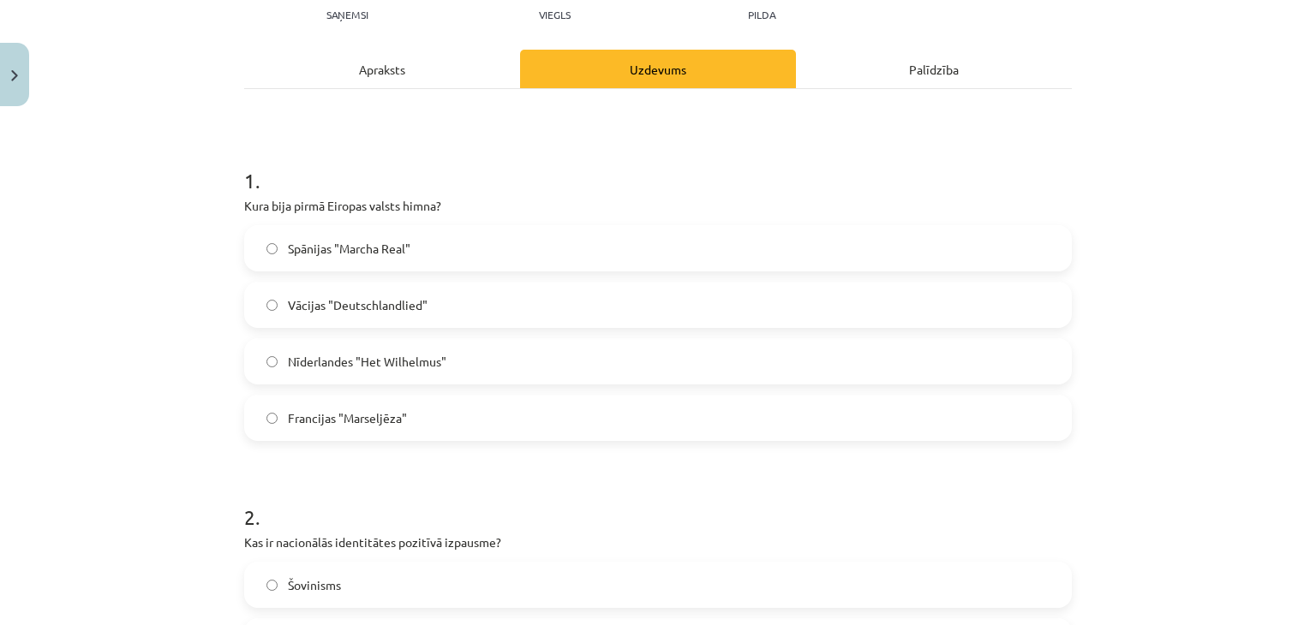
scroll to position [242, 0]
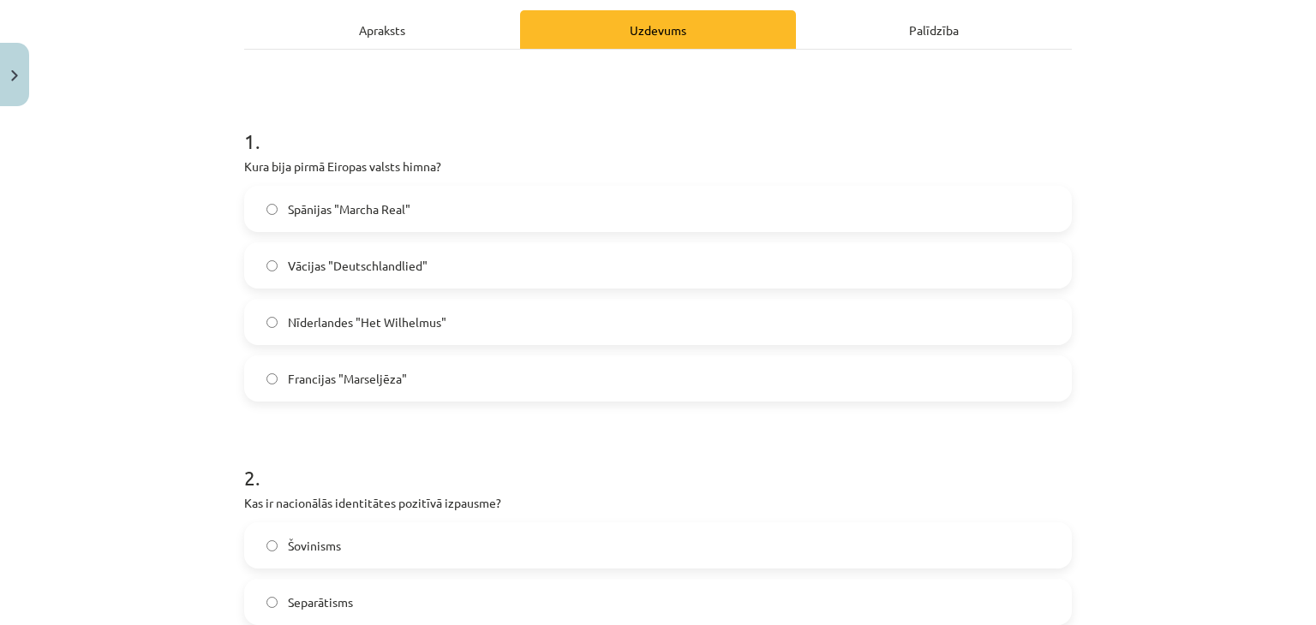
click at [586, 314] on label "Nīderlandes "Het Wilhelmus"" at bounding box center [658, 322] width 824 height 43
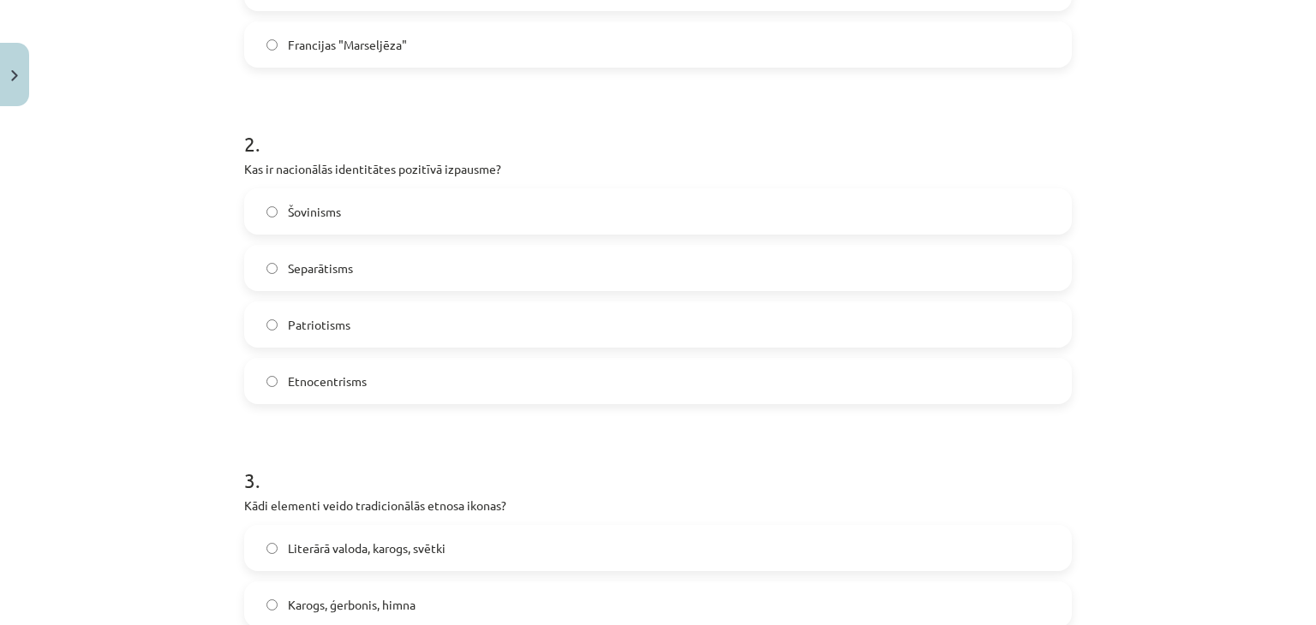
scroll to position [573, 0]
click at [345, 330] on span "Patriotisms" at bounding box center [319, 328] width 63 height 18
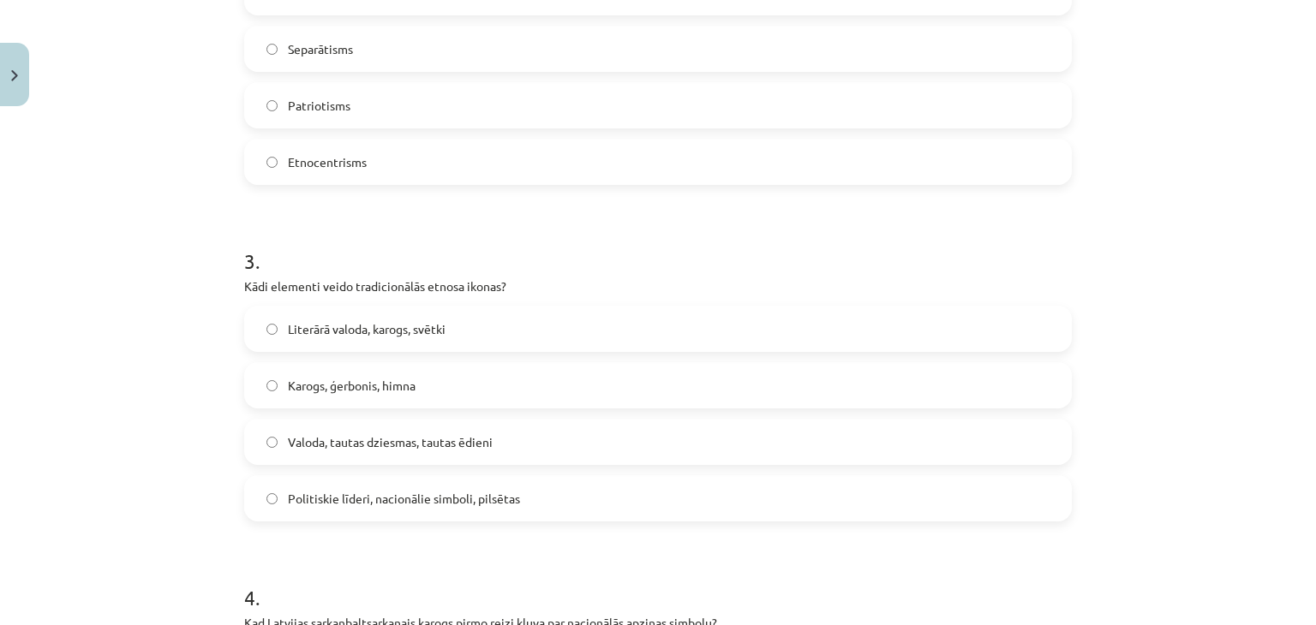
scroll to position [857, 0]
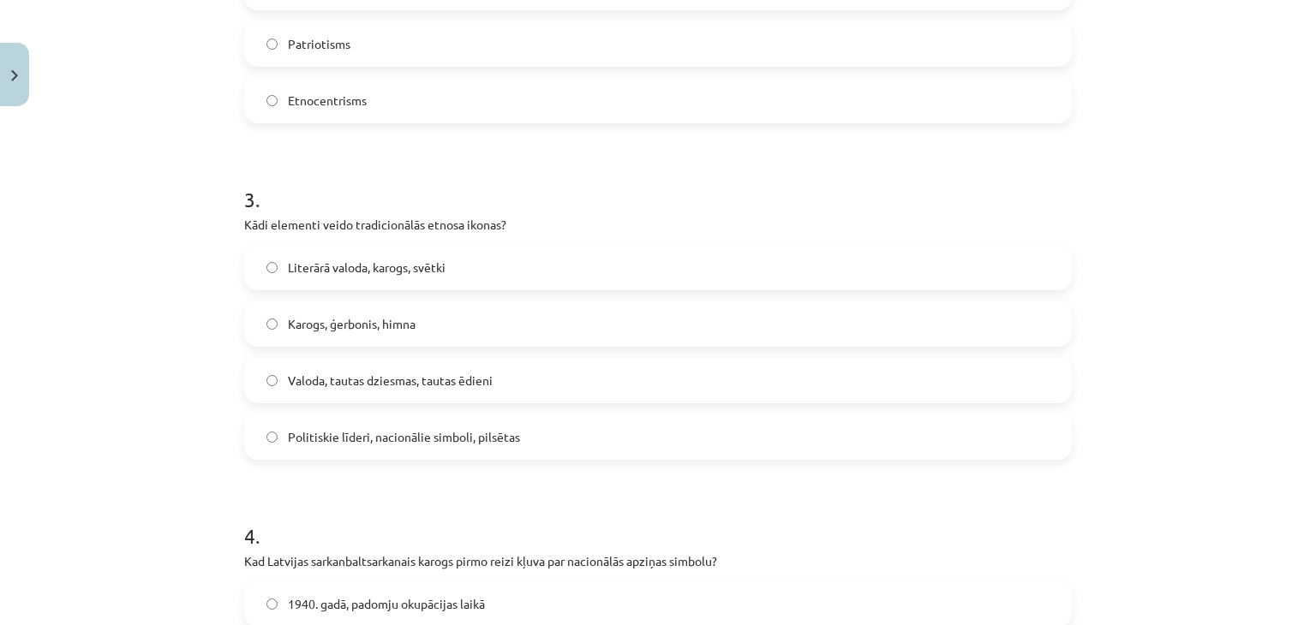
click at [423, 386] on span "Valoda, tautas dziesmas, tautas ēdieni" at bounding box center [390, 381] width 205 height 18
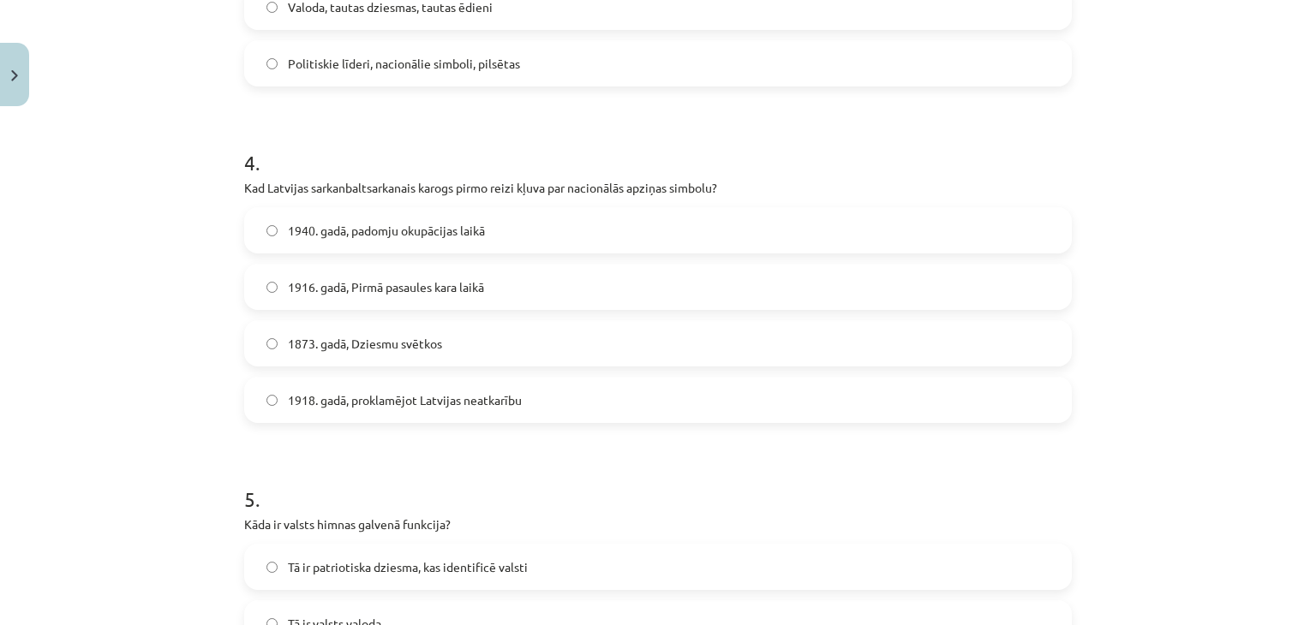
scroll to position [1234, 0]
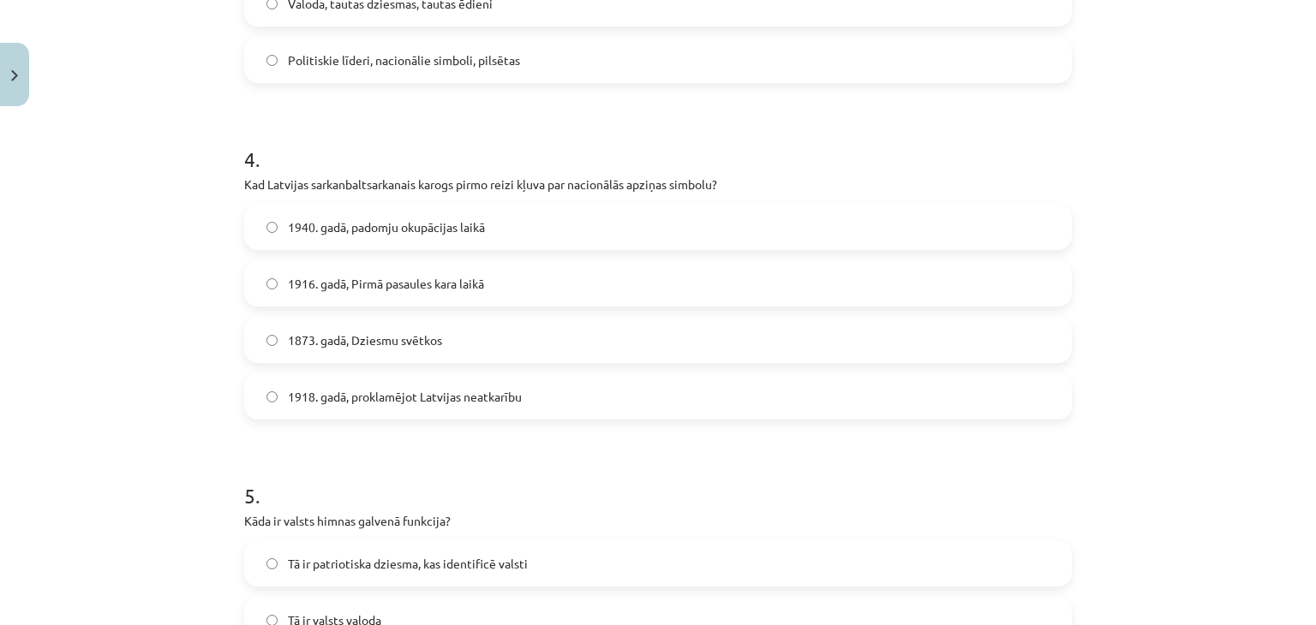
click at [476, 351] on label "1873. gadā, Dziesmu svētkos" at bounding box center [658, 340] width 824 height 43
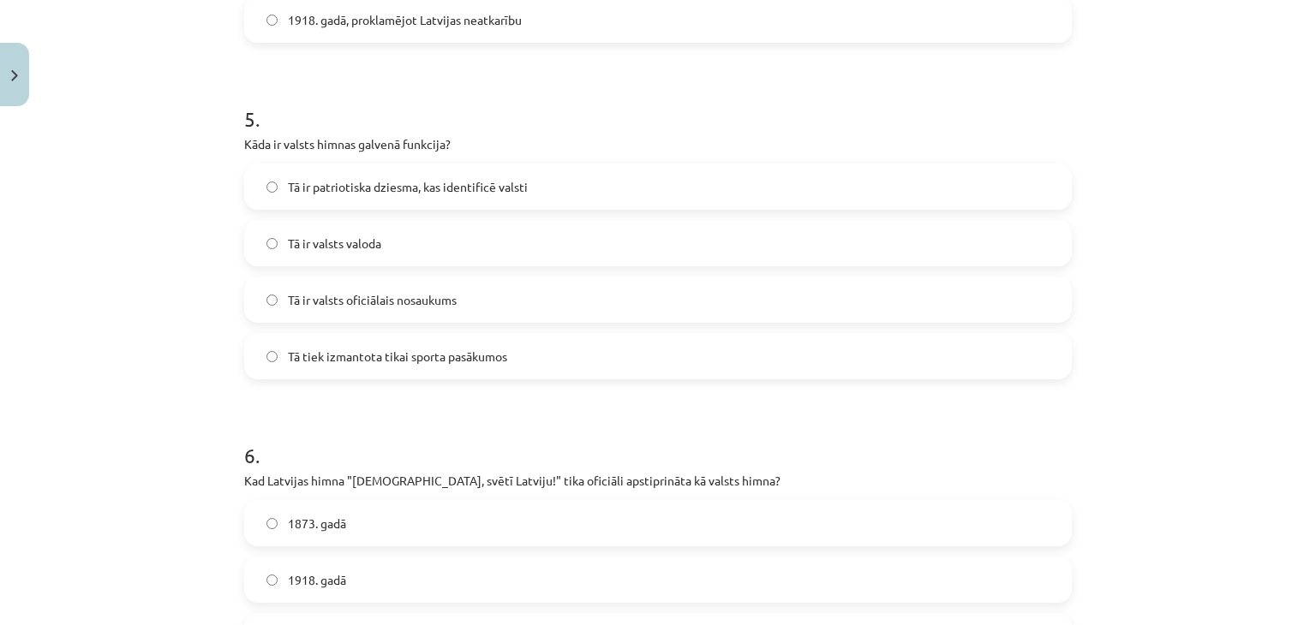
scroll to position [1624, 0]
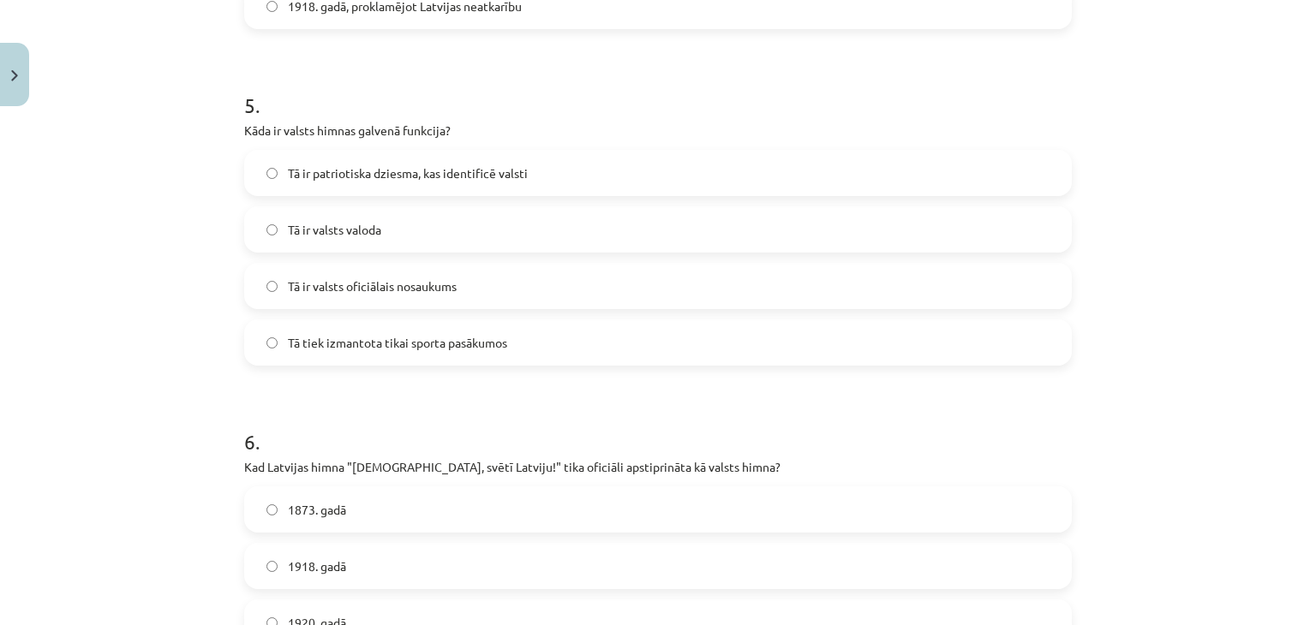
click at [445, 159] on label "Tā ir patriotiska dziesma, kas identificē valsti" at bounding box center [658, 173] width 824 height 43
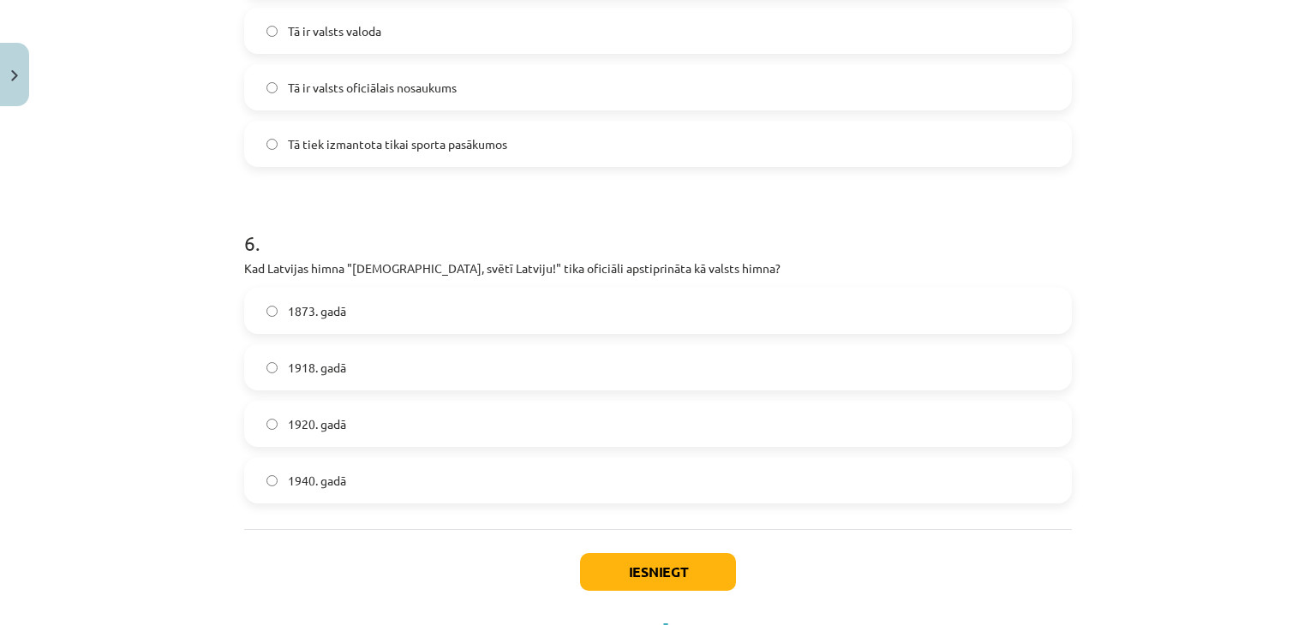
scroll to position [1845, 0]
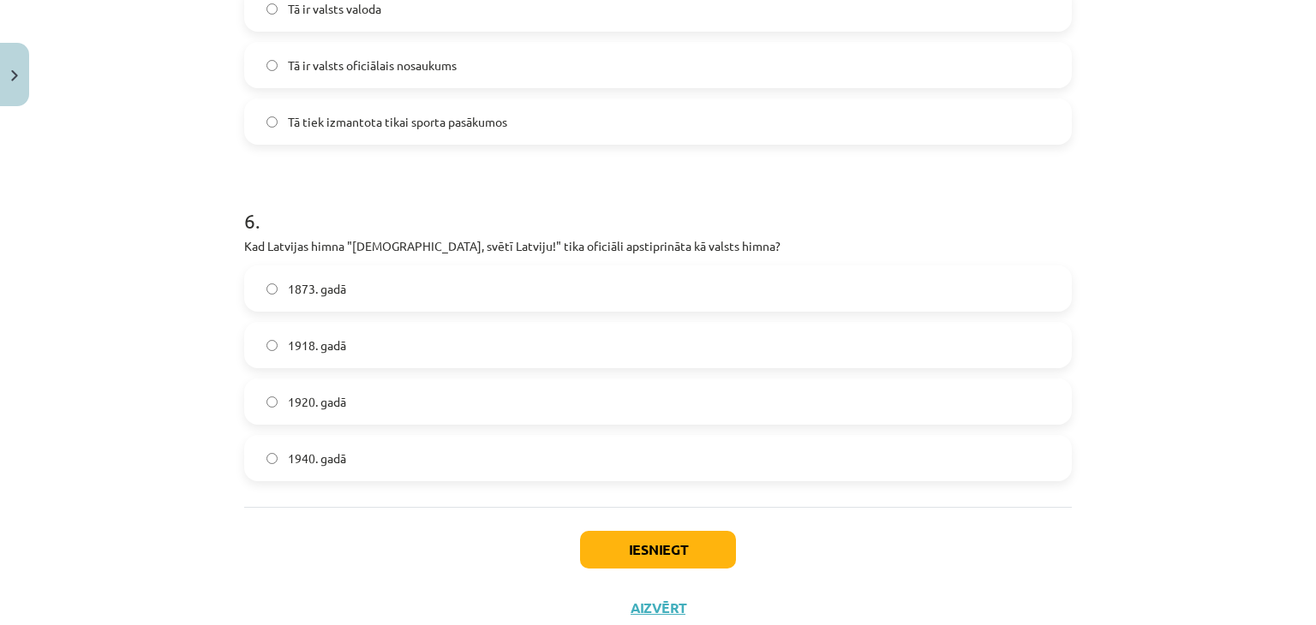
click at [425, 393] on label "1920. gadā" at bounding box center [658, 401] width 824 height 43
click at [712, 549] on button "Iesniegt" at bounding box center [658, 550] width 156 height 38
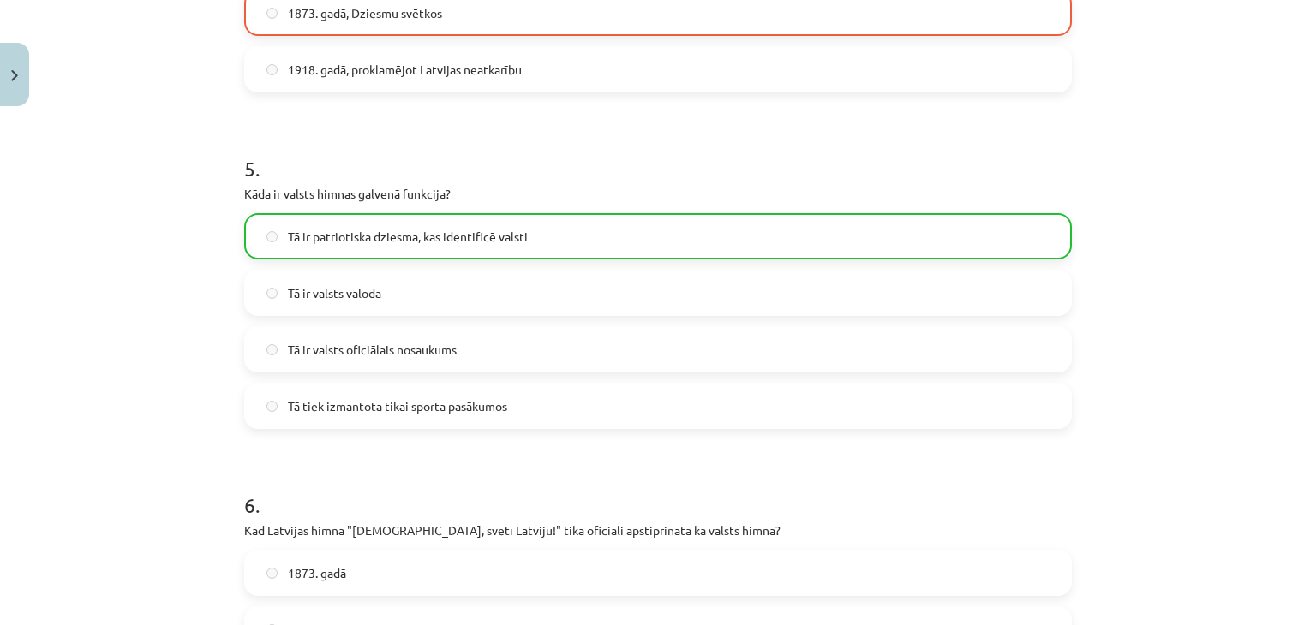
scroll to position [1953, 0]
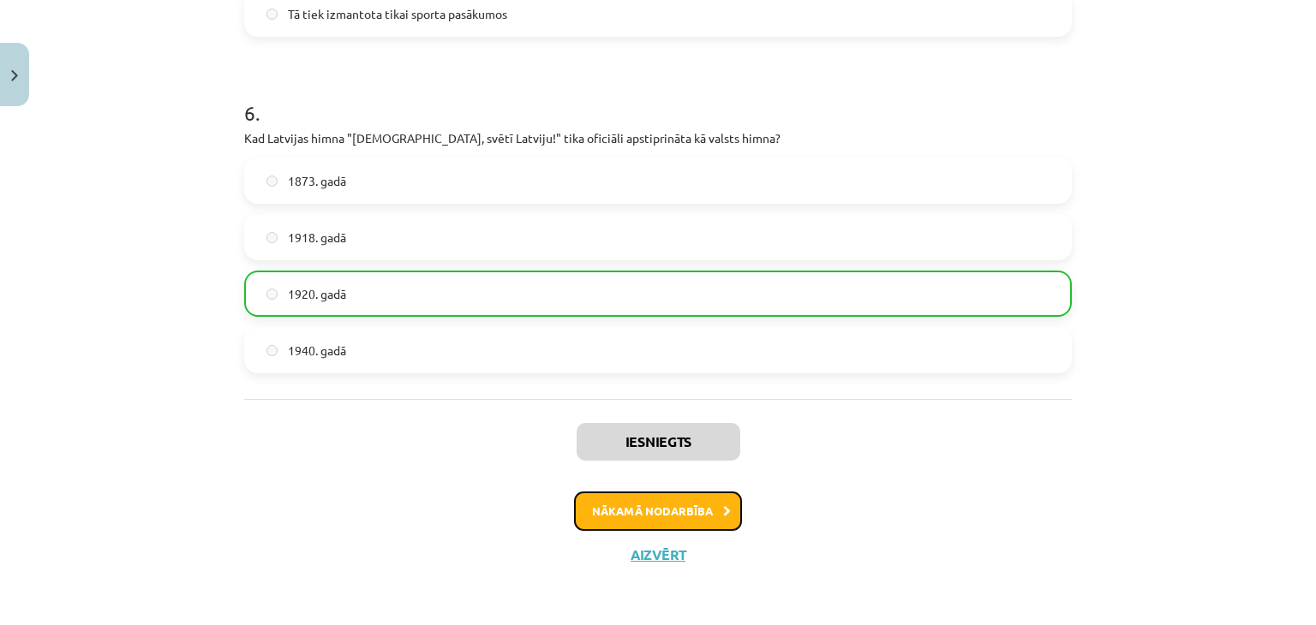
click at [685, 497] on button "Nākamā nodarbība" at bounding box center [658, 511] width 168 height 39
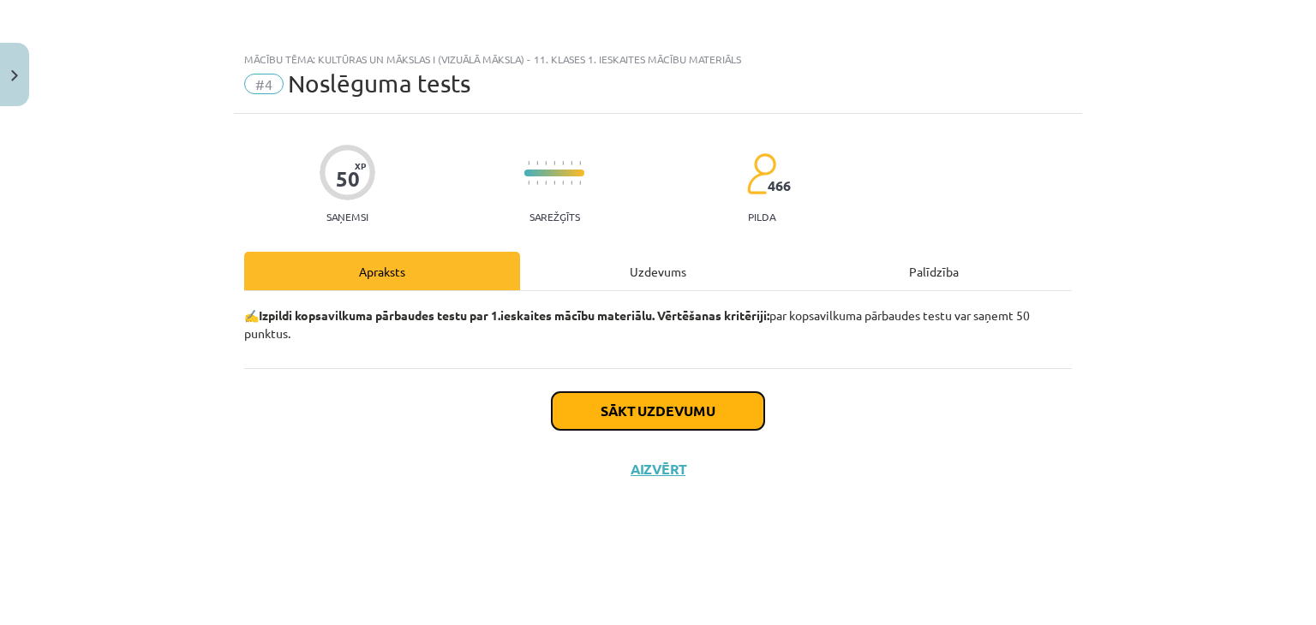
click at [723, 409] on button "Sākt uzdevumu" at bounding box center [658, 411] width 212 height 38
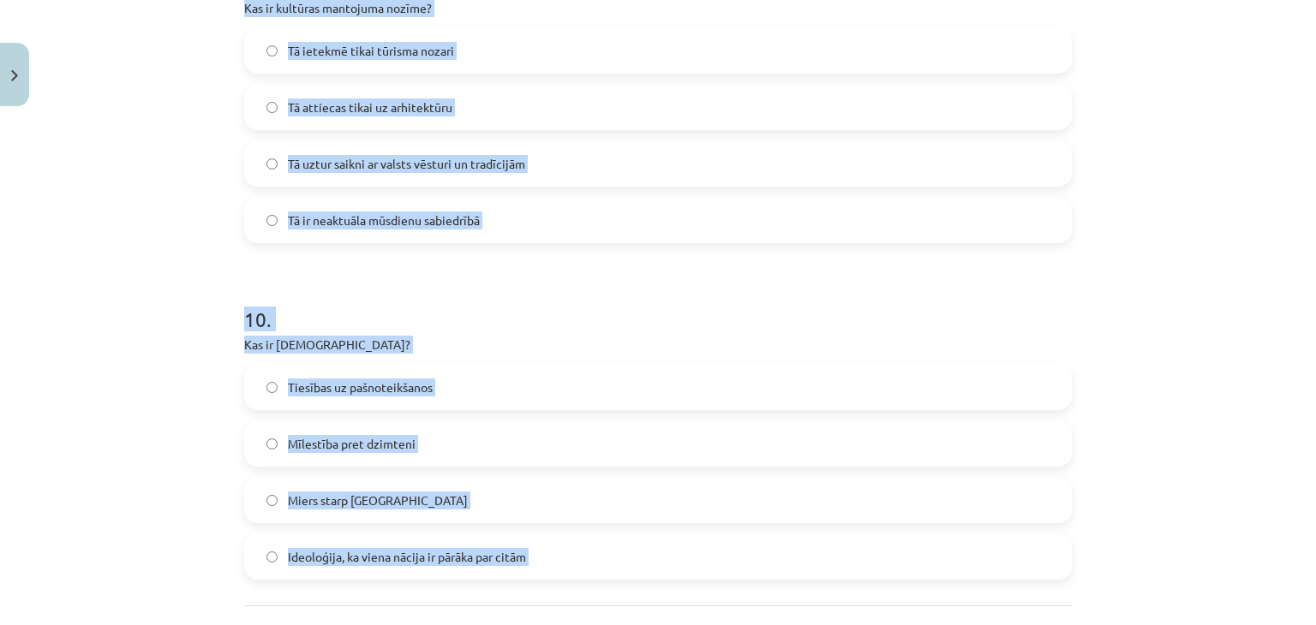
scroll to position [3155, 0]
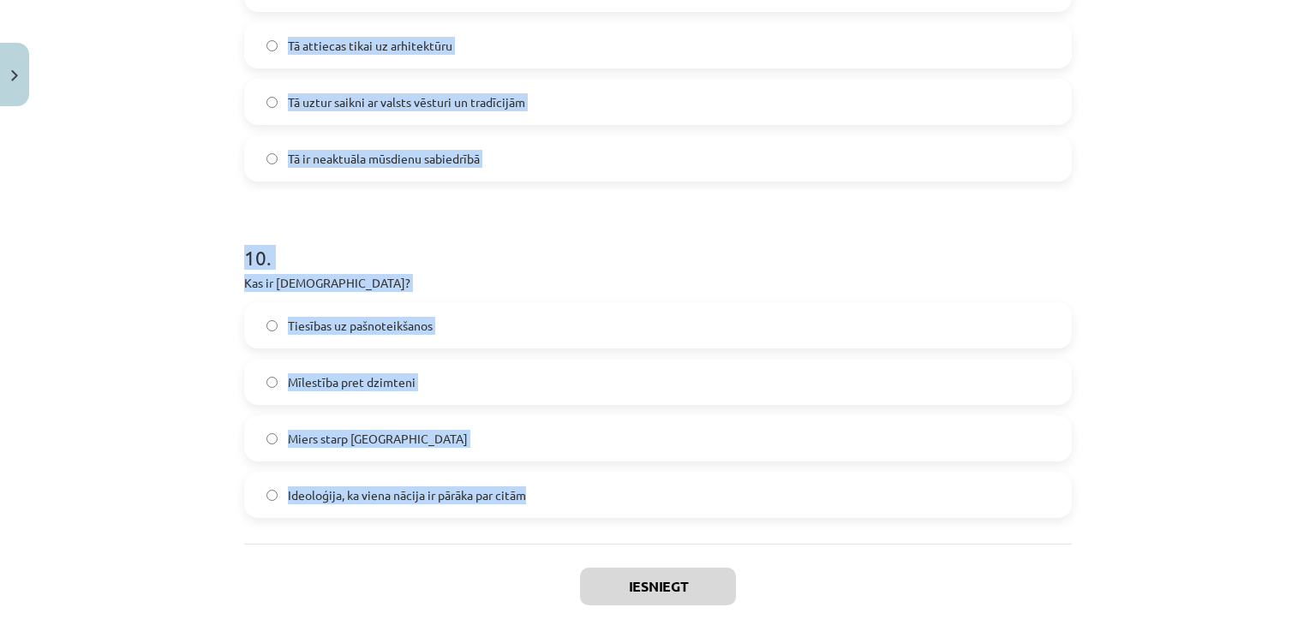
drag, startPoint x: 234, startPoint y: 248, endPoint x: 613, endPoint y: 528, distance: 471.7
copy form "1 . Kas ir nācija? Tauta, kas eksistē tikai kultūras telpā Viena kontinenta vis…"
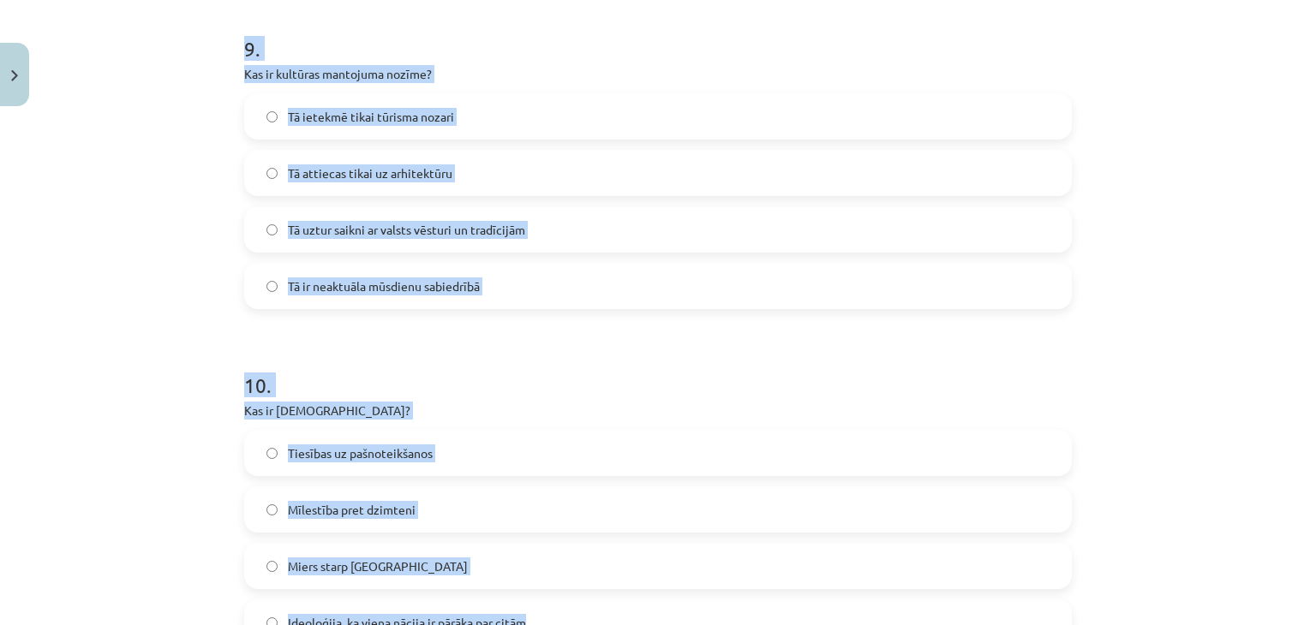
click at [982, 346] on h1 "10 ." at bounding box center [658, 370] width 828 height 53
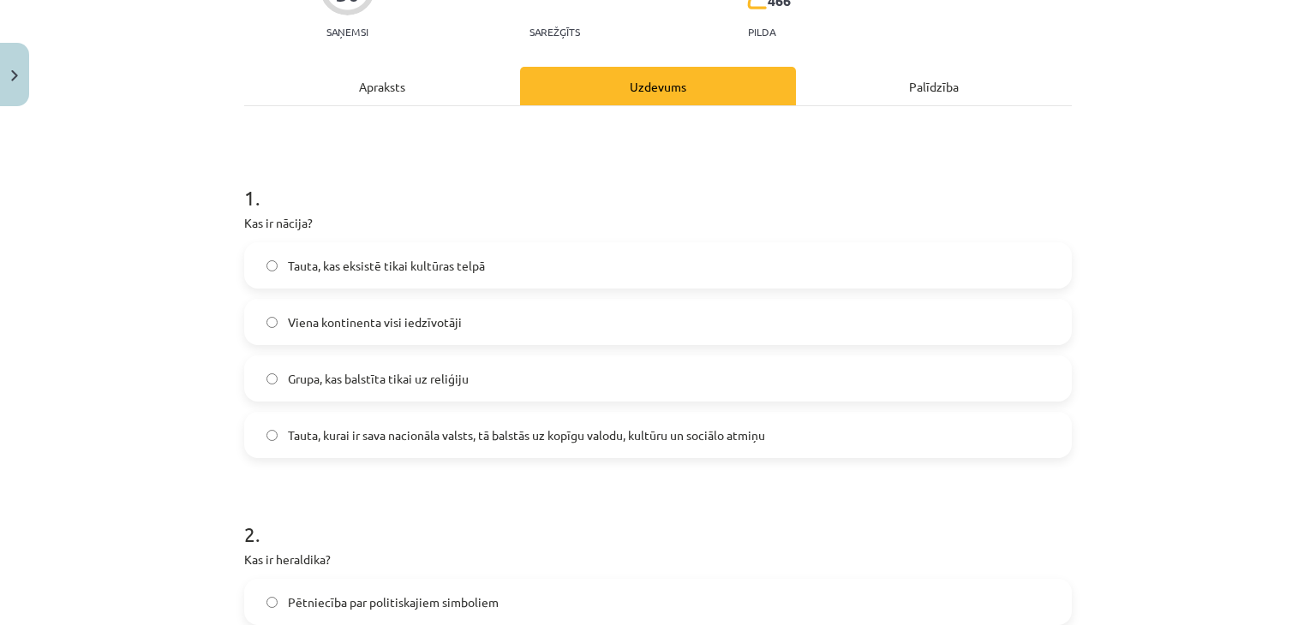
scroll to position [198, 0]
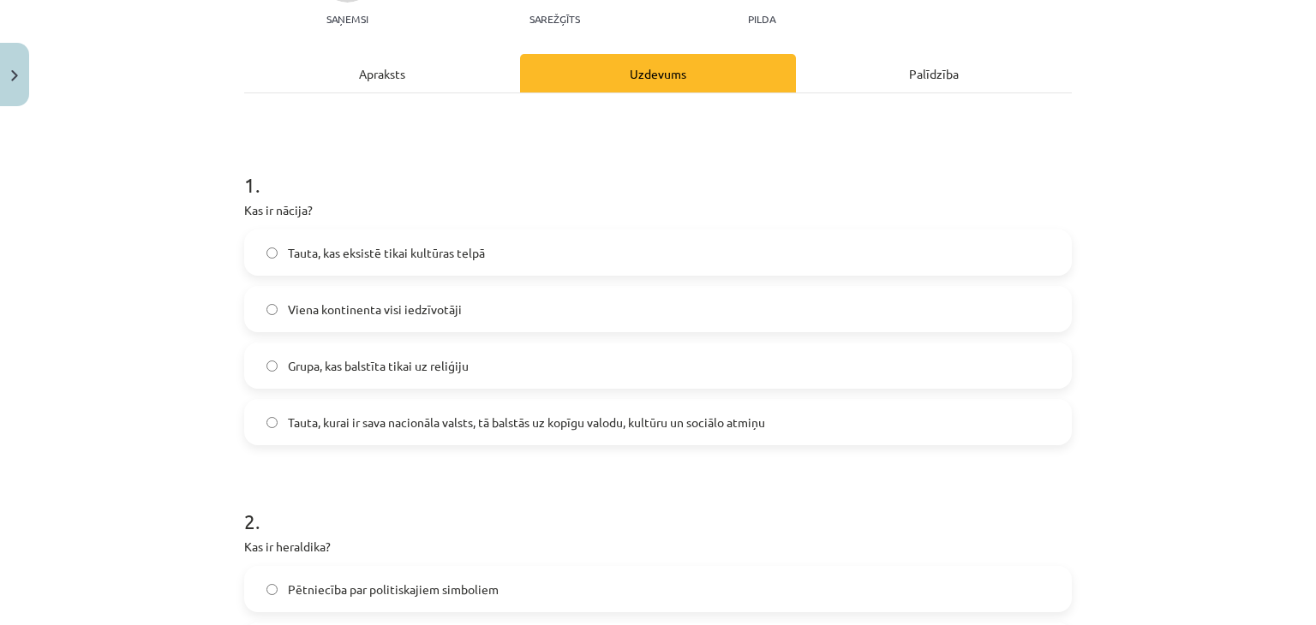
click at [532, 425] on span "Tauta, kurai ir sava nacionāla valsts, tā balstās uz kopīgu valodu, kultūru un …" at bounding box center [526, 423] width 477 height 18
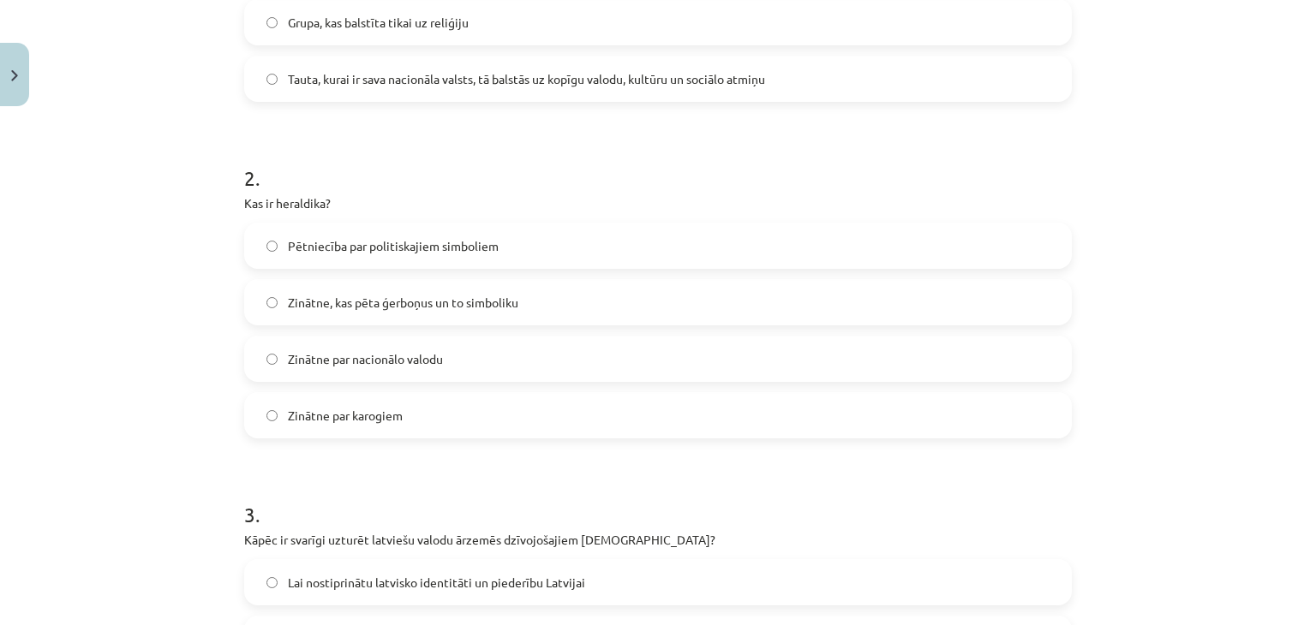
scroll to position [545, 0]
click at [505, 303] on span "Zinātne, kas pēta ģerboņus un to simboliku" at bounding box center [403, 299] width 230 height 18
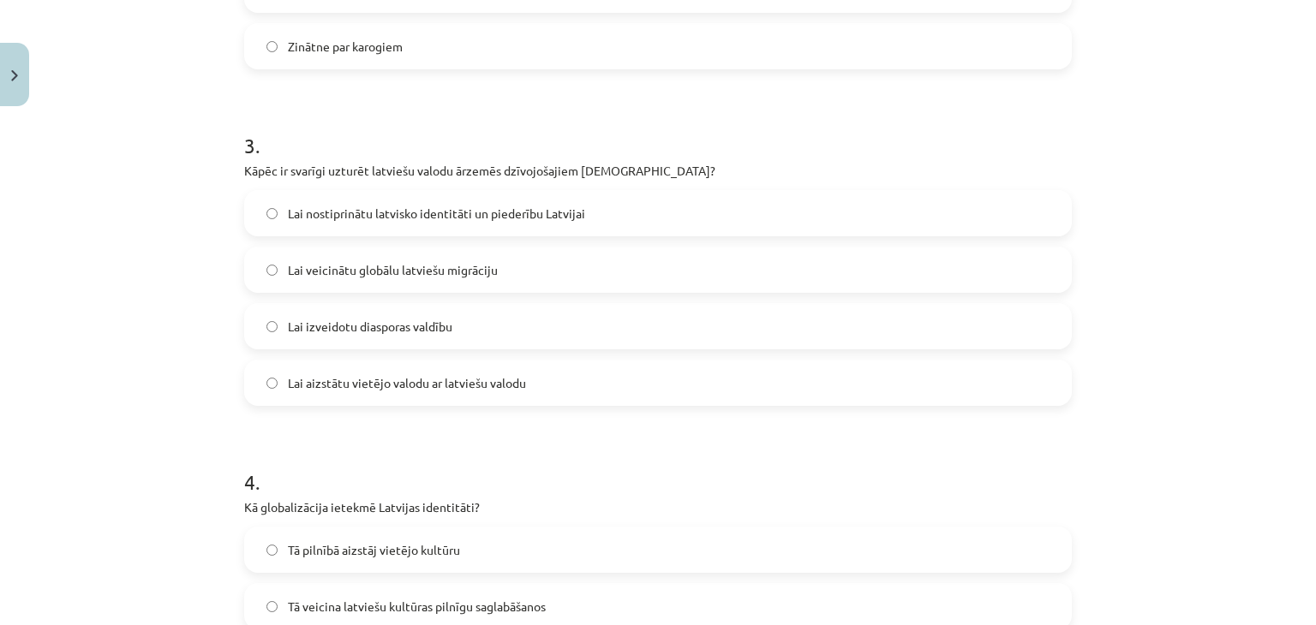
scroll to position [925, 0]
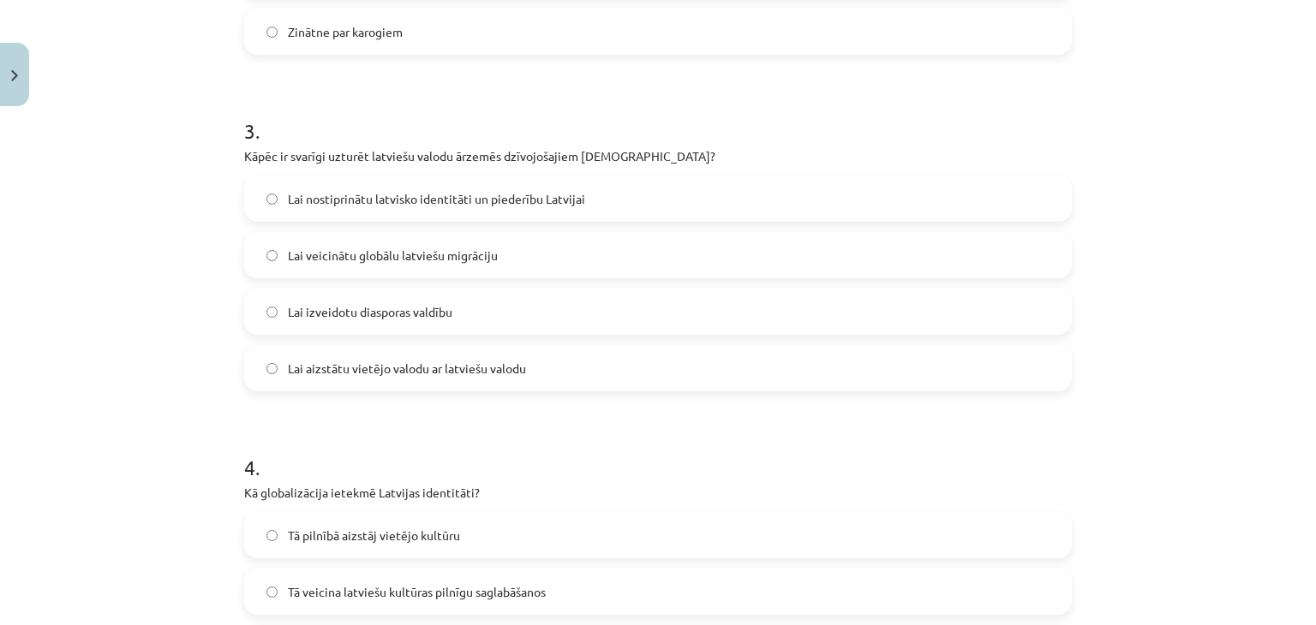
click at [561, 200] on span "Lai nostiprinātu latvisko identitāti un piederību Latvijai" at bounding box center [436, 199] width 297 height 18
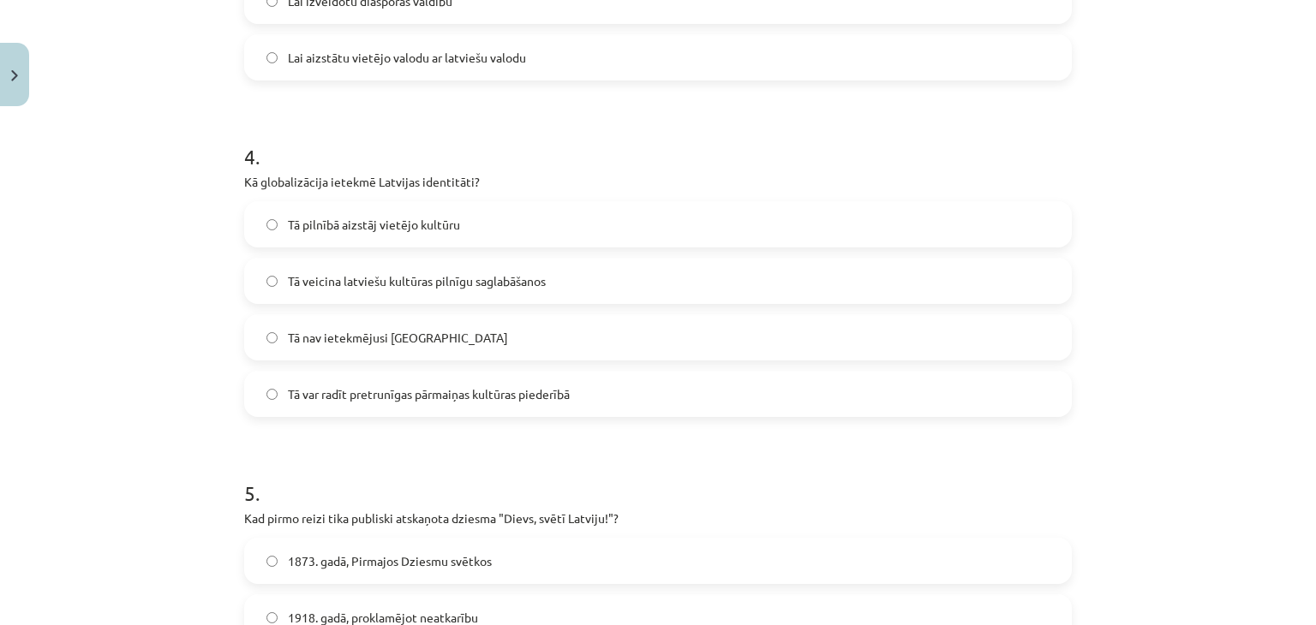
scroll to position [1271, 0]
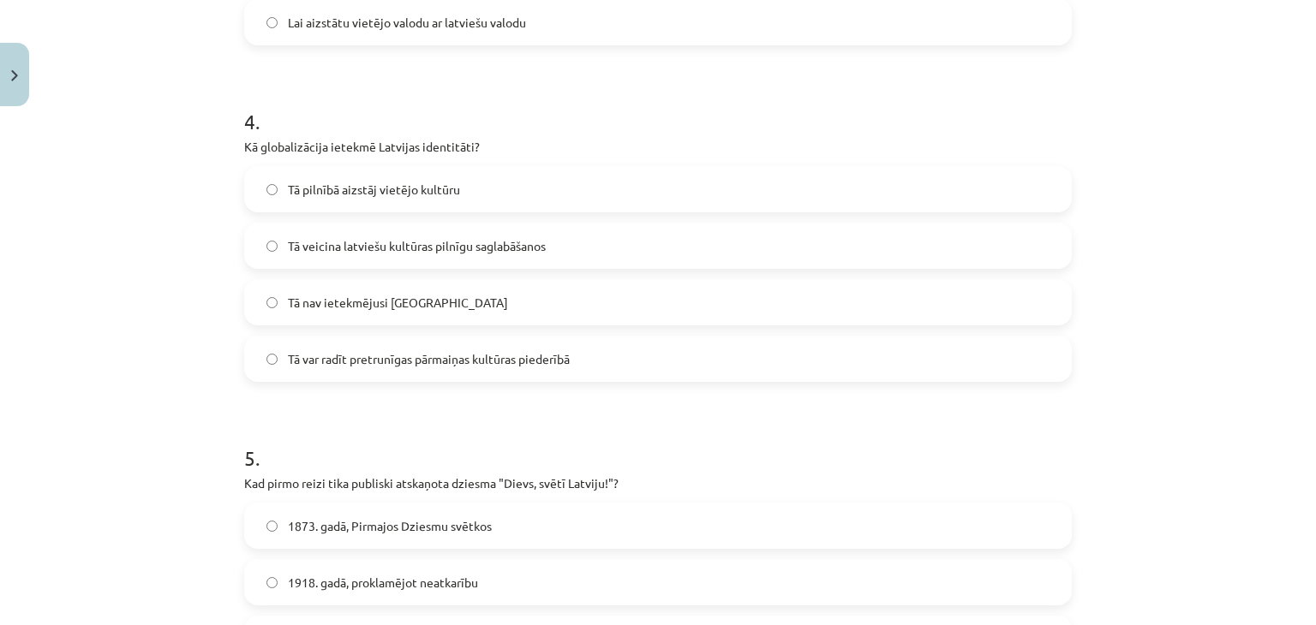
click at [445, 368] on label "Tā var radīt pretrunīgas pārmaiņas kultūras piederībā" at bounding box center [658, 359] width 824 height 43
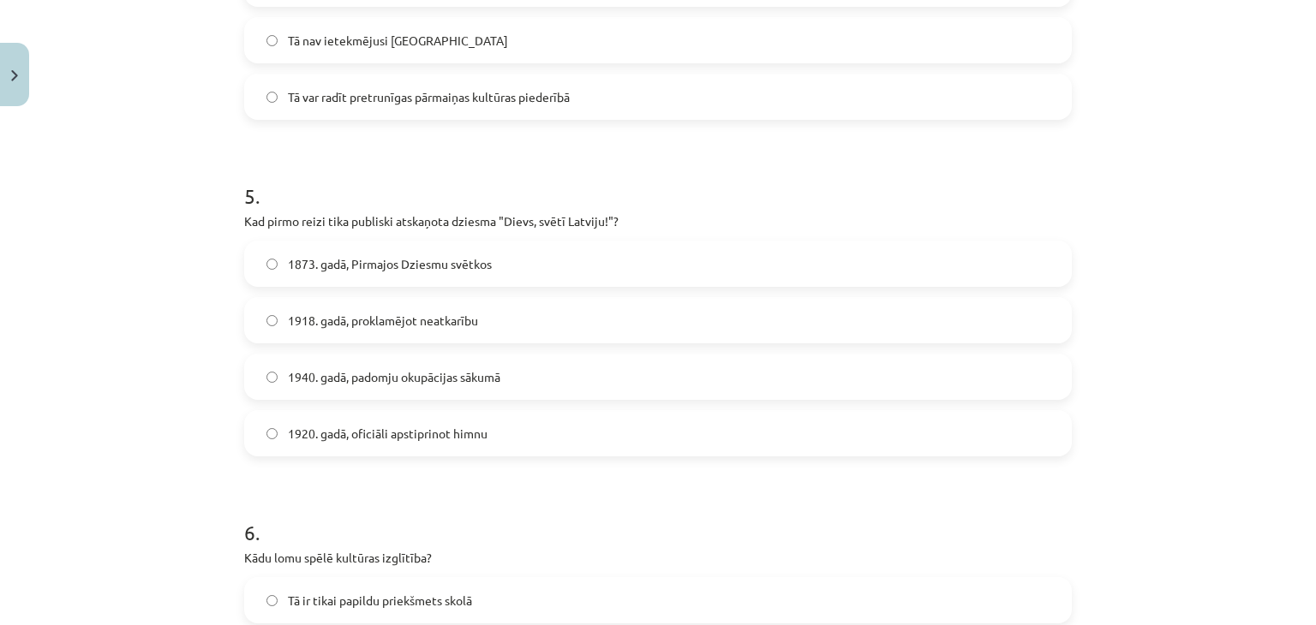
scroll to position [1541, 0]
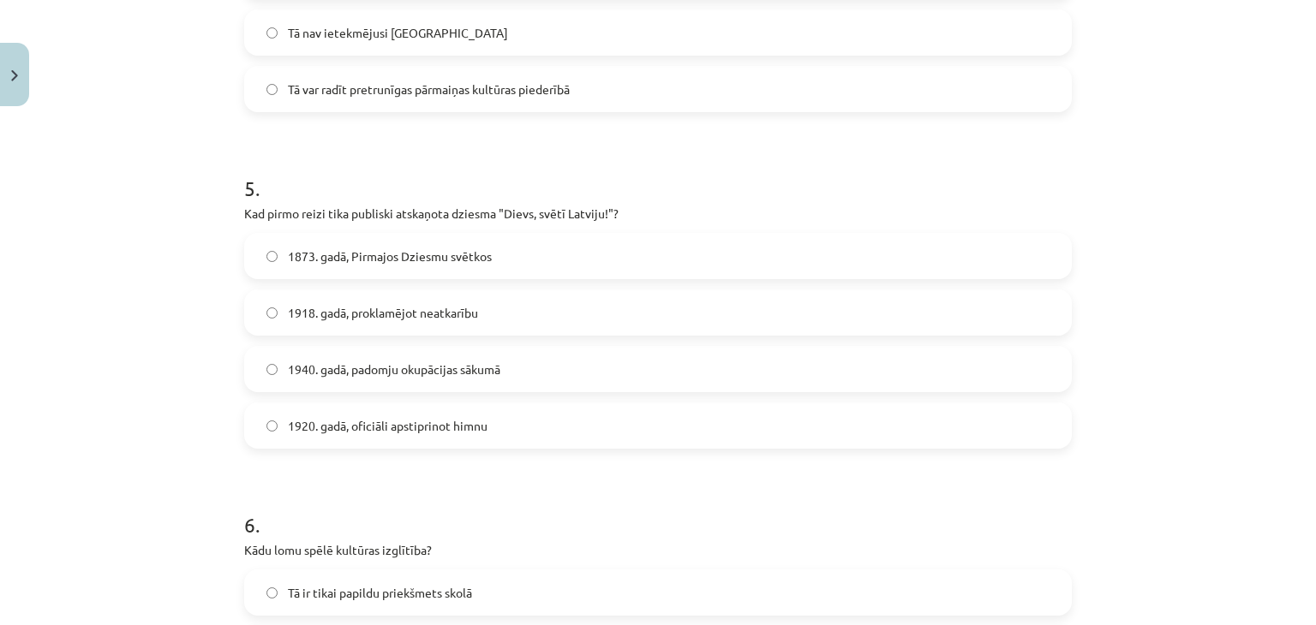
click at [413, 269] on label "1873. gadā, Pirmajos Dziesmu svētkos" at bounding box center [658, 256] width 824 height 43
click at [463, 358] on label "1940. gadā, padomju okupācijas sākumā" at bounding box center [658, 369] width 824 height 43
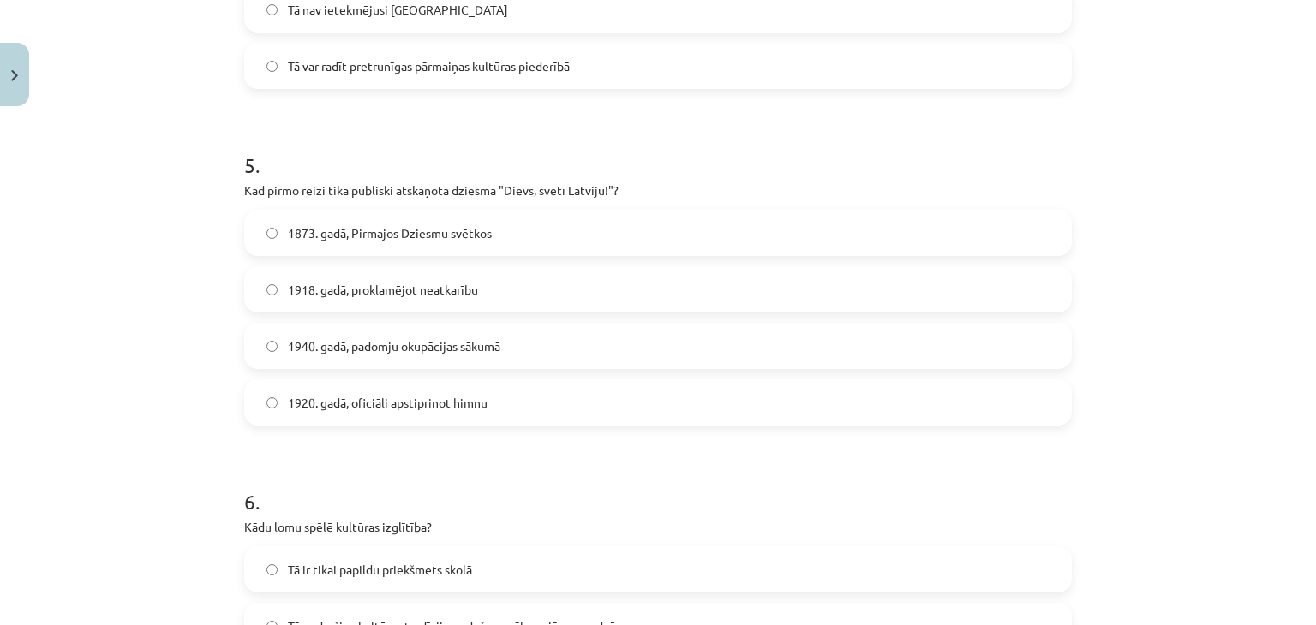
scroll to position [1568, 0]
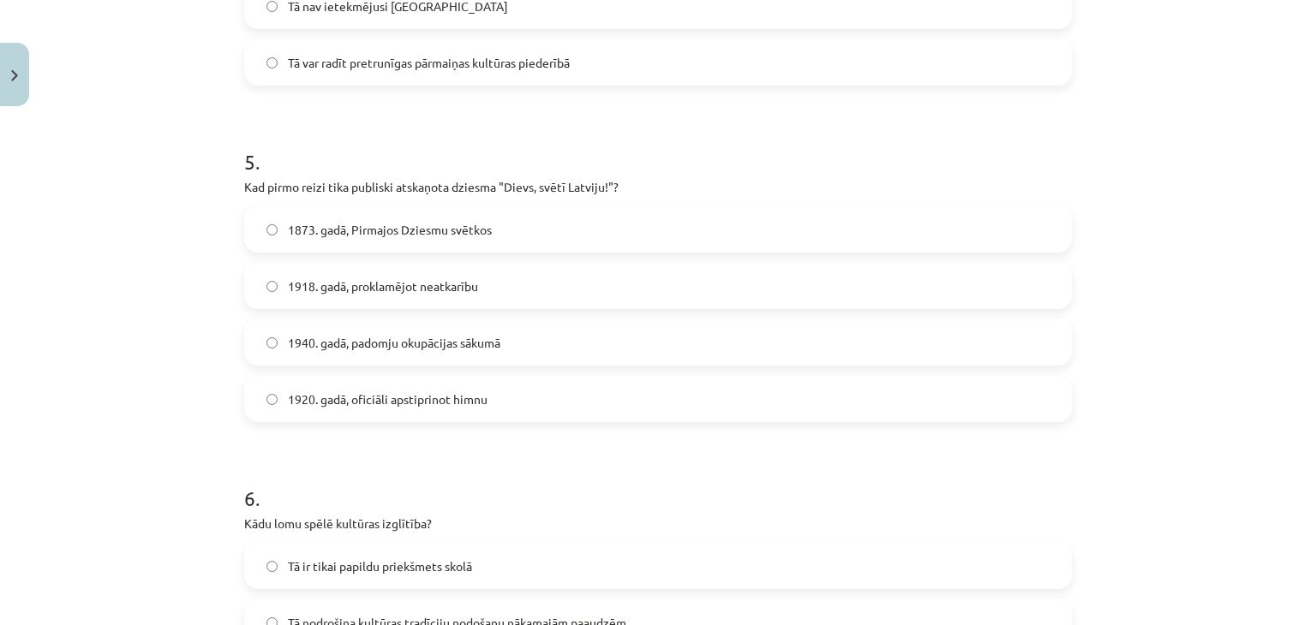
click at [398, 231] on span "1873. gadā, Pirmajos Dziesmu svētkos" at bounding box center [390, 230] width 204 height 18
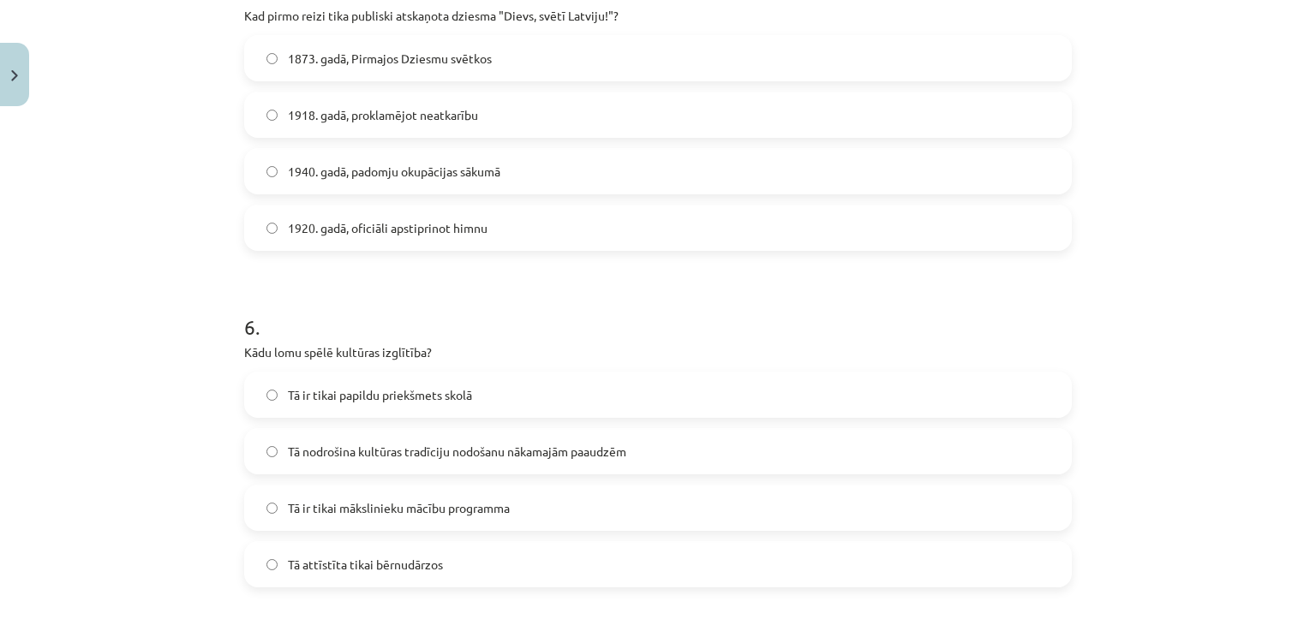
scroll to position [1857, 0]
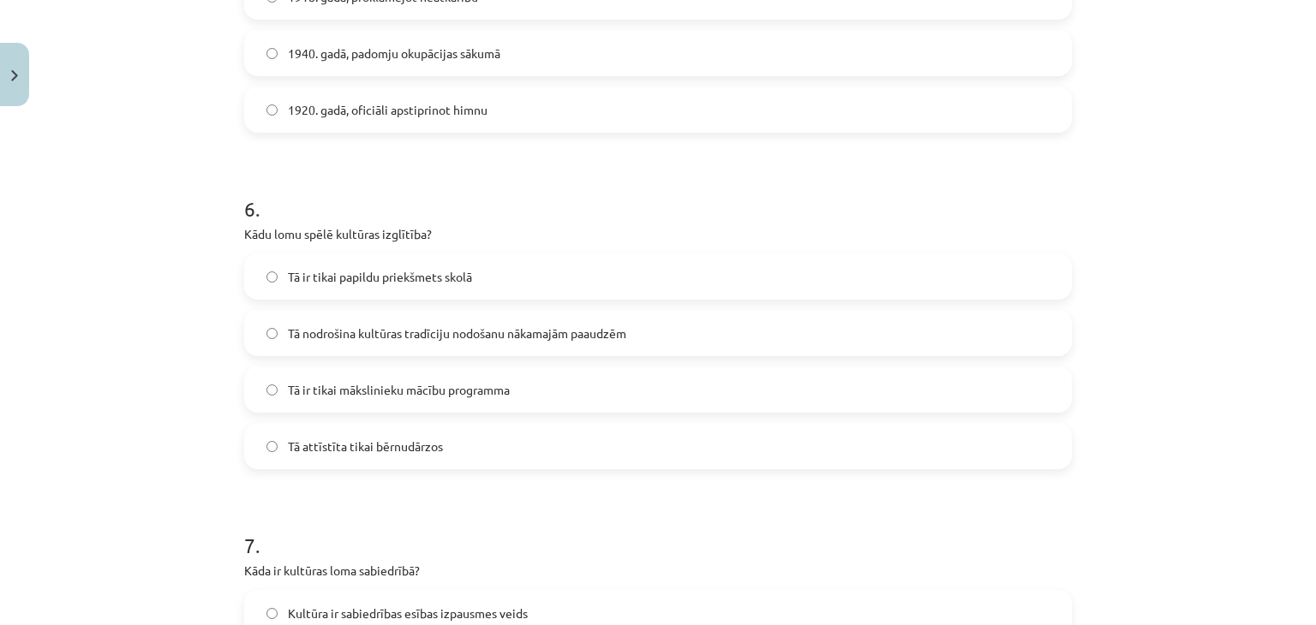
click at [507, 340] on span "Tā nodrošina kultūras tradīciju nodošanu nākamajām paaudzēm" at bounding box center [457, 334] width 338 height 18
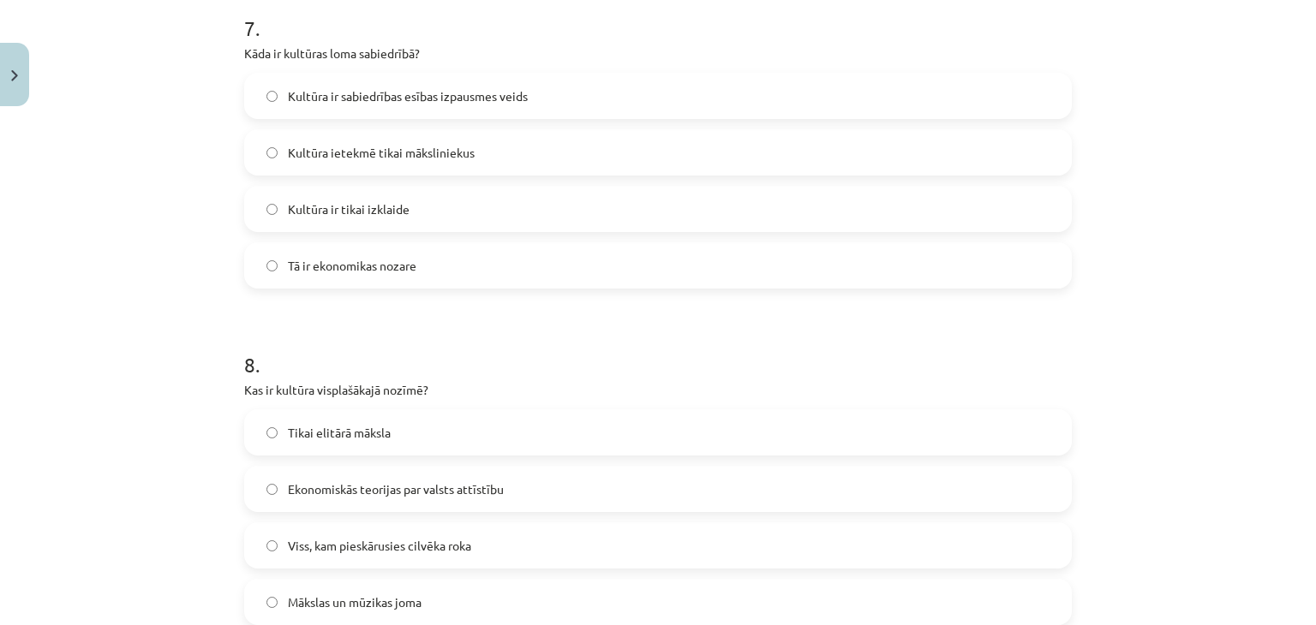
scroll to position [2374, 0]
click at [487, 96] on span "Kultūra ir sabiedrības esības izpausmes veids" at bounding box center [408, 97] width 240 height 18
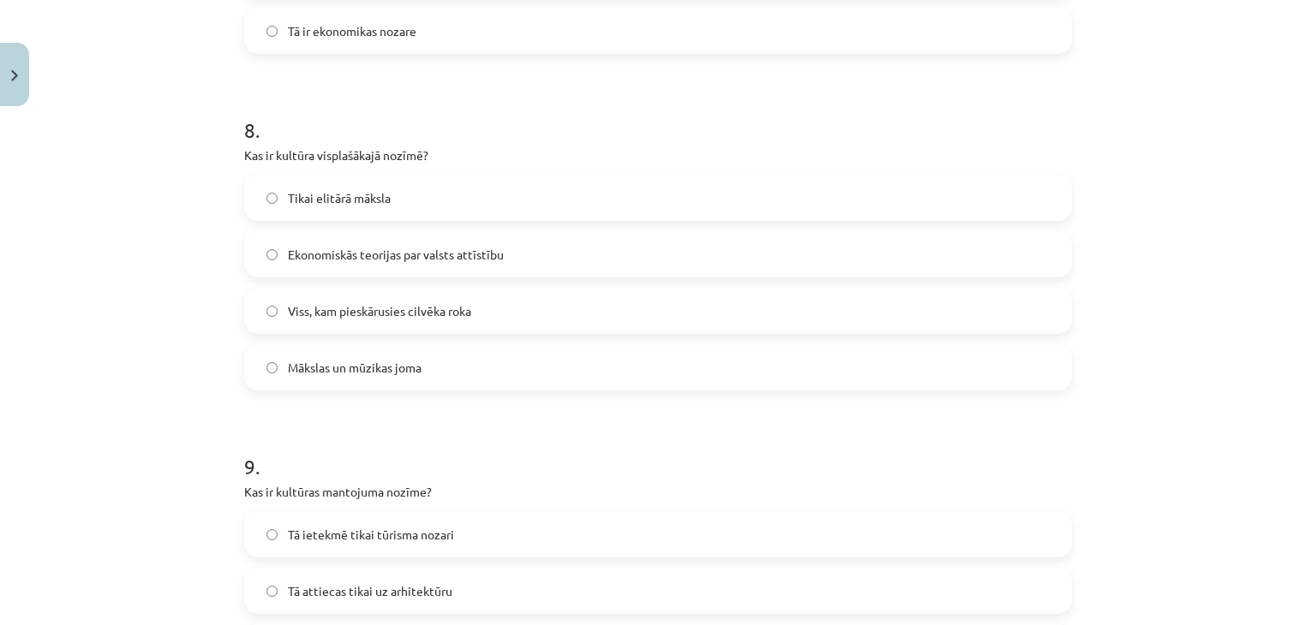
scroll to position [2613, 0]
click at [471, 314] on span "Viss, kam pieskārusies cilvēka roka" at bounding box center [379, 308] width 183 height 18
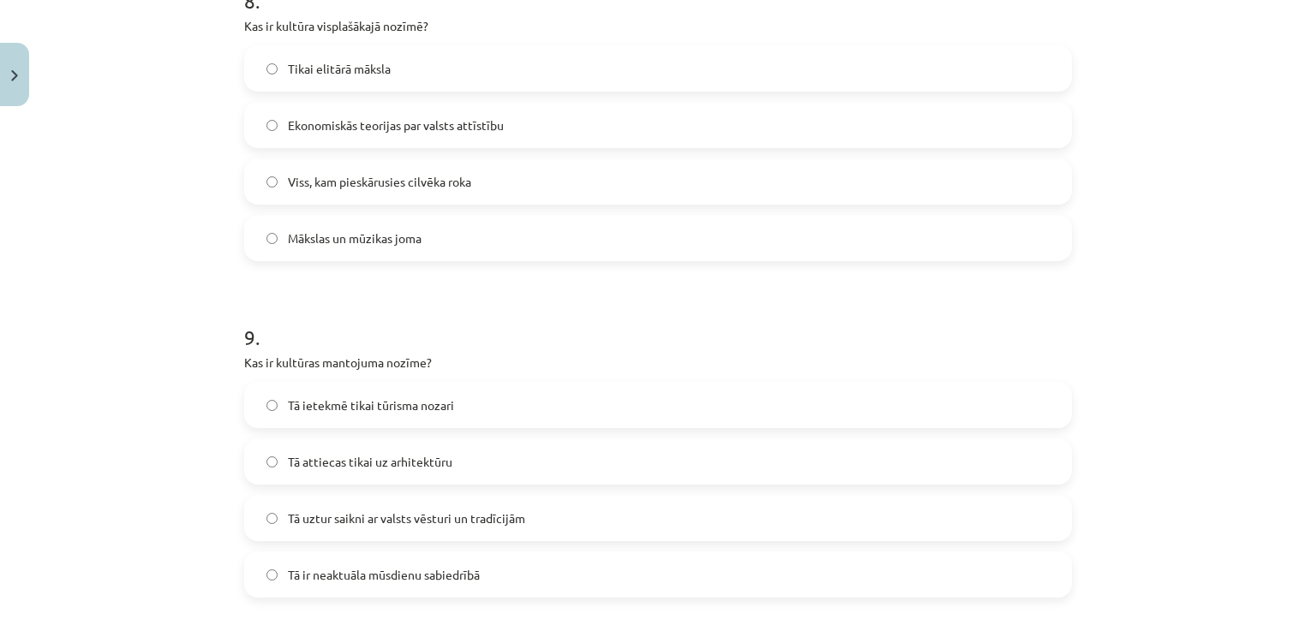
scroll to position [2783, 0]
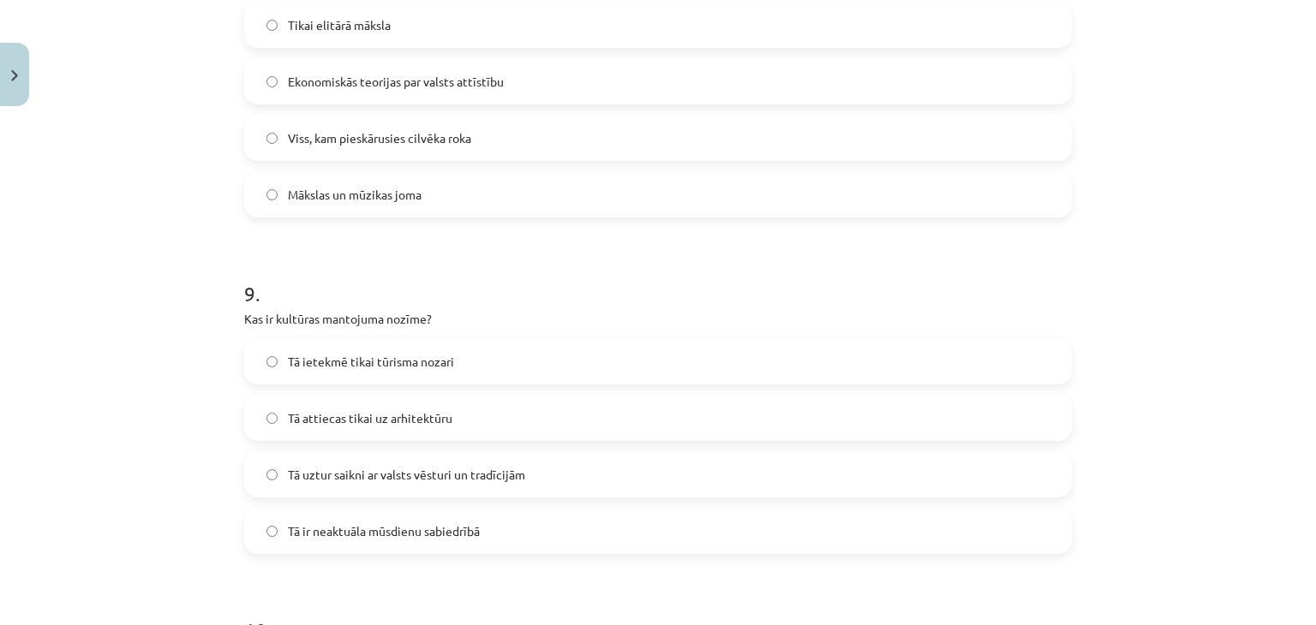
click at [453, 485] on label "Tā uztur saikni ar valsts vēsturi un tradīcijām" at bounding box center [658, 474] width 824 height 43
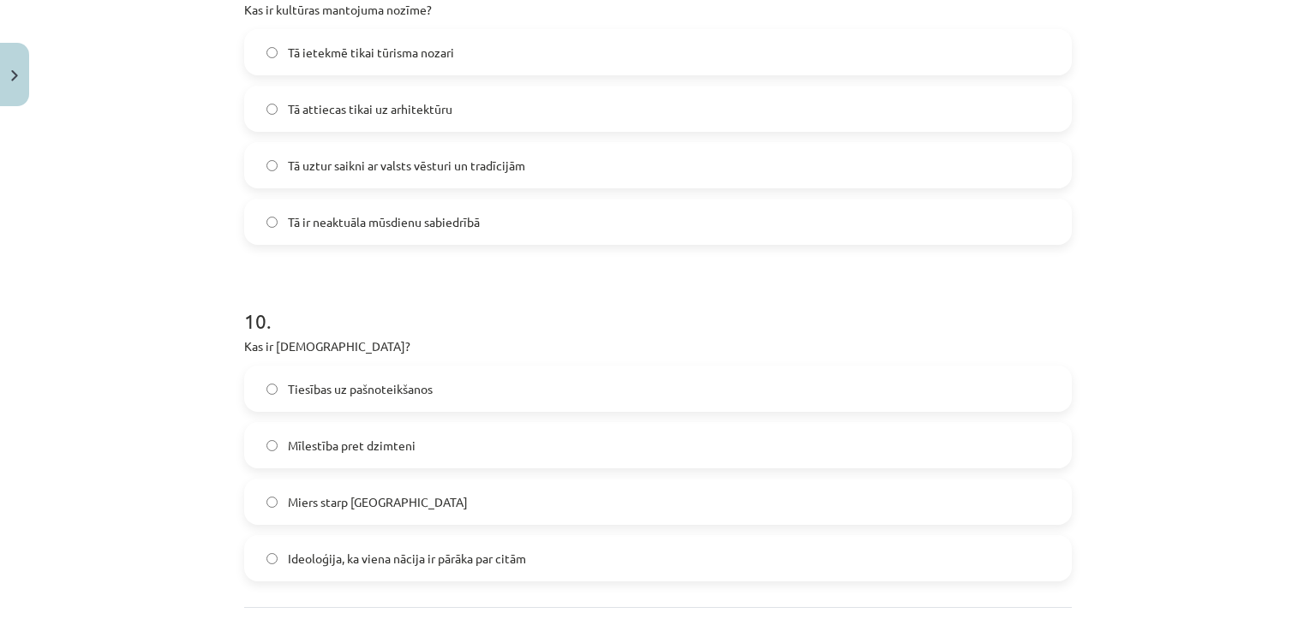
scroll to position [3093, 0]
click at [421, 562] on span "Ideoloģija, ka viena nācija ir pārāka par citām" at bounding box center [407, 558] width 238 height 18
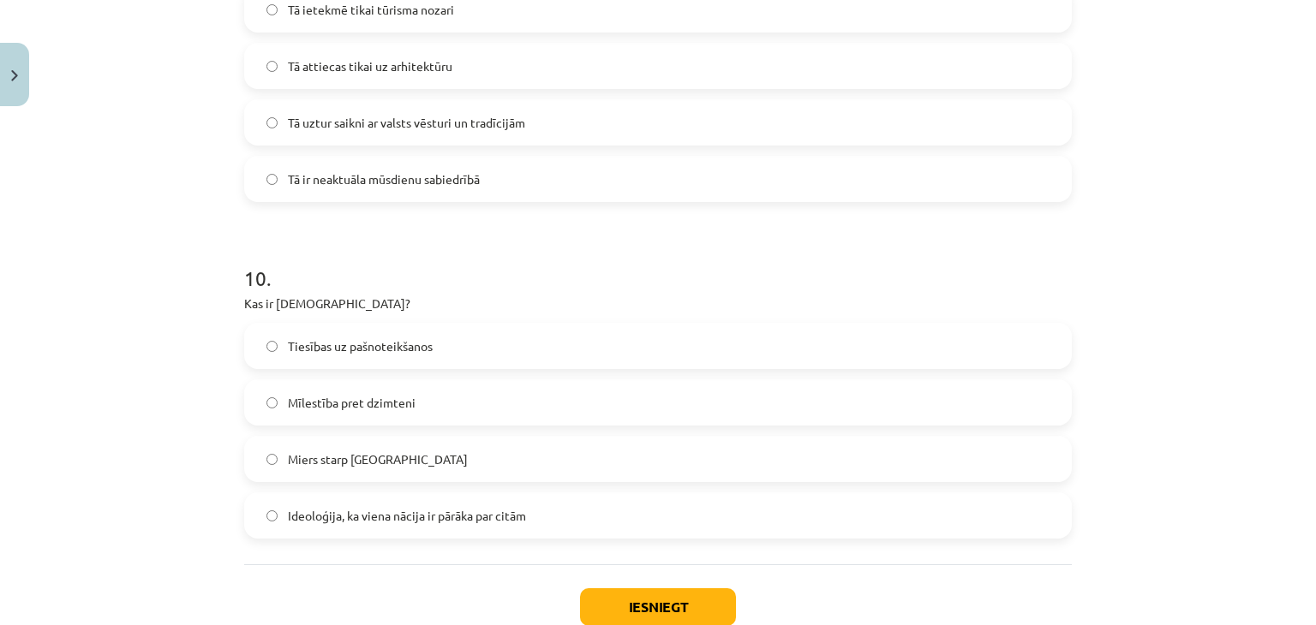
scroll to position [3246, 0]
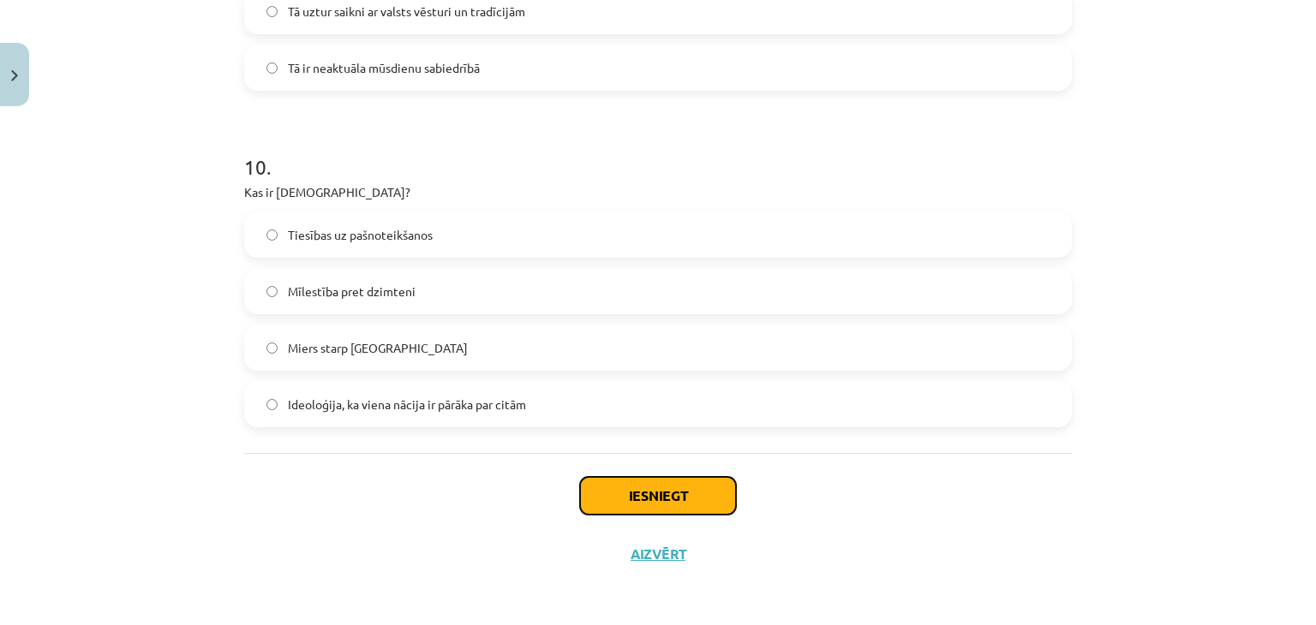
click at [697, 487] on button "Iesniegt" at bounding box center [658, 496] width 156 height 38
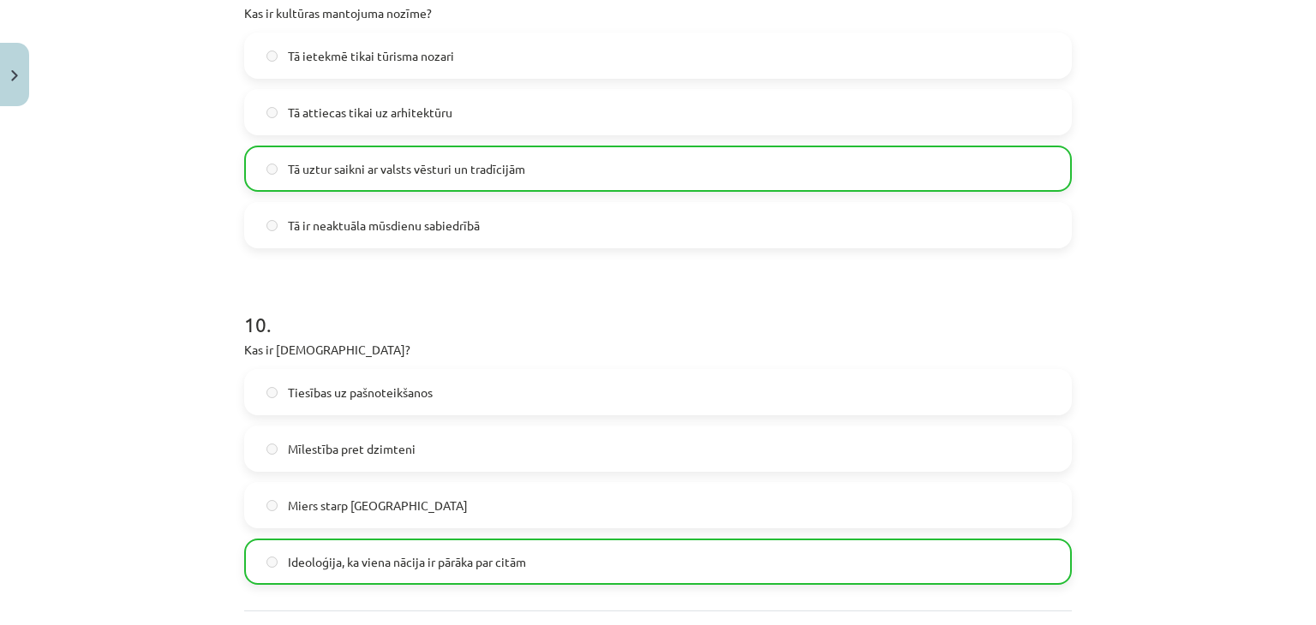
scroll to position [3300, 0]
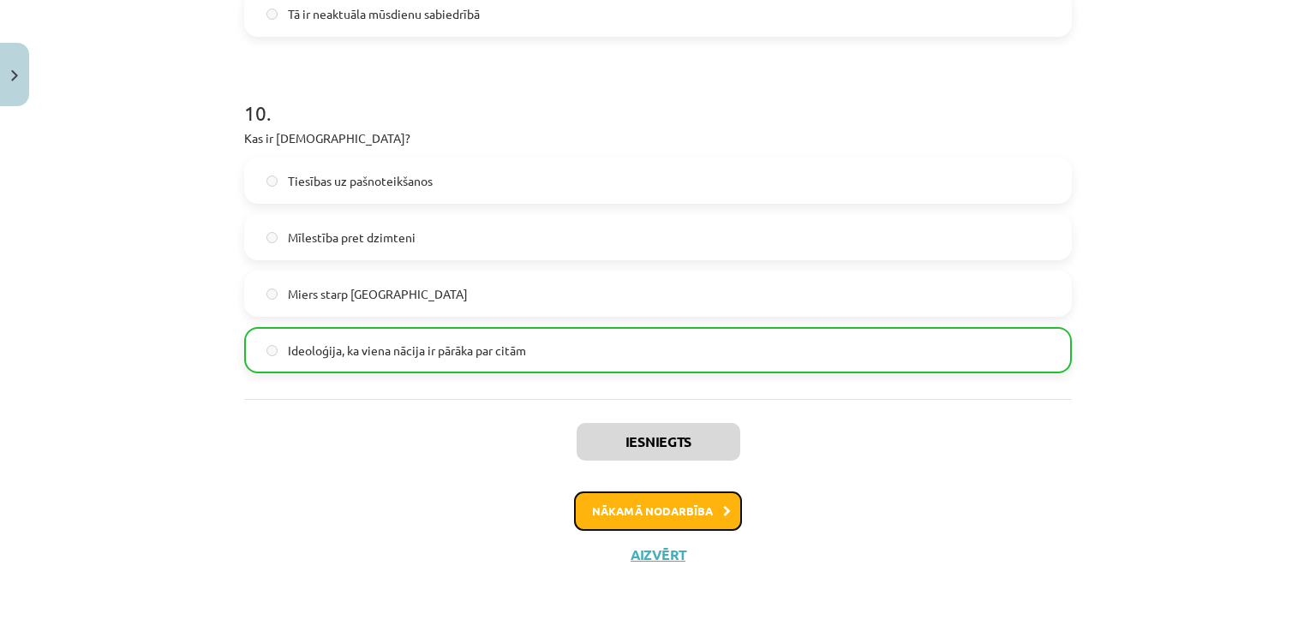
click at [690, 500] on button "Nākamā nodarbība" at bounding box center [658, 511] width 168 height 39
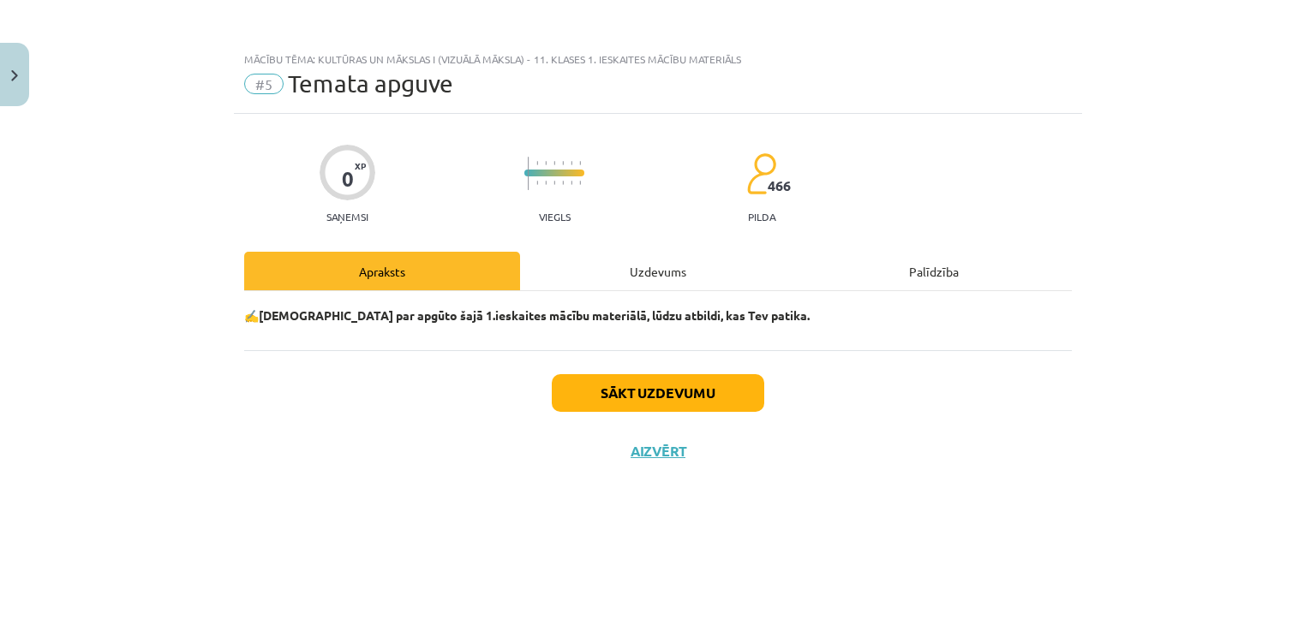
scroll to position [0, 0]
click at [708, 393] on button "Sākt uzdevumu" at bounding box center [658, 393] width 212 height 38
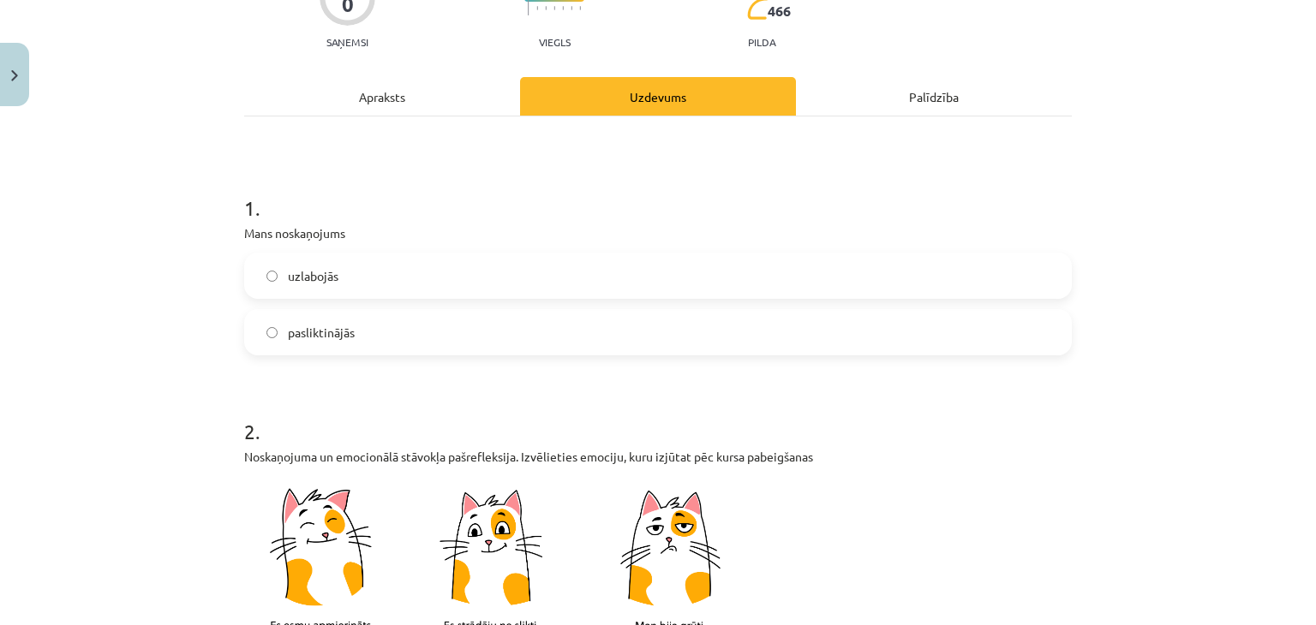
click at [387, 270] on label "uzlabojās" at bounding box center [658, 275] width 824 height 43
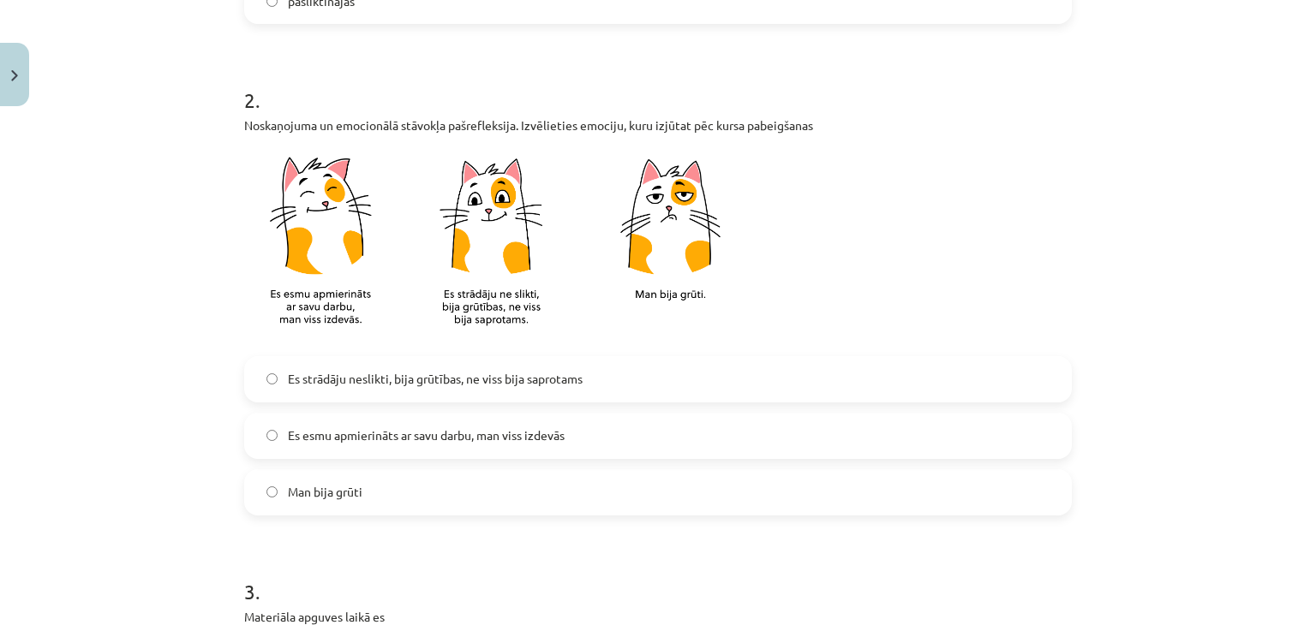
scroll to position [511, 0]
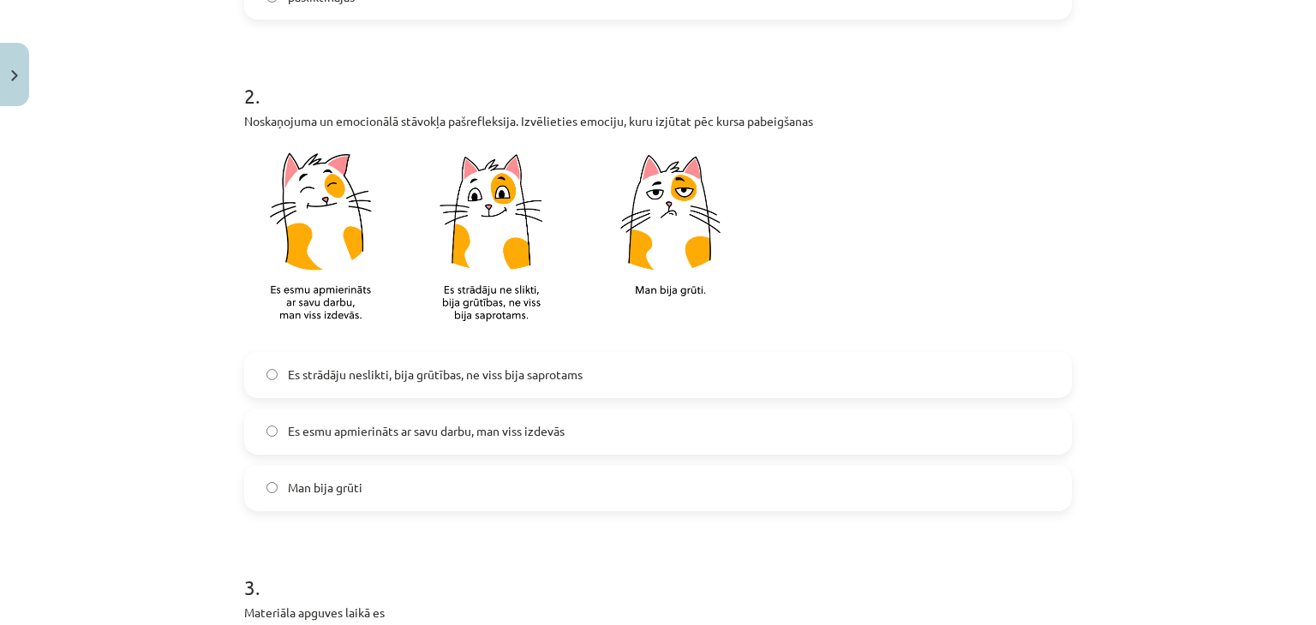
click at [482, 355] on label "Es strādāju neslikti, bija grūtības, ne viss bija saprotams" at bounding box center [658, 375] width 824 height 43
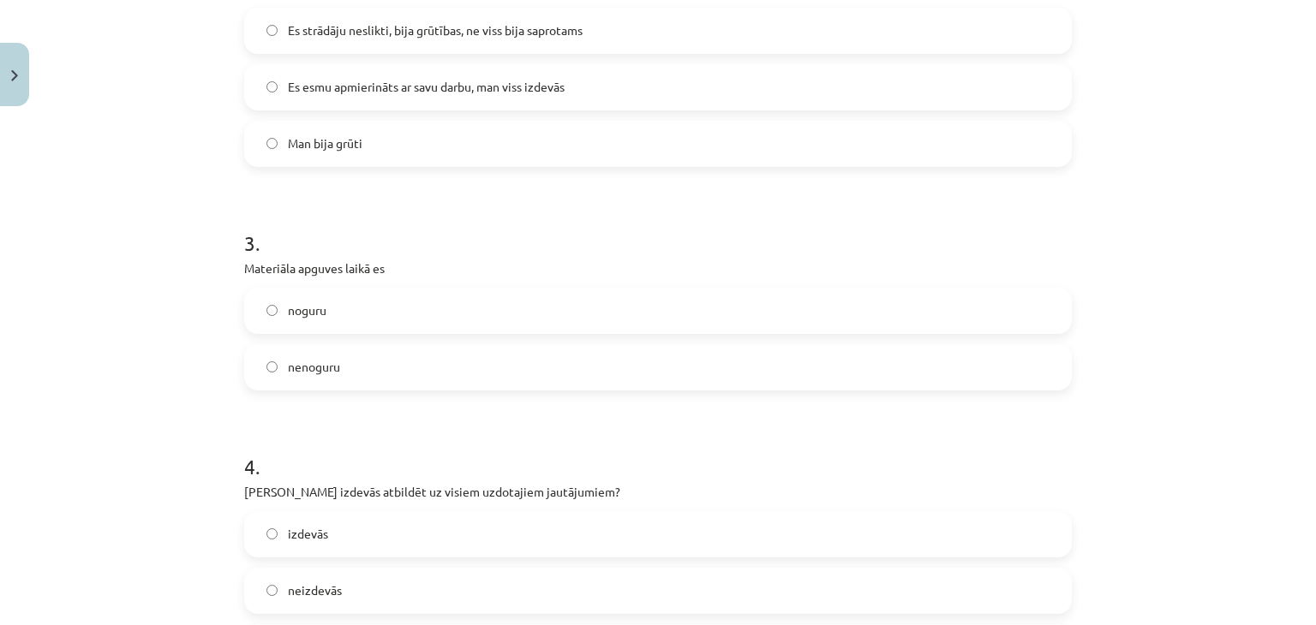
scroll to position [893, 0]
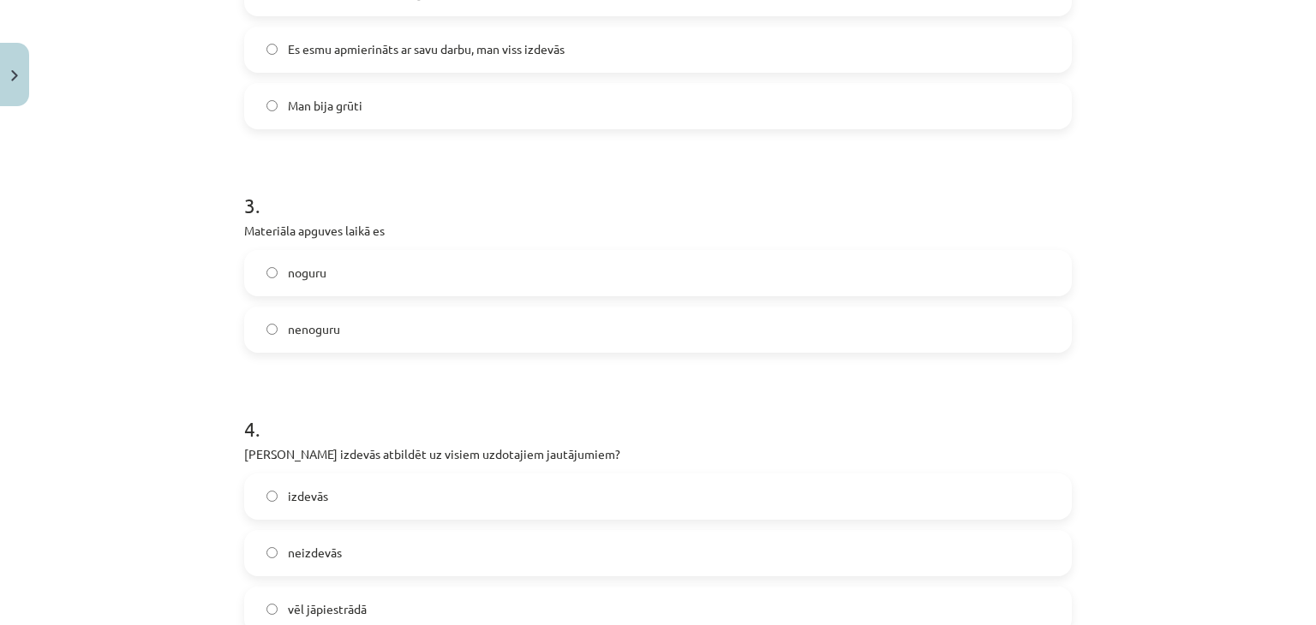
click at [455, 315] on label "nenoguru" at bounding box center [658, 329] width 824 height 43
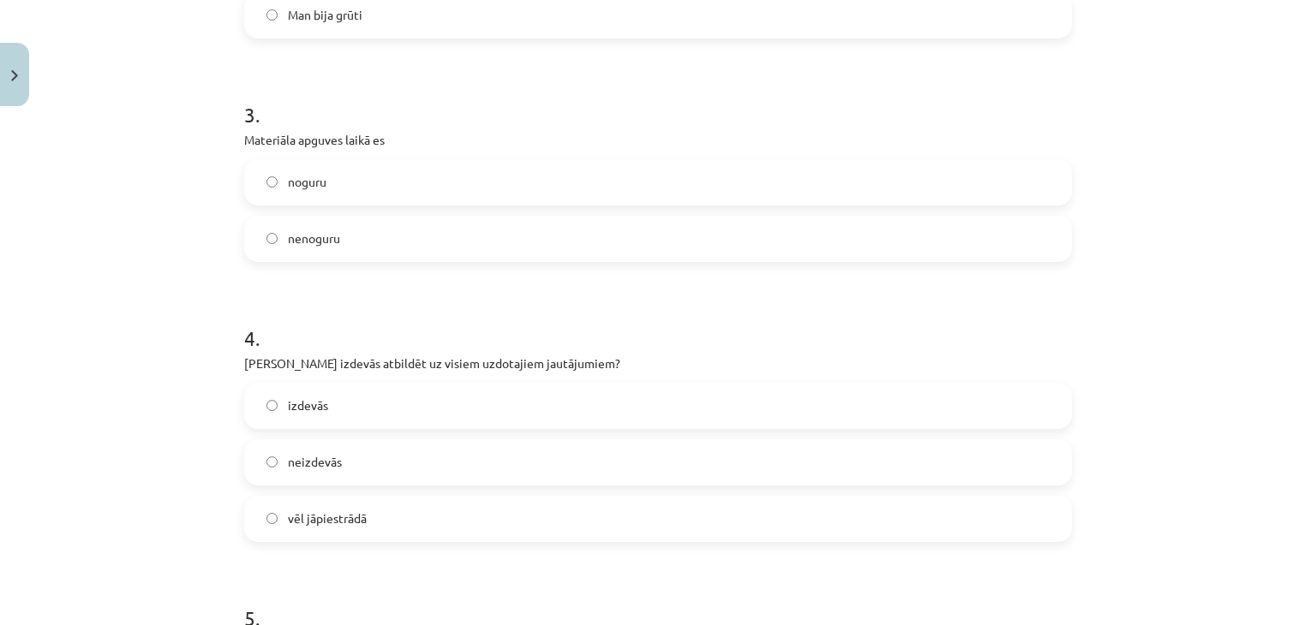
scroll to position [1038, 0]
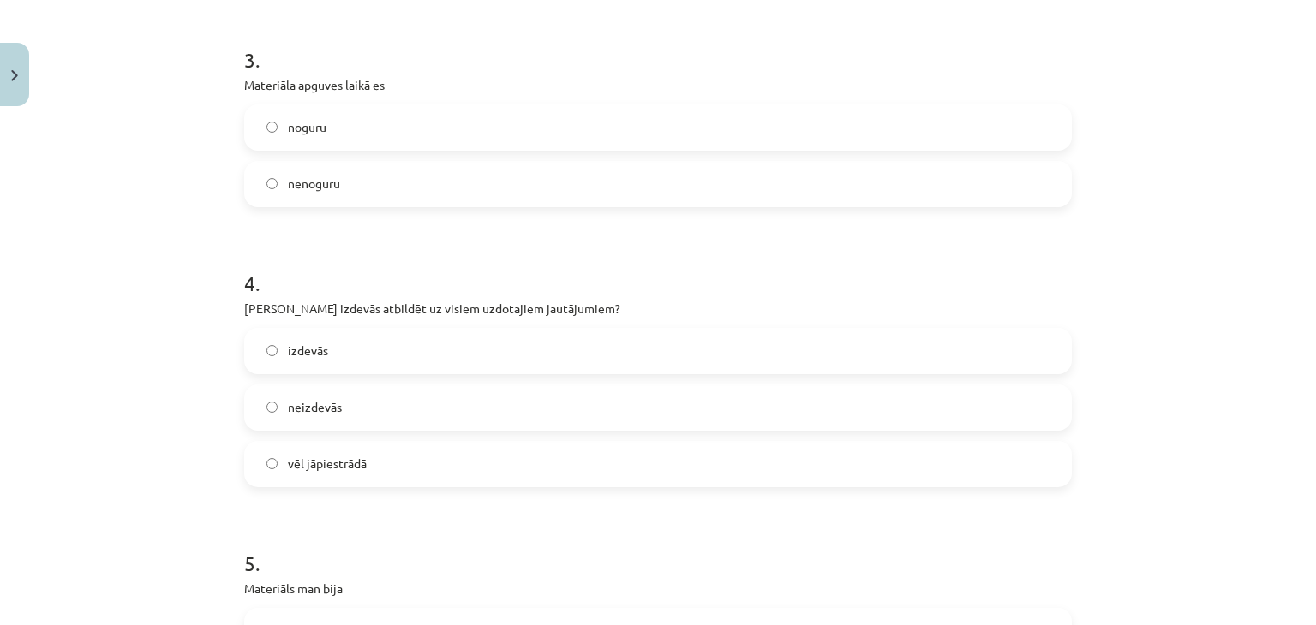
click at [476, 355] on label "izdevās" at bounding box center [658, 351] width 824 height 43
click at [478, 468] on label "vēl jāpiestrādā" at bounding box center [658, 464] width 824 height 43
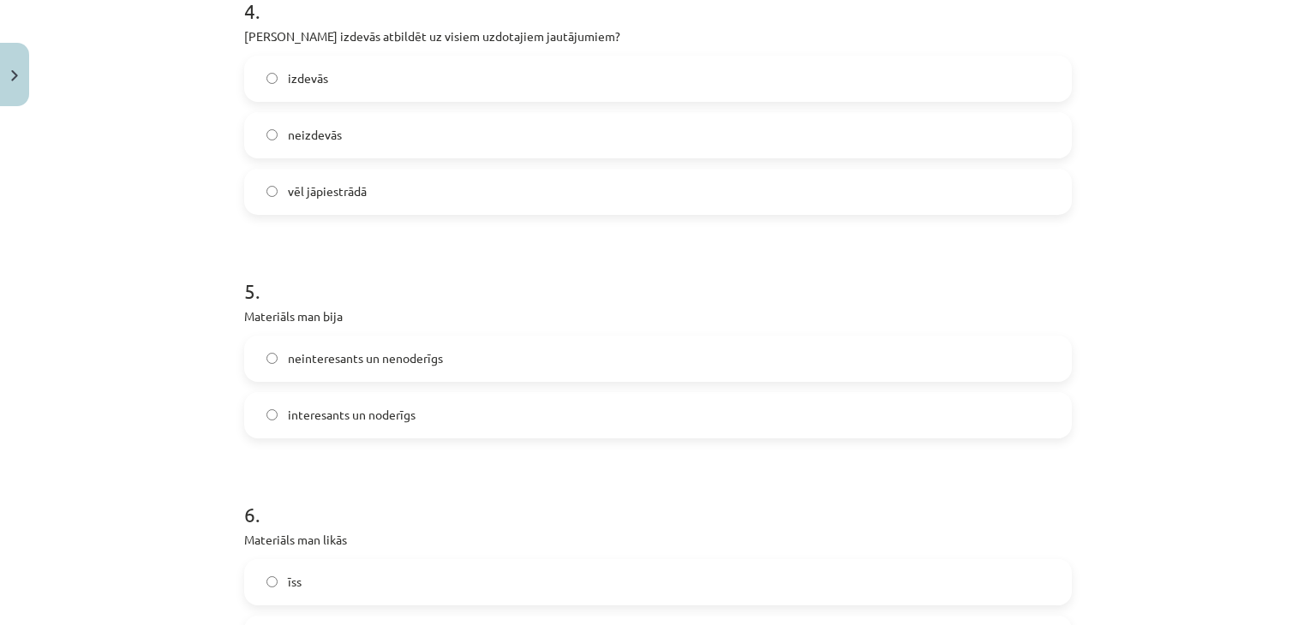
scroll to position [1326, 0]
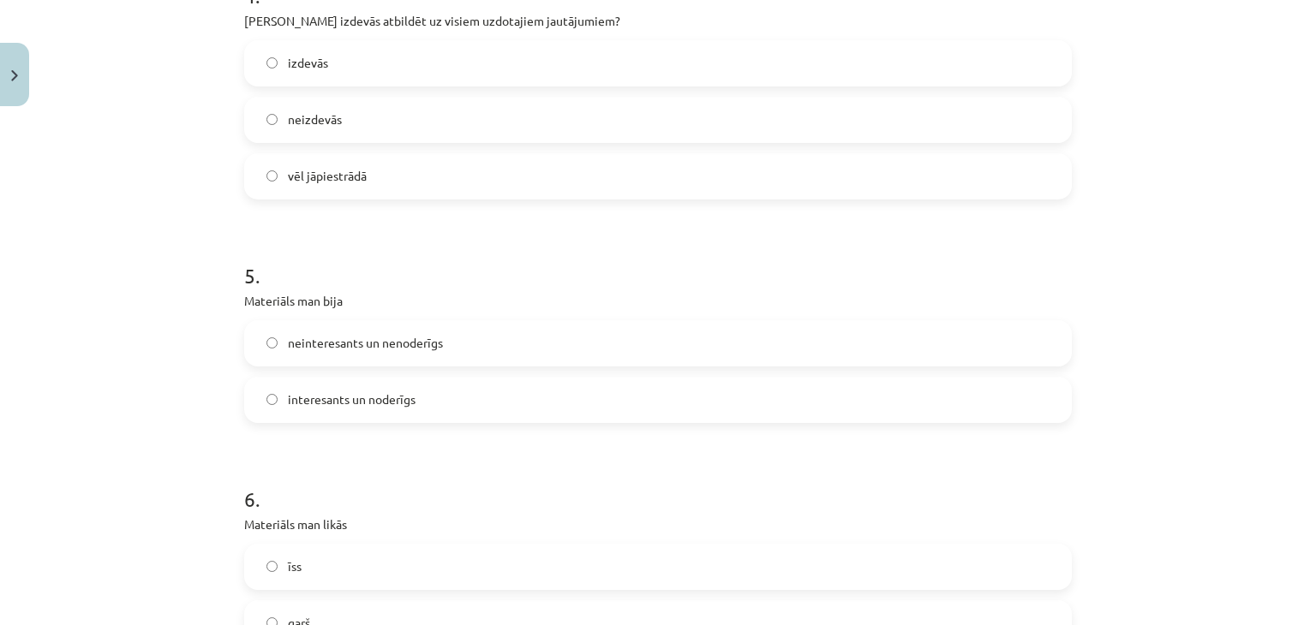
click at [499, 342] on label "neinteresants un nenoderīgs" at bounding box center [658, 343] width 824 height 43
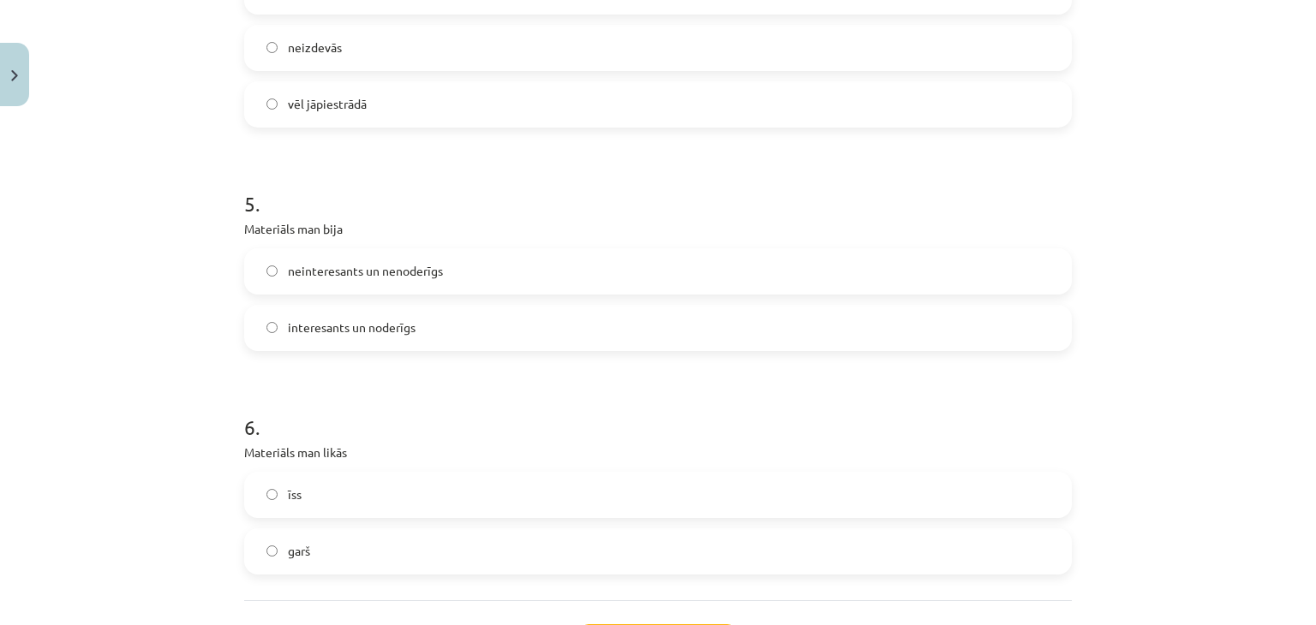
scroll to position [1438, 0]
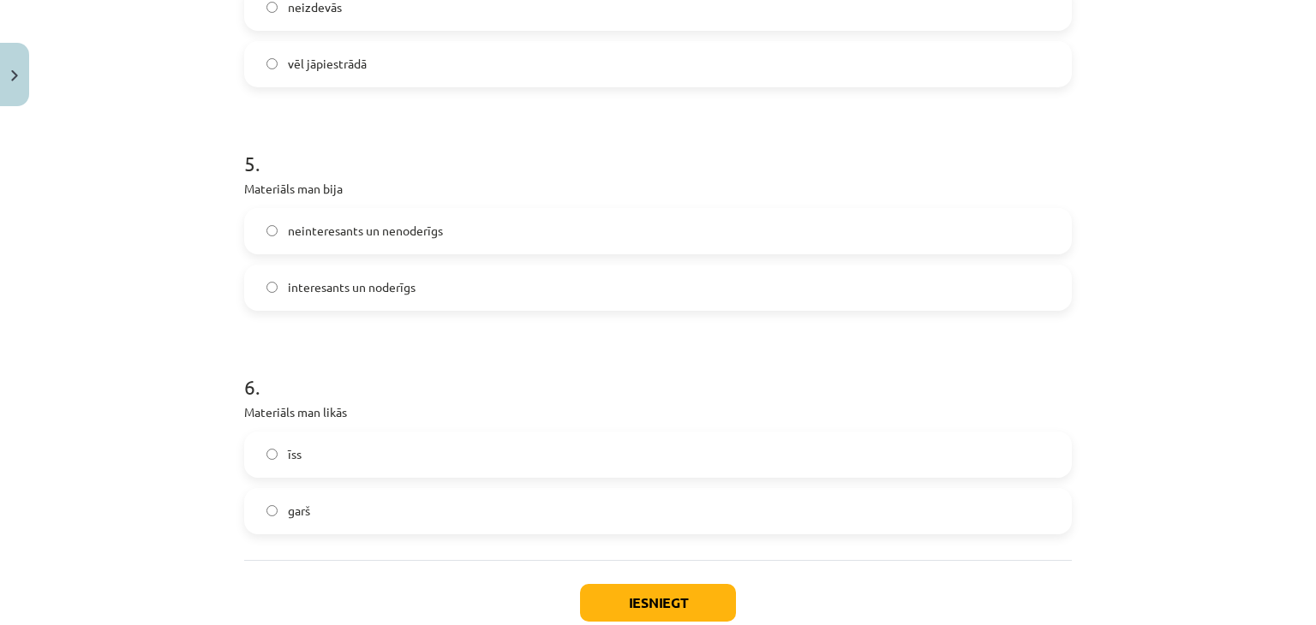
click at [442, 284] on label "interesants un noderīgs" at bounding box center [658, 287] width 824 height 43
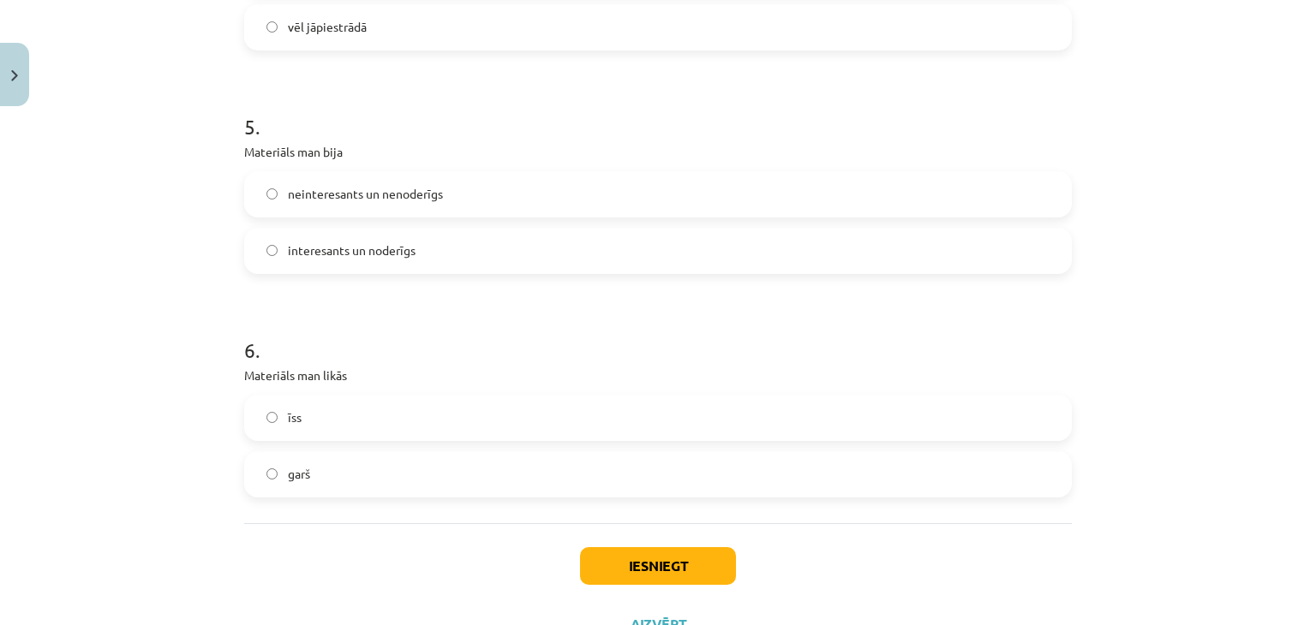
scroll to position [1540, 0]
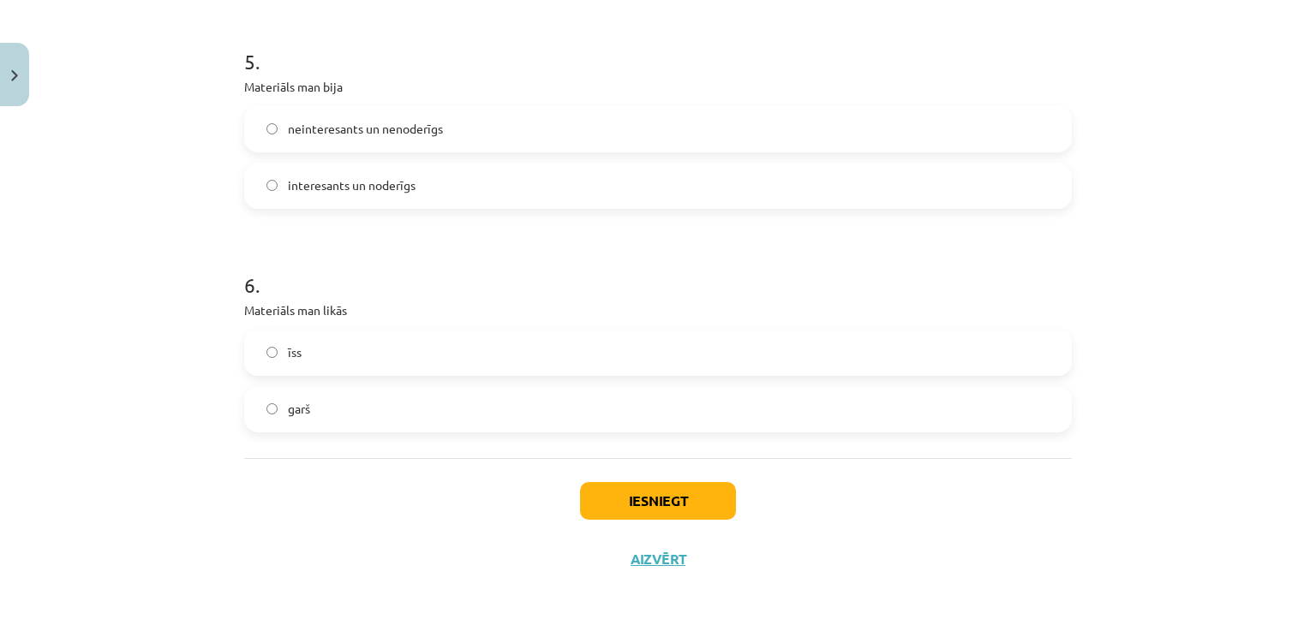
click at [414, 398] on label "garš" at bounding box center [658, 409] width 824 height 43
click at [680, 507] on button "Iesniegt" at bounding box center [658, 501] width 156 height 38
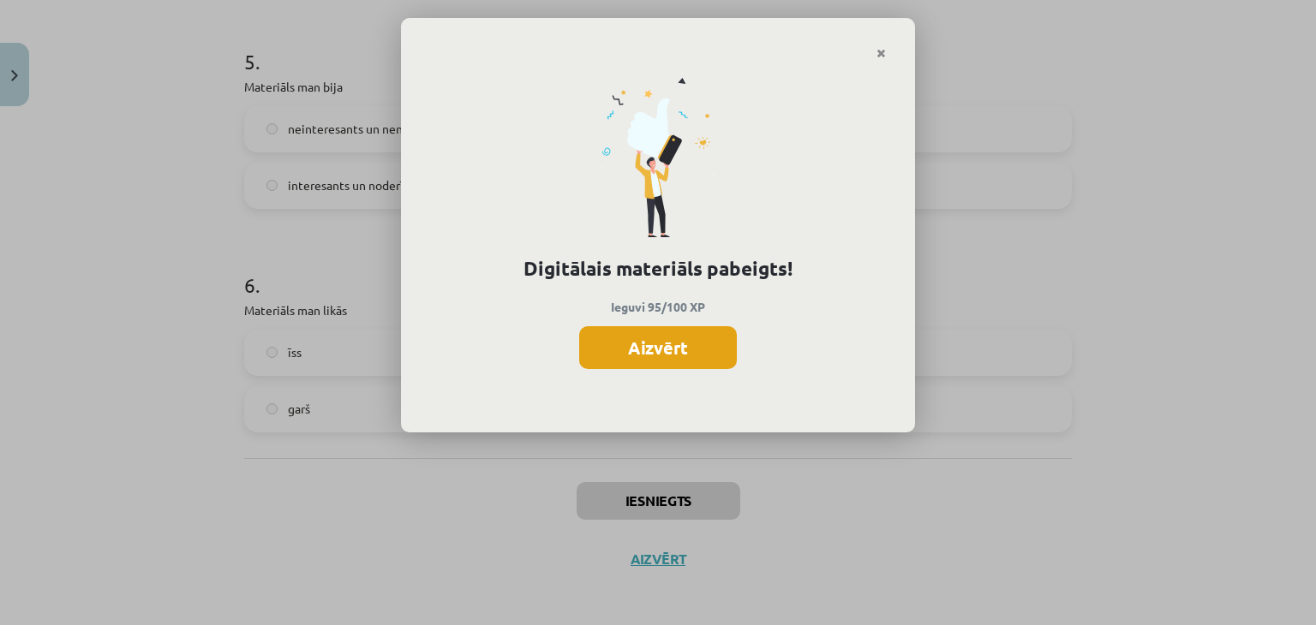
click at [689, 350] on button "Aizvērt" at bounding box center [658, 347] width 158 height 43
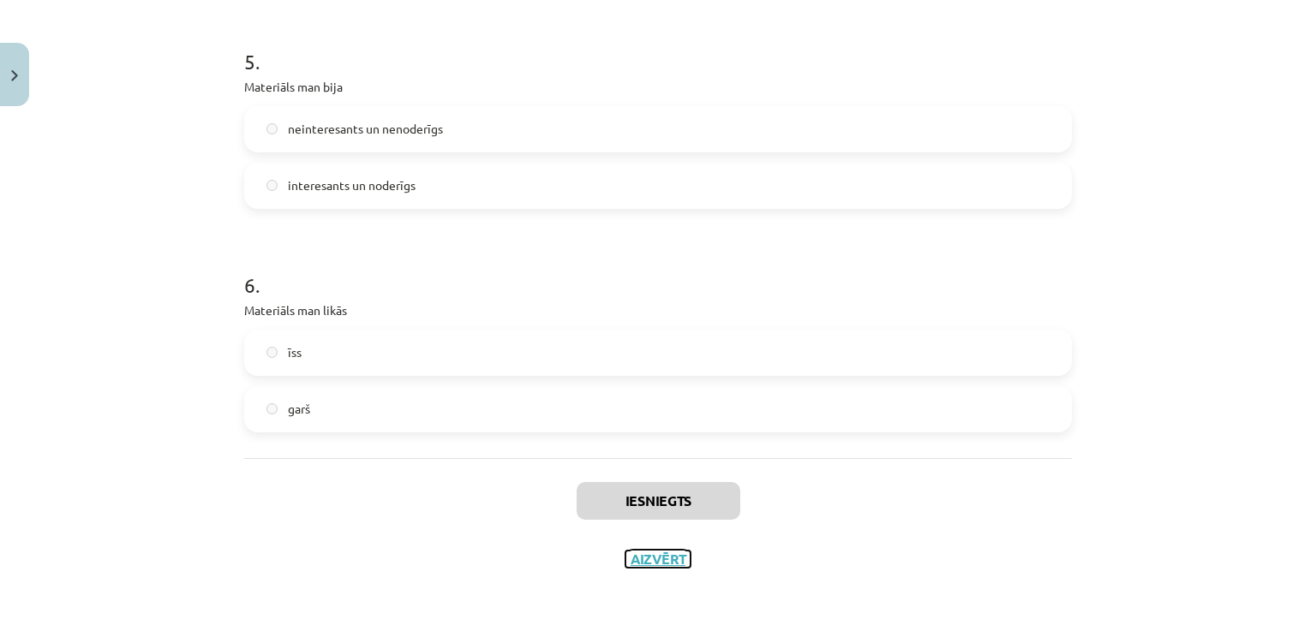
click at [657, 553] on button "Aizvērt" at bounding box center [657, 559] width 65 height 17
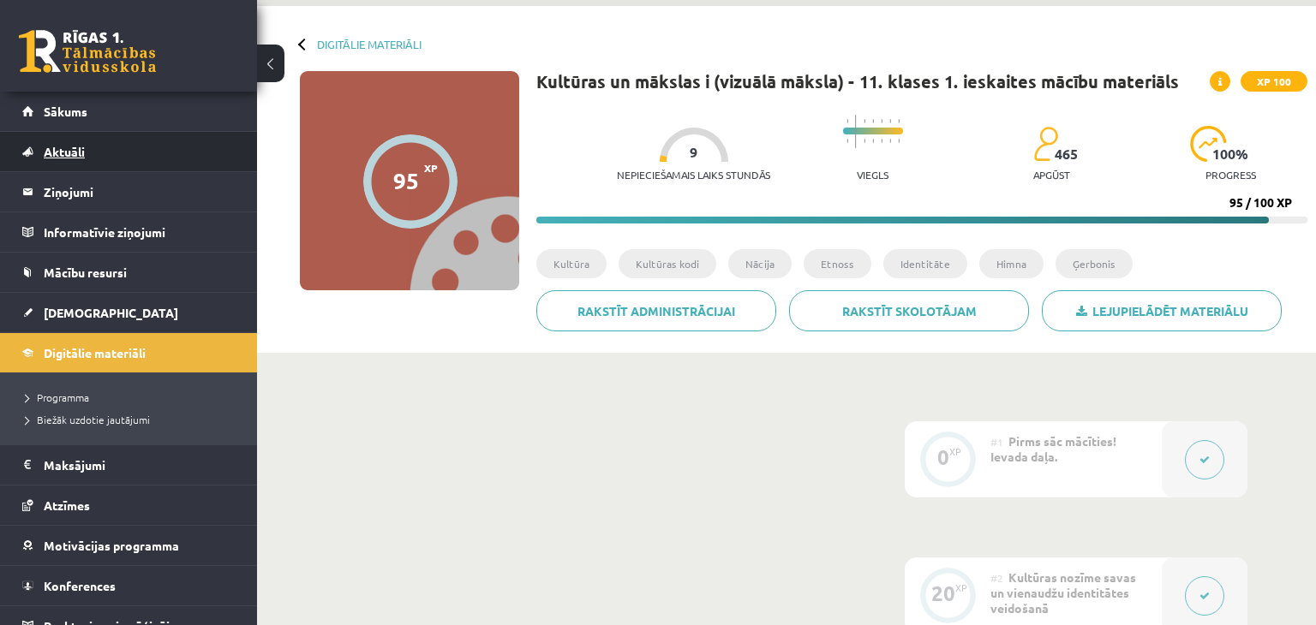
scroll to position [41, 0]
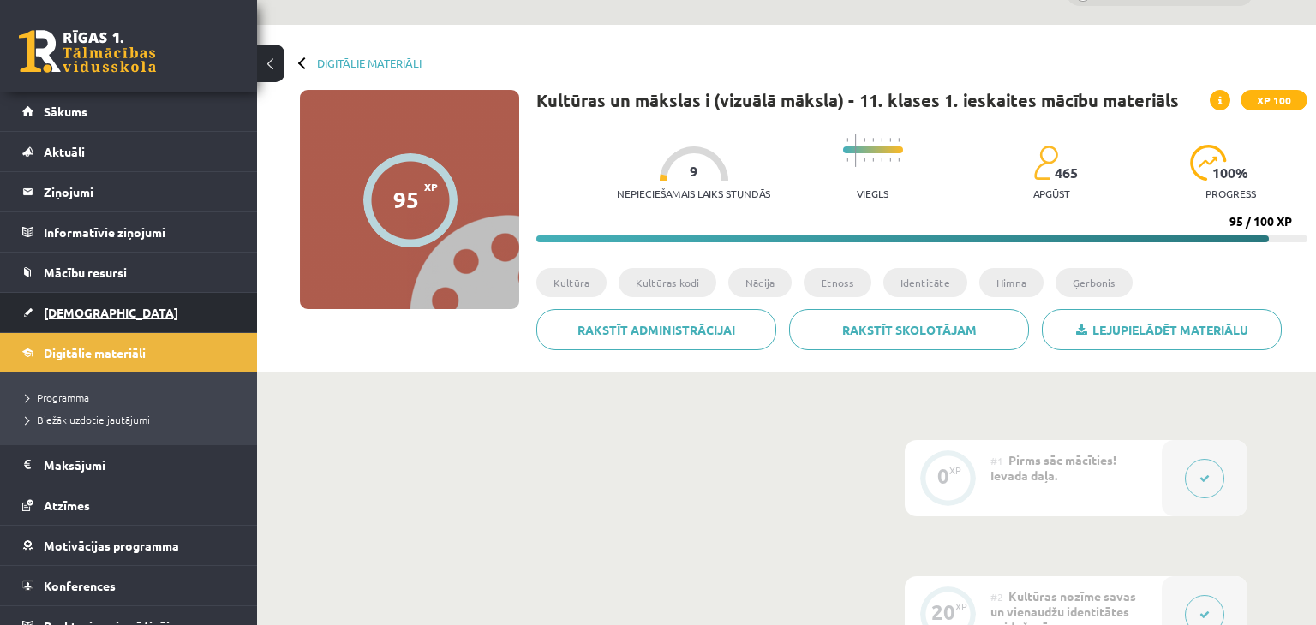
click at [173, 310] on link "[DEMOGRAPHIC_DATA]" at bounding box center [128, 312] width 213 height 39
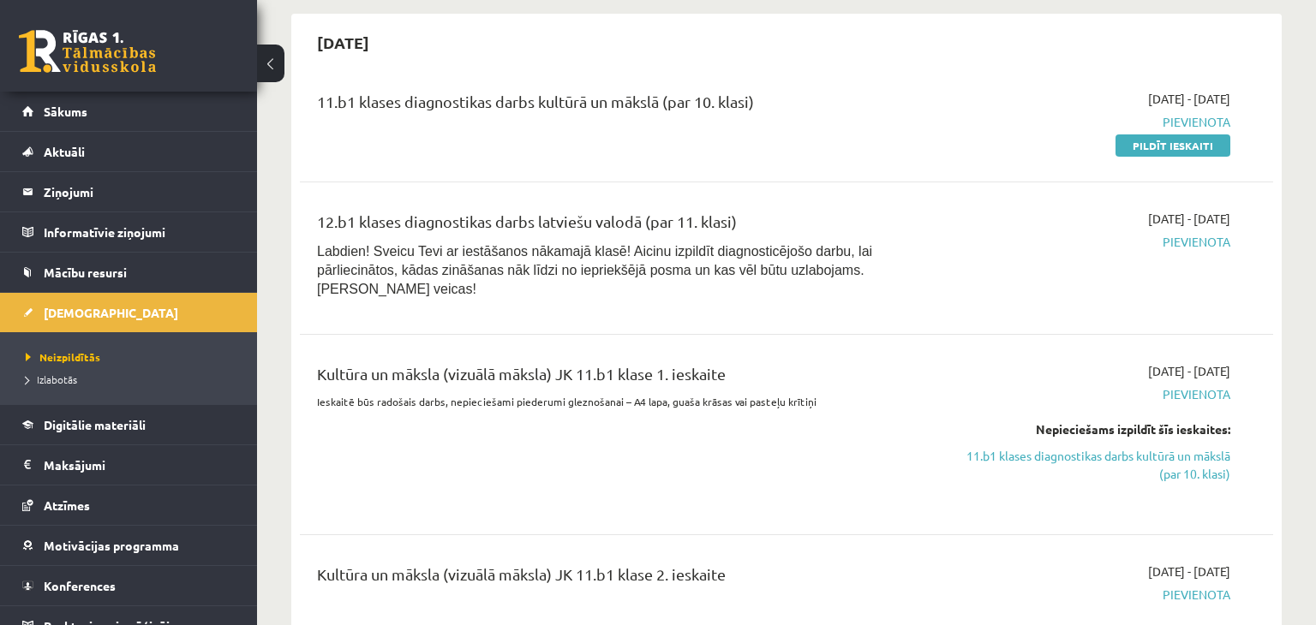
scroll to position [735, 0]
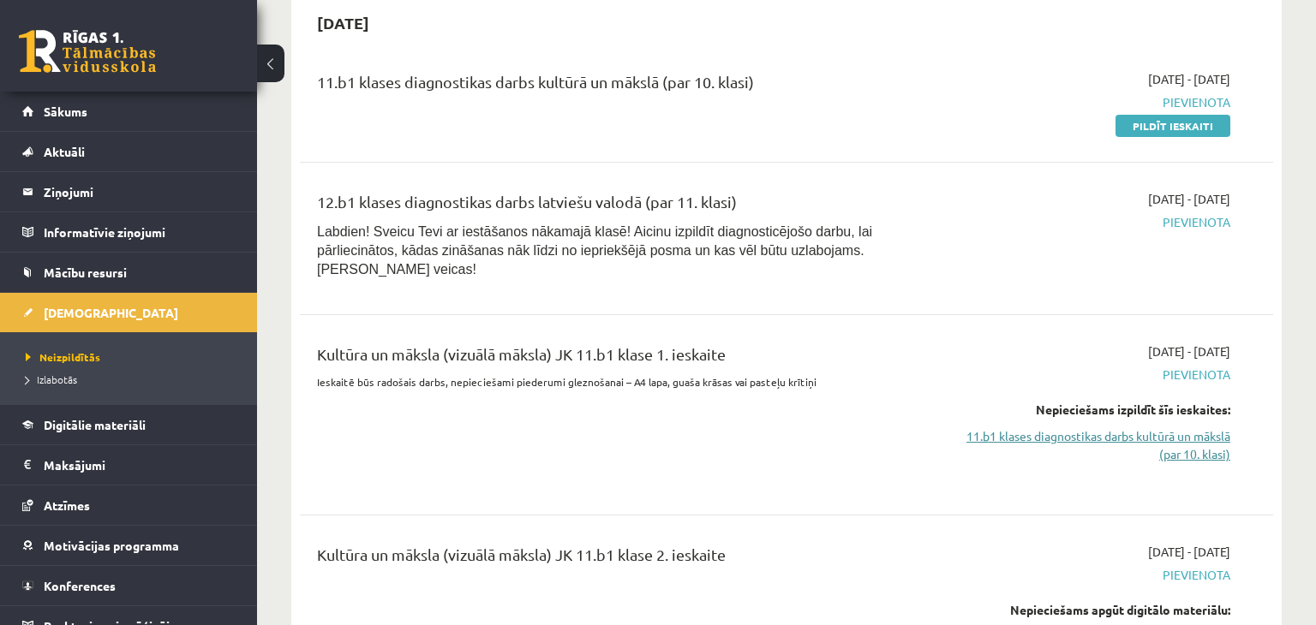
click at [1217, 427] on link "11.b1 klases diagnostikas darbs kultūrā un mākslā (par 10. klasi)" at bounding box center [1086, 445] width 287 height 36
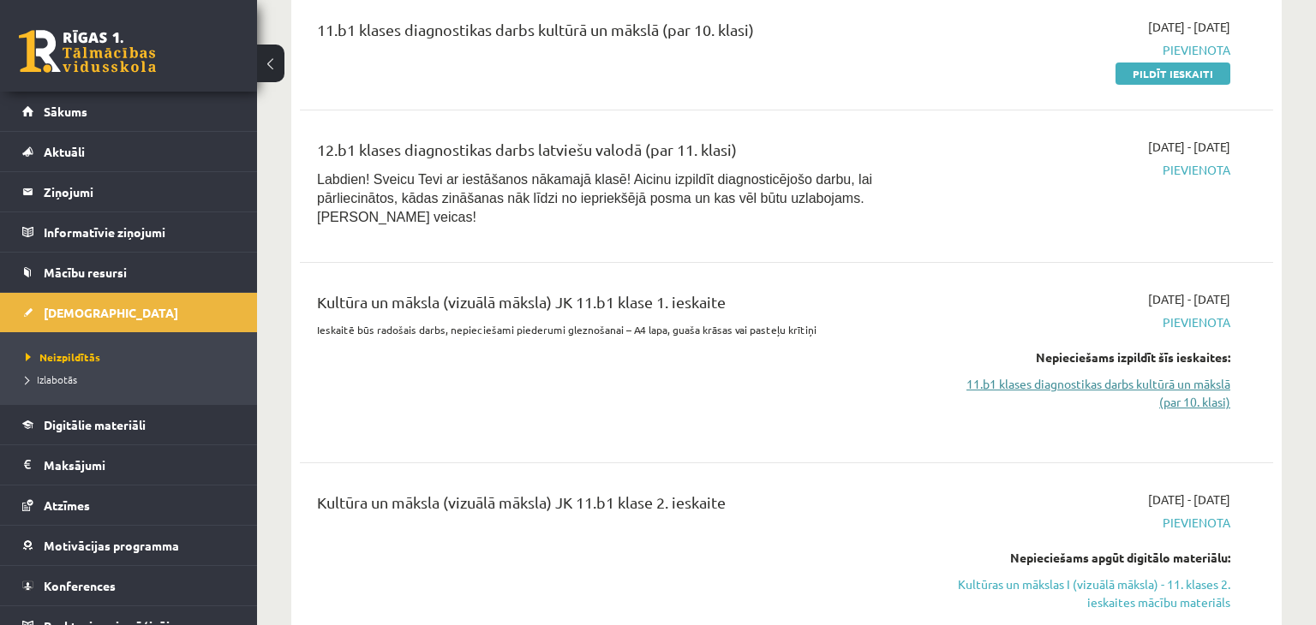
click at [1206, 378] on link "11.b1 klases diagnostikas darbs kultūrā un mākslā (par 10. klasi)" at bounding box center [1086, 393] width 287 height 36
click at [1163, 576] on link "Kultūras un mākslas I (vizuālā māksla) - 11. klases 2. ieskaites mācību materiā…" at bounding box center [1086, 594] width 287 height 36
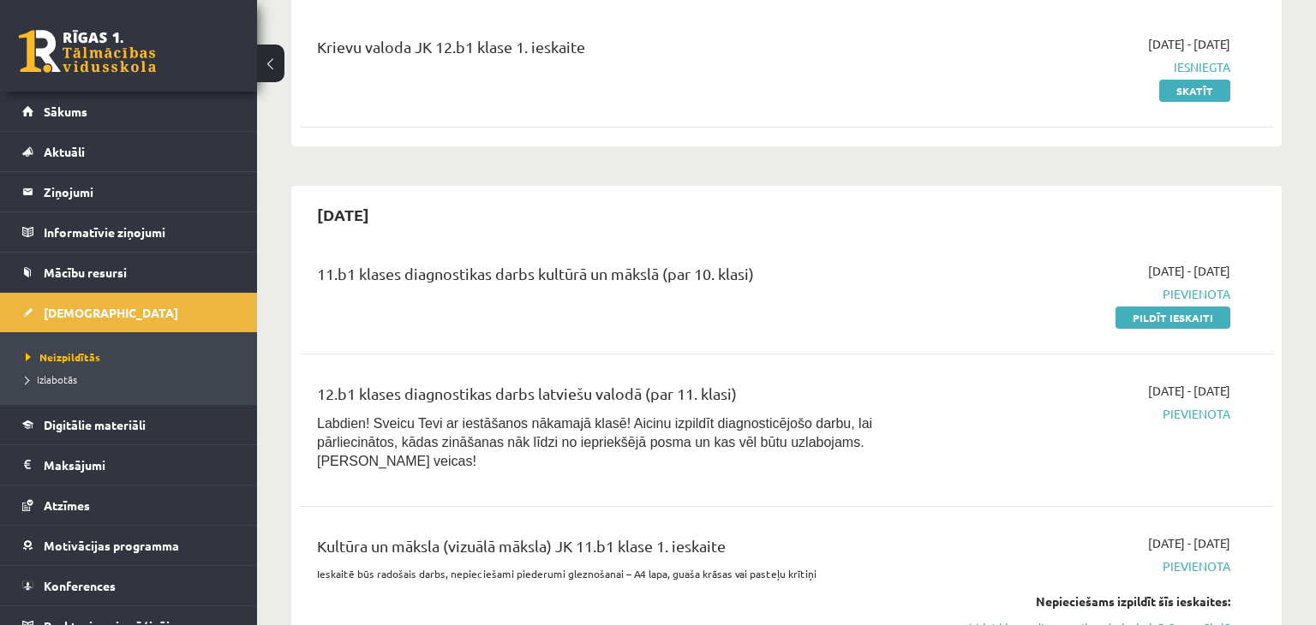
scroll to position [542, 0]
click at [173, 120] on link "Sākums" at bounding box center [128, 111] width 213 height 39
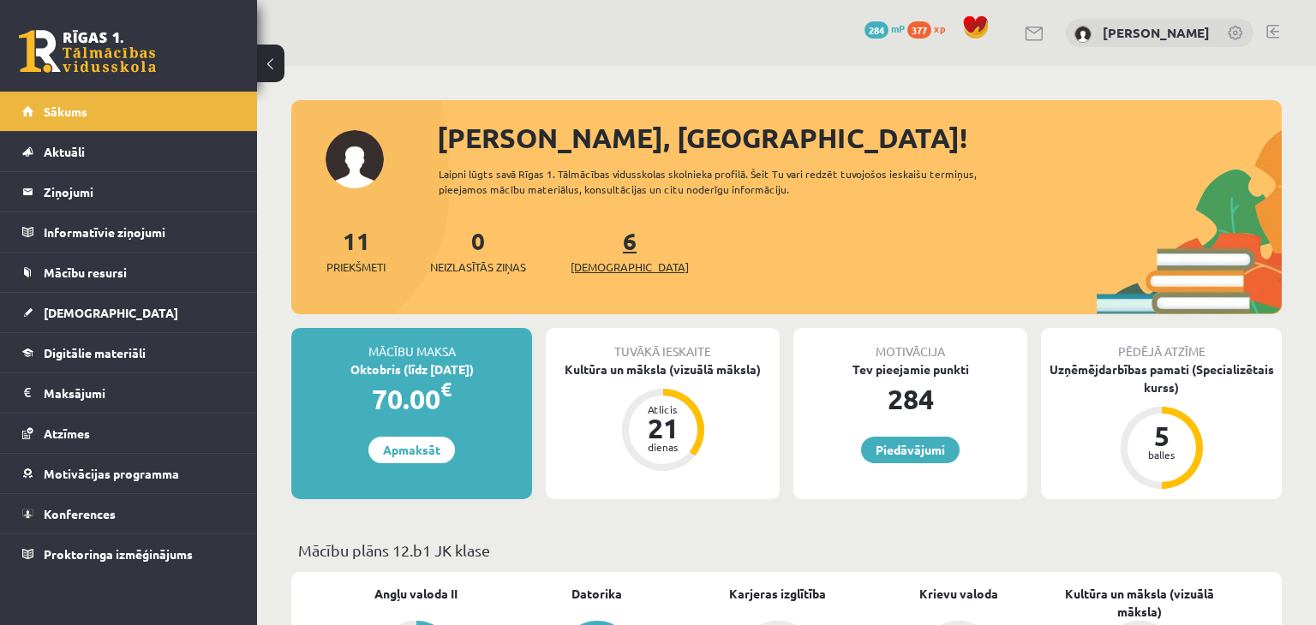
click at [607, 245] on link "6 Ieskaites" at bounding box center [630, 250] width 118 height 51
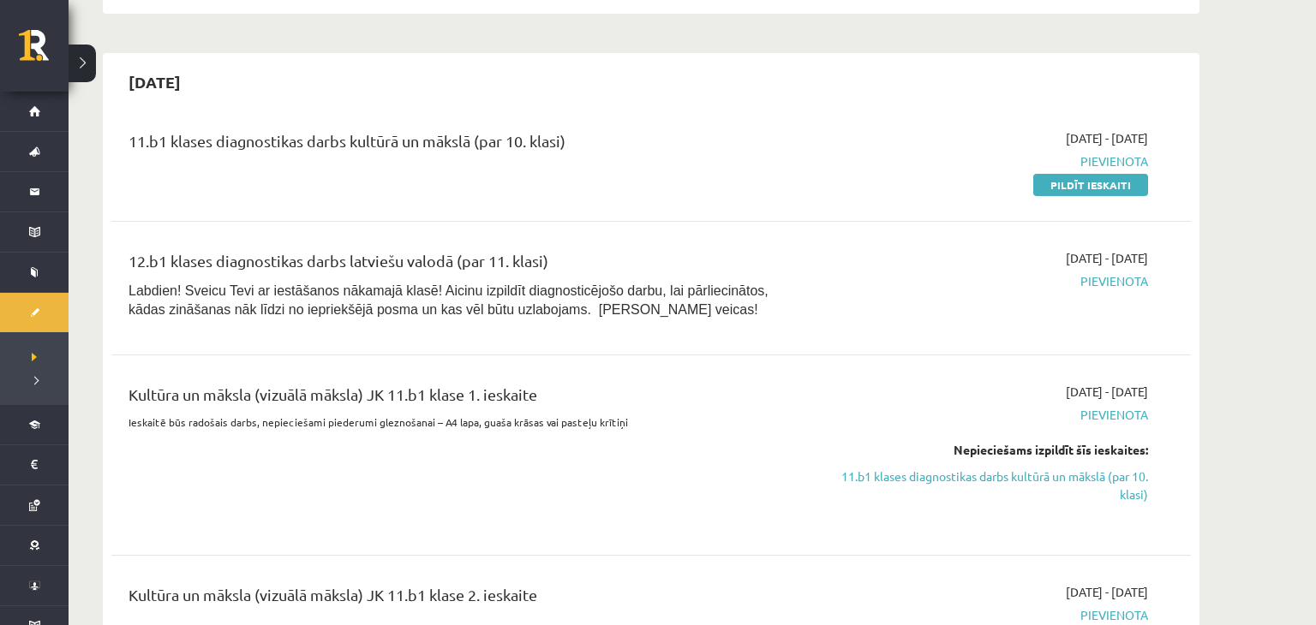
scroll to position [677, 0]
click at [1072, 477] on link "11.b1 klases diagnostikas darbs kultūrā un mākslā (par 10. klasi)" at bounding box center [986, 485] width 323 height 36
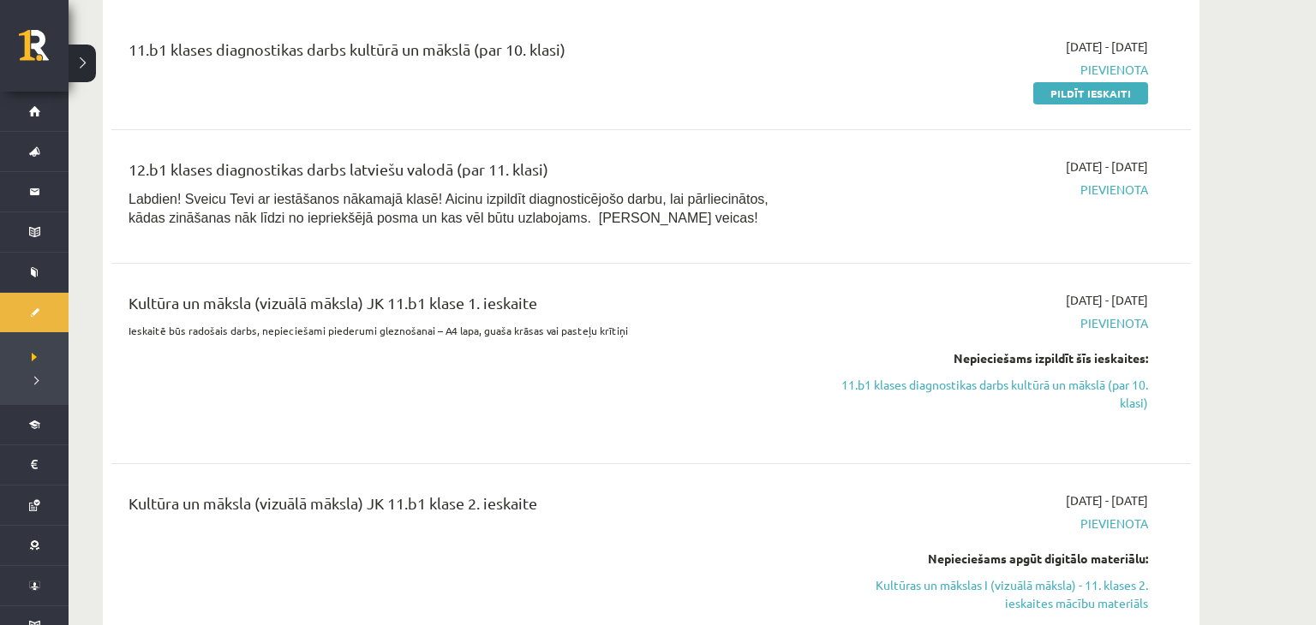
scroll to position [743, 0]
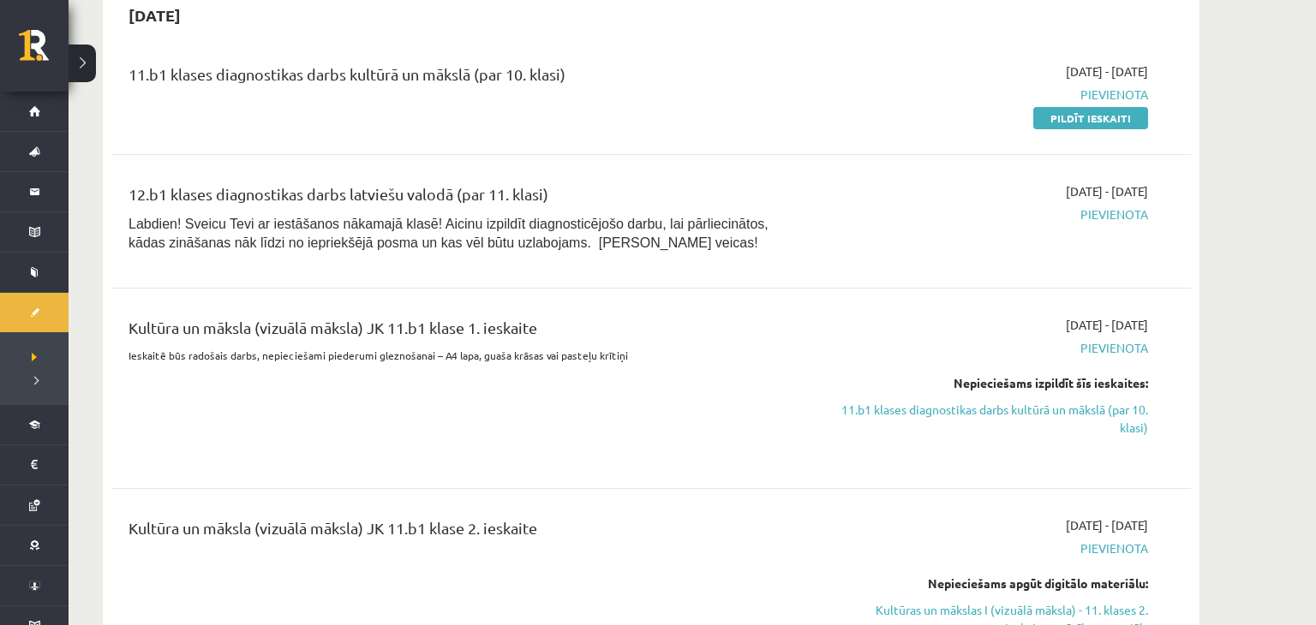
click at [1154, 418] on div "[DATE] - [DATE] [GEOGRAPHIC_DATA] Nepieciešams izpildīt šīs ieskaites: 11.b1 kl…" at bounding box center [986, 388] width 349 height 145
click at [1142, 422] on link "11.b1 klases diagnostikas darbs kultūrā un mākslā (par 10. klasi)" at bounding box center [986, 419] width 323 height 36
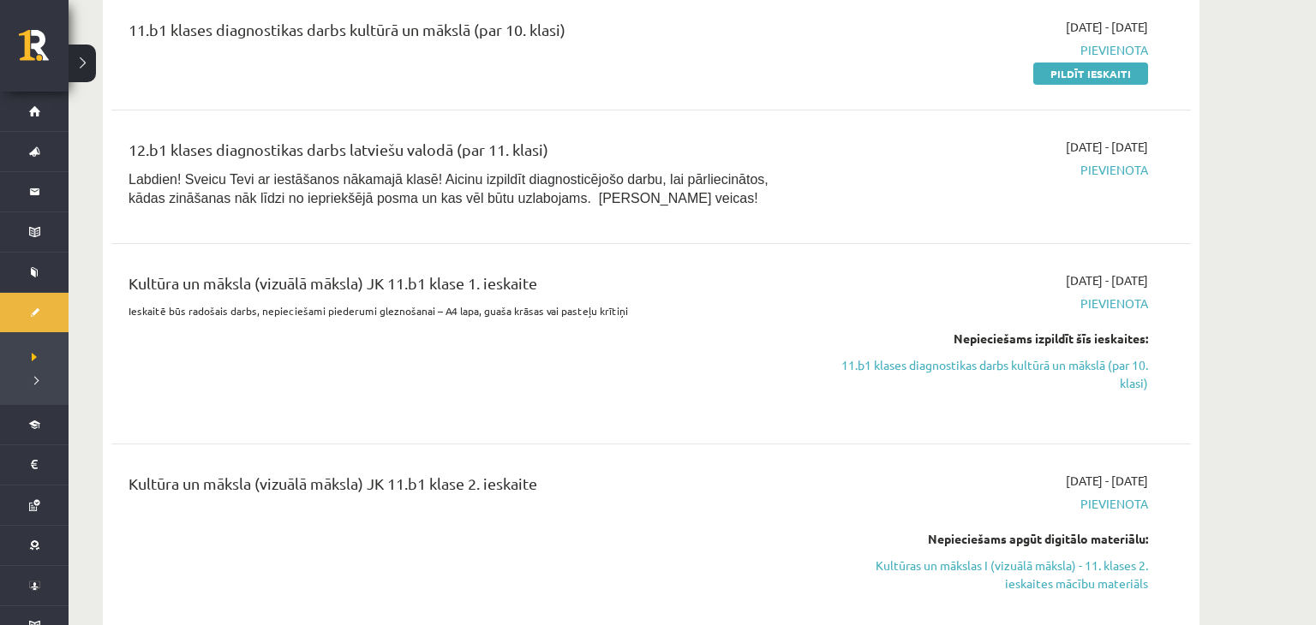
click at [1138, 422] on div "Kultūra un māksla (vizuālā māksla) JK 11.b1 klase 1. ieskaite Ieskaitē būs rado…" at bounding box center [650, 343] width 1079 height 179
click at [1137, 365] on link "11.b1 klases diagnostikas darbs kultūrā un mākslā (par 10. klasi)" at bounding box center [986, 374] width 323 height 36
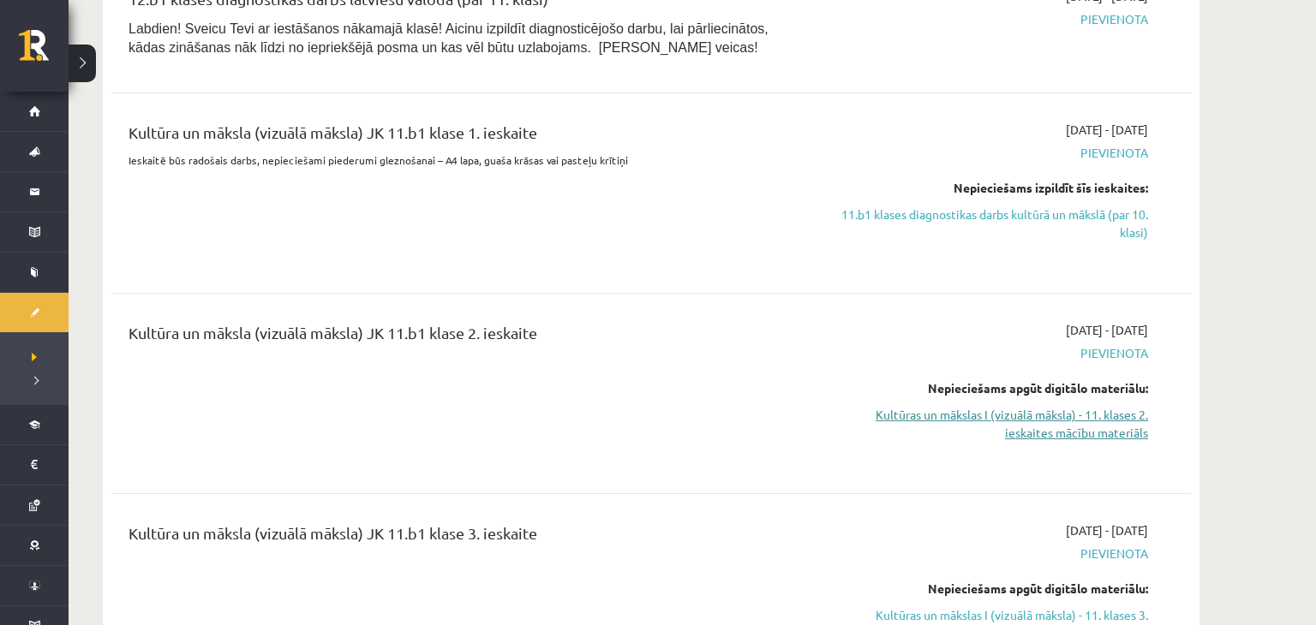
scroll to position [946, 0]
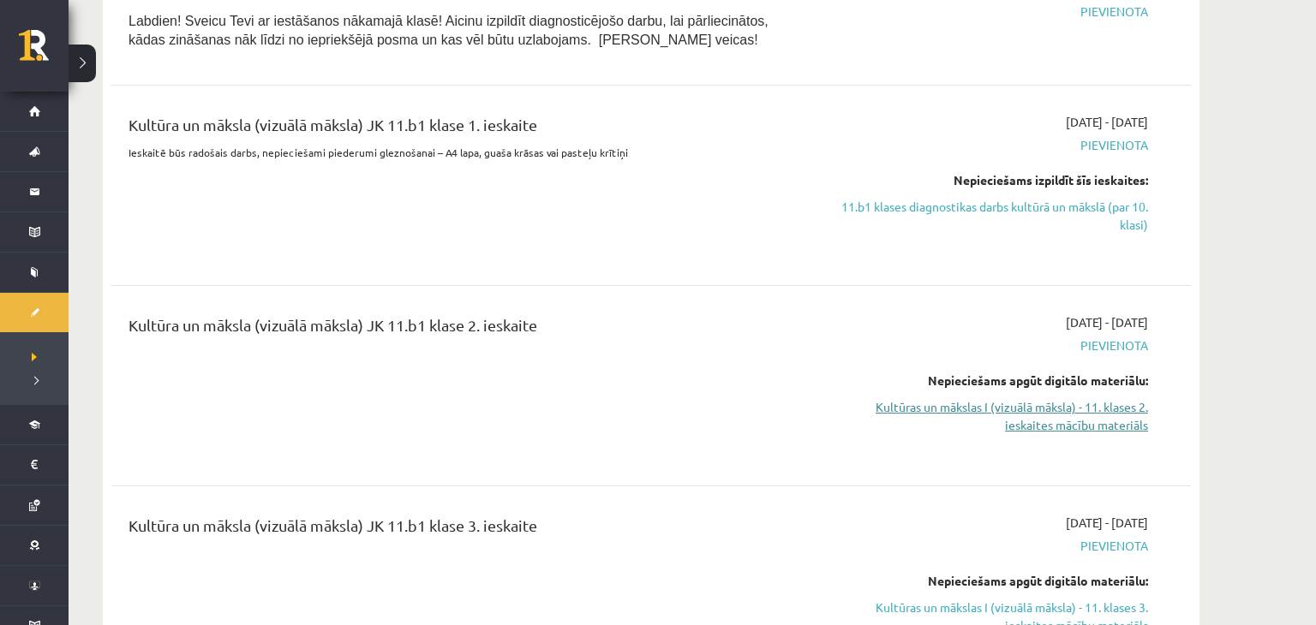
click at [1080, 416] on link "Kultūras un mākslas I (vizuālā māksla) - 11. klases 2. ieskaites mācību materiā…" at bounding box center [986, 416] width 323 height 36
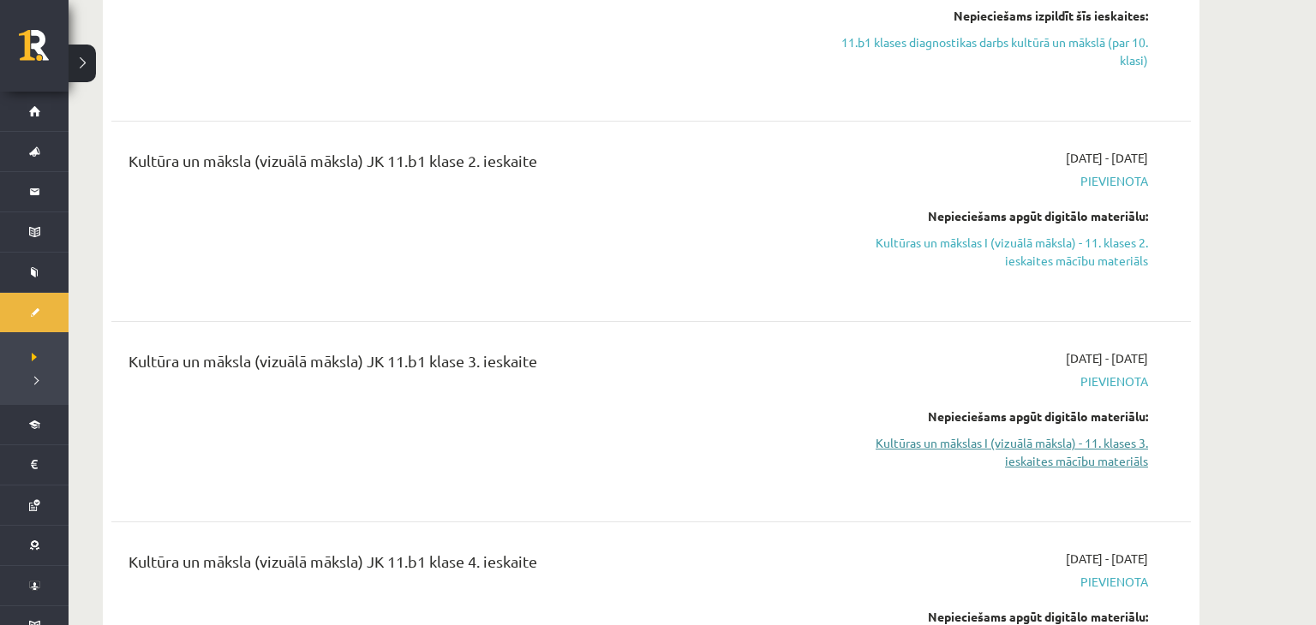
scroll to position [1199, 0]
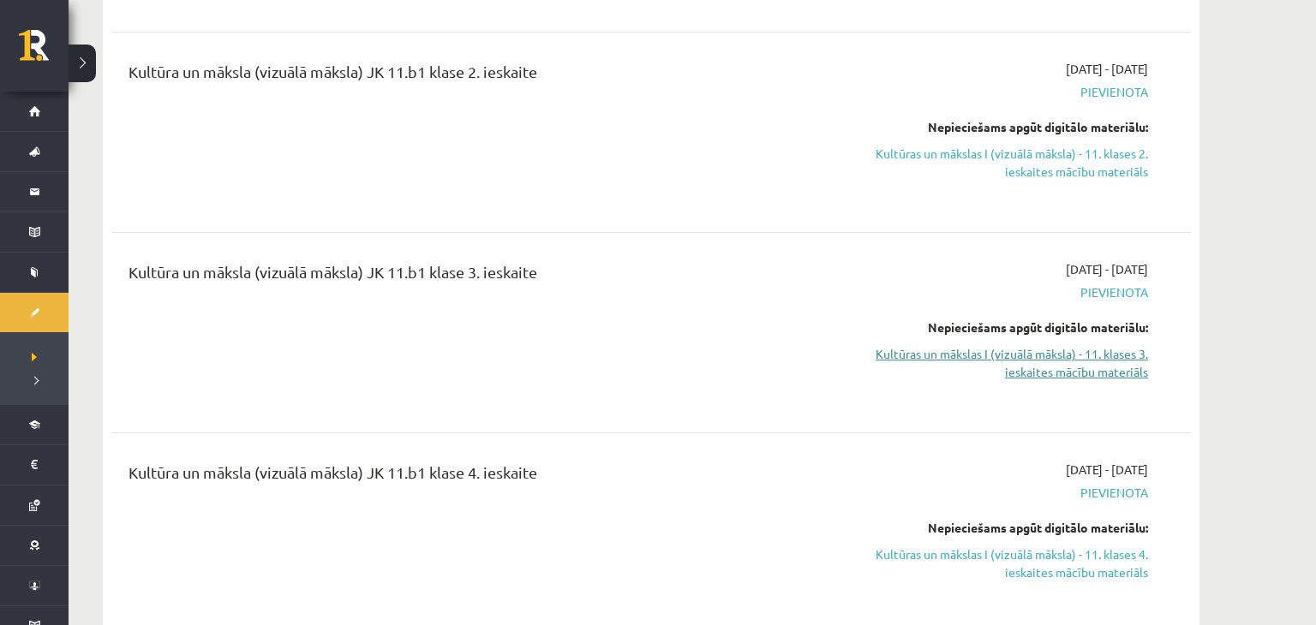
click at [1035, 359] on link "Kultūras un mākslas I (vizuālā māksla) - 11. klases 3. ieskaites mācību materiā…" at bounding box center [986, 363] width 323 height 36
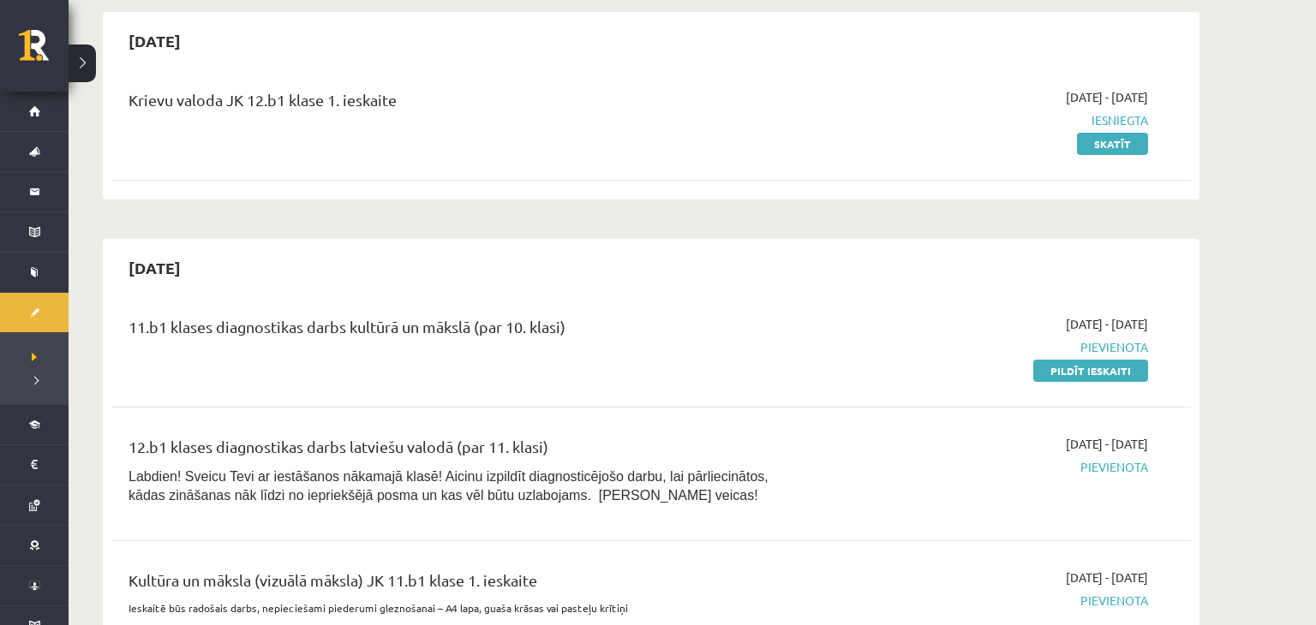
scroll to position [479, 0]
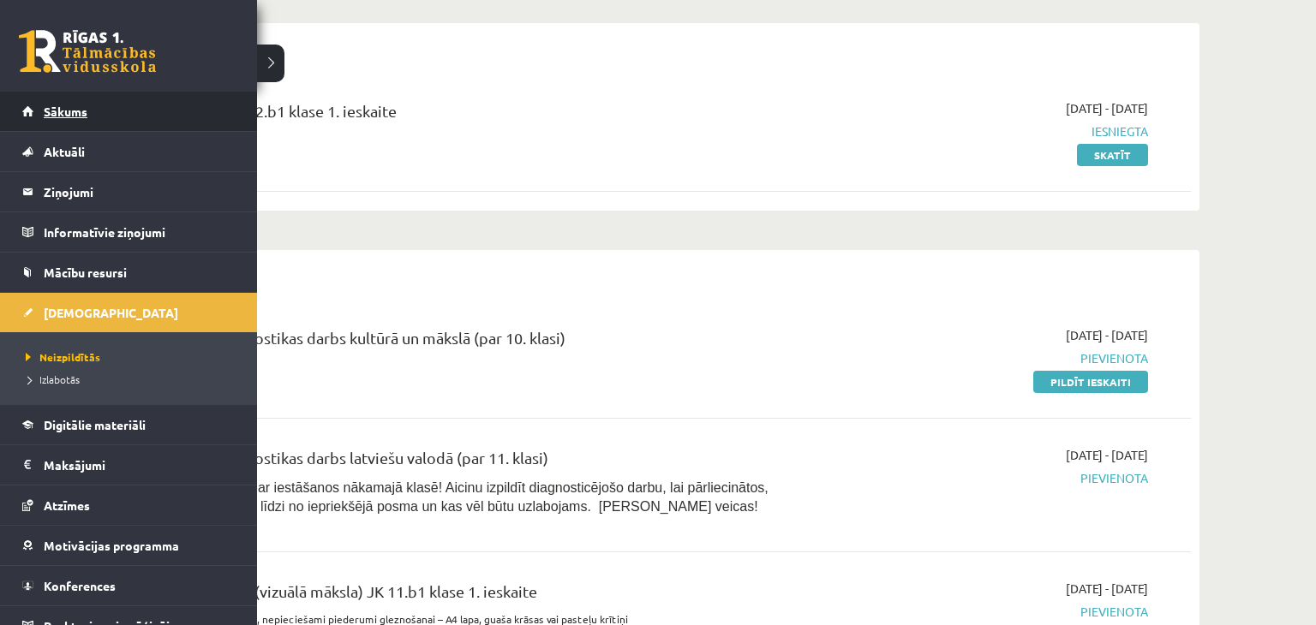
click at [70, 115] on span "Sākums" at bounding box center [66, 111] width 44 height 15
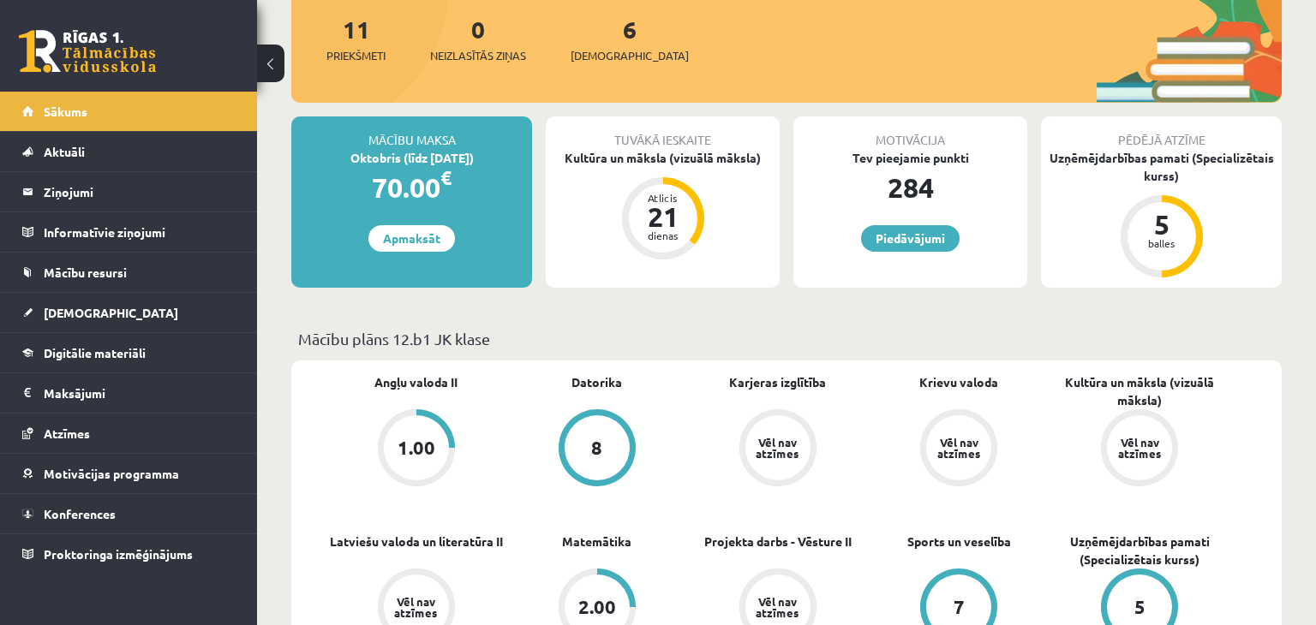
scroll to position [222, 0]
